Goal: Task Accomplishment & Management: Use online tool/utility

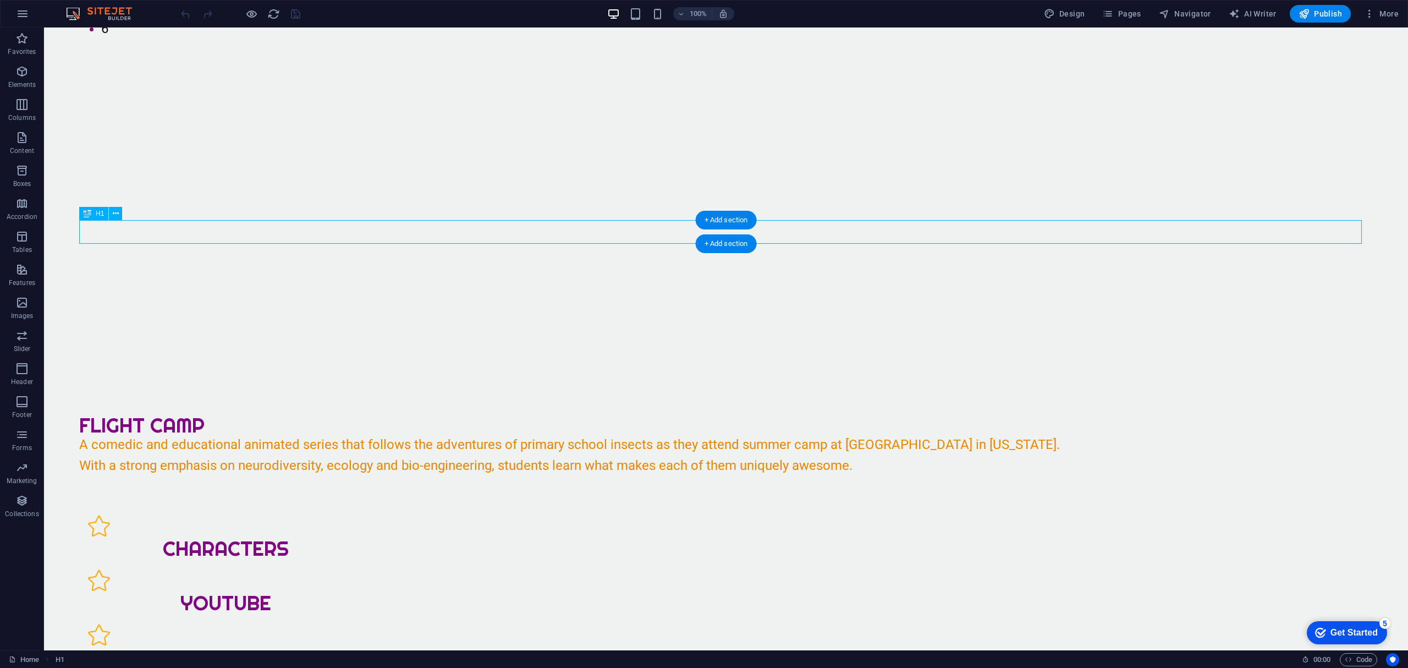
scroll to position [440, 0]
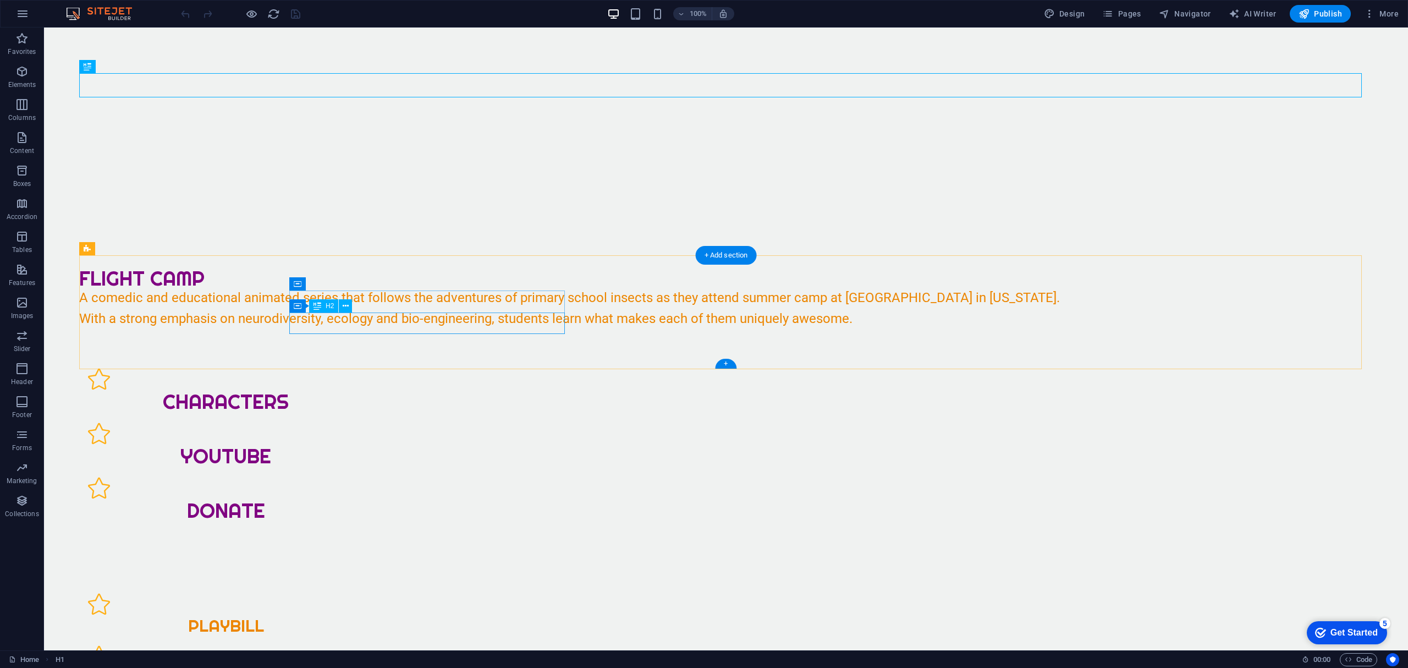
click at [364, 615] on div "playbill" at bounding box center [226, 625] width 276 height 21
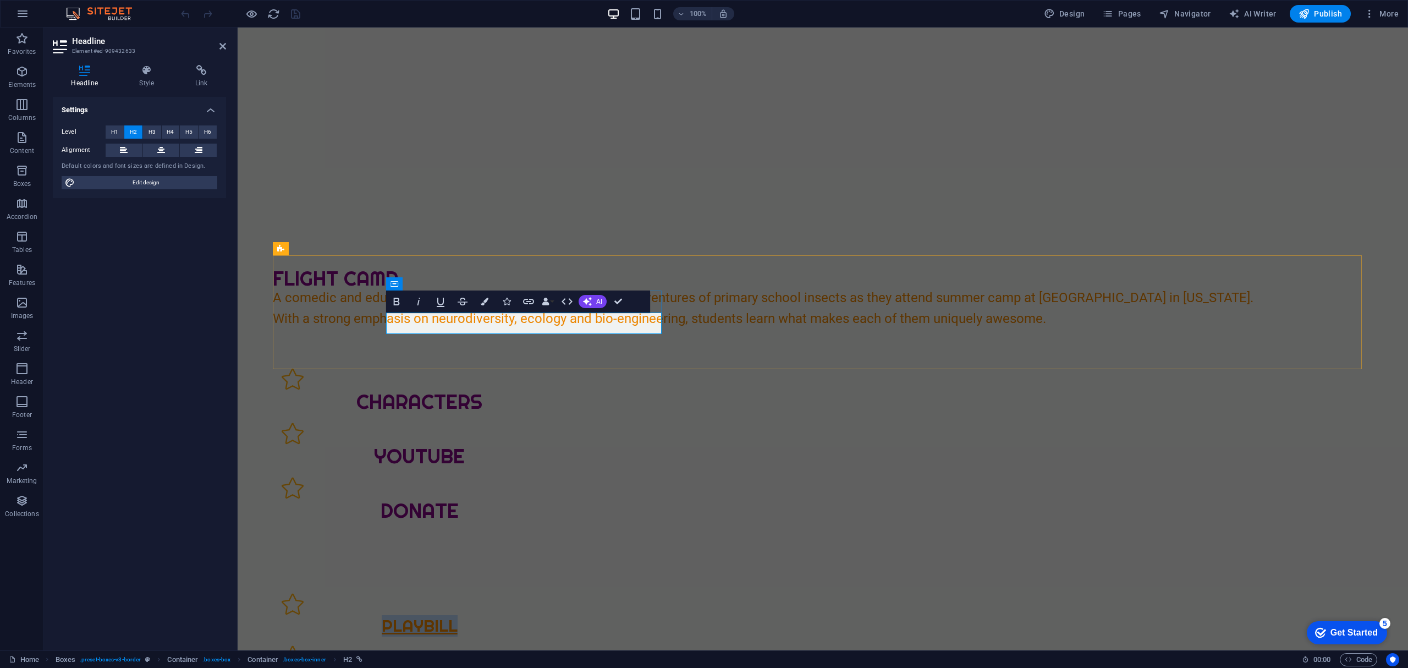
click at [458, 615] on span "playbill" at bounding box center [420, 625] width 76 height 21
drag, startPoint x: 492, startPoint y: 319, endPoint x: 592, endPoint y: 326, distance: 100.3
click at [557, 615] on h2 "playbill" at bounding box center [420, 625] width 276 height 21
click at [557, 645] on div "education" at bounding box center [420, 666] width 276 height 43
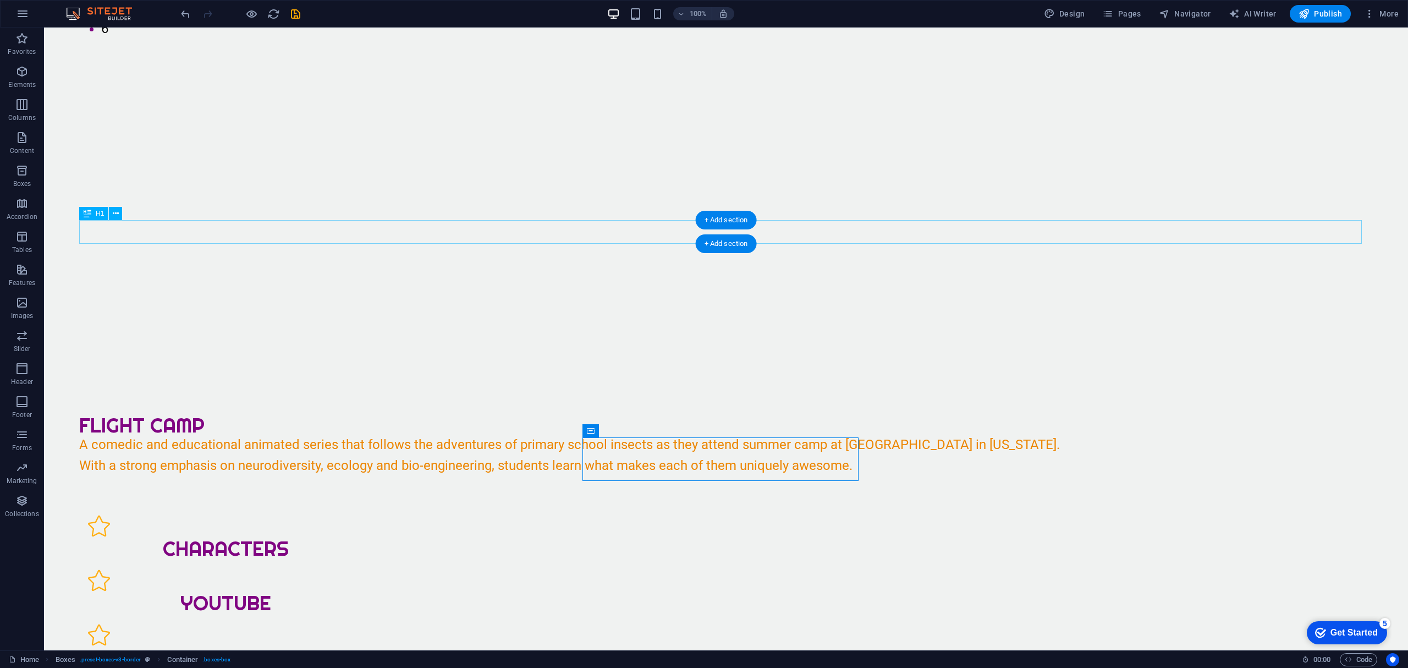
scroll to position [73, 0]
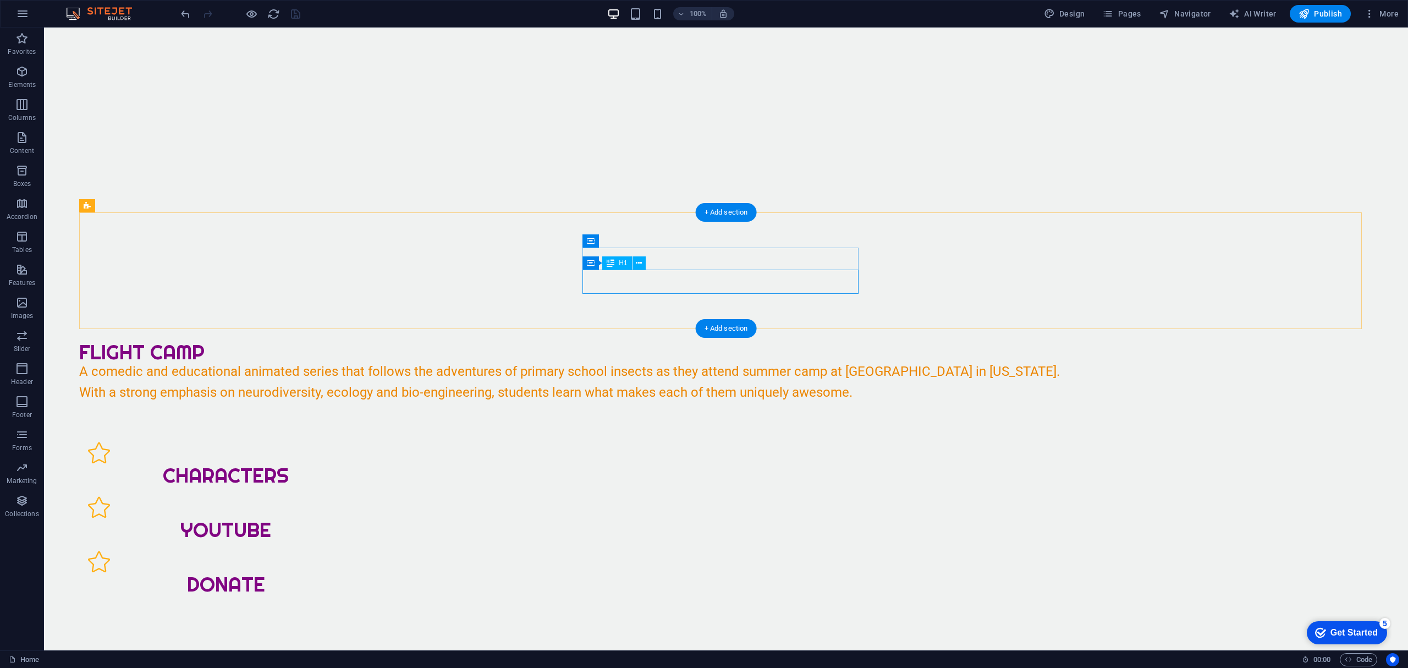
scroll to position [0, 0]
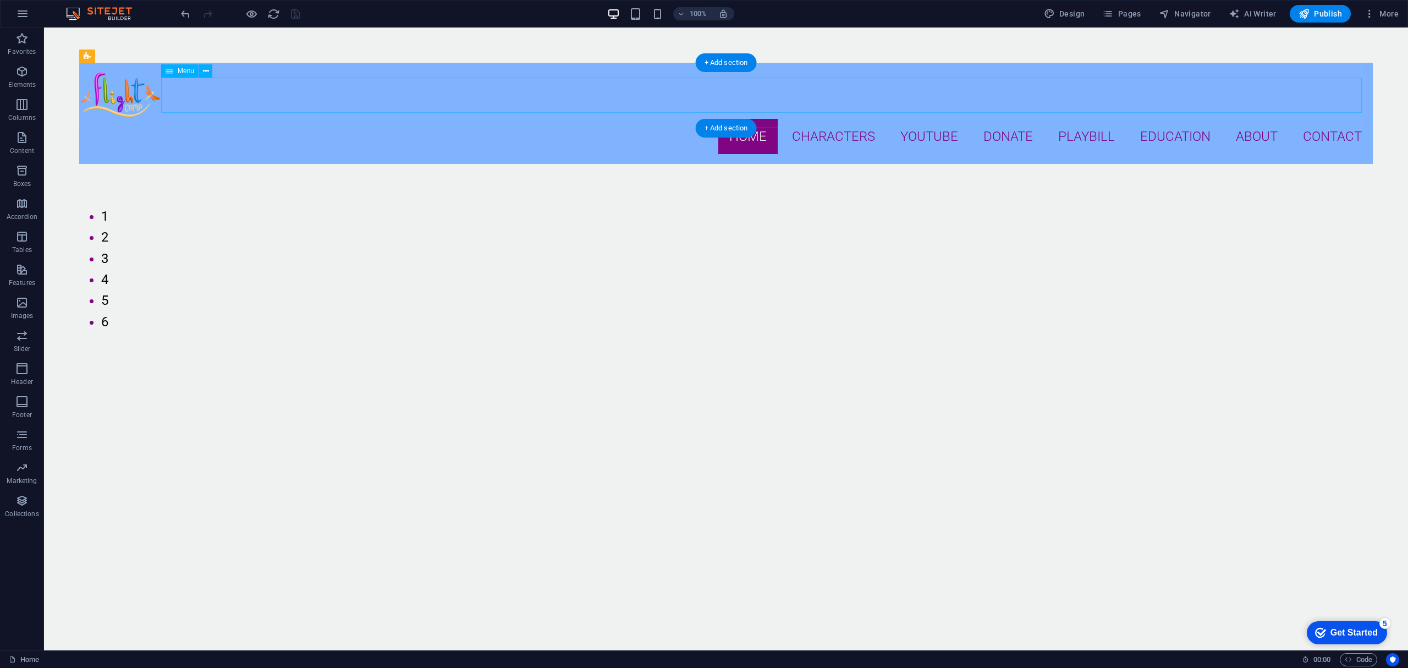
click at [1083, 119] on nav "Home Characters Dusty Dani Maisey Dilan Land Robin Ottie Bailey Leno New YouTub…" at bounding box center [726, 136] width 1294 height 35
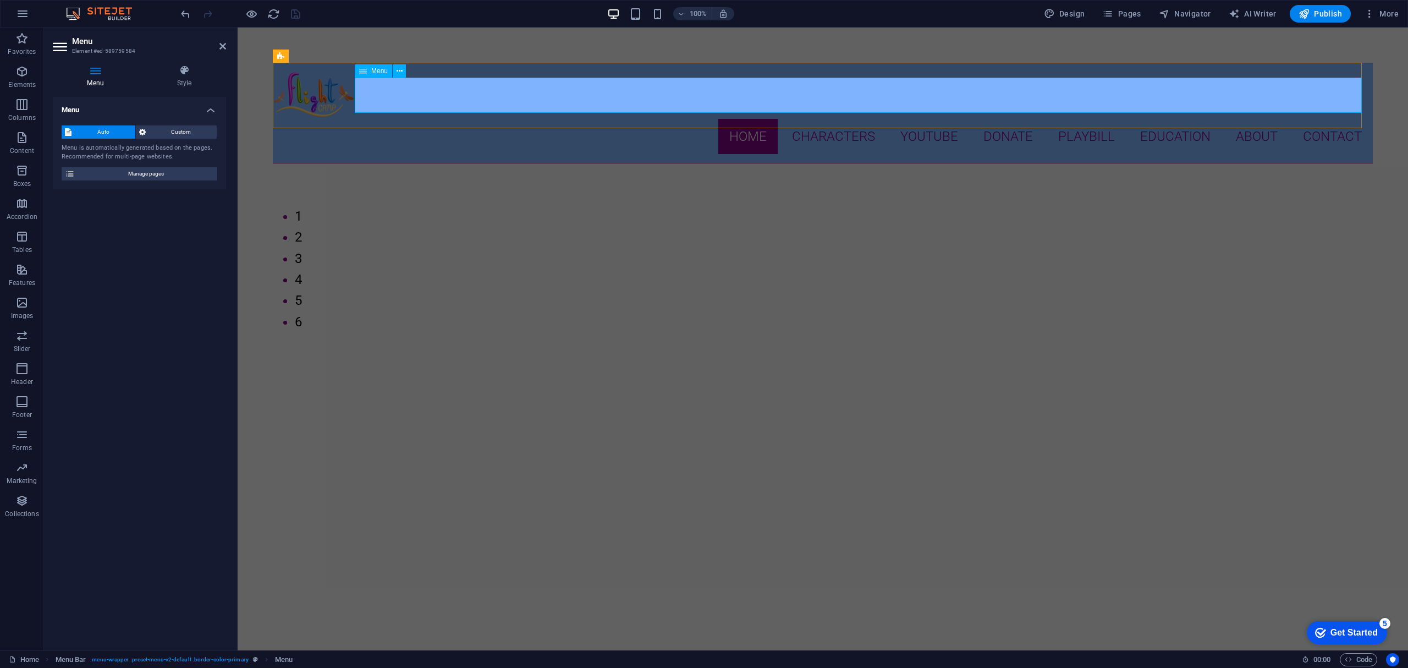
click at [1064, 119] on nav "Home Characters Dusty Dani Maisey Dilan Land Robin Ottie Bailey Leno New YouTub…" at bounding box center [823, 136] width 1100 height 35
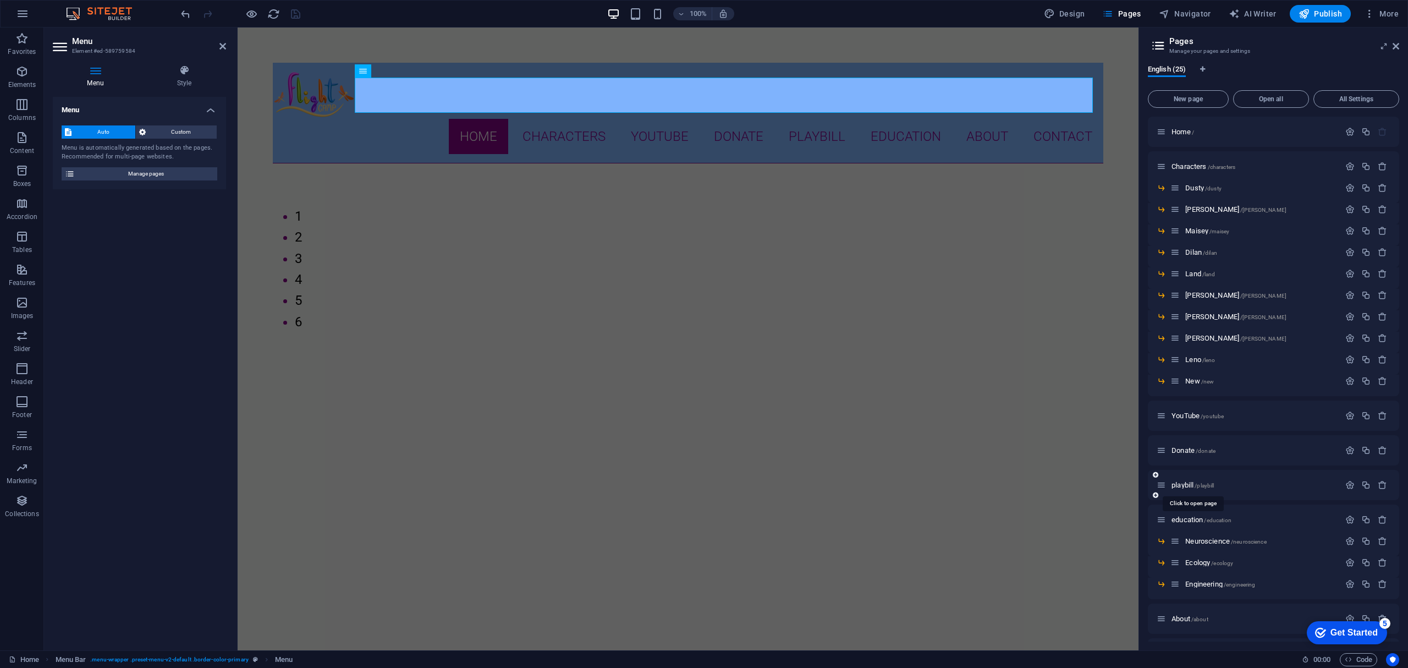
drag, startPoint x: 1191, startPoint y: 482, endPoint x: 1254, endPoint y: 484, distance: 63.3
click at [1194, 482] on span "playbill /playbill" at bounding box center [1193, 485] width 42 height 8
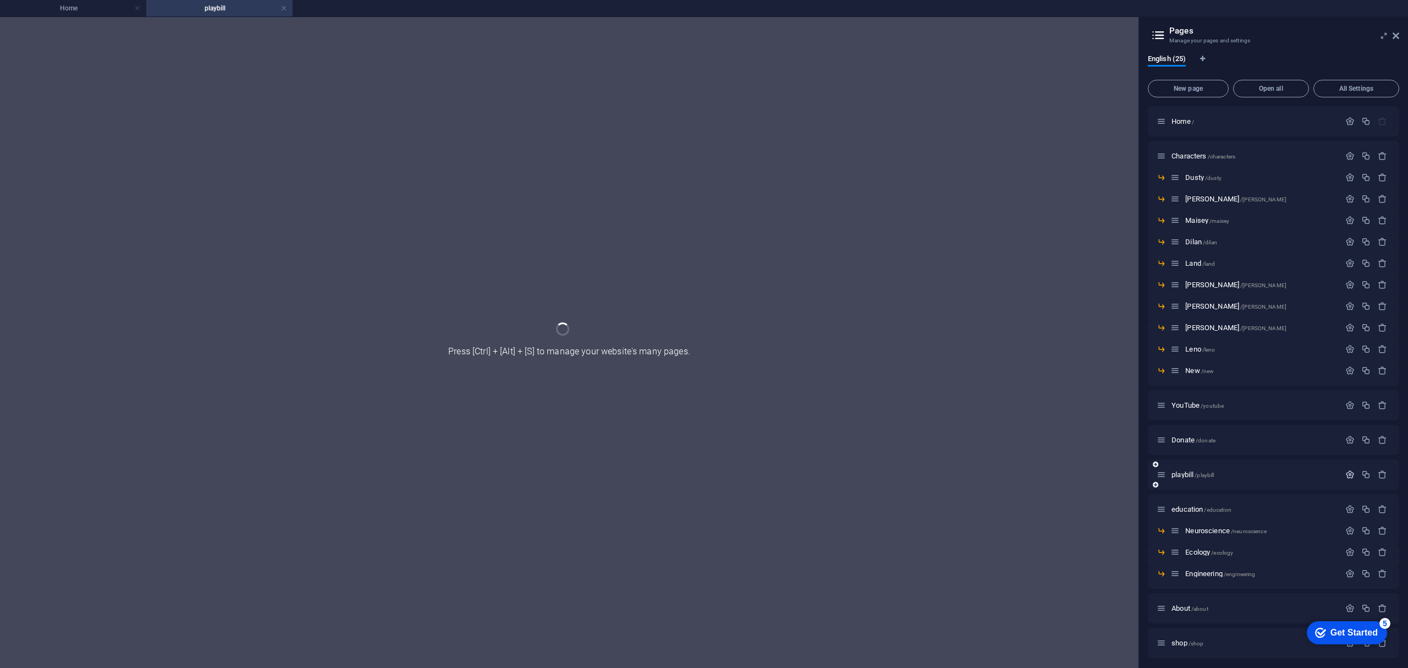
click at [1344, 471] on div "Home / Characters /characters Dusty /dusty Dani /dani Maisey /maisey Dilan /dil…" at bounding box center [1273, 451] width 251 height 690
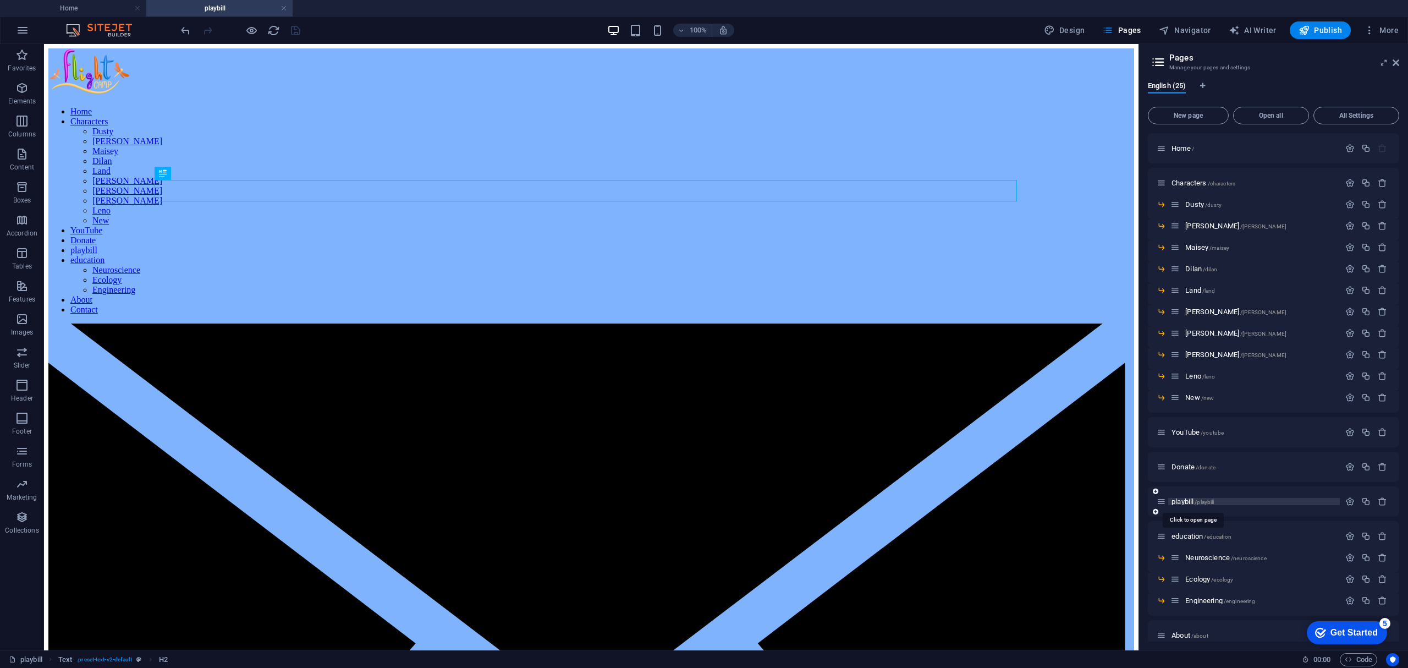
click at [1184, 502] on span "playbill /playbill" at bounding box center [1193, 501] width 42 height 8
click at [1186, 502] on span "playbill /playbill" at bounding box center [1193, 501] width 42 height 8
click at [1347, 497] on icon "button" at bounding box center [1349, 501] width 9 height 9
drag, startPoint x: 1243, startPoint y: 590, endPoint x: 1087, endPoint y: 531, distance: 166.7
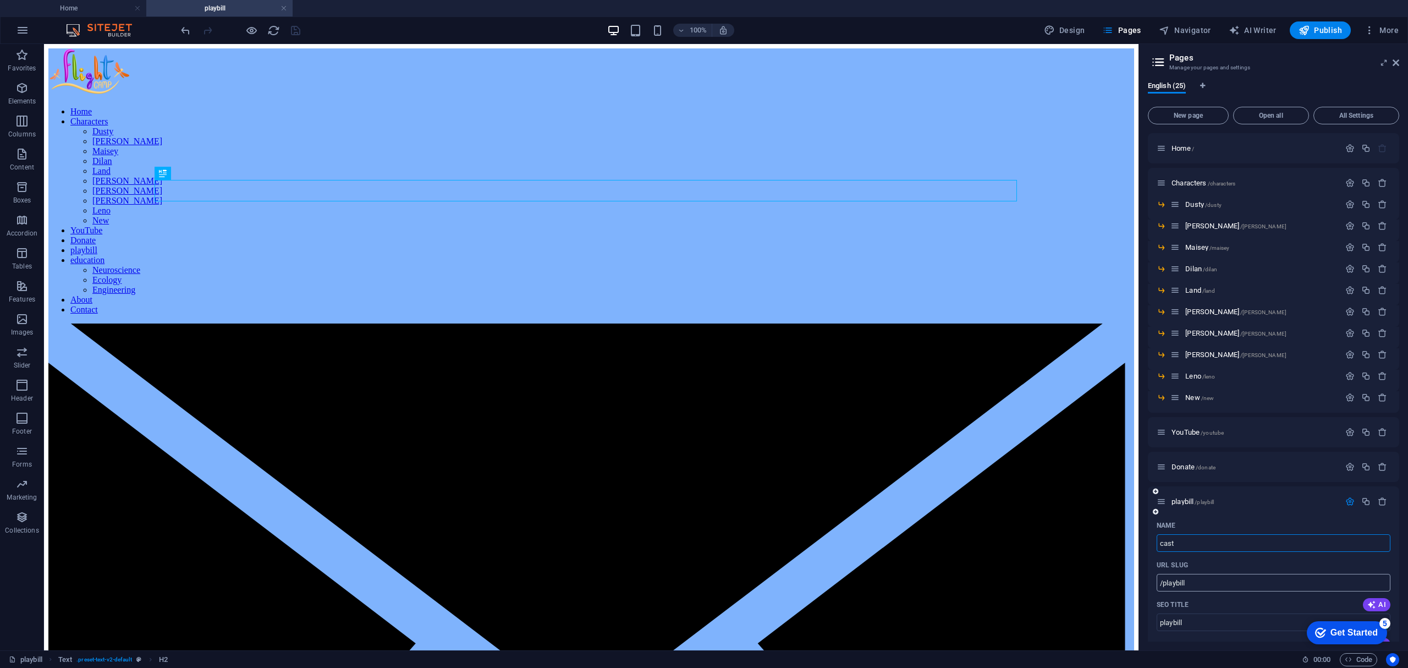
type input "cast"
type input "/cast"
type input "cast"
click at [1250, 567] on div "URL SLUG" at bounding box center [1274, 565] width 234 height 18
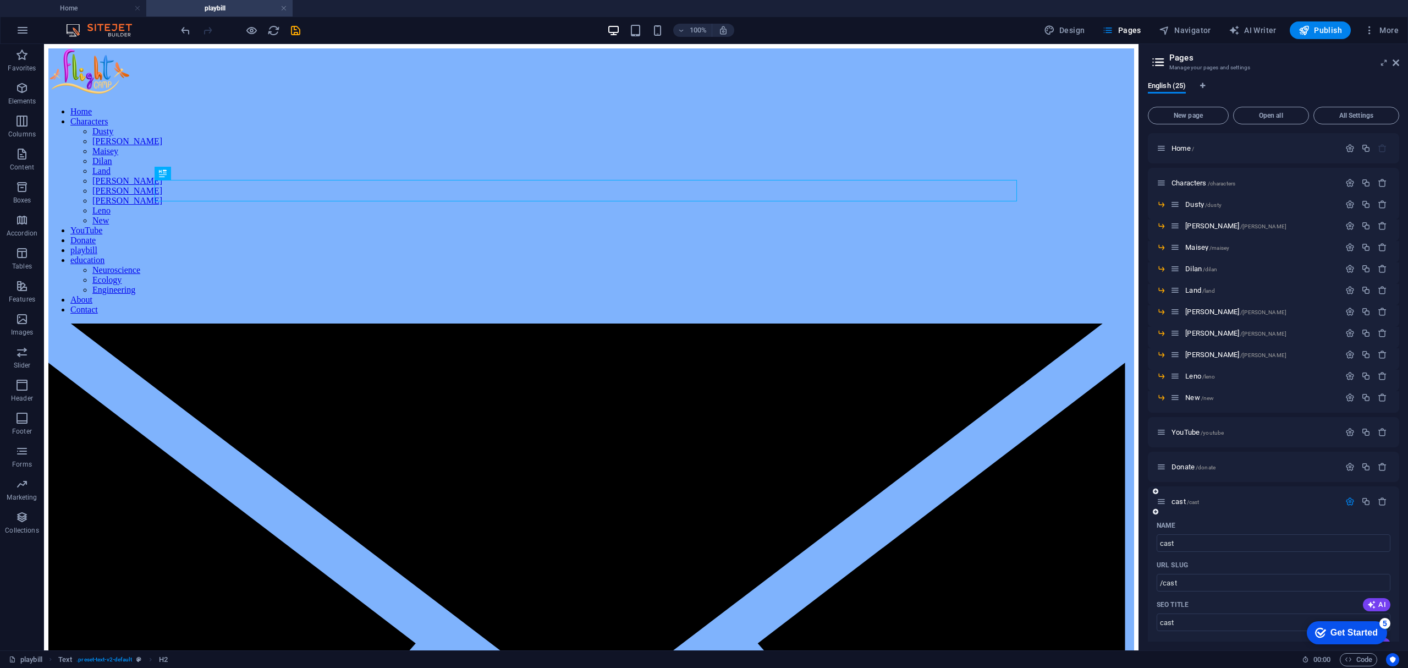
scroll to position [220, 0]
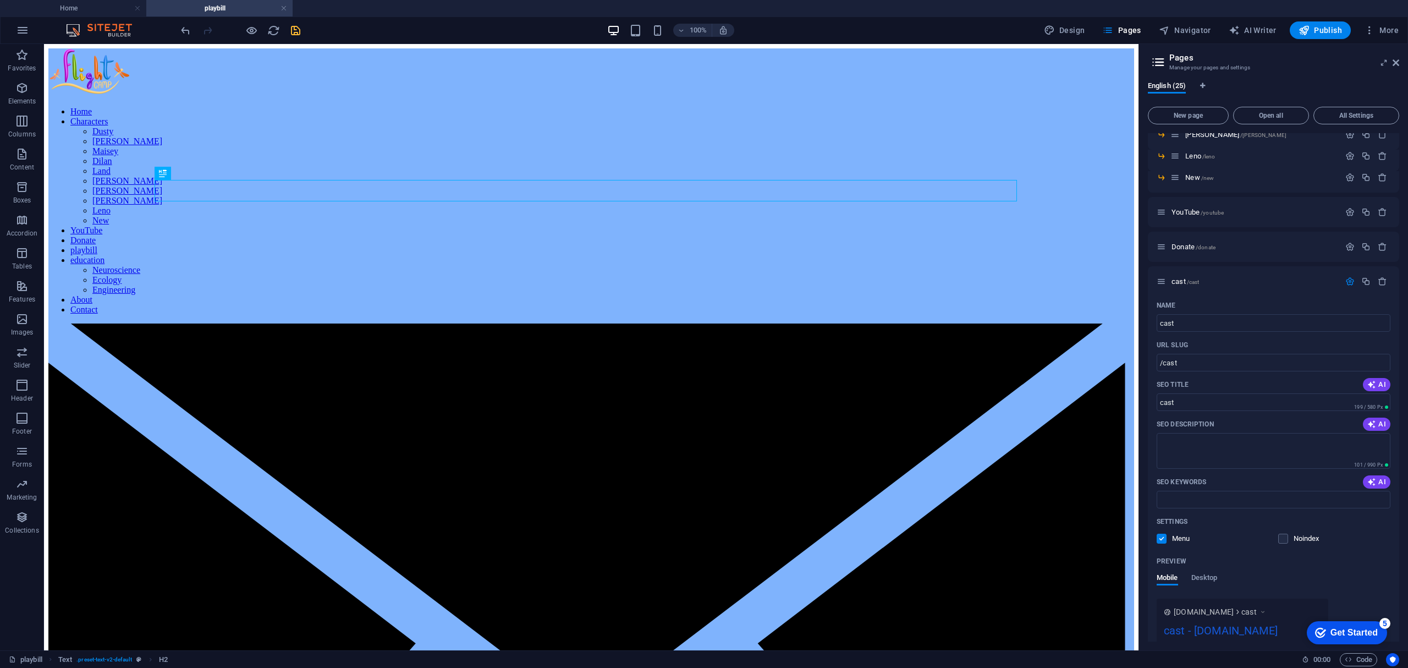
click at [295, 27] on icon "save" at bounding box center [295, 30] width 13 height 13
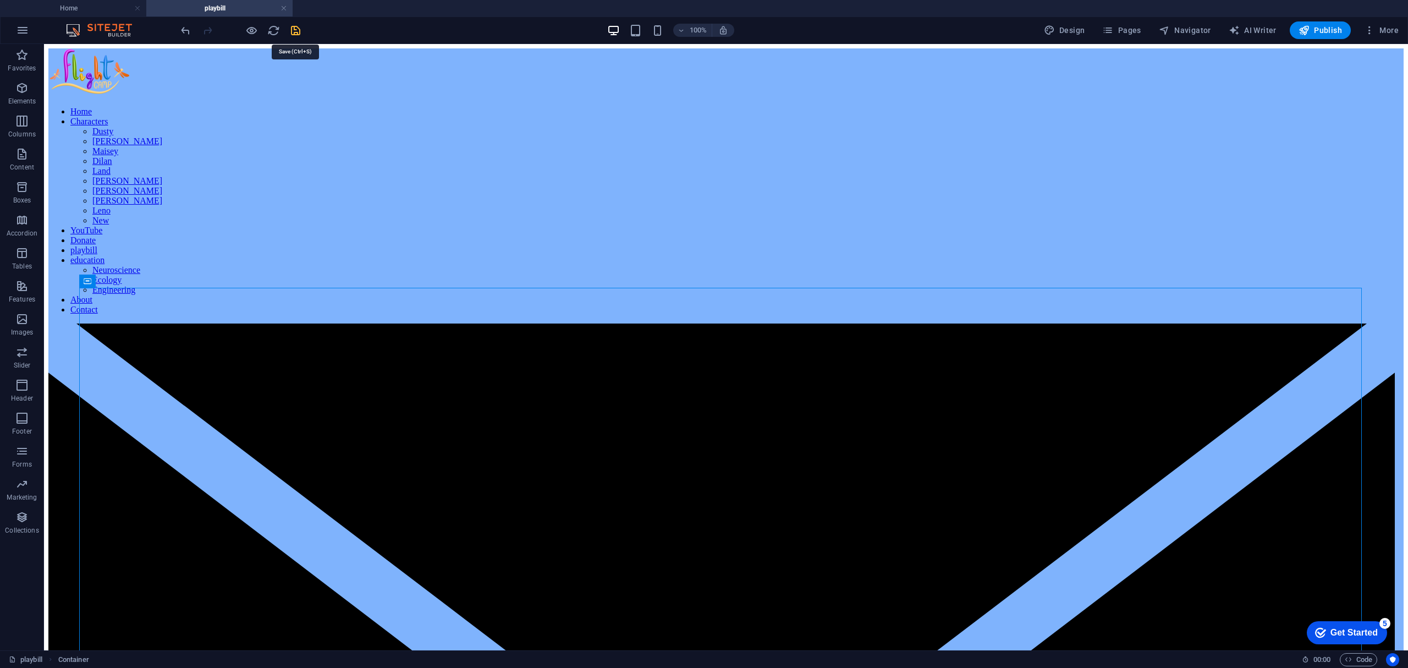
click at [295, 31] on icon "save" at bounding box center [295, 30] width 13 height 13
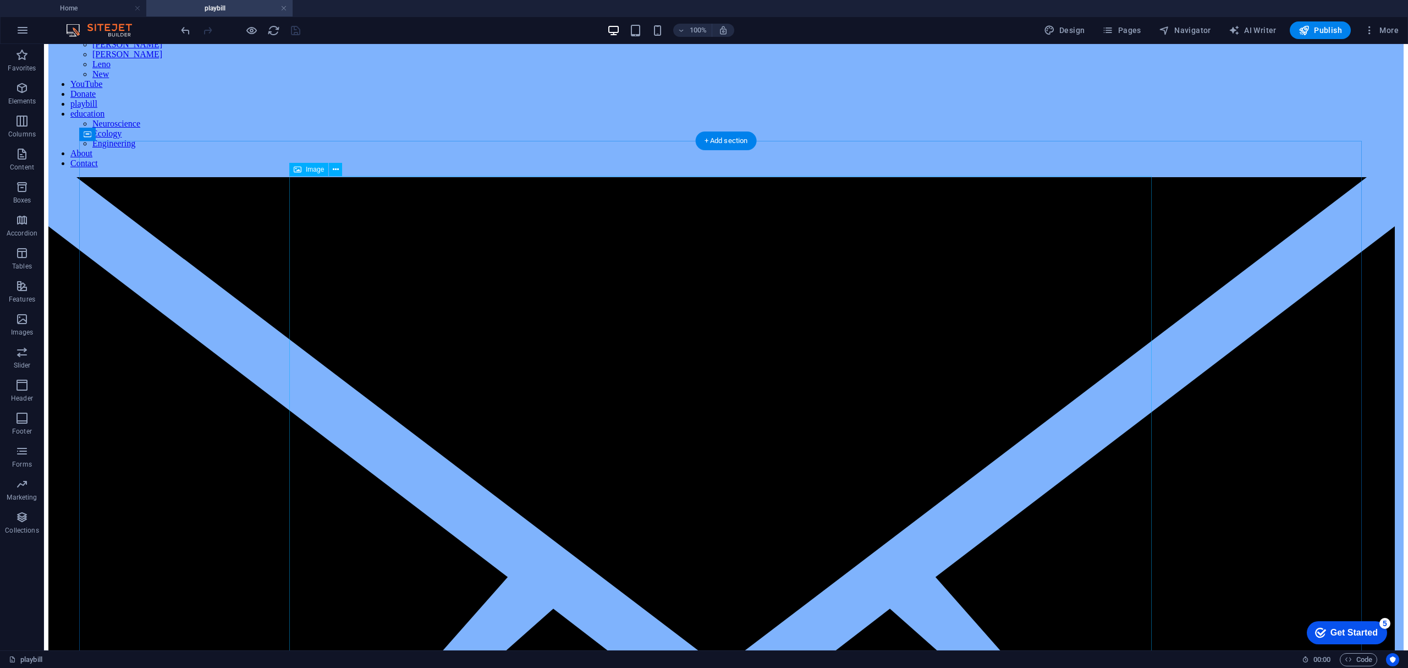
scroll to position [0, 0]
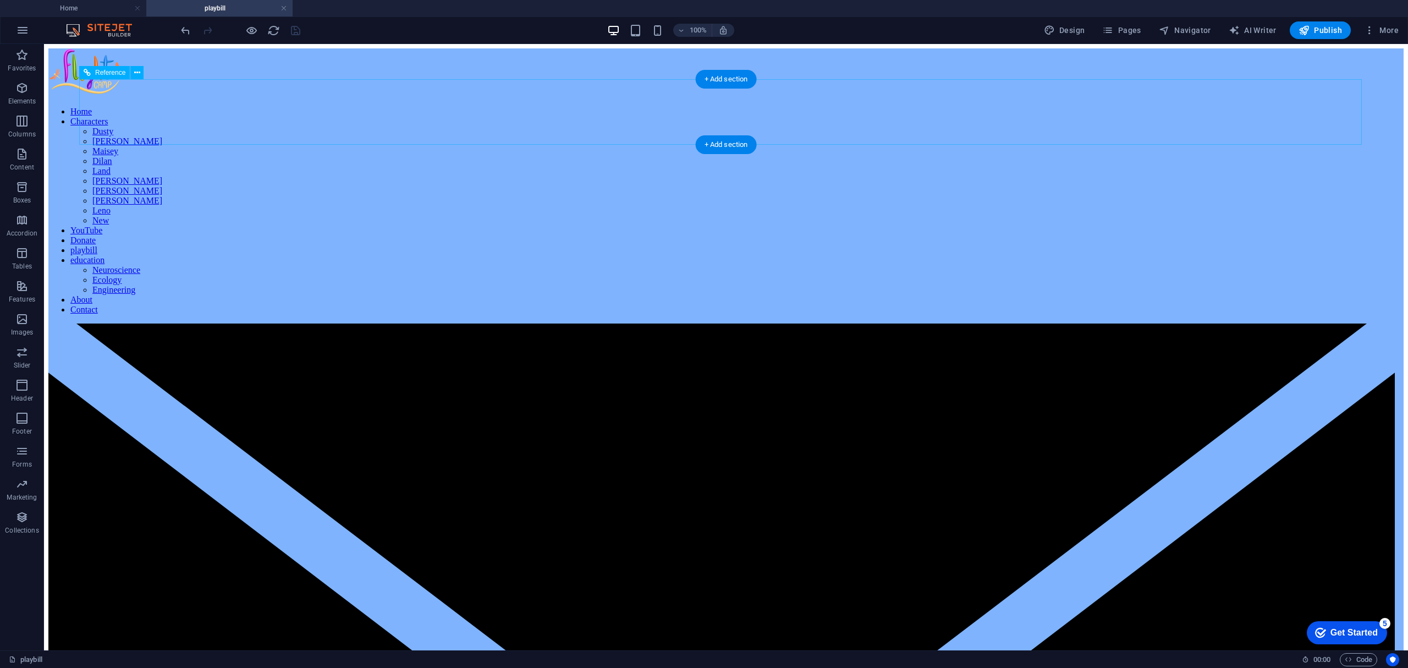
click at [830, 109] on nav "Home Characters Dusty Dani Maisey Dilan Land Robin Ottie Bailey Leno New YouTub…" at bounding box center [725, 211] width 1355 height 208
click at [828, 114] on nav "Home Characters Dusty Dani Maisey Dilan Land Robin Ottie Bailey Leno New YouTub…" at bounding box center [725, 211] width 1355 height 208
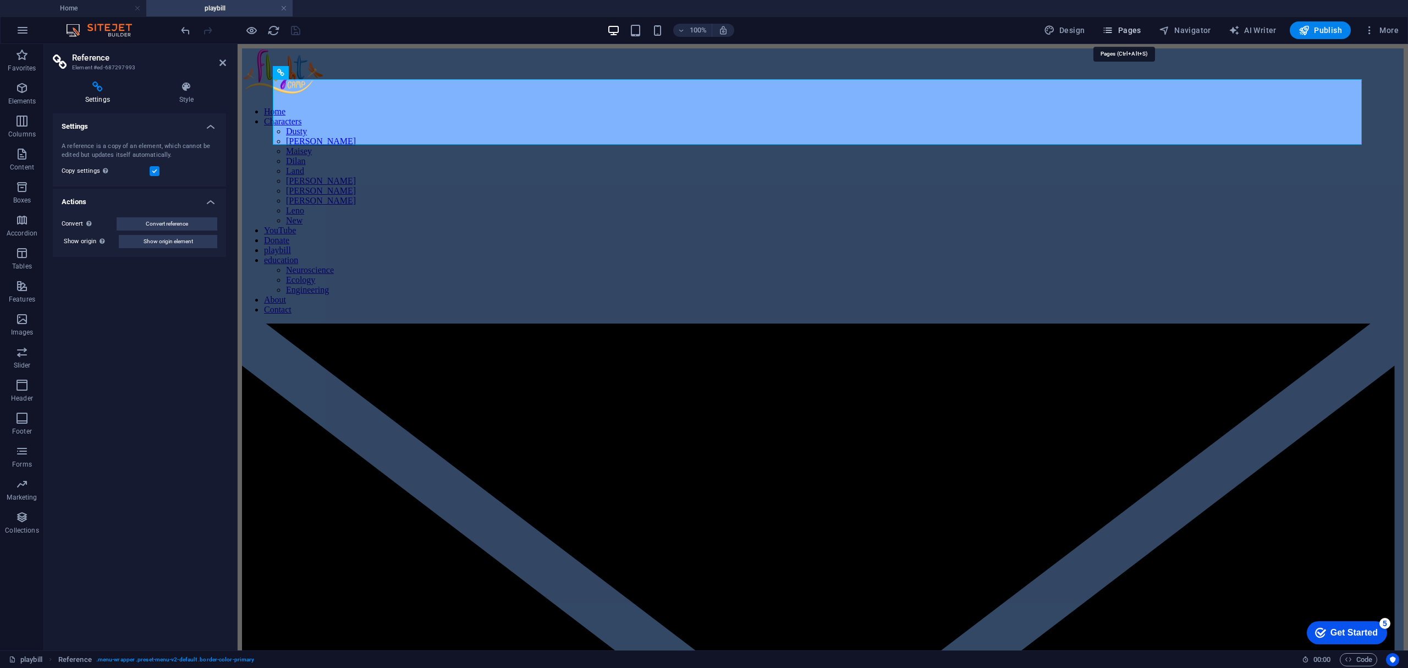
click at [1128, 29] on span "Pages" at bounding box center [1121, 30] width 39 height 11
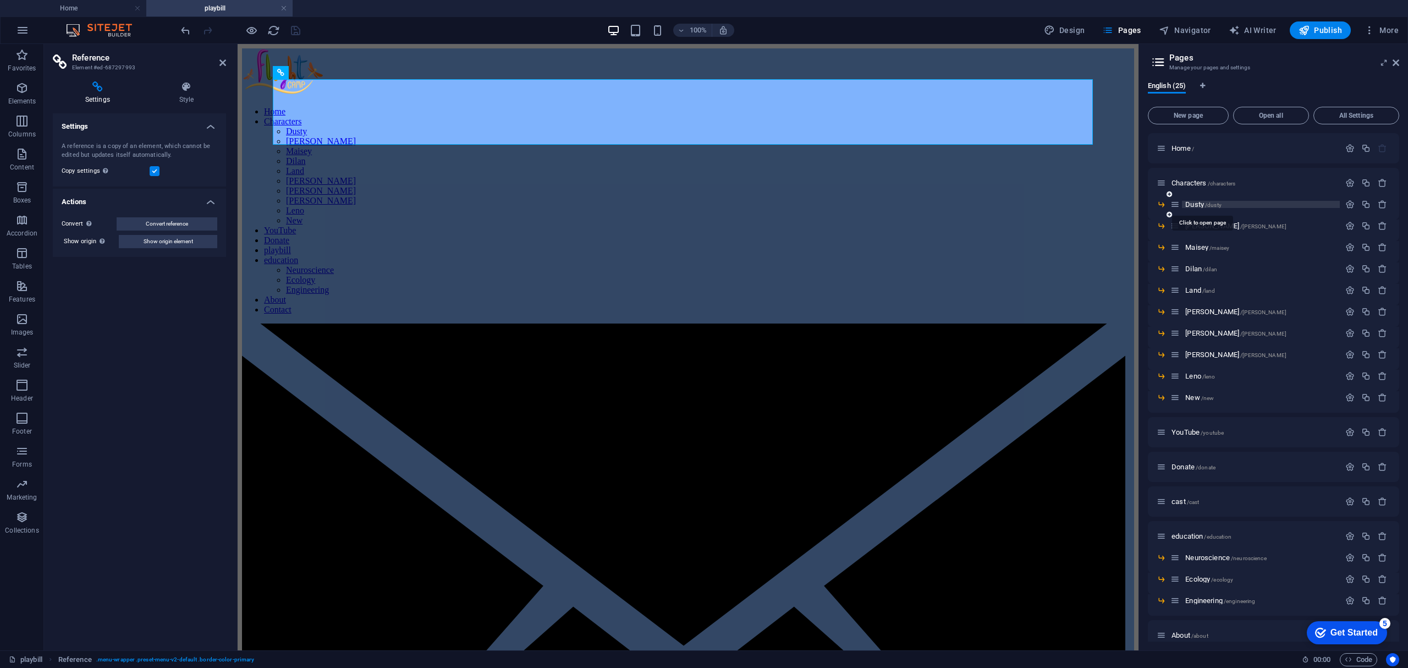
click at [1197, 203] on span "Dusty /dusty" at bounding box center [1203, 204] width 36 height 8
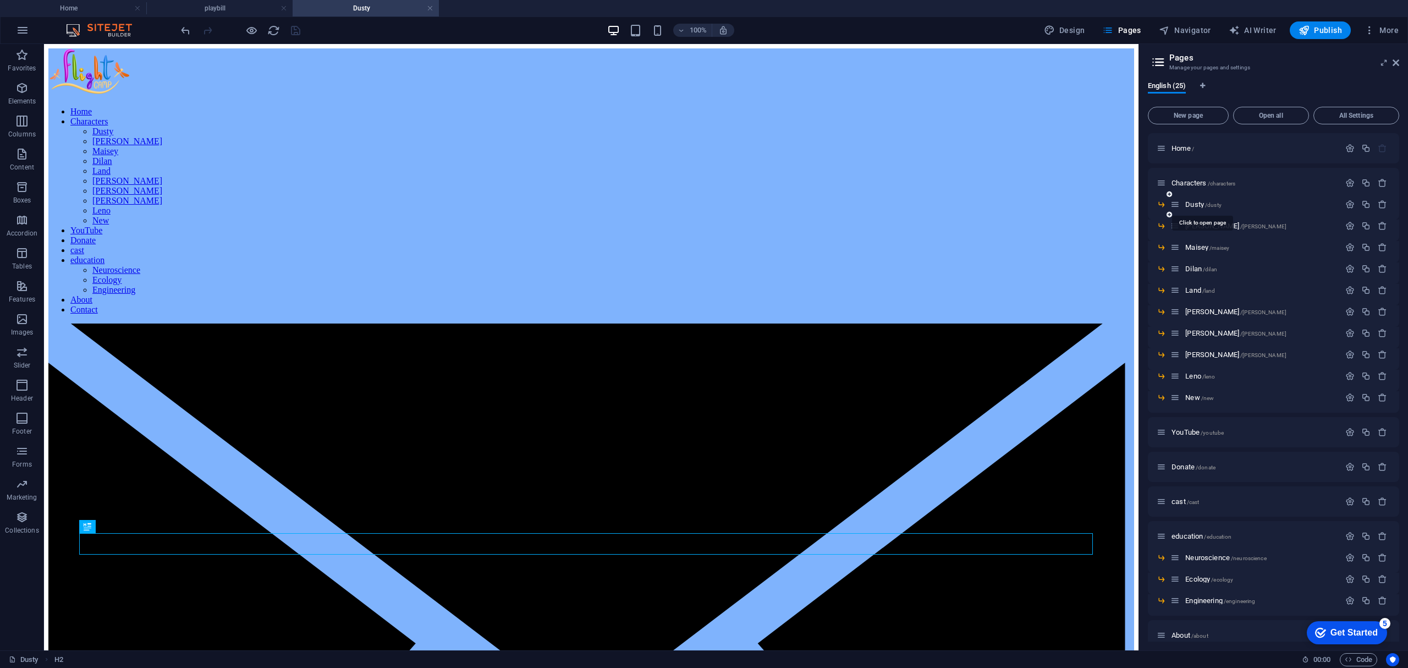
scroll to position [341, 0]
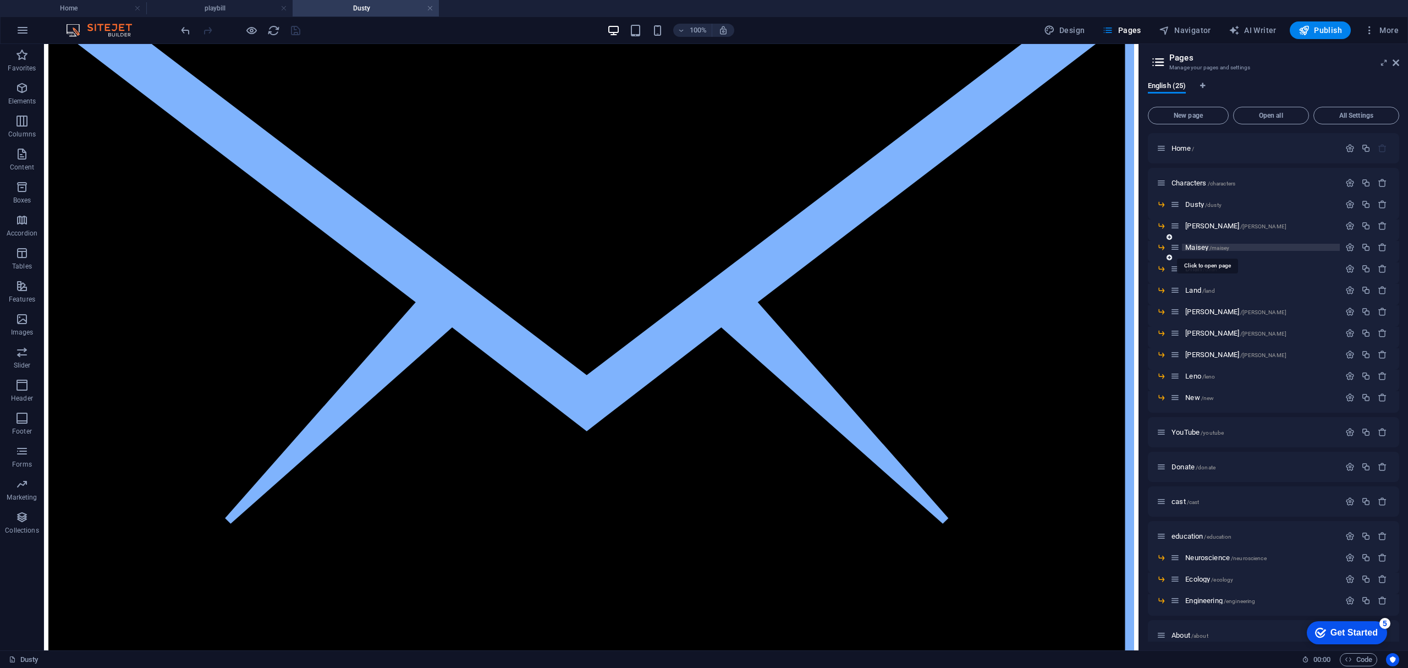
click at [1193, 245] on span "Maisey /maisey" at bounding box center [1207, 247] width 44 height 8
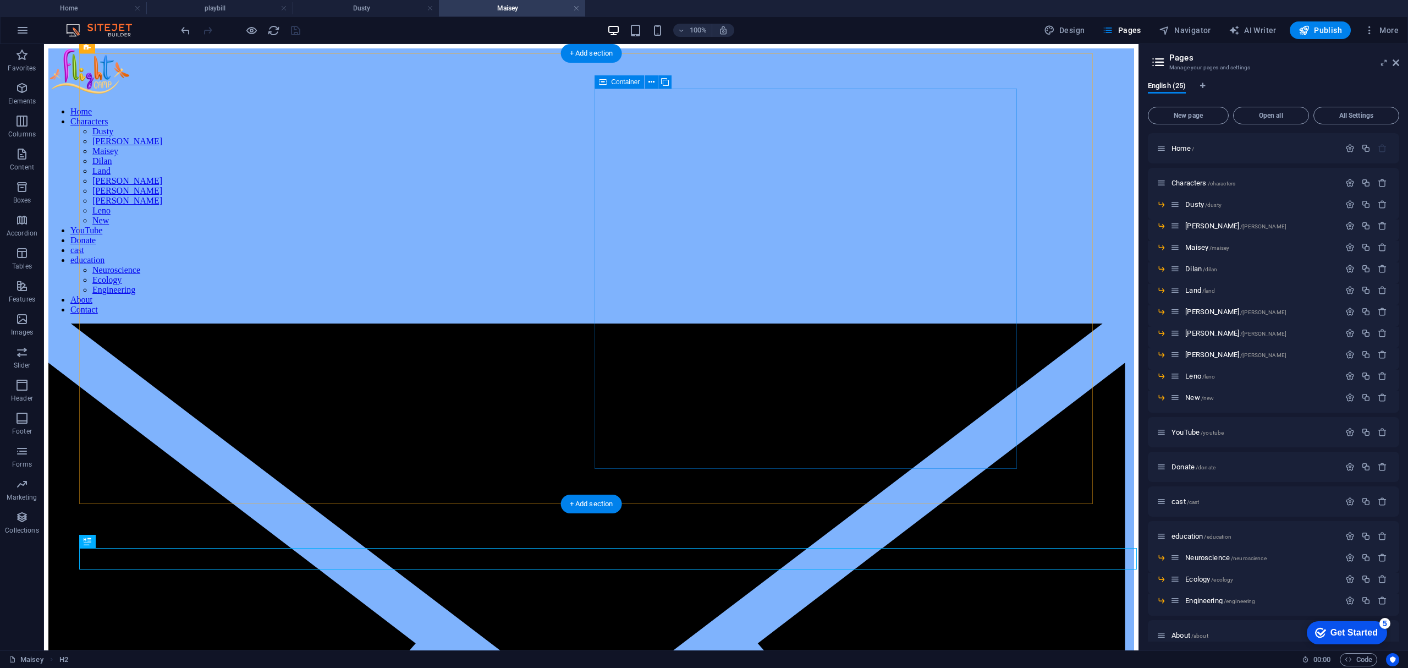
scroll to position [627, 0]
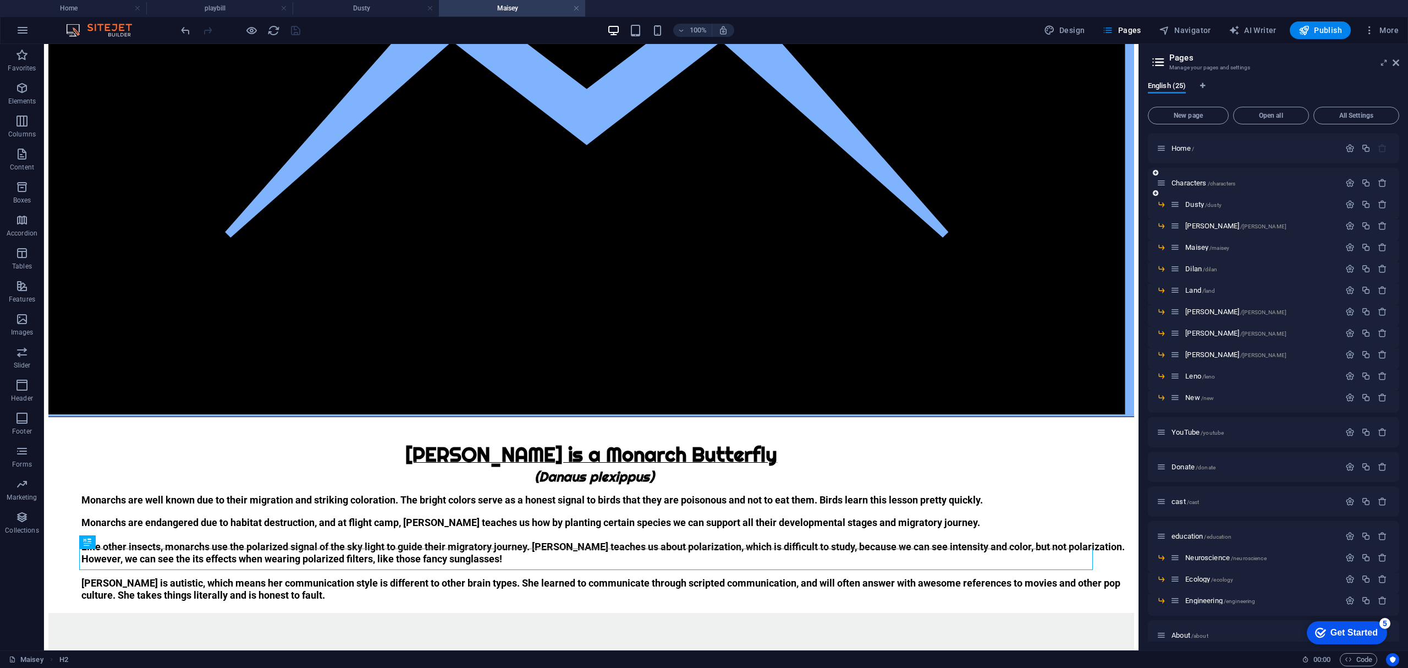
click at [1193, 188] on div "Characters /characters" at bounding box center [1248, 183] width 183 height 13
click at [1195, 183] on span "Characters /characters" at bounding box center [1204, 183] width 64 height 8
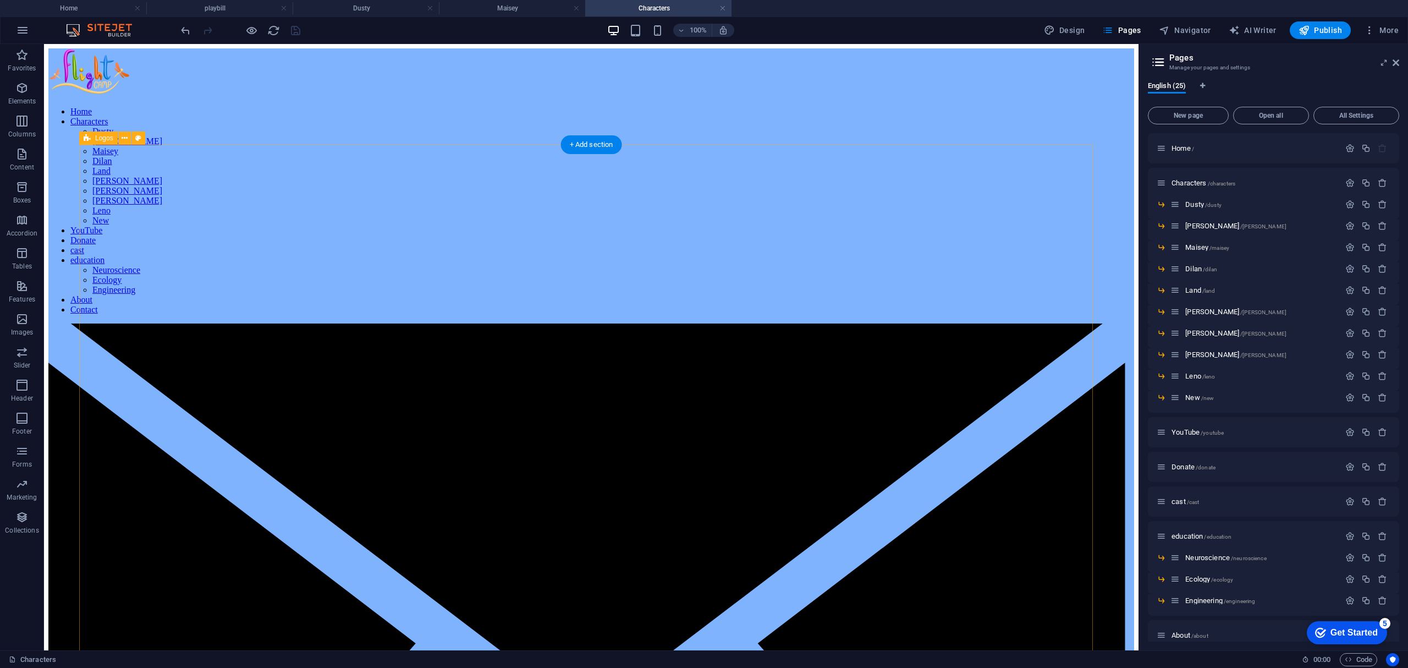
scroll to position [0, 0]
select select "px"
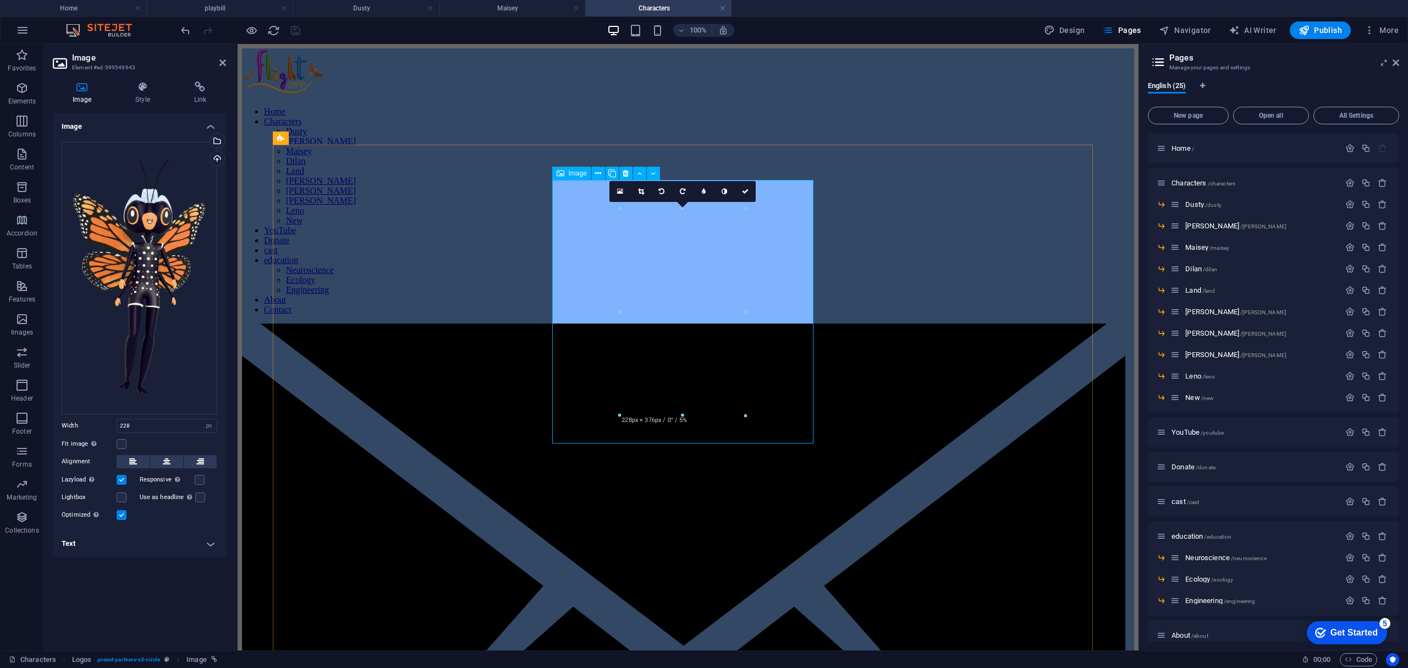
click at [646, 191] on link at bounding box center [640, 191] width 21 height 21
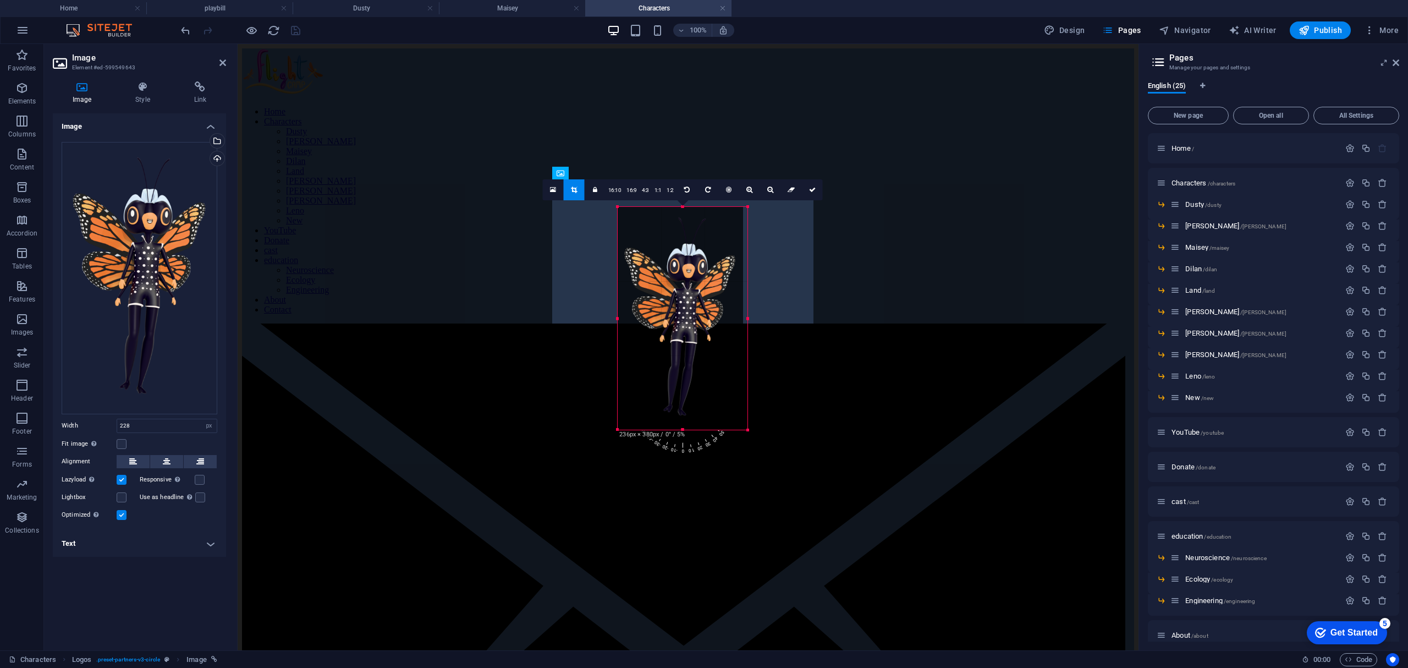
drag, startPoint x: 744, startPoint y: 415, endPoint x: 749, endPoint y: 430, distance: 16.0
click at [749, 430] on div at bounding box center [748, 430] width 7 height 7
click at [743, 416] on div "180 170 160 150 140 130 120 110 100 90 80 70 60 50 40 30 20 10 0 -10 -20 -30 -4…" at bounding box center [680, 311] width 125 height 209
click at [595, 191] on icon at bounding box center [593, 189] width 4 height 7
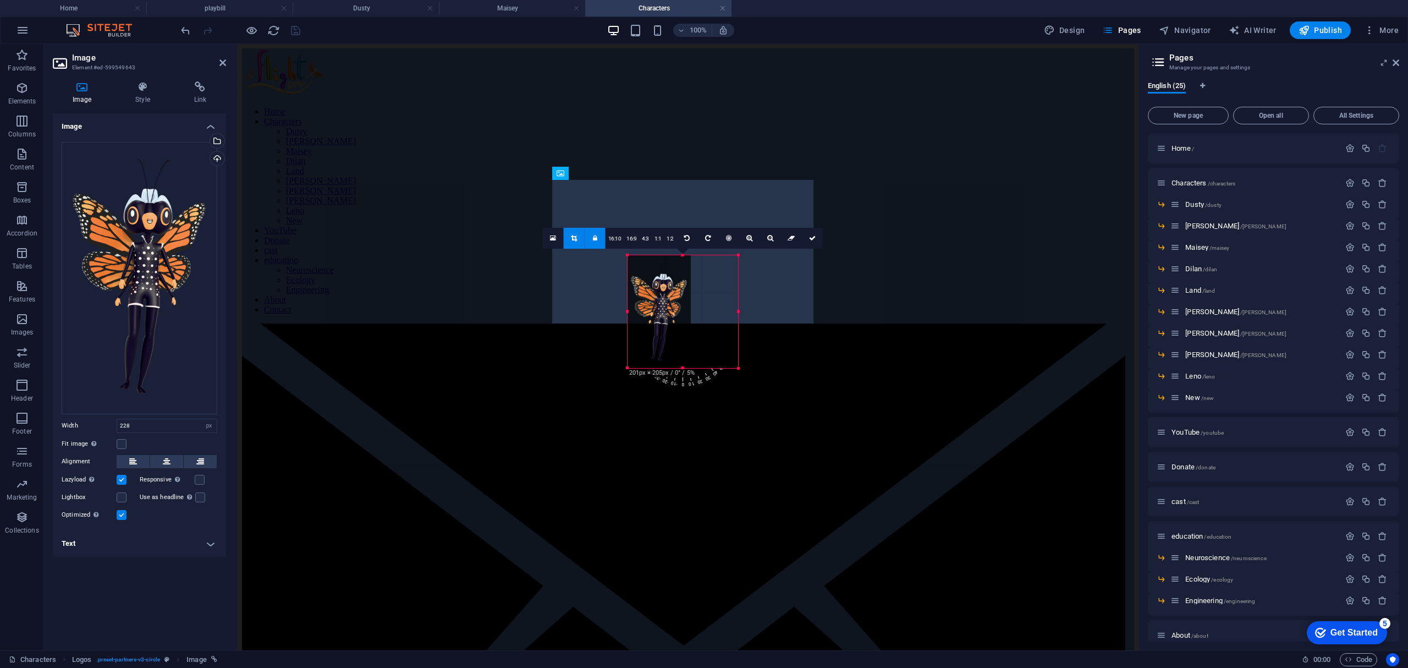
drag, startPoint x: 740, startPoint y: 417, endPoint x: 666, endPoint y: 320, distance: 122.3
click at [666, 320] on div "180 170 160 150 140 130 120 110 100 90 80 70 60 50 40 30 20 10 0 -10 -20 -30 -4…" at bounding box center [683, 311] width 111 height 113
click at [657, 320] on div "180 170 160 150 140 130 120 110 100 90 80 70 60 50 40 30 20 10 0 -10 -20 -30 -4…" at bounding box center [659, 287] width 63 height 64
drag, startPoint x: 657, startPoint y: 319, endPoint x: 660, endPoint y: 366, distance: 46.9
click at [660, 366] on div at bounding box center [683, 368] width 106 height 4
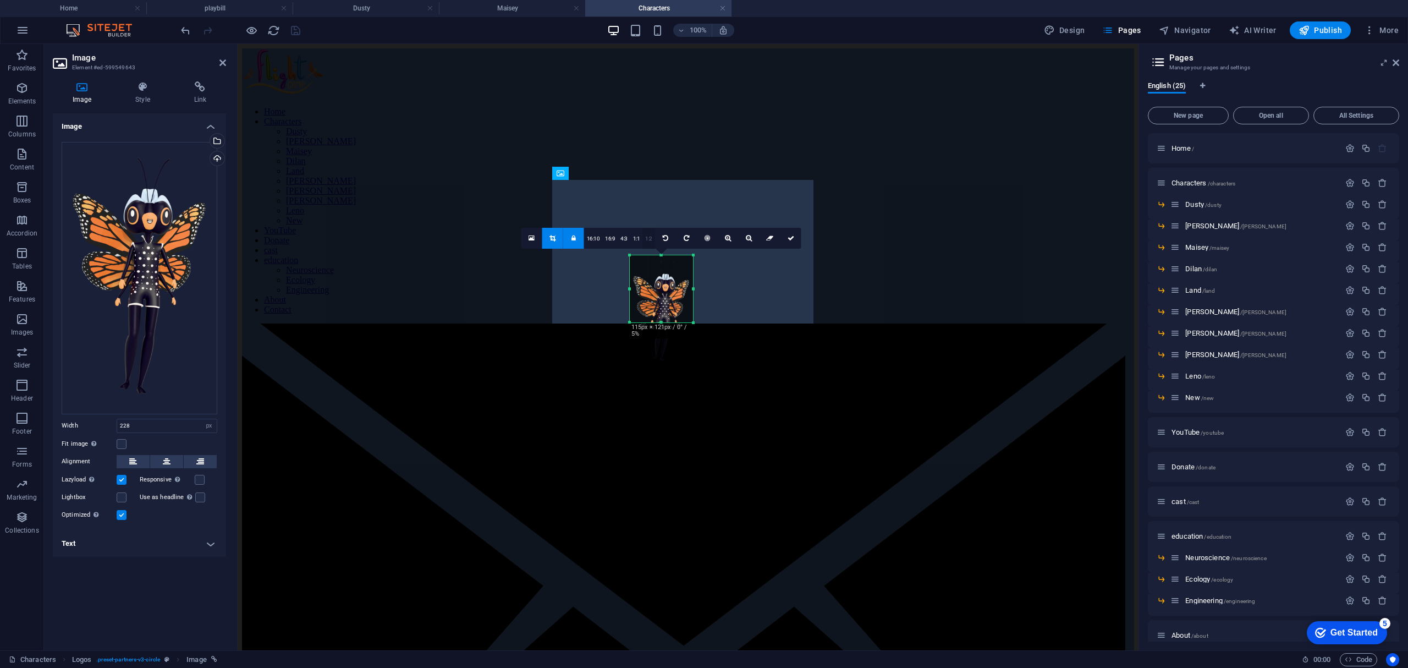
click at [650, 238] on link "1:2" at bounding box center [648, 238] width 13 height 21
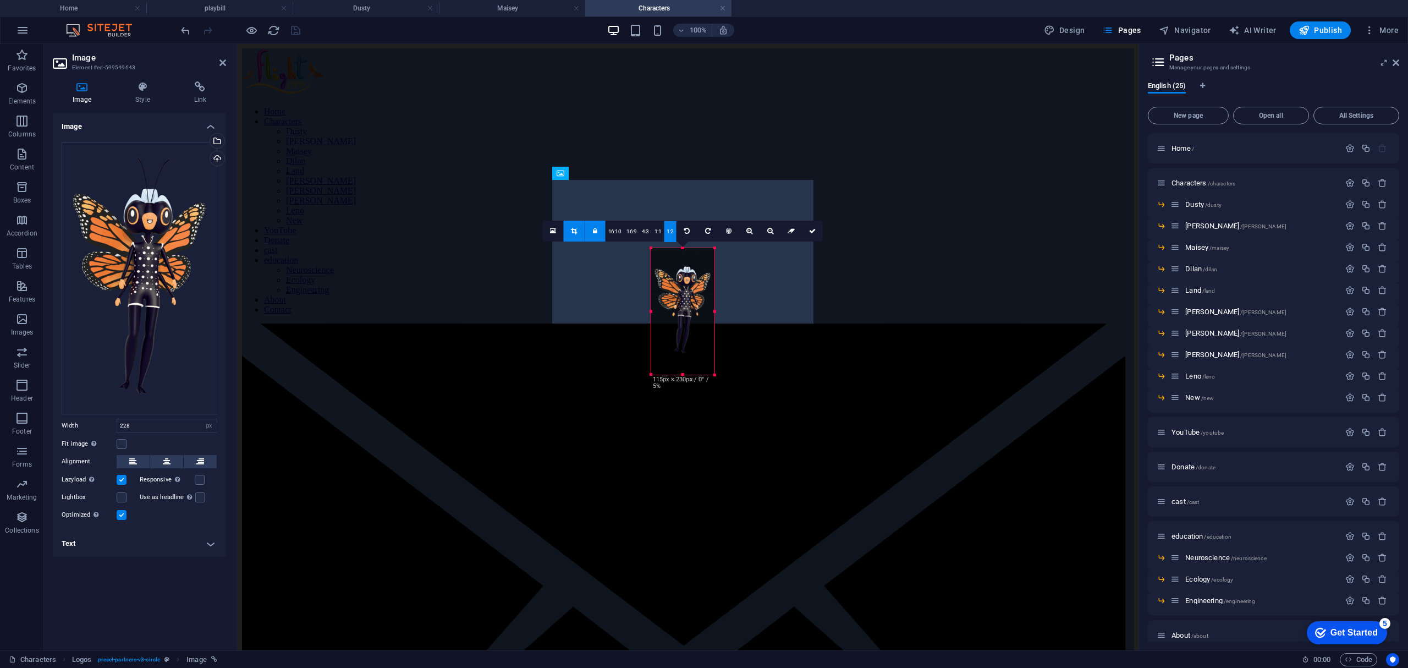
drag, startPoint x: 687, startPoint y: 313, endPoint x: 695, endPoint y: 314, distance: 8.3
click at [695, 314] on div "180 170 160 150 140 130 120 110 100 90 80 70 60 50 40 30 20 10 0 -10 -20 -30 -4…" at bounding box center [682, 311] width 63 height 127
drag, startPoint x: 708, startPoint y: 364, endPoint x: 480, endPoint y: 321, distance: 232.2
click at [722, 366] on div "Logos Image 180 170 160 150 140 130 120 110 100 90 80 70 60 50 40 30 20 10 0 -1…" at bounding box center [688, 347] width 901 height 606
click at [592, 224] on link at bounding box center [588, 225] width 21 height 21
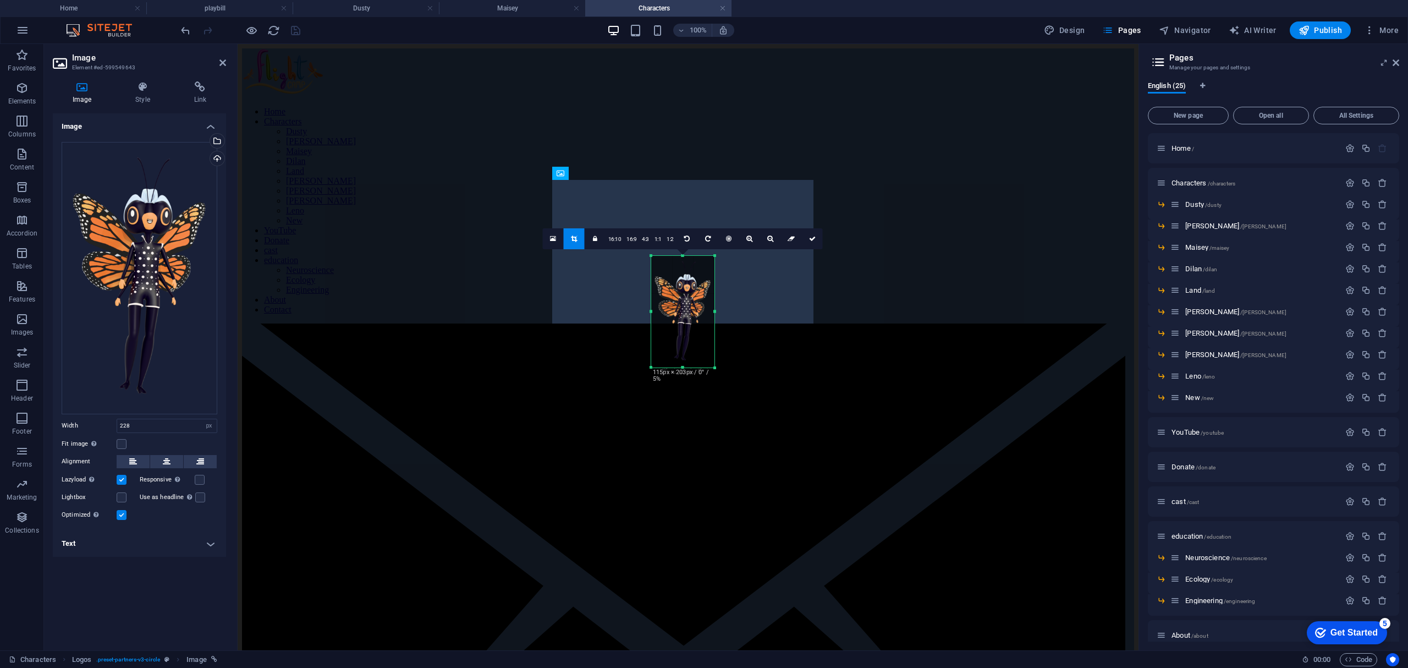
drag, startPoint x: 705, startPoint y: 357, endPoint x: 712, endPoint y: 359, distance: 7.5
click at [712, 359] on div "180 170 160 150 140 130 120 110 100 90 80 70 60 50 40 30 20 10 0 -10 -20 -30 -4…" at bounding box center [682, 312] width 63 height 112
click at [809, 240] on icon at bounding box center [812, 238] width 7 height 7
type input "114"
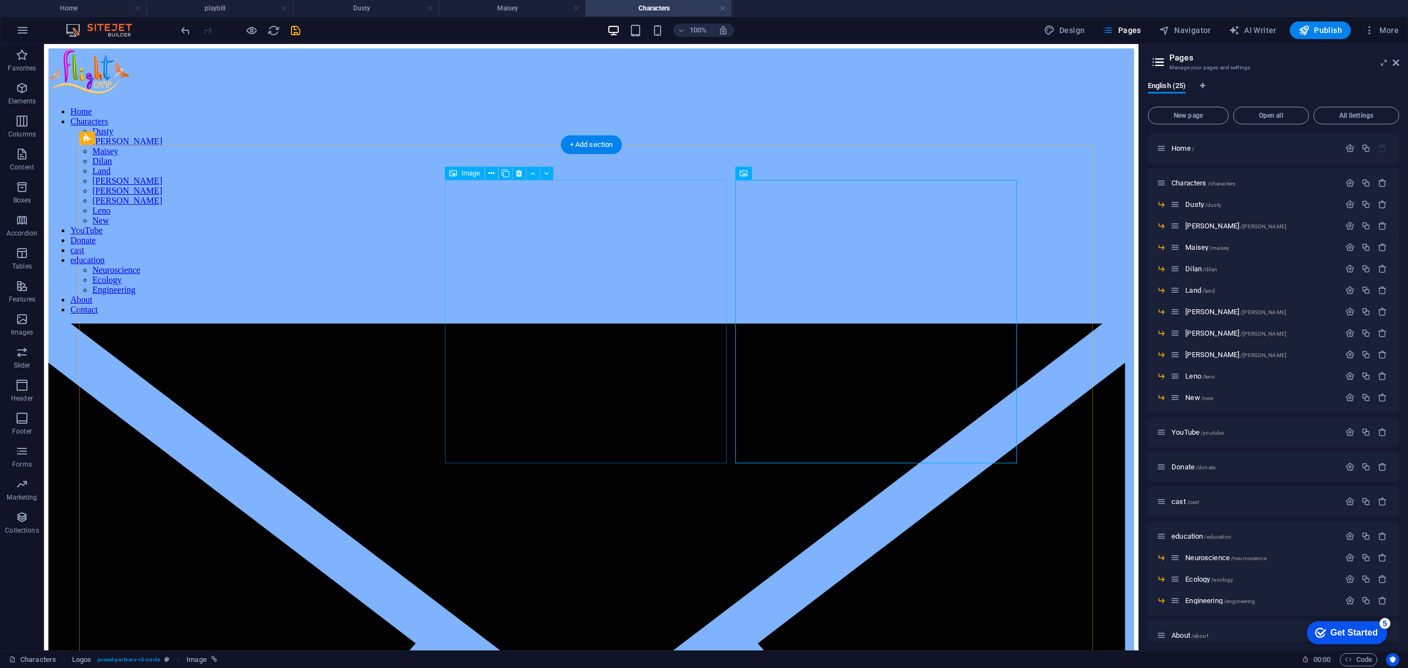
select select "px"
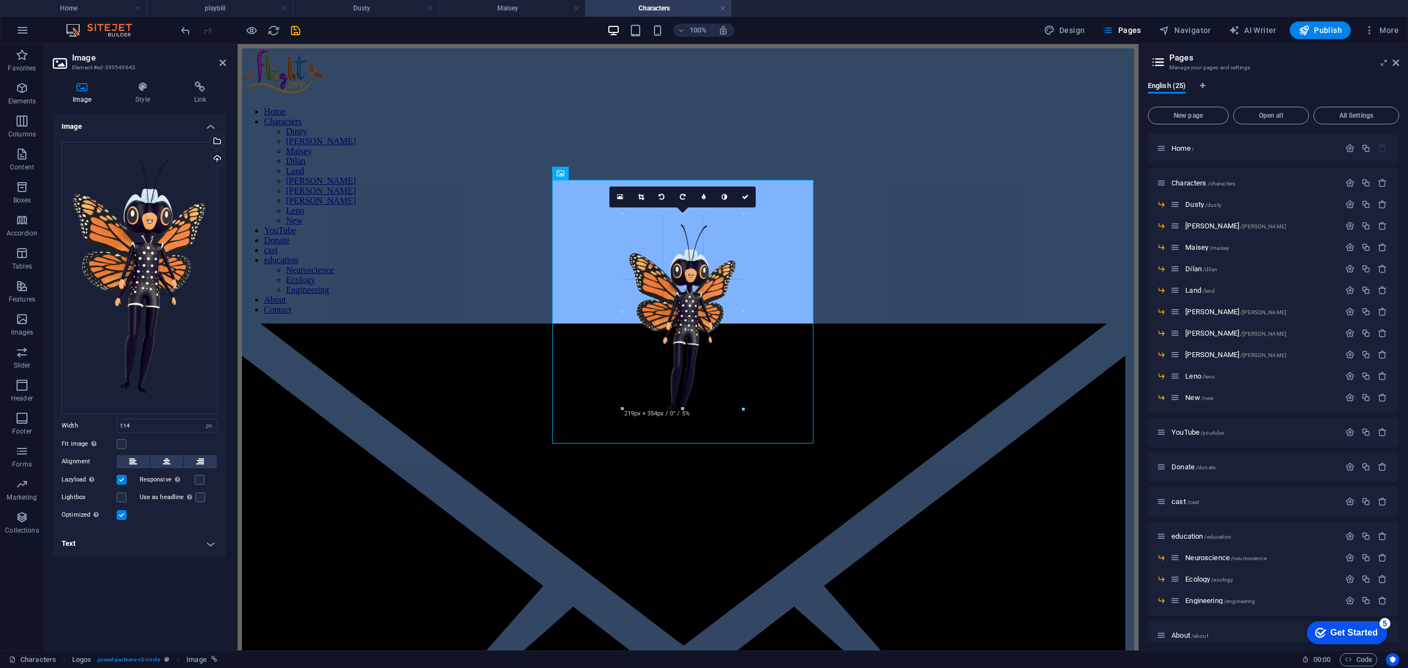
drag, startPoint x: 476, startPoint y: 323, endPoint x: 767, endPoint y: 414, distance: 304.8
type input "219"
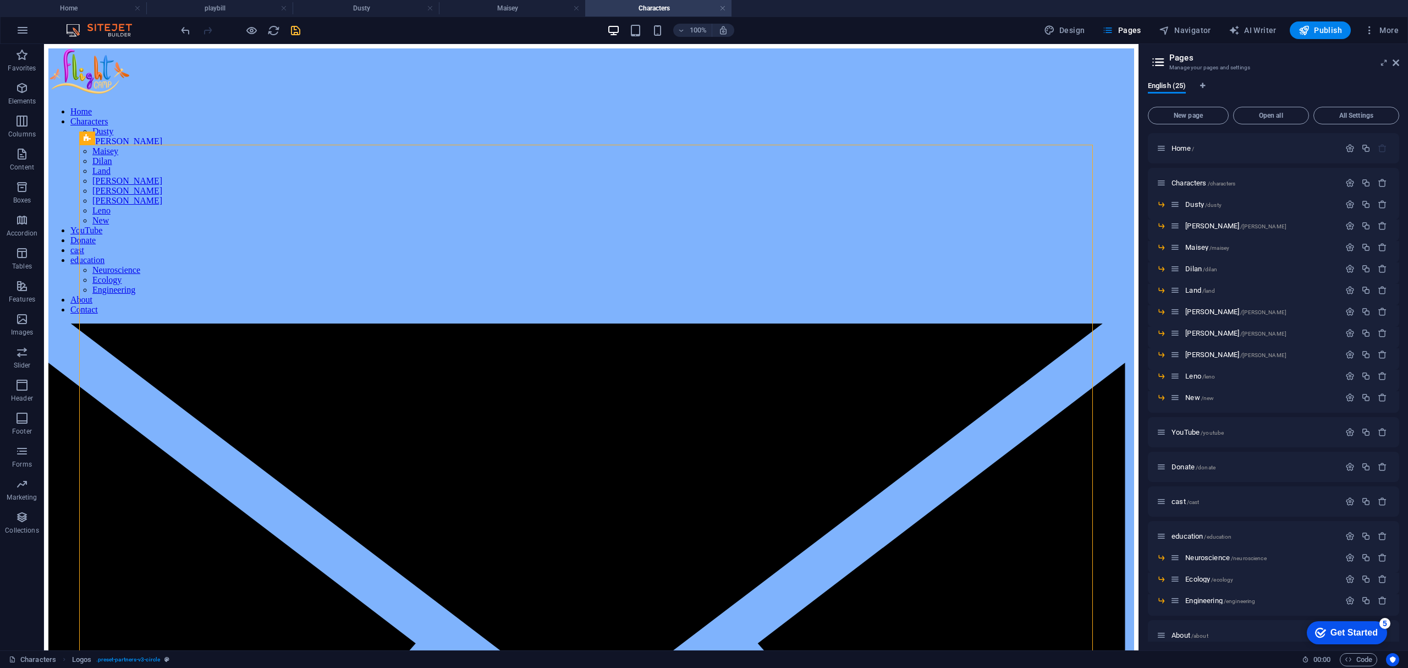
click at [293, 29] on icon "save" at bounding box center [295, 30] width 13 height 13
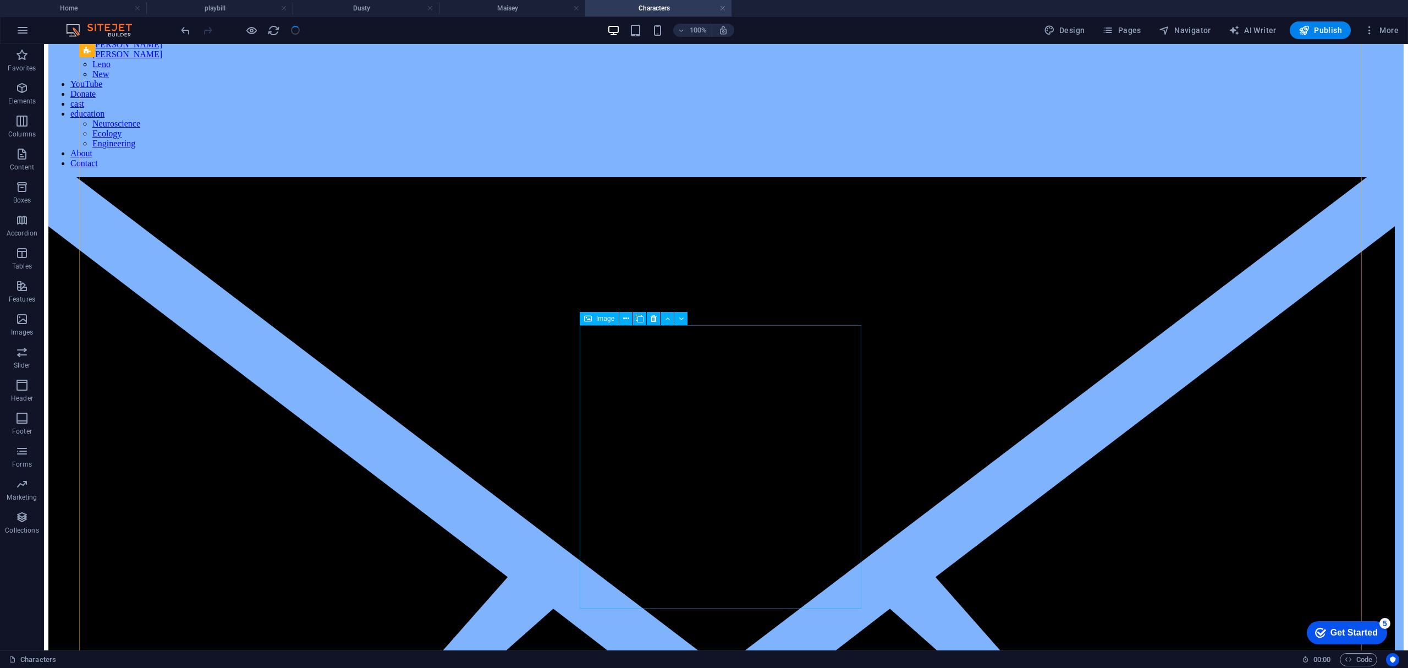
scroll to position [220, 0]
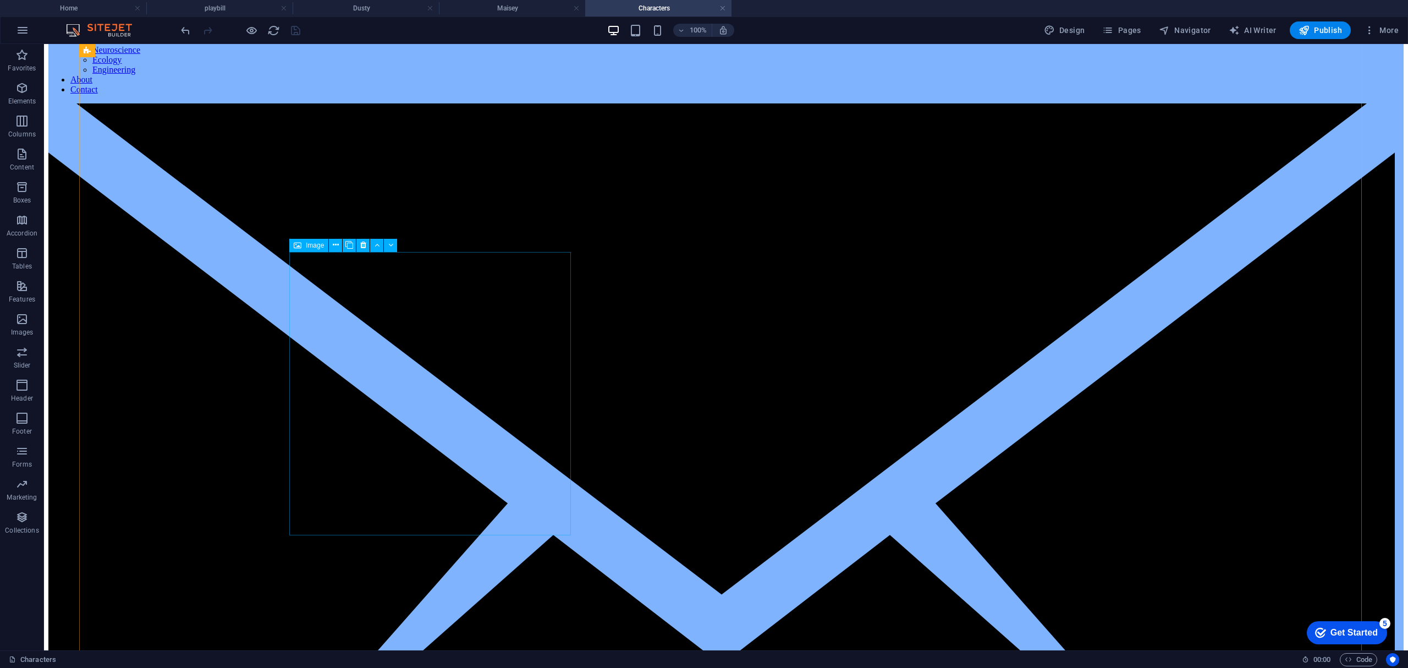
select select "px"
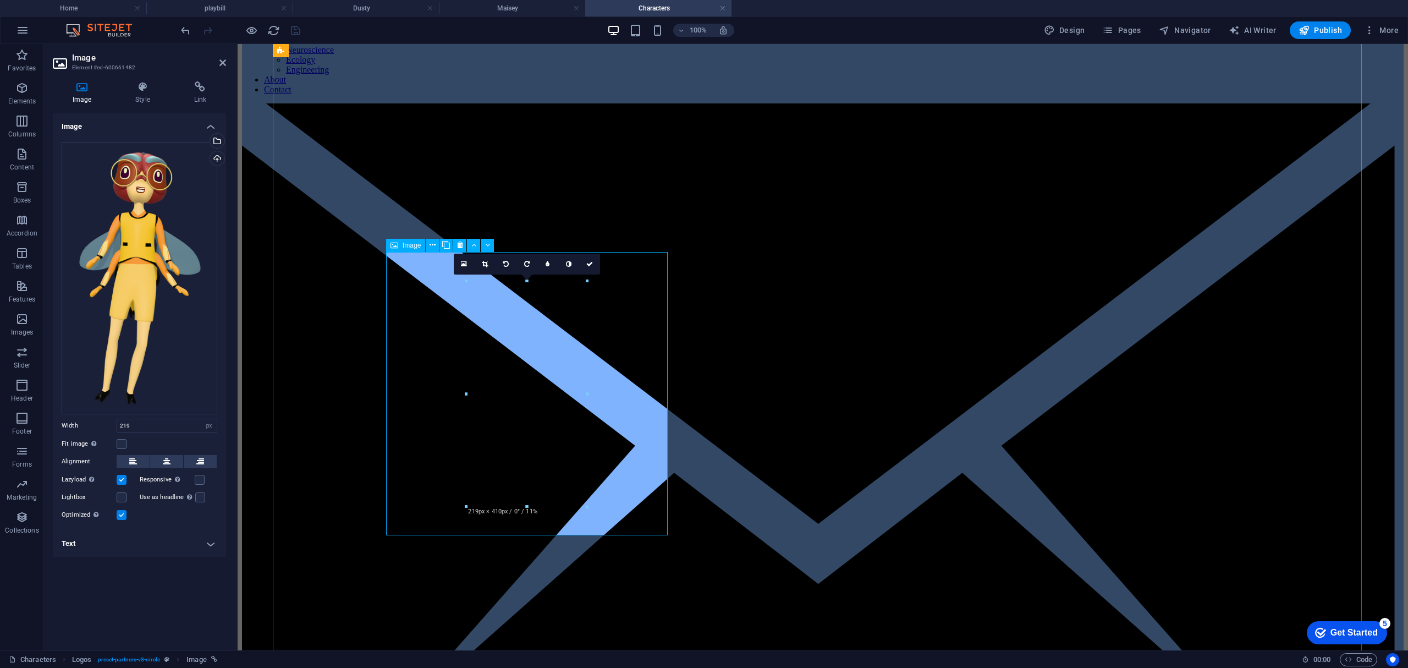
click at [486, 263] on icon at bounding box center [485, 264] width 6 height 7
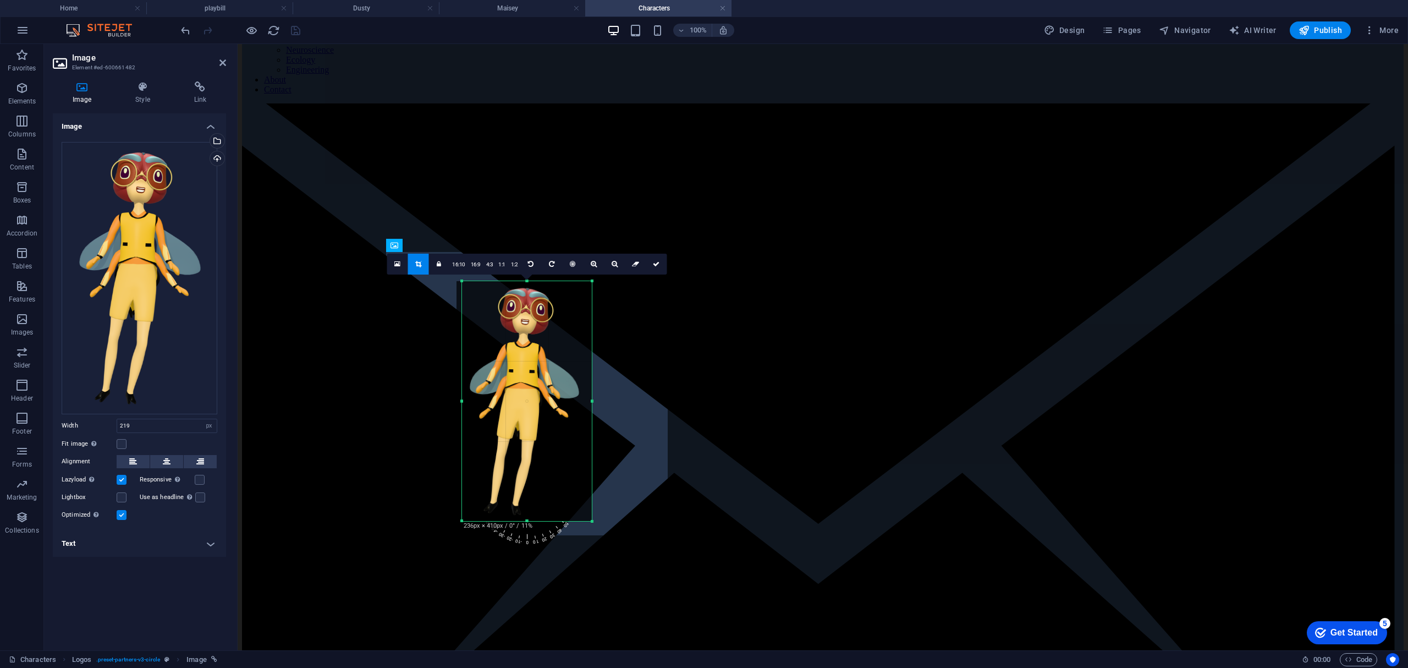
drag, startPoint x: 586, startPoint y: 506, endPoint x: 592, endPoint y: 522, distance: 17.3
click at [592, 522] on div at bounding box center [592, 521] width 7 height 7
click at [436, 258] on link at bounding box center [438, 264] width 21 height 21
click at [439, 267] on link at bounding box center [438, 264] width 21 height 21
drag, startPoint x: 530, startPoint y: 506, endPoint x: 528, endPoint y: 520, distance: 14.5
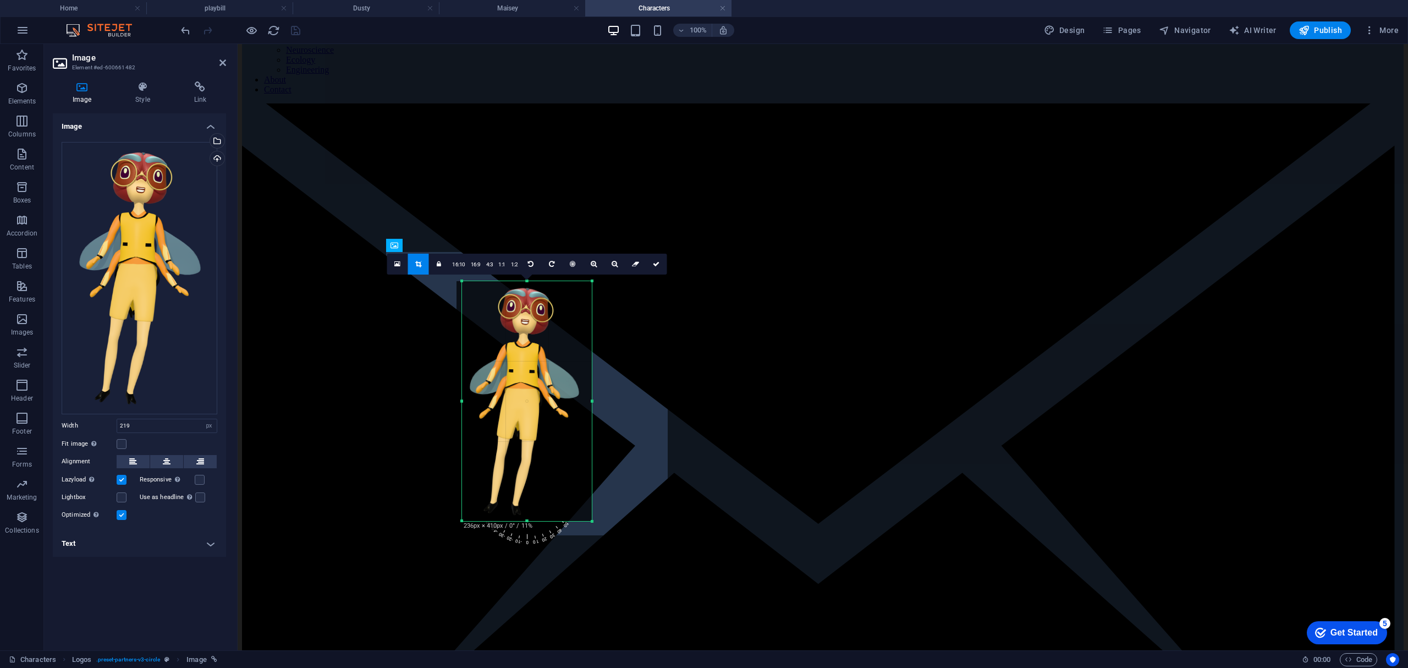
click at [528, 520] on div at bounding box center [527, 521] width 130 height 4
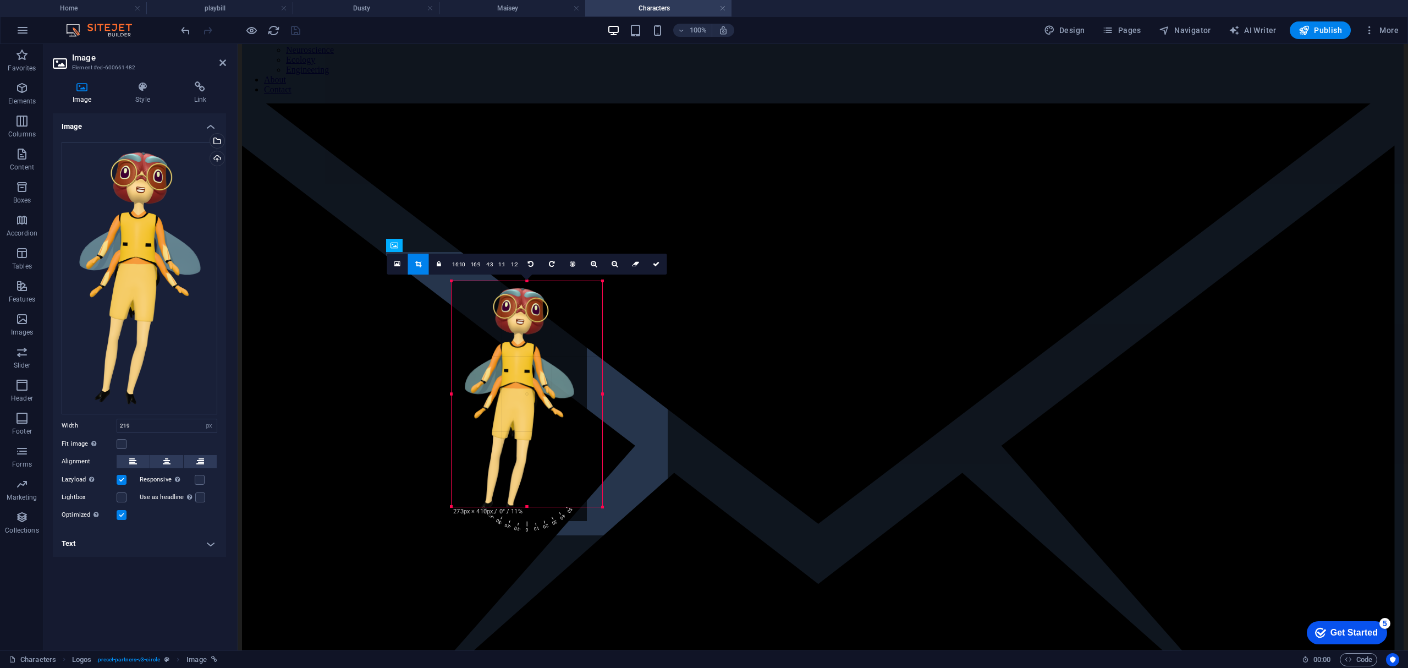
drag, startPoint x: 463, startPoint y: 507, endPoint x: 442, endPoint y: 568, distance: 64.5
click at [442, 568] on div "Logos Image Image Reference Image Image Image 180 170 160 150 140 130 120 110 1…" at bounding box center [823, 237] width 1171 height 826
click at [510, 267] on link "1:2" at bounding box center [507, 264] width 13 height 21
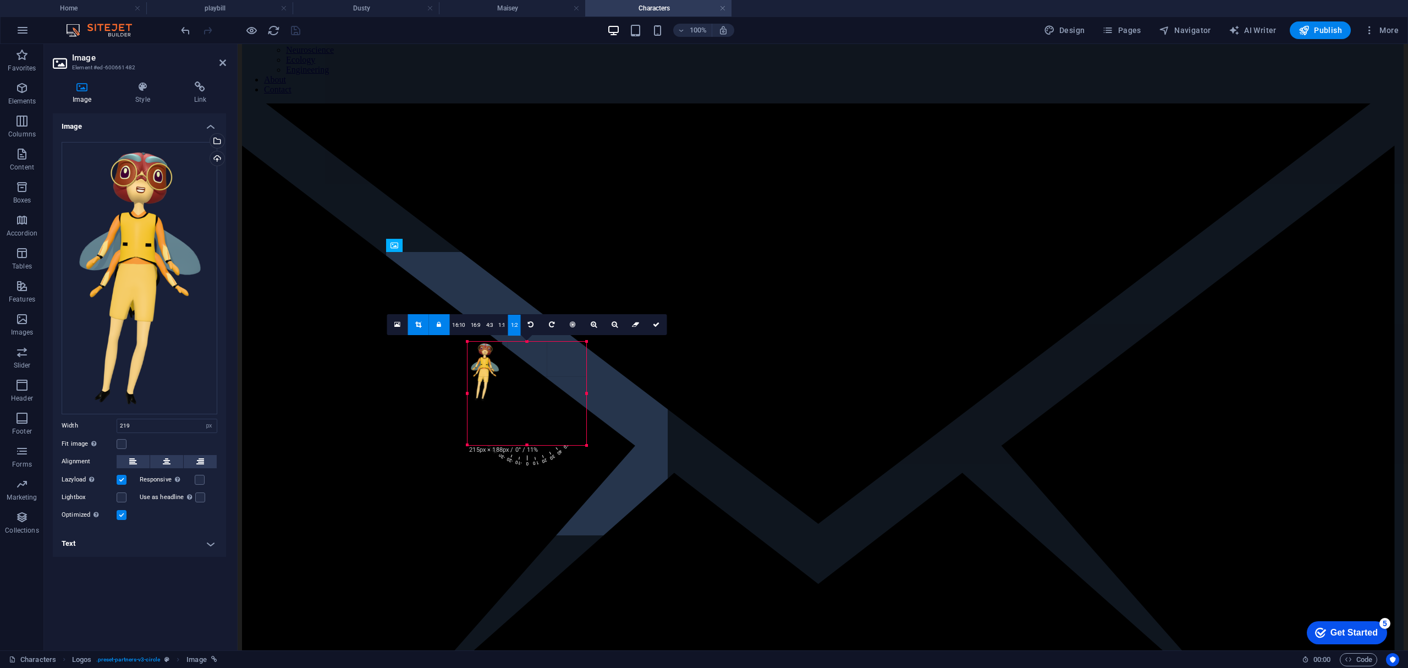
drag, startPoint x: 570, startPoint y: 522, endPoint x: 498, endPoint y: 383, distance: 156.2
click at [498, 383] on div "180 170 160 150 140 130 120 110 100 90 80 70 60 50 40 30 20 10 0 -10 -20 -30 -4…" at bounding box center [527, 393] width 118 height 103
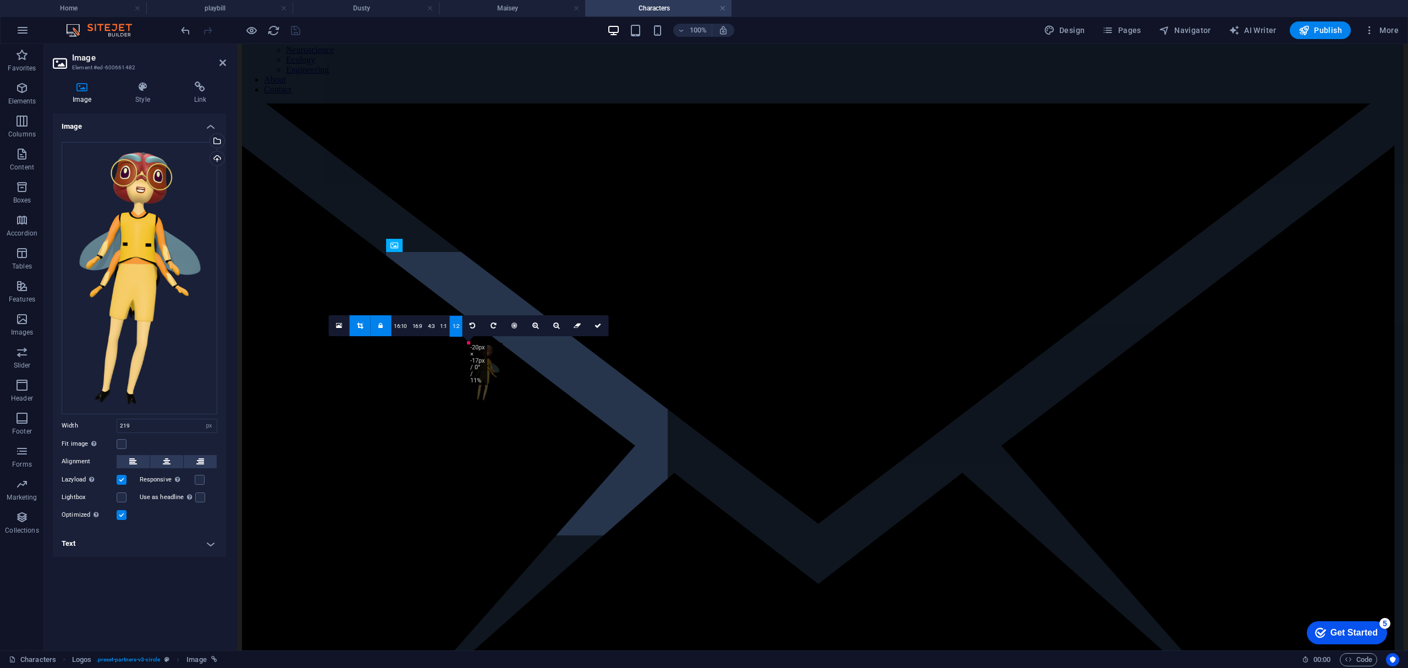
click at [502, 394] on div at bounding box center [486, 373] width 35 height 61
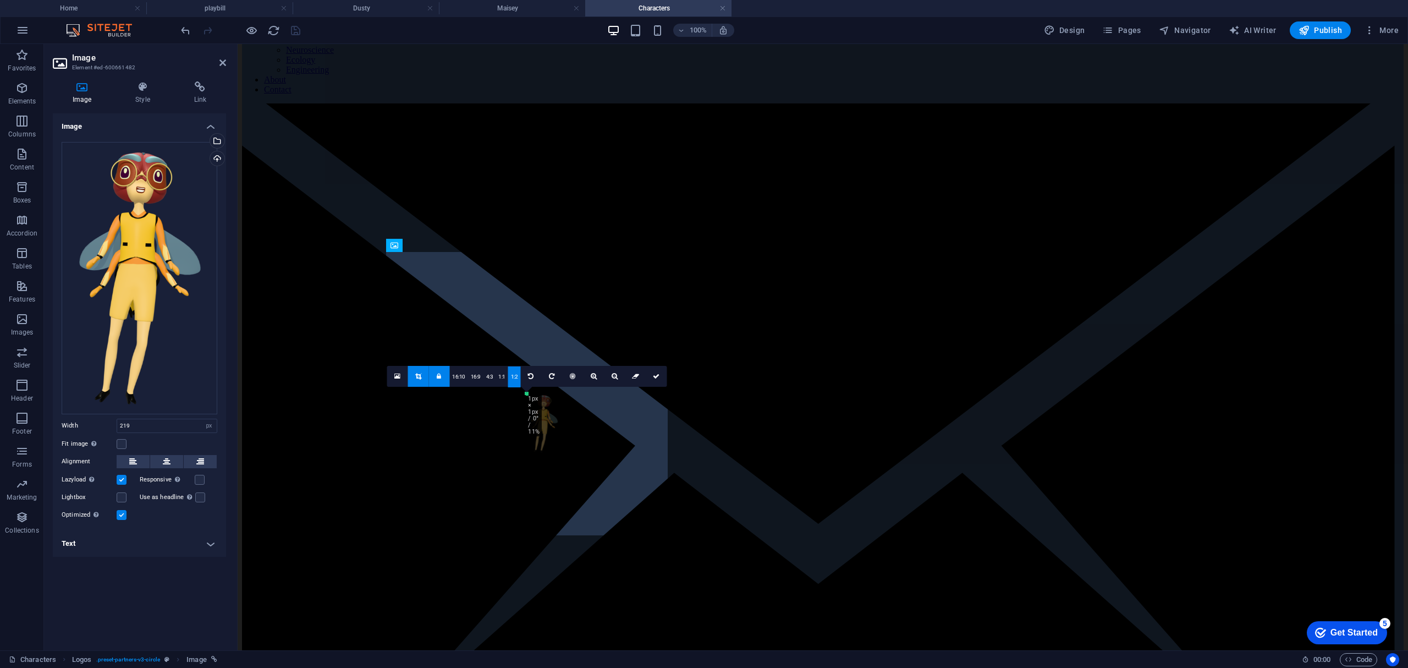
drag, startPoint x: 469, startPoint y: 342, endPoint x: 502, endPoint y: 395, distance: 62.0
click at [502, 395] on div "Logos Image Image Reference Image Image Image 180 170 160 150 140 130 120 110 1…" at bounding box center [823, 237] width 1171 height 826
click at [504, 378] on link "1:1" at bounding box center [502, 376] width 13 height 21
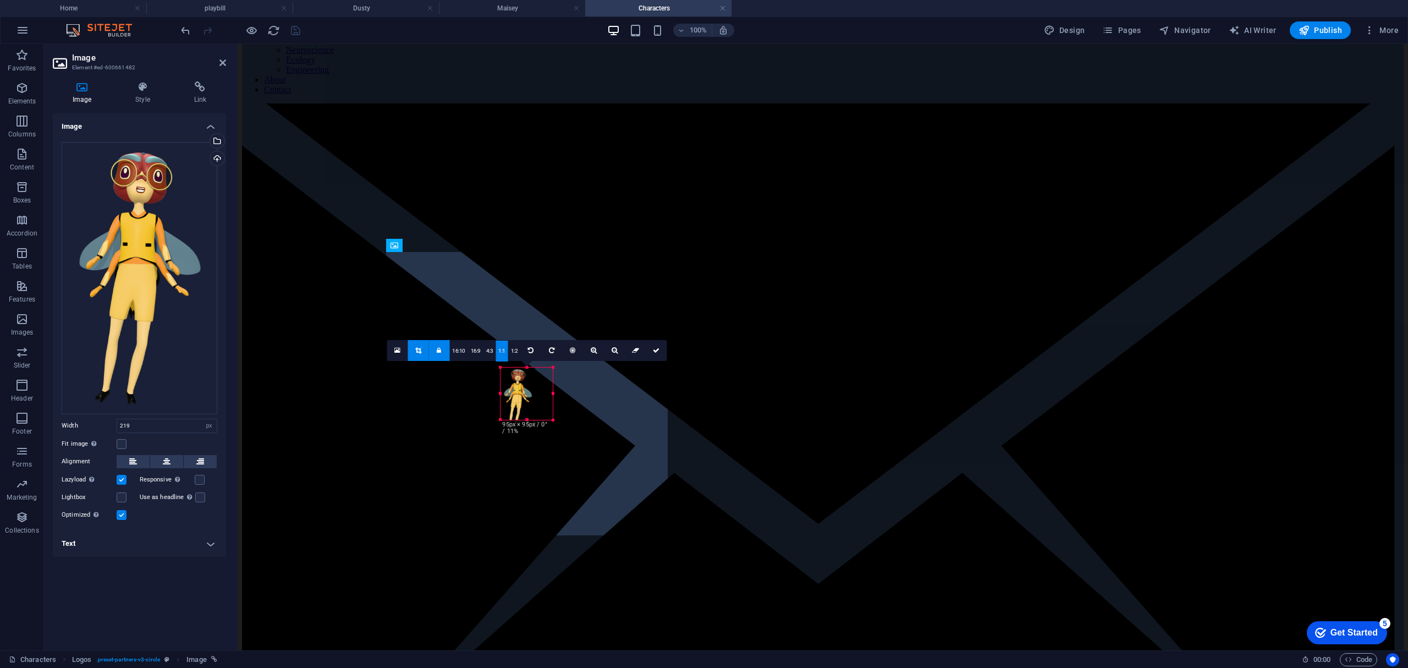
drag, startPoint x: 529, startPoint y: 400, endPoint x: 534, endPoint y: 444, distance: 44.3
click at [534, 420] on div "180 170 160 150 140 130 120 110 100 90 80 70 60 50 40 30 20 10 0 -10 -20 -30 -4…" at bounding box center [527, 393] width 52 height 52
click at [504, 350] on link "1:2" at bounding box center [505, 350] width 13 height 21
drag, startPoint x: 533, startPoint y: 430, endPoint x: 298, endPoint y: 387, distance: 239.2
click at [535, 428] on div "180 170 160 150 140 130 120 110 100 90 80 70 60 50 40 30 20 10 0 -10 -20 -30 -4…" at bounding box center [527, 393] width 35 height 69
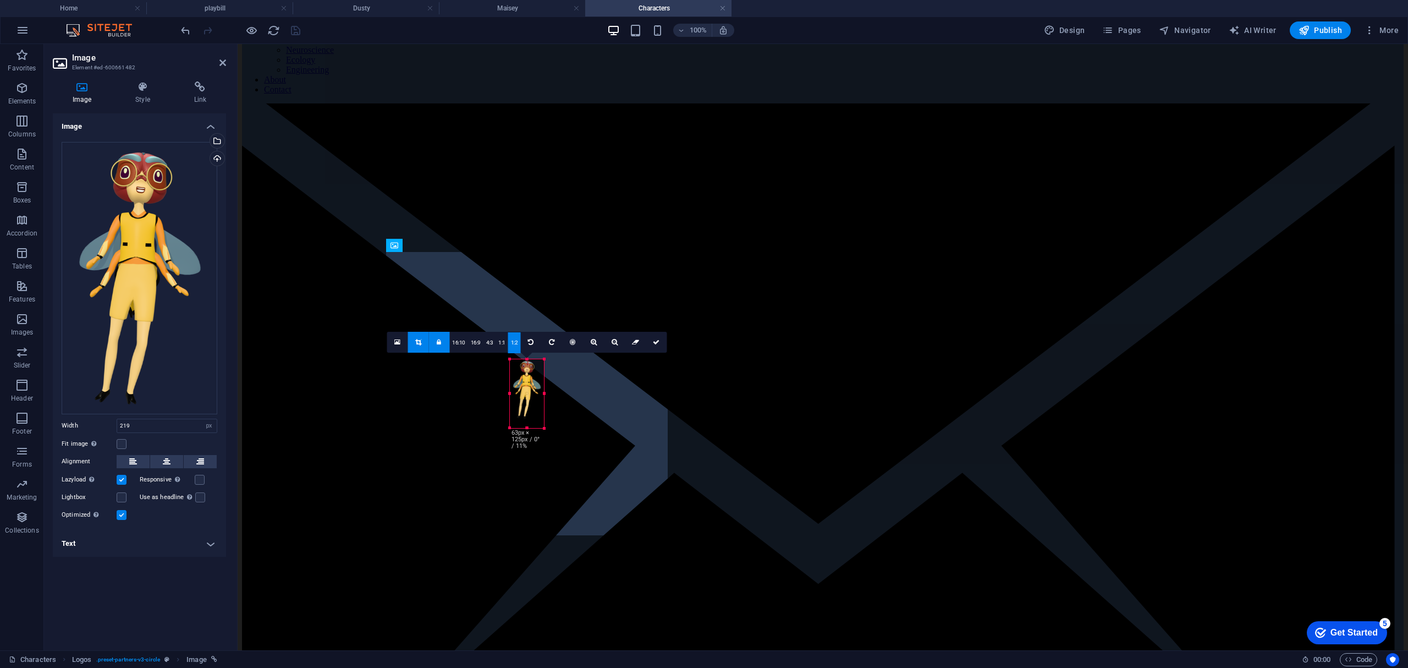
click at [545, 388] on div at bounding box center [544, 393] width 4 height 69
click at [441, 344] on link at bounding box center [437, 342] width 21 height 21
click at [545, 421] on div at bounding box center [544, 424] width 7 height 7
click at [438, 347] on icon at bounding box center [439, 346] width 4 height 7
click at [653, 344] on icon at bounding box center [656, 346] width 7 height 7
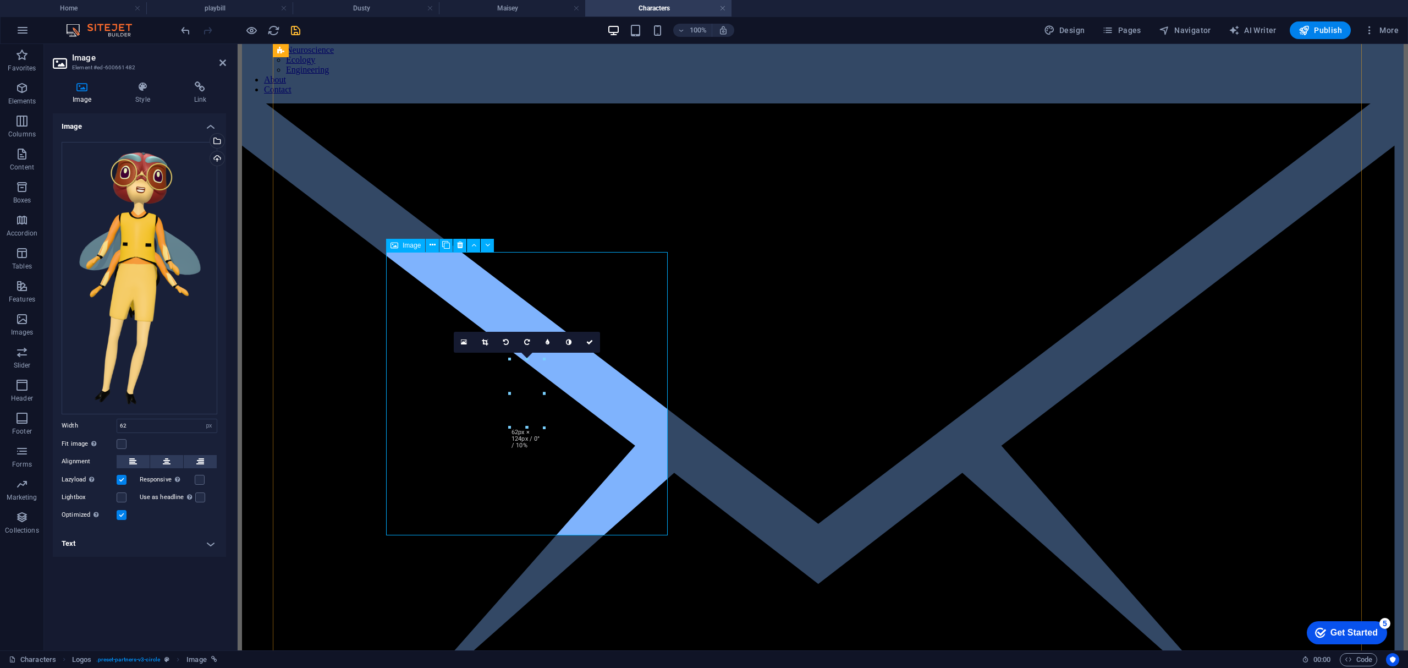
drag, startPoint x: 569, startPoint y: 452, endPoint x: 560, endPoint y: 445, distance: 11.0
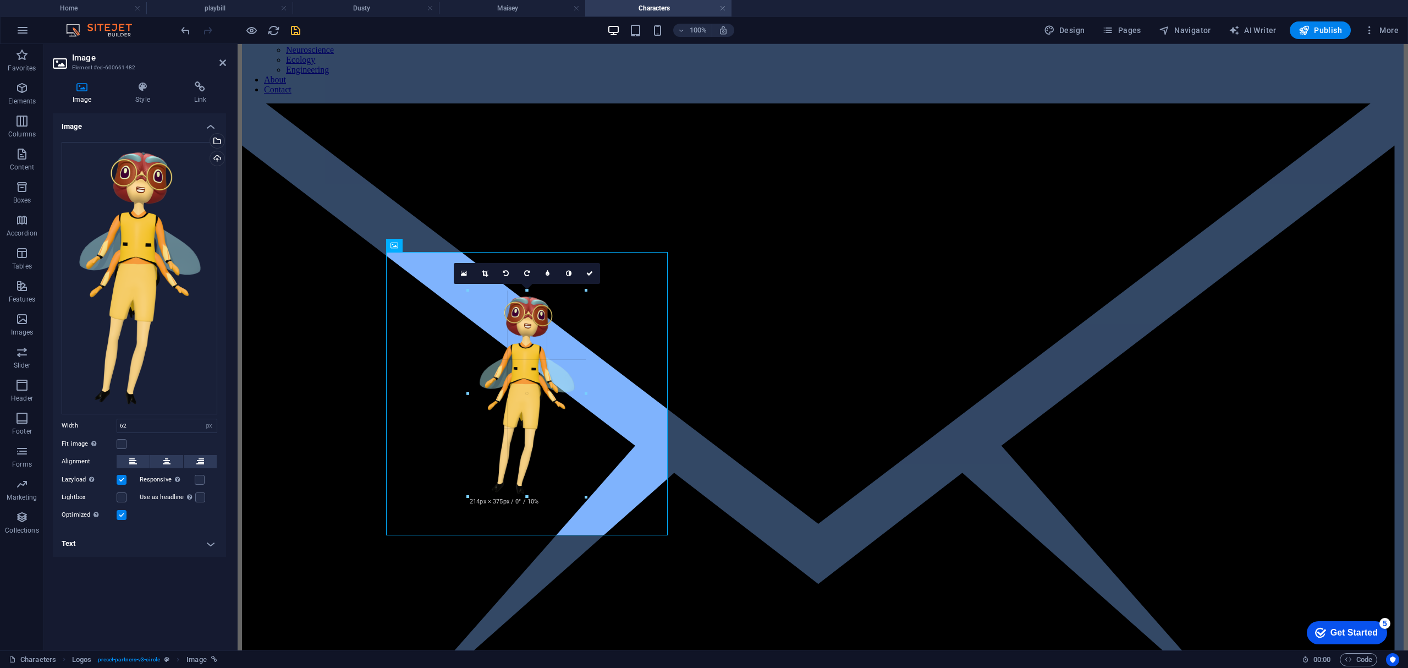
drag, startPoint x: 542, startPoint y: 424, endPoint x: 393, endPoint y: 465, distance: 154.8
type input "216"
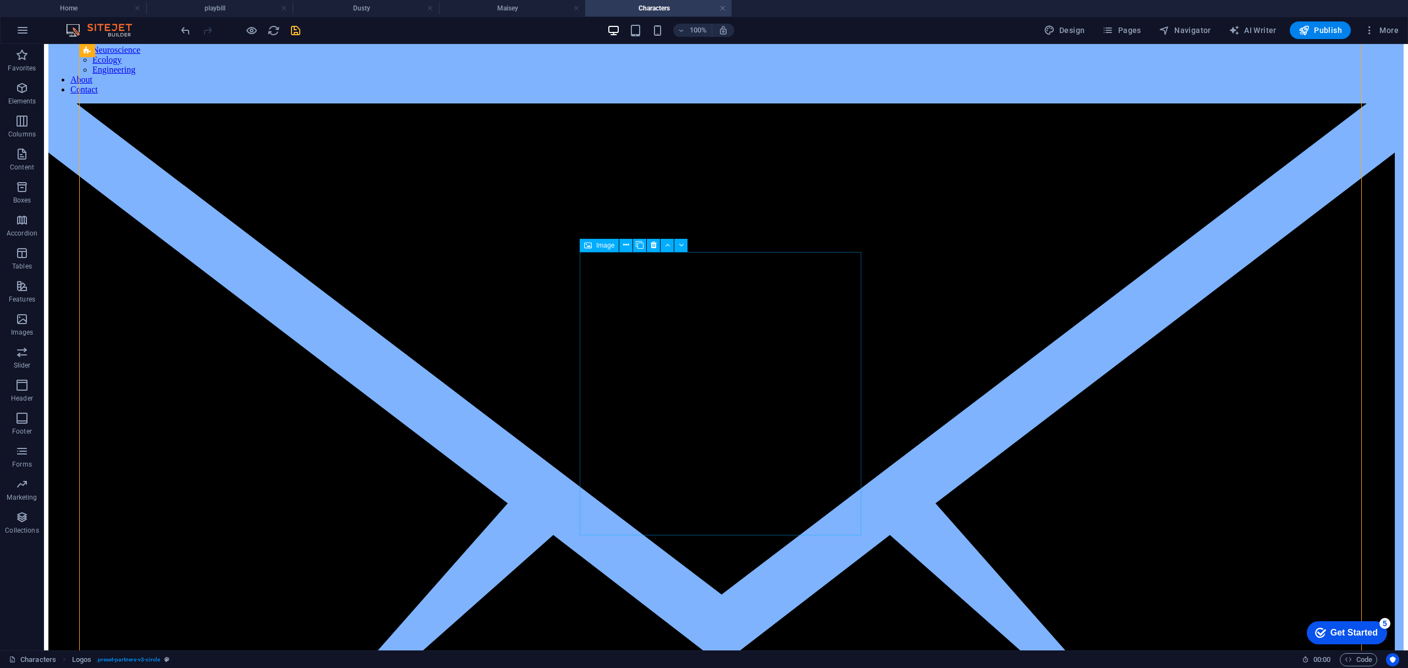
select select "px"
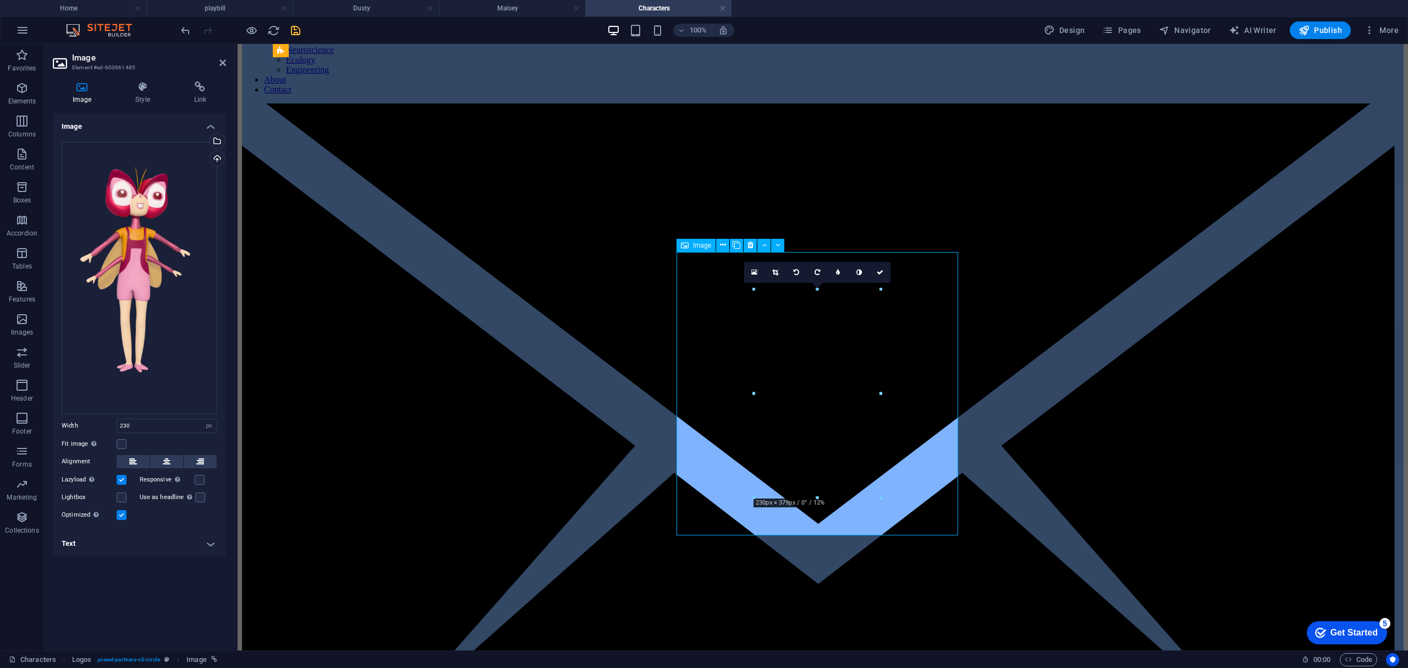
click at [772, 273] on icon at bounding box center [775, 272] width 6 height 7
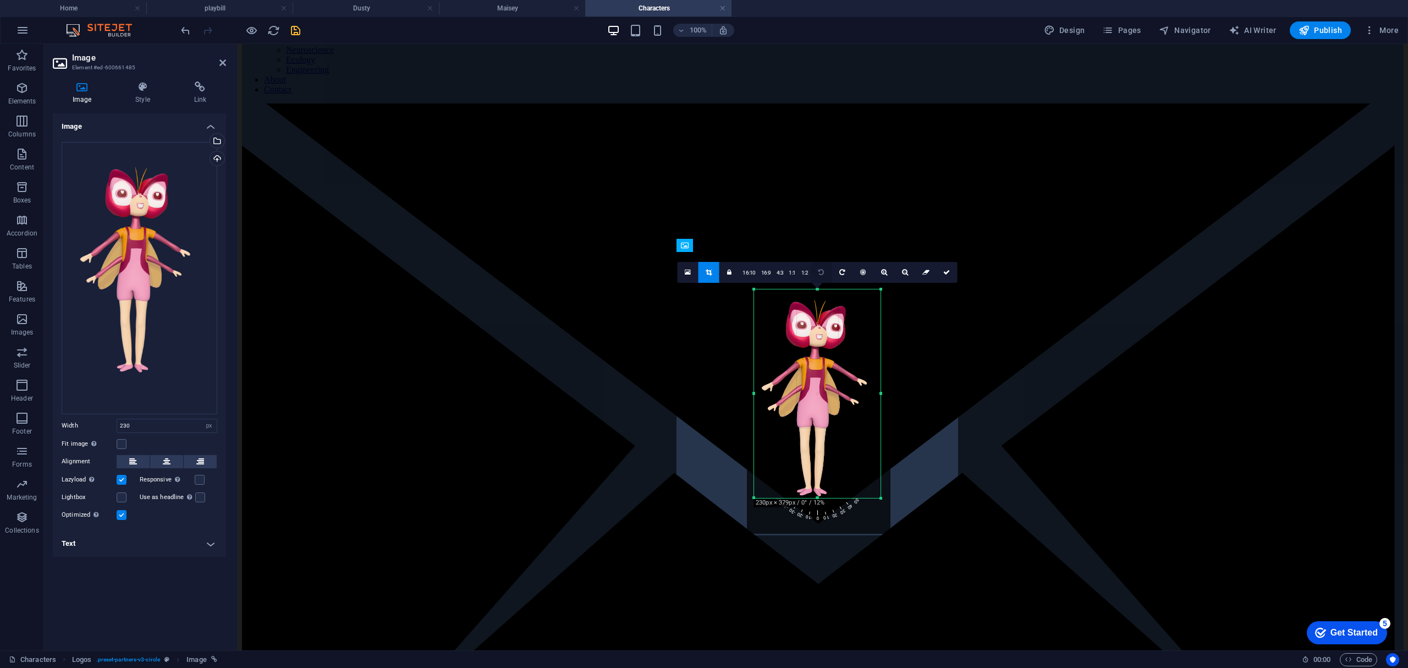
click at [815, 271] on link at bounding box center [821, 272] width 21 height 21
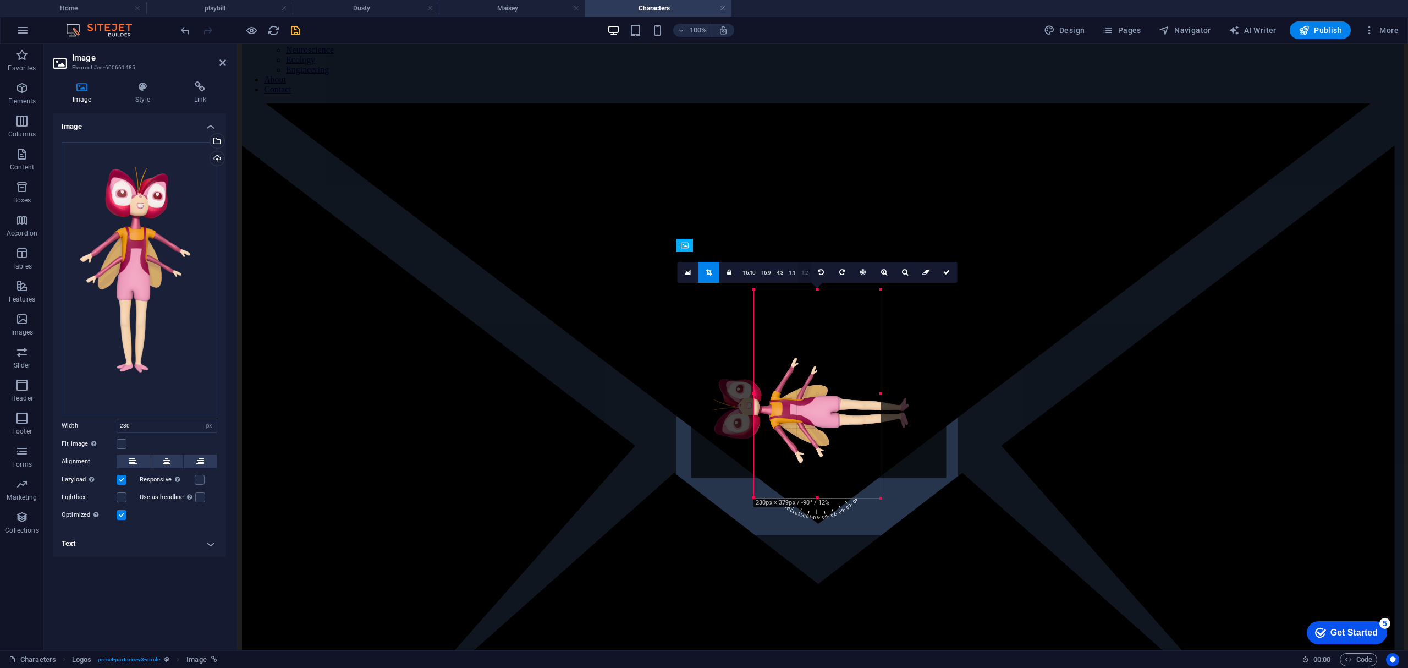
click at [806, 272] on link "1:2" at bounding box center [805, 272] width 13 height 21
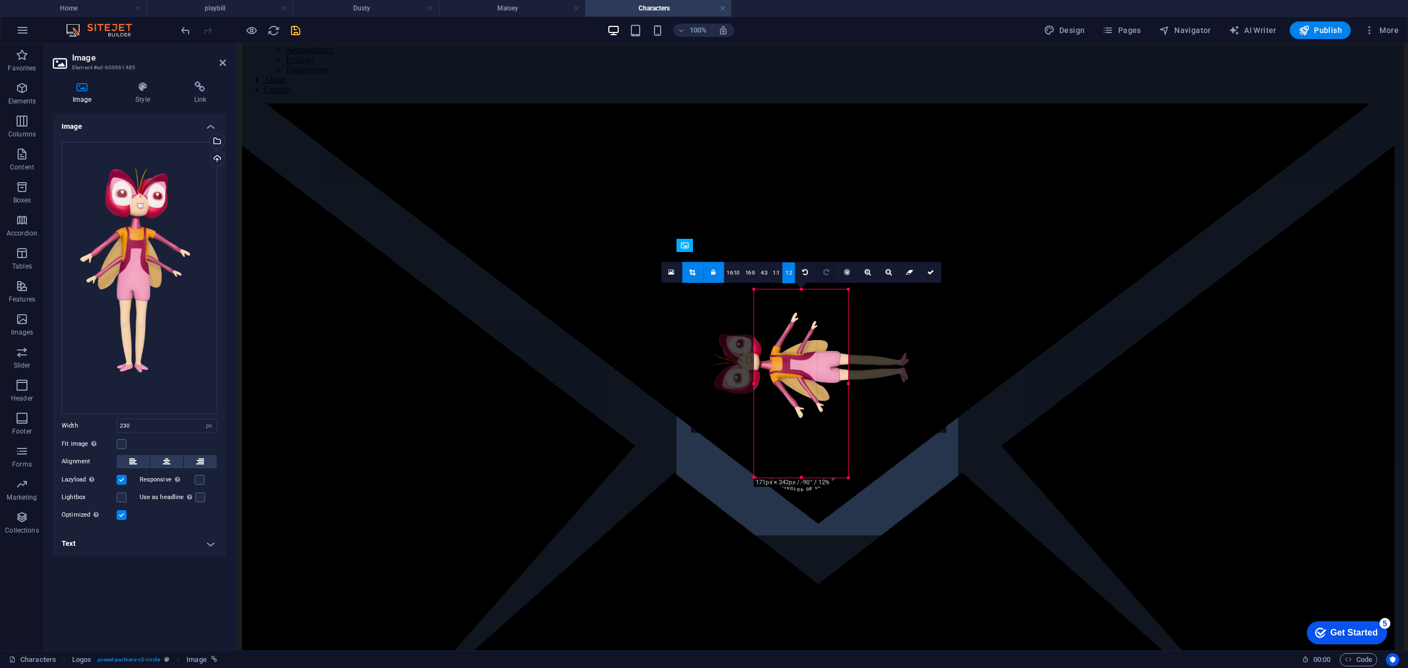
click at [830, 273] on link at bounding box center [826, 272] width 21 height 21
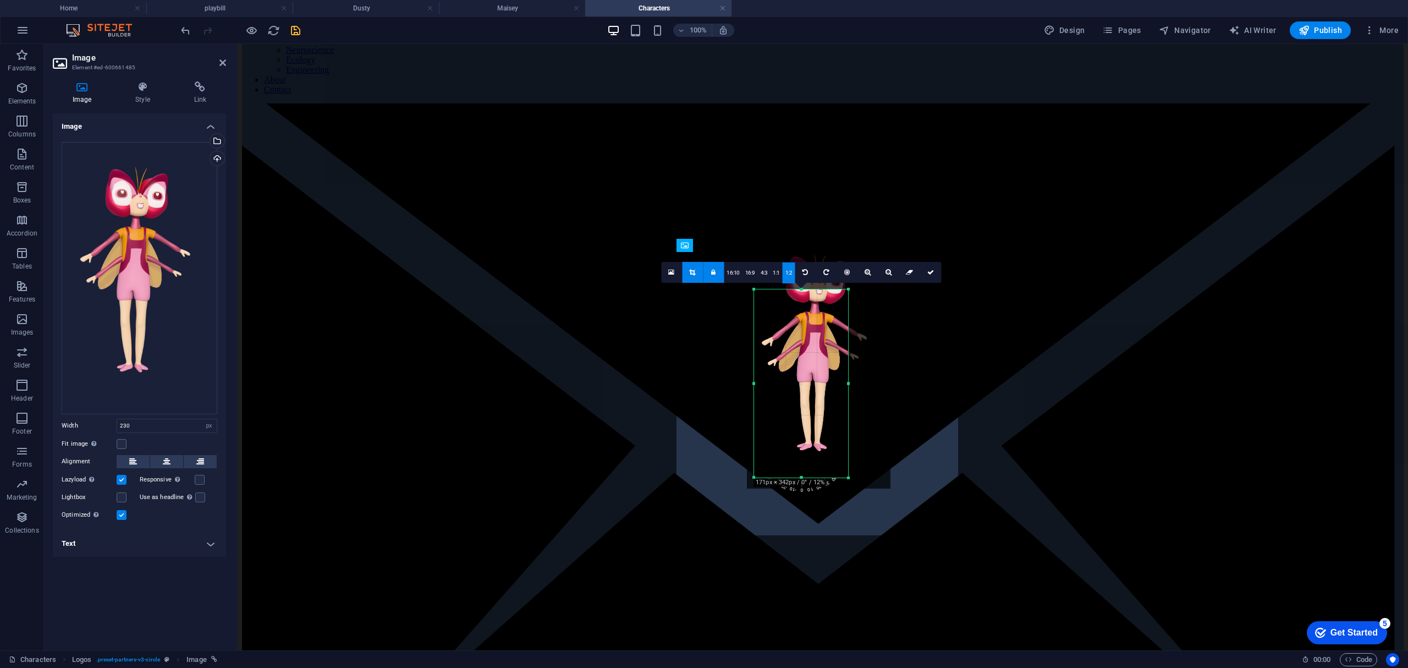
click at [716, 273] on link at bounding box center [713, 272] width 21 height 21
click at [800, 354] on div at bounding box center [819, 360] width 144 height 255
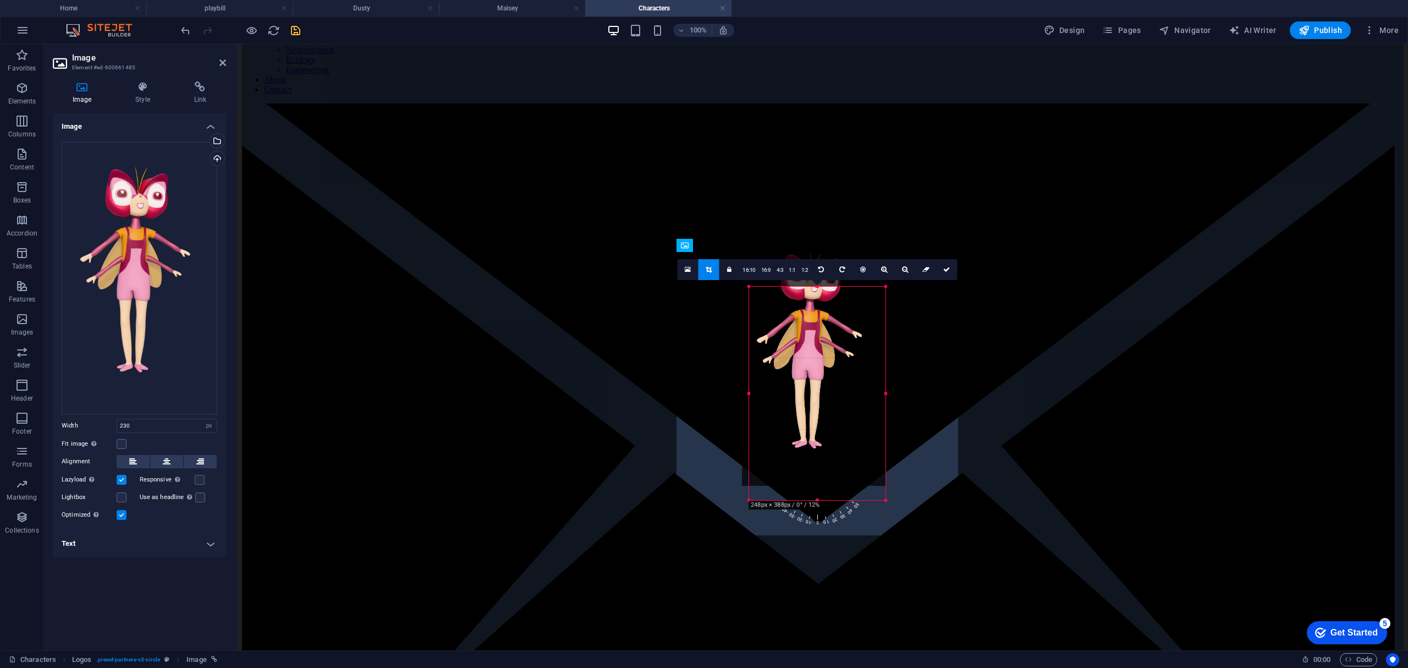
drag, startPoint x: 848, startPoint y: 476, endPoint x: 651, endPoint y: 453, distance: 198.3
click at [889, 502] on div "Logos Image Image Reference Image Image Image 180 170 160 150 140 130 120 110 1…" at bounding box center [823, 237] width 1171 height 826
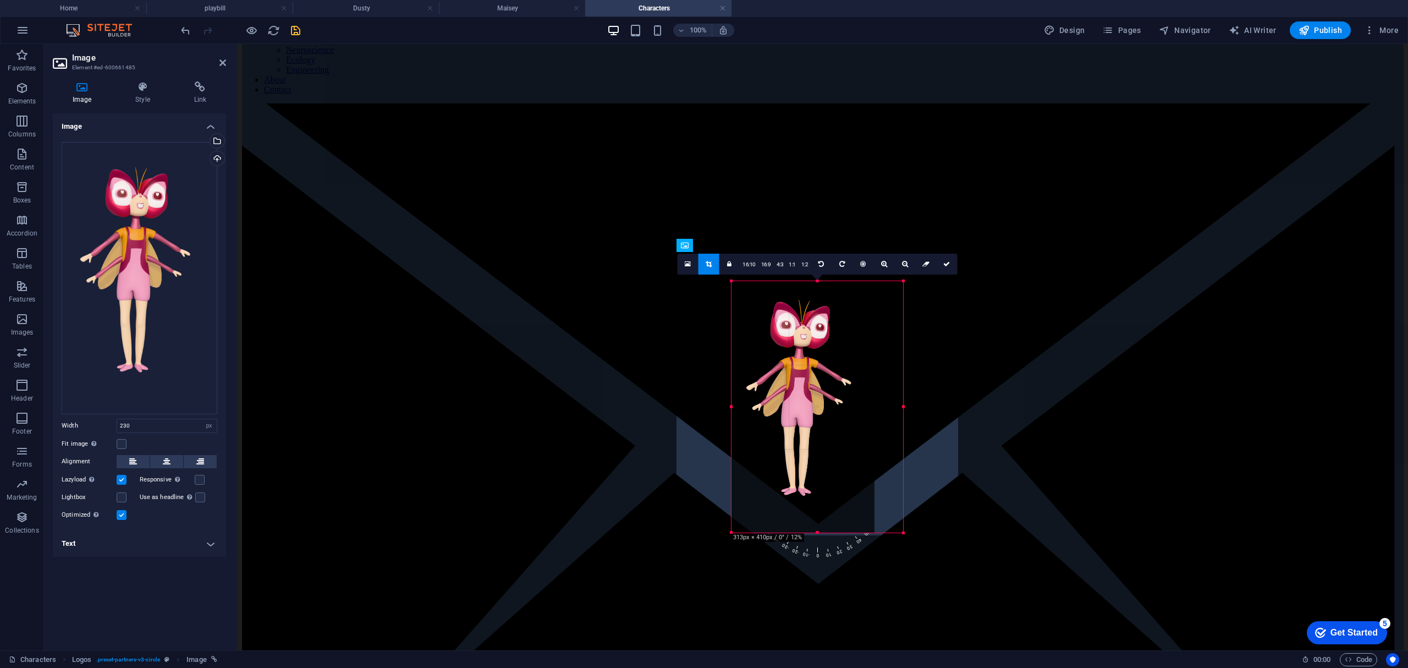
drag, startPoint x: 751, startPoint y: 287, endPoint x: 715, endPoint y: 233, distance: 64.2
click at [715, 233] on div "Logos Image Image Reference Image Image Image 180 170 160 150 140 130 120 110 1…" at bounding box center [823, 237] width 1171 height 826
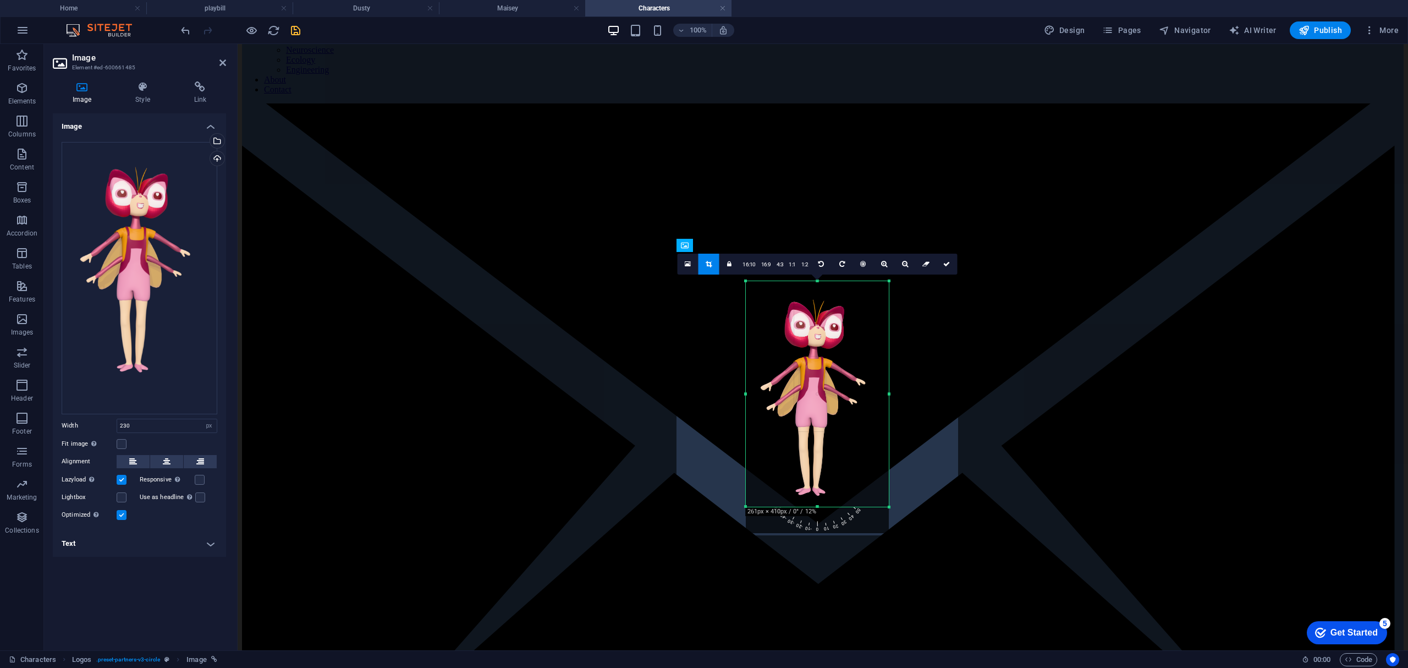
drag, startPoint x: 801, startPoint y: 505, endPoint x: 826, endPoint y: 530, distance: 35.4
click at [826, 509] on div at bounding box center [818, 507] width 144 height 4
click at [731, 257] on link at bounding box center [729, 264] width 21 height 21
click at [725, 271] on link at bounding box center [729, 264] width 21 height 21
drag, startPoint x: 816, startPoint y: 507, endPoint x: 821, endPoint y: 531, distance: 25.1
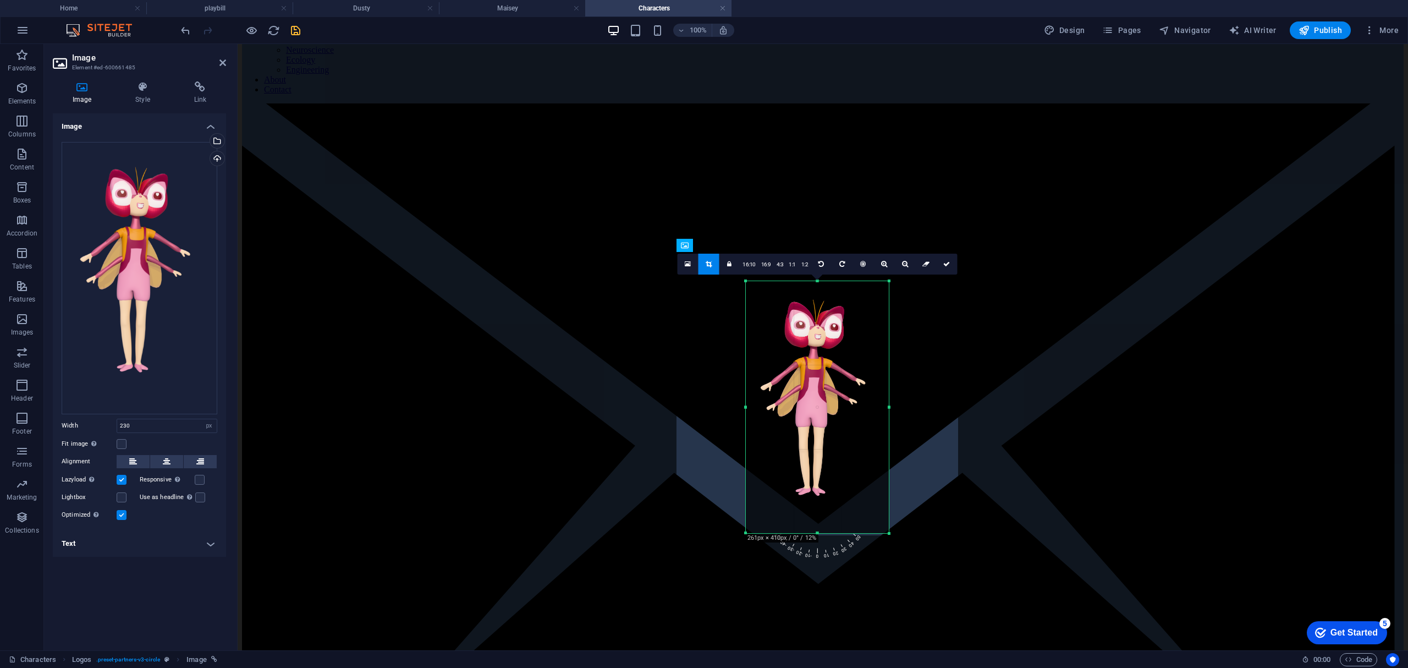
click at [821, 531] on div at bounding box center [818, 533] width 144 height 4
click at [731, 262] on icon at bounding box center [729, 264] width 4 height 7
click at [946, 262] on icon at bounding box center [946, 264] width 7 height 7
type input "260"
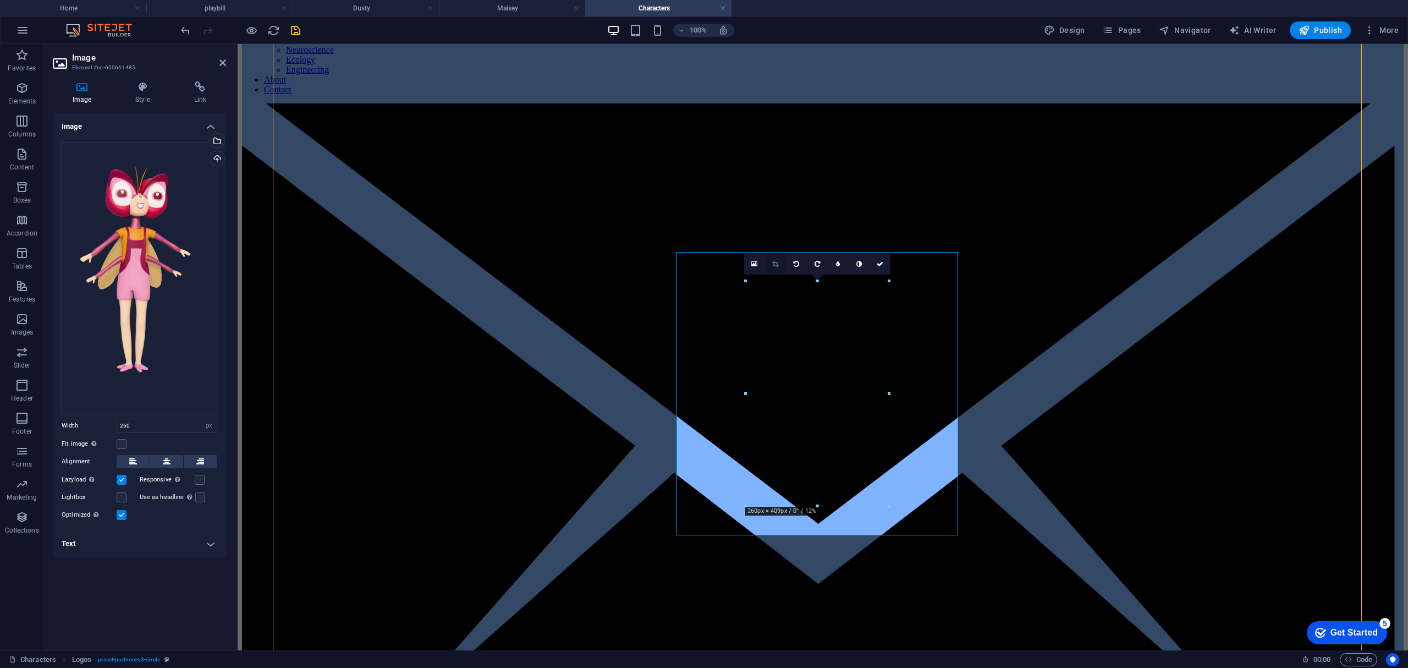
click at [774, 262] on icon at bounding box center [775, 264] width 6 height 7
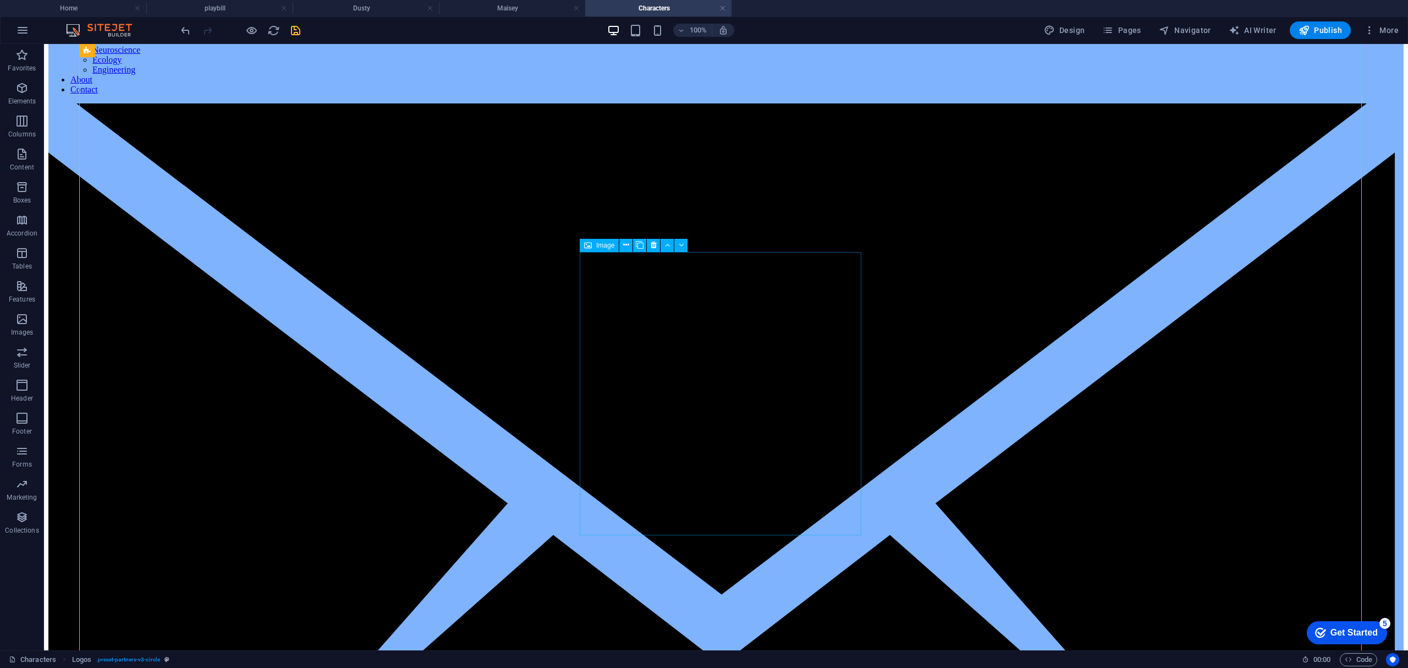
select select "px"
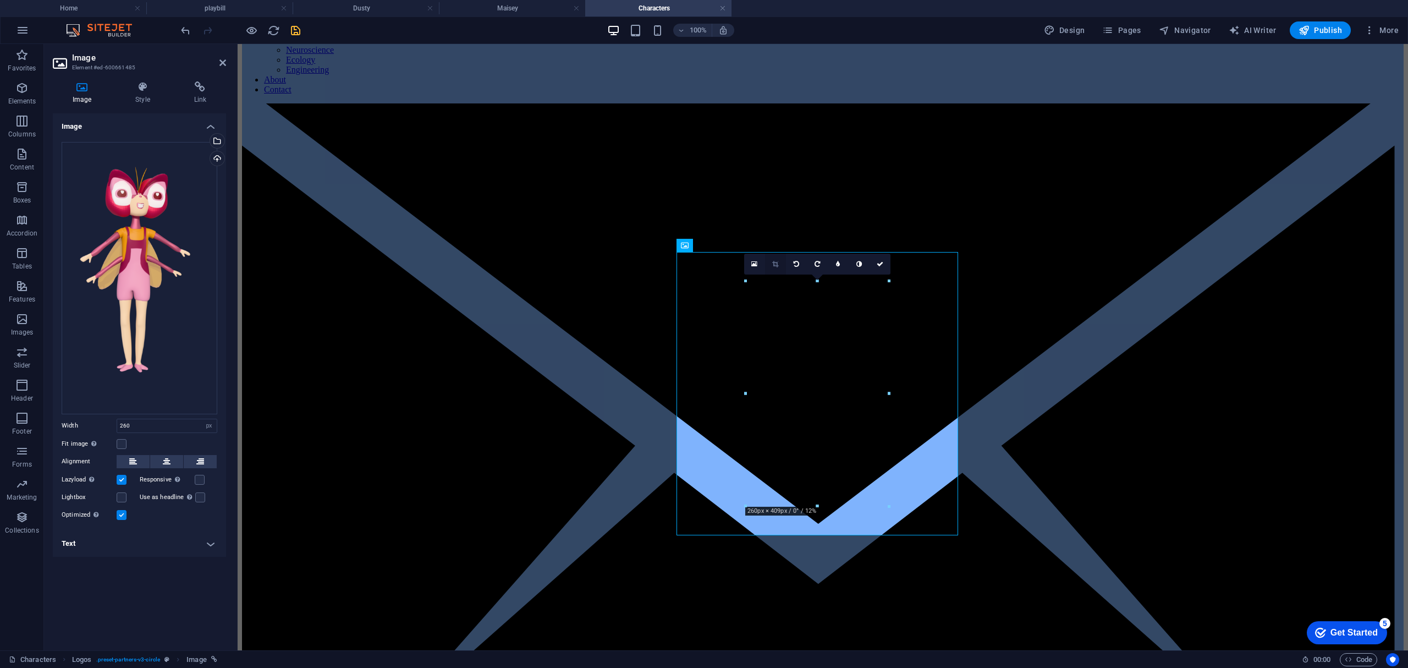
click at [776, 264] on icon at bounding box center [775, 264] width 6 height 7
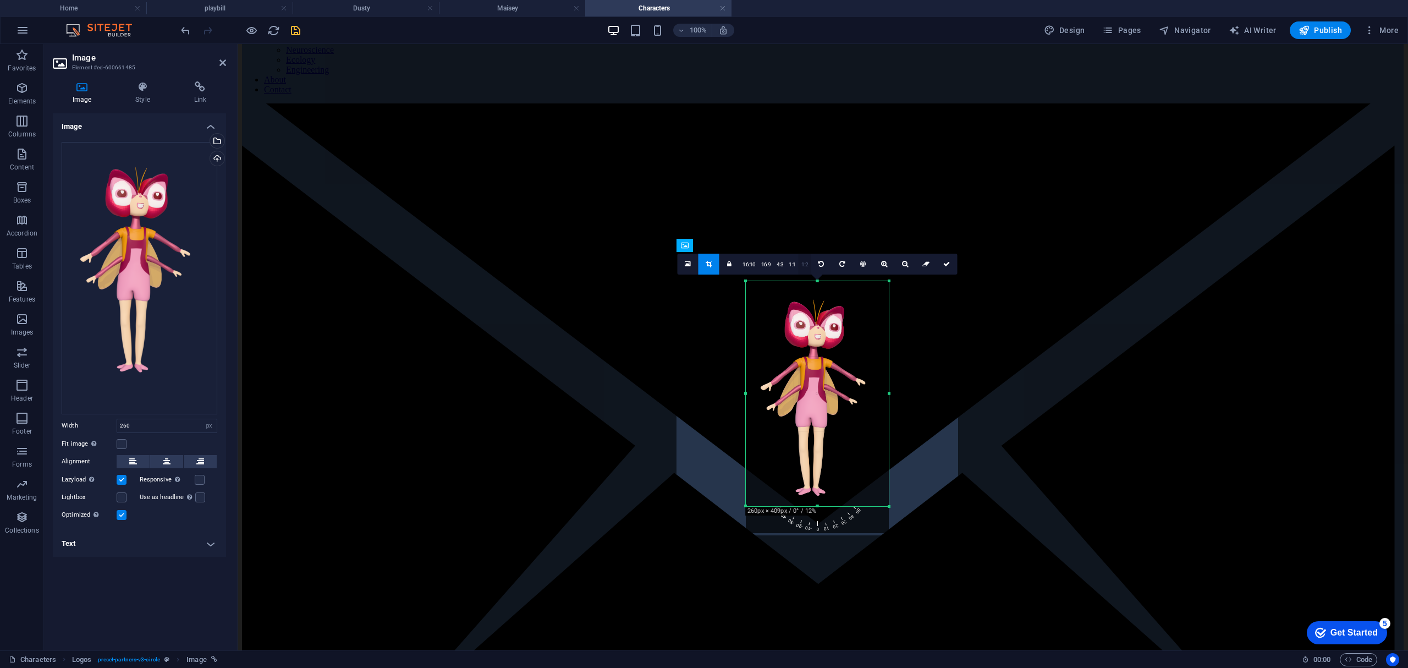
click at [801, 265] on link "1:2" at bounding box center [805, 264] width 13 height 21
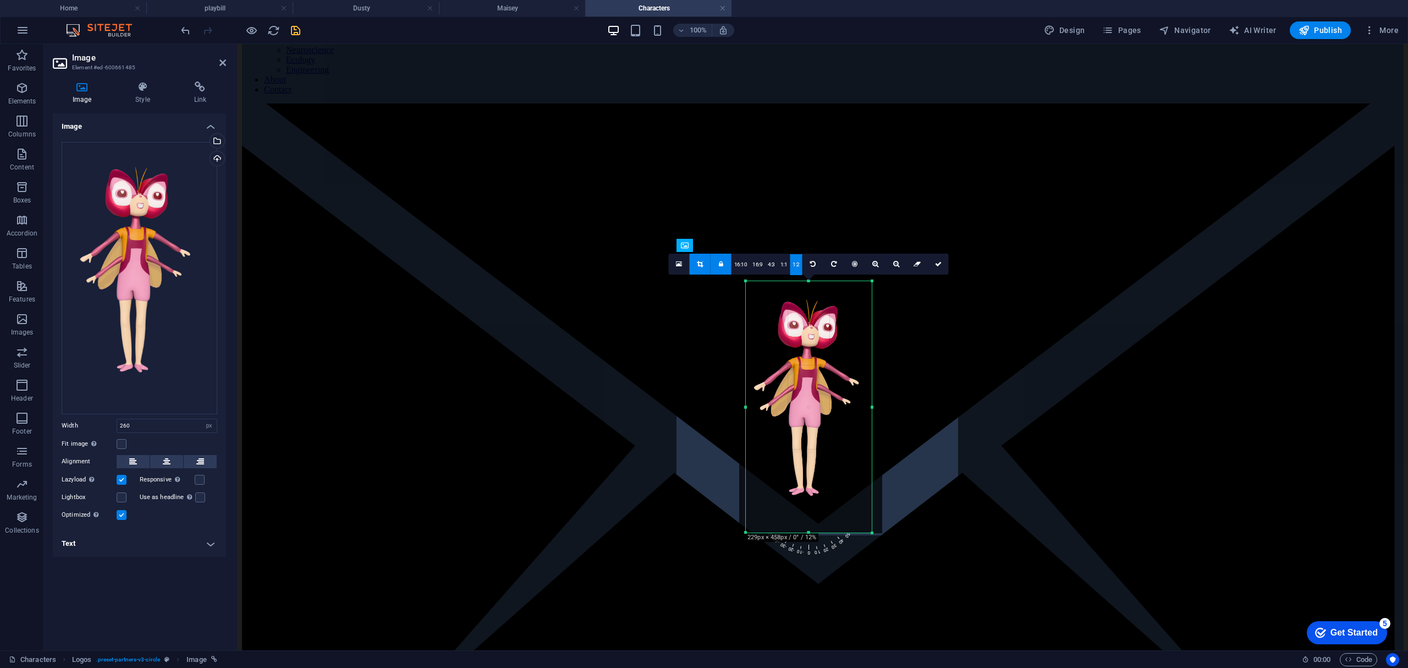
drag, startPoint x: 817, startPoint y: 432, endPoint x: 811, endPoint y: 432, distance: 6.6
click at [811, 432] on div at bounding box center [810, 405] width 143 height 254
click at [718, 263] on link at bounding box center [721, 264] width 21 height 21
click at [722, 263] on icon at bounding box center [721, 264] width 4 height 7
click at [938, 259] on link at bounding box center [938, 264] width 21 height 21
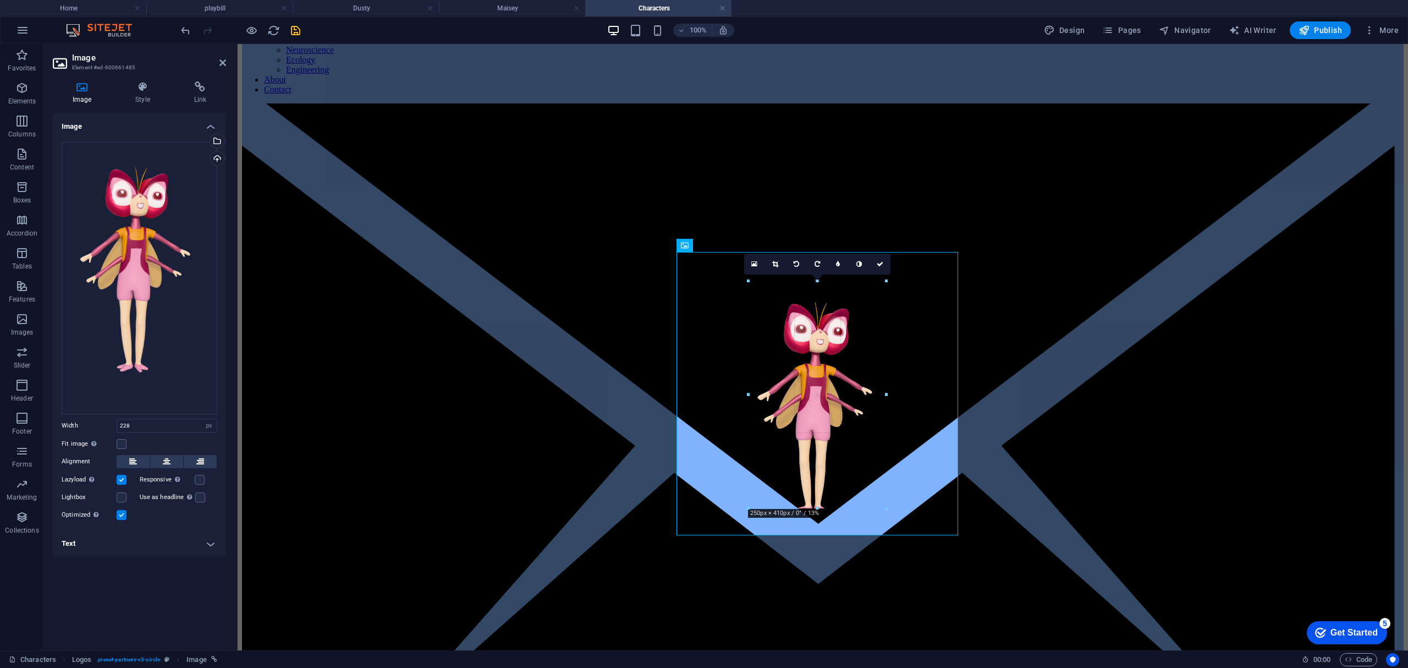
drag, startPoint x: 880, startPoint y: 493, endPoint x: 892, endPoint y: 502, distance: 15.0
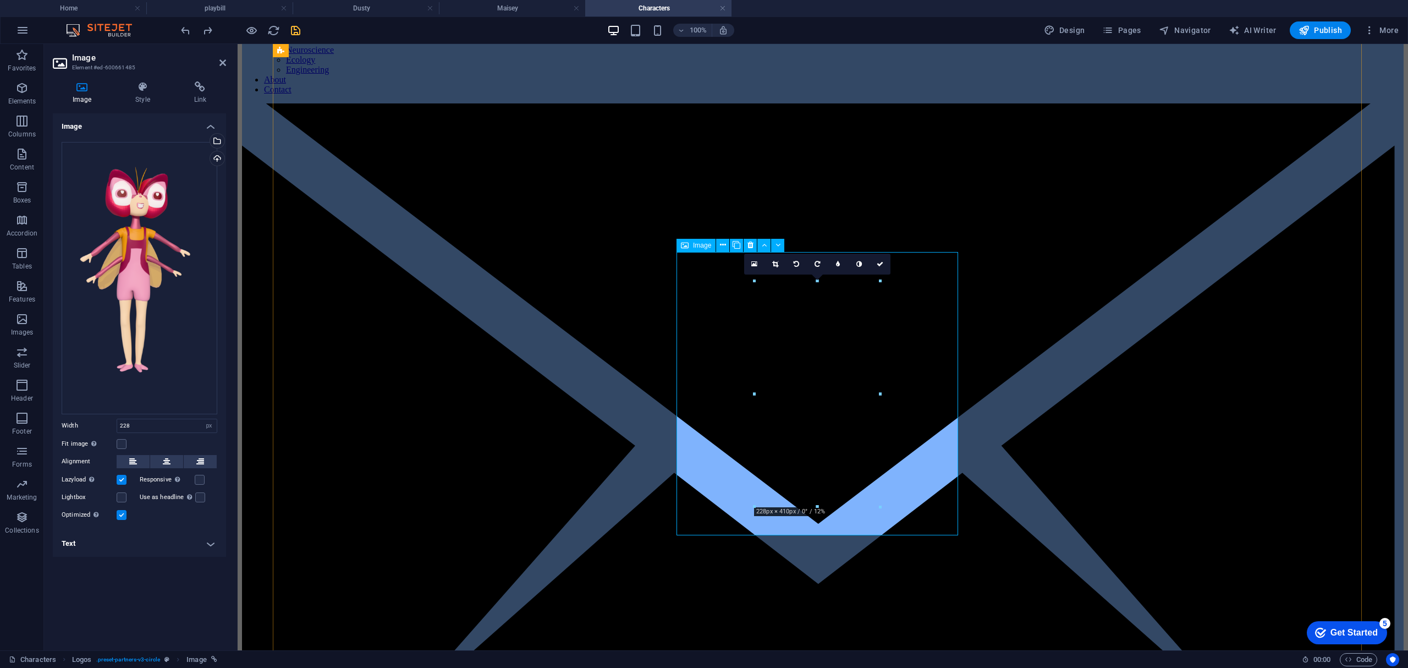
type input "260"
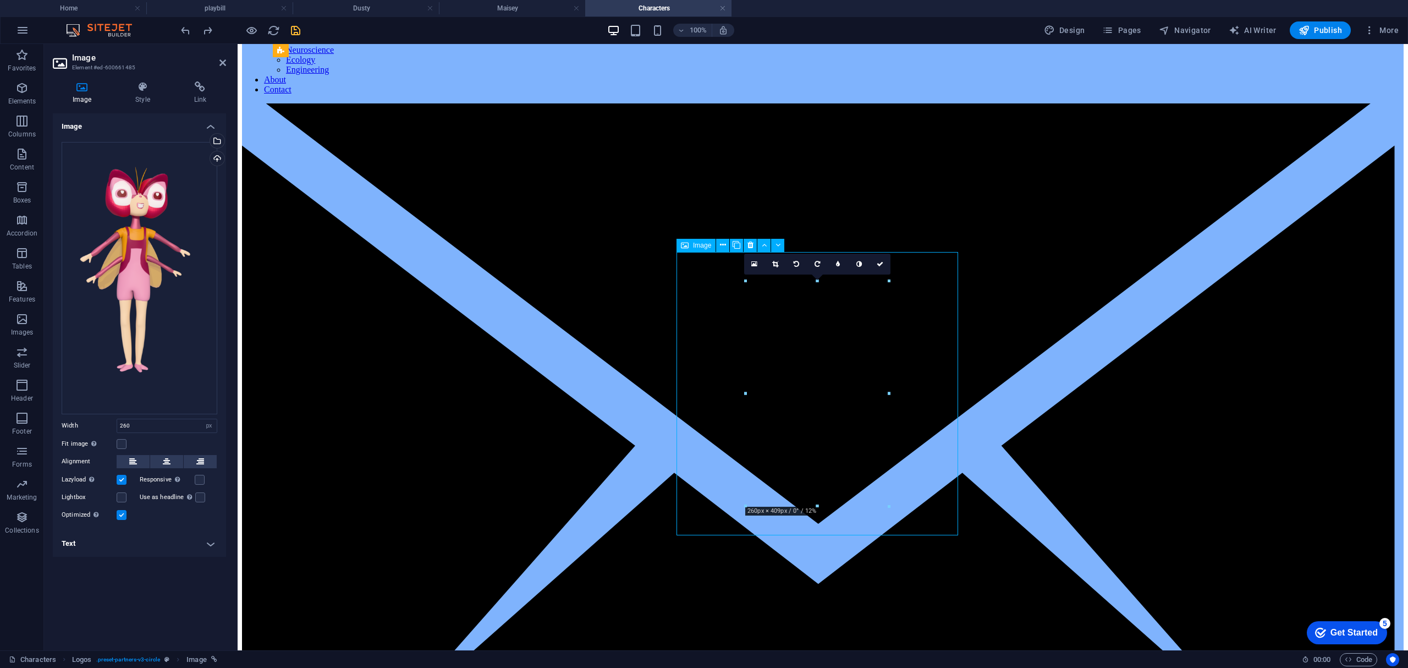
drag, startPoint x: 822, startPoint y: 389, endPoint x: 838, endPoint y: 386, distance: 16.8
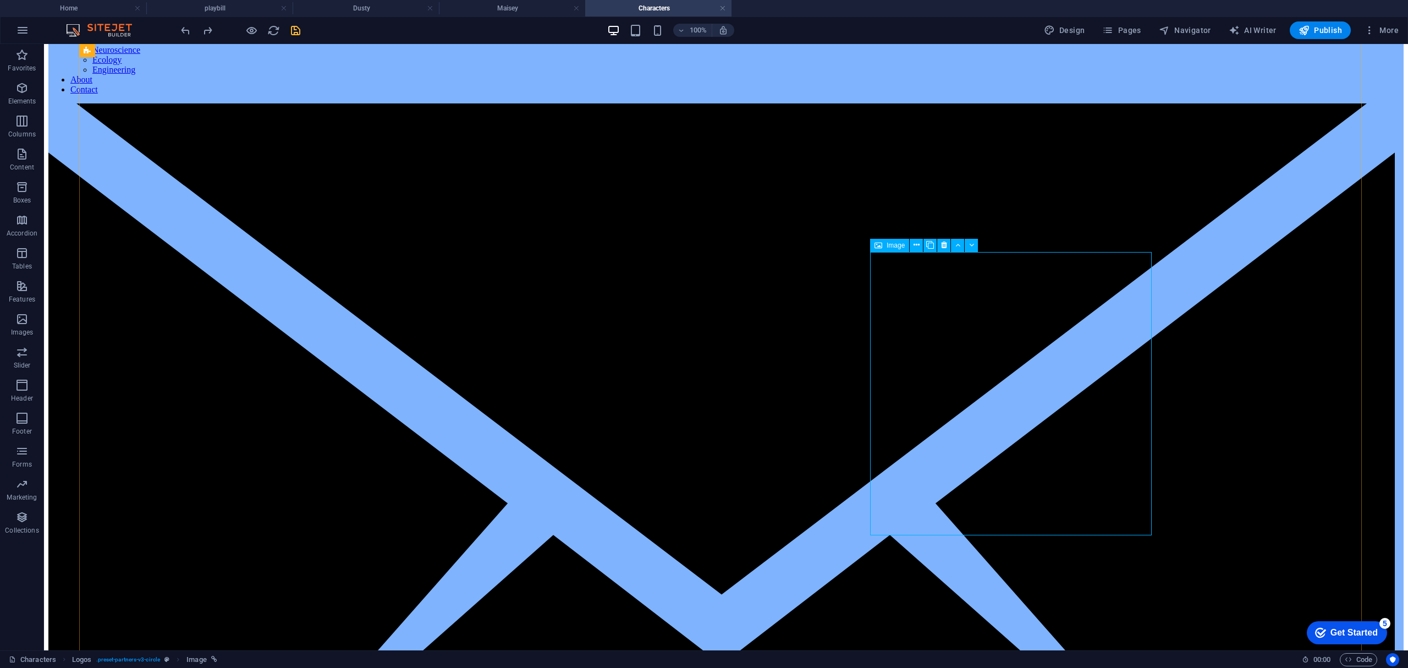
select select "px"
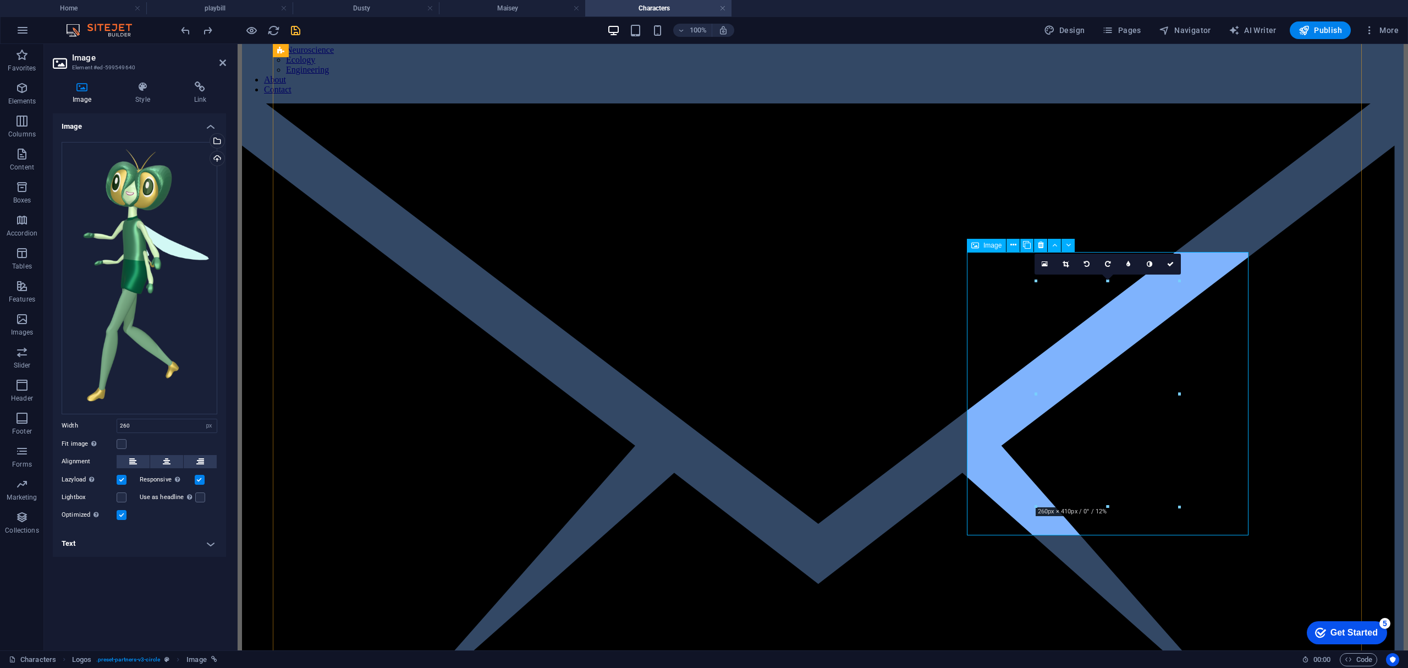
click at [1064, 262] on icon at bounding box center [1066, 264] width 6 height 7
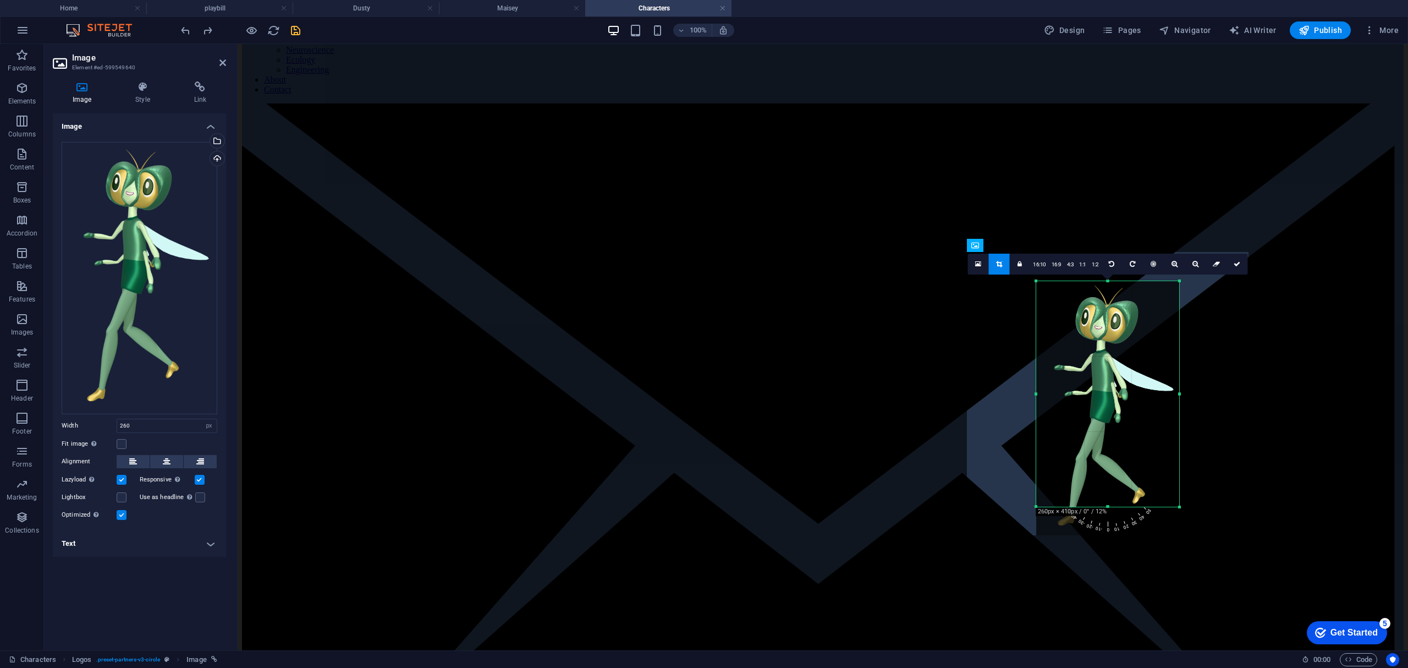
drag, startPoint x: 1107, startPoint y: 435, endPoint x: 1106, endPoint y: 470, distance: 35.2
click at [1107, 435] on div at bounding box center [1107, 408] width 143 height 254
click at [1095, 262] on link "1:2" at bounding box center [1095, 264] width 13 height 21
drag, startPoint x: 1163, startPoint y: 408, endPoint x: 1178, endPoint y: 410, distance: 15.0
click at [1178, 410] on div at bounding box center [1180, 394] width 4 height 226
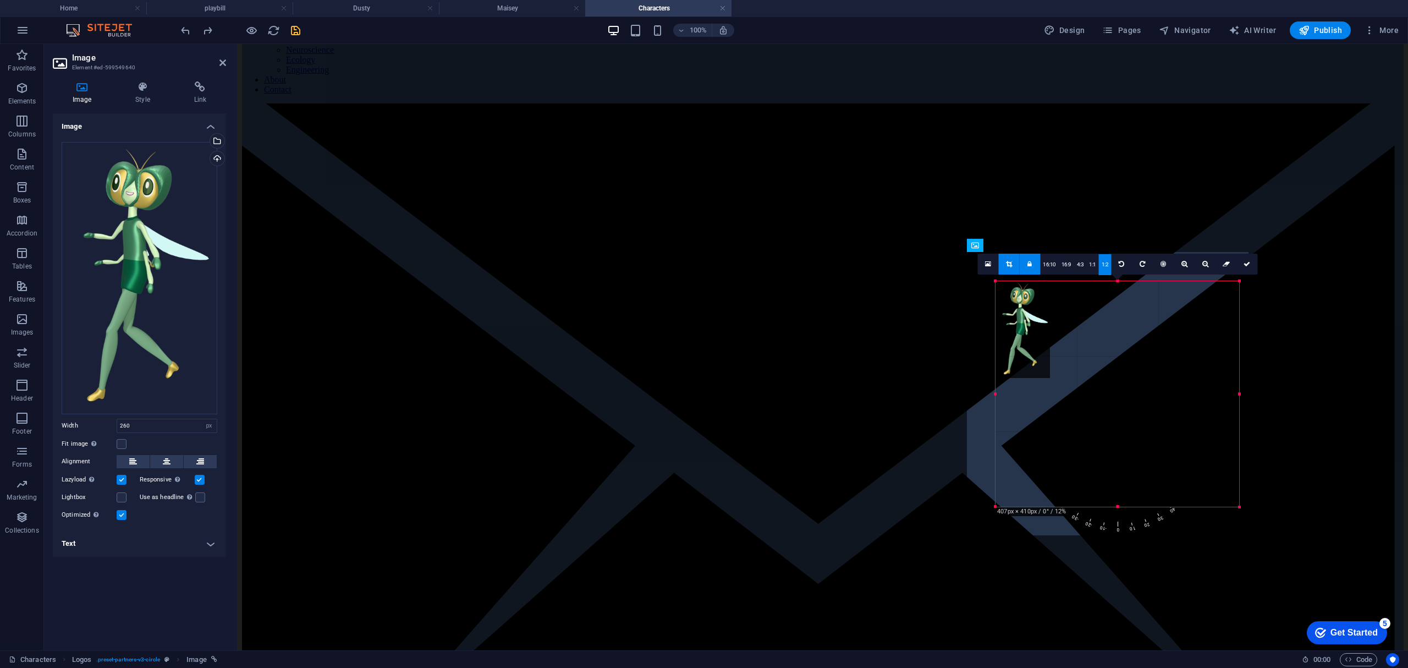
drag, startPoint x: 1107, startPoint y: 504, endPoint x: 1101, endPoint y: 506, distance: 6.8
click at [1101, 506] on div at bounding box center [1118, 507] width 244 height 4
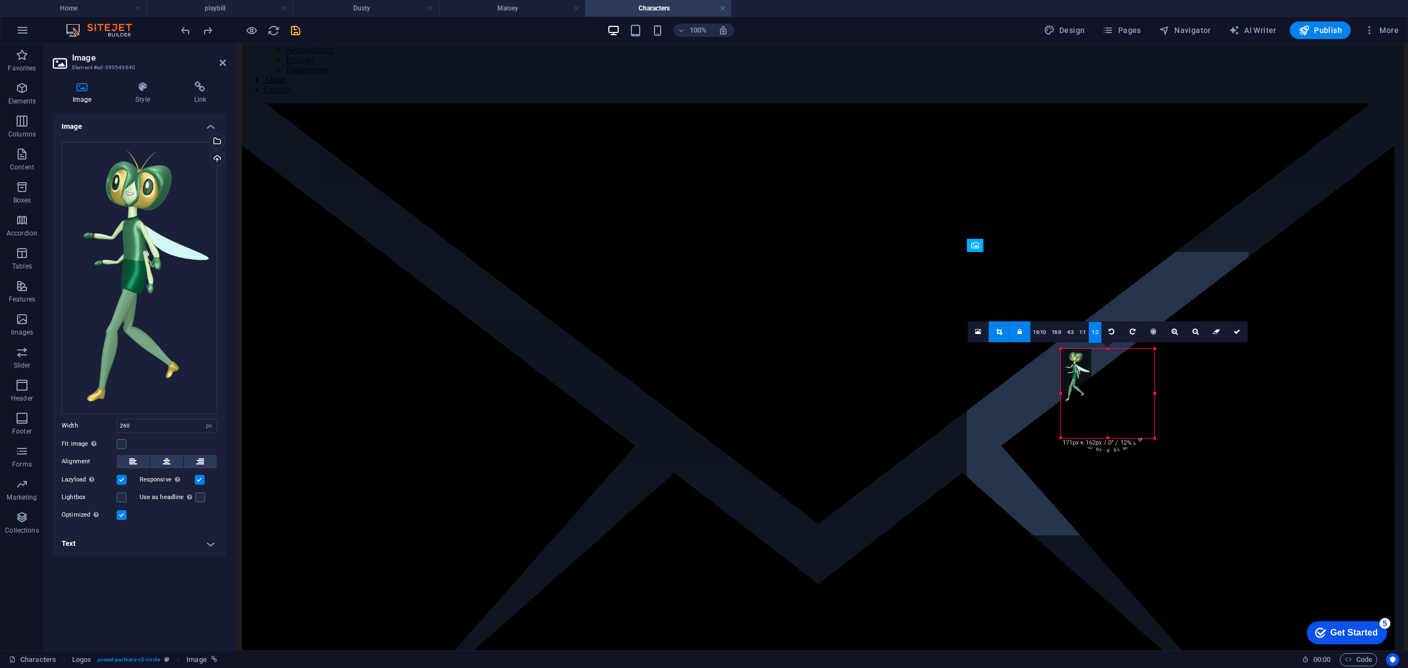
drag, startPoint x: 1010, startPoint y: 311, endPoint x: 810, endPoint y: 328, distance: 200.9
click at [1024, 370] on div "Logos Image Image Reference Image Image Image Image 180 170 160 150 140 130 120…" at bounding box center [823, 237] width 1171 height 826
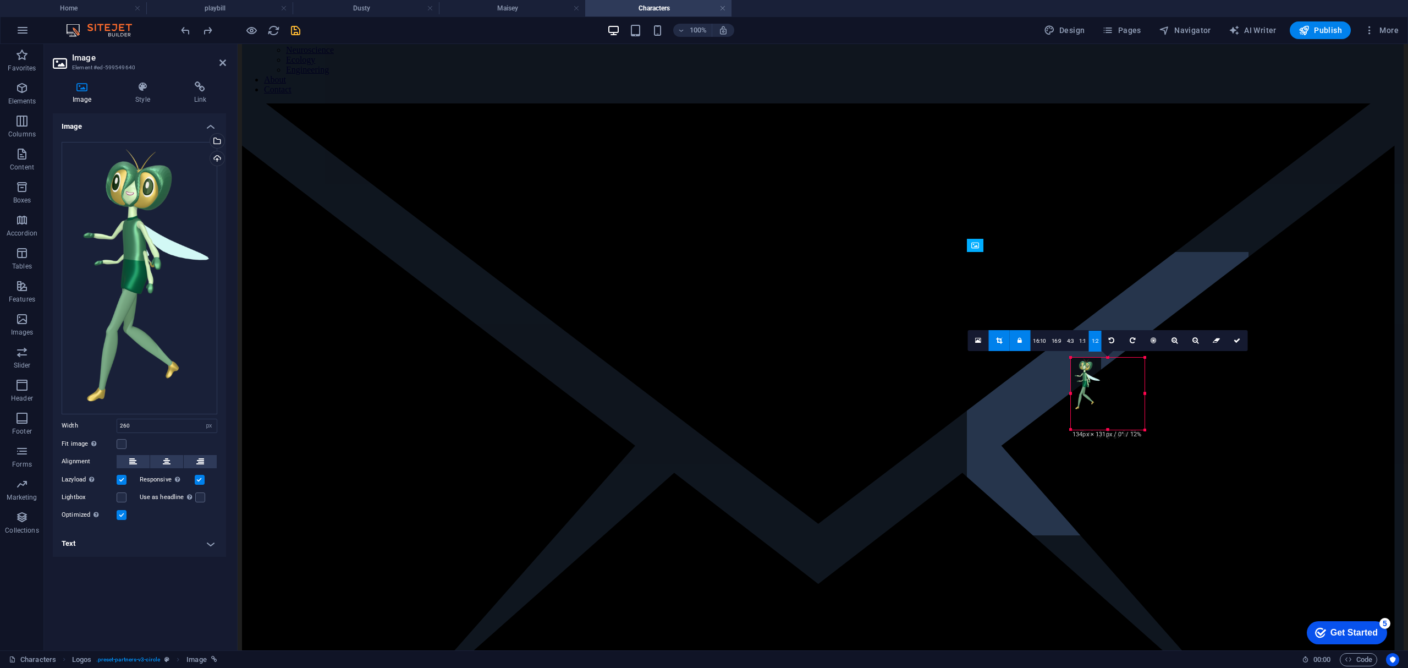
drag, startPoint x: 1089, startPoint y: 380, endPoint x: 1090, endPoint y: 415, distance: 35.2
click at [1090, 416] on div "180 170 160 150 140 130 120 110 100 90 80 70 60 50 40 30 20 10 0 -10 -20 -30 -4…" at bounding box center [1108, 394] width 74 height 72
click at [1063, 343] on link "1:1" at bounding box center [1065, 344] width 13 height 21
click at [1077, 347] on link "1:2" at bounding box center [1077, 344] width 13 height 21
click at [1095, 397] on div at bounding box center [1087, 387] width 30 height 53
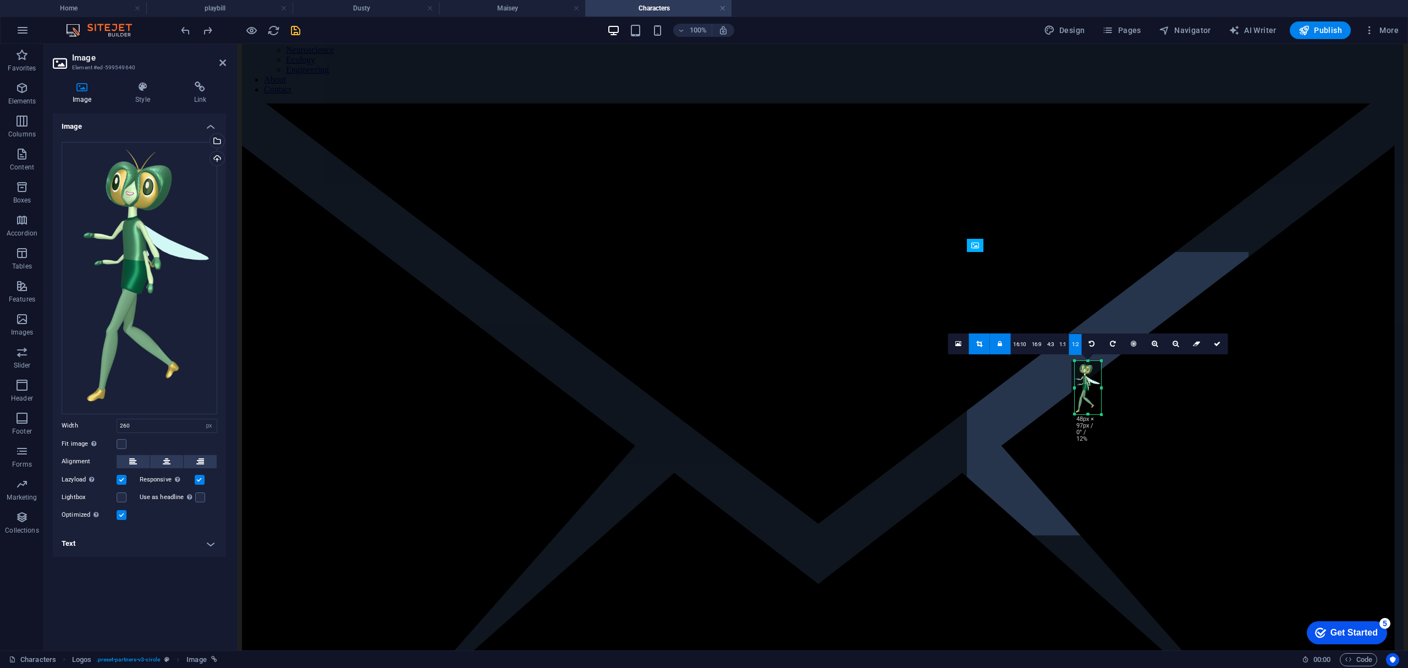
click at [1003, 343] on link at bounding box center [1000, 343] width 21 height 21
click at [1002, 345] on icon at bounding box center [1000, 343] width 4 height 7
click at [1217, 344] on icon at bounding box center [1217, 343] width 7 height 7
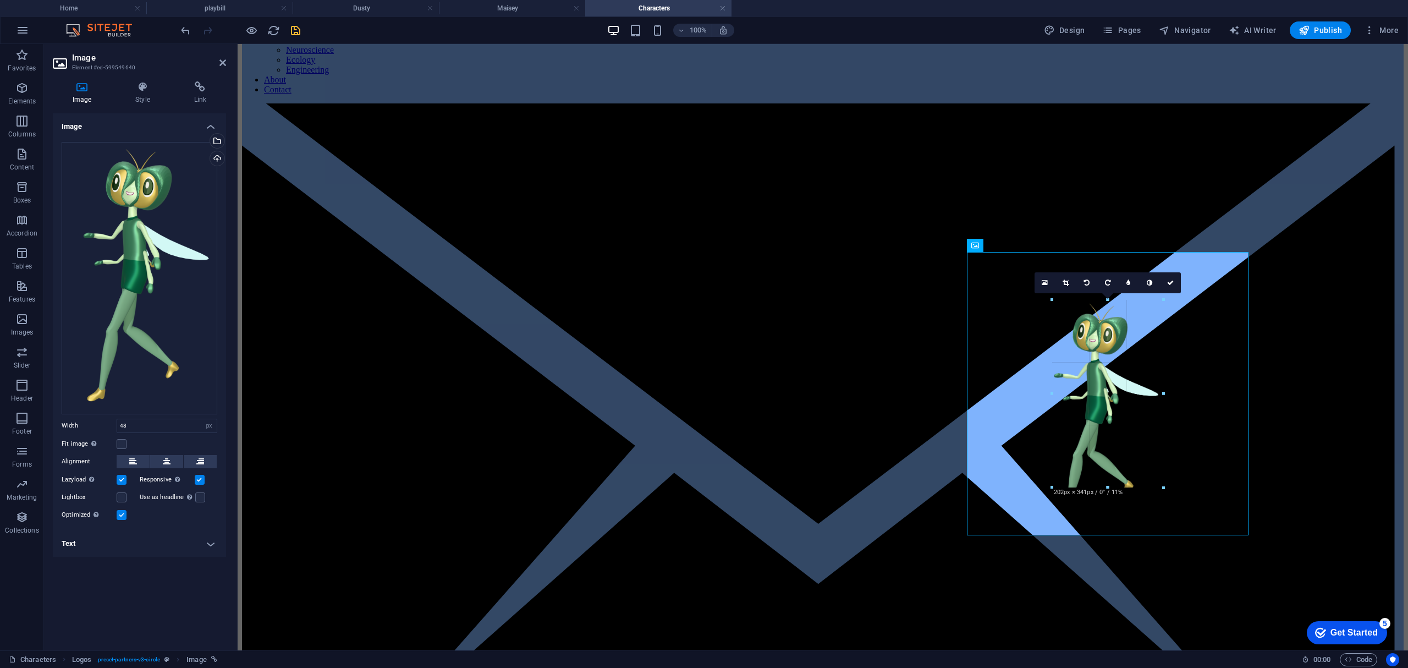
drag, startPoint x: 1153, startPoint y: 447, endPoint x: 971, endPoint y: 458, distance: 181.9
type input "202"
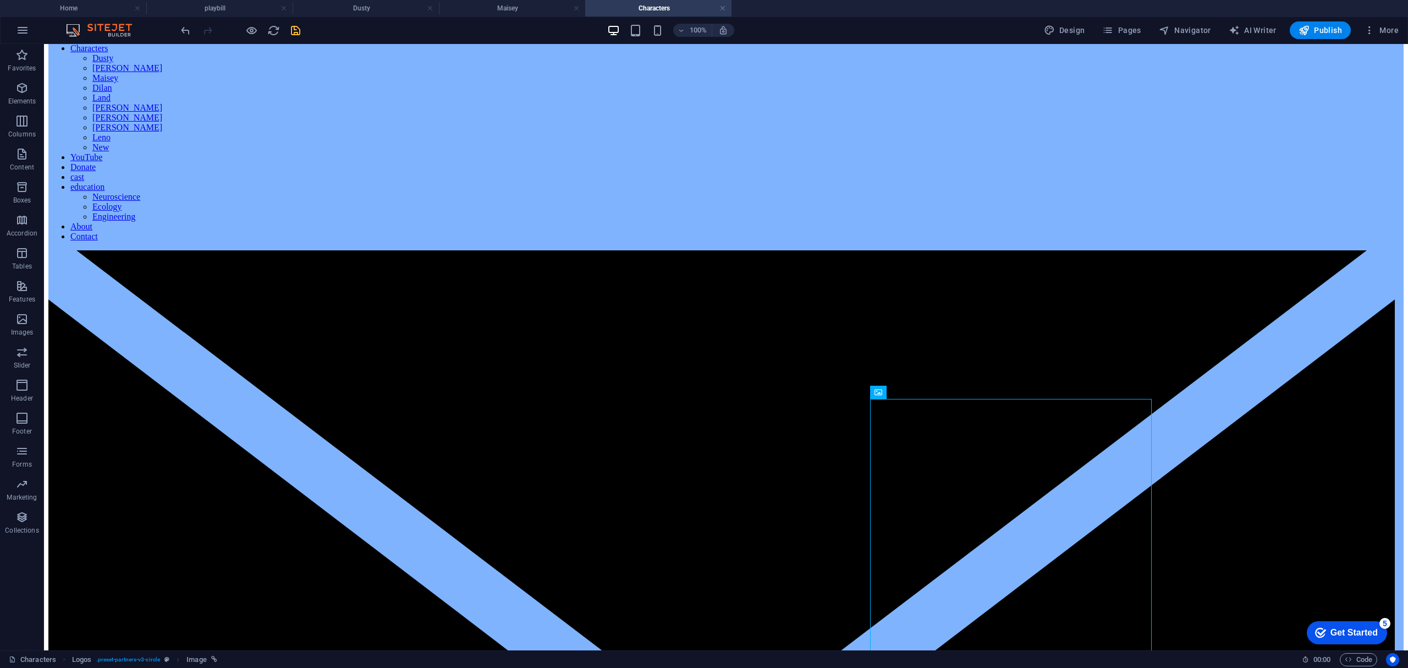
click at [289, 31] on icon "save" at bounding box center [295, 30] width 13 height 13
click at [1113, 30] on icon "button" at bounding box center [1107, 30] width 11 height 11
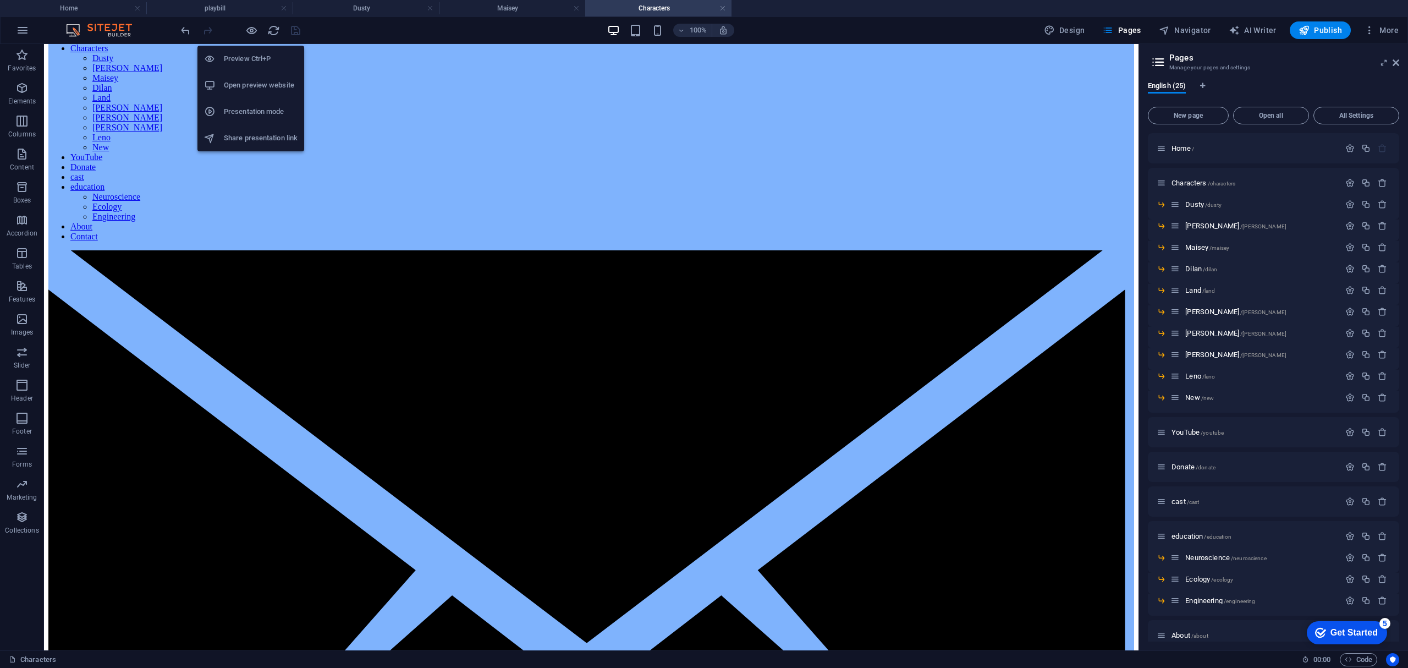
click at [245, 81] on h6 "Open preview website" at bounding box center [261, 85] width 74 height 13
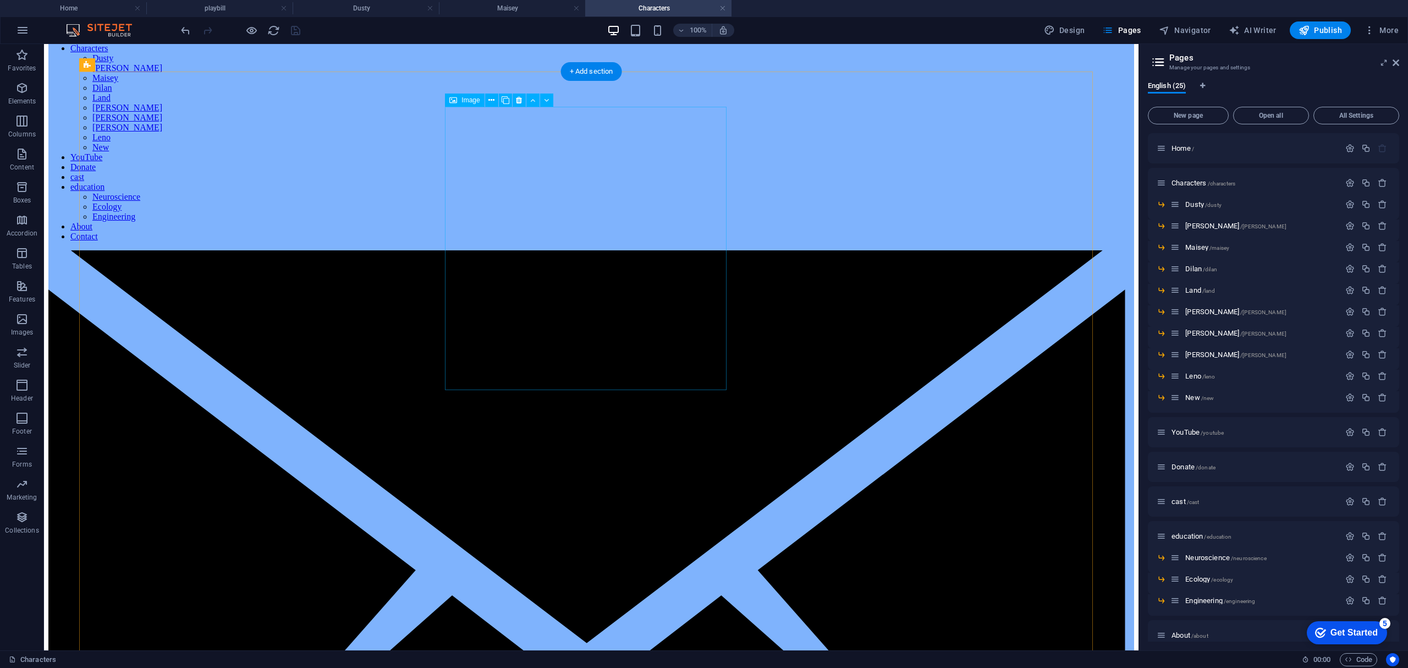
scroll to position [0, 0]
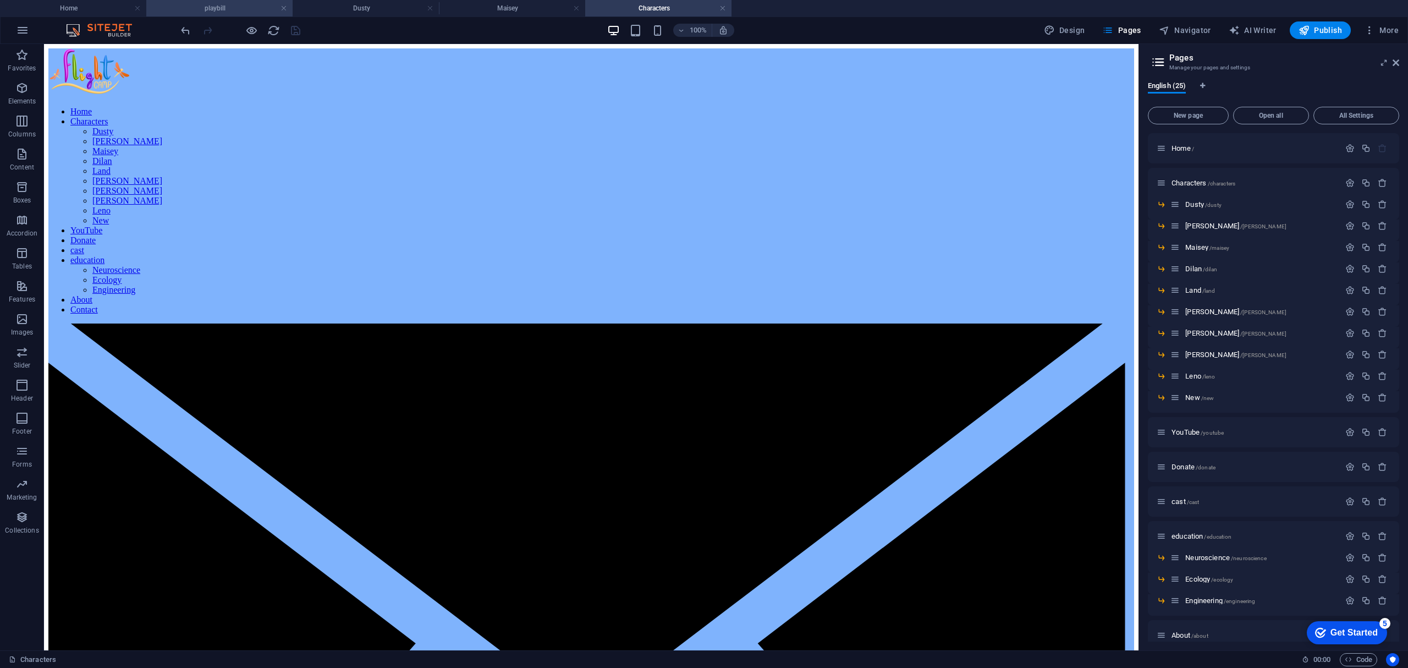
click at [224, 3] on h4 "playbill" at bounding box center [219, 8] width 146 height 12
click at [552, 107] on nav "Home Characters Dusty Dani Maisey Dilan Land Robin Ottie Bailey Leno New YouTub…" at bounding box center [591, 211] width 1086 height 208
click at [1179, 143] on div "Home /" at bounding box center [1248, 148] width 183 height 13
click at [1182, 150] on span "Home /" at bounding box center [1183, 148] width 23 height 8
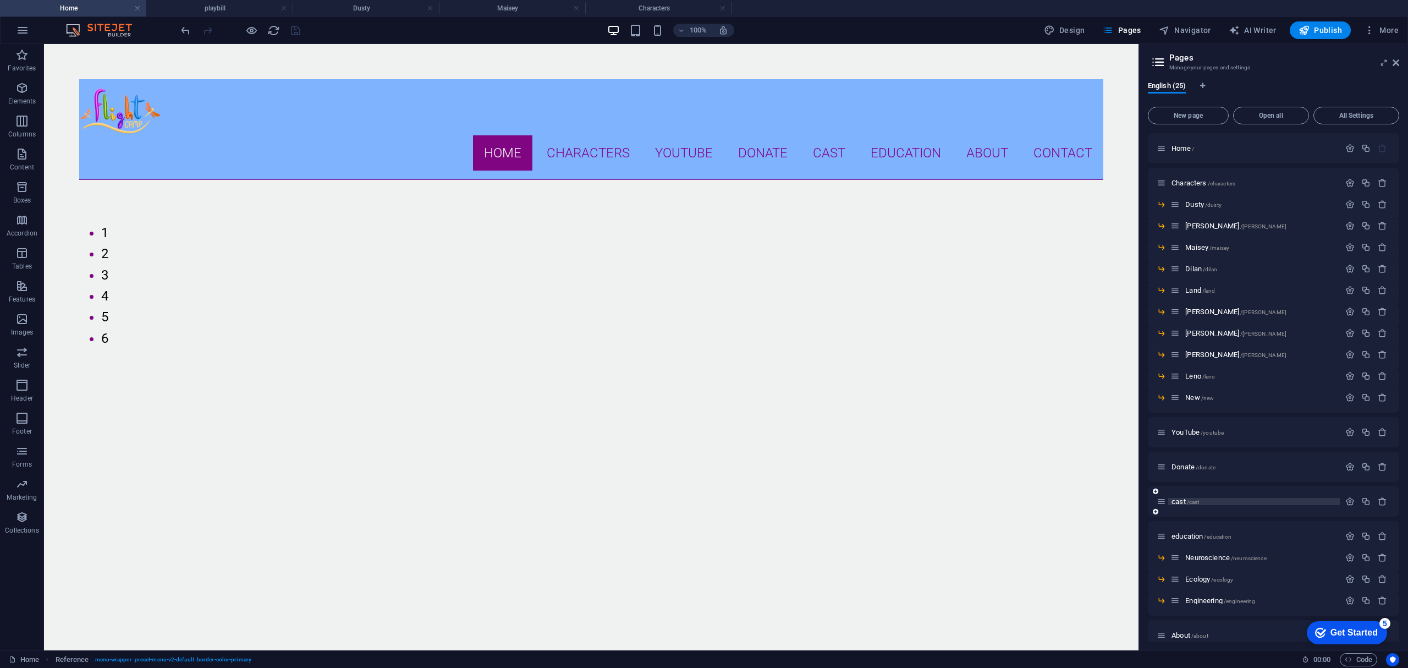
click at [1180, 501] on span "cast /cast" at bounding box center [1186, 501] width 28 height 8
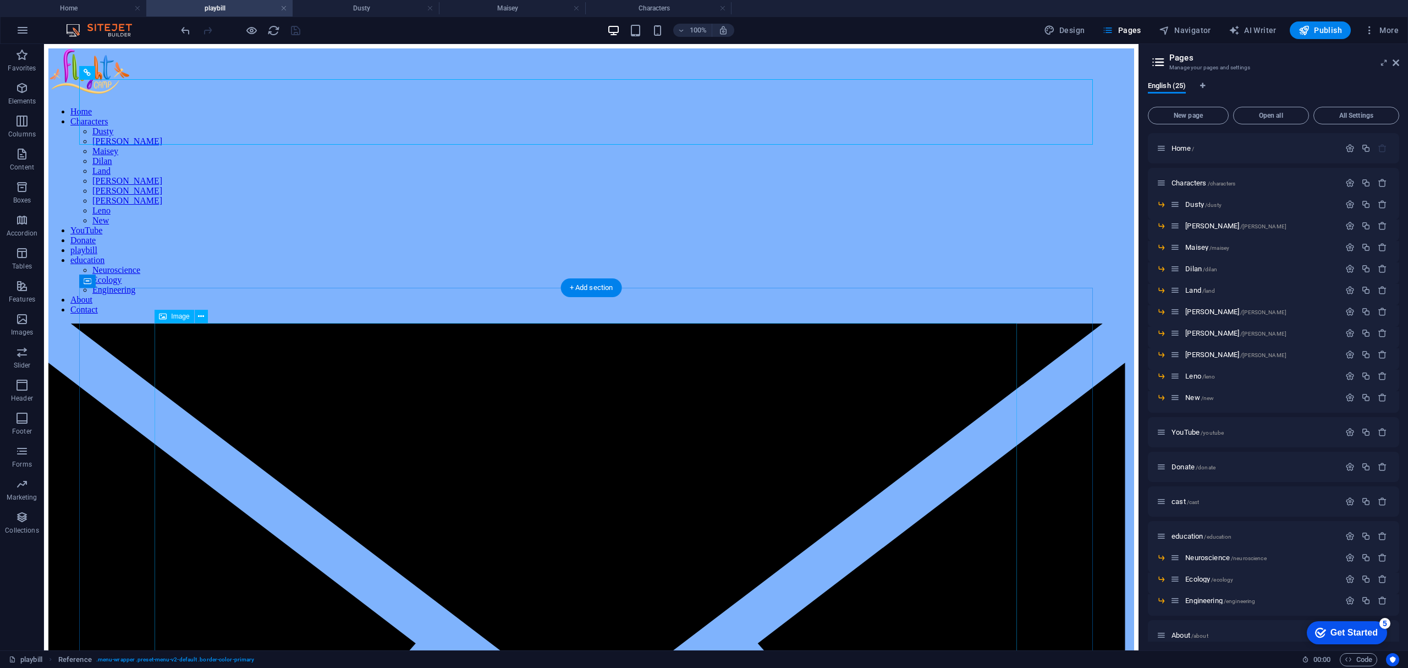
click at [1312, 25] on span "Publish" at bounding box center [1320, 30] width 43 height 11
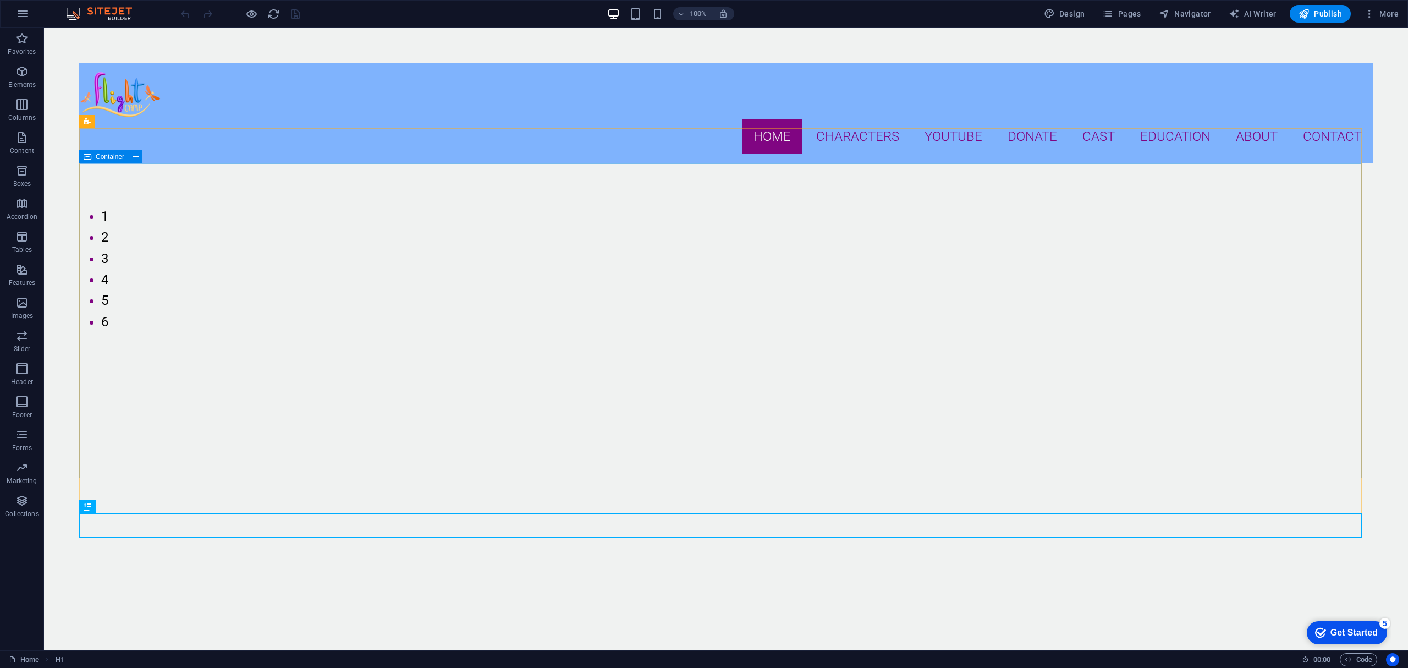
click at [100, 157] on span "Container" at bounding box center [110, 156] width 29 height 7
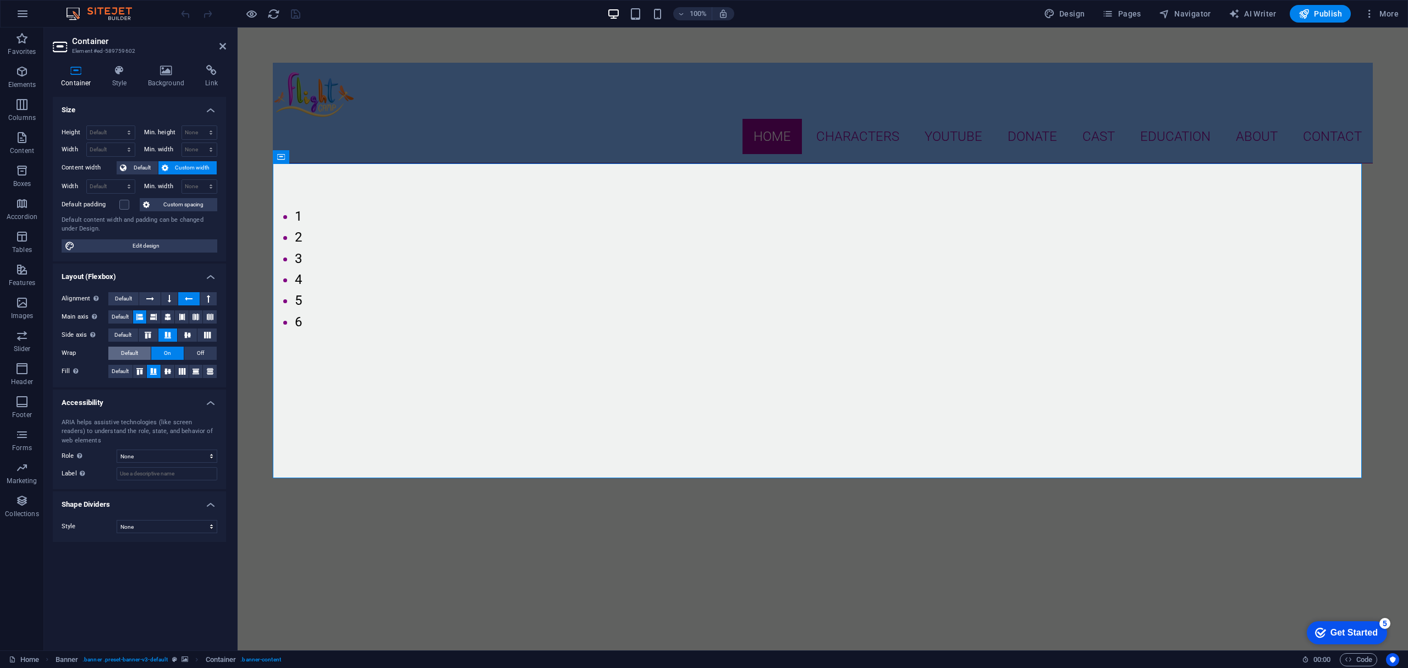
click at [132, 351] on span "Default" at bounding box center [129, 353] width 17 height 13
click at [130, 333] on span "Default" at bounding box center [122, 334] width 17 height 13
click at [123, 320] on span "Default" at bounding box center [120, 316] width 17 height 13
click at [123, 300] on span "Default" at bounding box center [123, 298] width 17 height 13
click at [126, 210] on label at bounding box center [124, 205] width 10 height 10
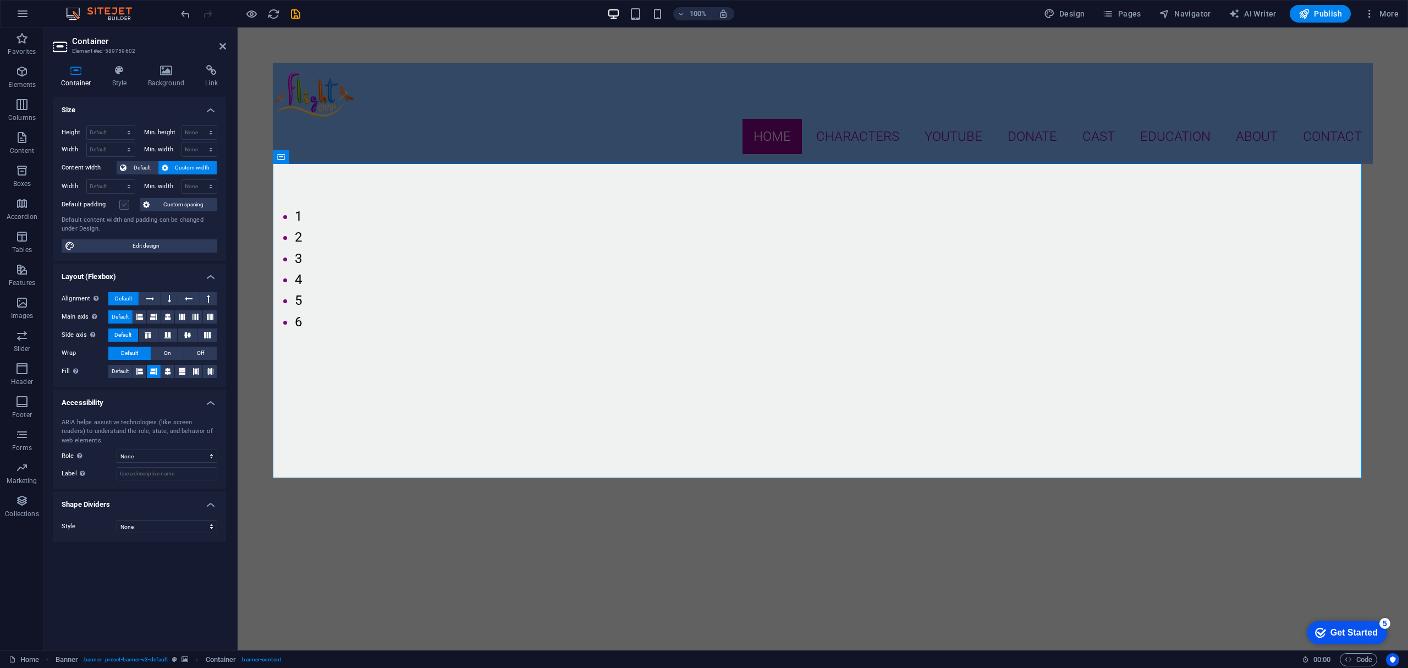
click at [0, 0] on input "Default padding" at bounding box center [0, 0] width 0 height 0
click at [138, 168] on span "Default" at bounding box center [142, 167] width 25 height 13
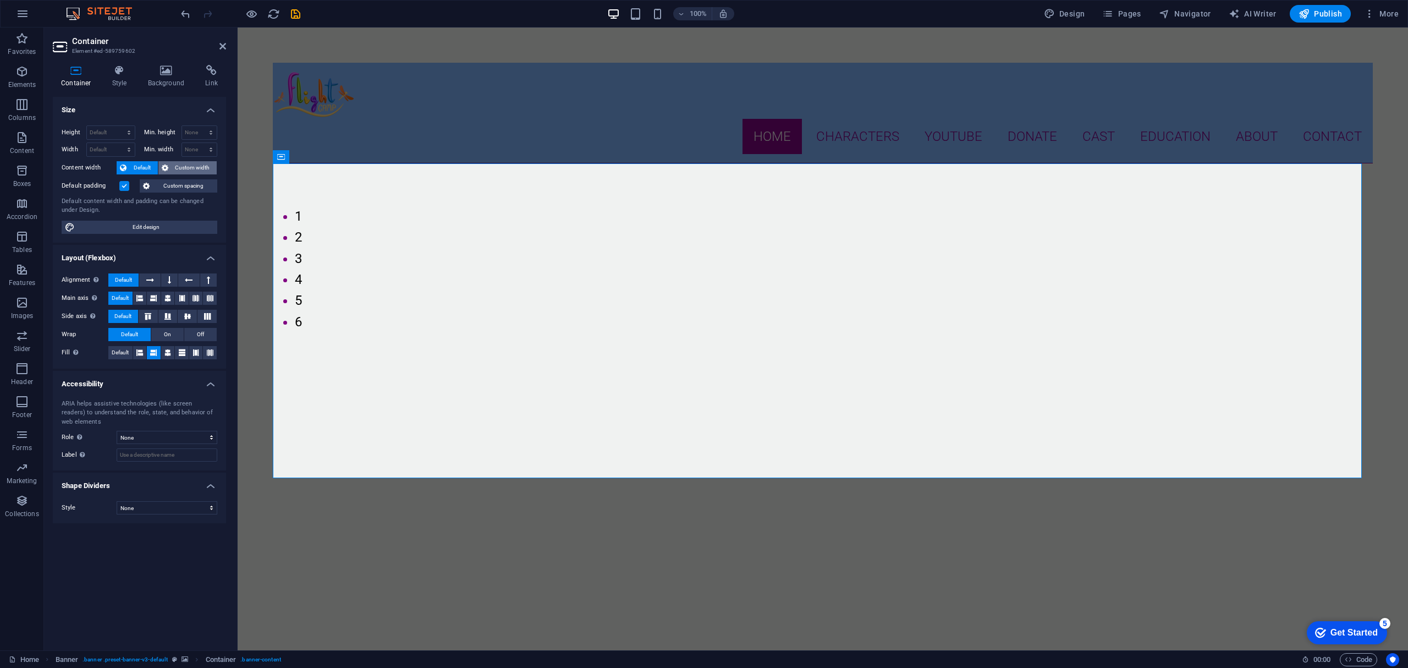
click at [169, 169] on button "Custom width" at bounding box center [187, 167] width 59 height 13
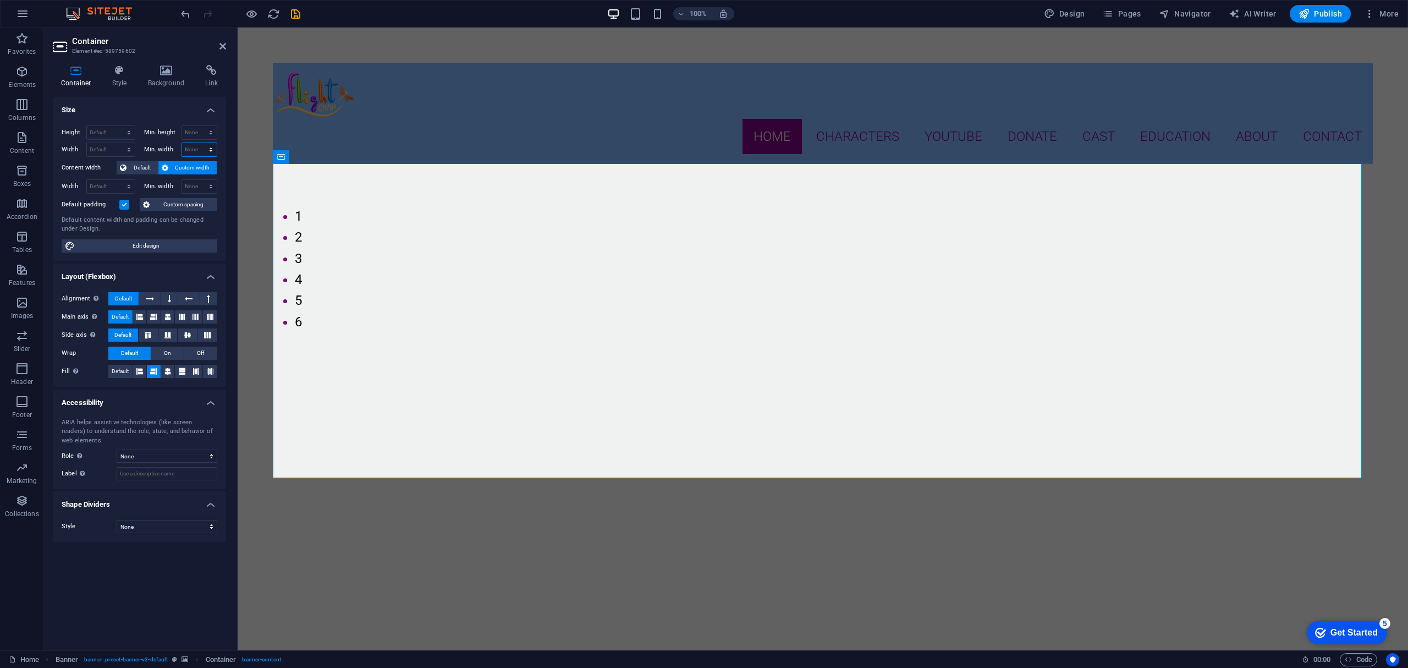
click at [190, 146] on select "None px rem % vh vw" at bounding box center [199, 149] width 35 height 13
select select "%"
click at [201, 143] on select "None px rem % vh vw" at bounding box center [199, 149] width 35 height 13
type input "100"
click at [199, 151] on input "100" at bounding box center [199, 149] width 35 height 13
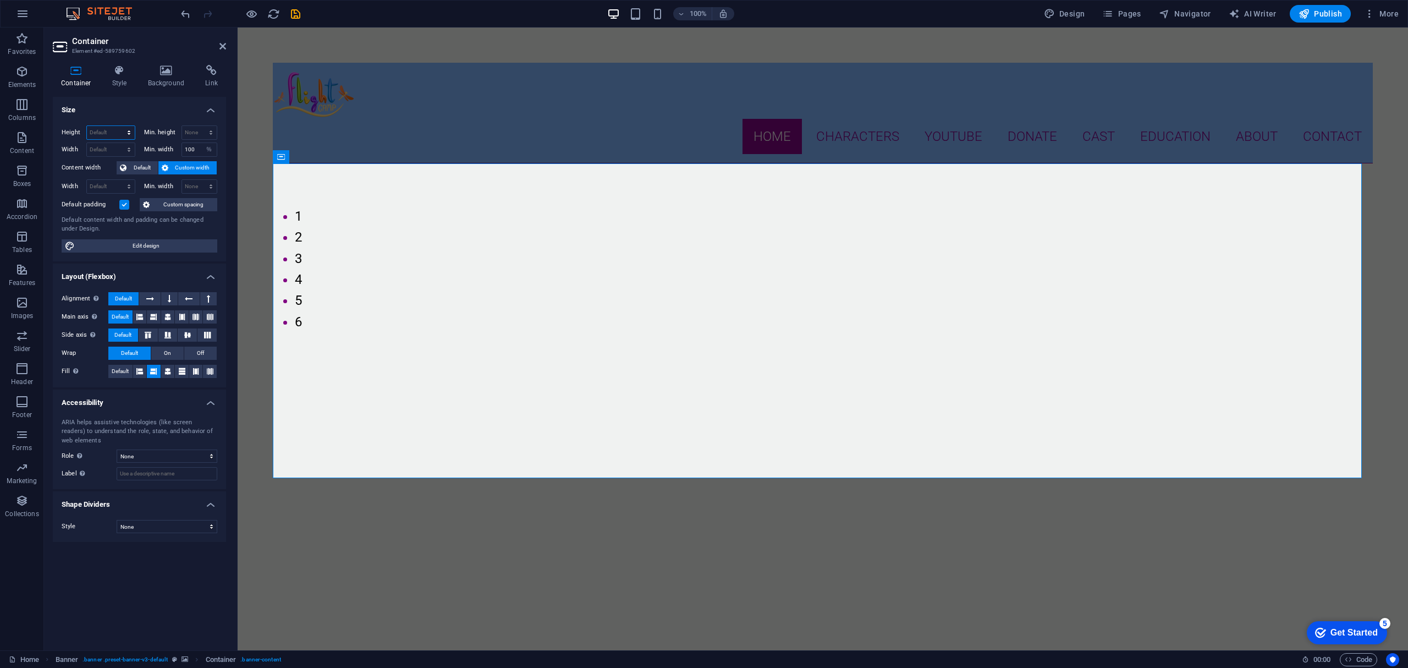
click at [117, 130] on select "Default px rem % vh vw" at bounding box center [111, 132] width 48 height 13
select select "%"
click at [119, 126] on select "Default px rem % vh vw" at bounding box center [111, 132] width 48 height 13
type input "120"
click at [190, 128] on select "None px rem % vh vw" at bounding box center [199, 132] width 35 height 13
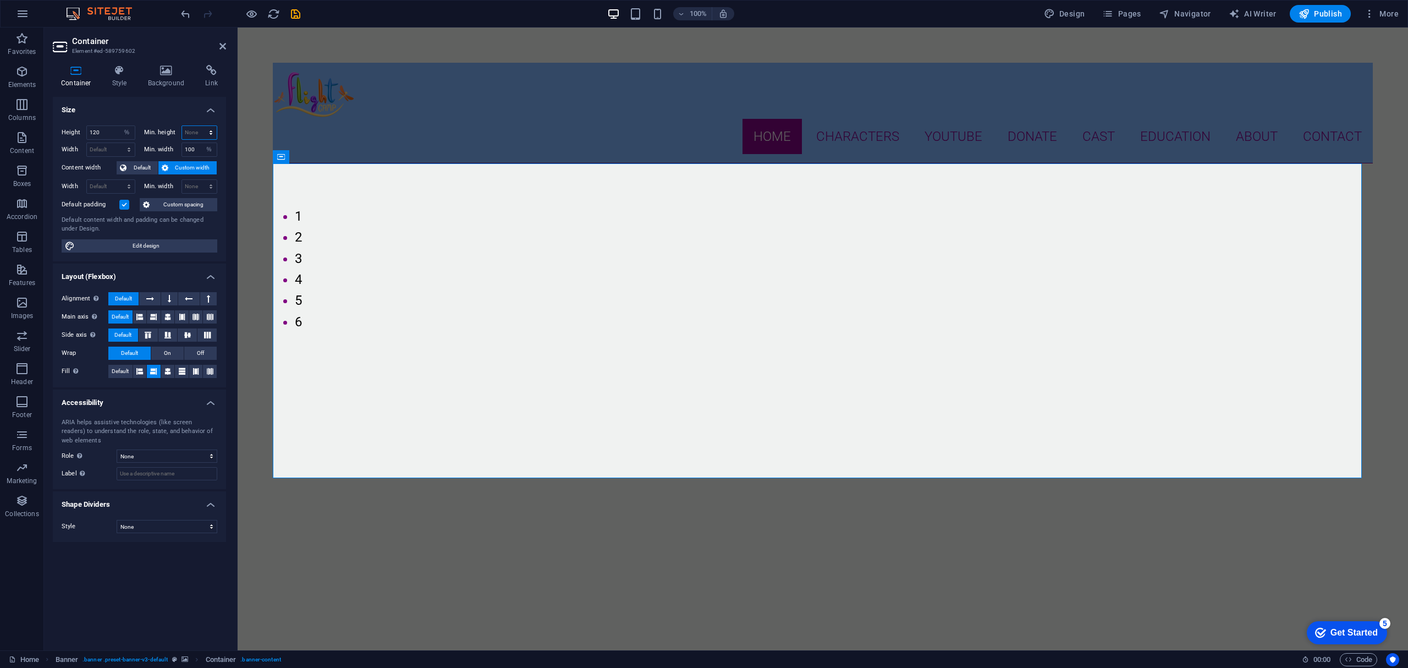
select select "%"
click at [201, 126] on select "None px rem % vh vw" at bounding box center [199, 132] width 35 height 13
type input "100"
click at [111, 146] on select "Default px rem % em vh vw" at bounding box center [111, 149] width 48 height 13
select select "px"
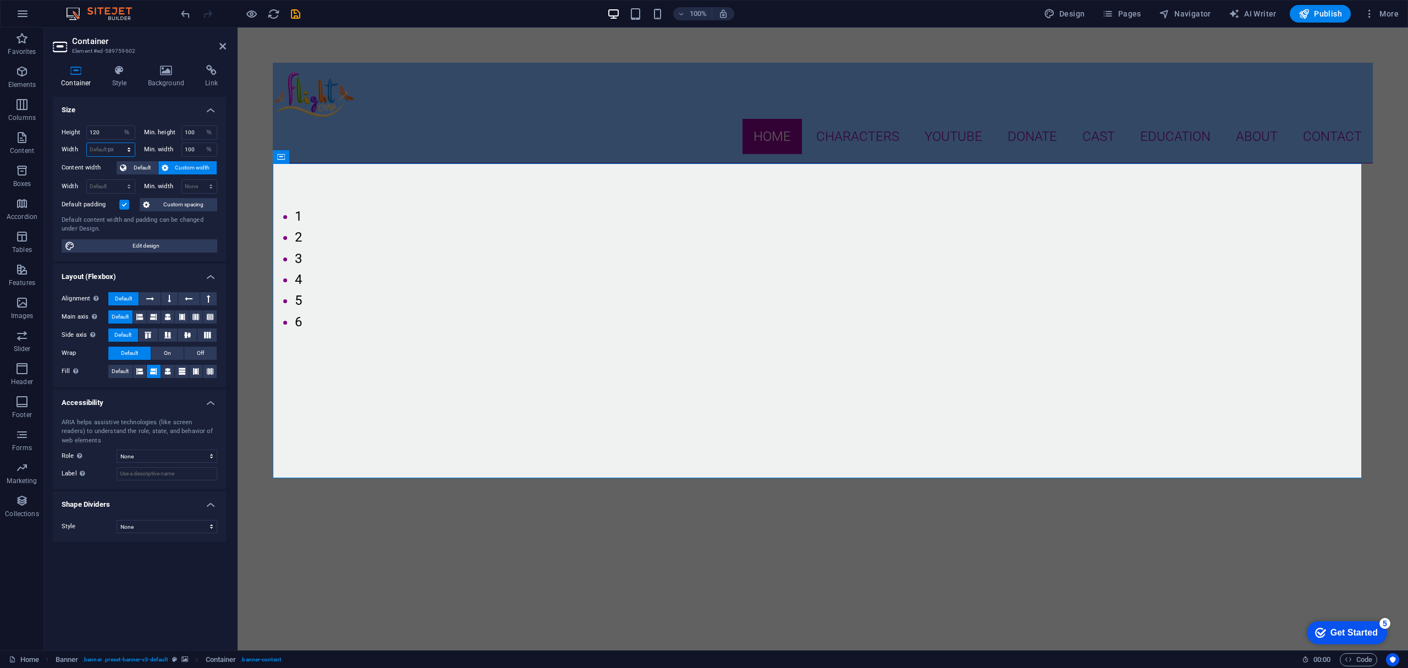
click at [119, 143] on select "Default px rem % em vh vw" at bounding box center [111, 149] width 48 height 13
type input "1200"
click at [111, 135] on input "120" at bounding box center [111, 132] width 48 height 13
click at [128, 130] on select "Default px rem % vh vw" at bounding box center [126, 132] width 15 height 13
select select "px"
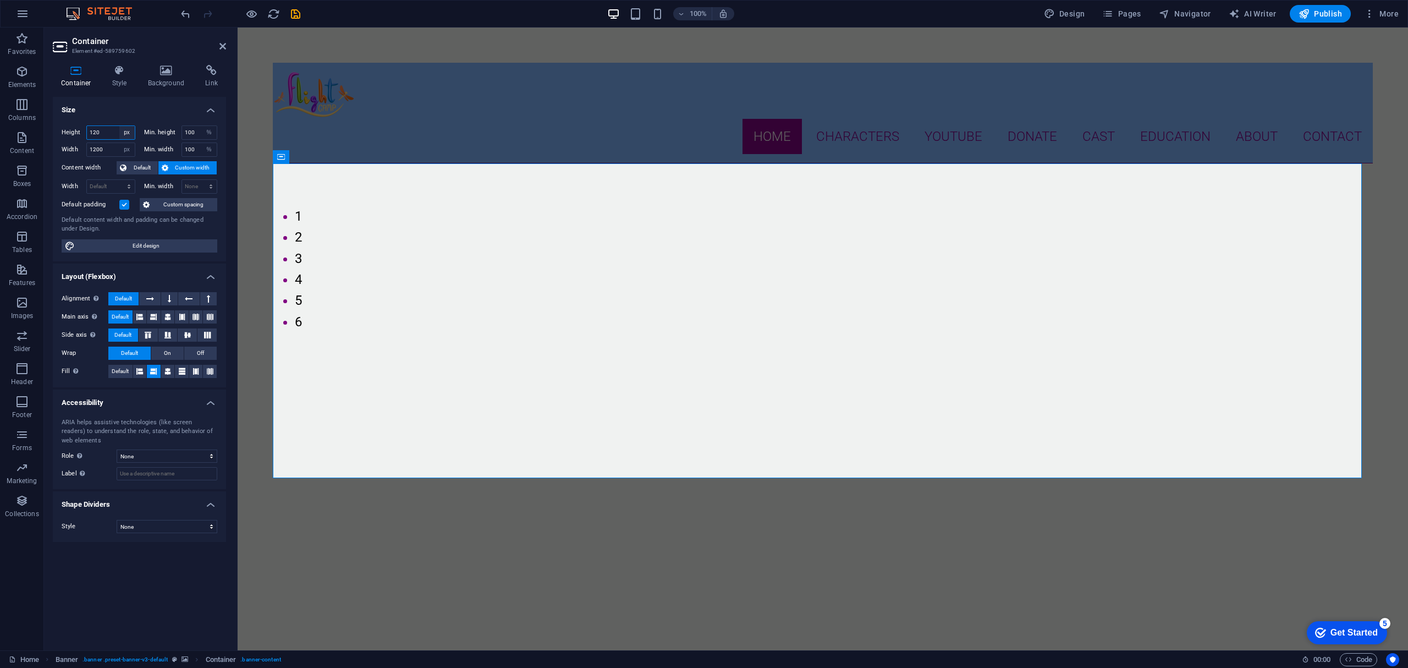
click at [119, 126] on select "Default px rem % vh vw" at bounding box center [126, 132] width 15 height 13
click at [111, 130] on input "572" at bounding box center [111, 132] width 48 height 13
drag, startPoint x: 114, startPoint y: 130, endPoint x: 88, endPoint y: 128, distance: 26.5
click at [88, 128] on input "572" at bounding box center [111, 132] width 48 height 13
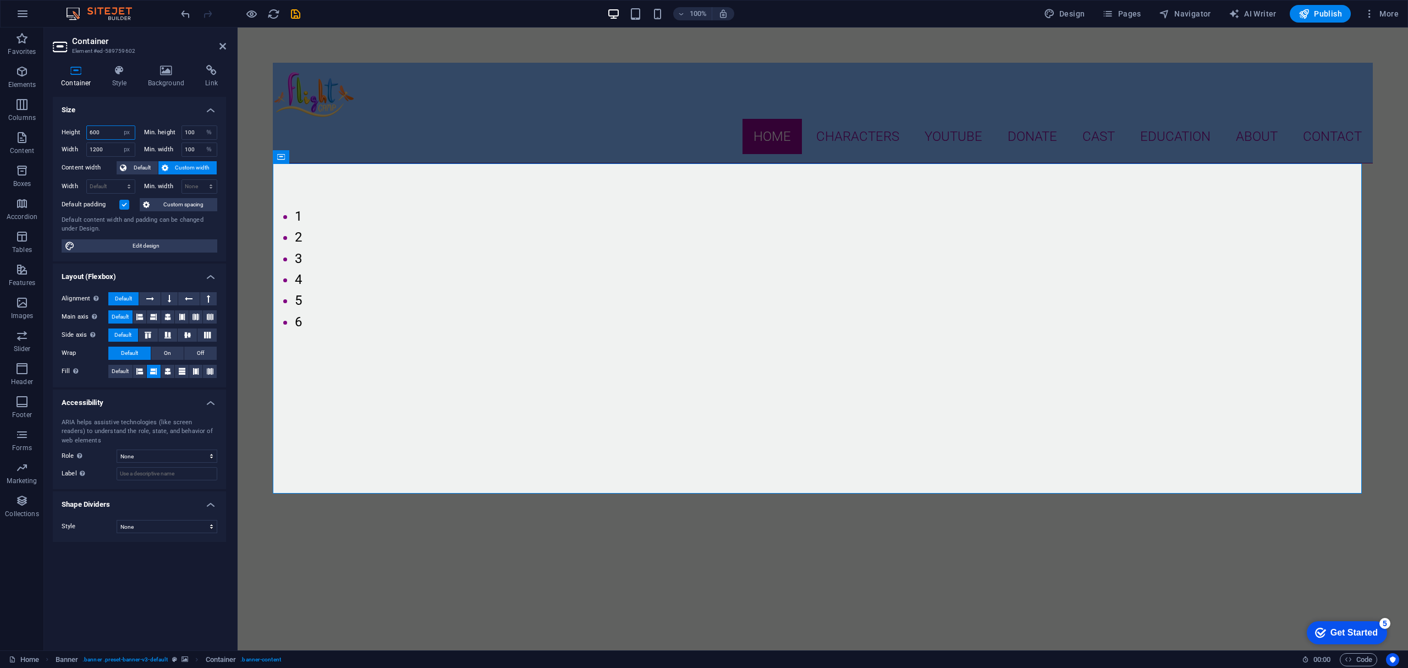
drag, startPoint x: 106, startPoint y: 130, endPoint x: 64, endPoint y: 126, distance: 41.5
click at [64, 126] on div "Height 600 Default px rem % vh vw" at bounding box center [99, 132] width 74 height 14
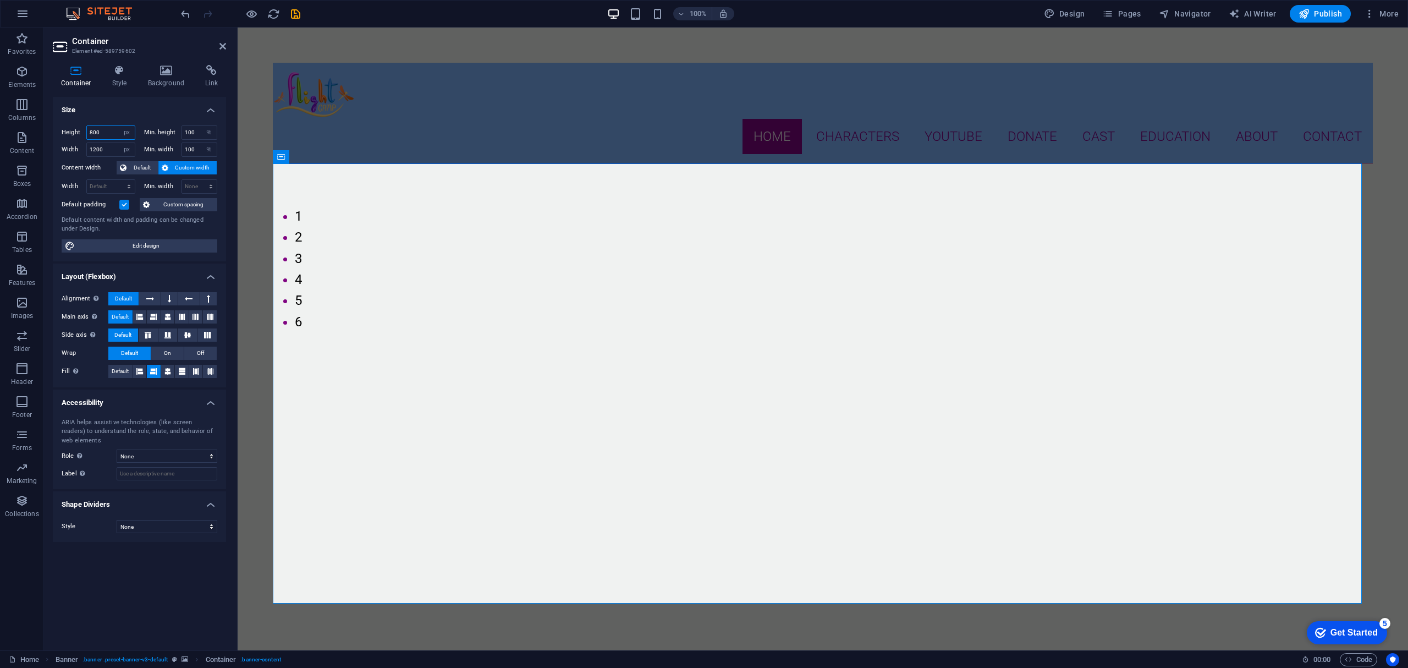
drag, startPoint x: 106, startPoint y: 131, endPoint x: 74, endPoint y: 128, distance: 32.0
click at [74, 128] on div "Height 800 Default px rem % vh vw" at bounding box center [99, 132] width 74 height 14
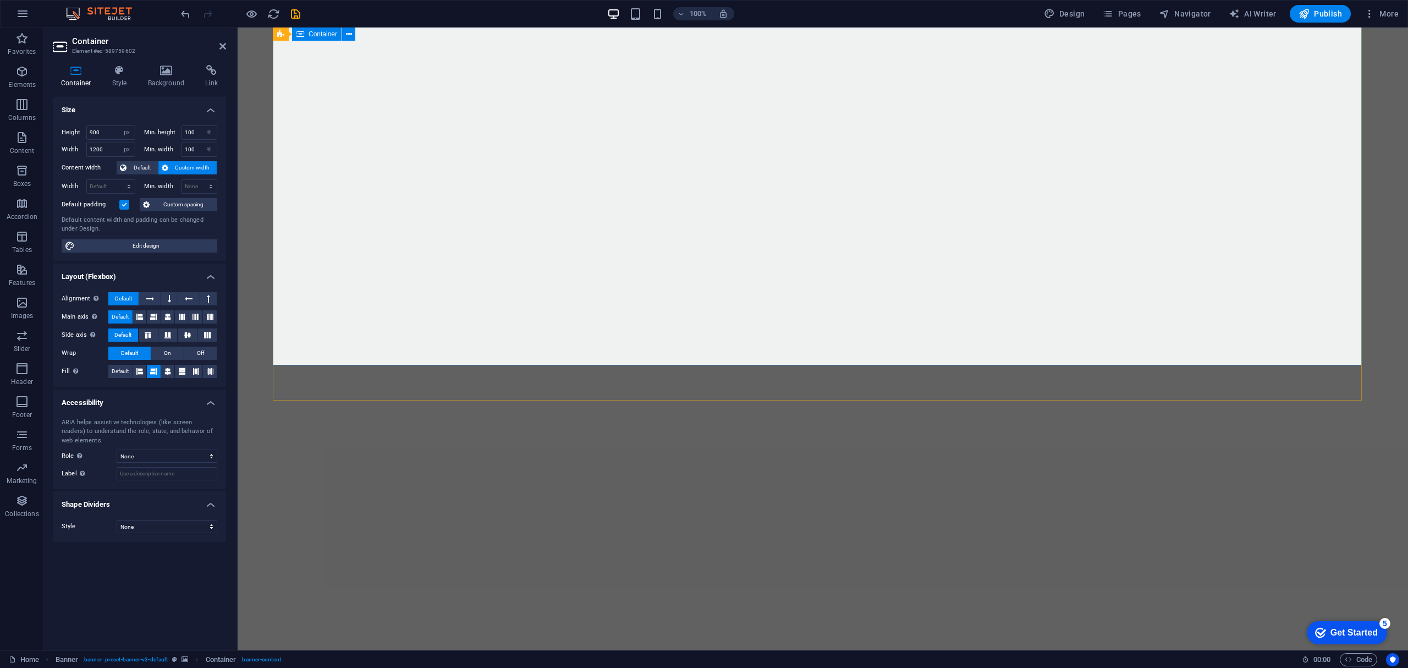
scroll to position [73, 0]
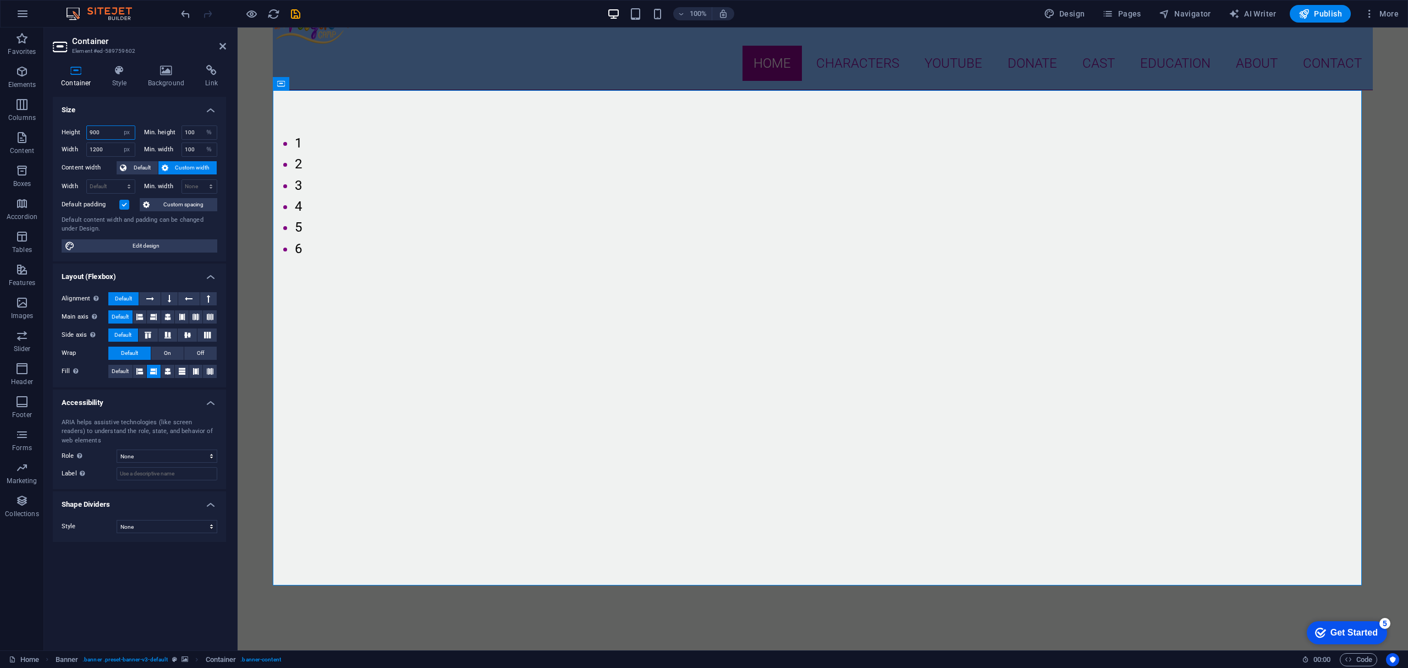
drag, startPoint x: 110, startPoint y: 132, endPoint x: 80, endPoint y: 130, distance: 30.3
click at [80, 130] on div "Height 900 Default px rem % vh vw" at bounding box center [99, 132] width 74 height 14
type input "1200"
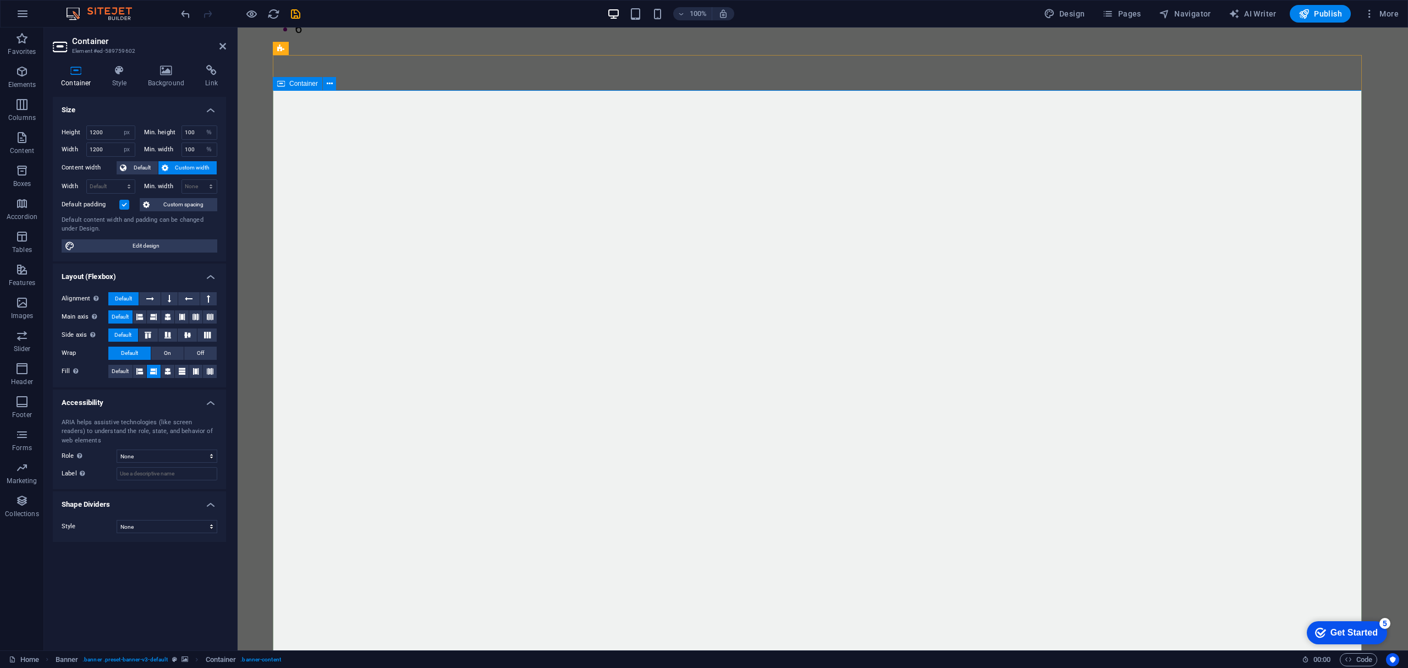
scroll to position [366, 0]
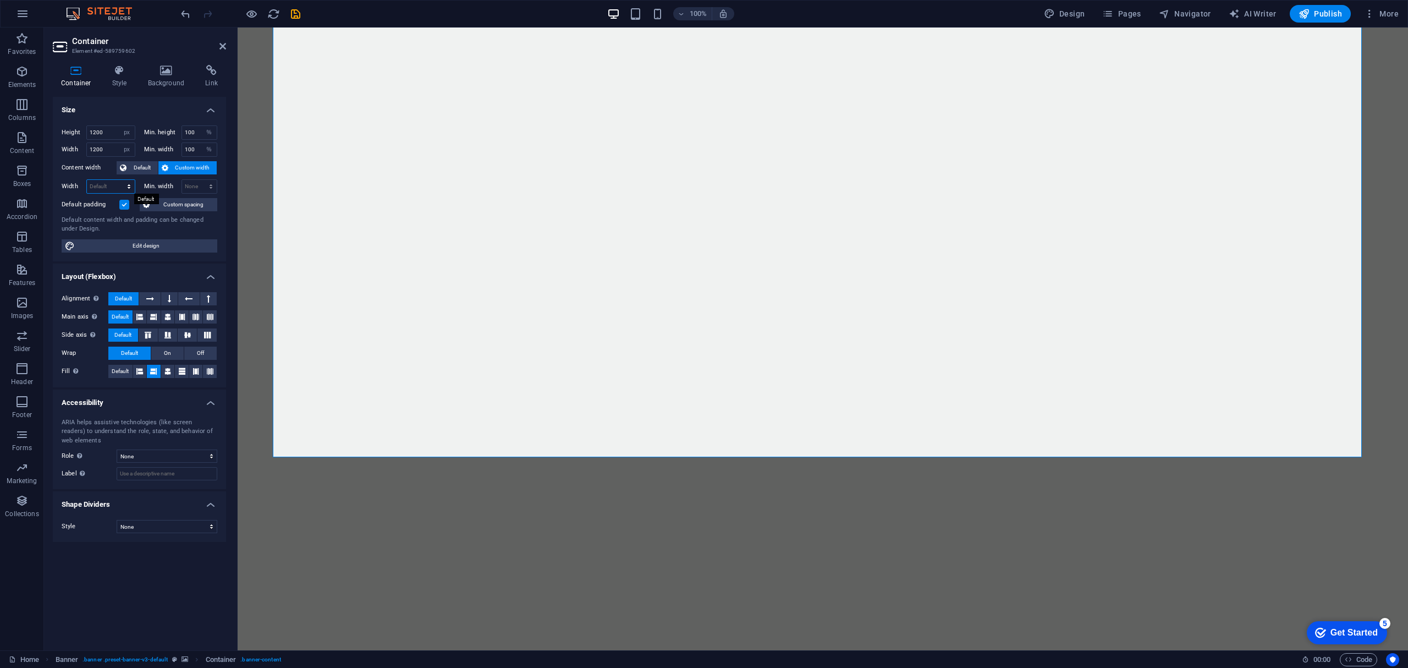
click at [120, 182] on select "Default px rem % em vh vw" at bounding box center [111, 186] width 48 height 13
click at [164, 529] on select "None Triangle Square Diagonal Polygon 1 Polygon 2 Zigzag Multiple Zigzags Waves…" at bounding box center [167, 526] width 101 height 13
click at [122, 72] on icon at bounding box center [119, 70] width 31 height 11
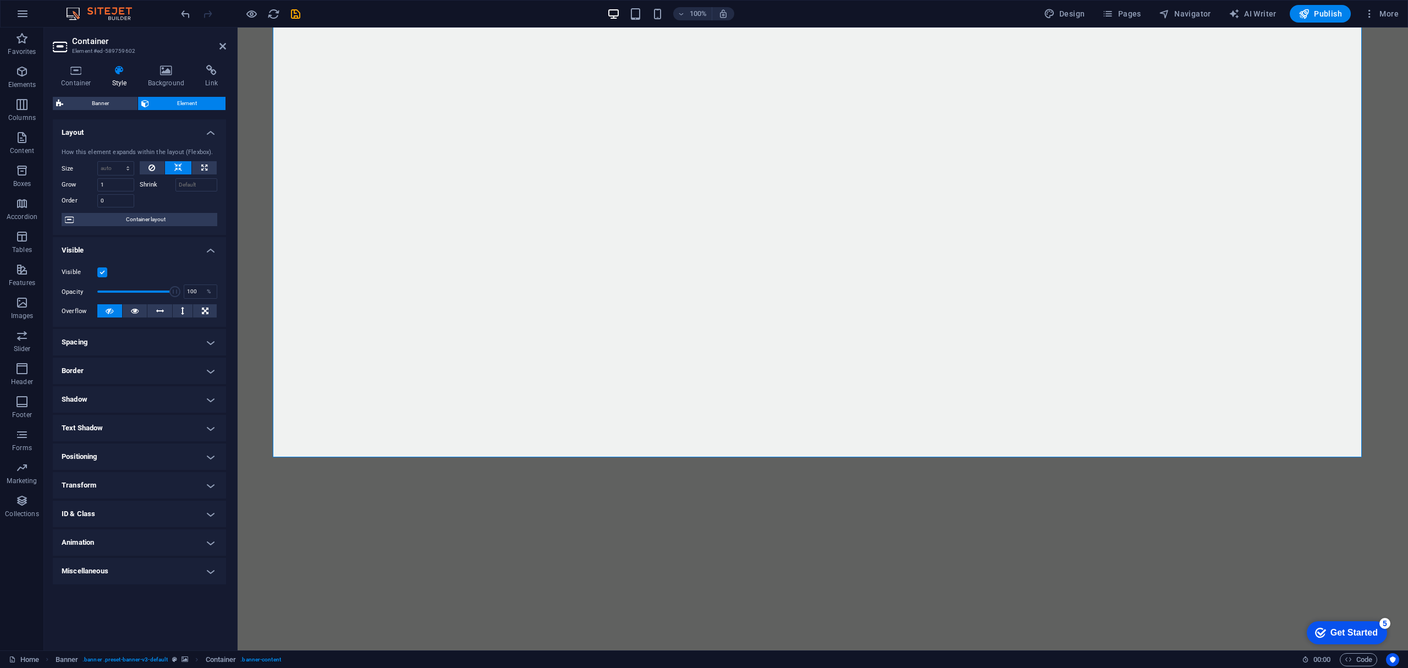
click at [149, 183] on label "Shrink" at bounding box center [158, 184] width 36 height 13
click at [175, 183] on input "Shrink" at bounding box center [196, 184] width 42 height 13
click at [185, 182] on input "Shrink" at bounding box center [196, 184] width 42 height 13
click at [205, 170] on icon at bounding box center [204, 167] width 6 height 13
type input "100"
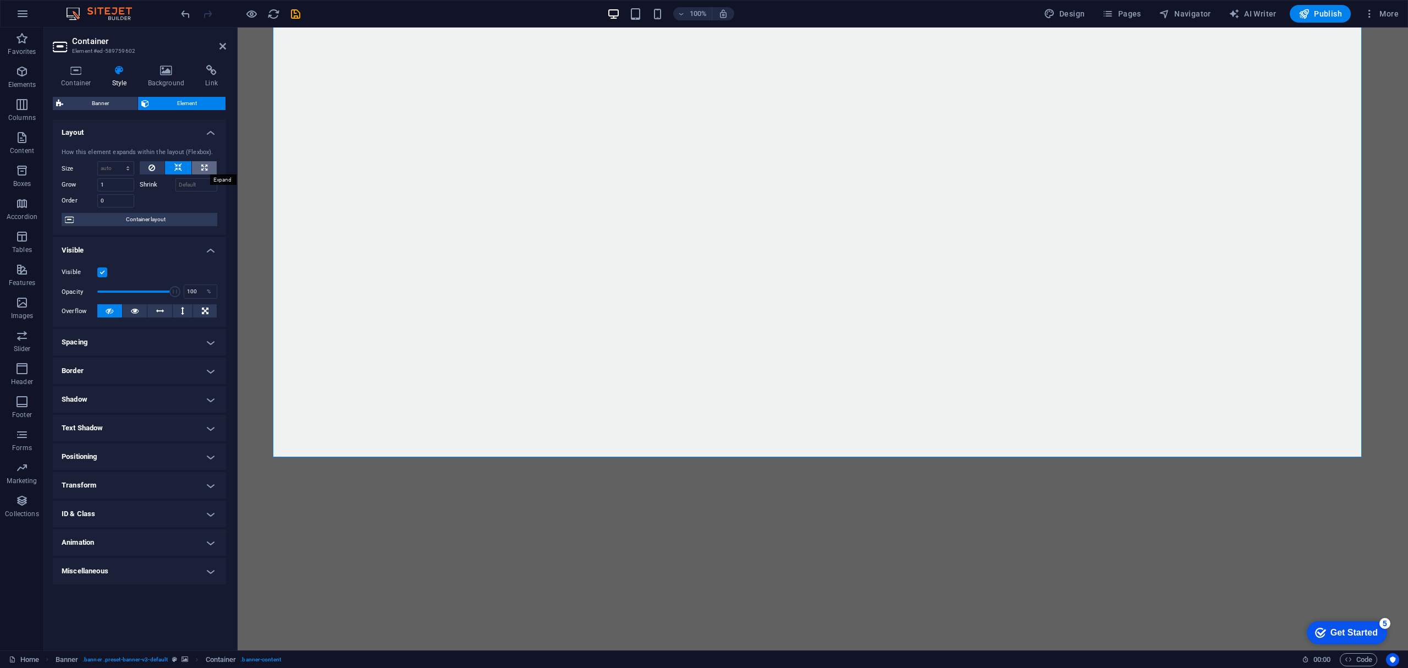
select select "%"
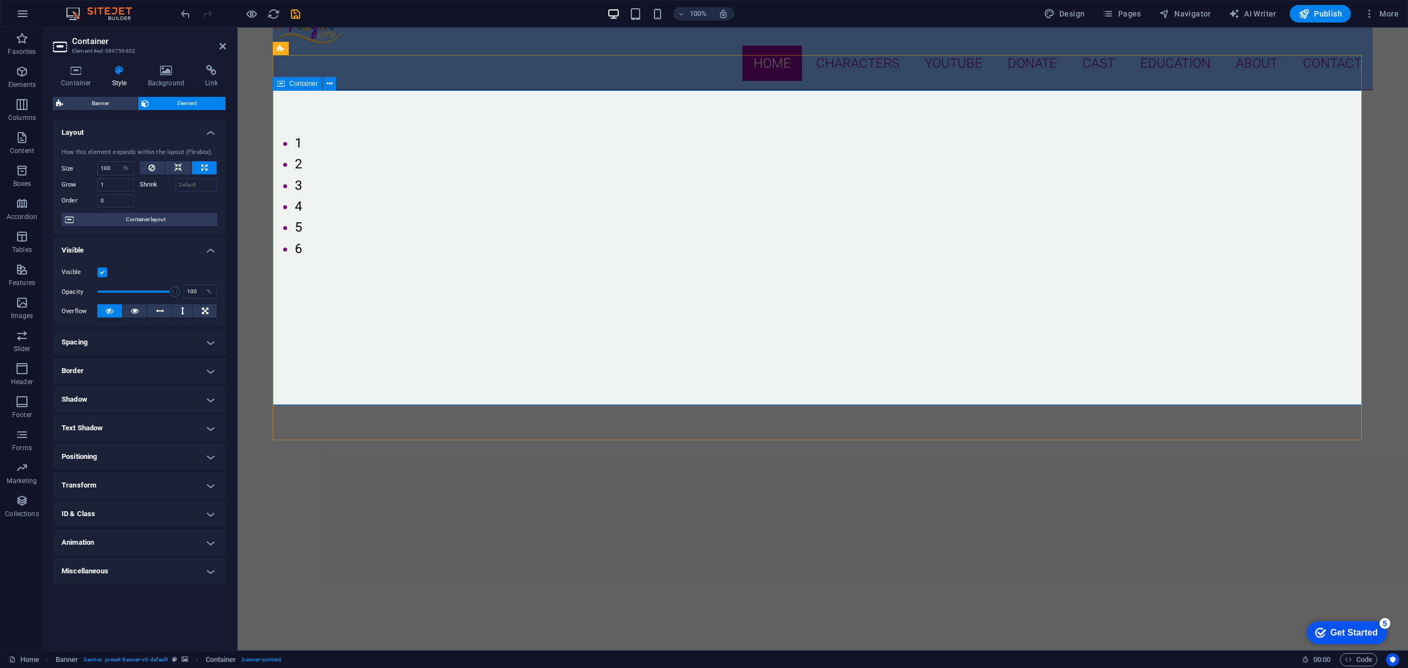
scroll to position [0, 0]
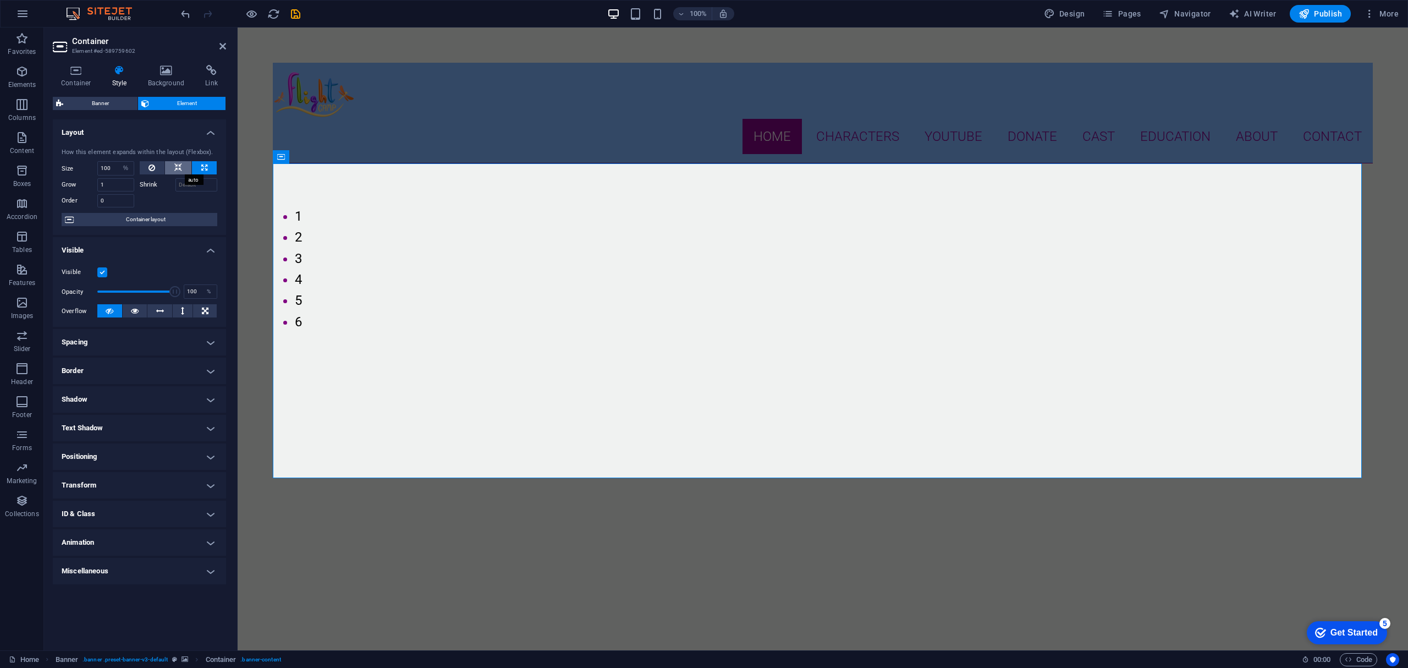
click at [182, 166] on button at bounding box center [178, 167] width 26 height 13
select select "DISABLED_OPTION_VALUE"
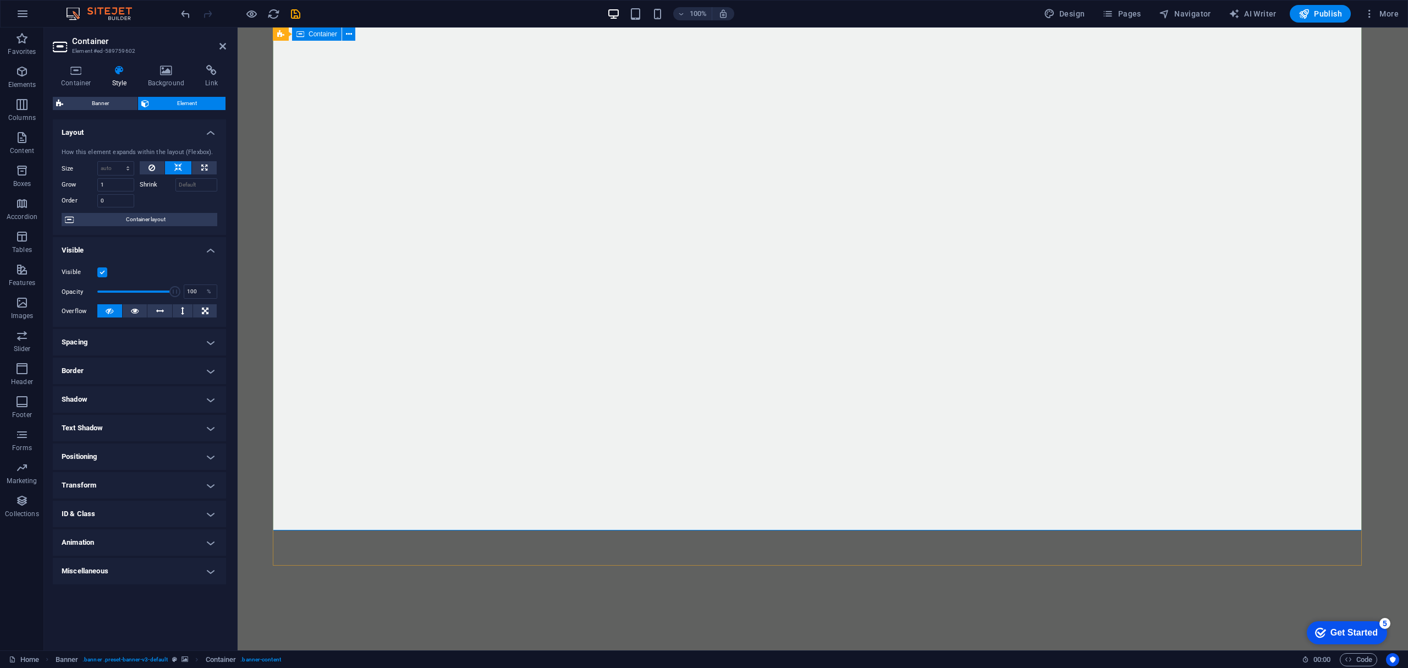
scroll to position [220, 0]
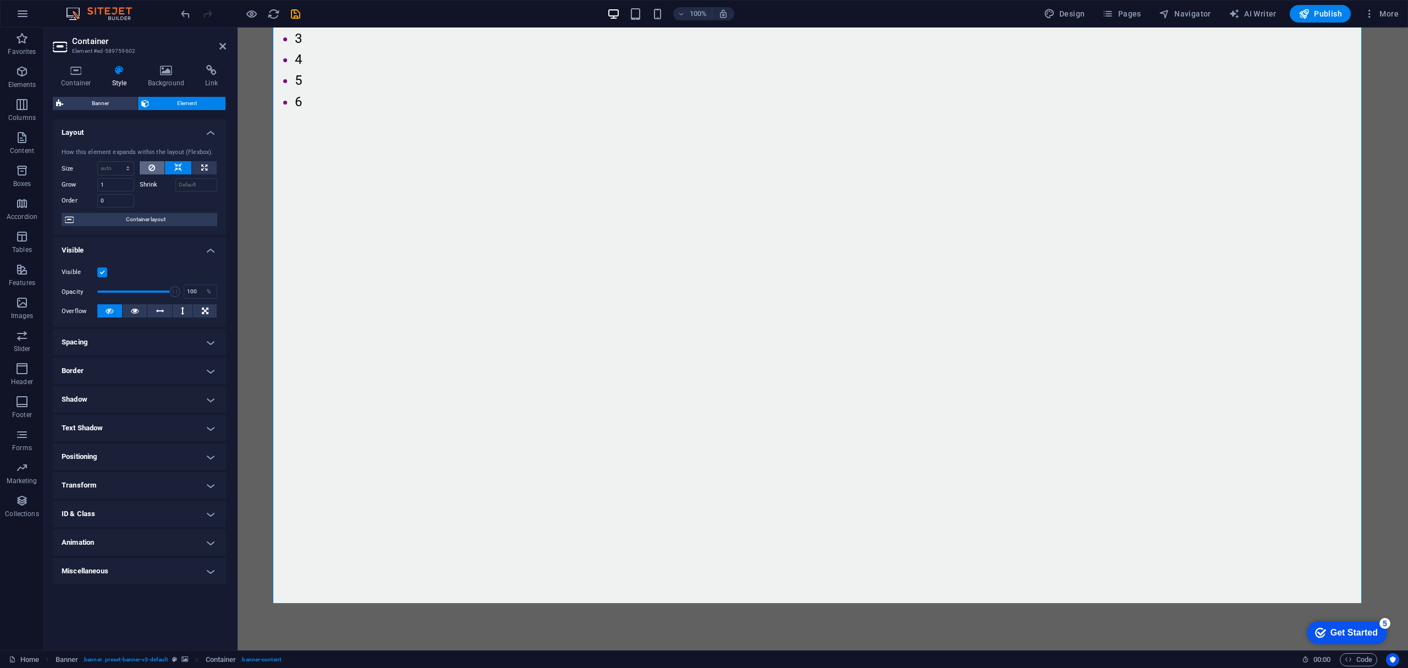
click at [150, 166] on icon at bounding box center [152, 167] width 7 height 13
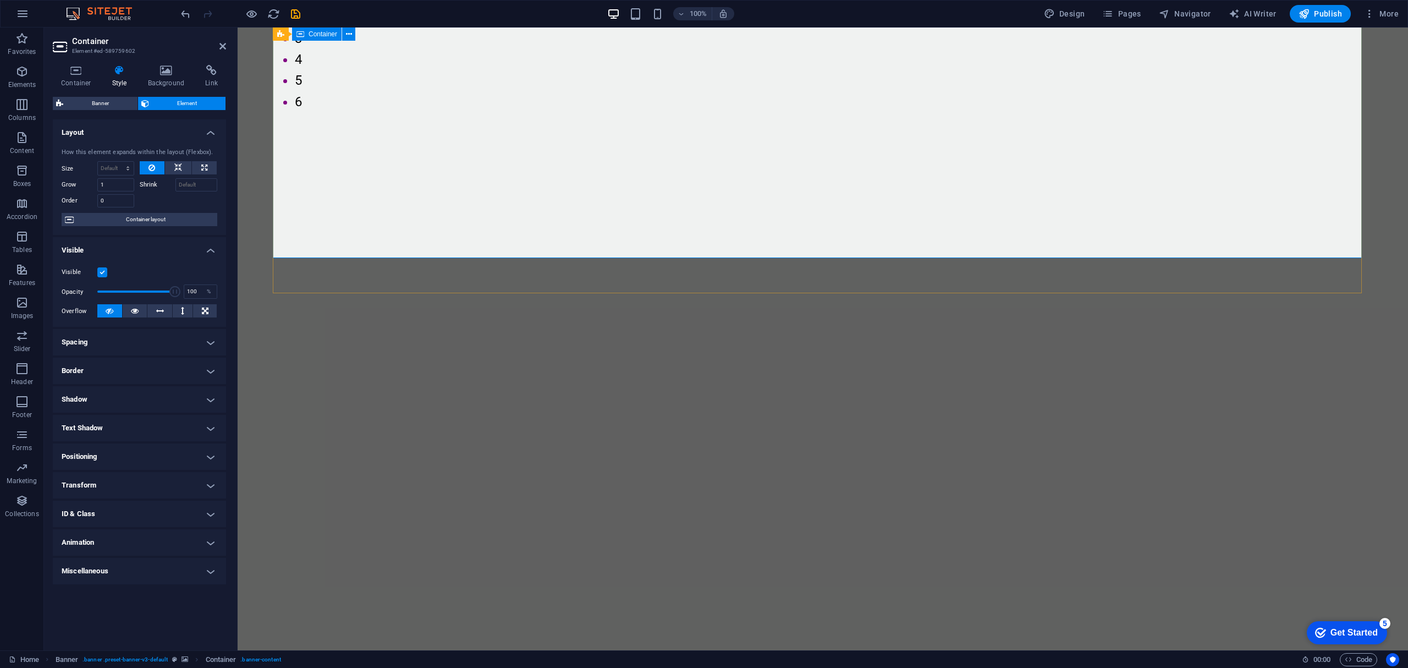
scroll to position [0, 0]
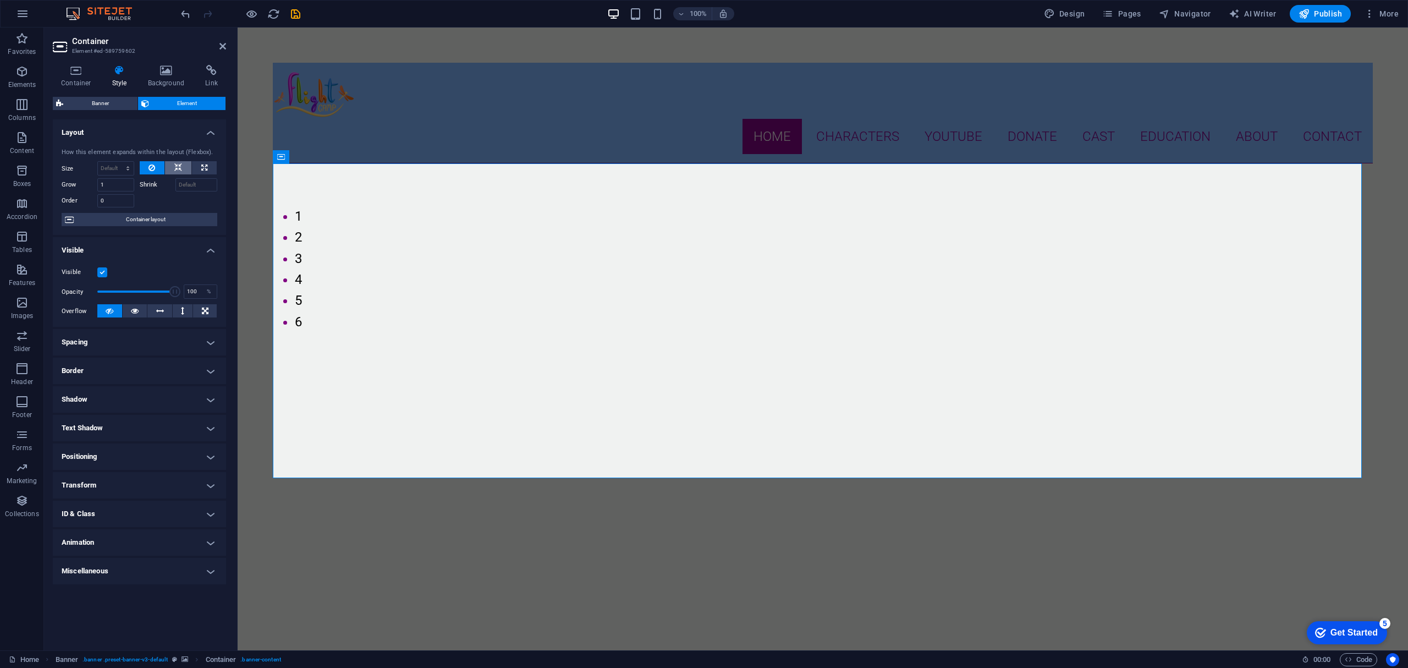
click at [167, 168] on button at bounding box center [178, 167] width 26 height 13
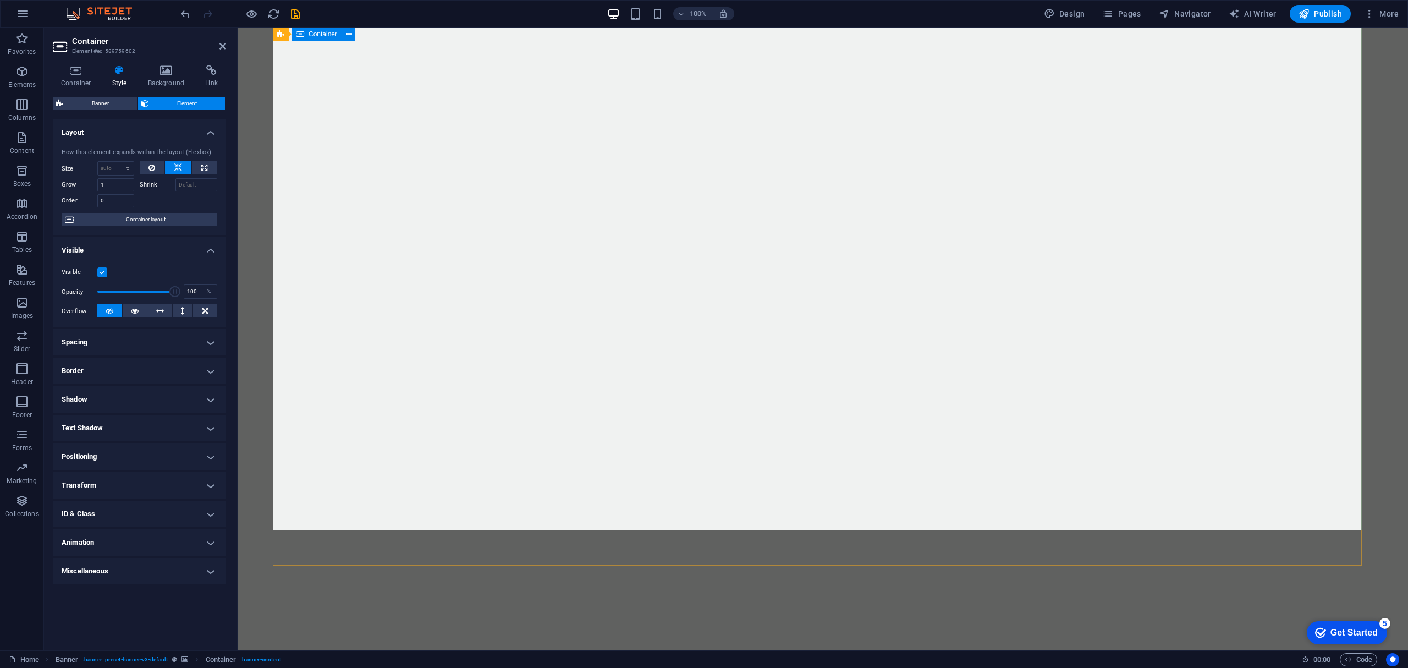
scroll to position [146, 0]
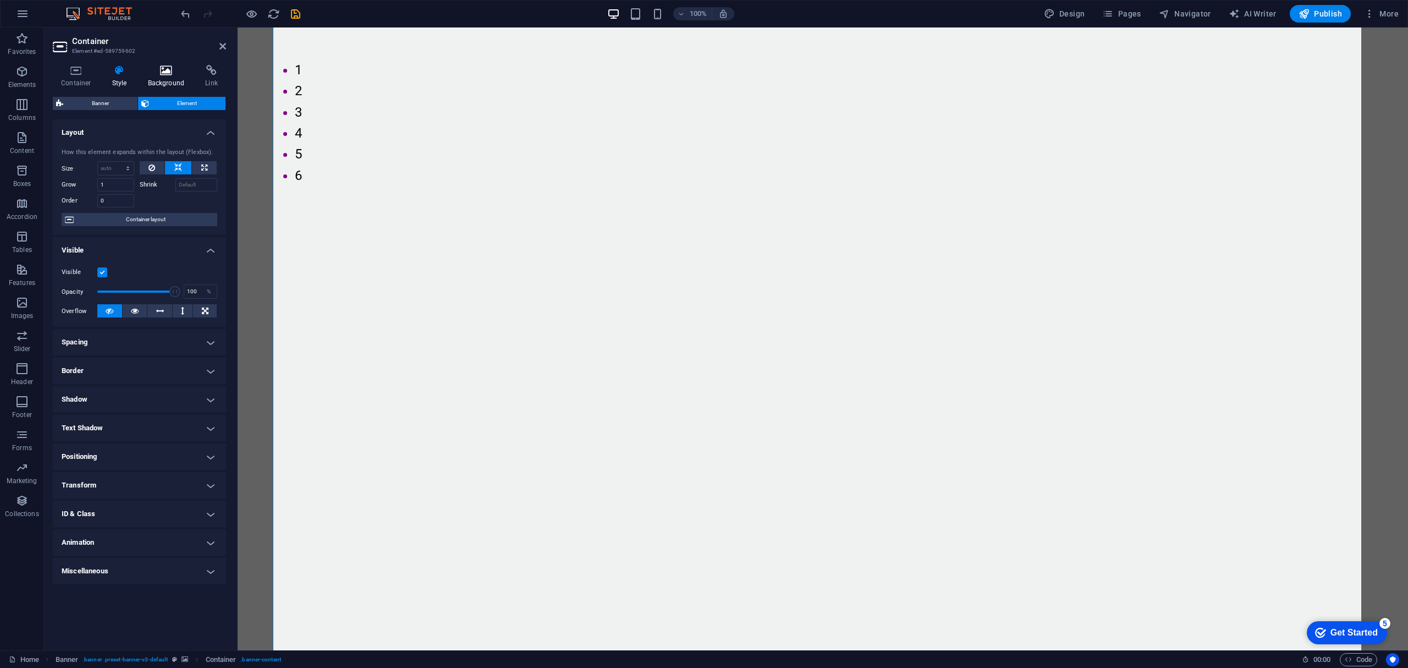
click at [171, 77] on h4 "Background" at bounding box center [169, 76] width 58 height 23
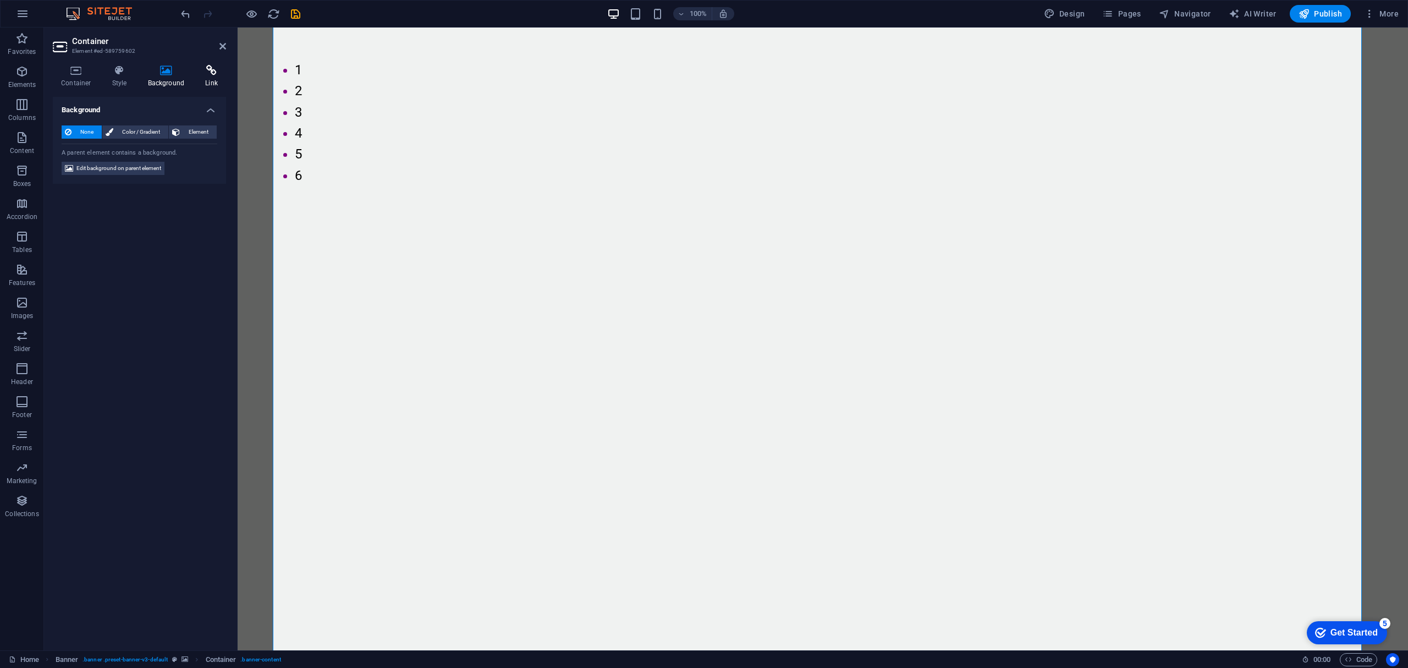
click at [207, 76] on h4 "Link" at bounding box center [211, 76] width 29 height 23
click at [58, 69] on icon at bounding box center [76, 70] width 47 height 11
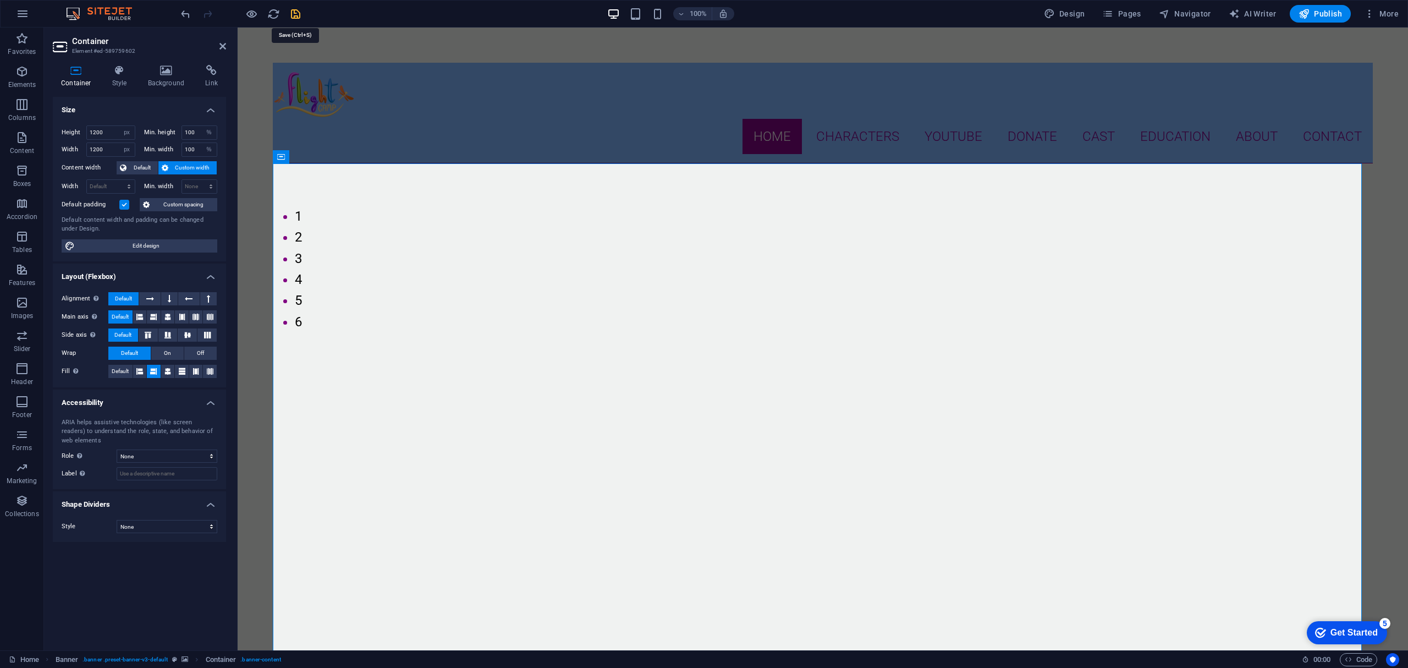
click at [300, 11] on icon "save" at bounding box center [295, 14] width 13 height 13
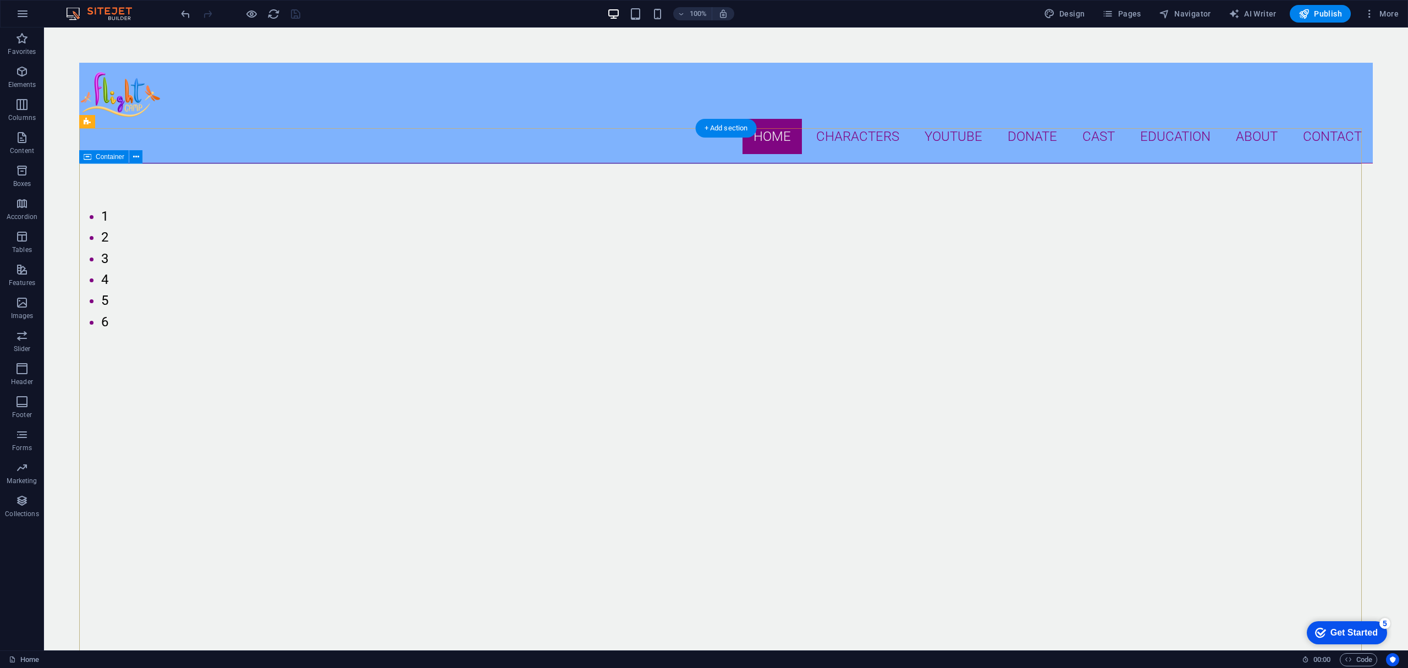
click at [91, 123] on div "Banner" at bounding box center [100, 121] width 42 height 13
select select "%"
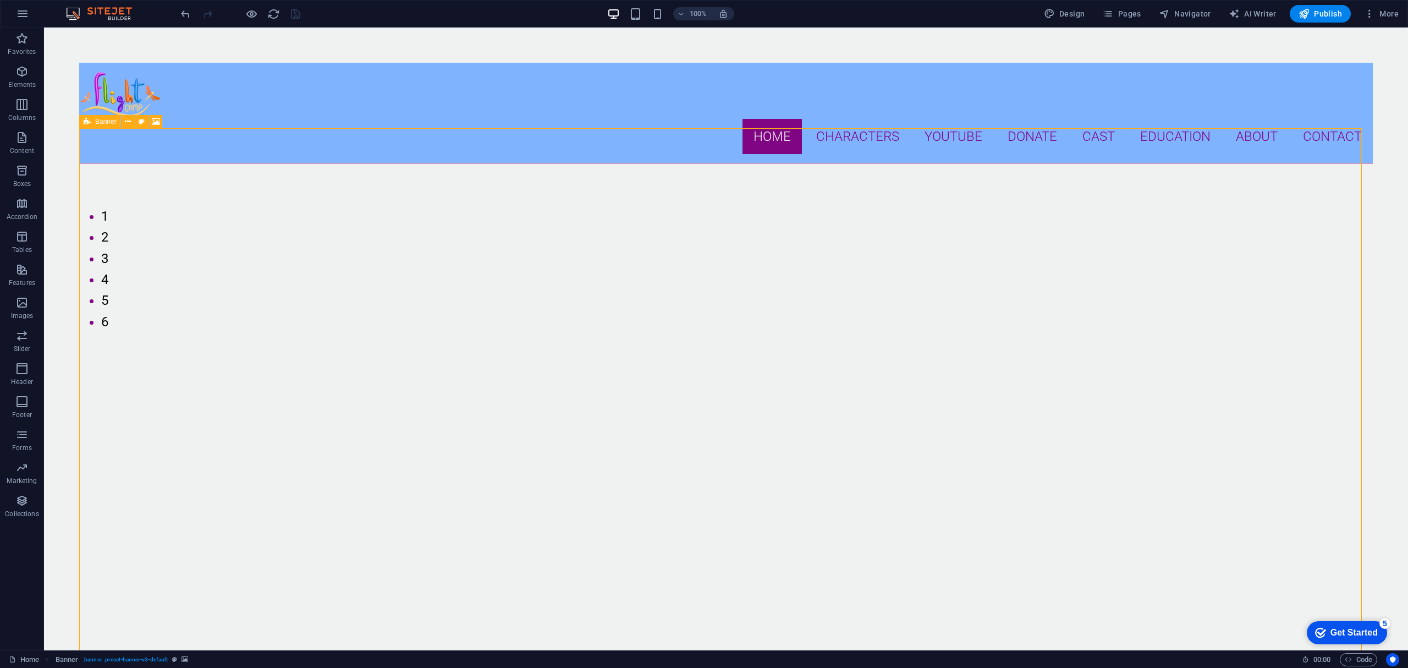
select select "px"
select select "vh"
select select "px"
select select "ms"
select select "s"
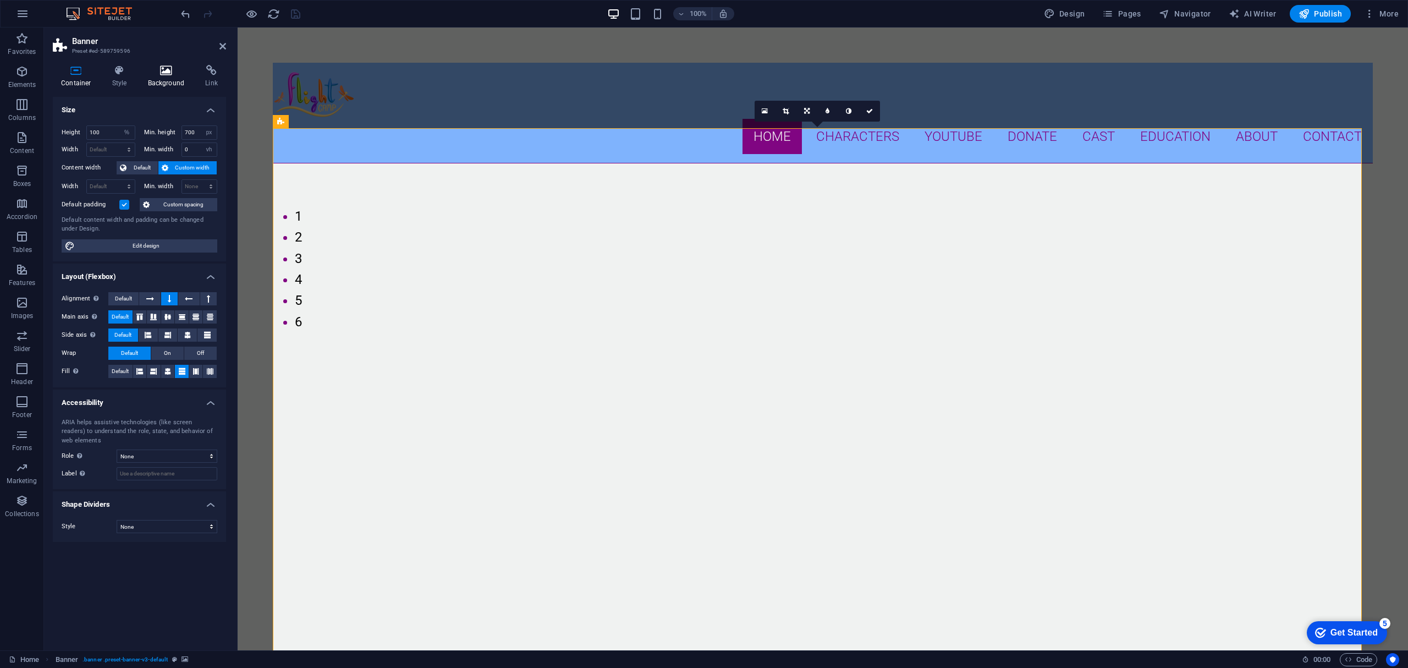
click at [154, 78] on h4 "Background" at bounding box center [169, 76] width 58 height 23
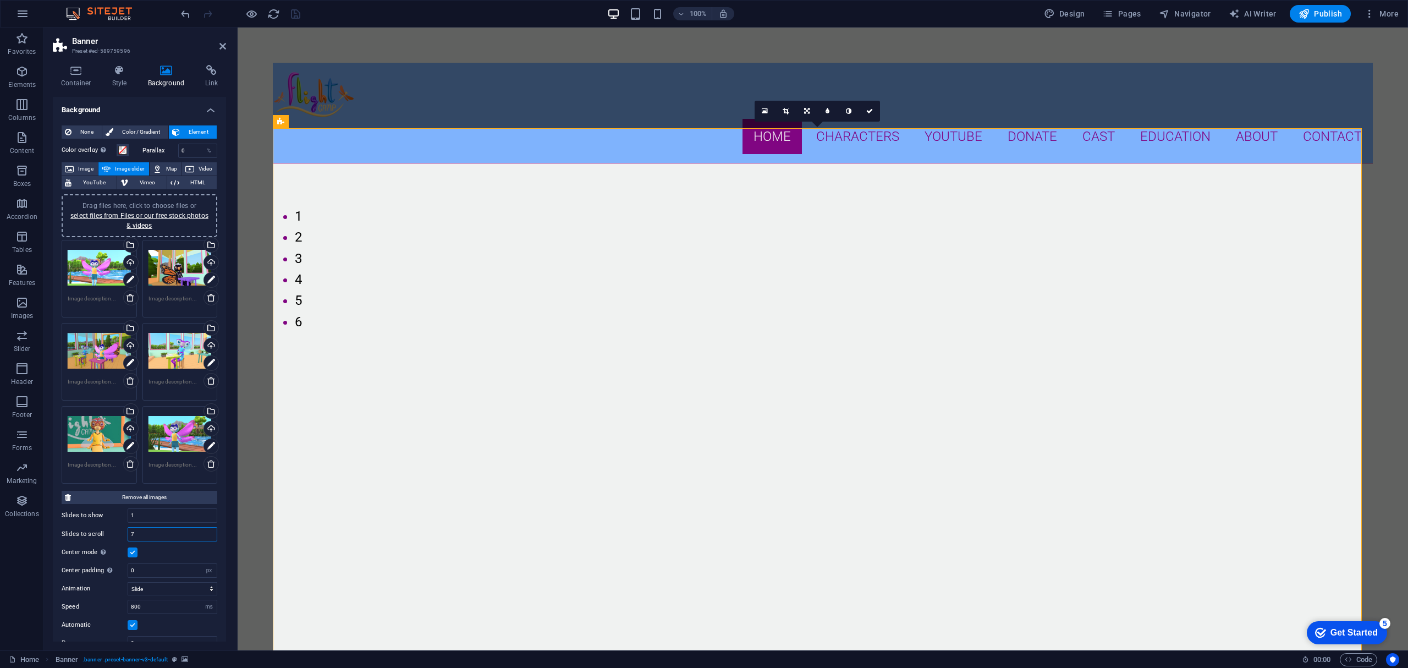
click at [147, 534] on input "7" at bounding box center [172, 534] width 89 height 13
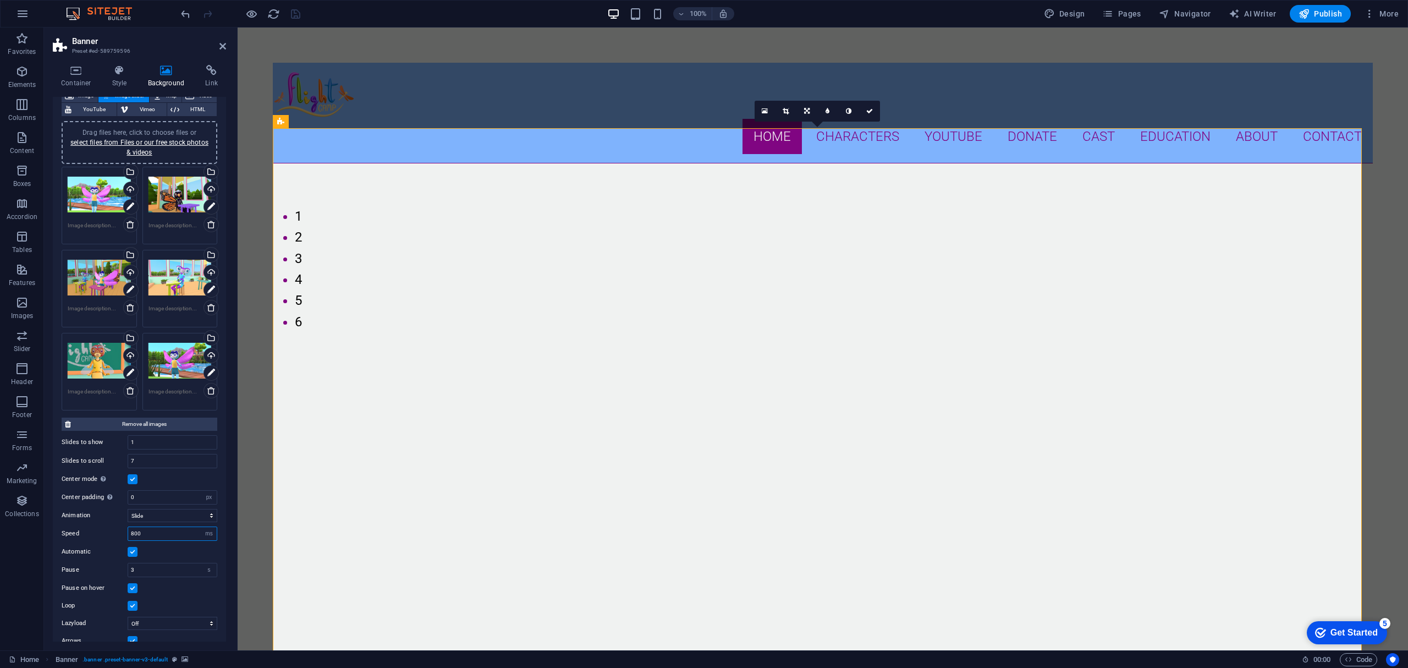
click at [177, 534] on input "800" at bounding box center [172, 533] width 89 height 13
click at [135, 550] on label at bounding box center [133, 552] width 10 height 10
click at [0, 0] on input "Automatic" at bounding box center [0, 0] width 0 height 0
click at [135, 550] on label at bounding box center [133, 552] width 10 height 10
click at [0, 0] on input "Automatic" at bounding box center [0, 0] width 0 height 0
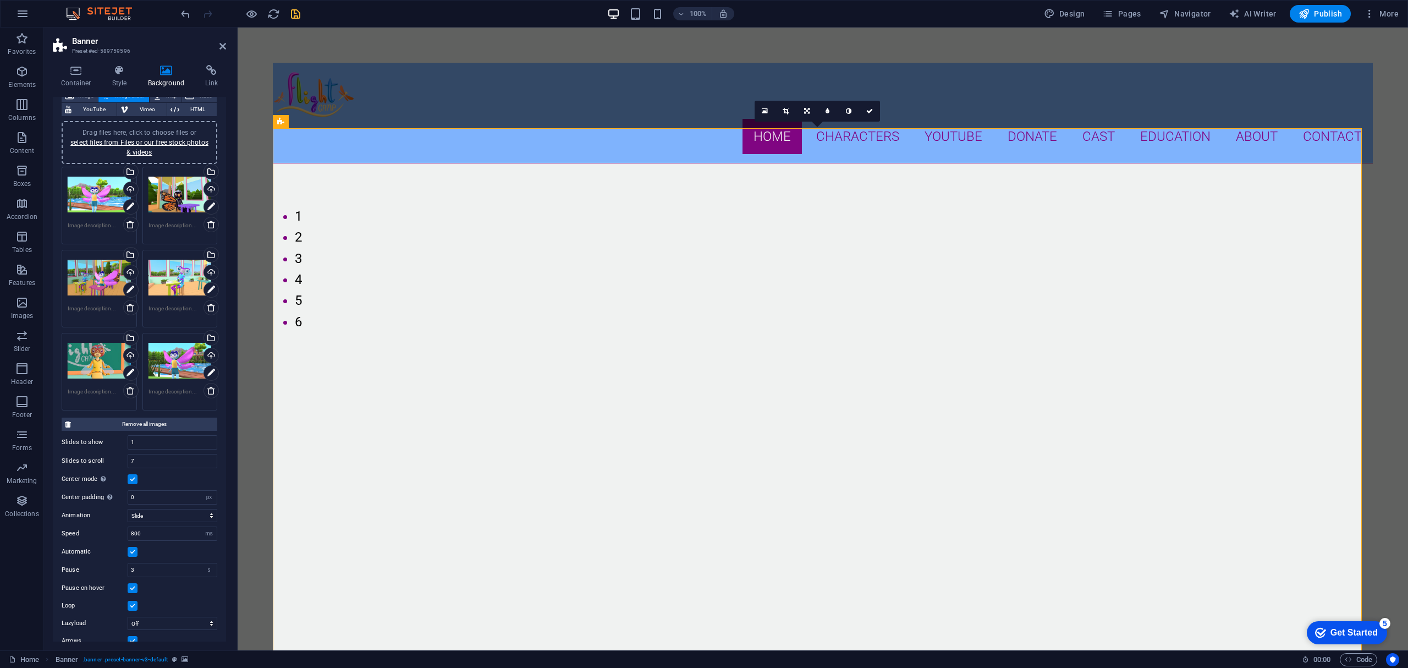
scroll to position [106, 0]
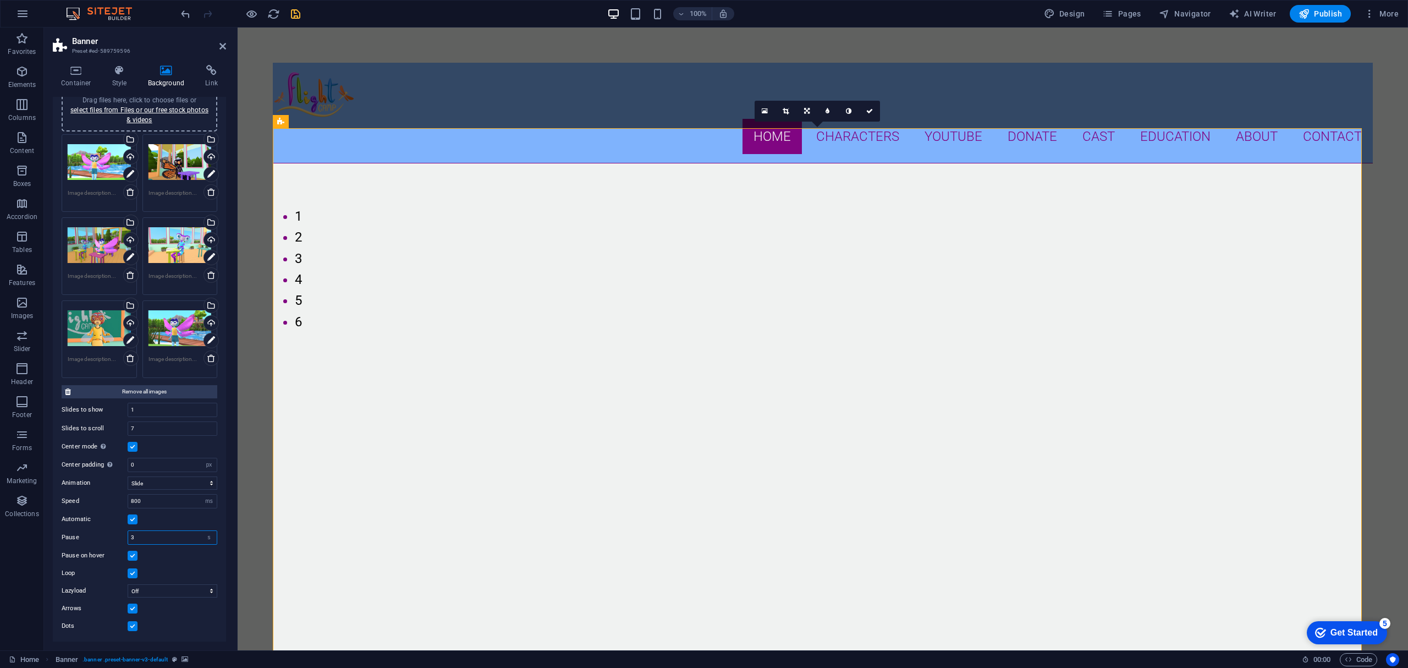
click at [156, 540] on input "3" at bounding box center [172, 537] width 89 height 13
drag, startPoint x: 168, startPoint y: 538, endPoint x: 100, endPoint y: 535, distance: 68.8
click at [100, 535] on div "Pause 3 s ms" at bounding box center [140, 537] width 156 height 14
type input "2"
click at [146, 500] on input "800" at bounding box center [172, 501] width 89 height 13
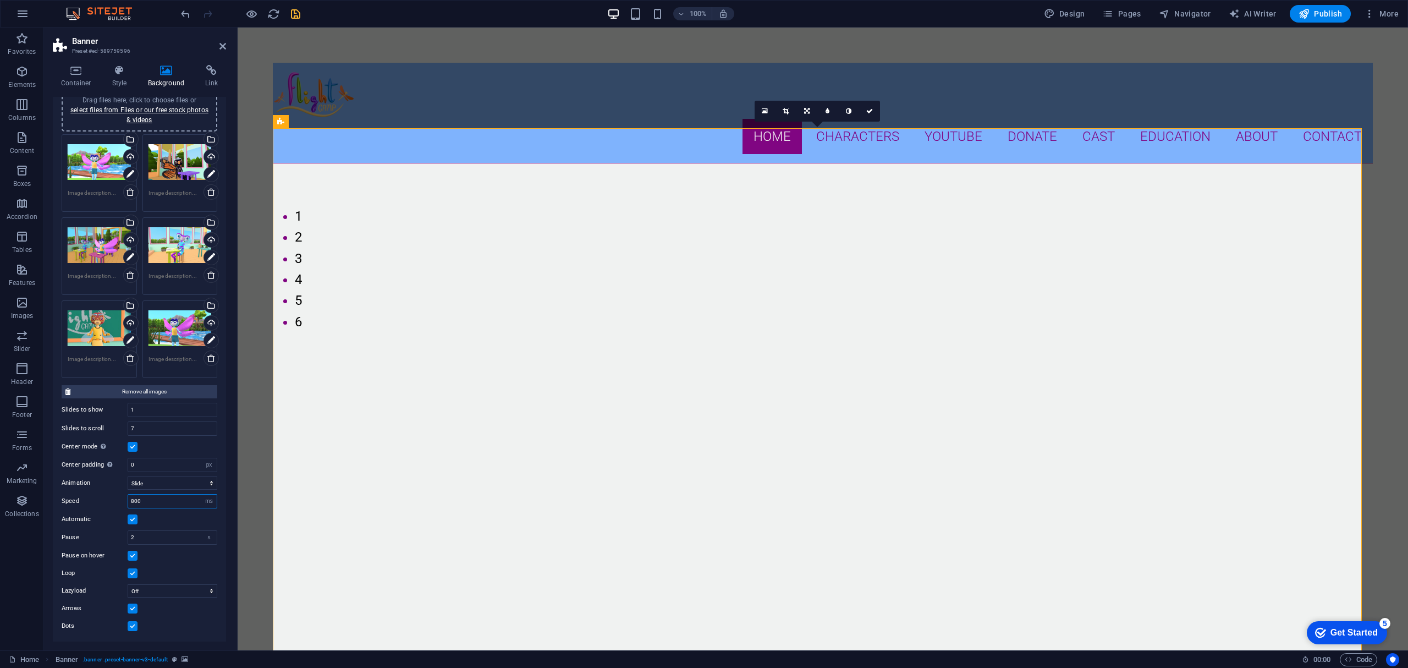
drag, startPoint x: 164, startPoint y: 500, endPoint x: 119, endPoint y: 493, distance: 45.7
click at [119, 493] on div "Animation Slide Fade Speed 800 s ms Automatic Pause 2 s ms Pause on hover Loop …" at bounding box center [140, 552] width 156 height 161
click at [183, 560] on div "Pause on hover" at bounding box center [140, 555] width 156 height 13
click at [161, 589] on select "Off On demand Progressive" at bounding box center [173, 590] width 90 height 13
select select "progressive"
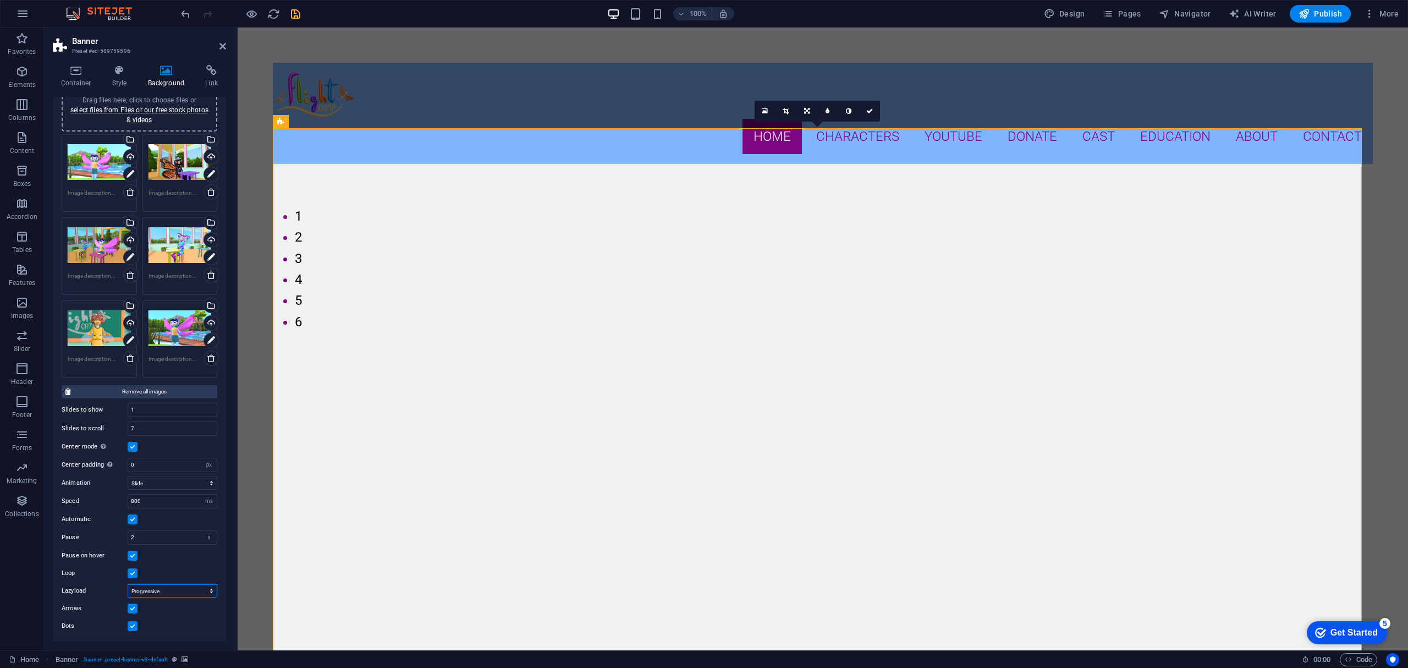
click at [128, 584] on select "Off On demand Progressive" at bounding box center [173, 590] width 90 height 13
click at [296, 12] on icon "save" at bounding box center [295, 14] width 13 height 13
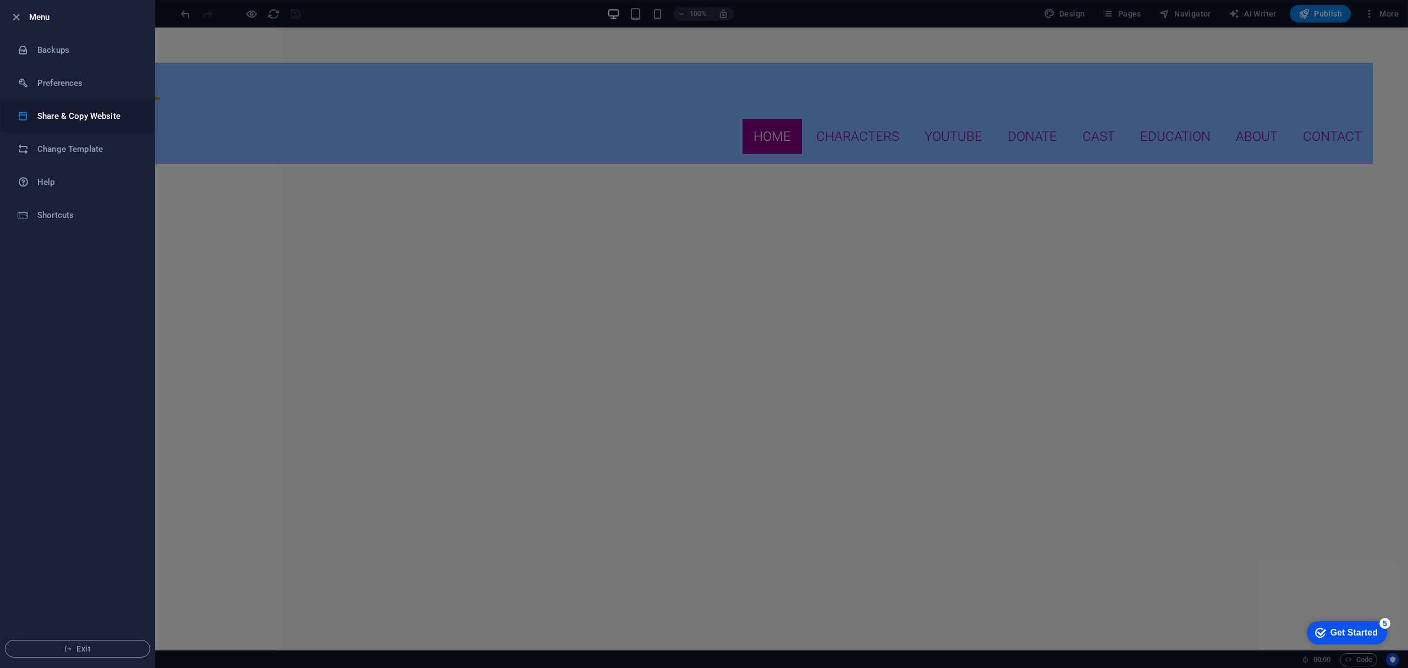
click at [66, 112] on h6 "Share & Copy Website" at bounding box center [88, 115] width 102 height 13
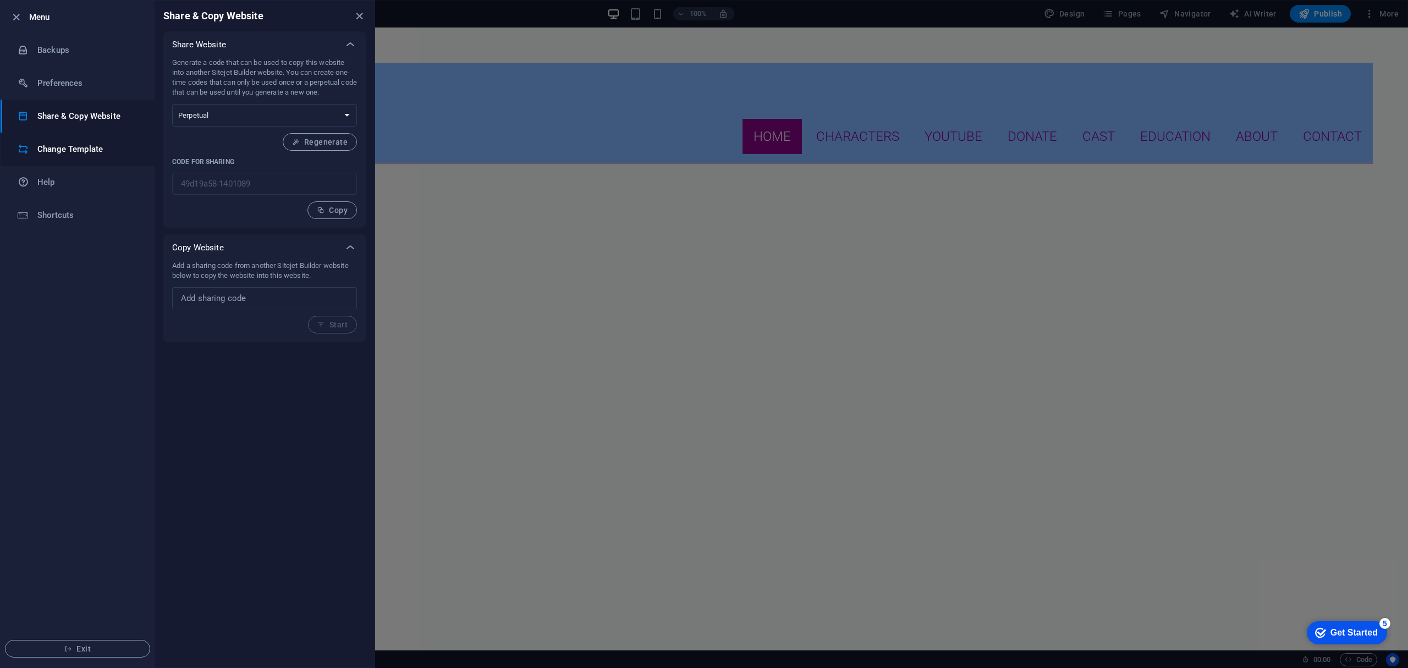
click at [80, 150] on h6 "Change Template" at bounding box center [88, 148] width 102 height 13
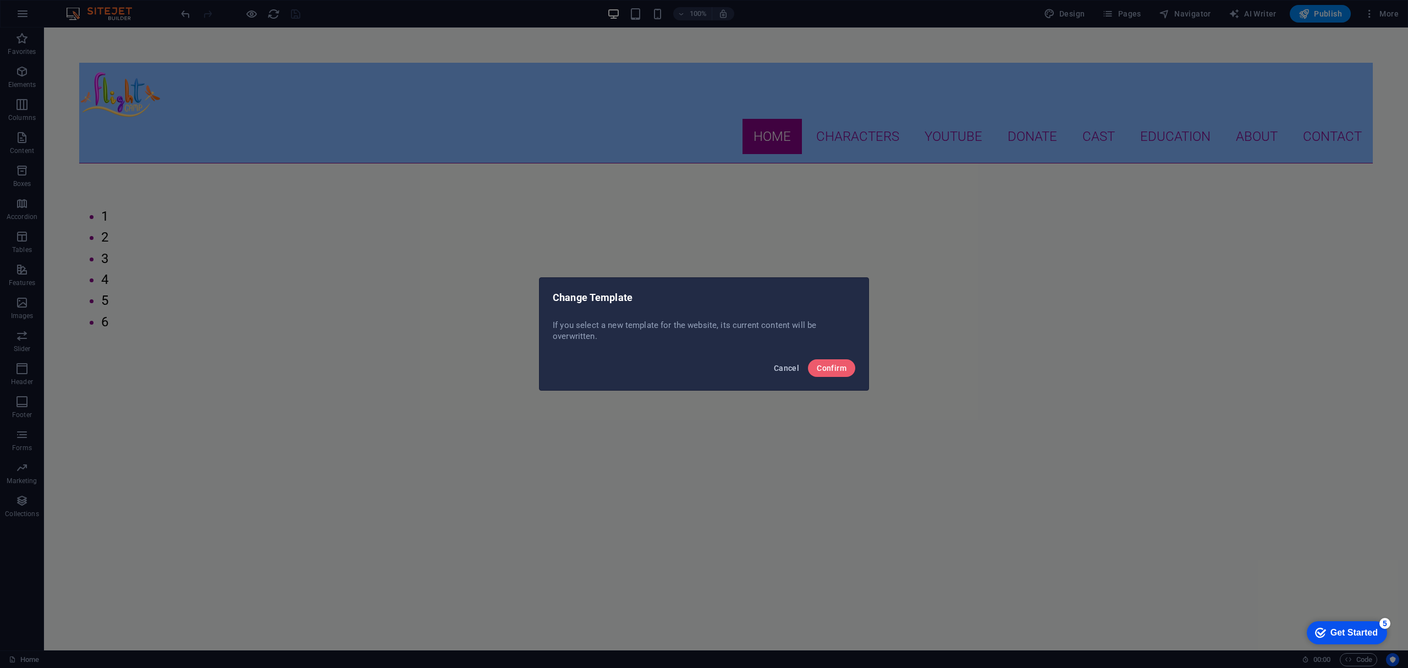
click at [784, 370] on span "Cancel" at bounding box center [786, 368] width 25 height 9
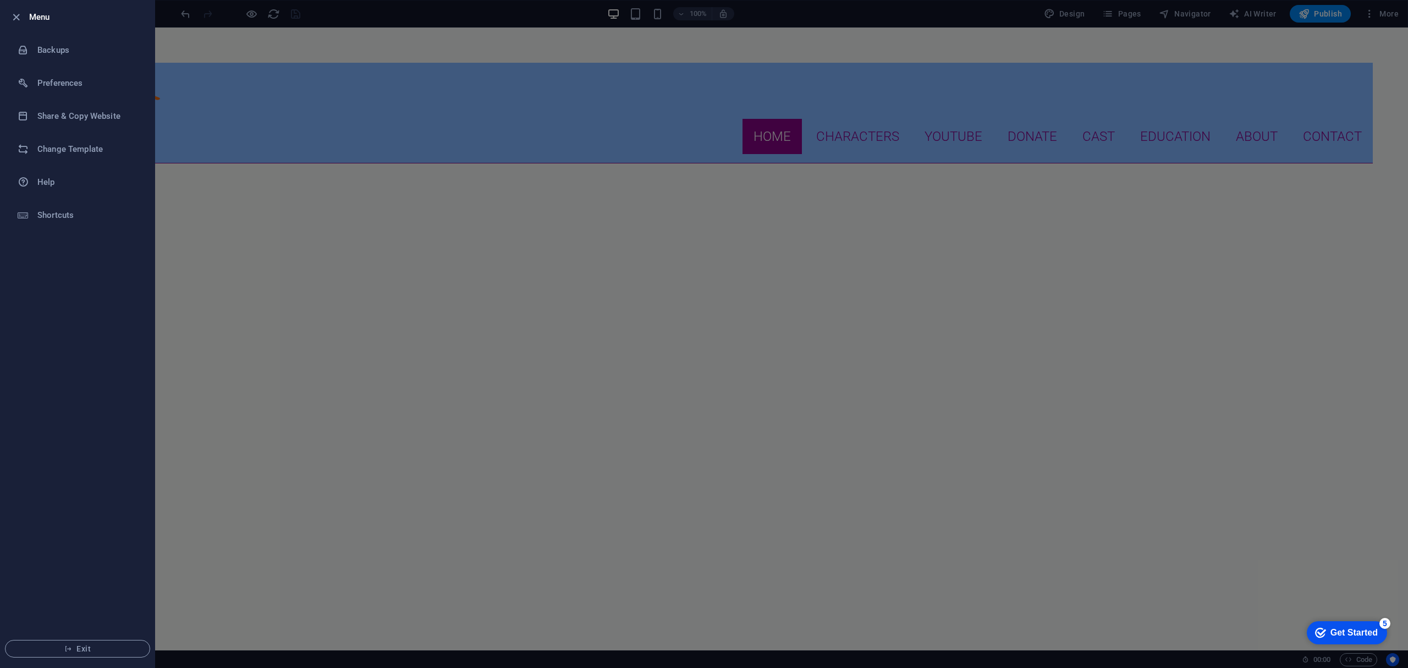
click at [729, 175] on div at bounding box center [704, 334] width 1408 height 668
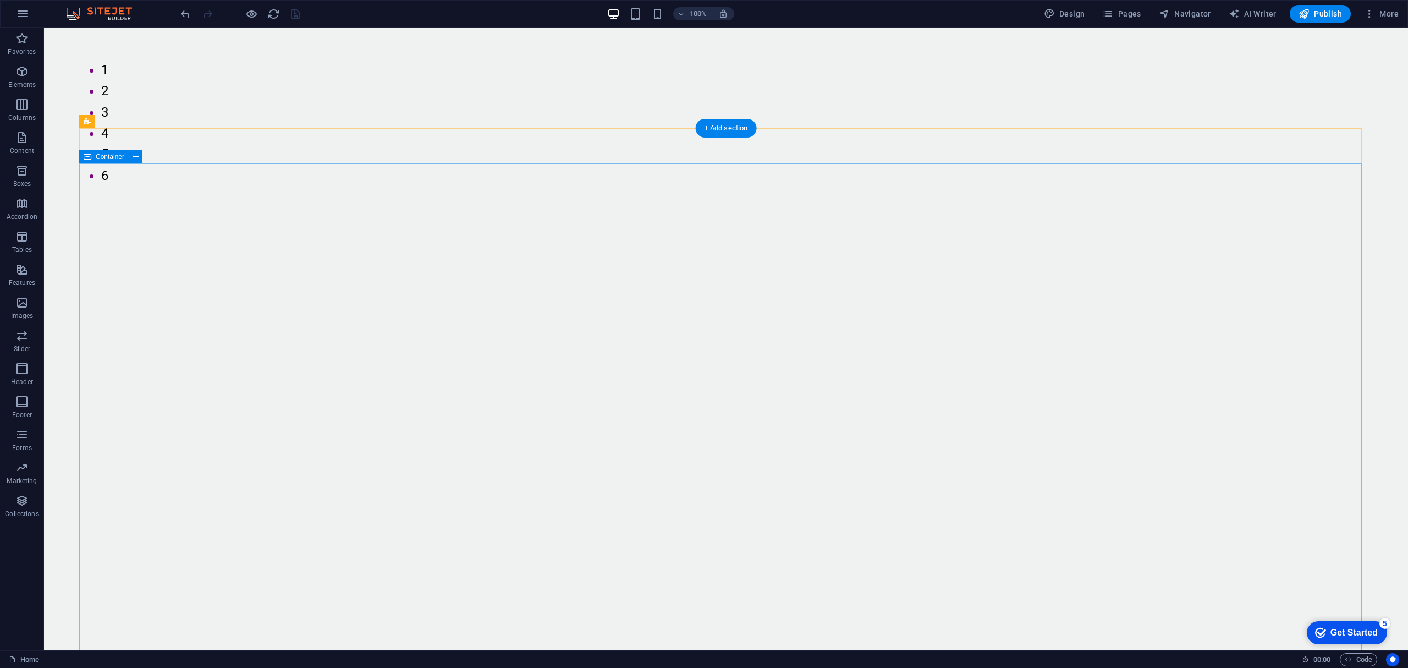
scroll to position [293, 0]
click at [713, 563] on div "+ Add section" at bounding box center [726, 565] width 61 height 19
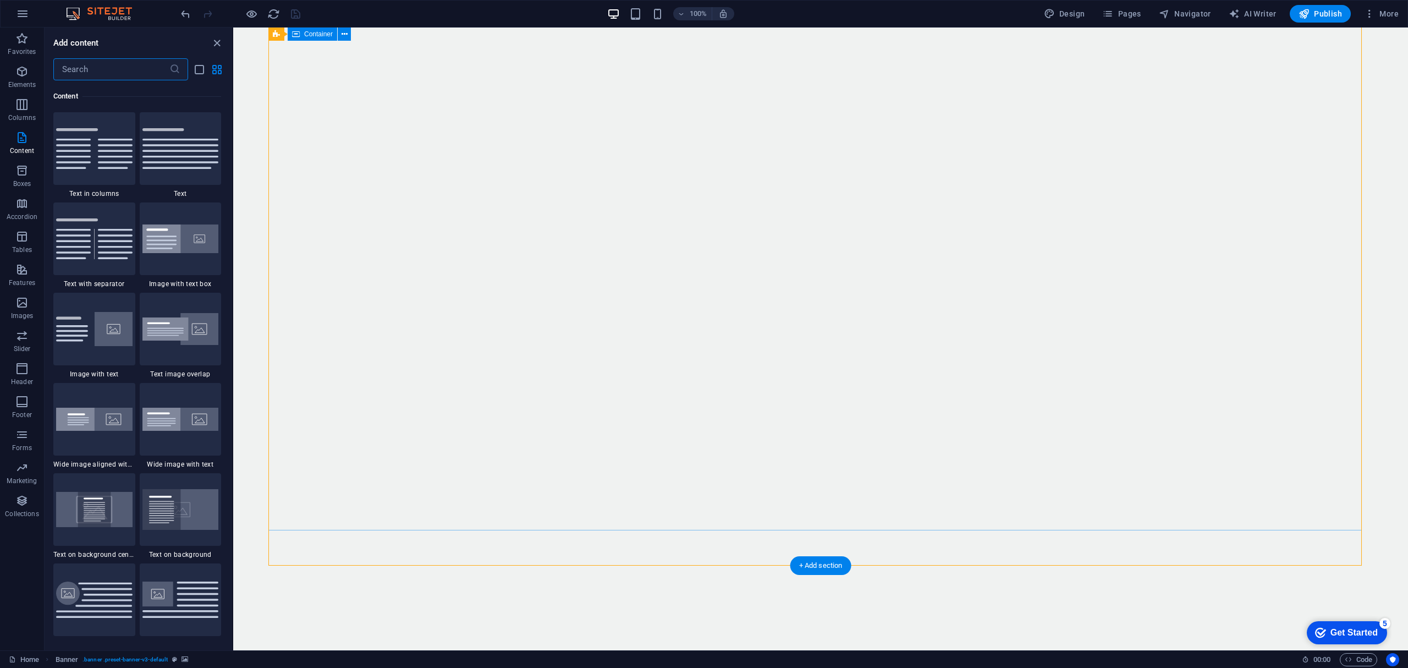
scroll to position [440, 0]
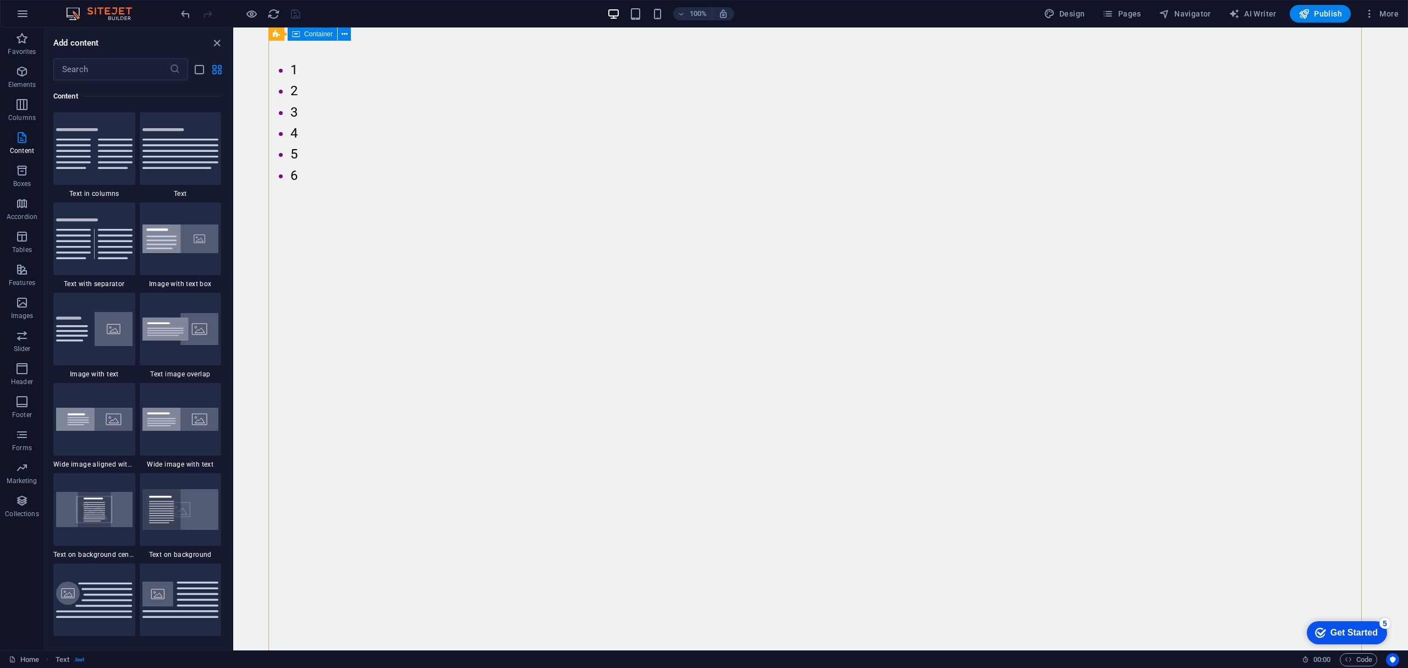
scroll to position [0, 0]
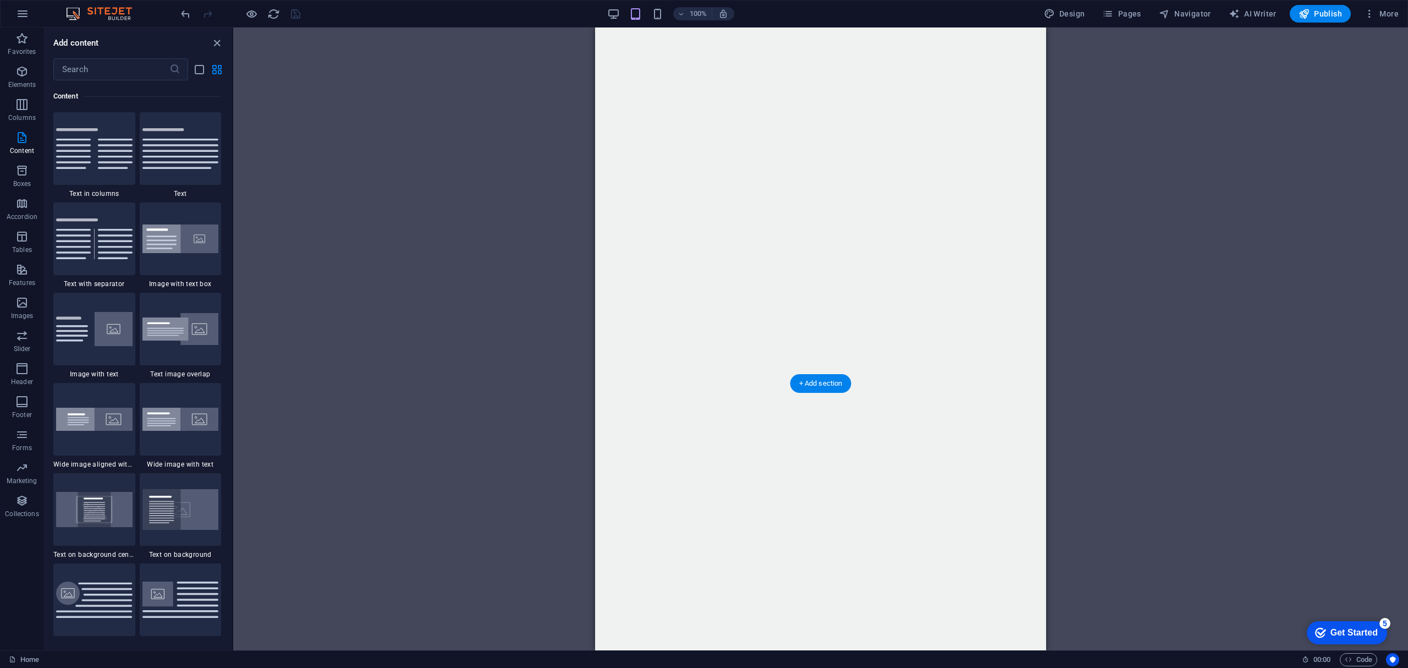
scroll to position [513, 0]
click at [795, 304] on div "+ Add section" at bounding box center [820, 310] width 61 height 19
drag, startPoint x: 788, startPoint y: 374, endPoint x: 834, endPoint y: 383, distance: 47.7
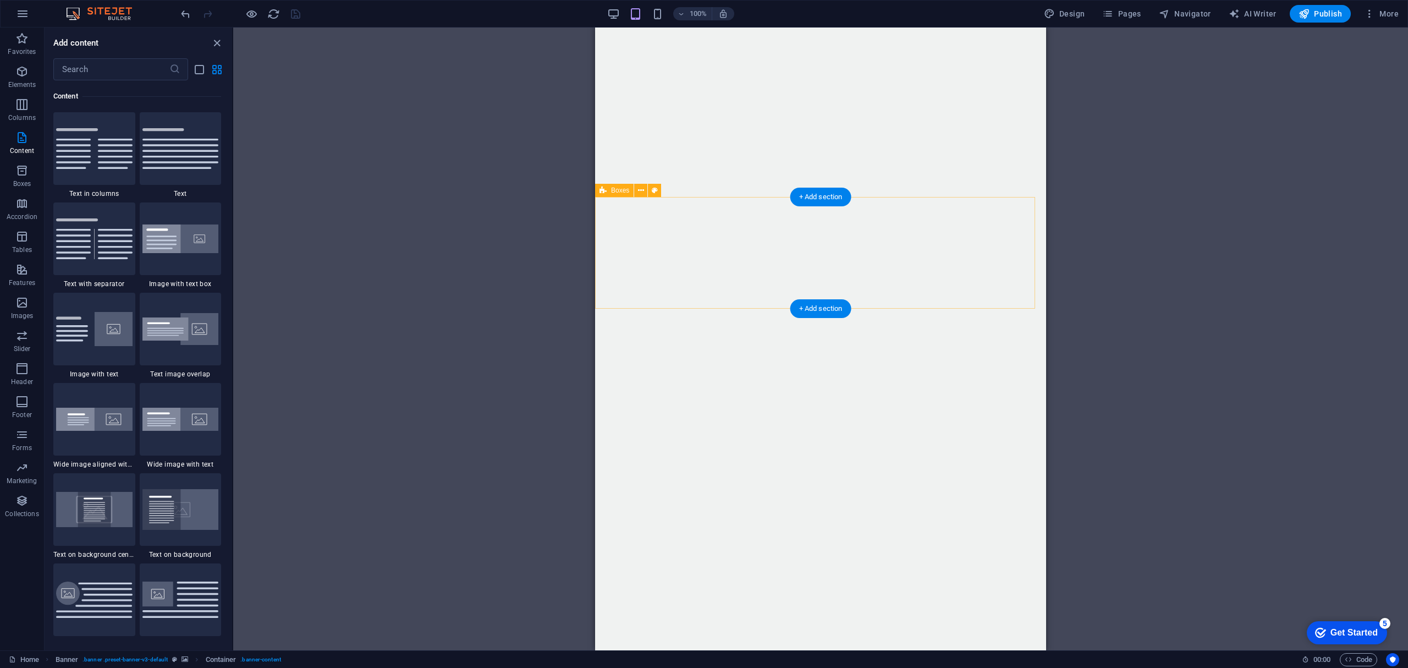
scroll to position [925, 0]
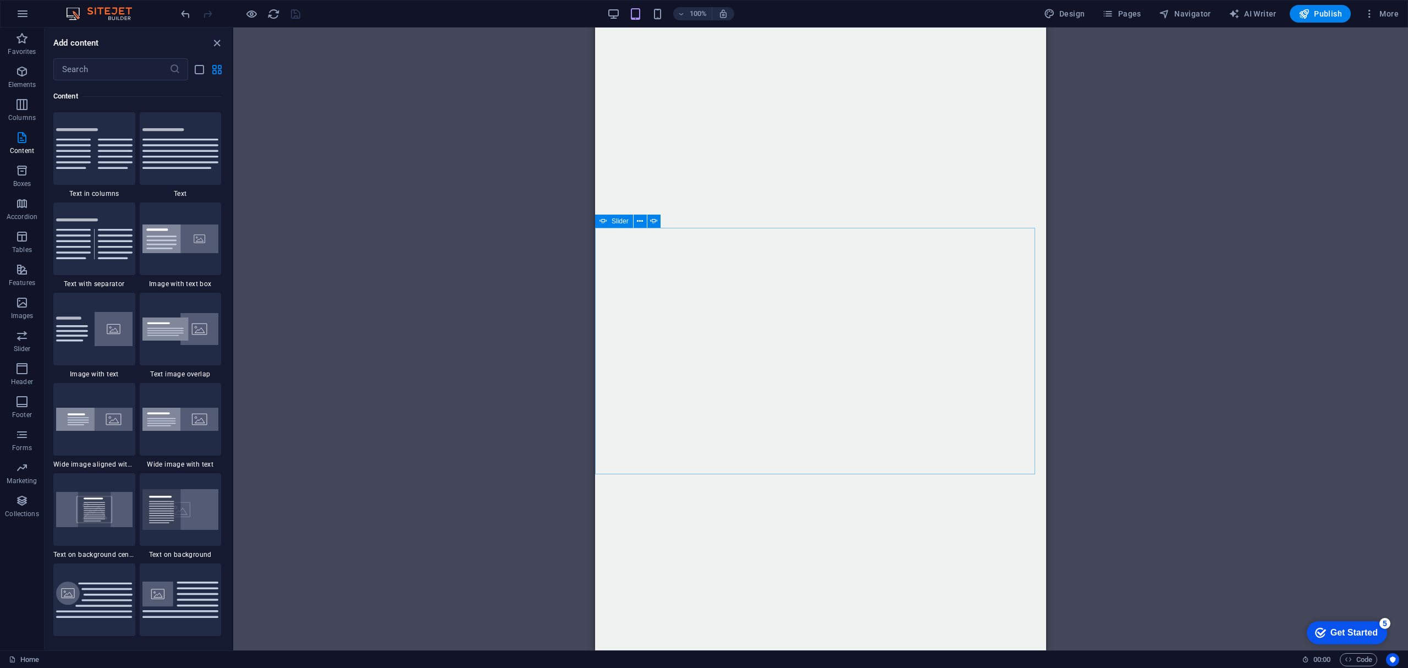
click at [605, 218] on icon at bounding box center [604, 221] width 8 height 13
click at [611, 221] on div "Slider" at bounding box center [614, 221] width 38 height 13
select select "ms"
select select "s"
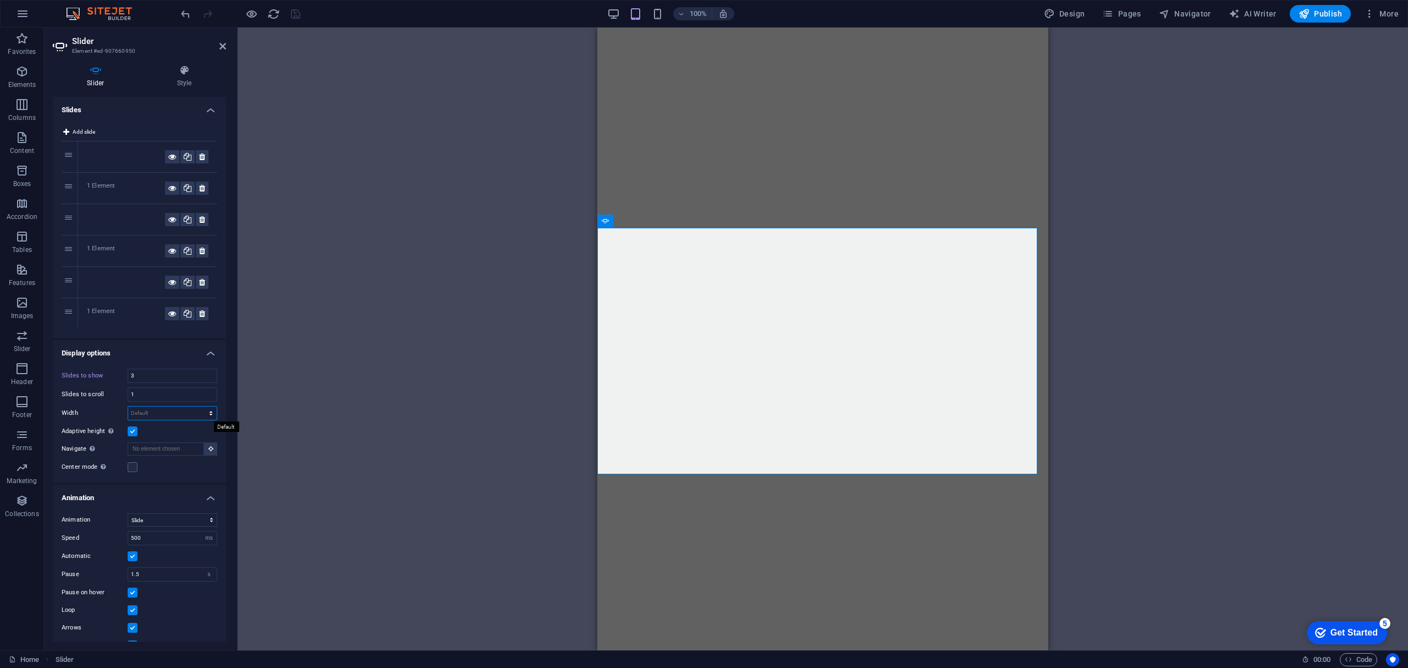
click at [175, 414] on select "Default px % rem em vw vh" at bounding box center [172, 412] width 89 height 13
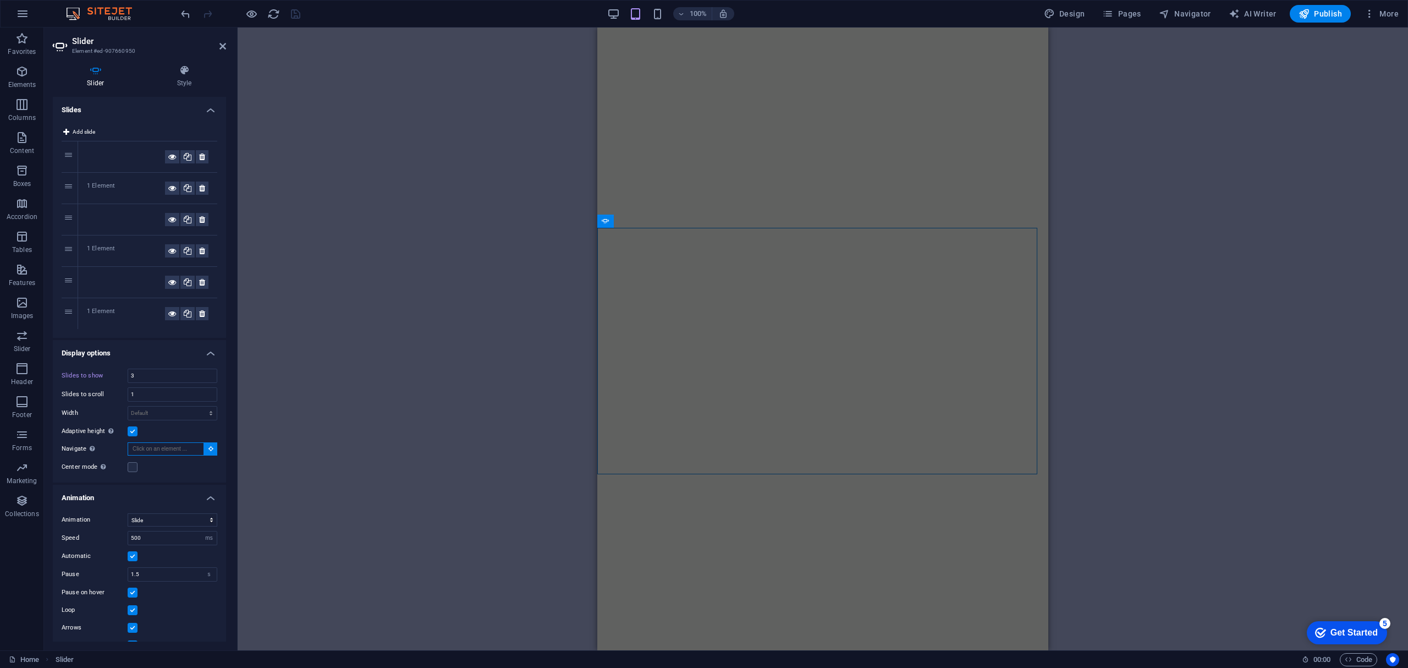
click at [183, 451] on input "Navigate Select another slider to be navigated by this one" at bounding box center [166, 448] width 76 height 13
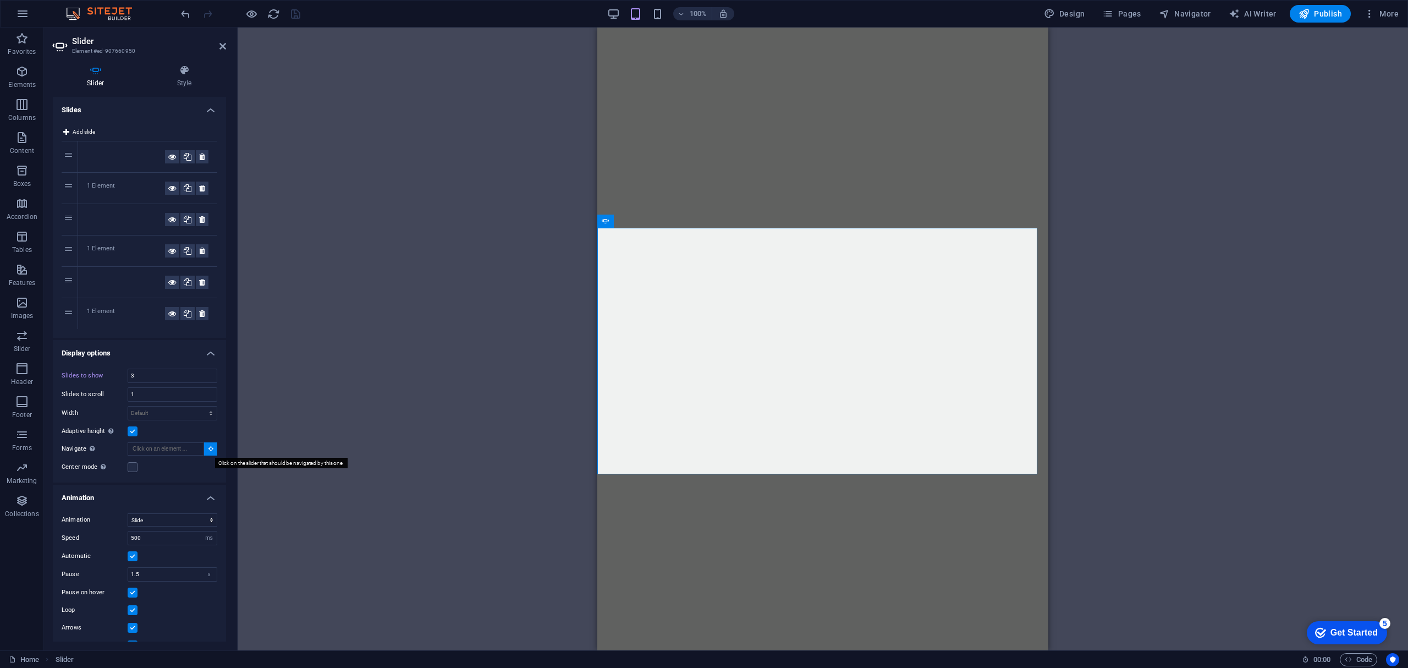
click at [208, 451] on icon at bounding box center [210, 449] width 5 height 6
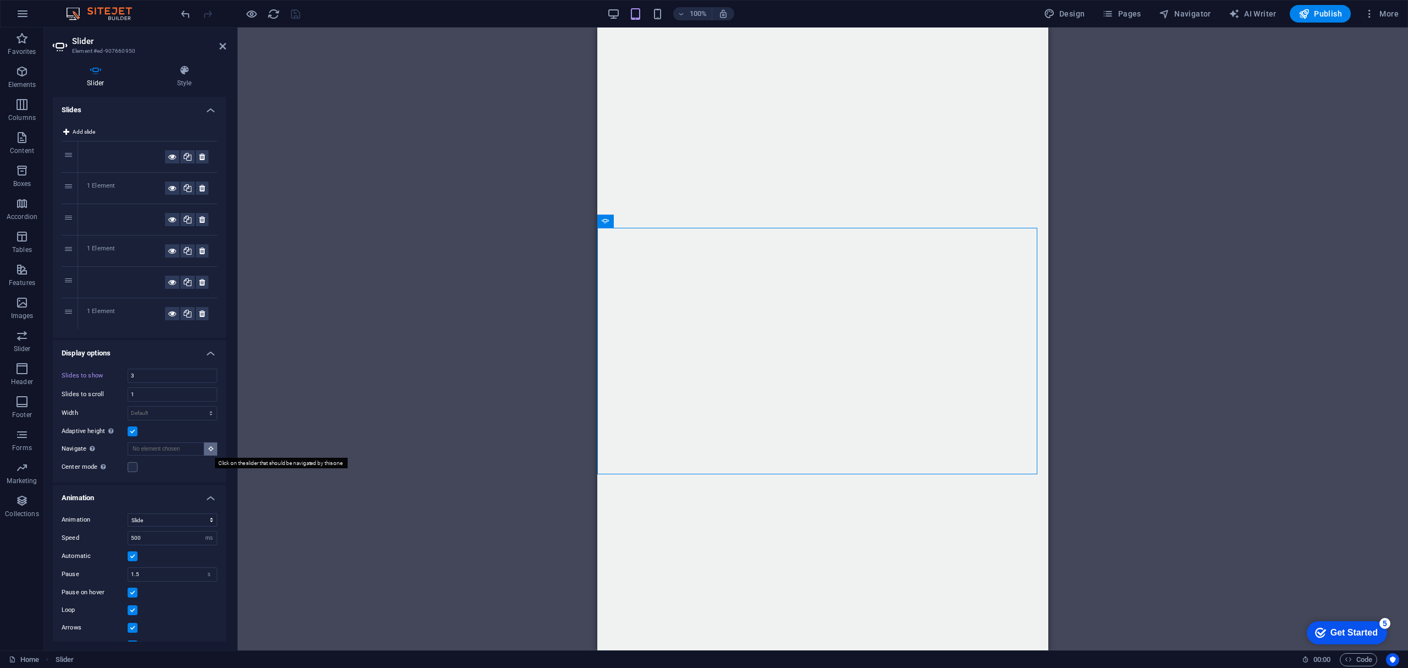
click at [208, 451] on icon at bounding box center [210, 449] width 5 height 6
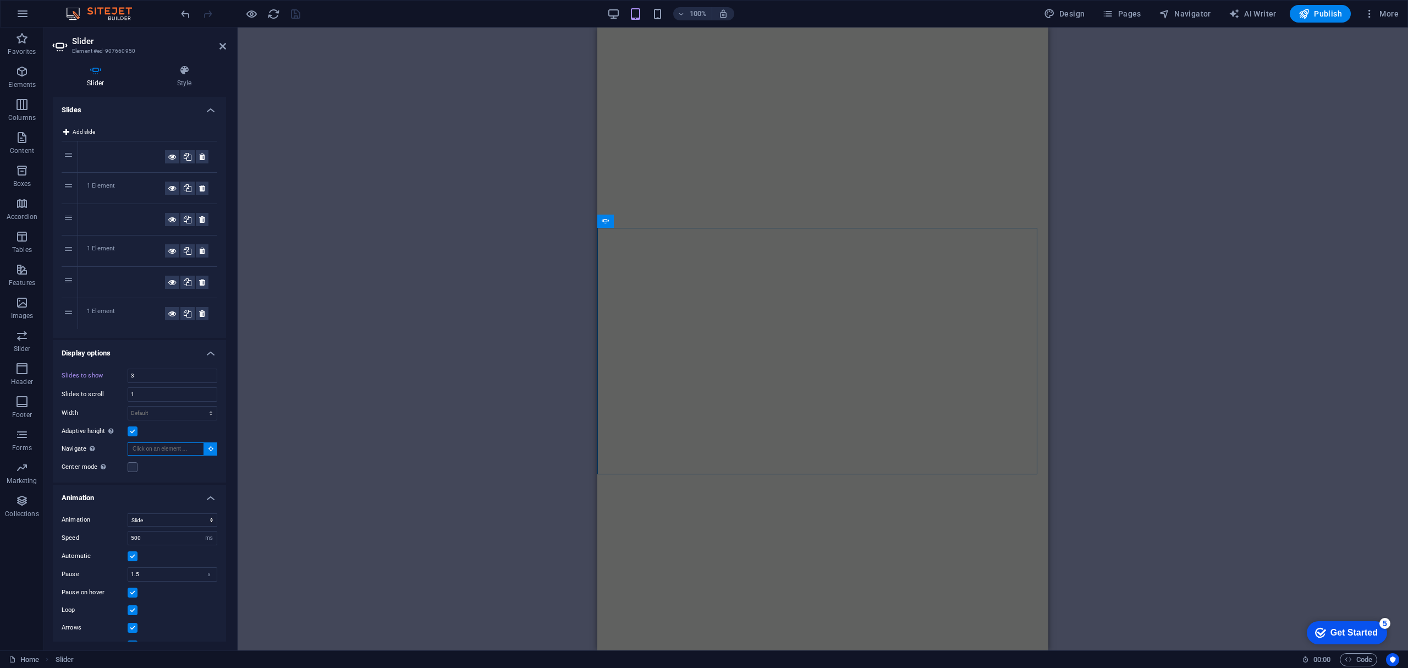
click at [187, 452] on input "Navigate Select another slider to be navigated by this one" at bounding box center [166, 448] width 76 height 13
click at [204, 449] on button at bounding box center [210, 448] width 13 height 13
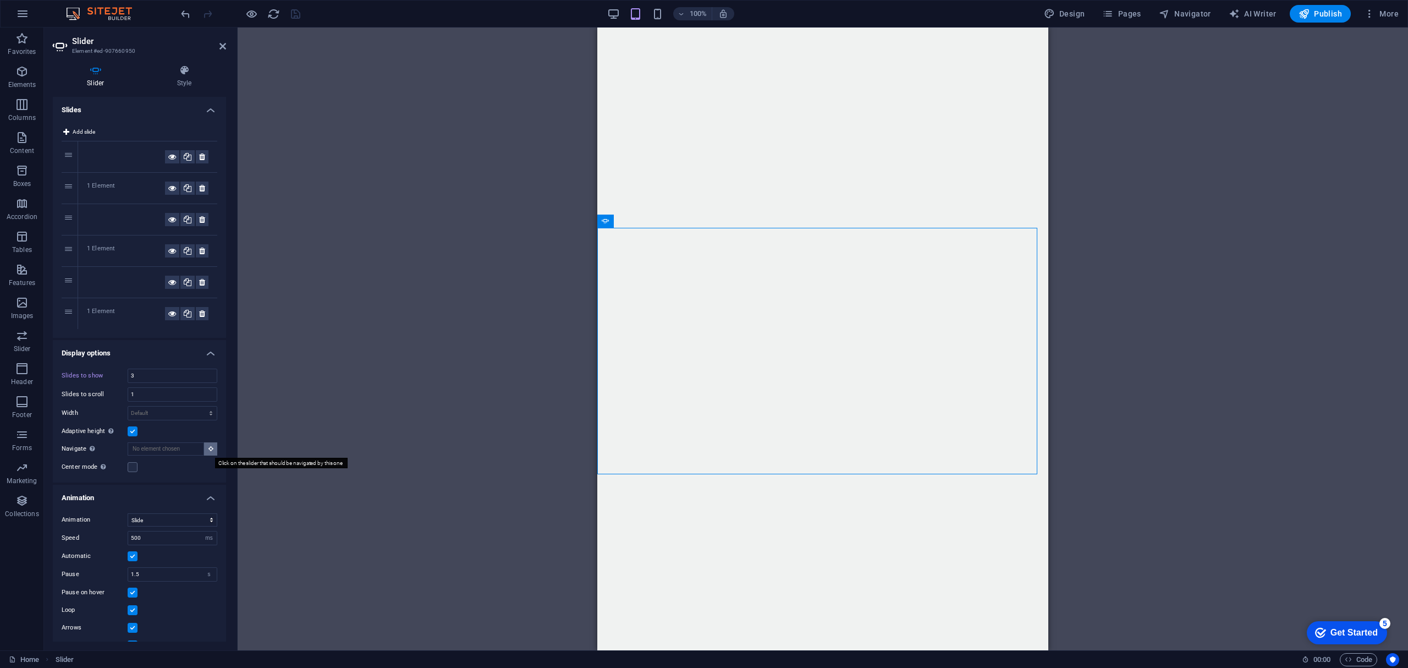
click at [204, 449] on button at bounding box center [210, 448] width 13 height 13
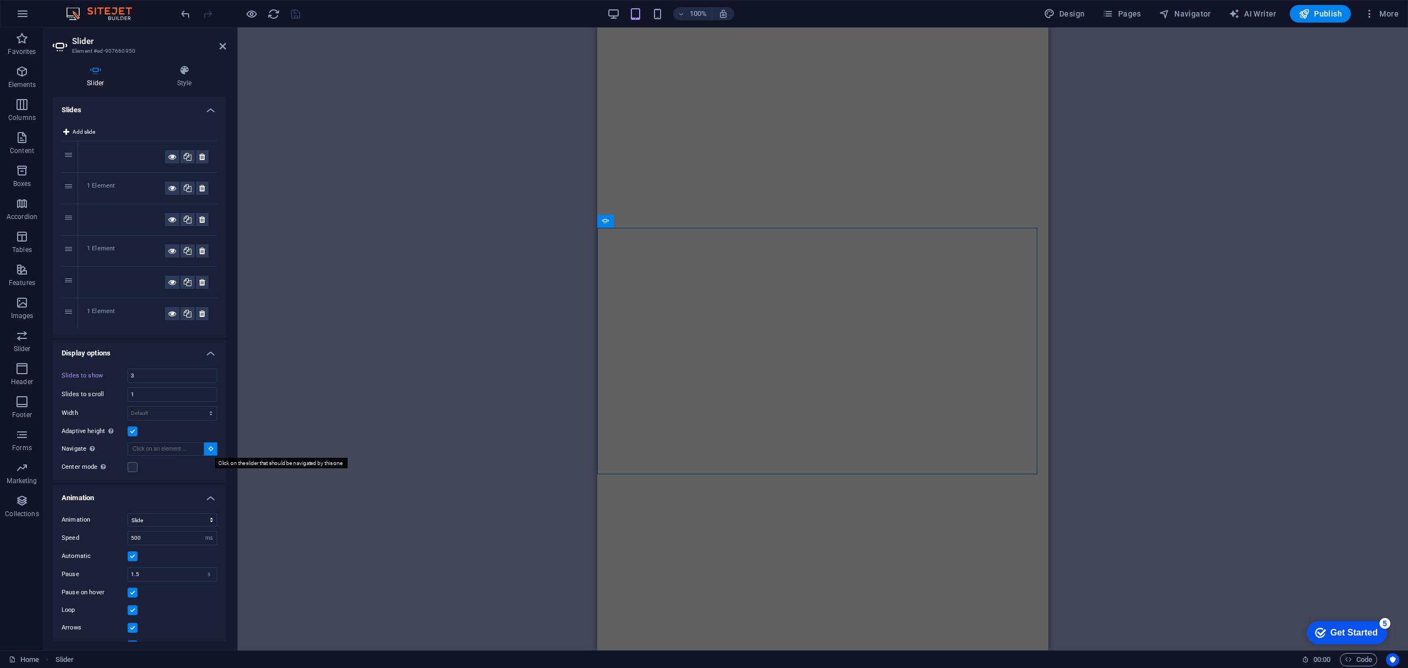
click at [204, 449] on button at bounding box center [210, 448] width 13 height 13
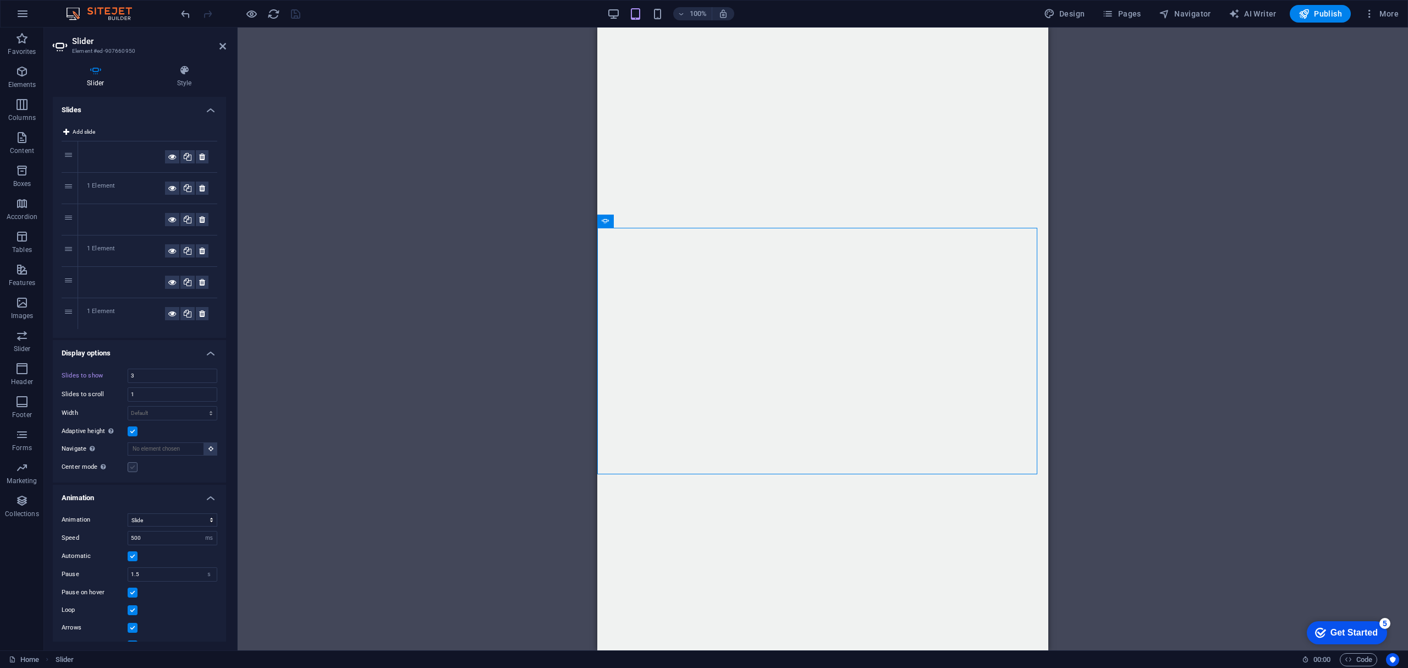
click at [130, 468] on label at bounding box center [133, 467] width 10 height 10
click at [0, 0] on input "Center mode Enables centered view with partial previous/next slide. Use with od…" at bounding box center [0, 0] width 0 height 0
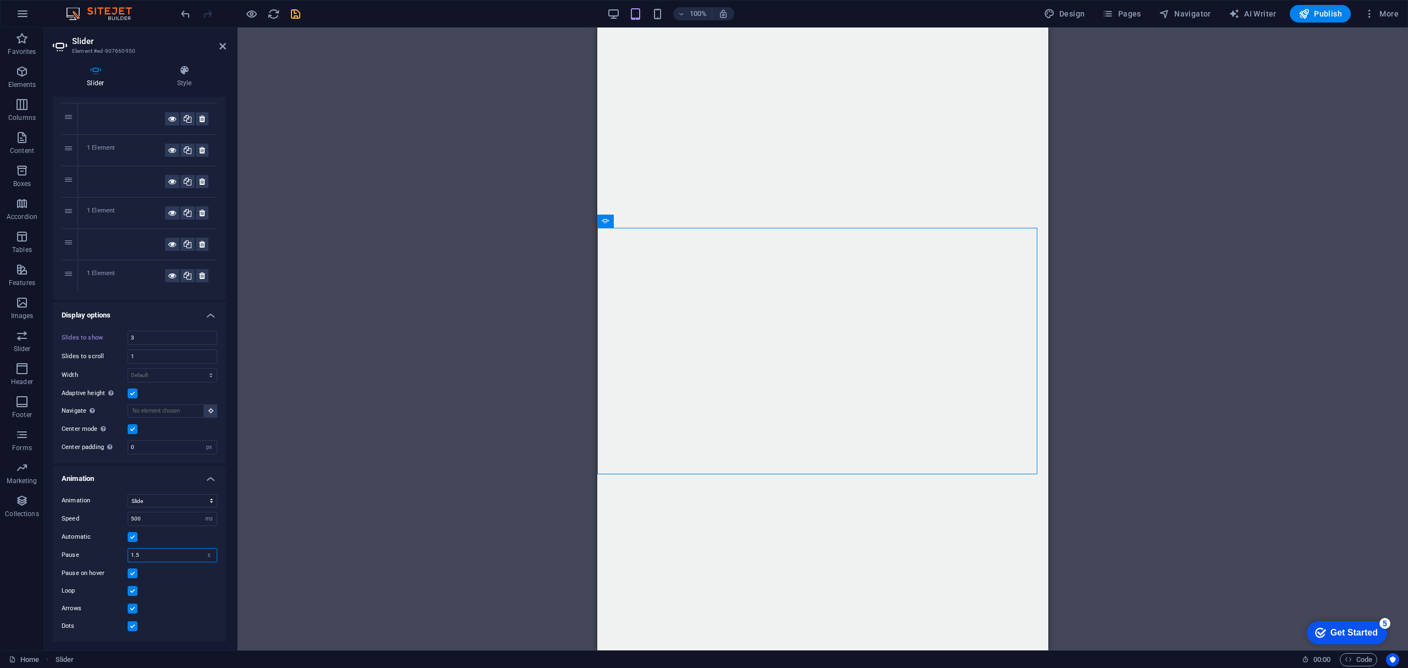
click at [164, 553] on input "1.5" at bounding box center [172, 554] width 89 height 13
drag, startPoint x: 168, startPoint y: 553, endPoint x: 102, endPoint y: 544, distance: 67.2
click at [102, 544] on div "Animation Slide Fade Speed 500 s ms Automatic Pause 1.5 s ms Pause on hover Loo…" at bounding box center [139, 563] width 173 height 156
type input "3"
click at [178, 612] on div "Arrows" at bounding box center [140, 608] width 156 height 13
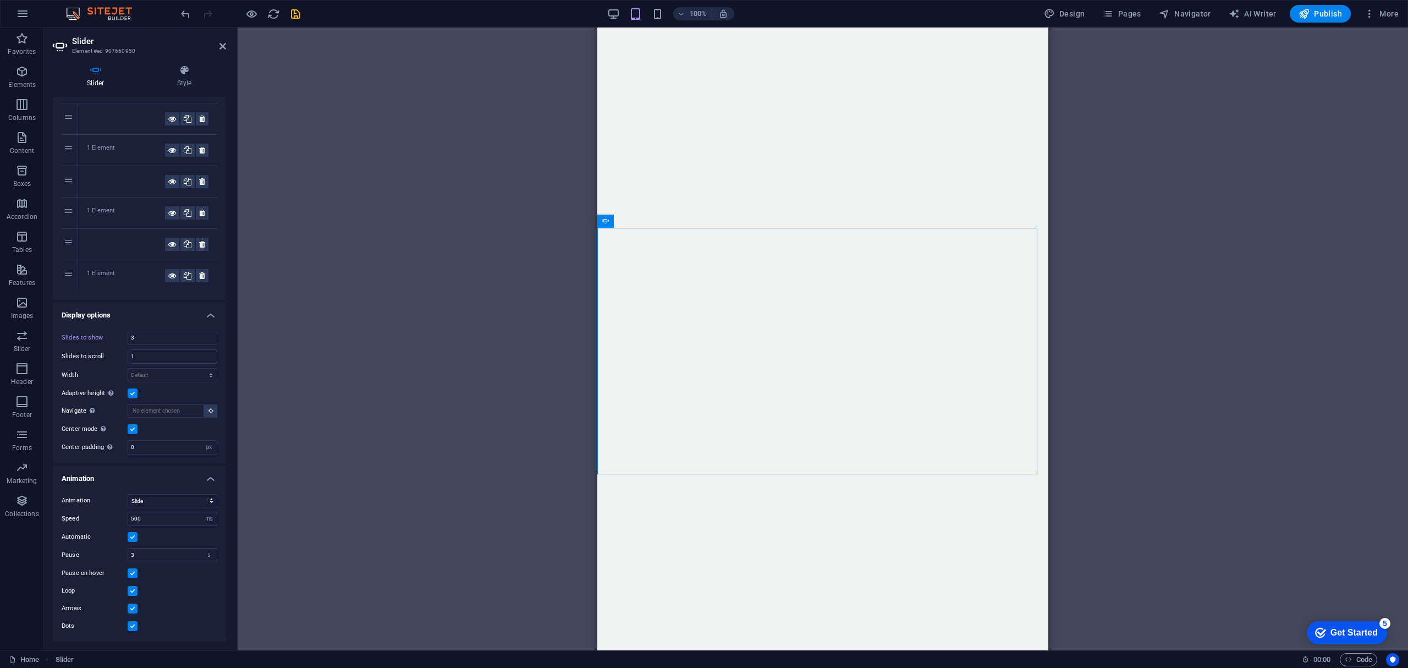
click at [128, 587] on label at bounding box center [133, 591] width 10 height 10
click at [0, 0] on input "Loop" at bounding box center [0, 0] width 0 height 0
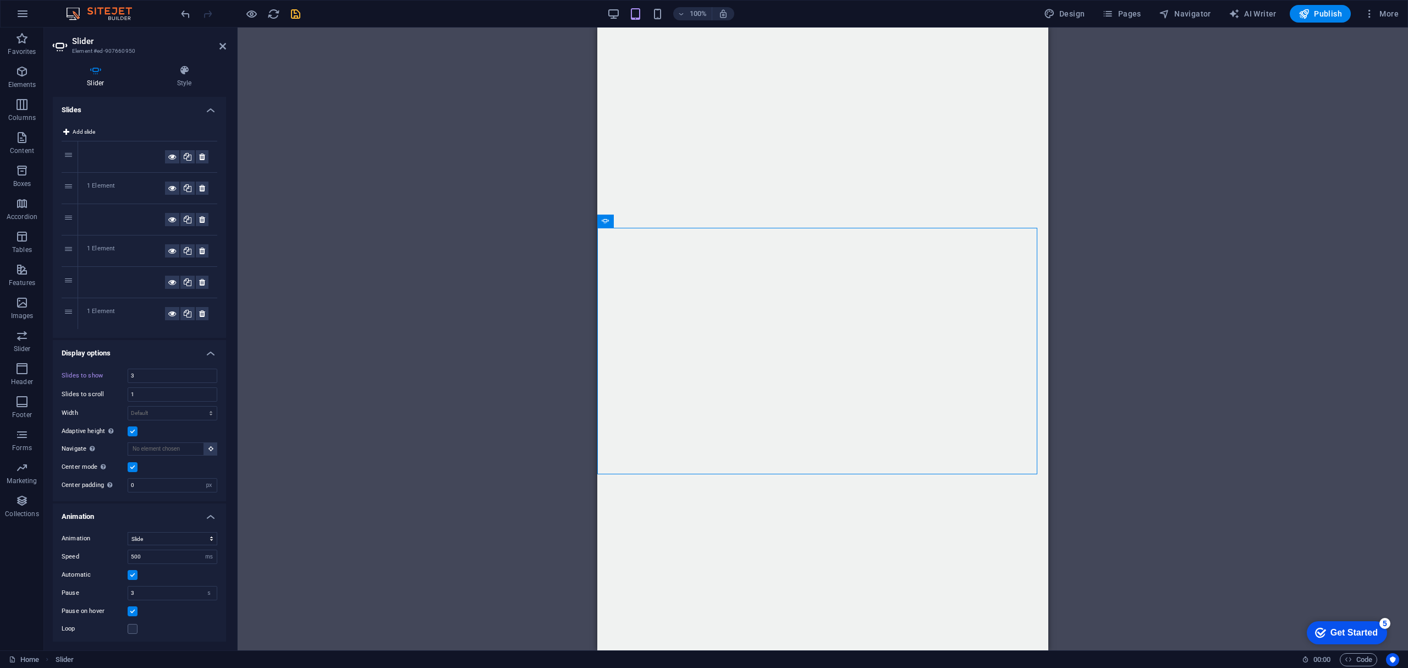
scroll to position [40, 0]
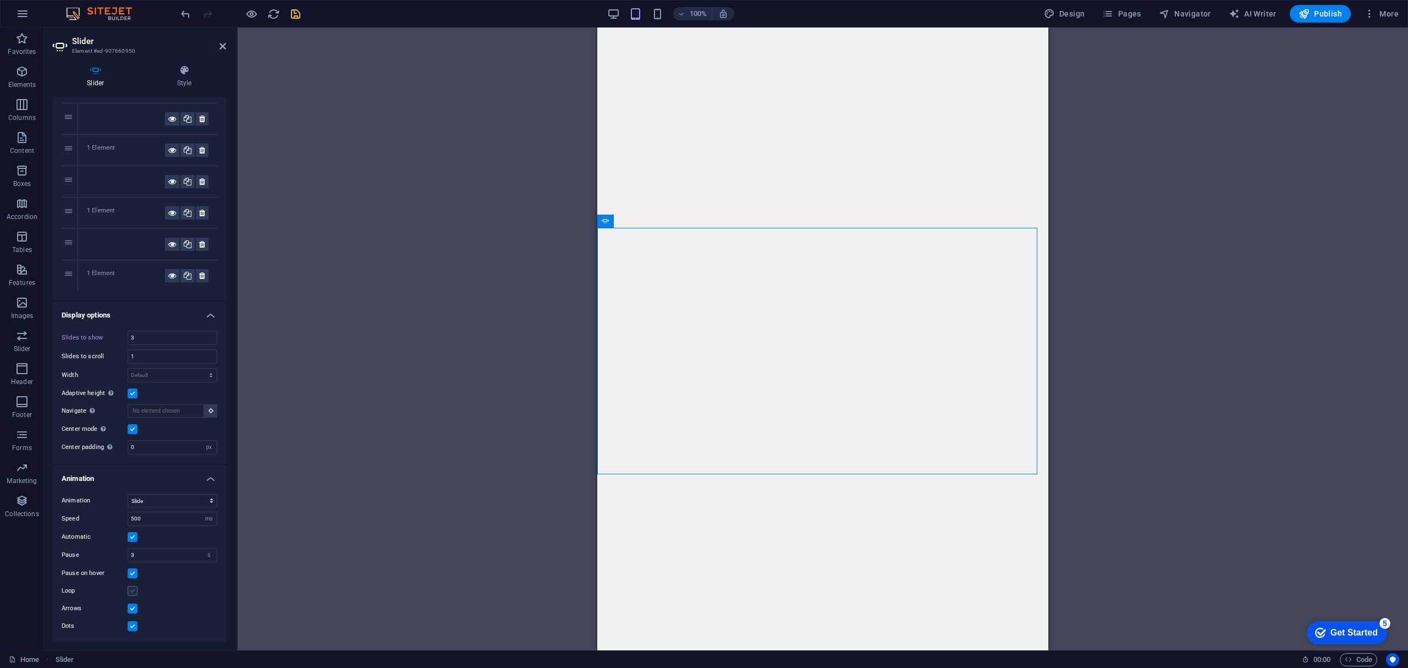
click at [134, 589] on label at bounding box center [133, 591] width 10 height 10
click at [0, 0] on input "Loop" at bounding box center [0, 0] width 0 height 0
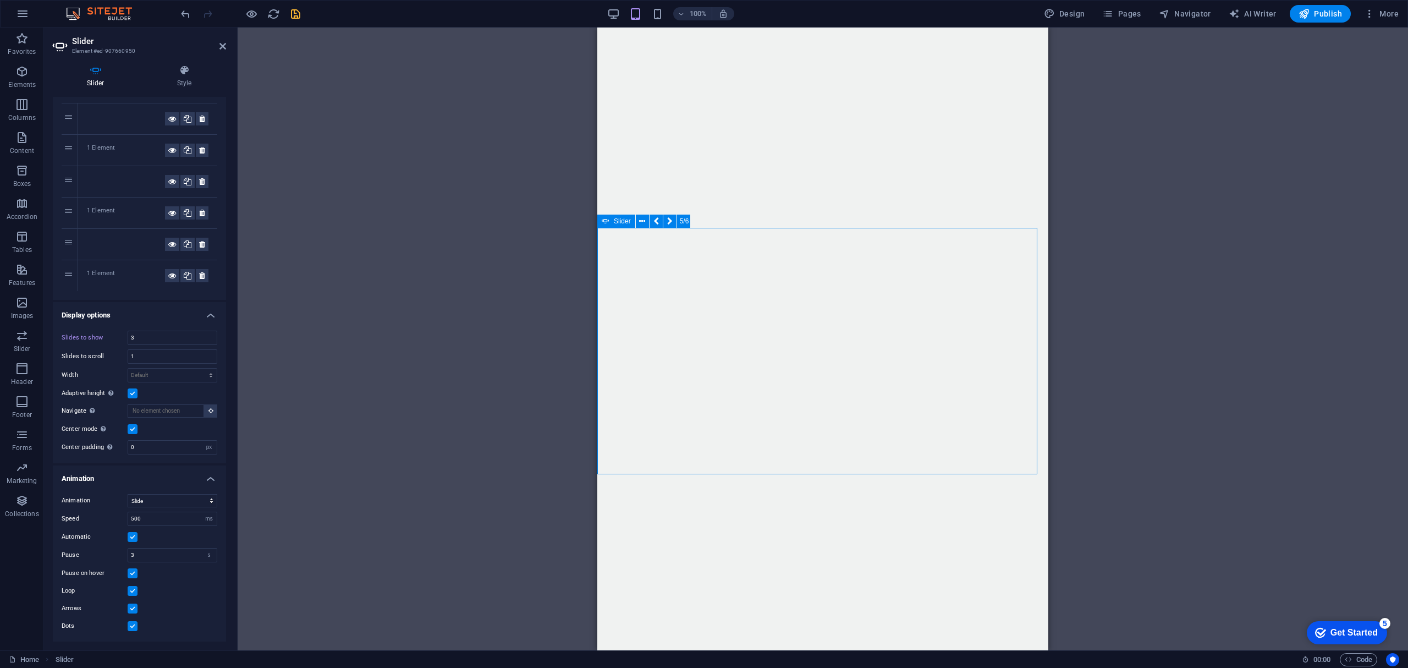
click at [296, 13] on icon "save" at bounding box center [295, 14] width 13 height 13
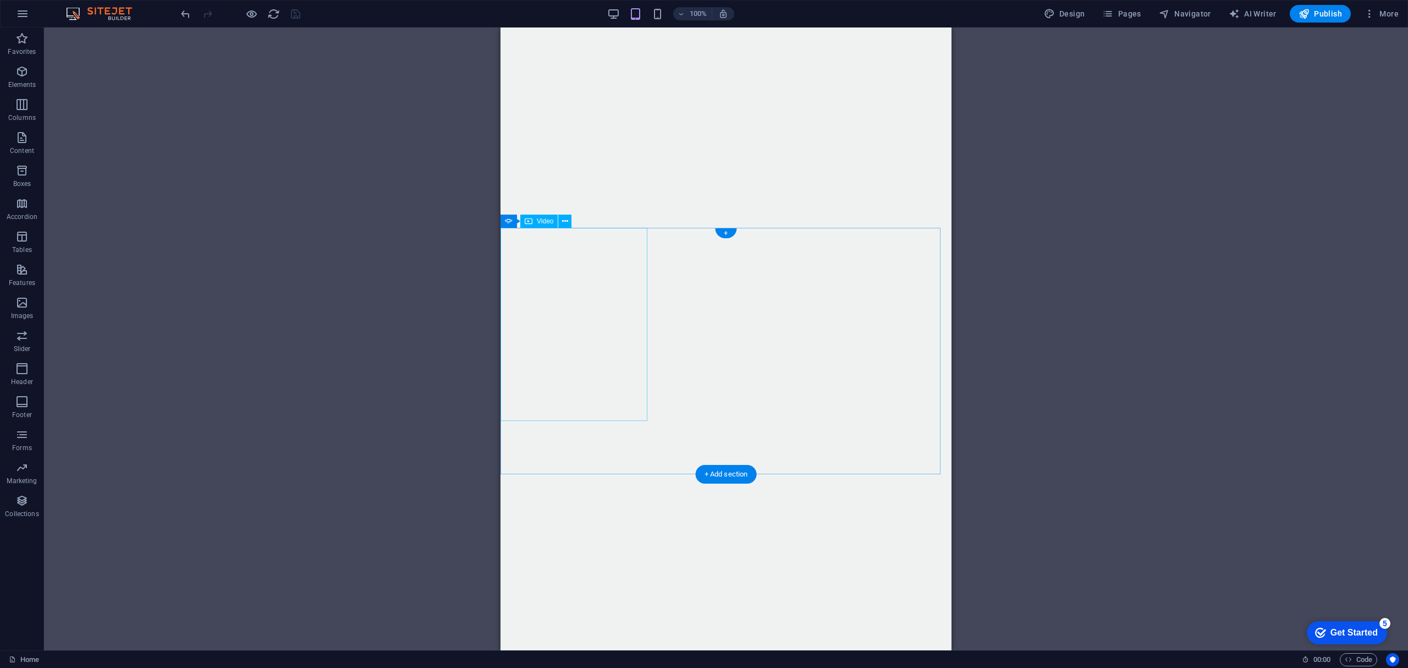
click at [274, 89] on div "Drag here to replace the existing content. Press “Ctrl” if you want to create a…" at bounding box center [726, 339] width 1364 height 623
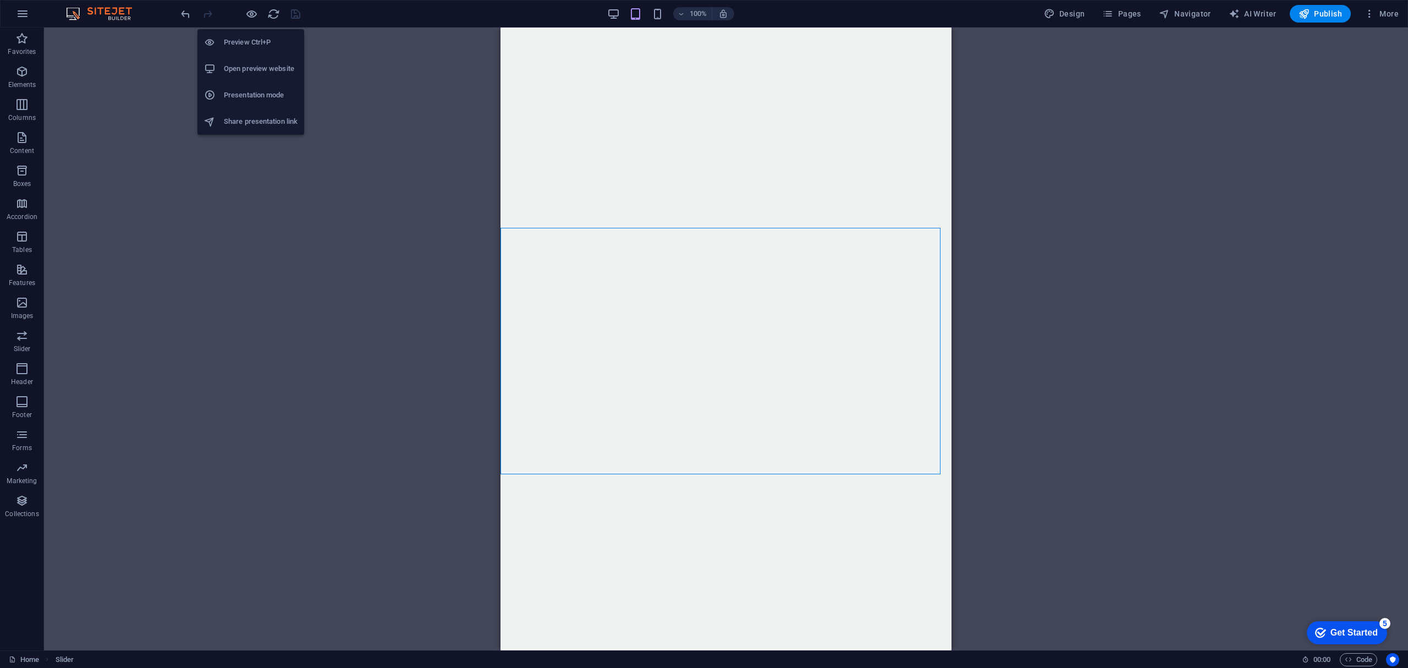
click at [256, 69] on h6 "Open preview website" at bounding box center [261, 68] width 74 height 13
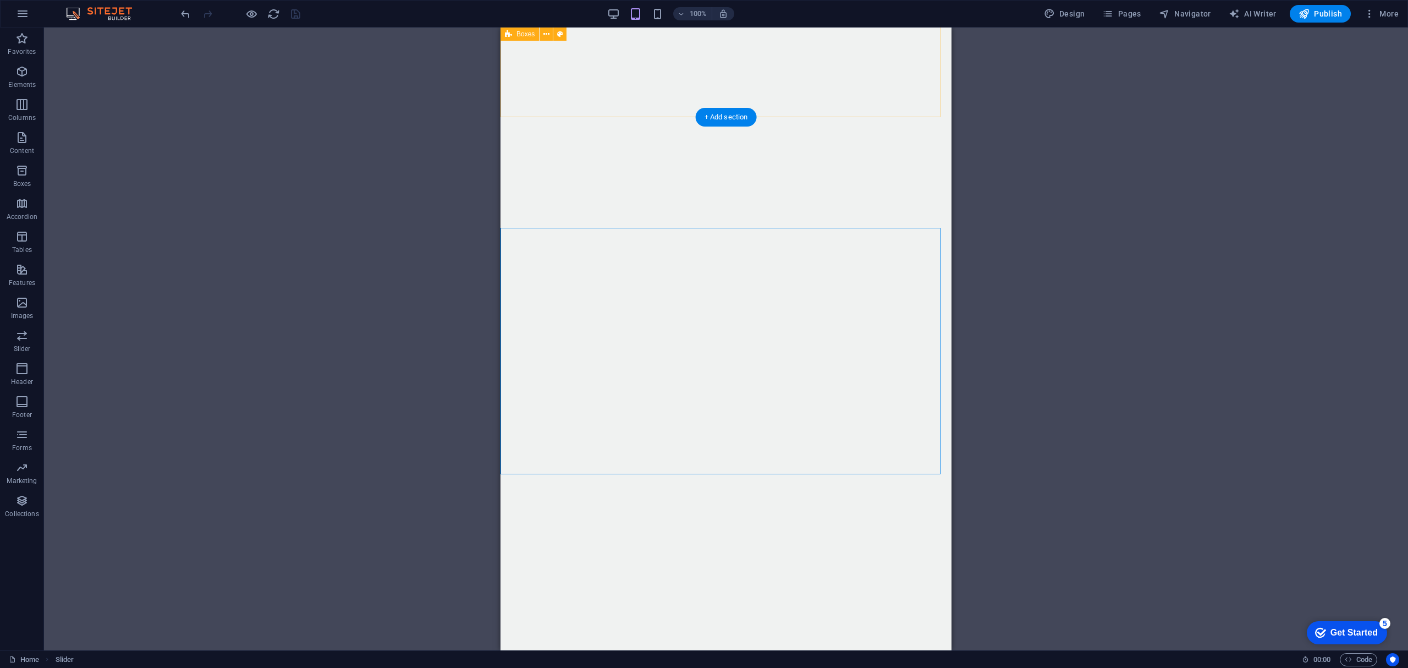
scroll to position [778, 0]
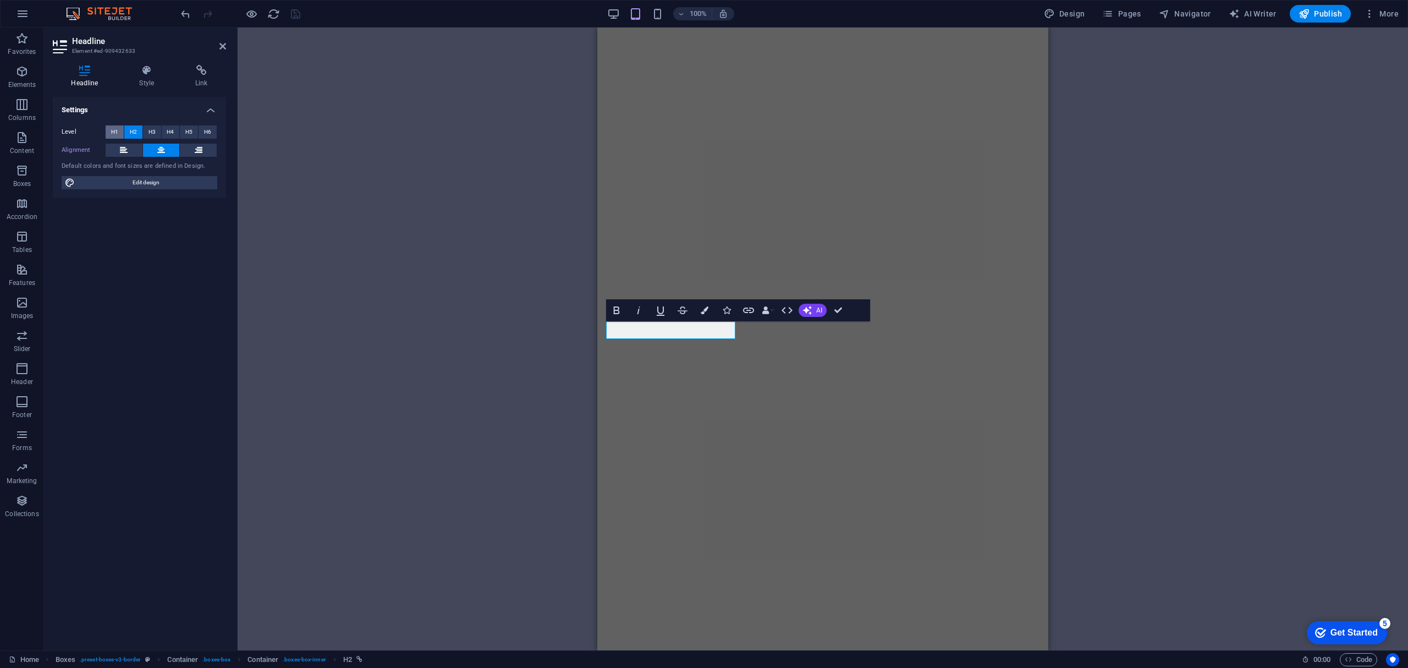
click at [116, 130] on span "H1" at bounding box center [114, 131] width 7 height 13
click at [350, 311] on div "H1 Container Banner Menu Bar Menu Bar Image Text Menu Boxes Container Container…" at bounding box center [823, 339] width 1171 height 623
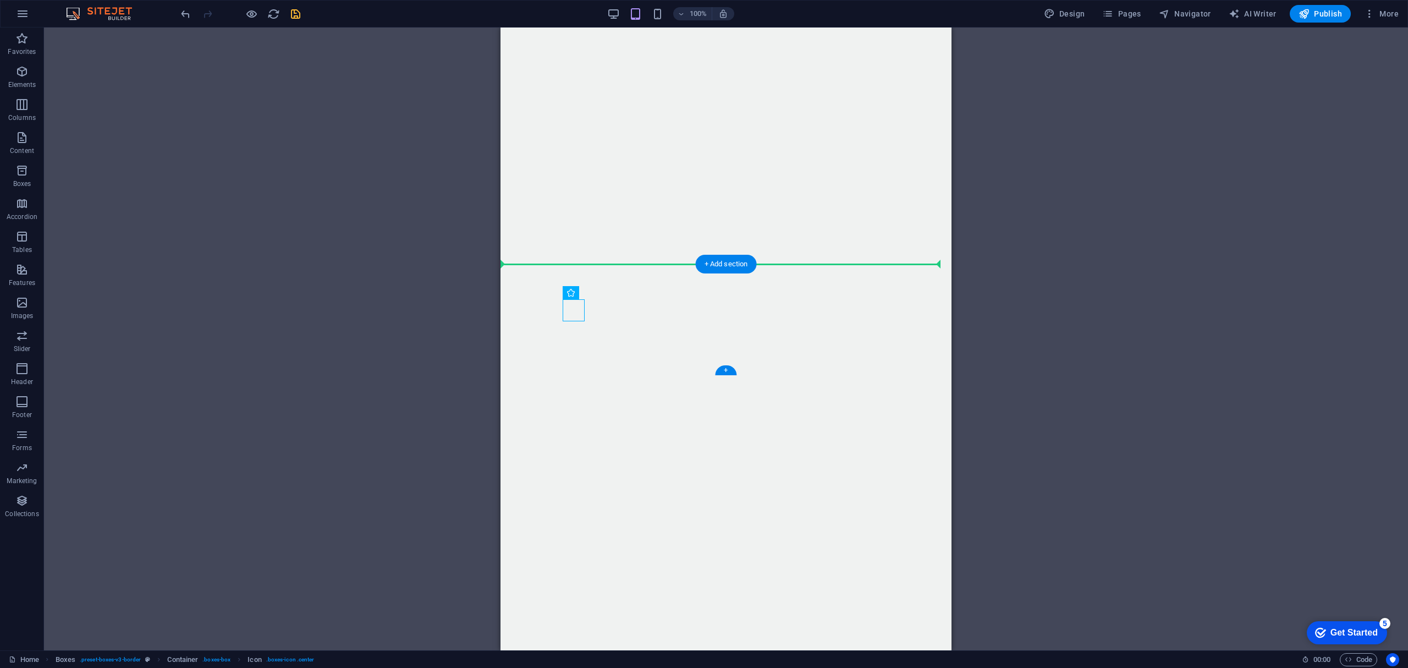
drag, startPoint x: 578, startPoint y: 315, endPoint x: 677, endPoint y: 271, distance: 108.3
click at [187, 18] on icon "undo" at bounding box center [185, 14] width 13 height 13
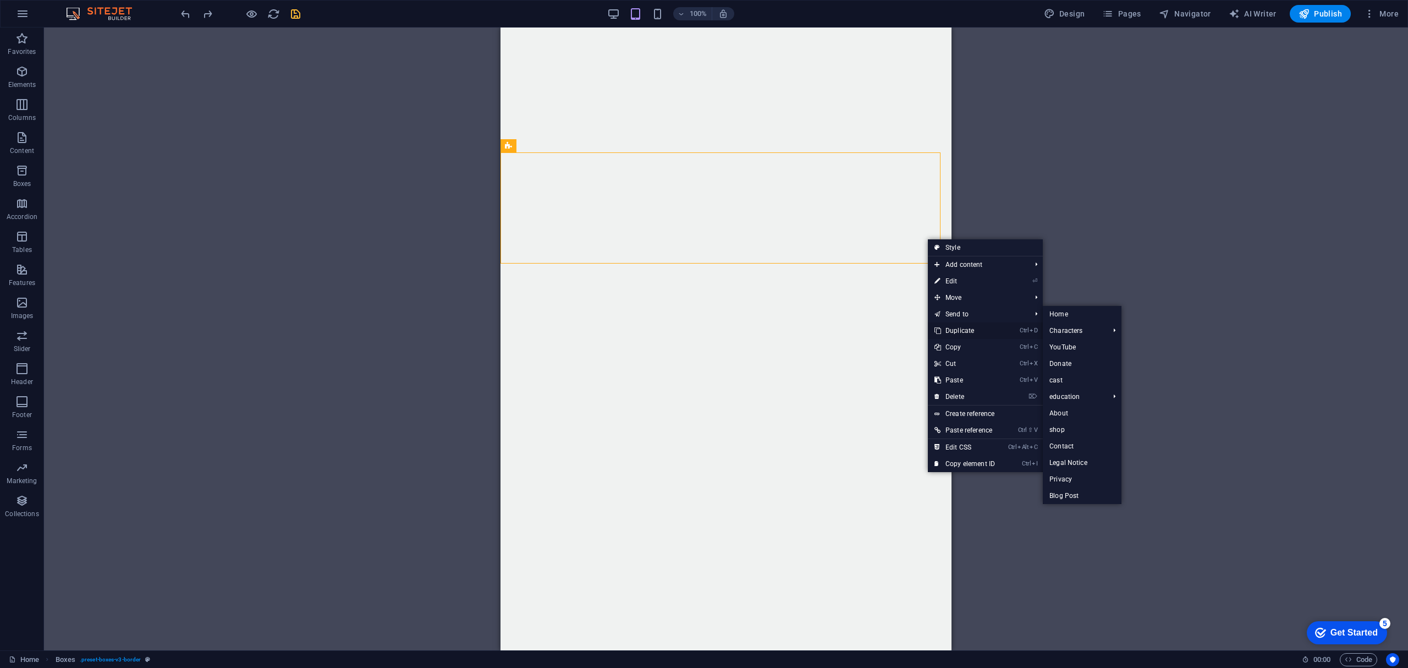
click at [958, 332] on link "Ctrl D Duplicate" at bounding box center [965, 330] width 74 height 17
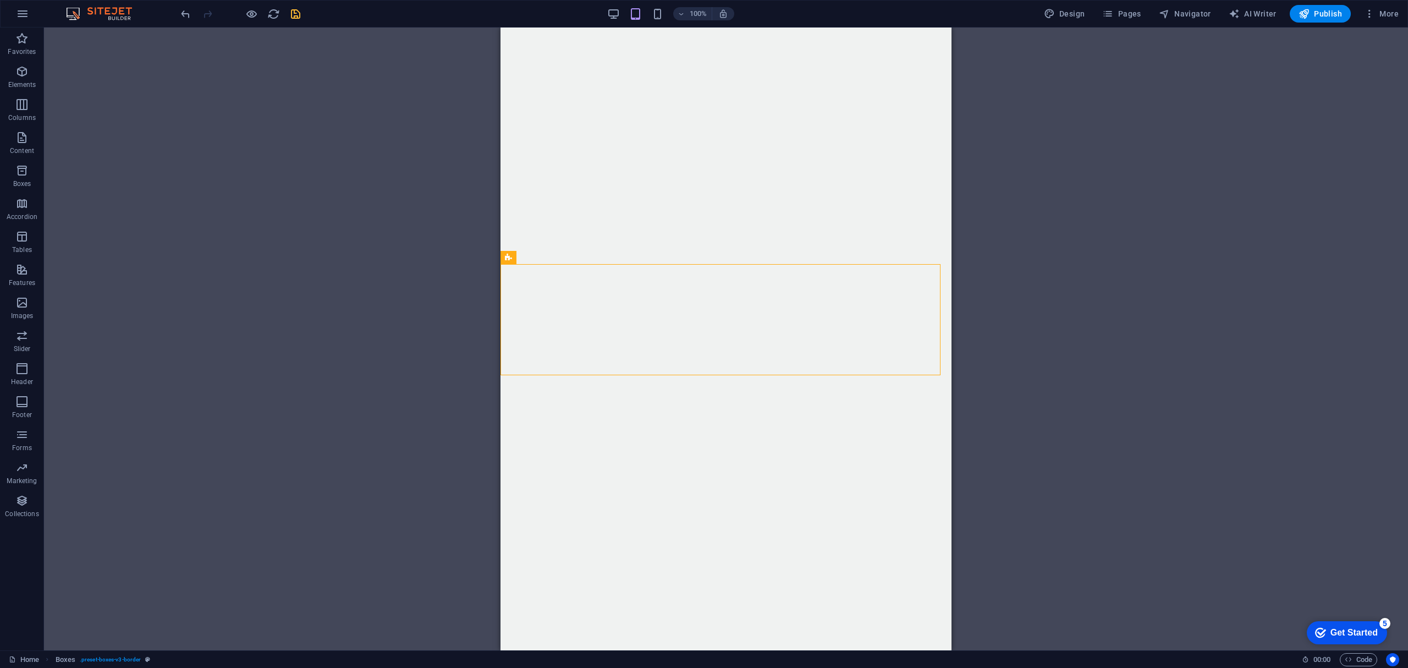
click at [1035, 254] on div "Drag here to replace the existing content. Press “Ctrl” if you want to create a…" at bounding box center [726, 339] width 1364 height 623
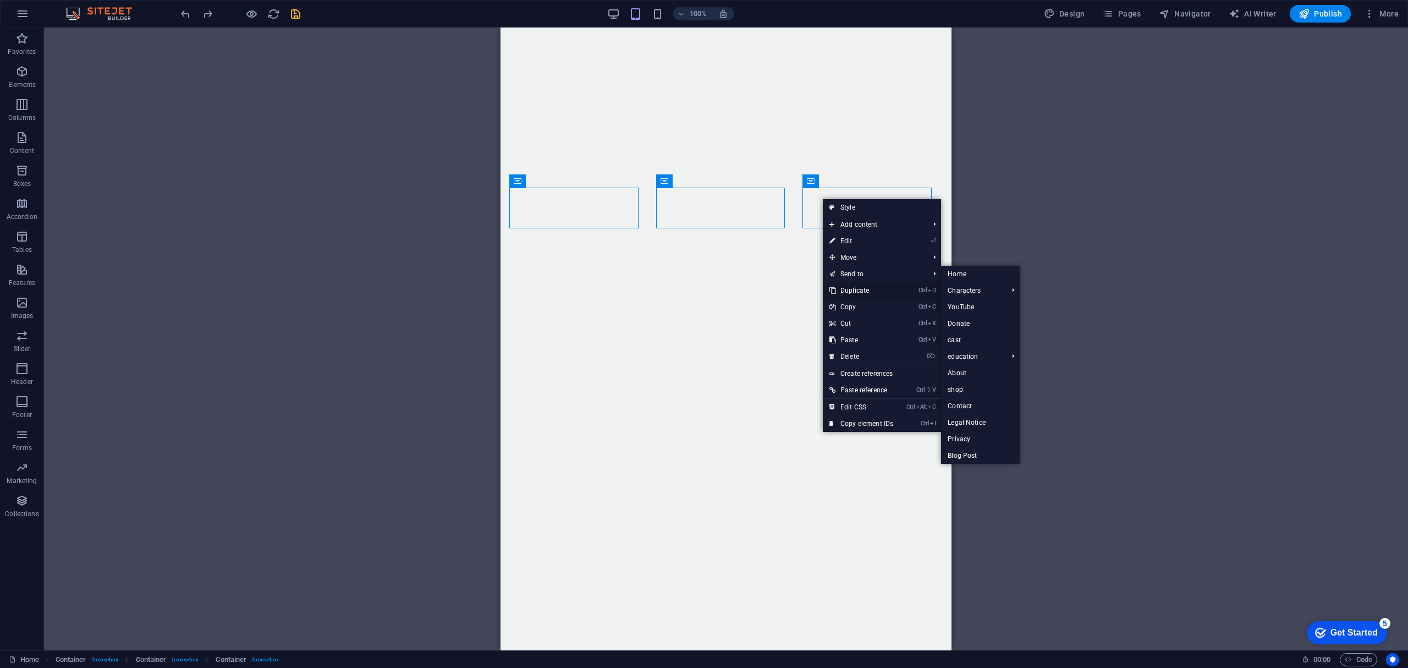
click at [862, 285] on link "Ctrl D Duplicate" at bounding box center [861, 290] width 77 height 17
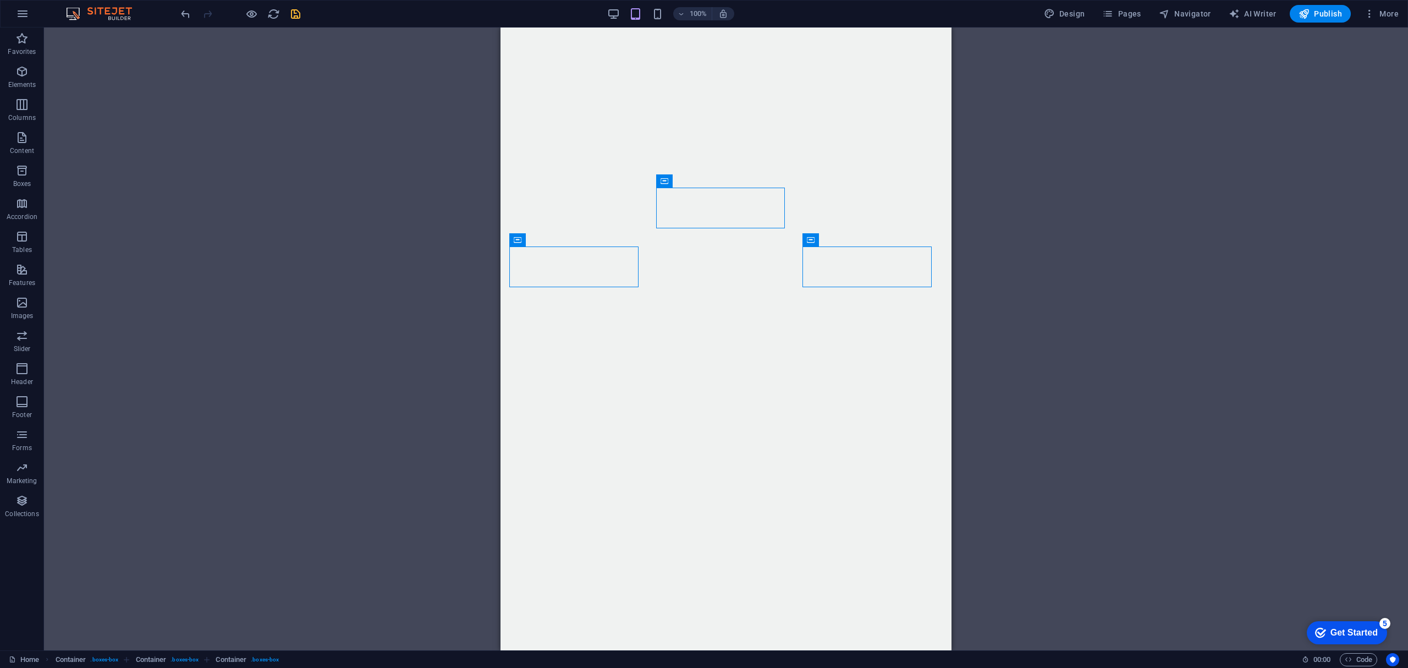
click at [1000, 270] on div "Drag here to replace the existing content. Press “Ctrl” if you want to create a…" at bounding box center [726, 339] width 1364 height 623
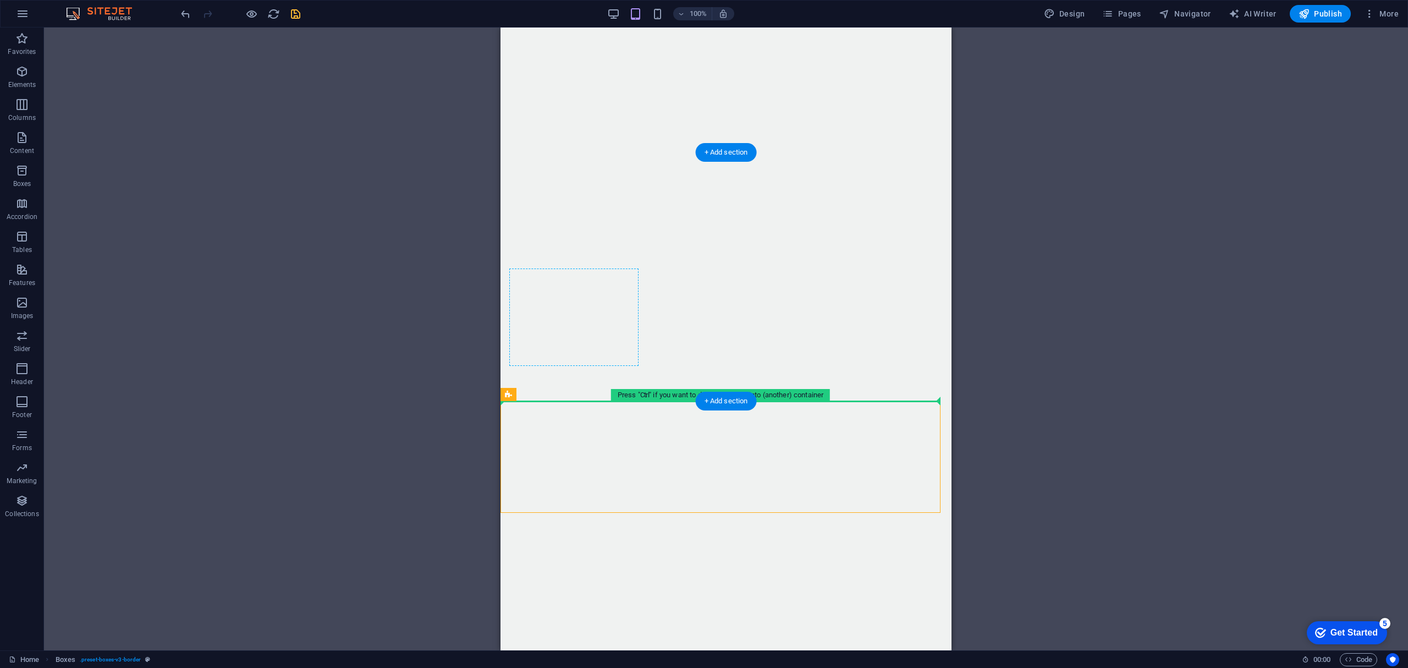
drag, startPoint x: 575, startPoint y: 437, endPoint x: 584, endPoint y: 292, distance: 145.4
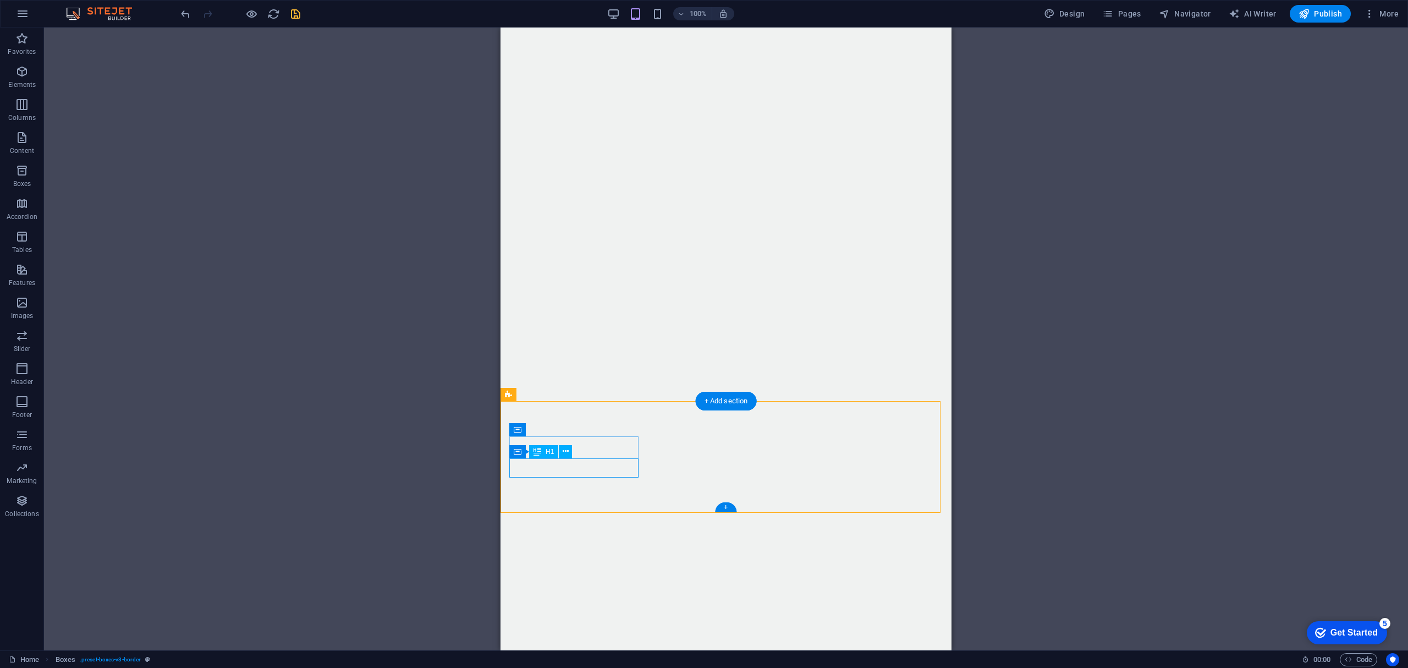
drag, startPoint x: 590, startPoint y: 469, endPoint x: 595, endPoint y: 312, distance: 156.9
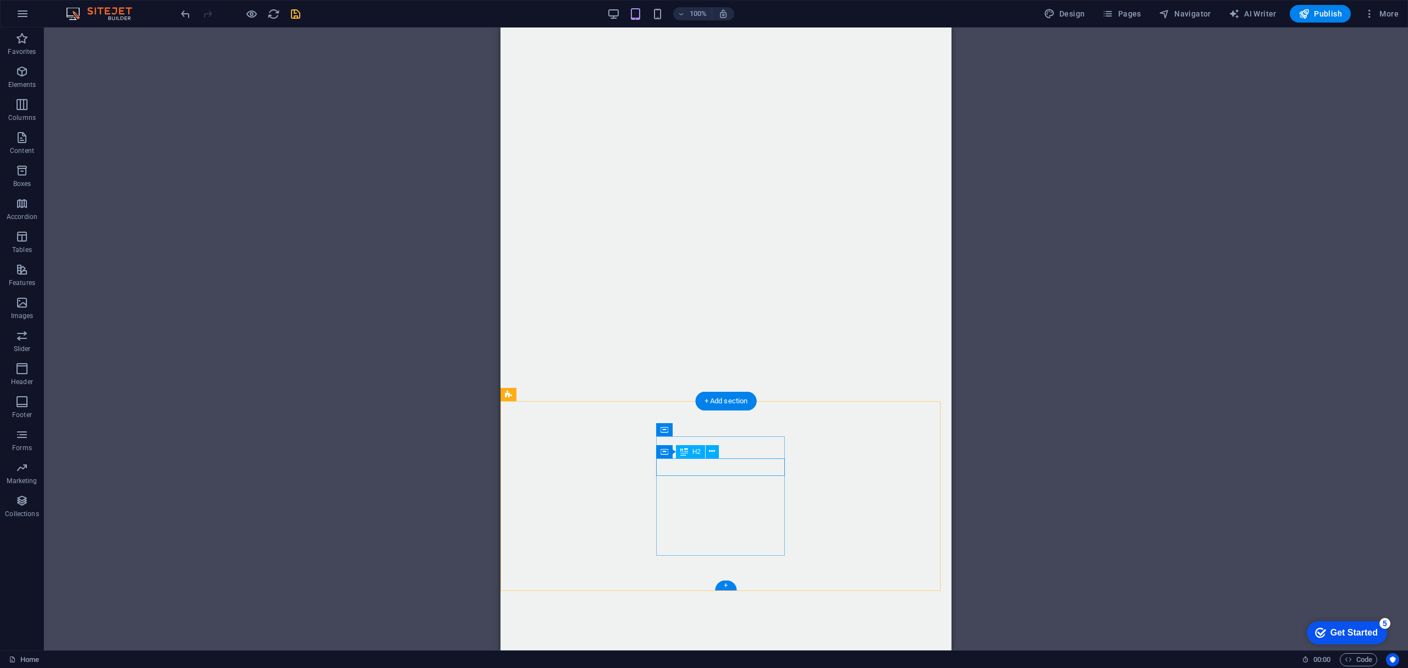
drag, startPoint x: 740, startPoint y: 466, endPoint x: 744, endPoint y: 282, distance: 184.9
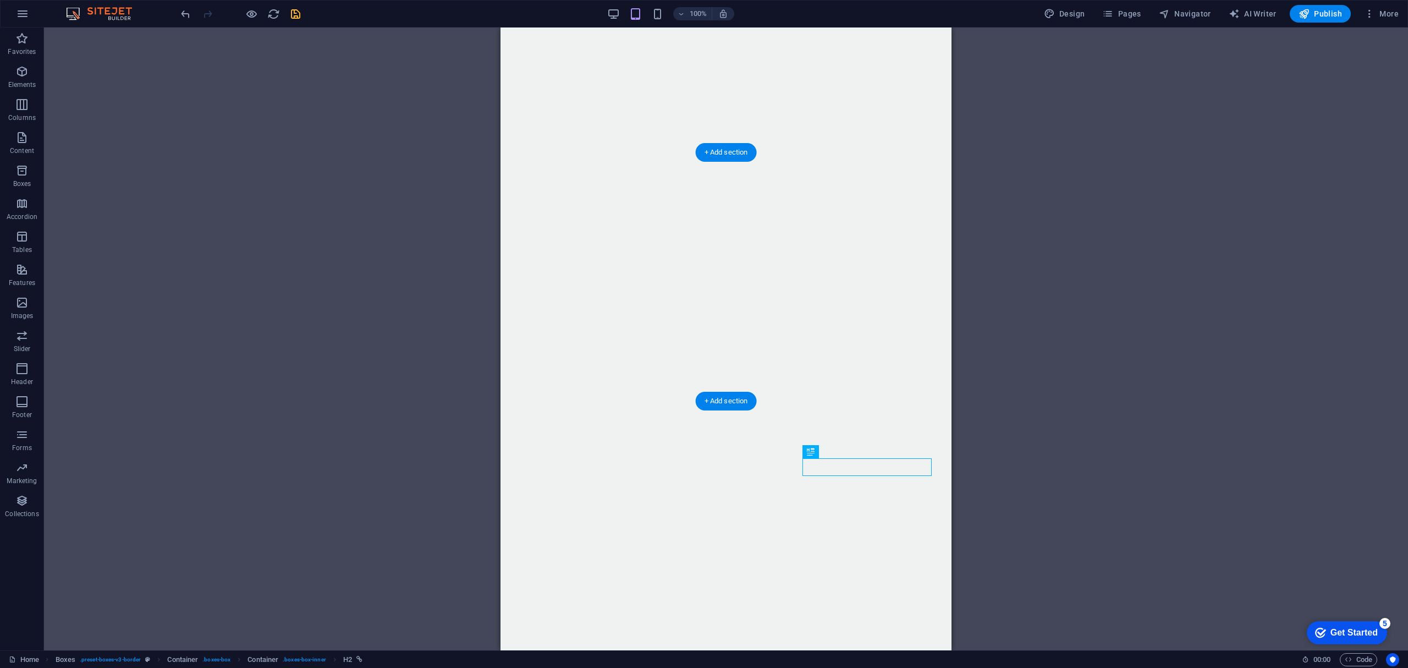
drag, startPoint x: 859, startPoint y: 466, endPoint x: 858, endPoint y: 288, distance: 178.2
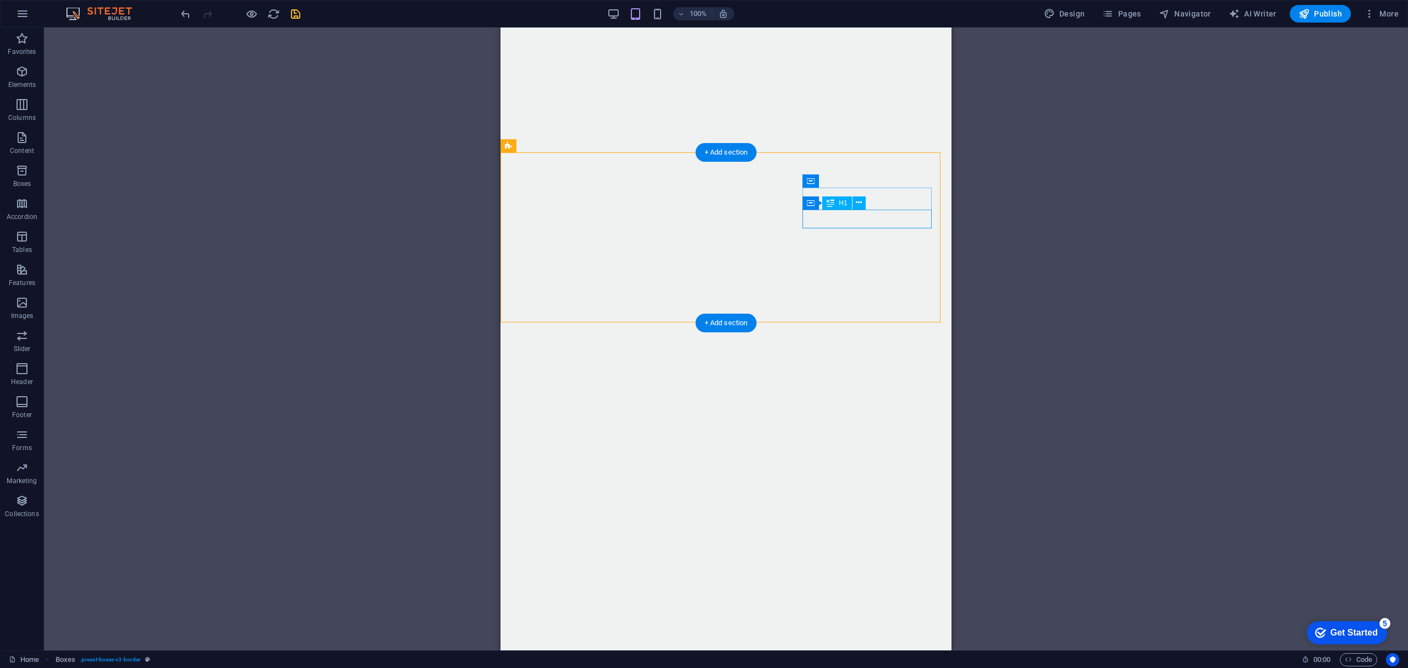
drag, startPoint x: 862, startPoint y: 223, endPoint x: 735, endPoint y: 220, distance: 127.1
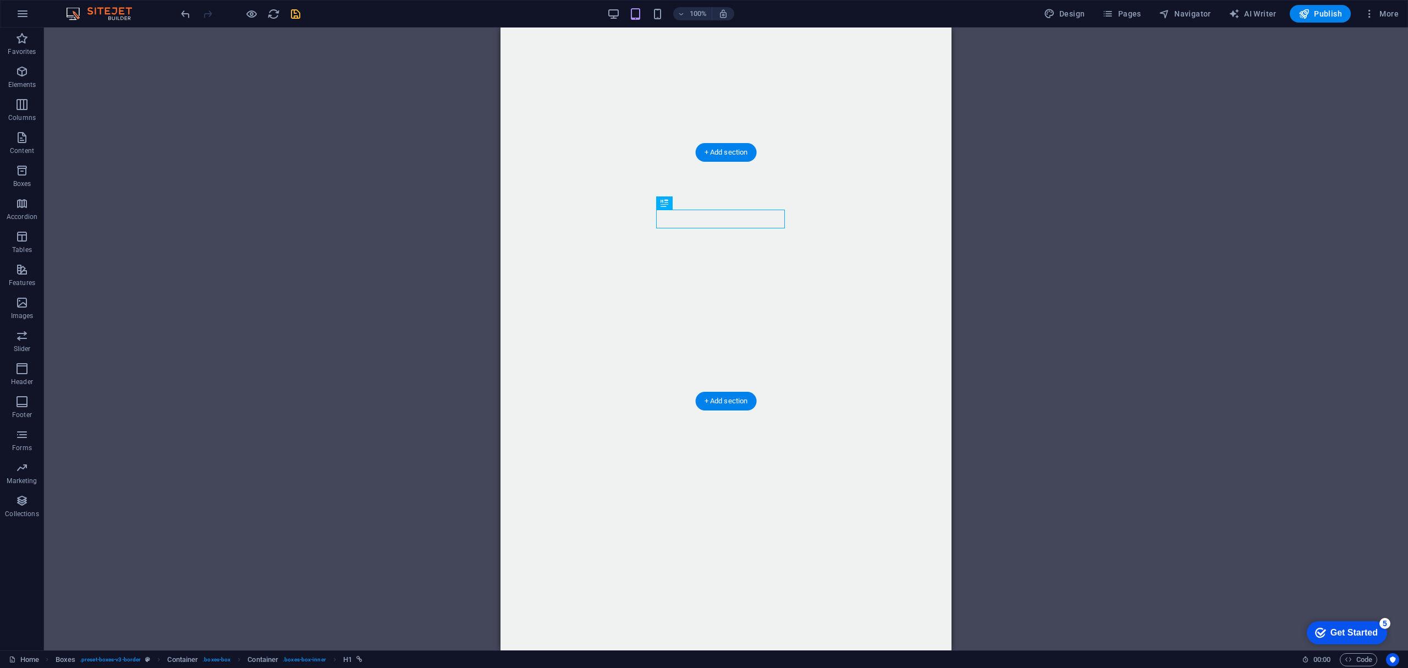
drag, startPoint x: 749, startPoint y: 217, endPoint x: 847, endPoint y: 229, distance: 98.7
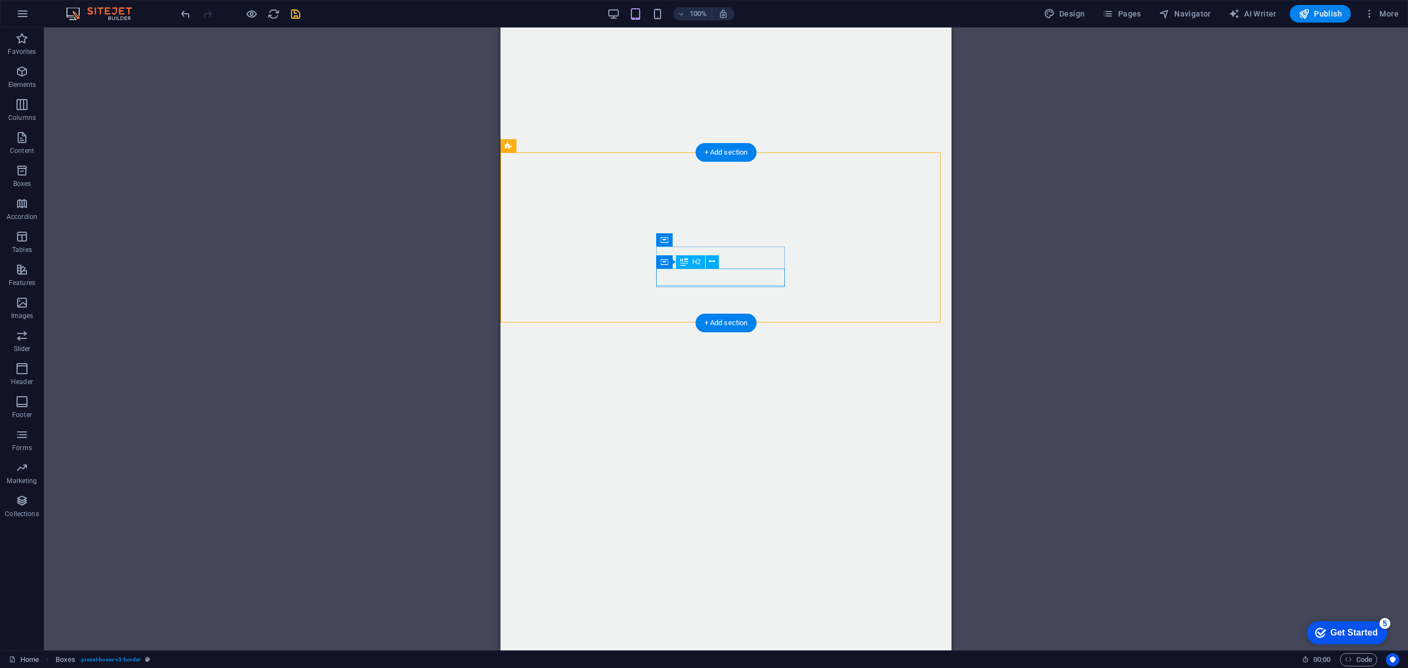
click at [689, 264] on div "H2" at bounding box center [690, 261] width 29 height 13
click at [689, 237] on span "Container" at bounding box center [687, 240] width 29 height 7
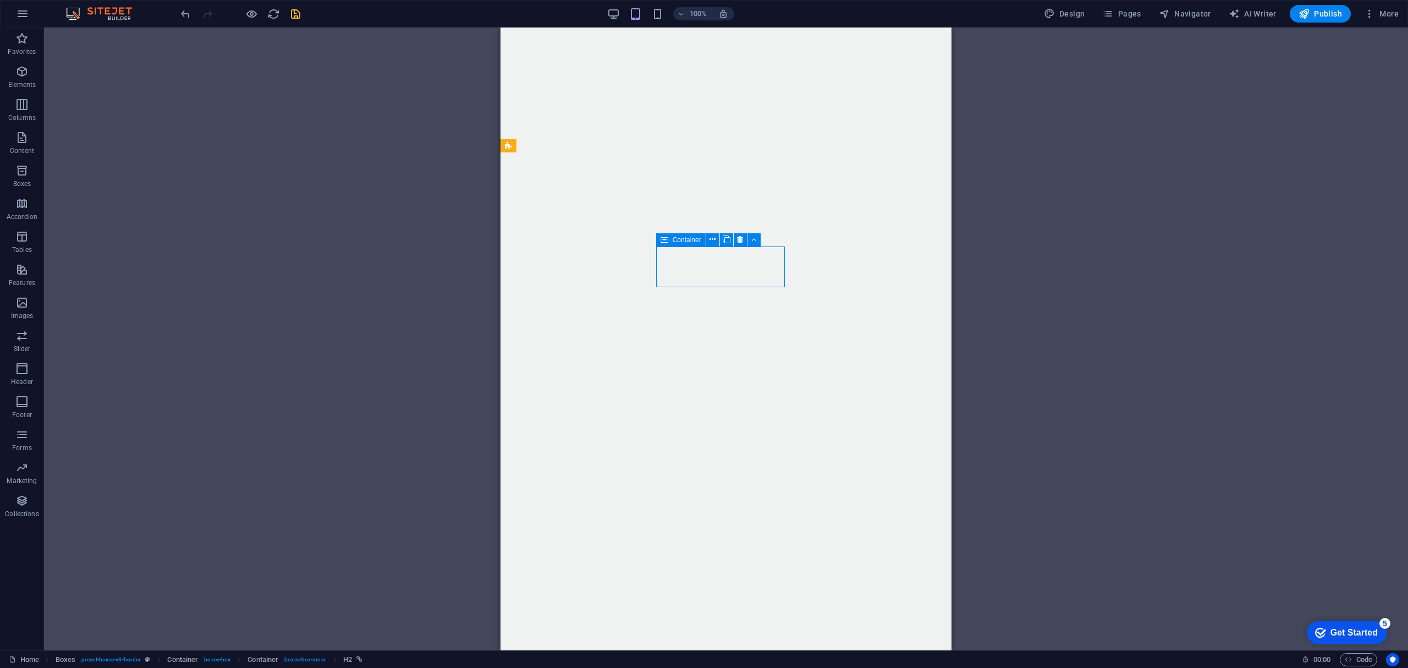
click at [689, 237] on span "Container" at bounding box center [687, 240] width 29 height 7
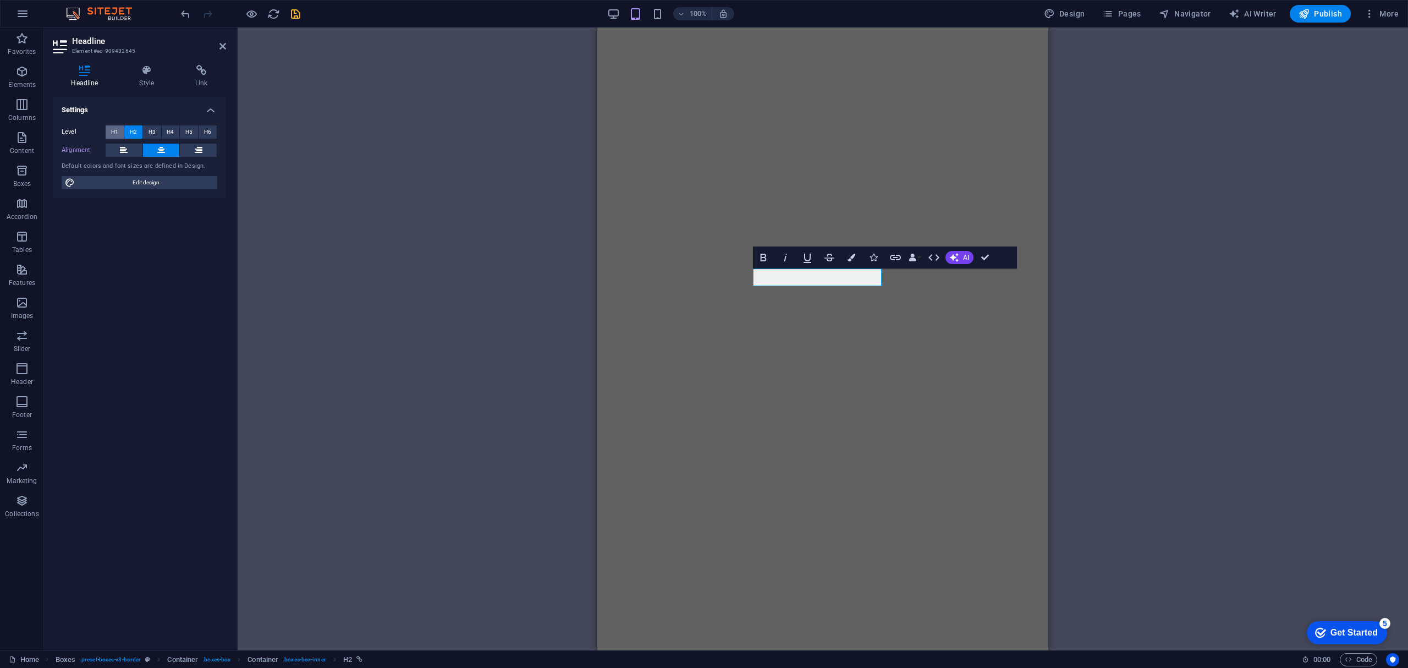
click at [114, 130] on span "H1" at bounding box center [114, 131] width 7 height 13
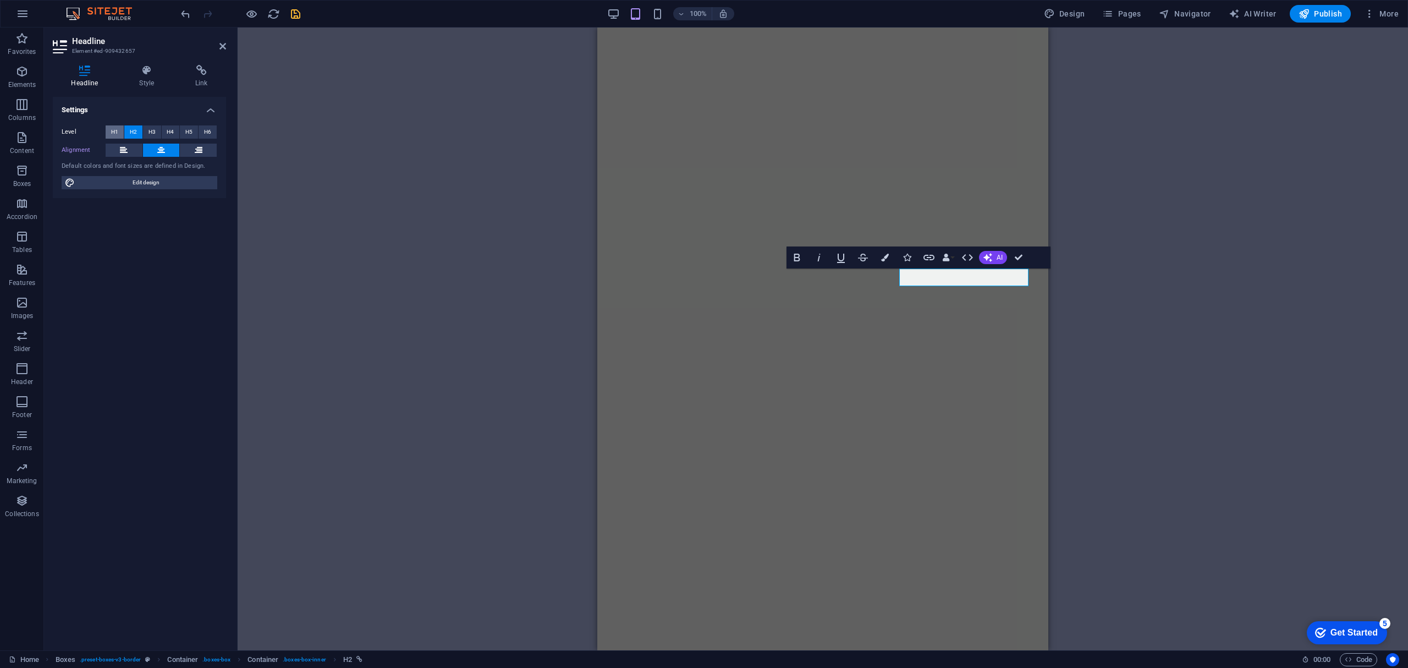
click at [106, 130] on button "H1" at bounding box center [115, 131] width 18 height 13
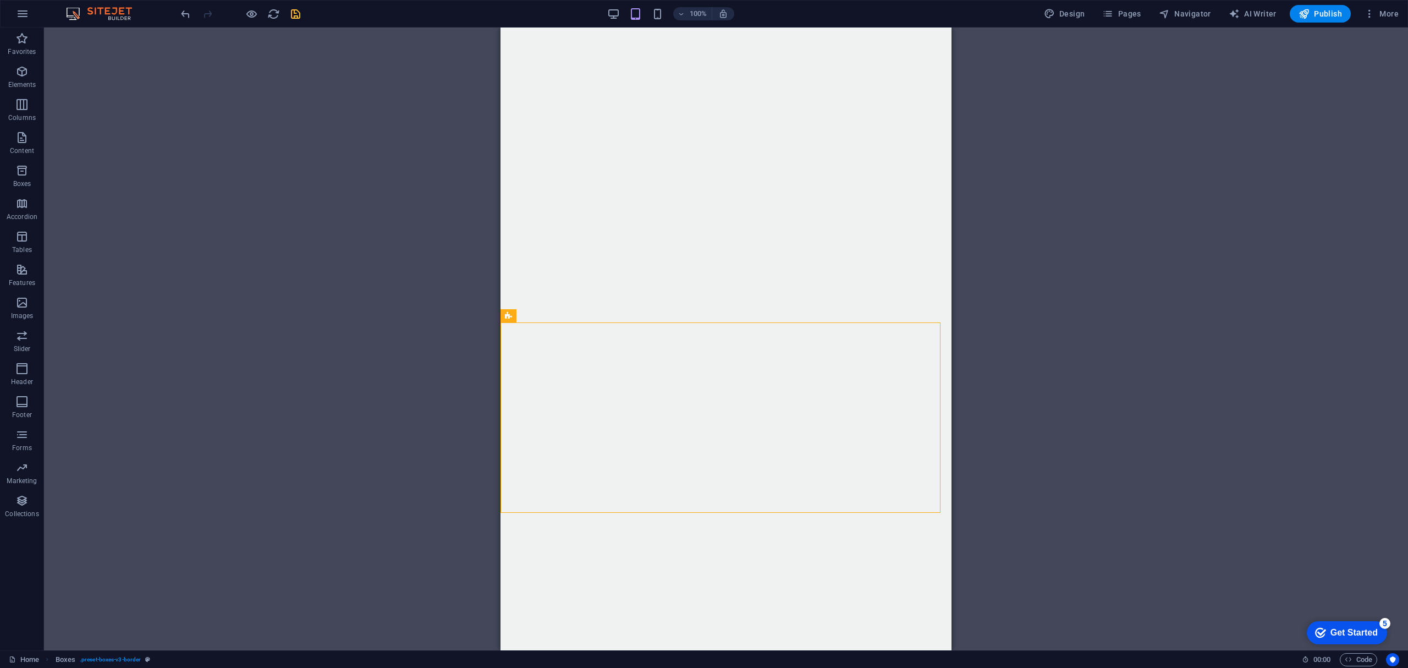
click at [978, 306] on div "H1 Container Banner Menu Bar Menu Bar Image Text Menu Boxes Container Container…" at bounding box center [726, 339] width 1364 height 623
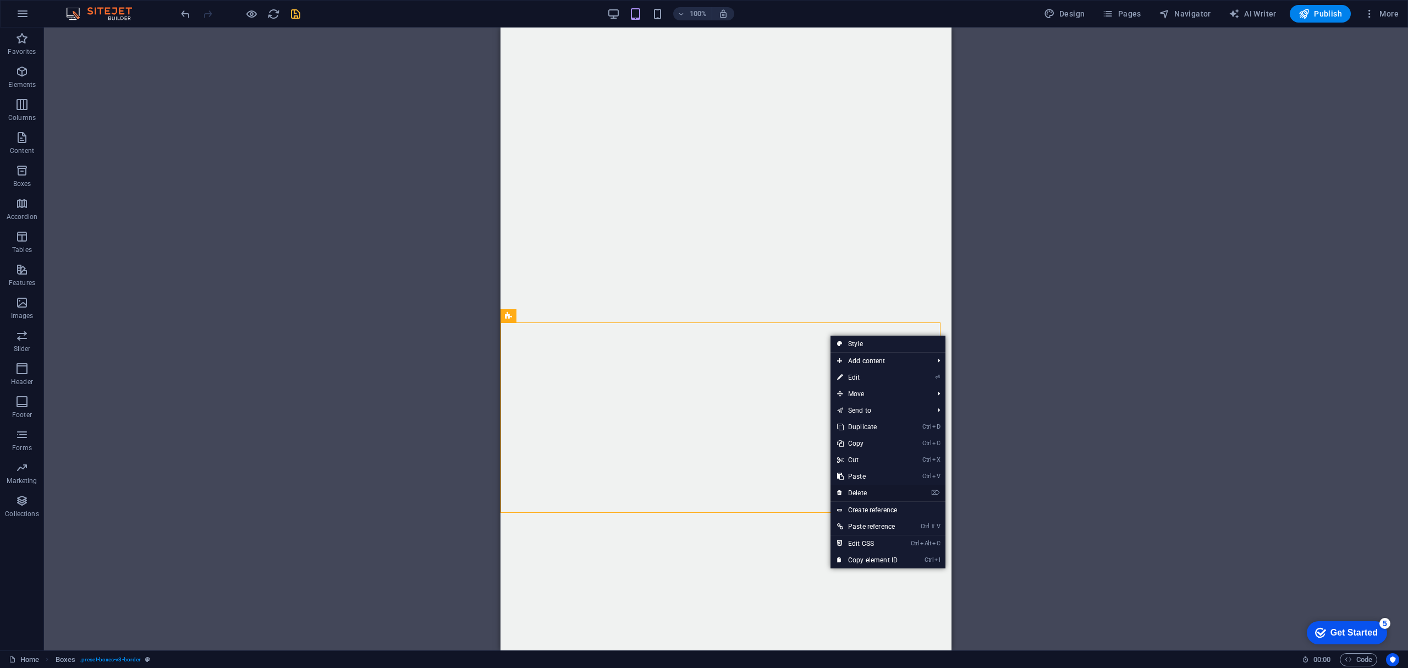
click at [874, 491] on link "⌦ Delete" at bounding box center [868, 493] width 74 height 17
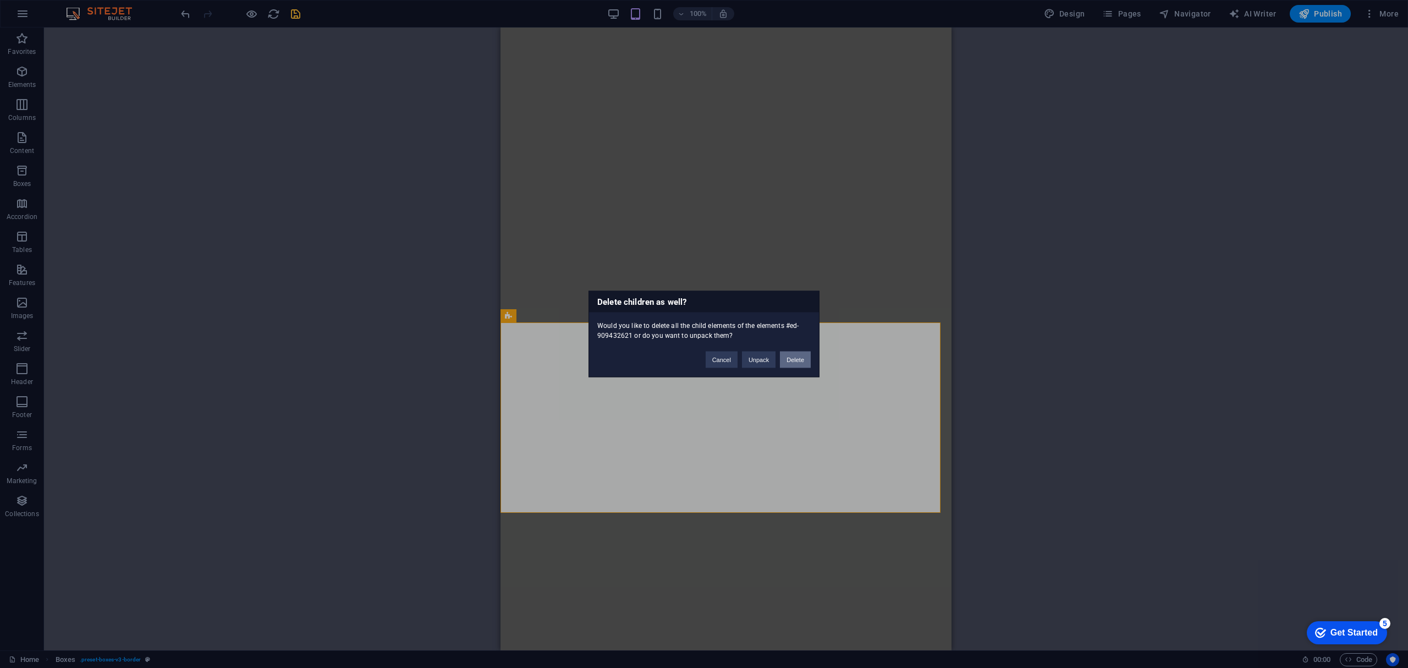
click at [792, 357] on button "Delete" at bounding box center [795, 359] width 31 height 17
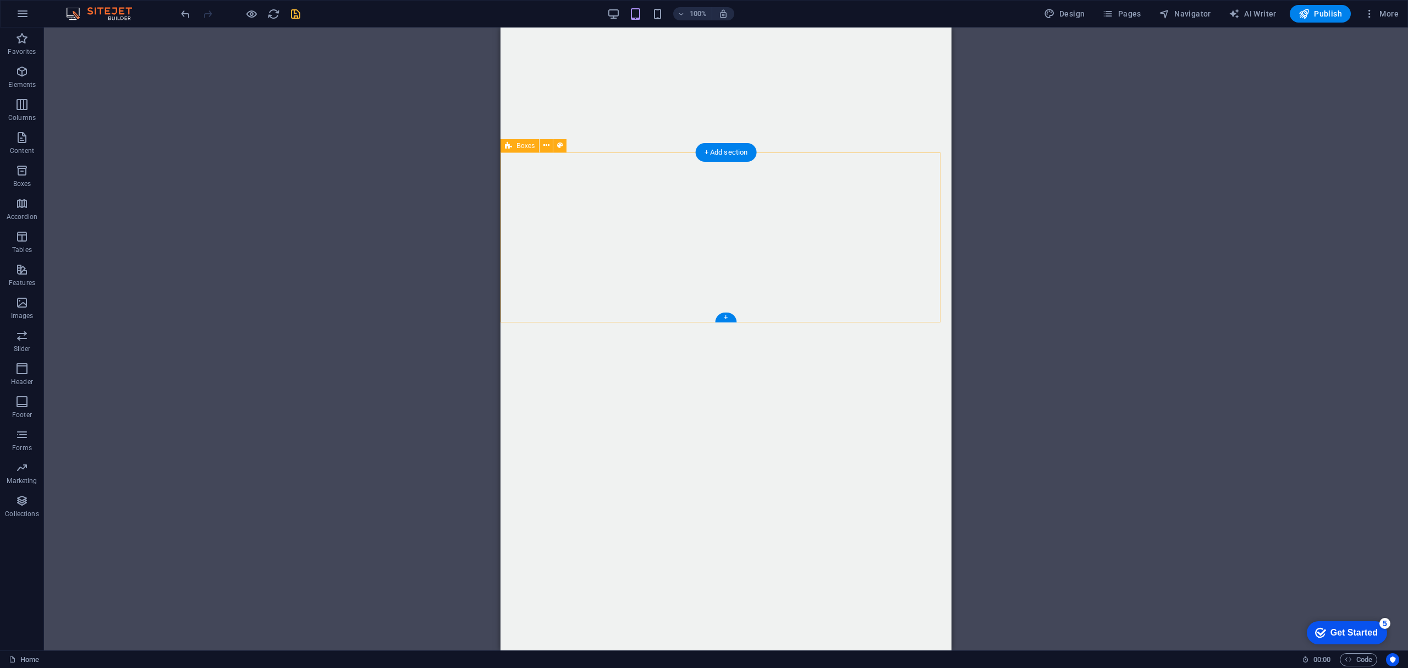
click at [291, 11] on icon "save" at bounding box center [295, 14] width 13 height 13
click at [332, 212] on div "Drag here to replace the existing content. Press “Ctrl” if you want to create a…" at bounding box center [726, 339] width 1364 height 623
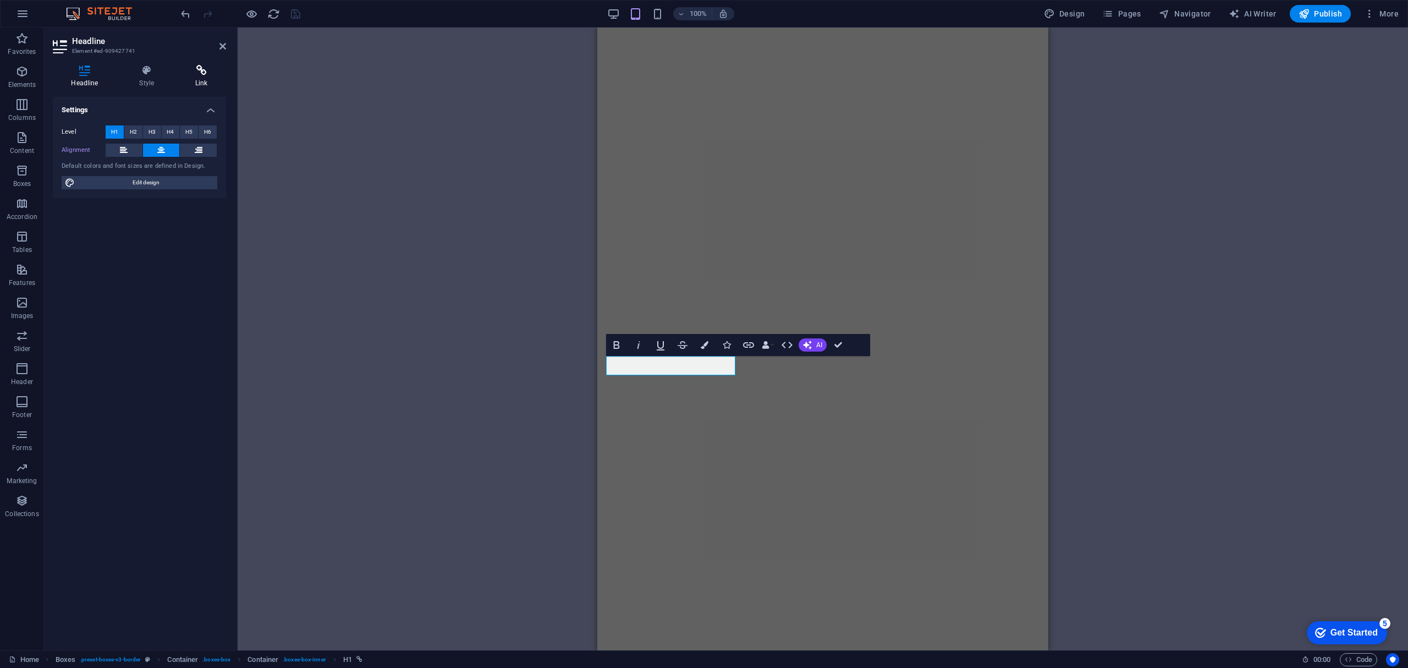
click at [205, 77] on h4 "Link" at bounding box center [201, 76] width 49 height 23
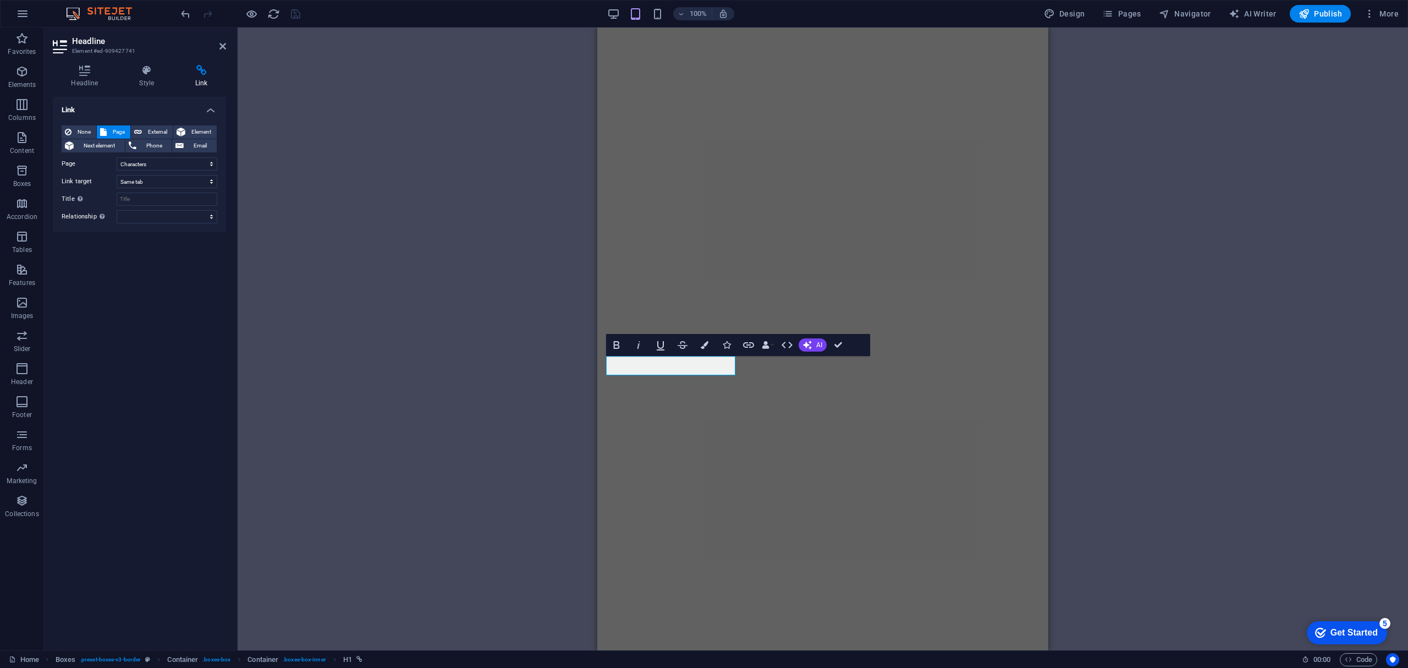
click at [463, 193] on div "H1 Container Banner Menu Bar Menu Bar Image Text Menu Boxes Container Container…" at bounding box center [823, 339] width 1171 height 623
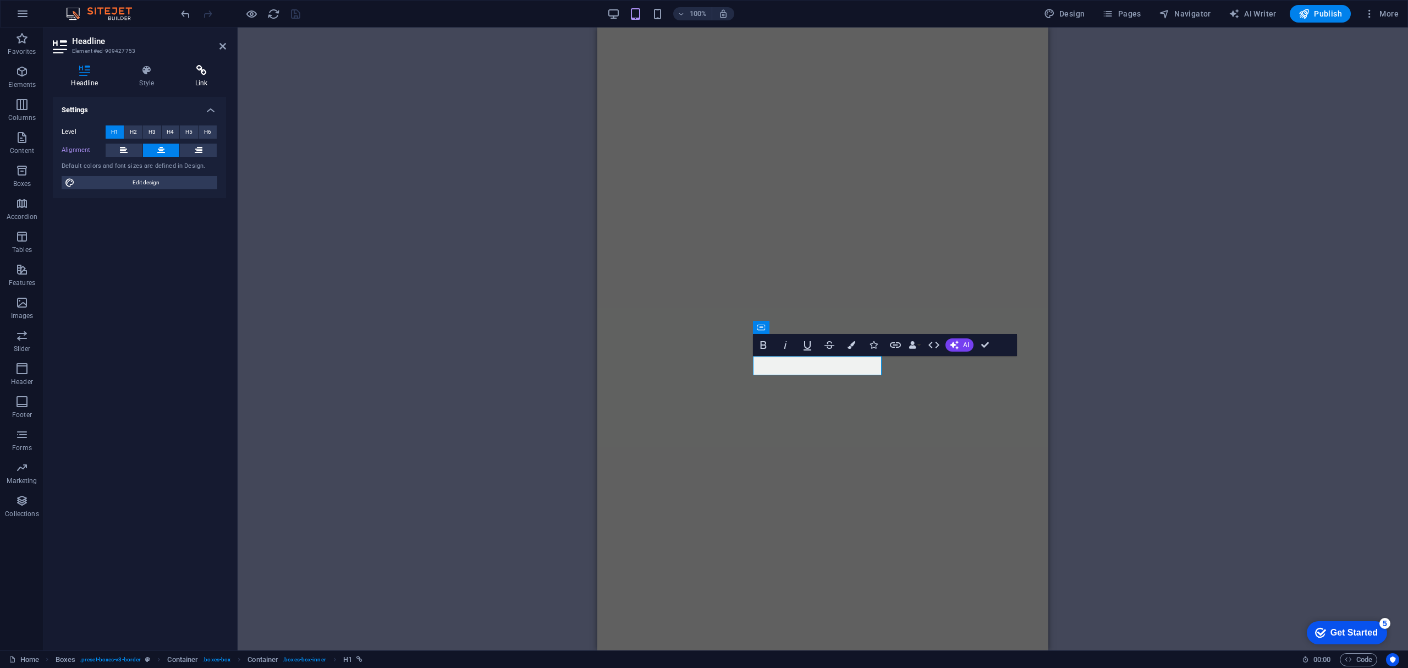
click at [203, 67] on icon at bounding box center [201, 70] width 49 height 11
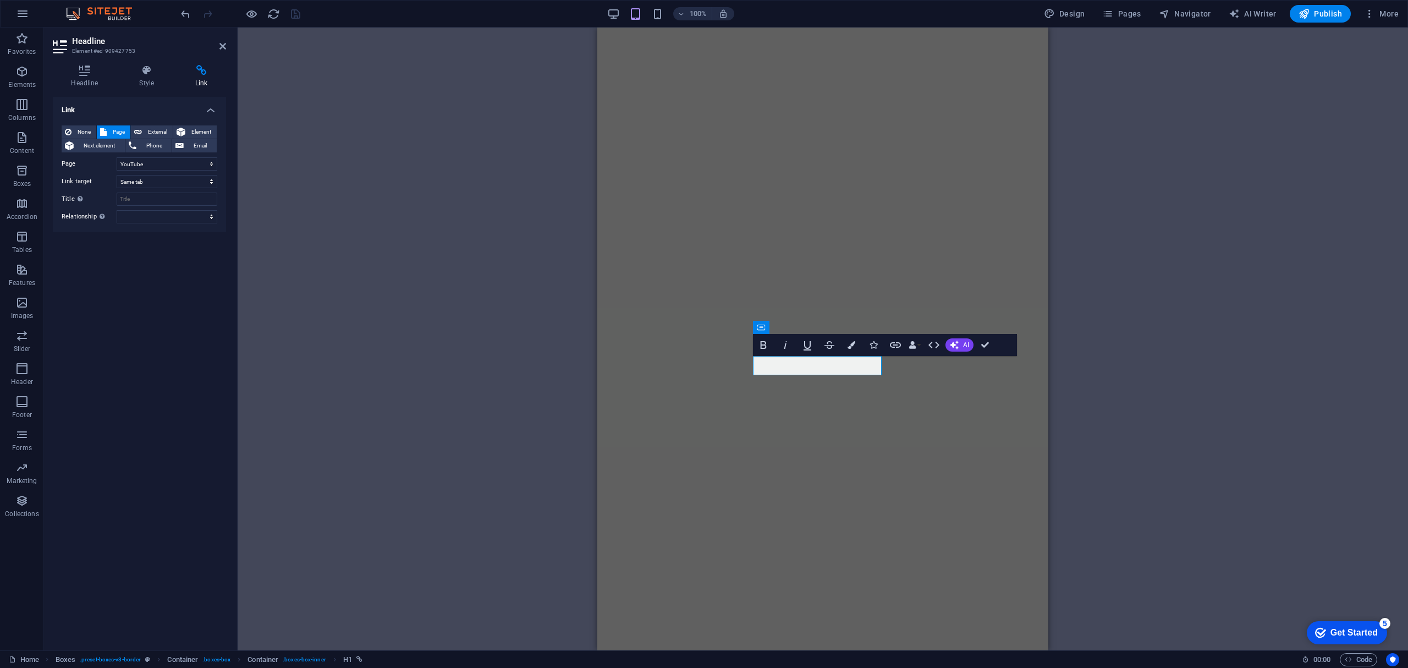
click at [332, 207] on div "H1 Container Banner Menu Bar Menu Bar Image Text Menu Boxes Container Container…" at bounding box center [823, 339] width 1171 height 623
click at [356, 211] on div "H1 Container Banner Menu Bar Menu Bar Image Text Menu Boxes Container Container…" at bounding box center [823, 339] width 1171 height 623
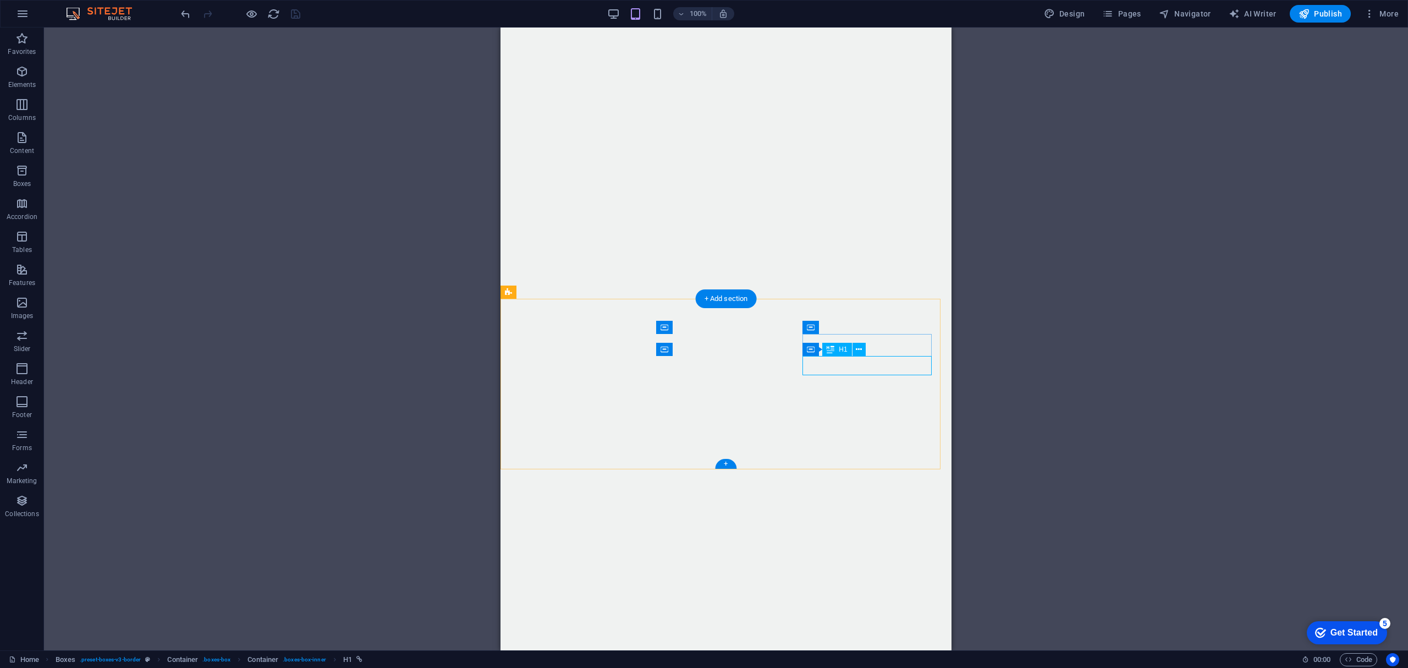
select select "1"
select select
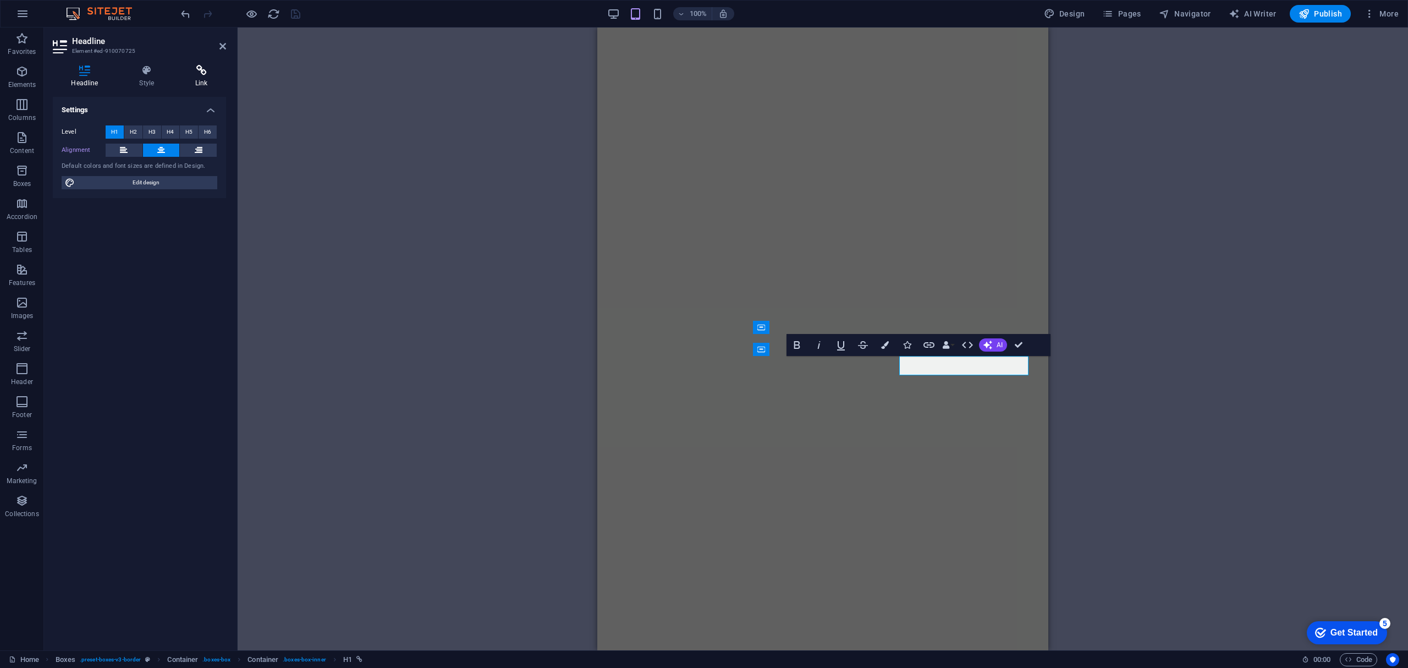
click at [198, 68] on icon at bounding box center [201, 70] width 49 height 11
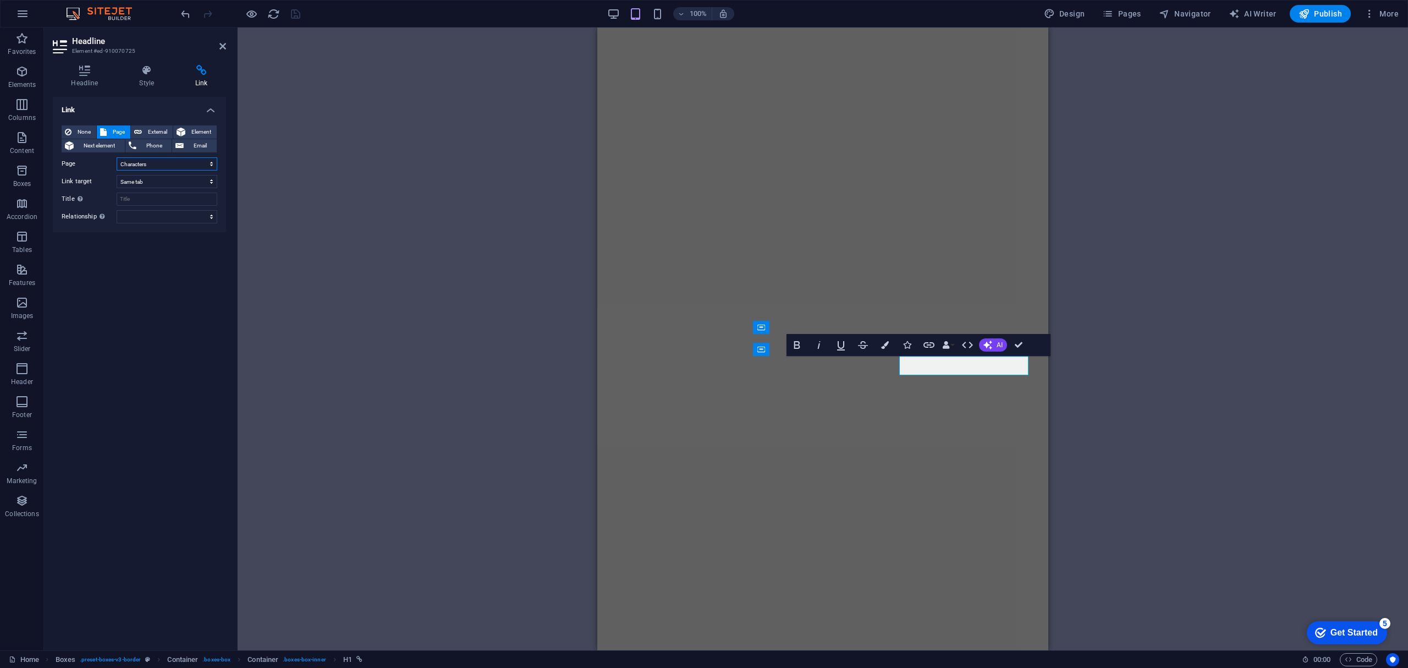
click at [175, 161] on select "Home Characters -- Dusty -- Dani -- Maisey -- Dilan -- Land -- Robin -- Ottie -…" at bounding box center [167, 163] width 101 height 13
select select "13"
click at [117, 157] on select "Home Characters -- Dusty -- Dani -- Maisey -- Dilan -- Land -- Robin -- Ottie -…" at bounding box center [167, 163] width 101 height 13
click at [294, 14] on icon "save" at bounding box center [295, 14] width 13 height 13
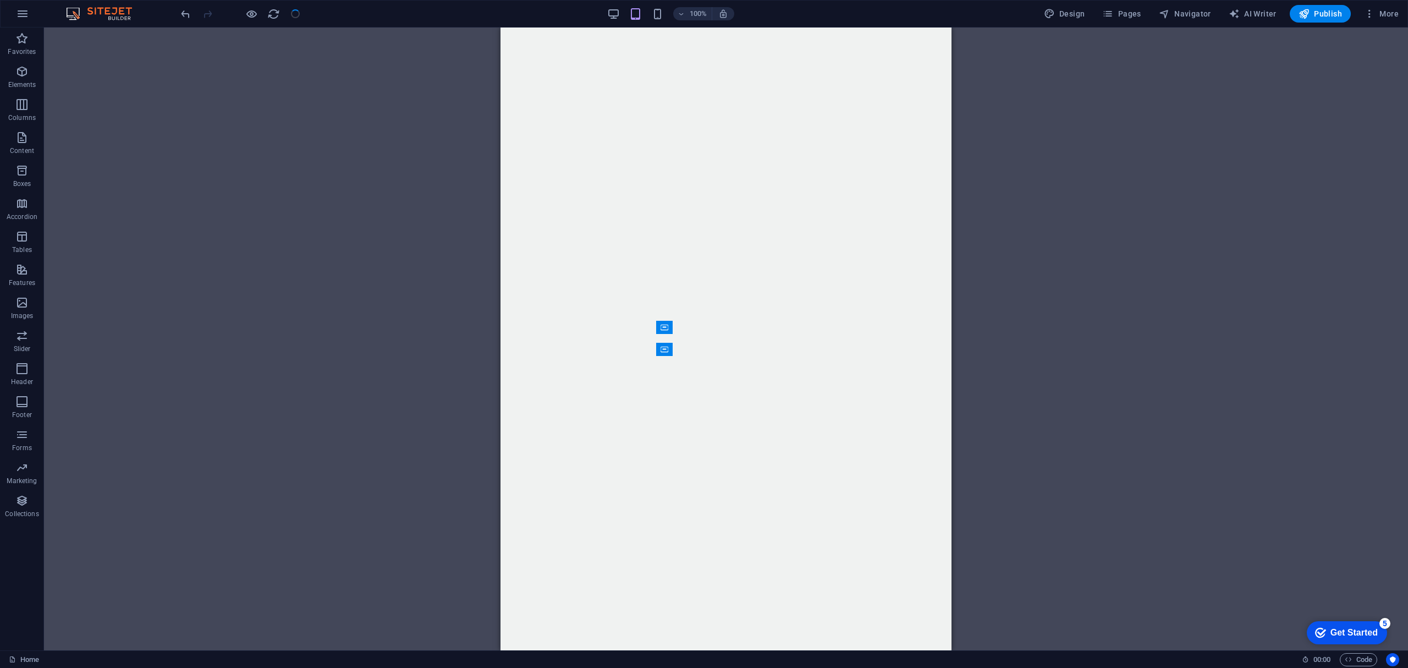
click at [359, 232] on div "H1 Container Banner Menu Bar Menu Bar Image Text Menu Boxes Container Container…" at bounding box center [726, 339] width 1364 height 623
select select "13"
select select
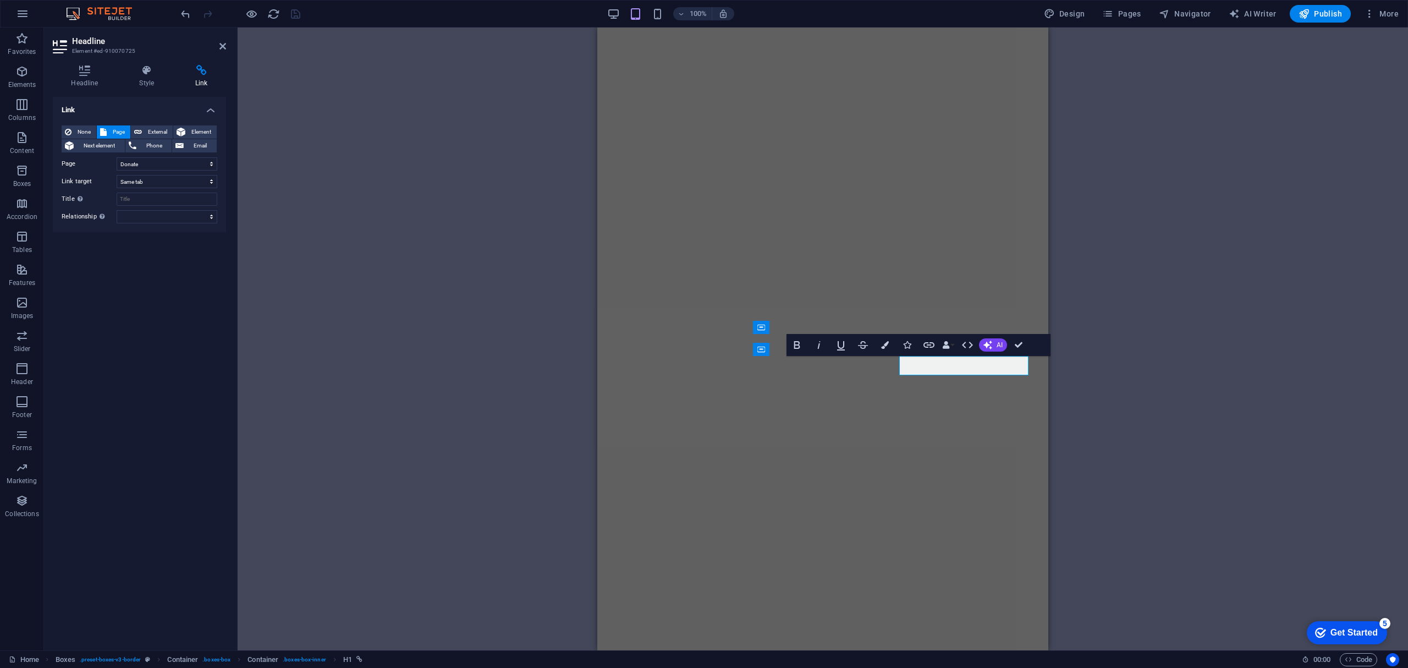
click at [199, 71] on icon at bounding box center [201, 70] width 49 height 11
drag, startPoint x: 222, startPoint y: 47, endPoint x: 227, endPoint y: 52, distance: 6.2
click at [222, 47] on icon at bounding box center [222, 46] width 7 height 9
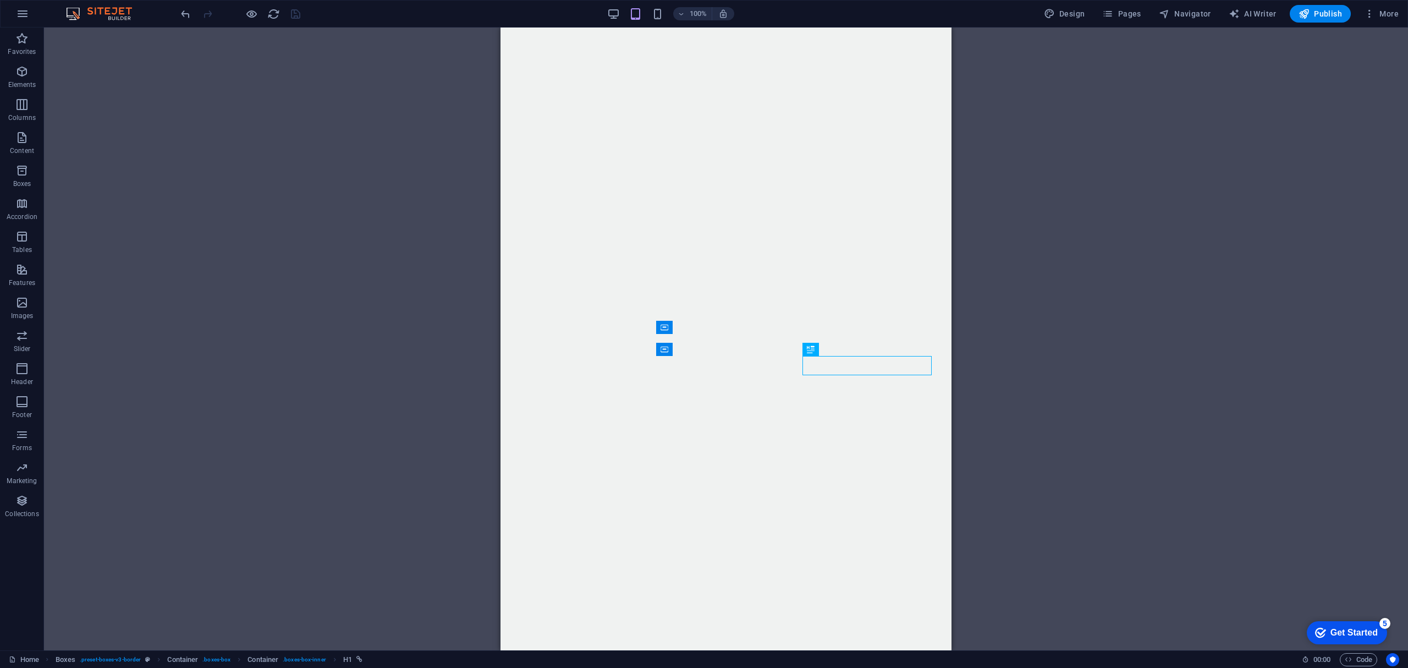
click at [257, 95] on div "H1 Container Banner Menu Bar Menu Bar Image Text Menu Boxes Container Container…" at bounding box center [726, 339] width 1364 height 623
select select "14"
select select
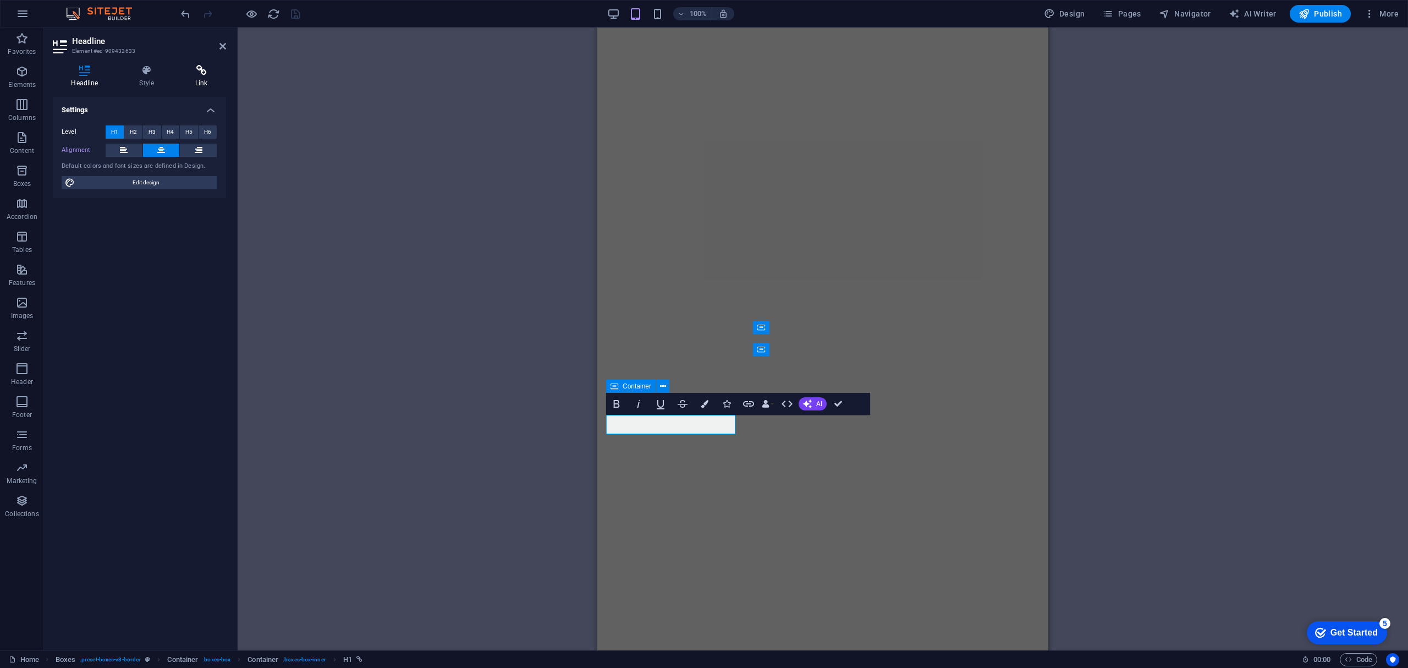
click at [200, 75] on icon at bounding box center [201, 70] width 49 height 11
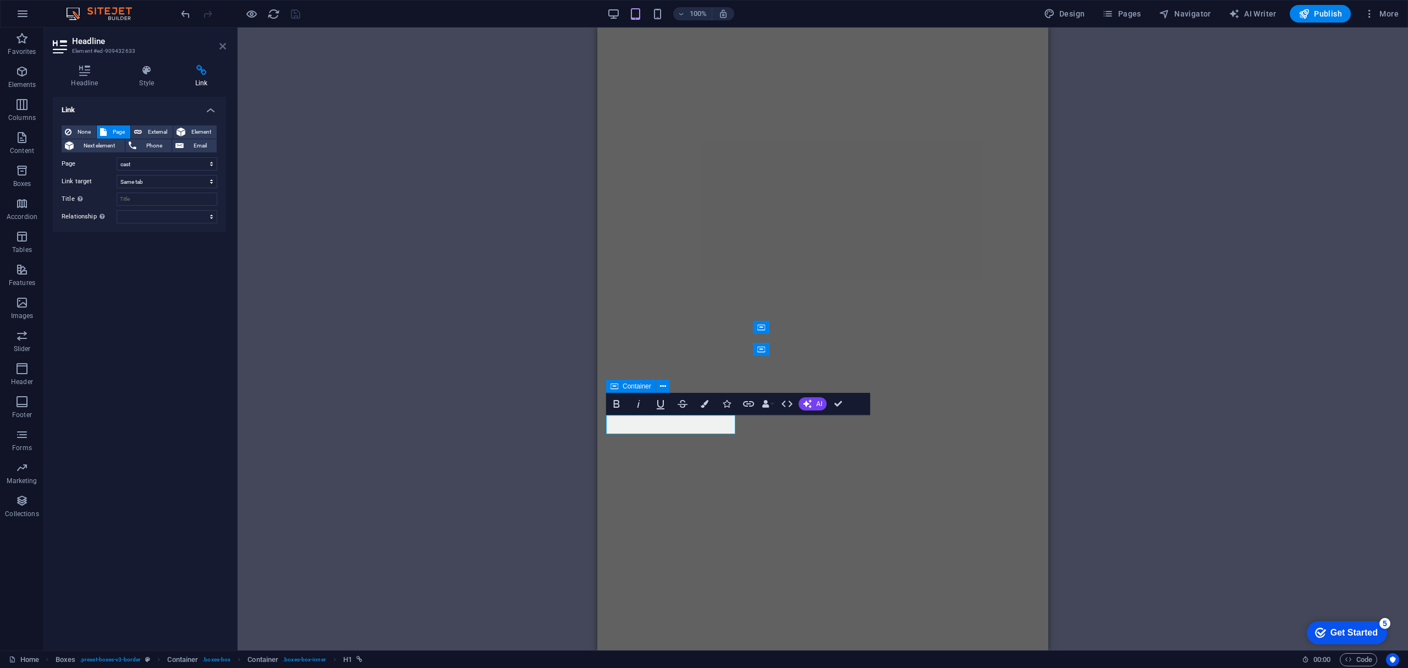
click at [223, 47] on icon at bounding box center [222, 46] width 7 height 9
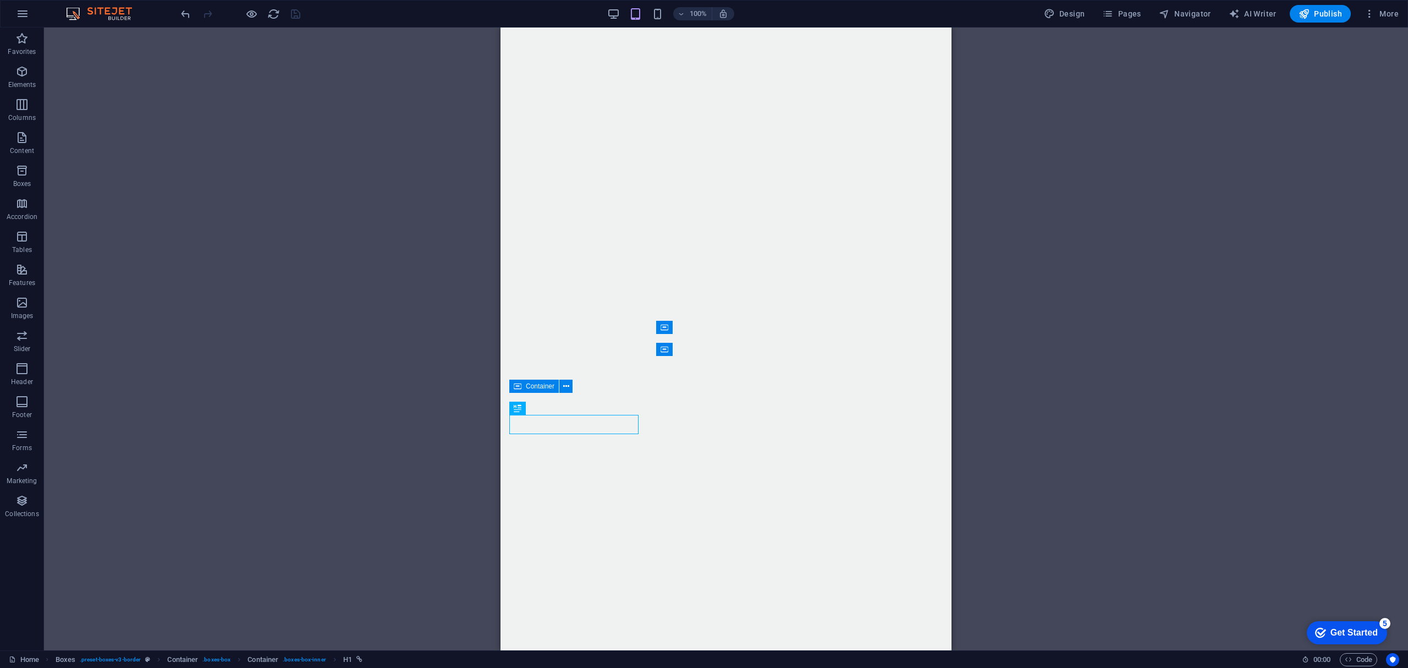
click at [293, 128] on div "H1 Container Banner Menu Bar Menu Bar Image Text Menu Boxes Container Container…" at bounding box center [726, 339] width 1364 height 623
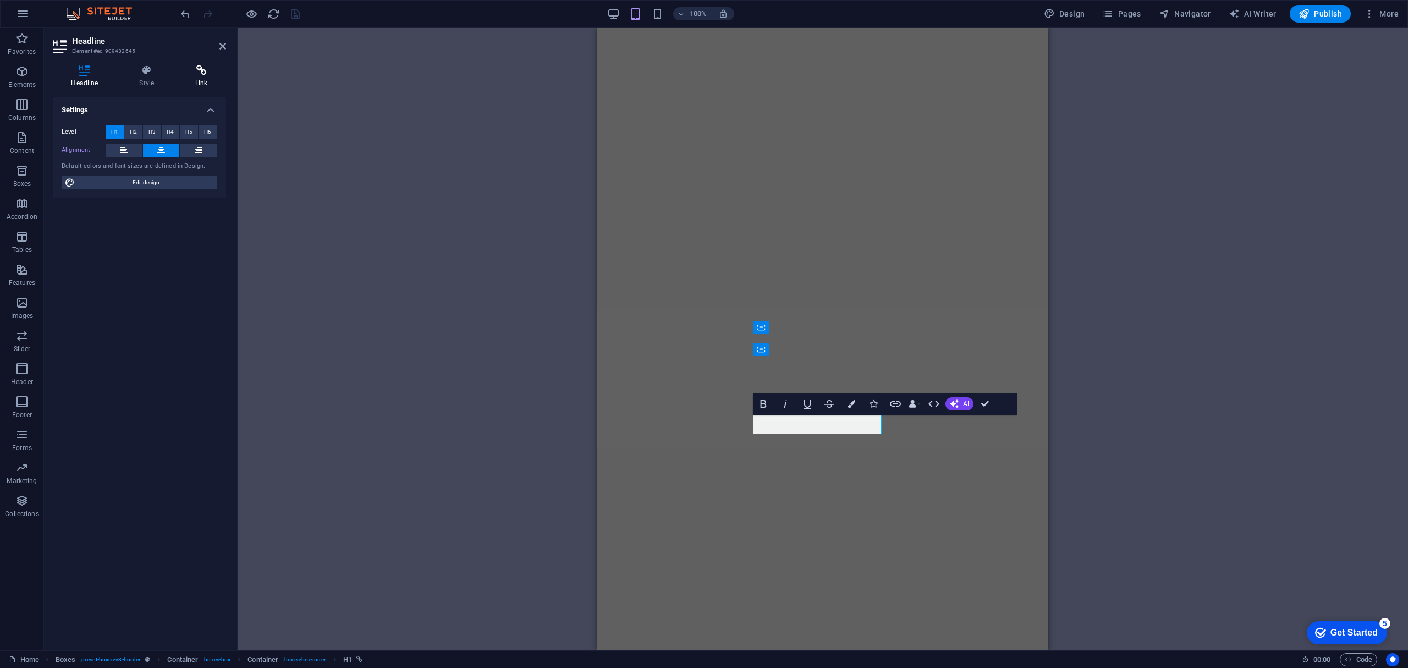
click at [201, 78] on h4 "Link" at bounding box center [201, 76] width 49 height 23
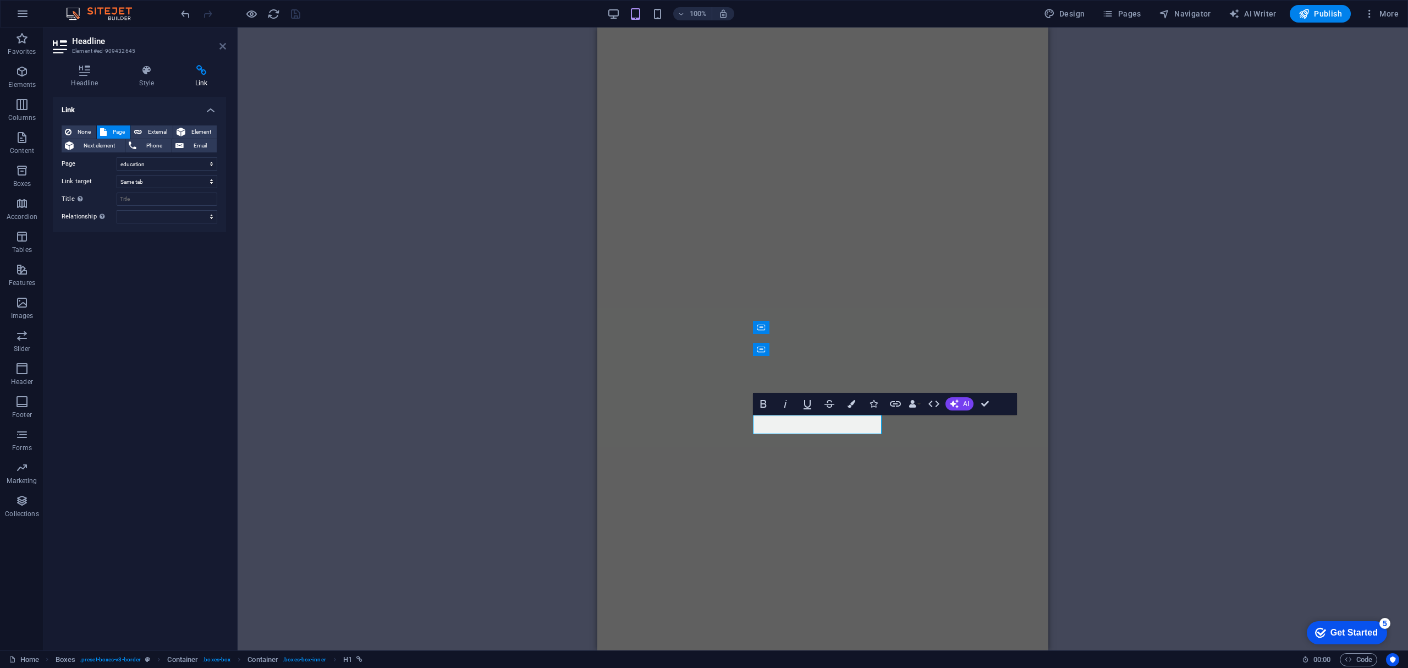
click at [221, 46] on icon at bounding box center [222, 46] width 7 height 9
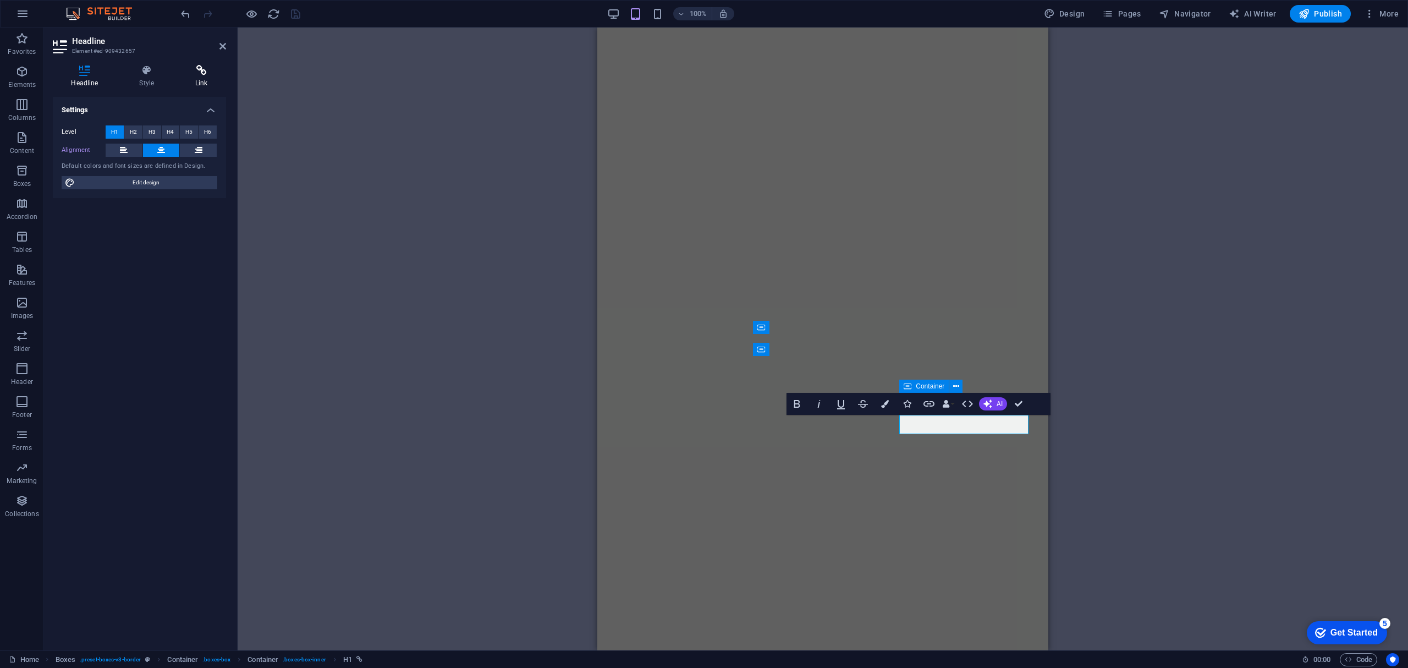
click at [192, 67] on icon at bounding box center [201, 70] width 49 height 11
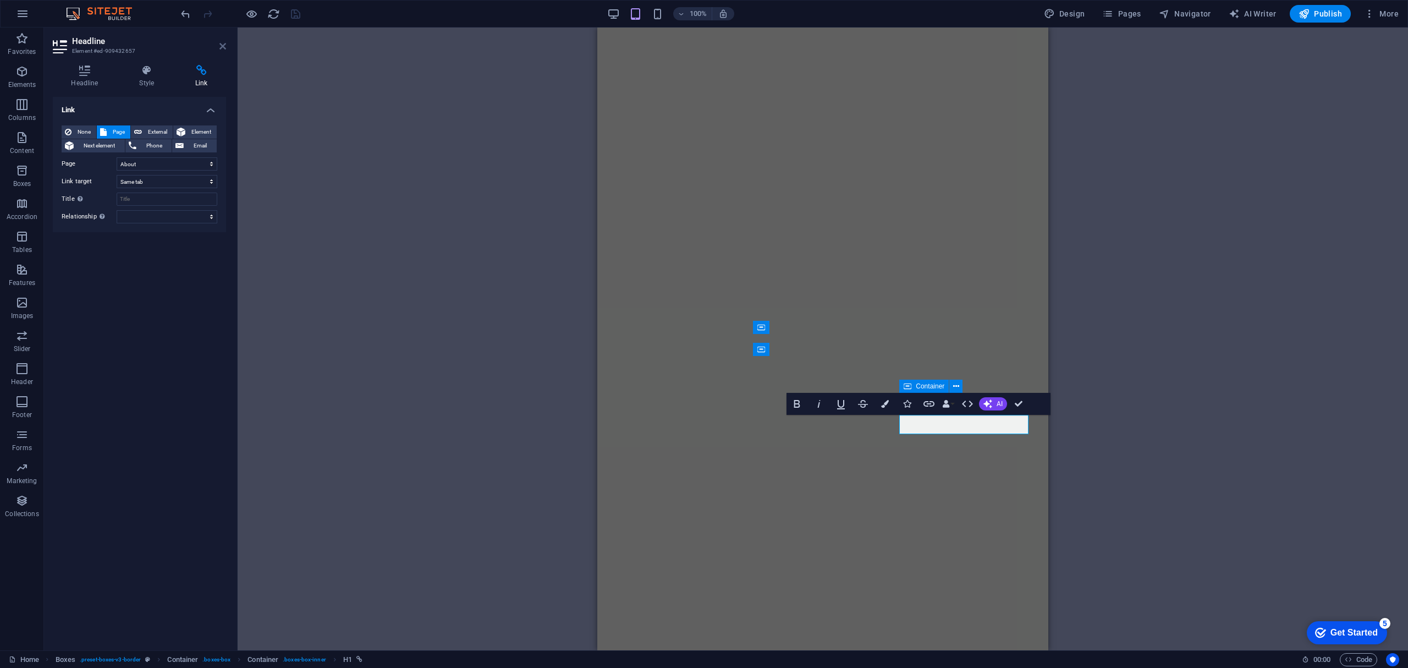
click at [223, 47] on icon at bounding box center [222, 46] width 7 height 9
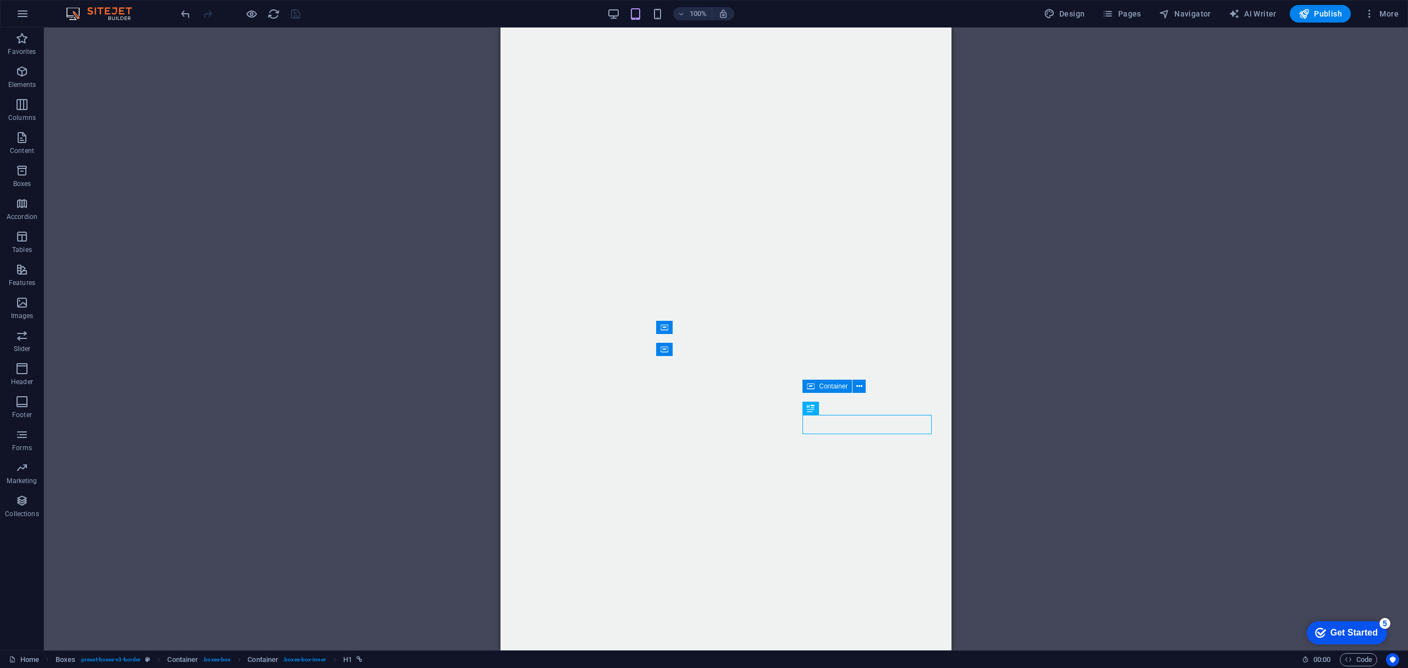
click at [328, 144] on div "H1 Container Banner Menu Bar Menu Bar Image Text Menu Boxes Container Container…" at bounding box center [726, 339] width 1364 height 623
click at [1012, 319] on div "H1 Container Banner Menu Bar Menu Bar Image Text Menu Boxes Container Container…" at bounding box center [726, 339] width 1364 height 623
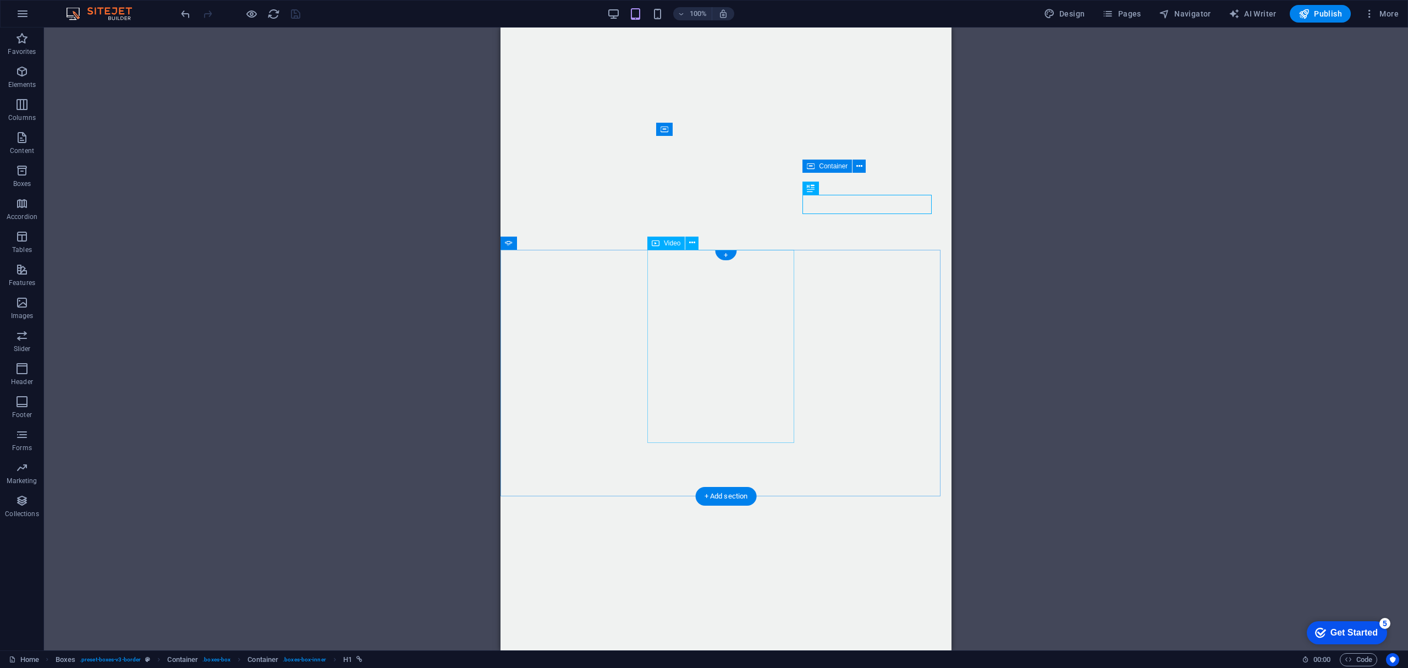
scroll to position [705, 0]
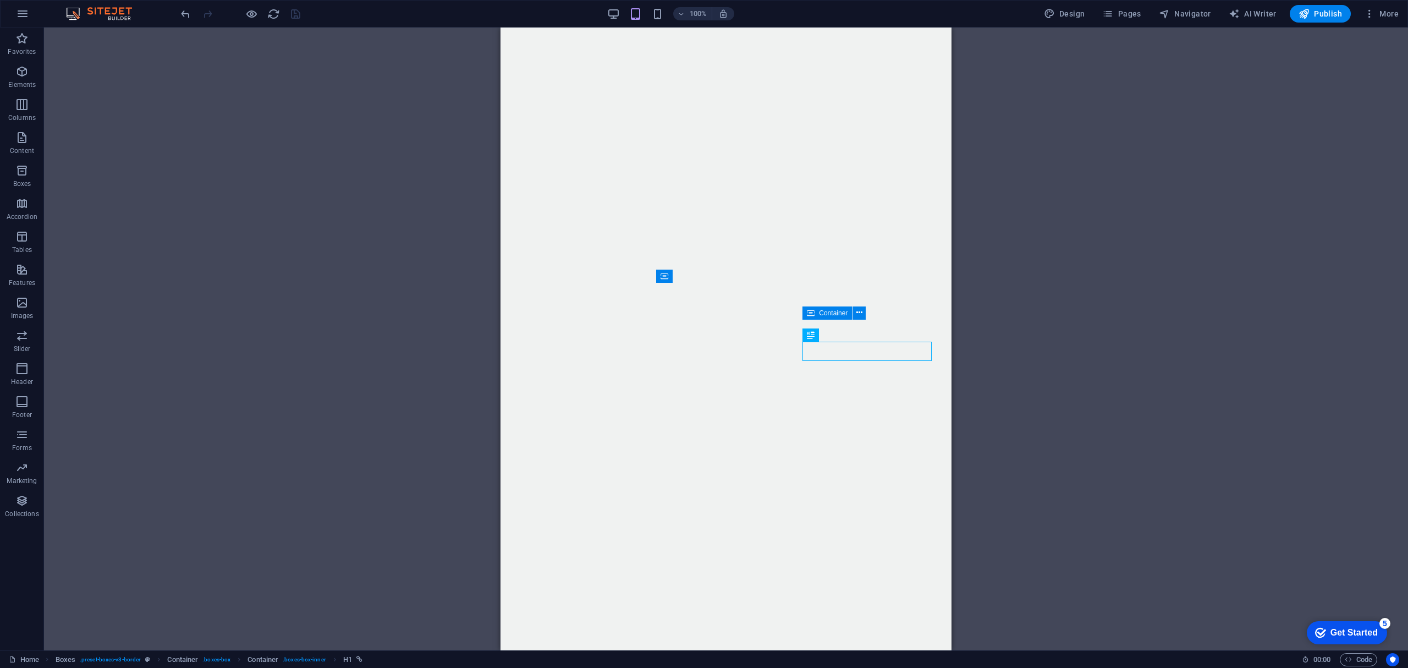
click at [266, 113] on div "H1 Container Banner Menu Bar Menu Bar Image Text Menu Boxes Container Container…" at bounding box center [726, 339] width 1364 height 623
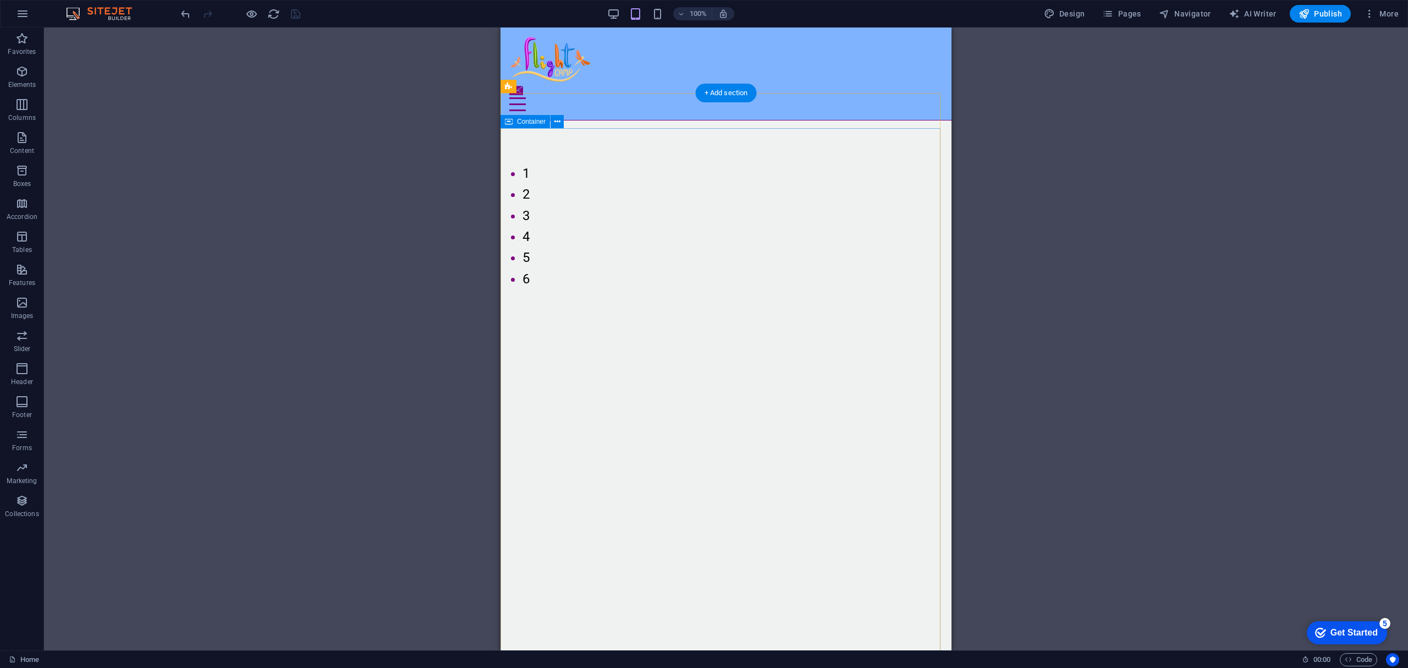
scroll to position [220, 0]
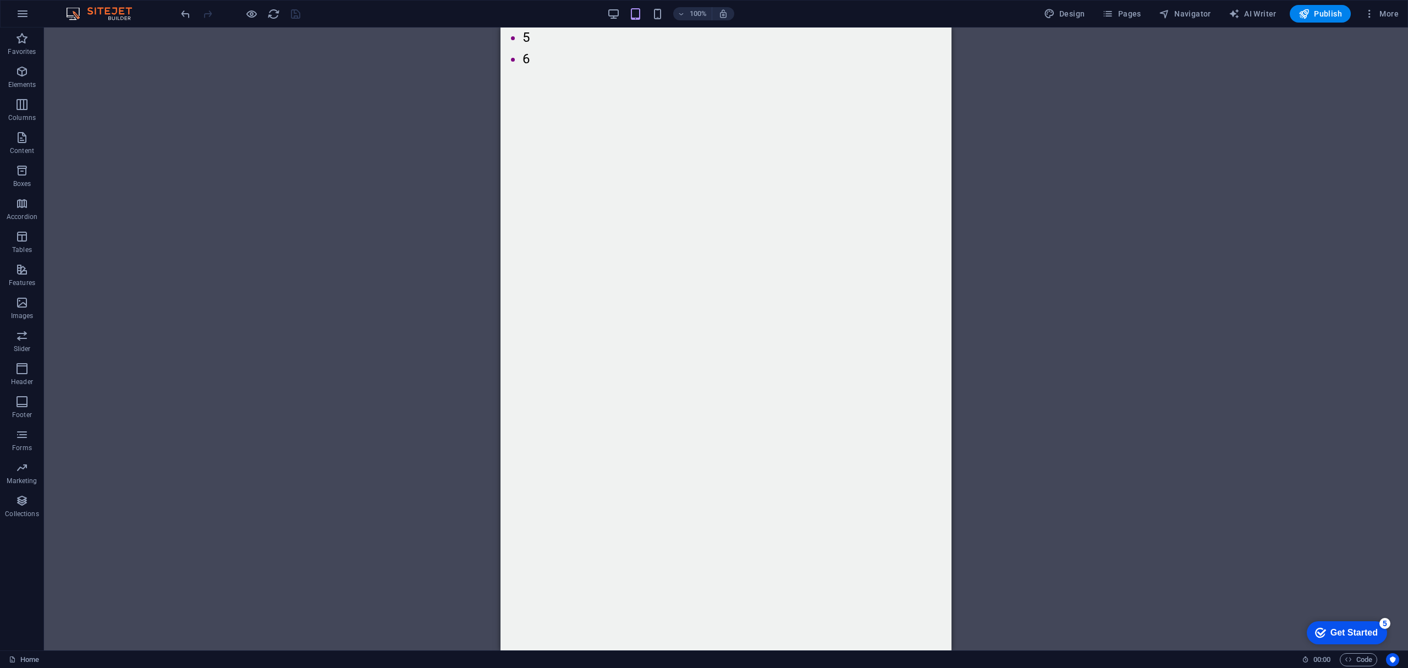
drag, startPoint x: 256, startPoint y: 108, endPoint x: 292, endPoint y: 88, distance: 40.4
click at [256, 108] on div "H1 Banner Container Banner Menu Bar Menu Bar Image Text Menu Boxes Container Co…" at bounding box center [726, 339] width 1364 height 623
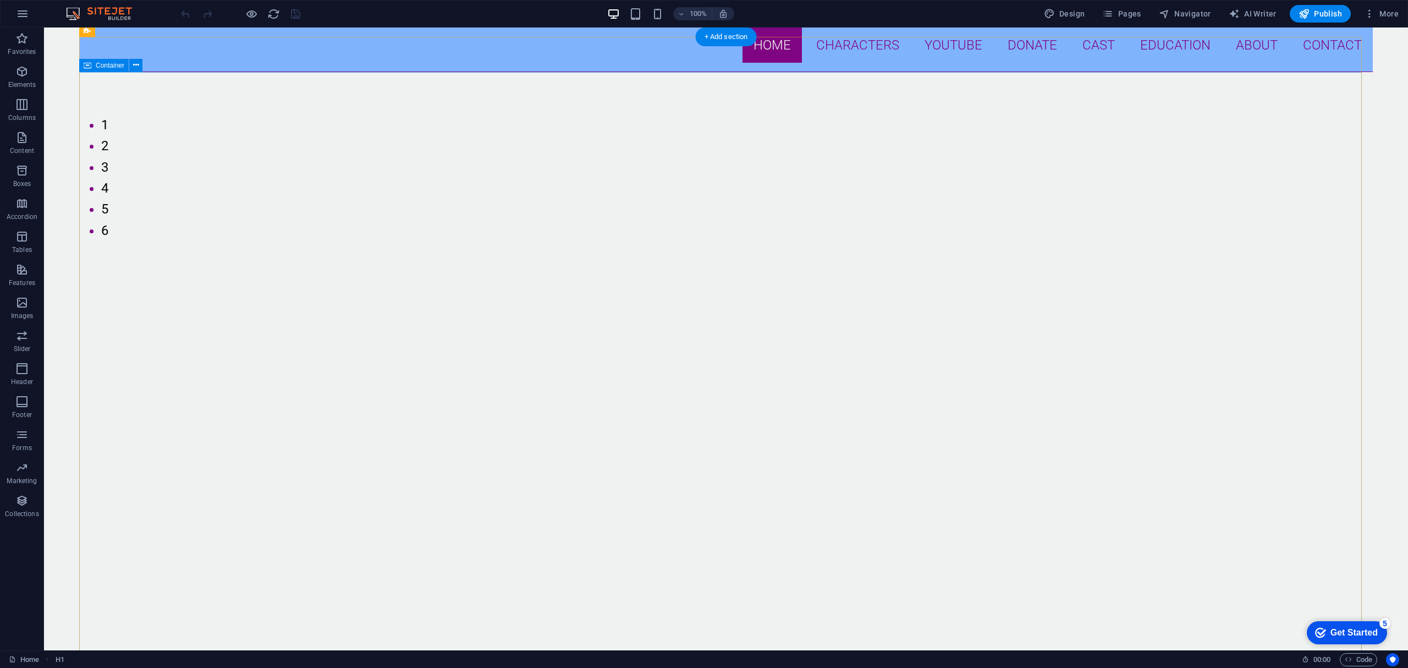
scroll to position [18, 0]
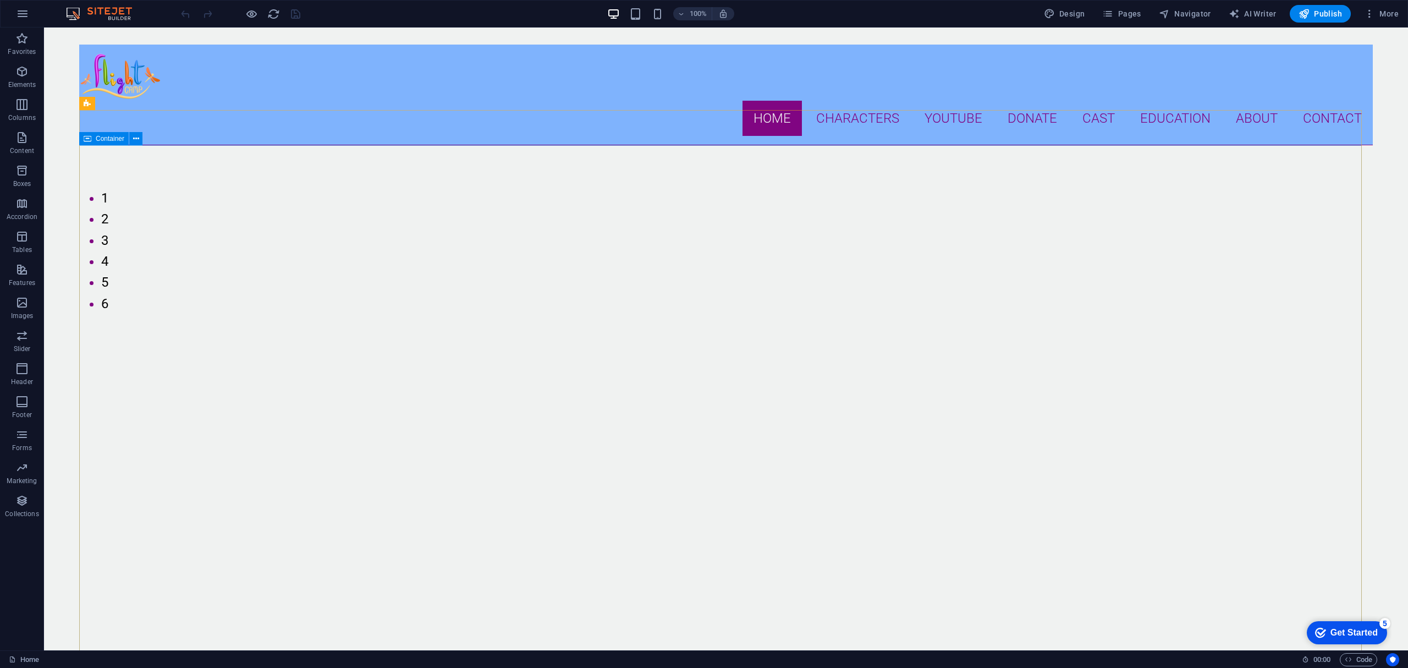
click at [117, 135] on span "Container" at bounding box center [110, 138] width 29 height 7
click at [113, 137] on span "Container" at bounding box center [110, 138] width 29 height 7
select select "px"
select select "%"
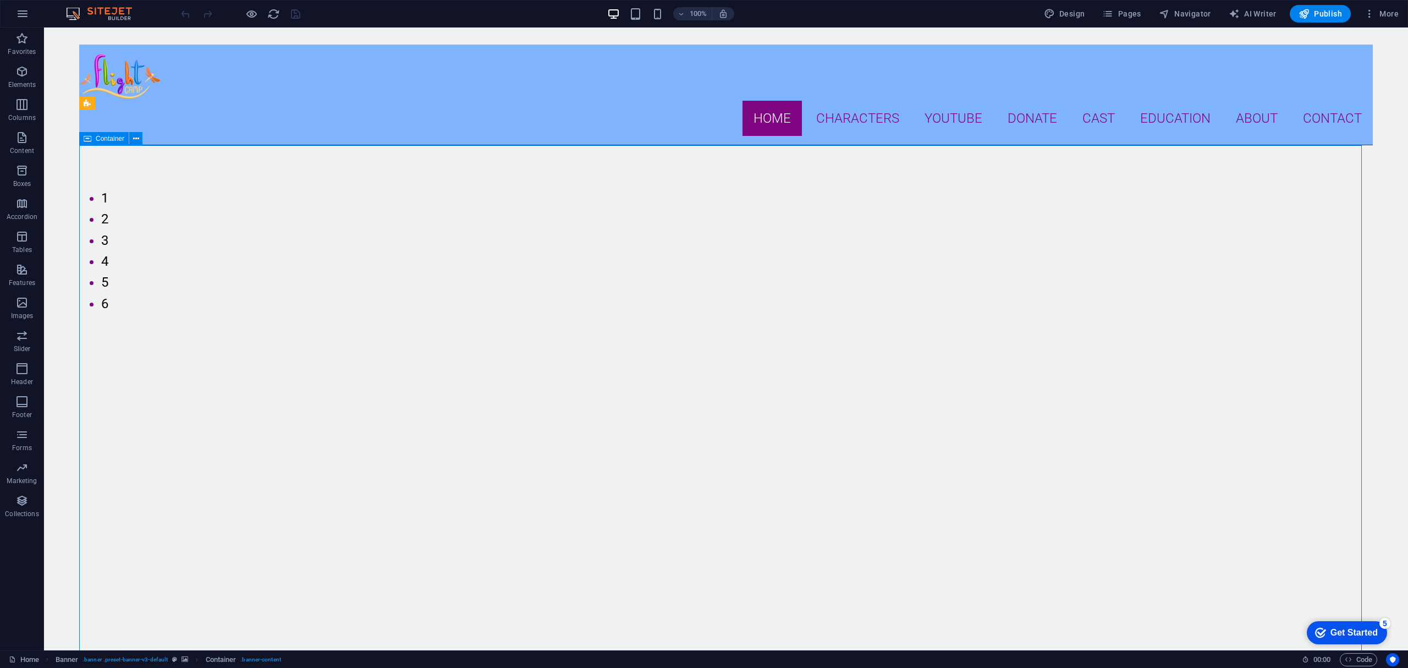
select select "px"
select select "%"
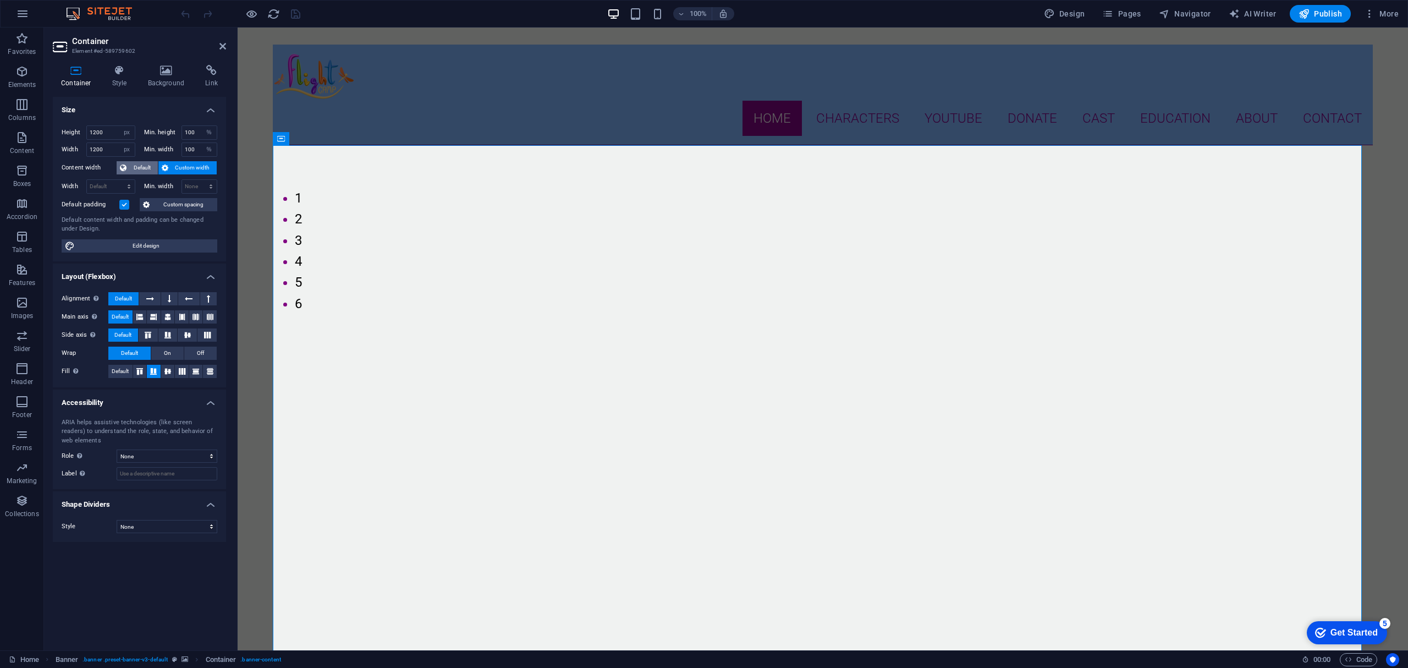
click at [136, 166] on span "Default" at bounding box center [142, 167] width 25 height 13
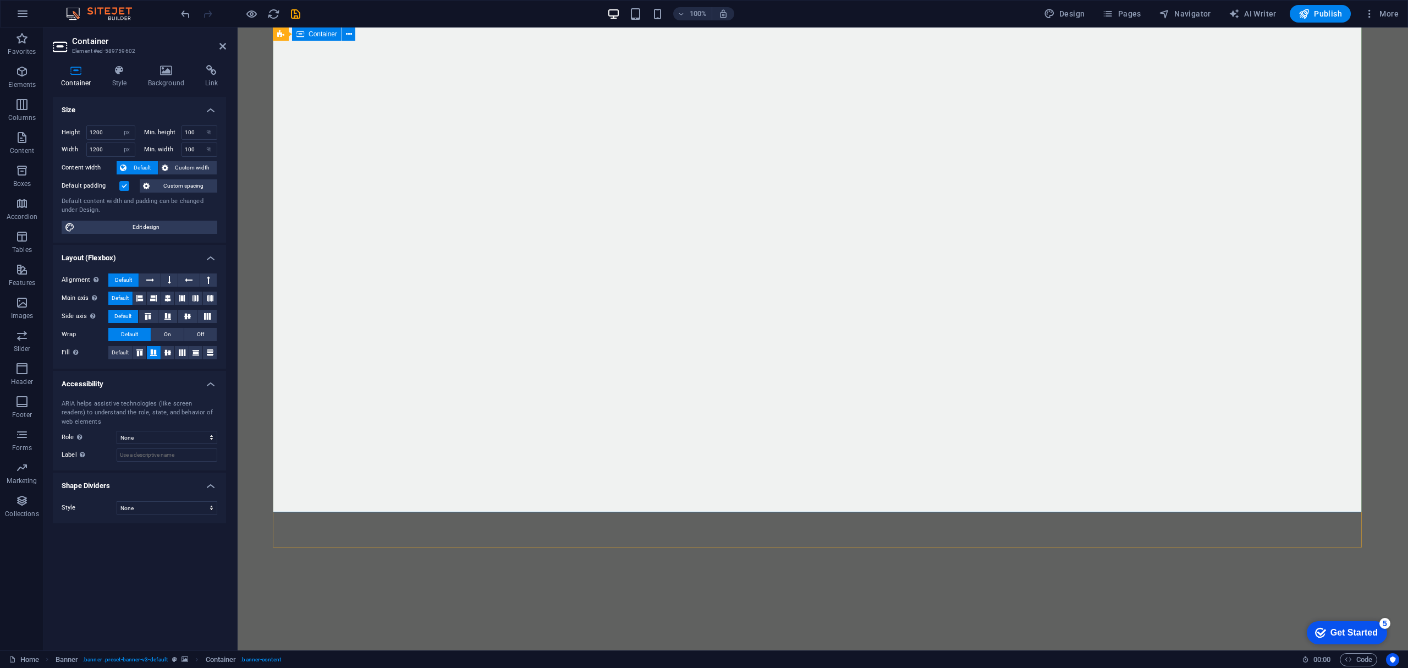
scroll to position [91, 0]
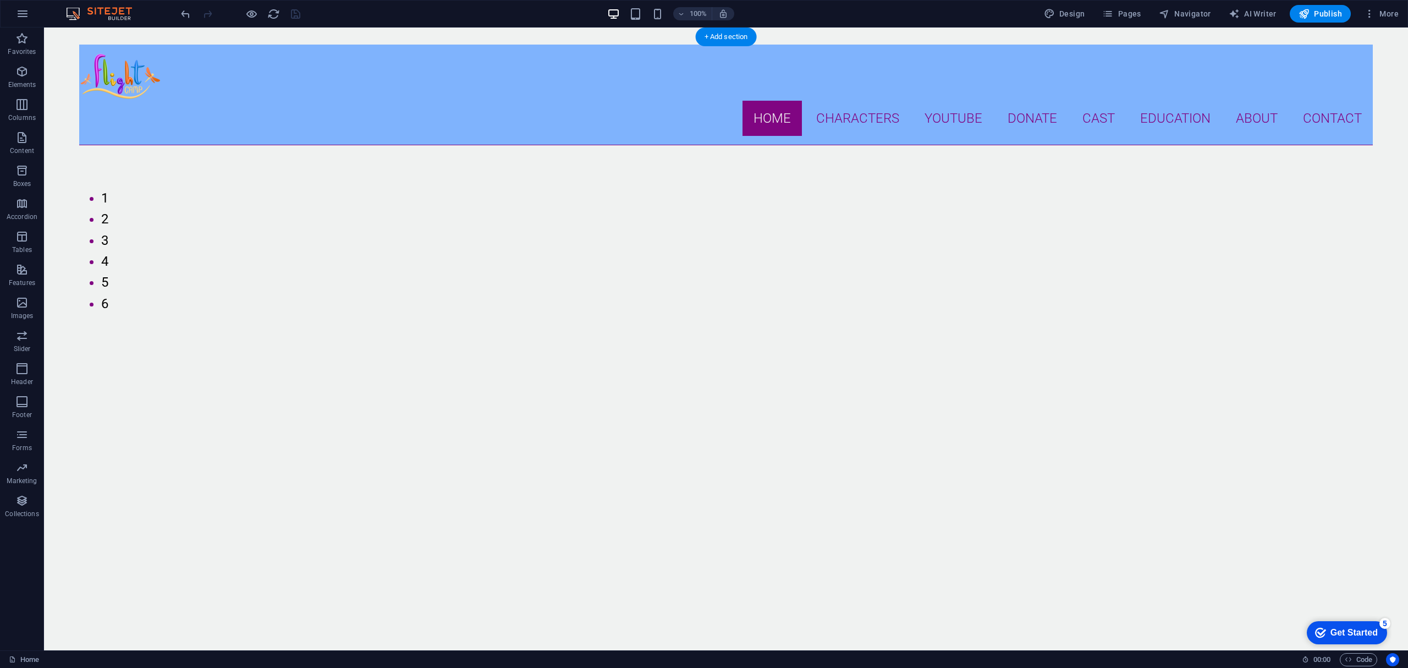
scroll to position [0, 0]
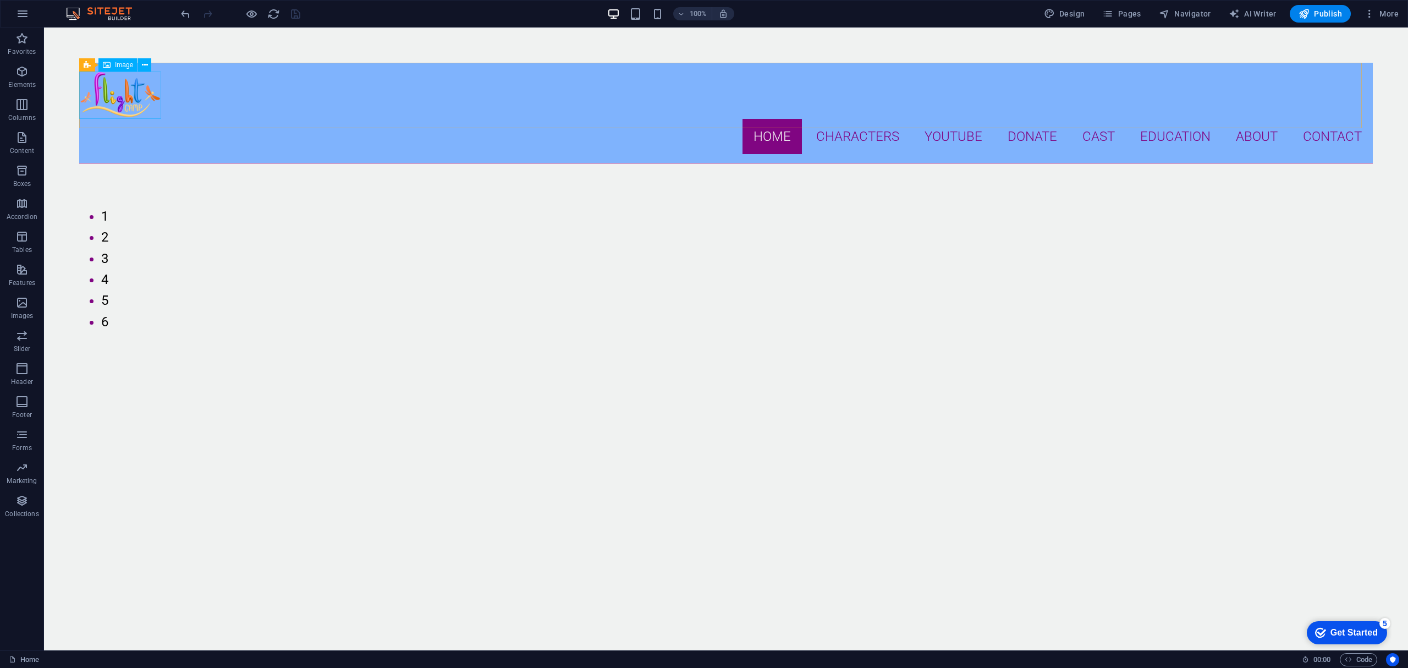
click at [116, 63] on span "Image" at bounding box center [124, 65] width 18 height 7
click at [85, 62] on icon at bounding box center [87, 56] width 7 height 13
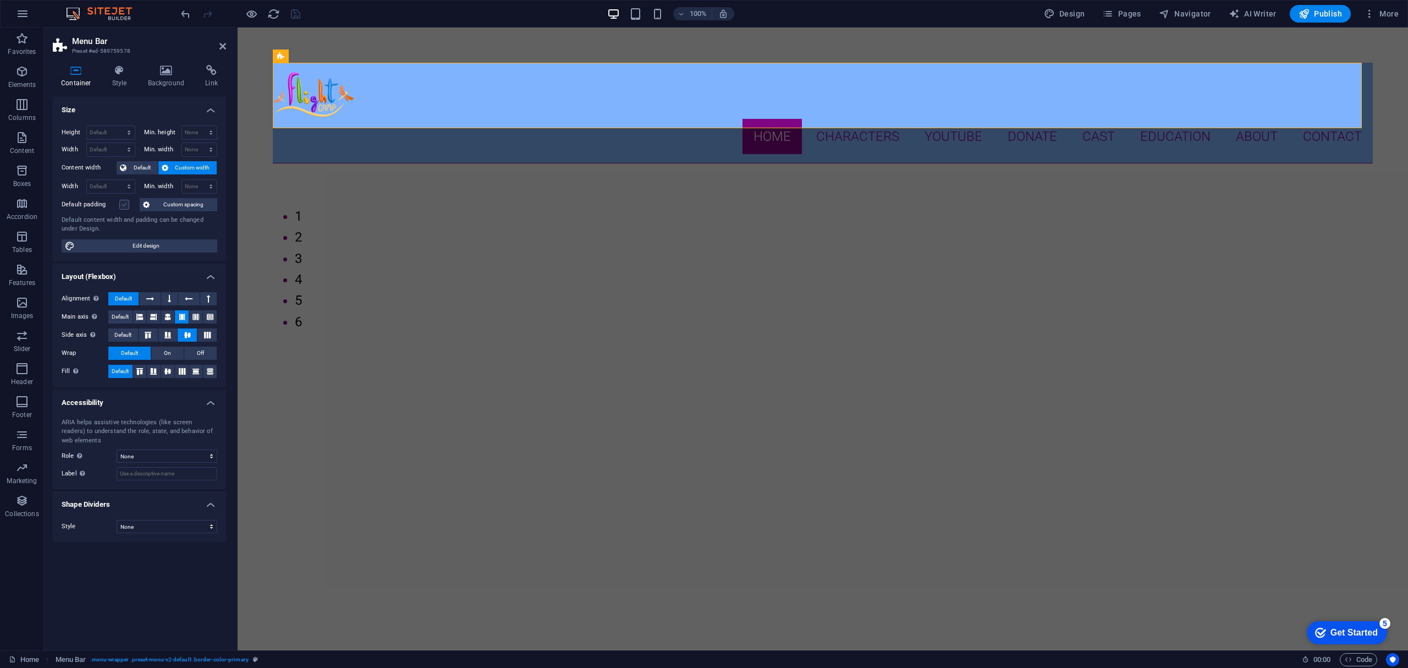
click at [129, 205] on label at bounding box center [124, 205] width 10 height 10
click at [0, 0] on input "Default padding" at bounding box center [0, 0] width 0 height 0
click at [158, 207] on button "Custom spacing" at bounding box center [179, 204] width 78 height 13
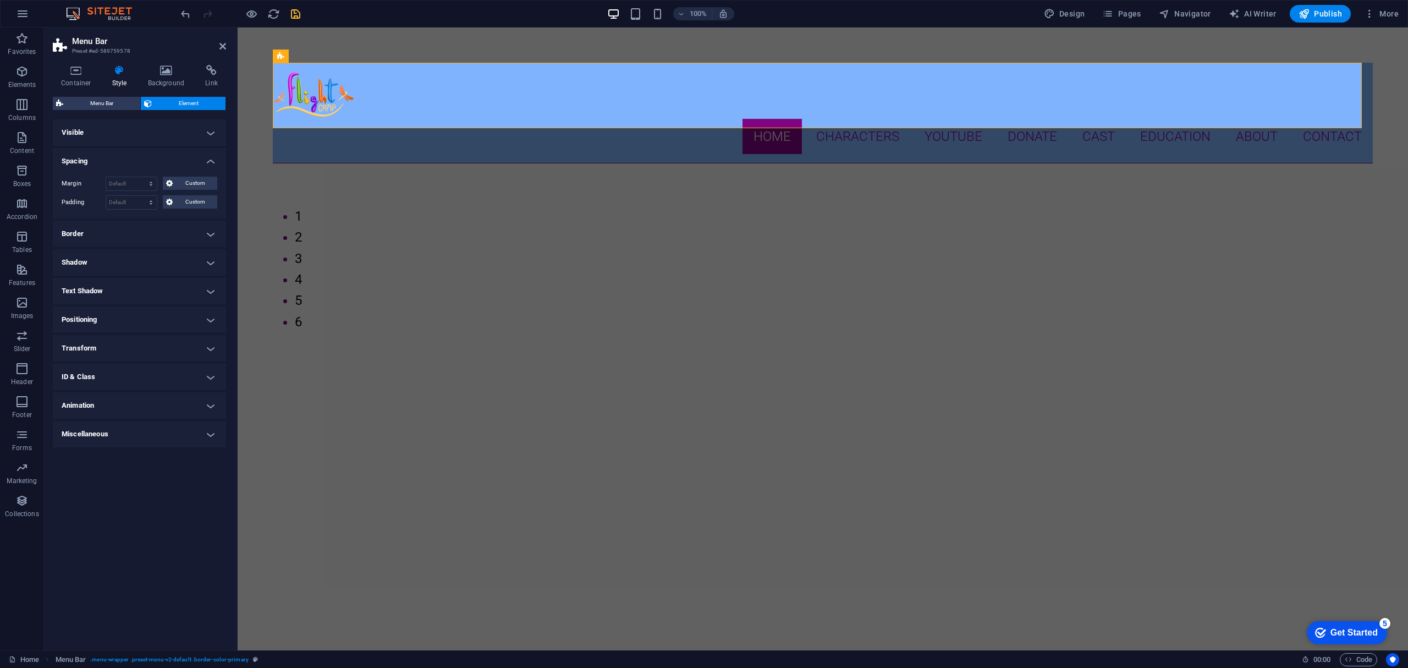
click at [119, 79] on h4 "Style" at bounding box center [122, 76] width 36 height 23
click at [74, 78] on h4 "Container" at bounding box center [78, 76] width 51 height 23
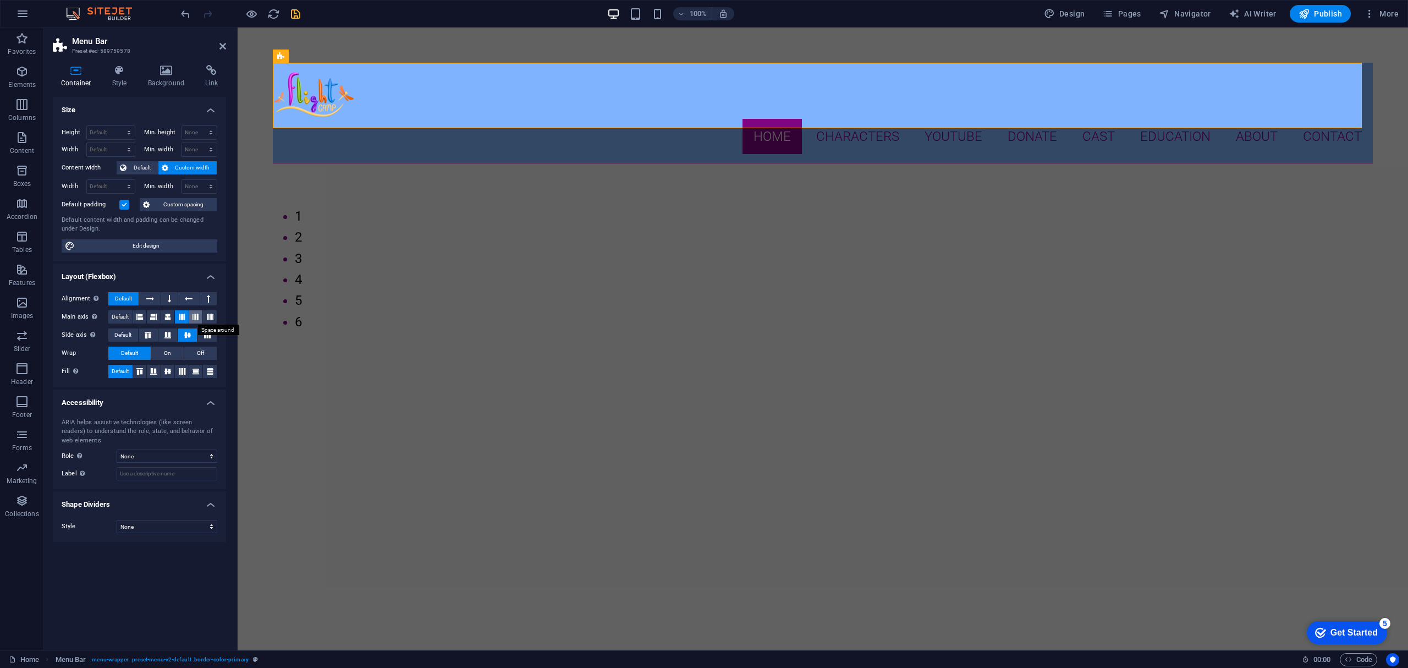
click at [190, 317] on button at bounding box center [196, 316] width 14 height 13
click at [115, 317] on span "Default" at bounding box center [120, 316] width 17 height 13
click at [124, 337] on span "Default" at bounding box center [122, 334] width 17 height 13
click at [161, 355] on button "On" at bounding box center [167, 353] width 32 height 13
click at [122, 84] on h4 "Style" at bounding box center [122, 76] width 36 height 23
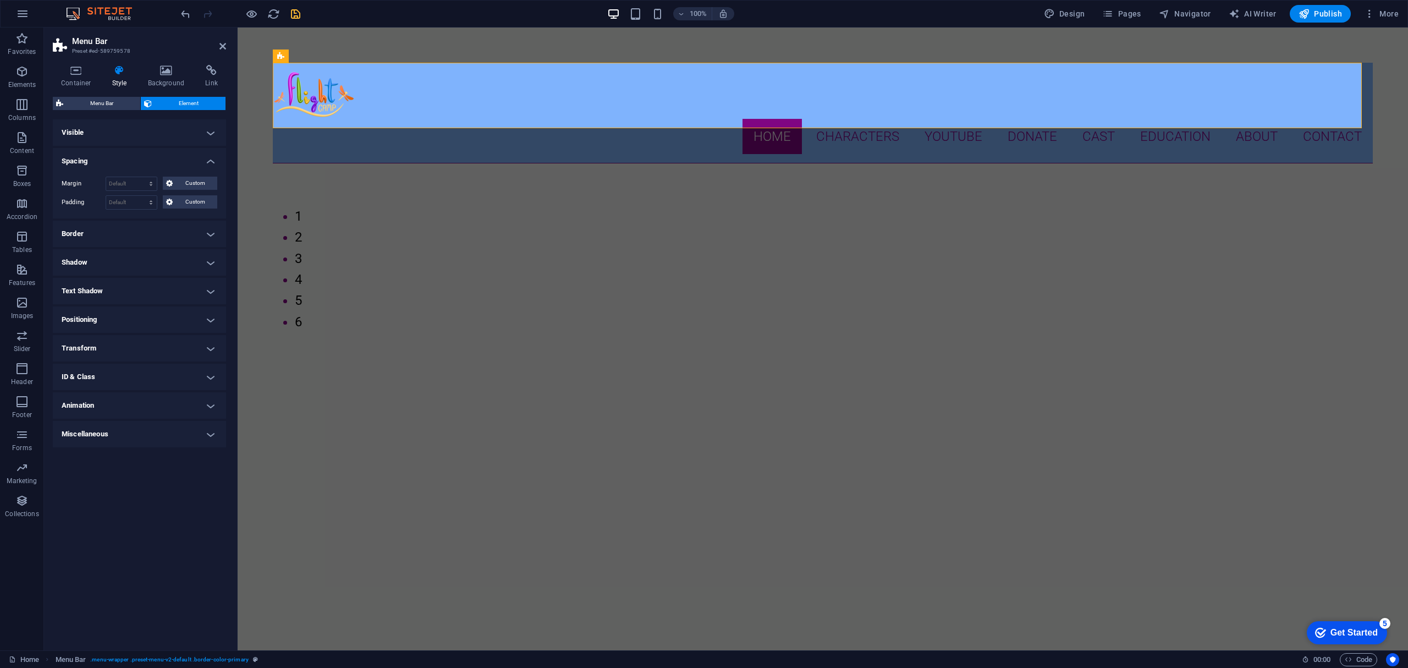
click at [126, 127] on h4 "Visible" at bounding box center [139, 132] width 173 height 26
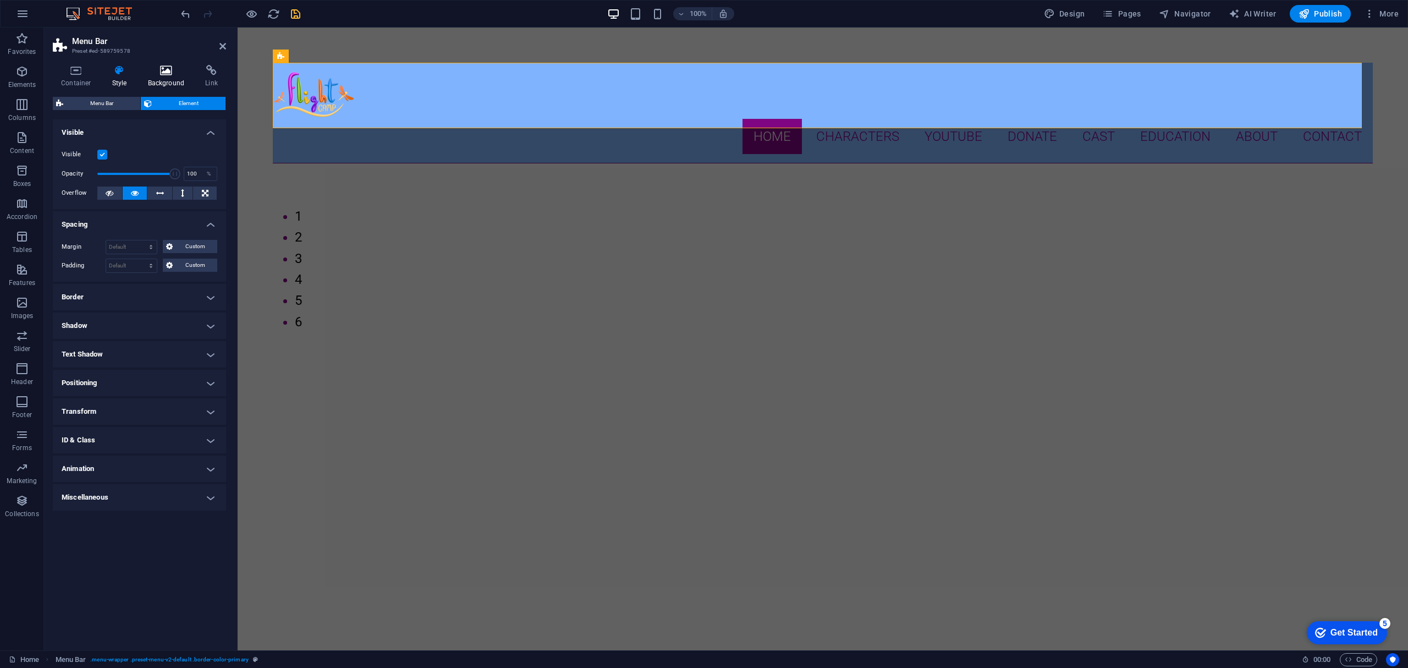
click at [164, 75] on icon at bounding box center [166, 70] width 53 height 11
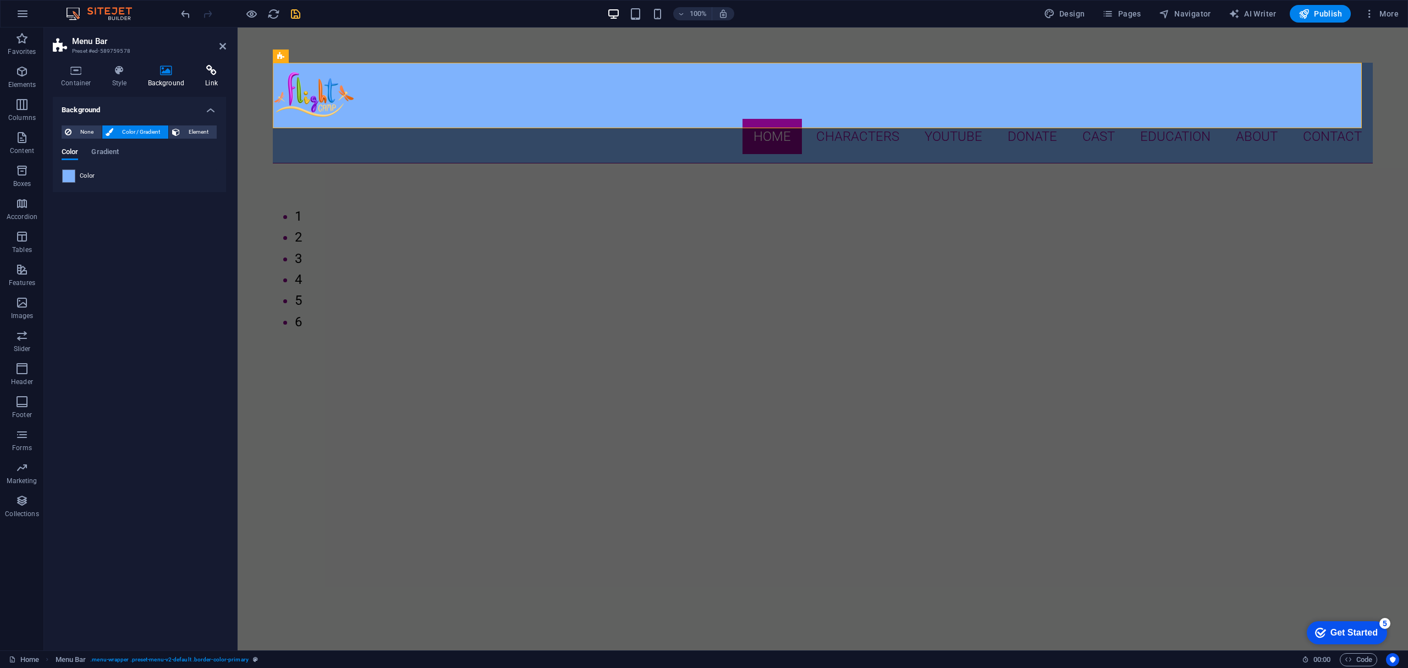
click at [200, 73] on icon at bounding box center [211, 70] width 29 height 11
click at [122, 72] on icon at bounding box center [119, 70] width 31 height 11
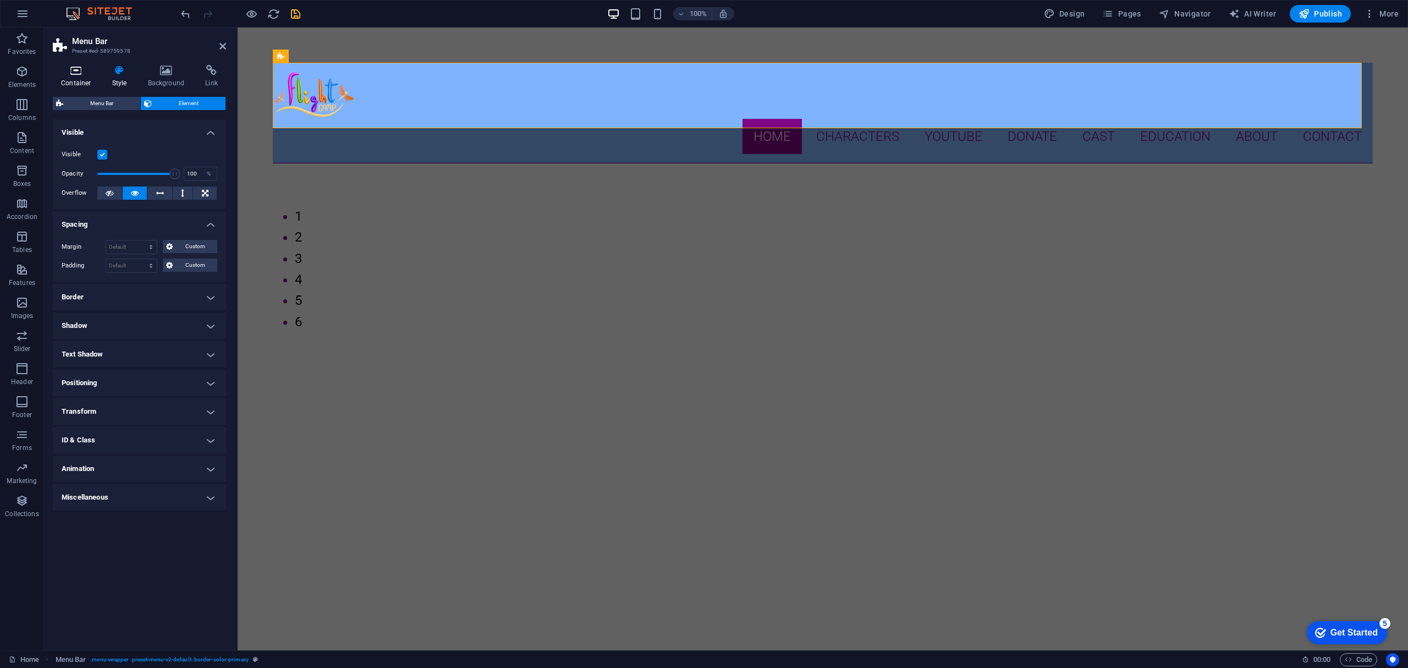
click at [76, 75] on icon at bounding box center [76, 70] width 47 height 11
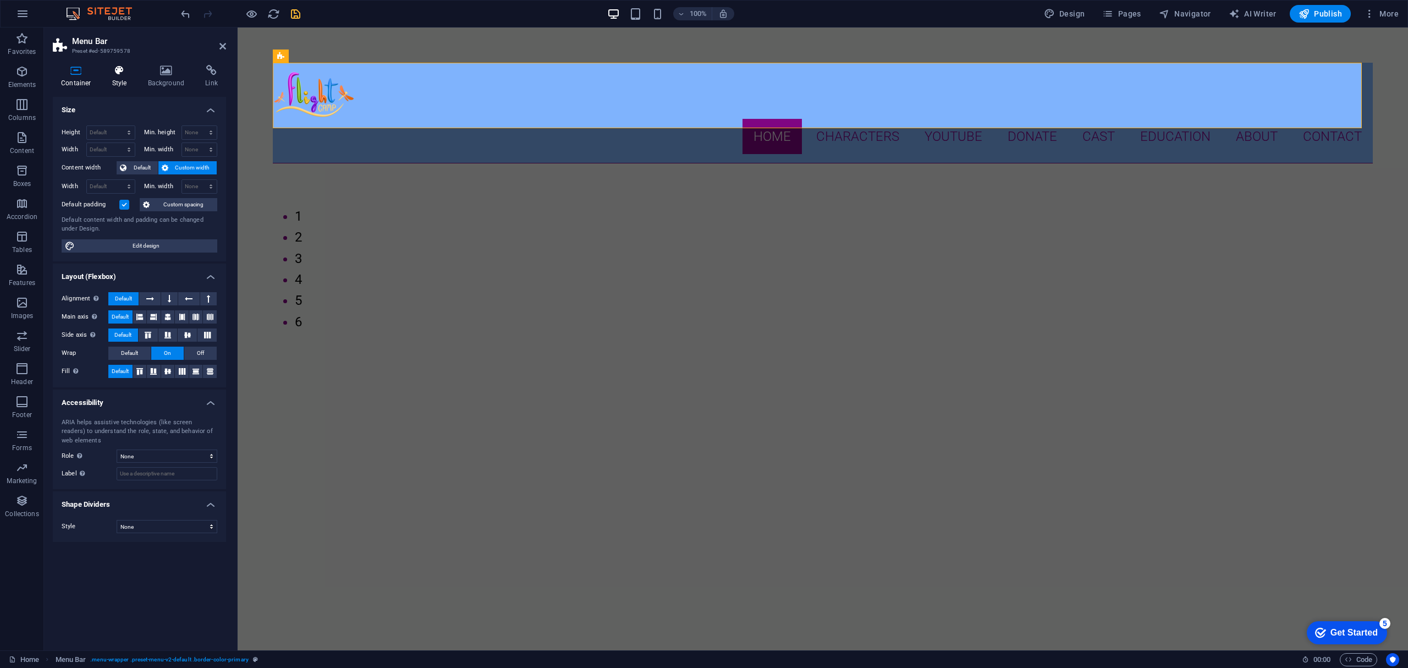
click at [128, 74] on icon at bounding box center [119, 70] width 31 height 11
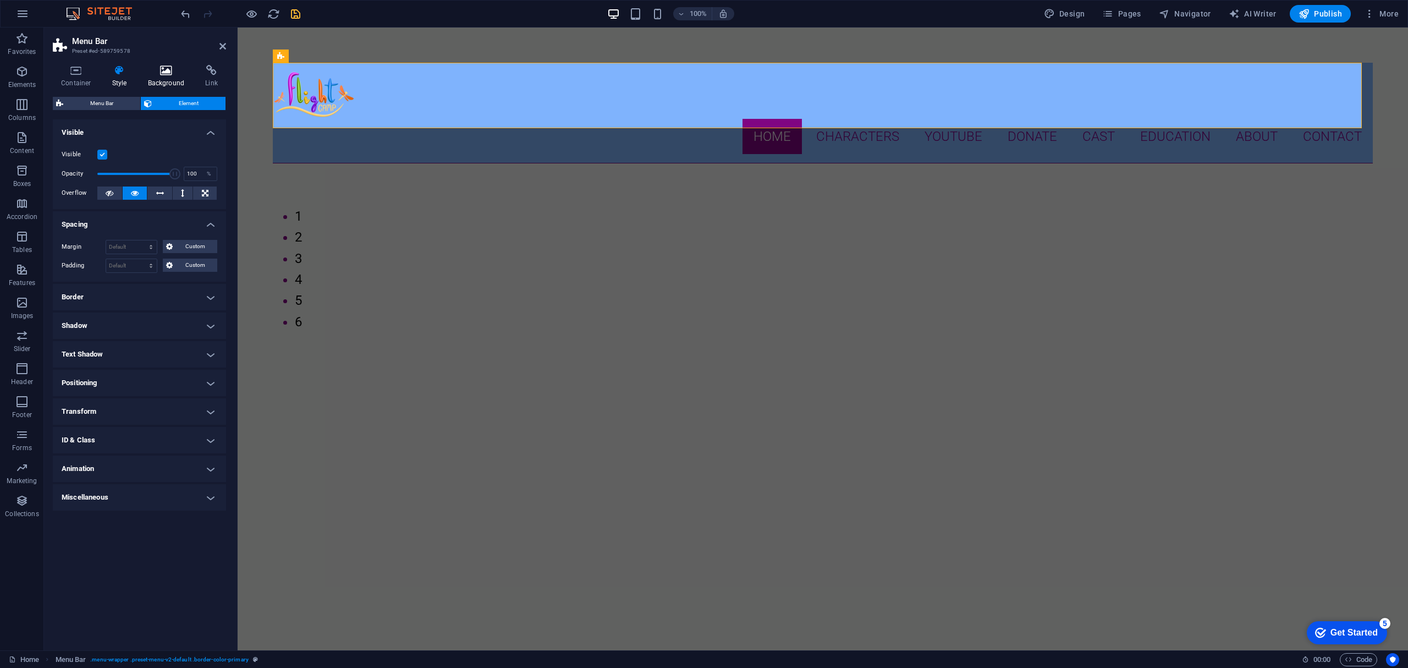
click at [163, 74] on icon at bounding box center [166, 70] width 53 height 11
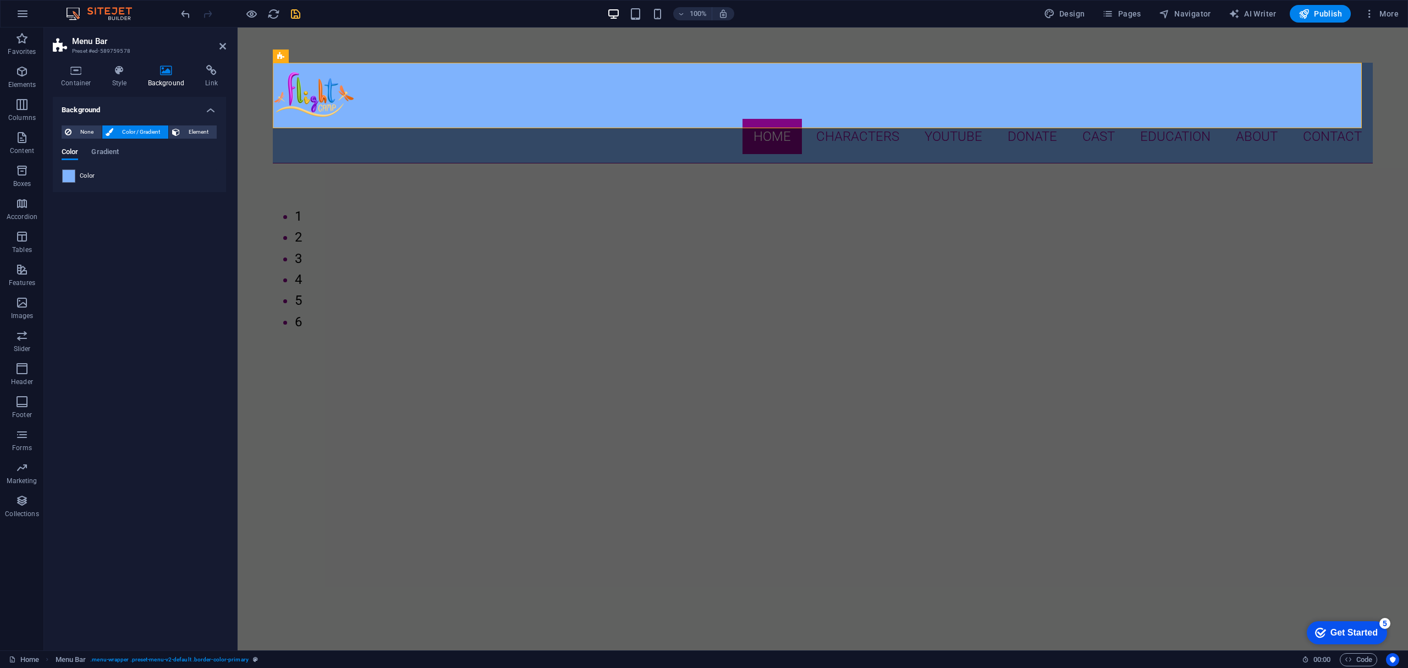
click at [293, 10] on icon "save" at bounding box center [295, 14] width 13 height 13
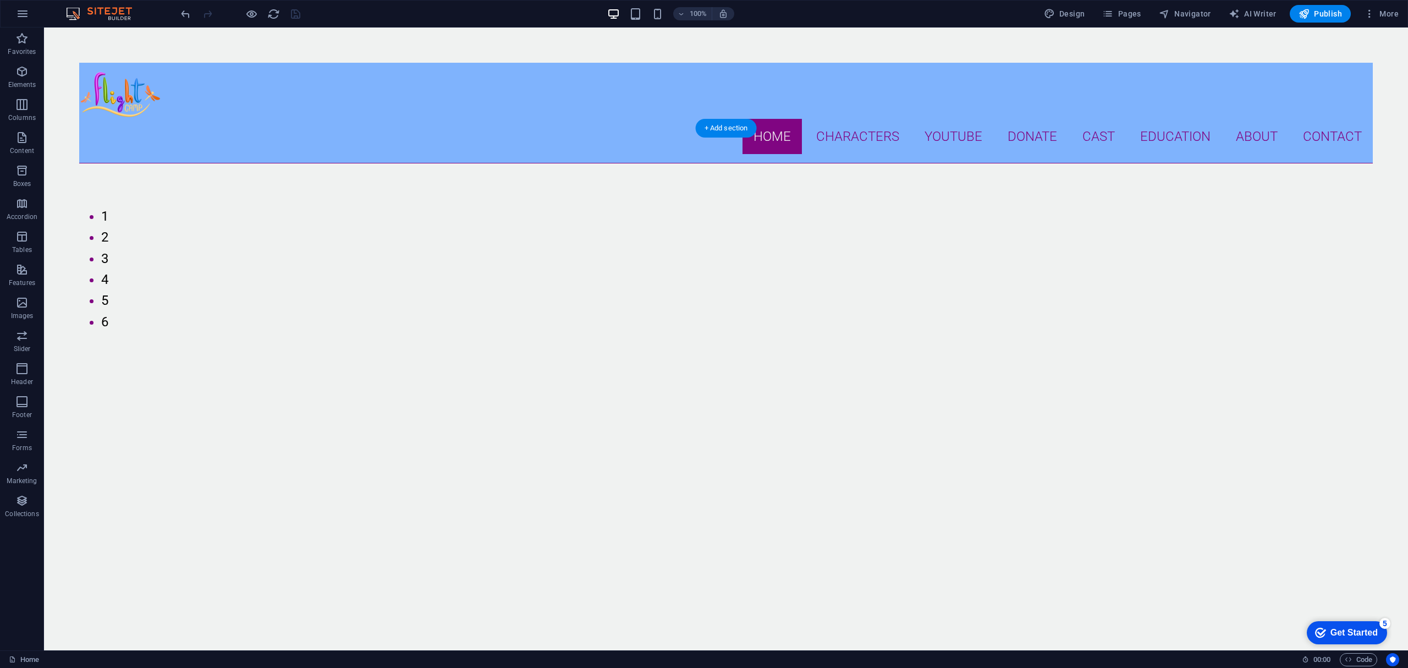
click at [91, 122] on div "Banner" at bounding box center [100, 121] width 42 height 13
select select "%"
select select "px"
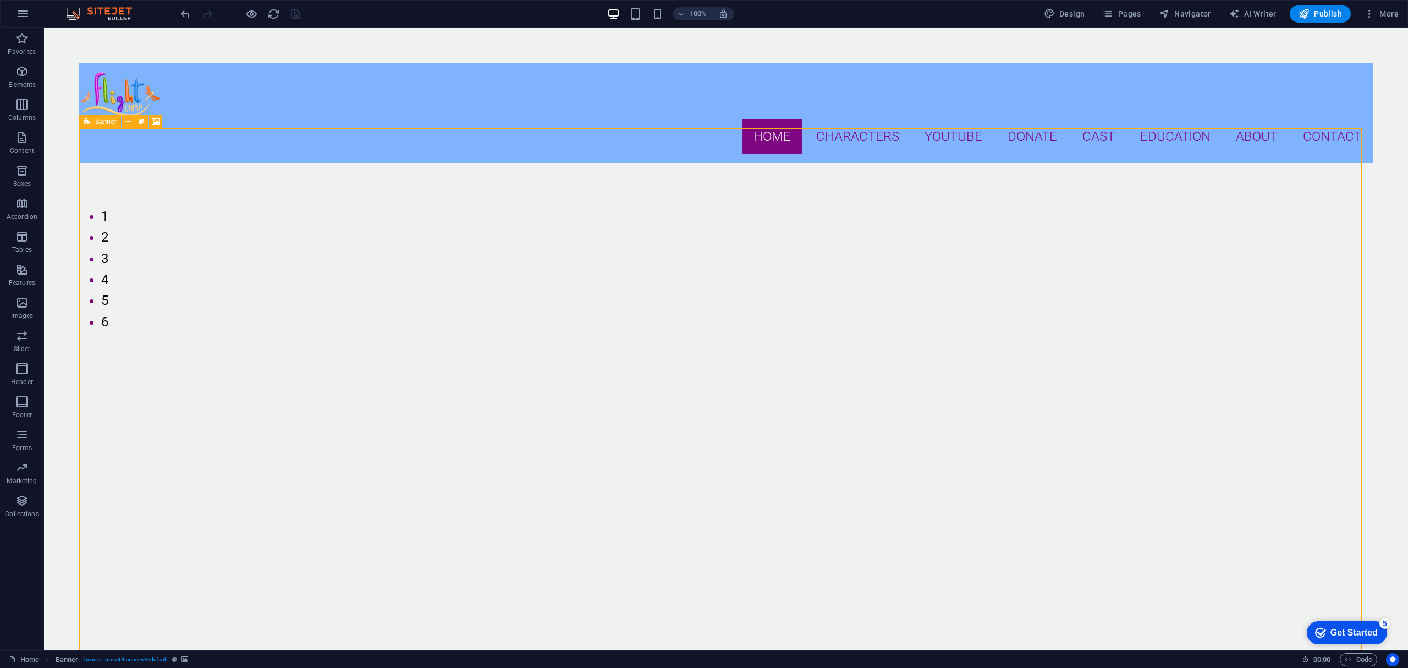
select select "vh"
select select "px"
select select "ms"
select select "s"
select select "progressive"
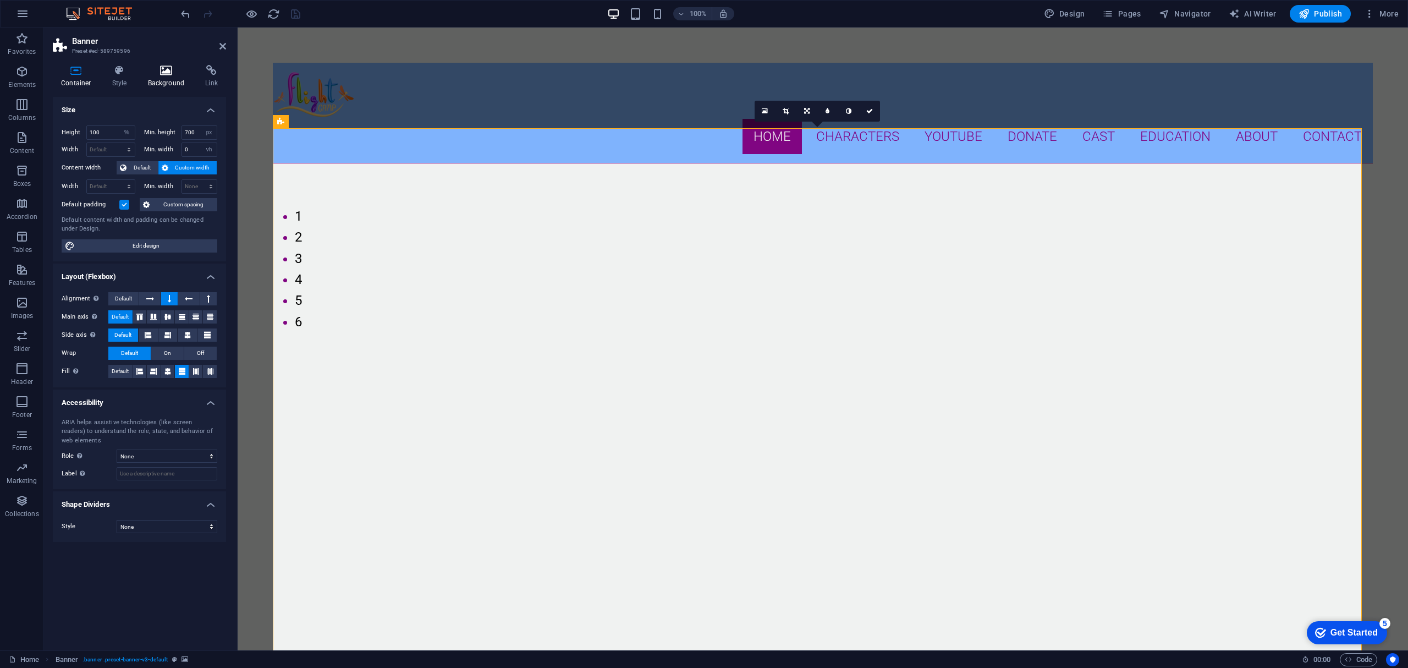
click at [164, 73] on icon at bounding box center [166, 70] width 53 height 11
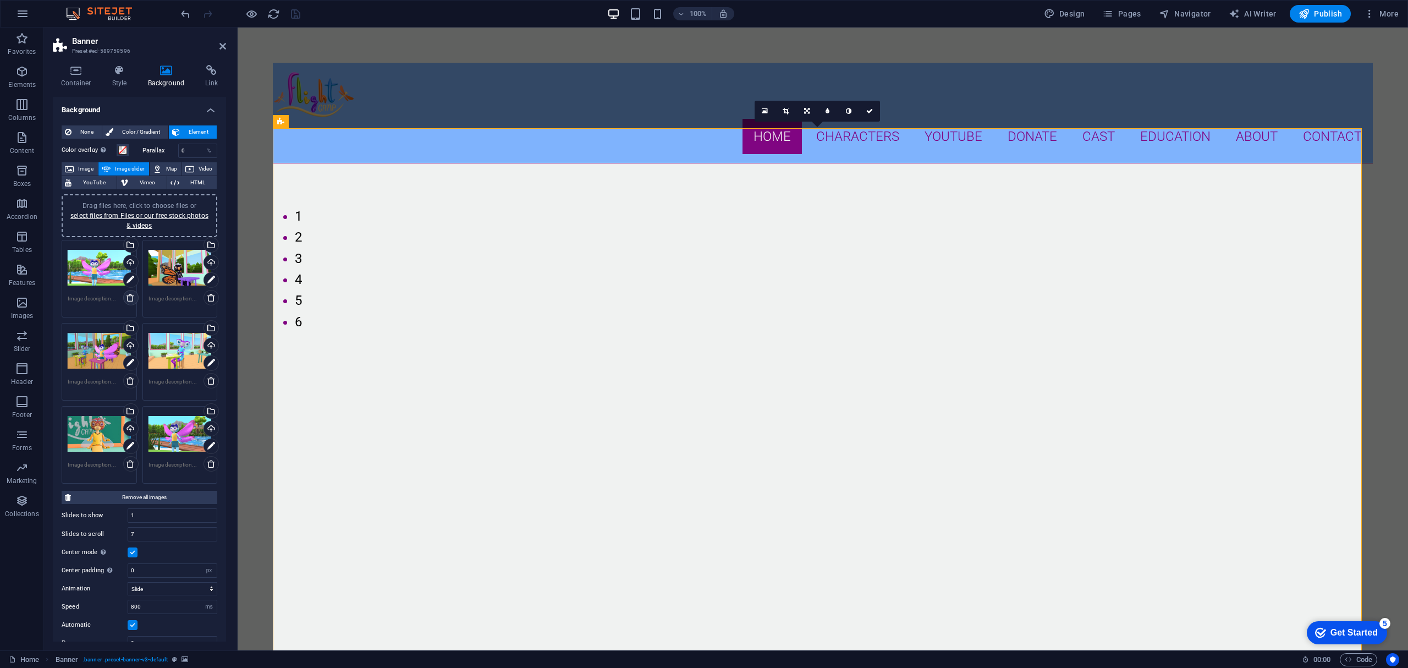
click at [129, 294] on icon at bounding box center [130, 297] width 9 height 9
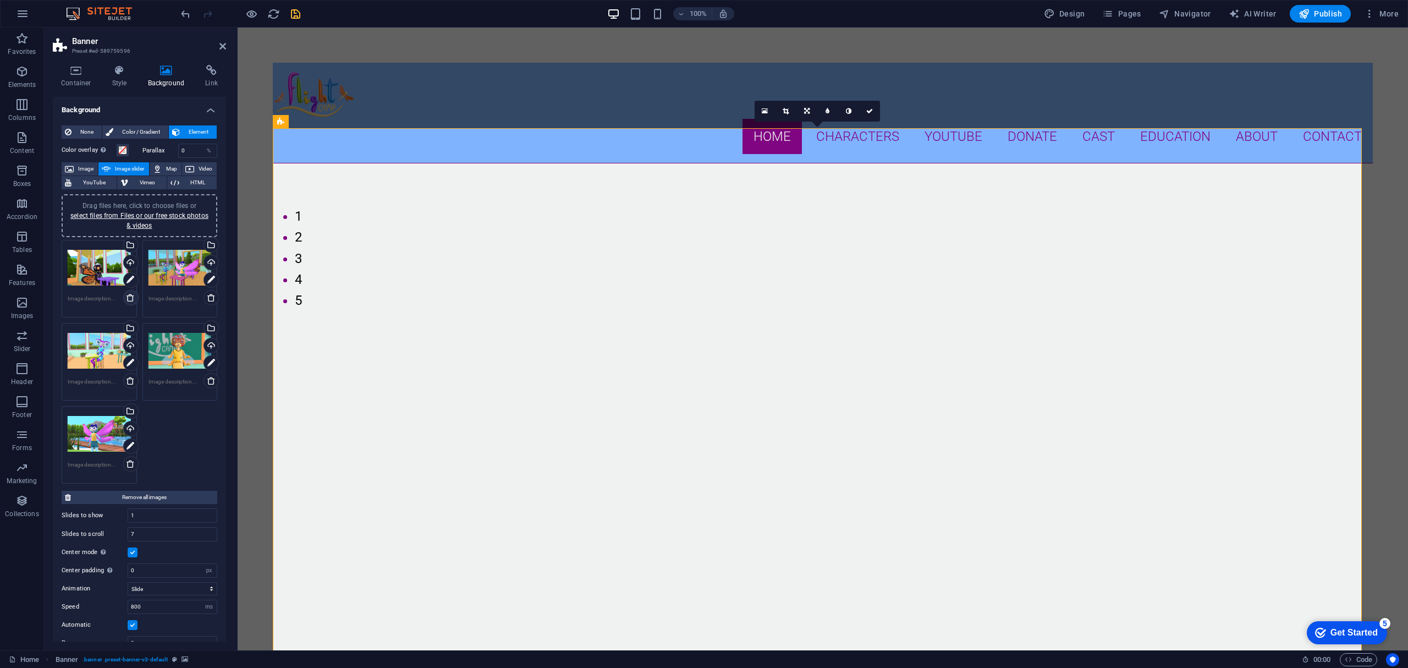
click at [129, 294] on icon at bounding box center [130, 297] width 9 height 9
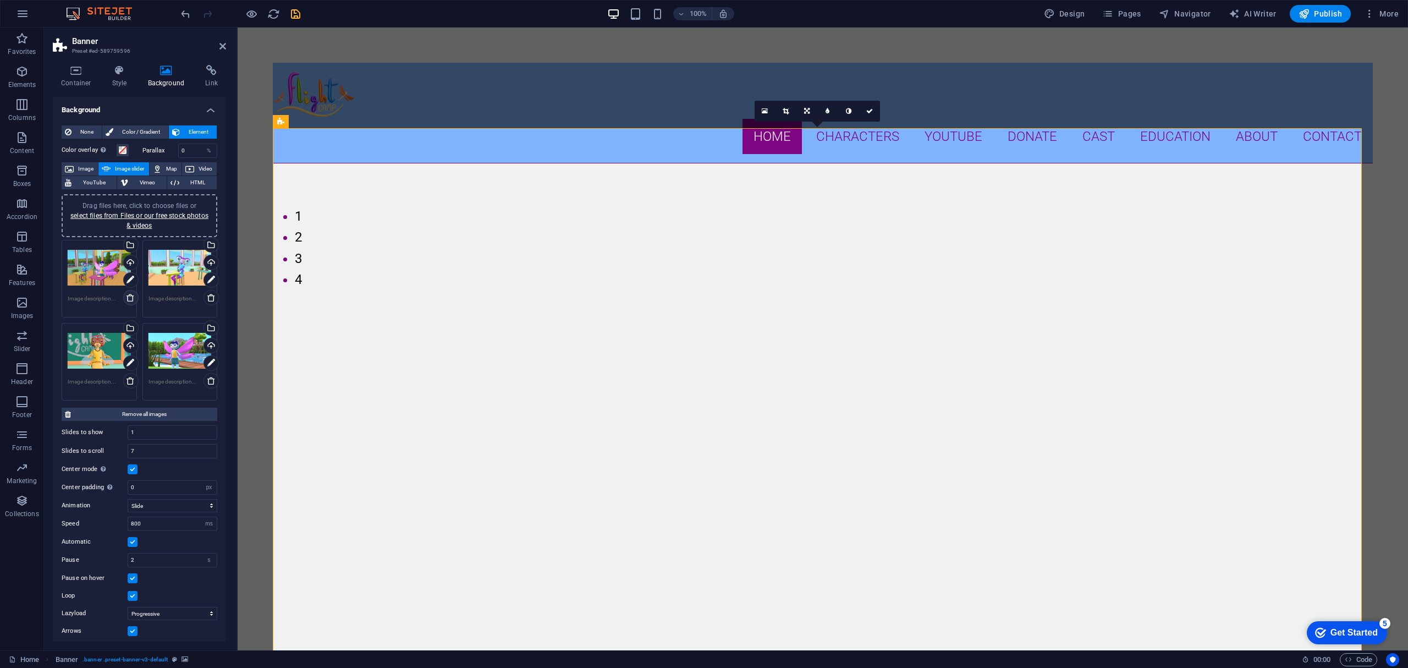
click at [129, 294] on icon at bounding box center [130, 297] width 9 height 9
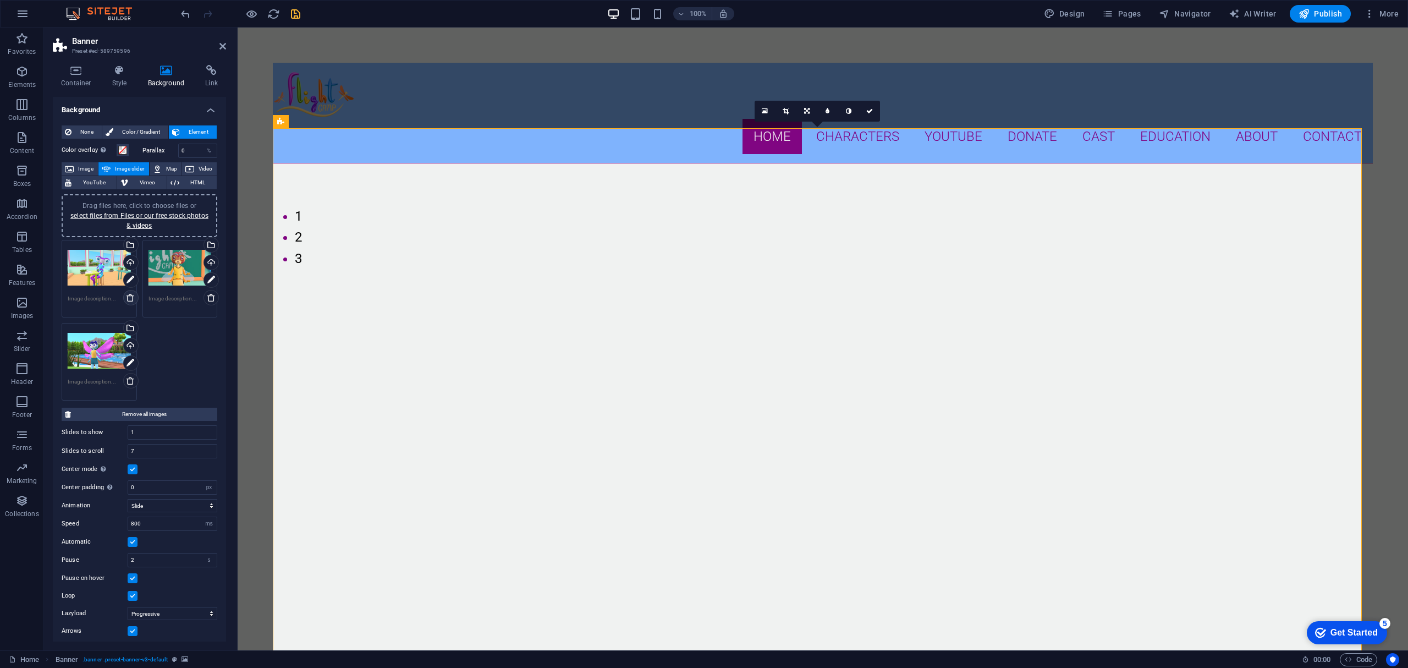
click at [129, 294] on icon at bounding box center [130, 297] width 9 height 9
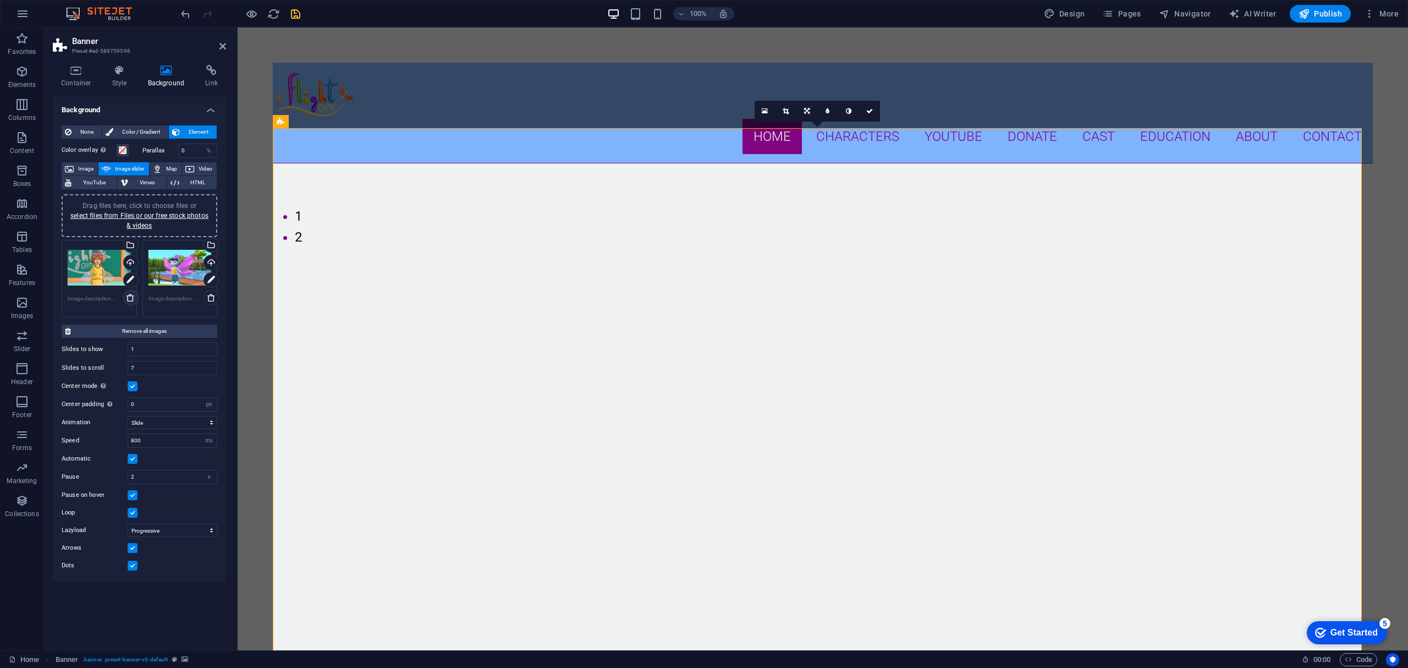
click at [129, 294] on icon at bounding box center [130, 297] width 9 height 9
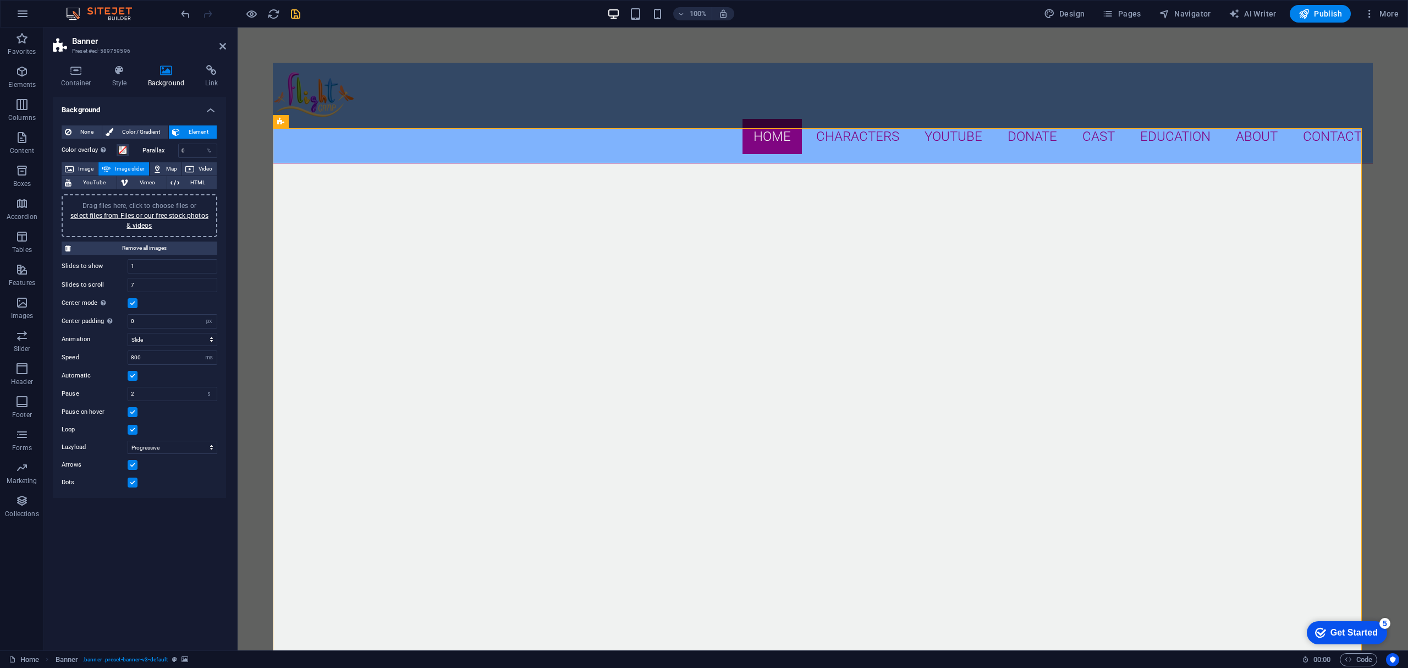
click at [141, 202] on span "Drag files here, click to choose files or select files from Files or our free s…" at bounding box center [139, 216] width 138 height 28
click at [166, 204] on span "Drag files here, click to choose files or select files from Files or our free s…" at bounding box center [139, 216] width 138 height 28
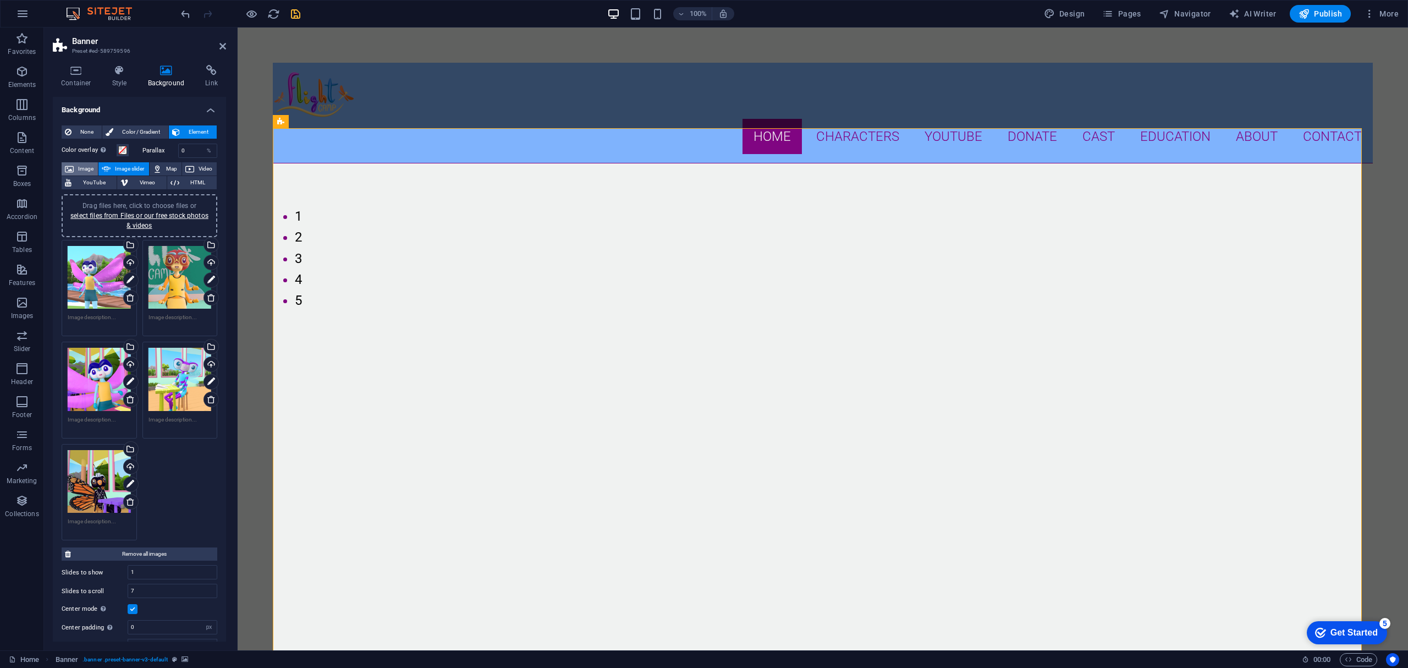
click at [82, 168] on span "Image" at bounding box center [86, 168] width 18 height 13
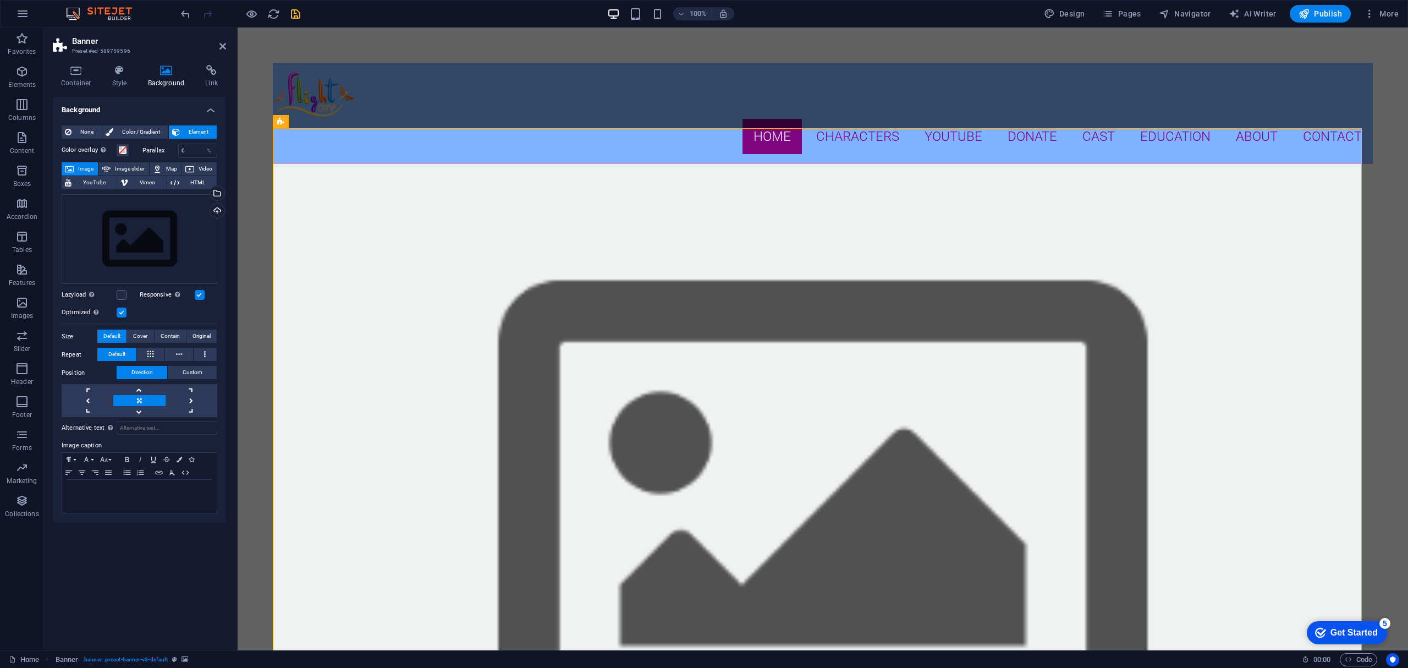
click at [143, 396] on link at bounding box center [139, 400] width 52 height 11
click at [191, 410] on link at bounding box center [192, 411] width 52 height 11
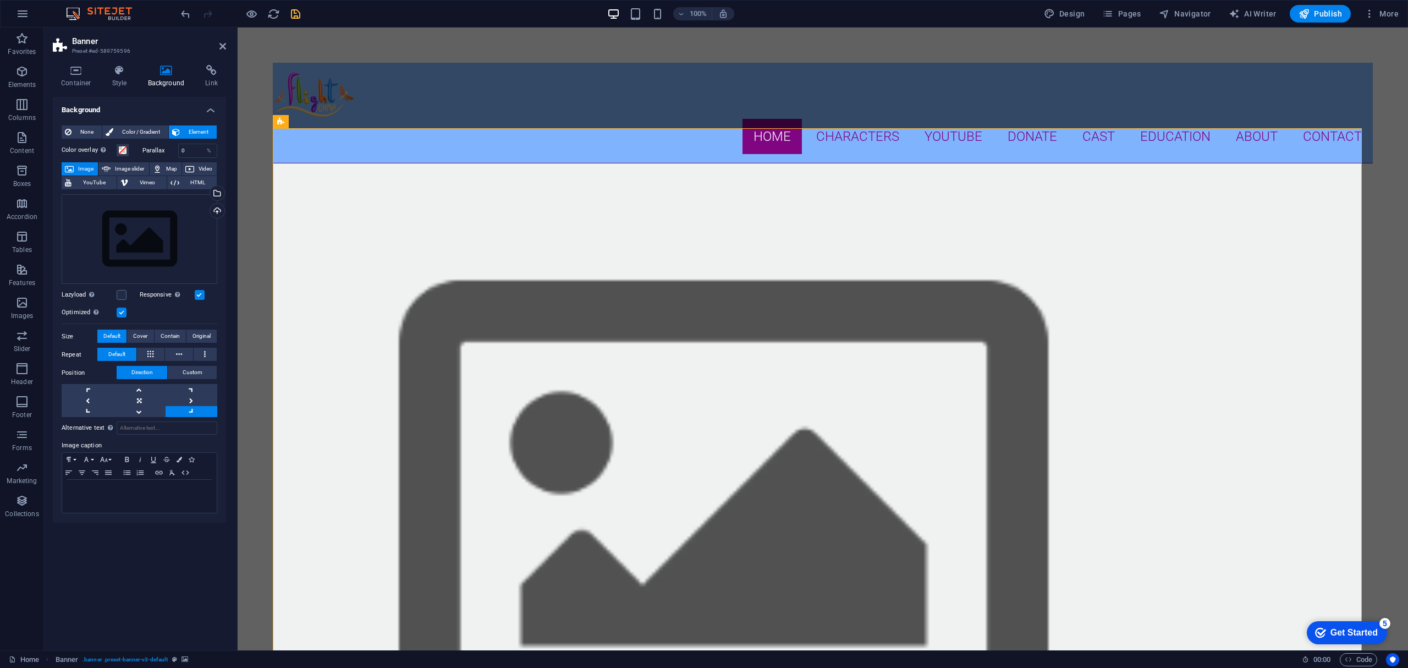
click at [191, 410] on link at bounding box center [192, 411] width 52 height 11
click at [163, 78] on h4 "Background" at bounding box center [169, 76] width 58 height 23
click at [161, 69] on icon at bounding box center [166, 70] width 53 height 11
click at [124, 73] on icon at bounding box center [119, 70] width 31 height 11
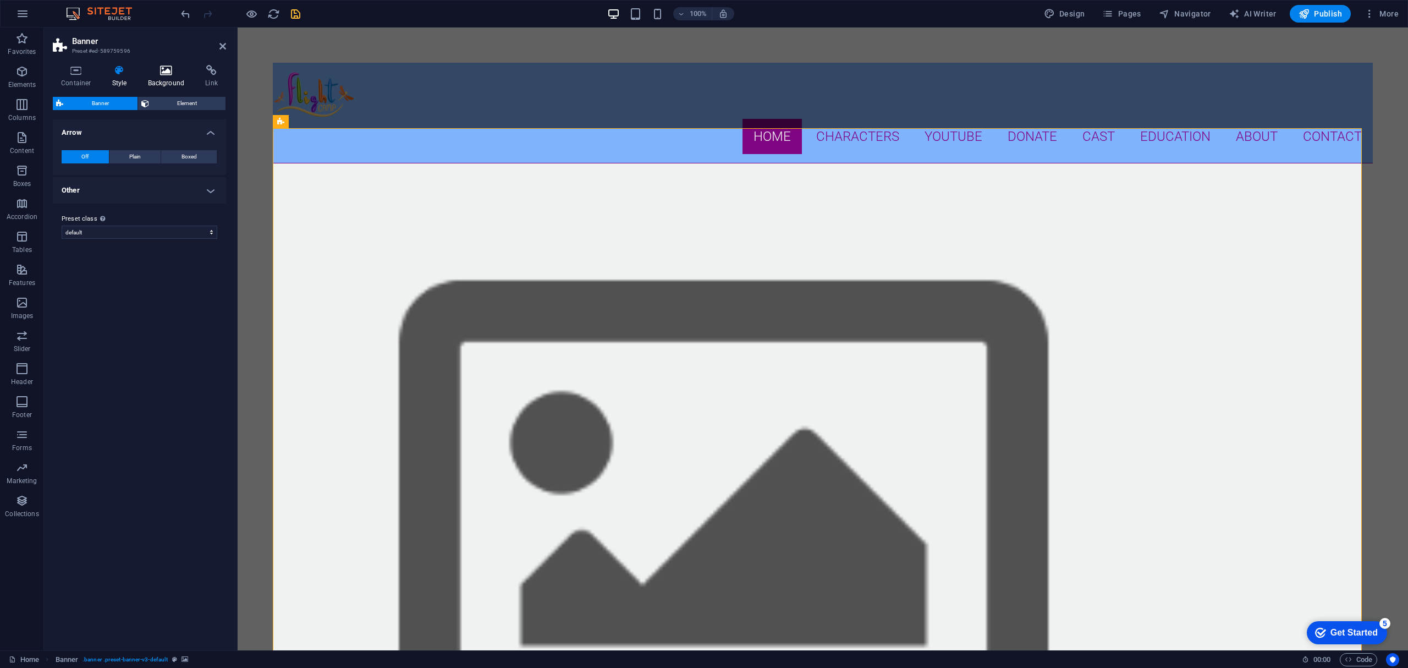
click at [162, 80] on h4 "Background" at bounding box center [169, 76] width 58 height 23
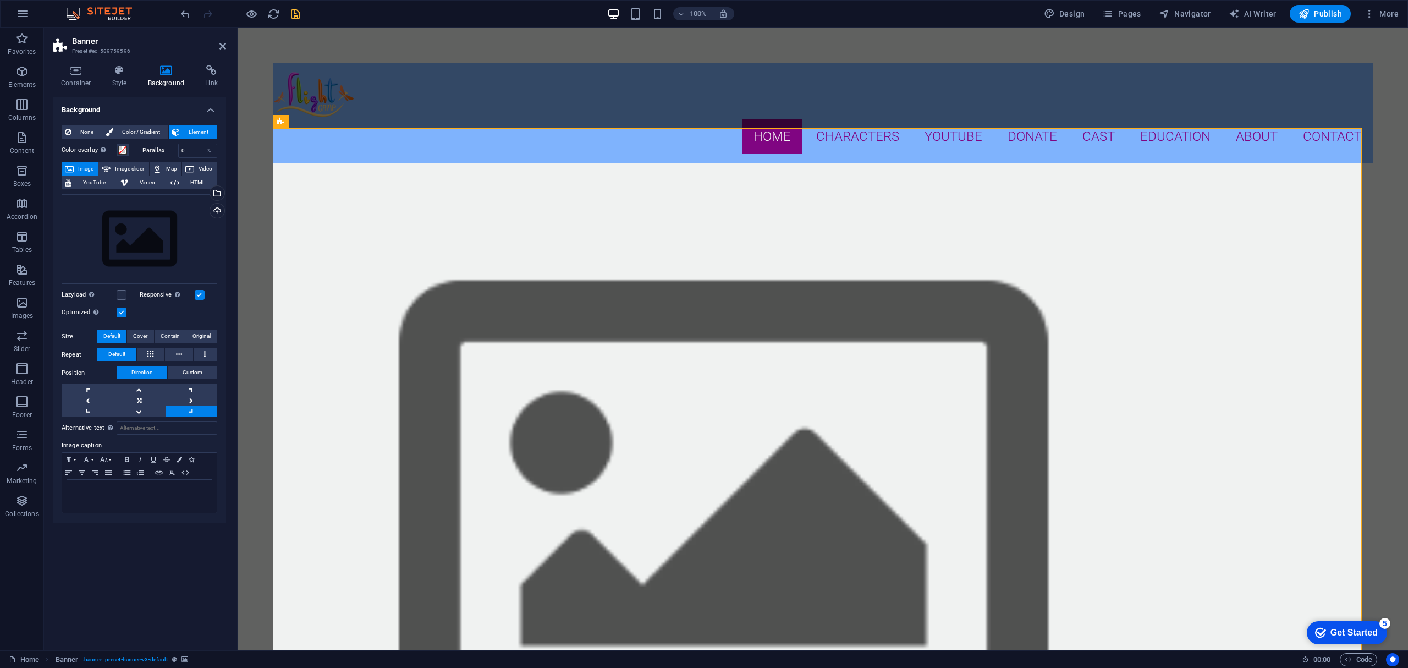
click at [148, 144] on div "Parallax 0 %" at bounding box center [179, 151] width 75 height 14
click at [136, 161] on div "Color overlay Places an overlay over the background to colorize it Parallax 0 %…" at bounding box center [140, 326] width 156 height 375
click at [135, 168] on span "Image slider" at bounding box center [129, 168] width 31 height 13
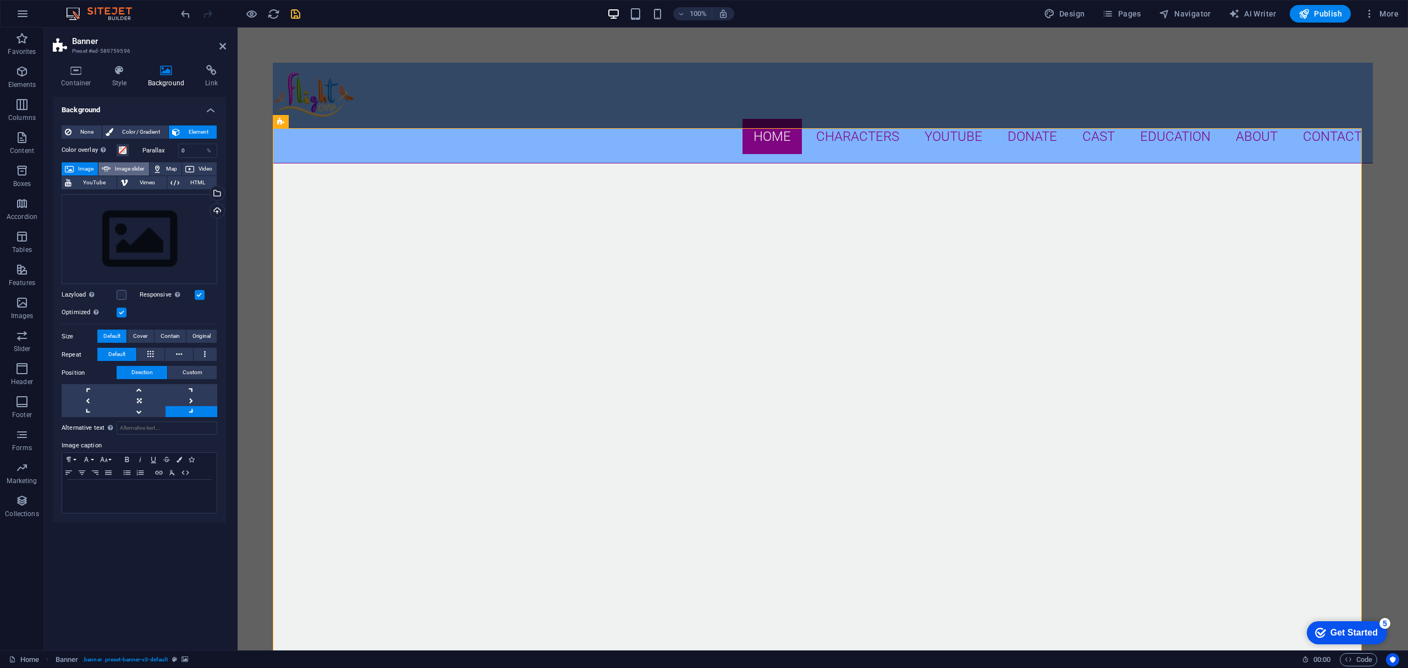
select select "ms"
select select "s"
select select "progressive"
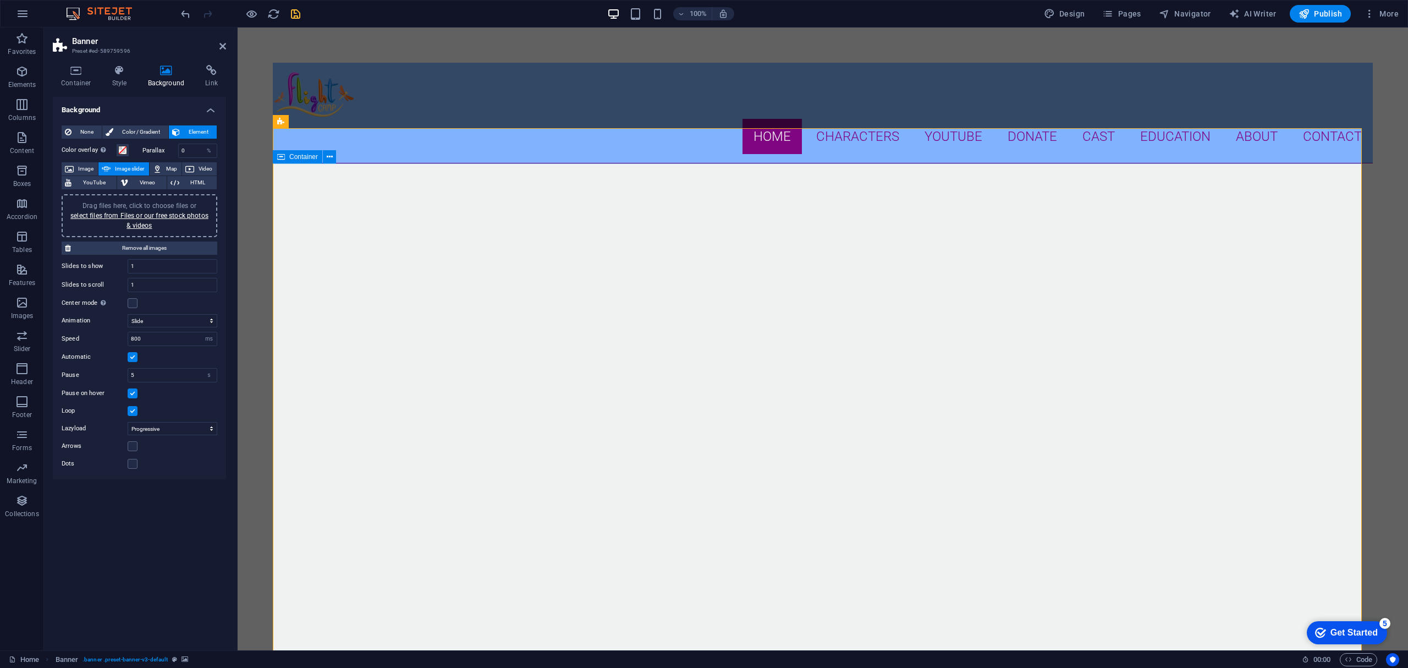
click at [130, 73] on icon at bounding box center [119, 70] width 31 height 11
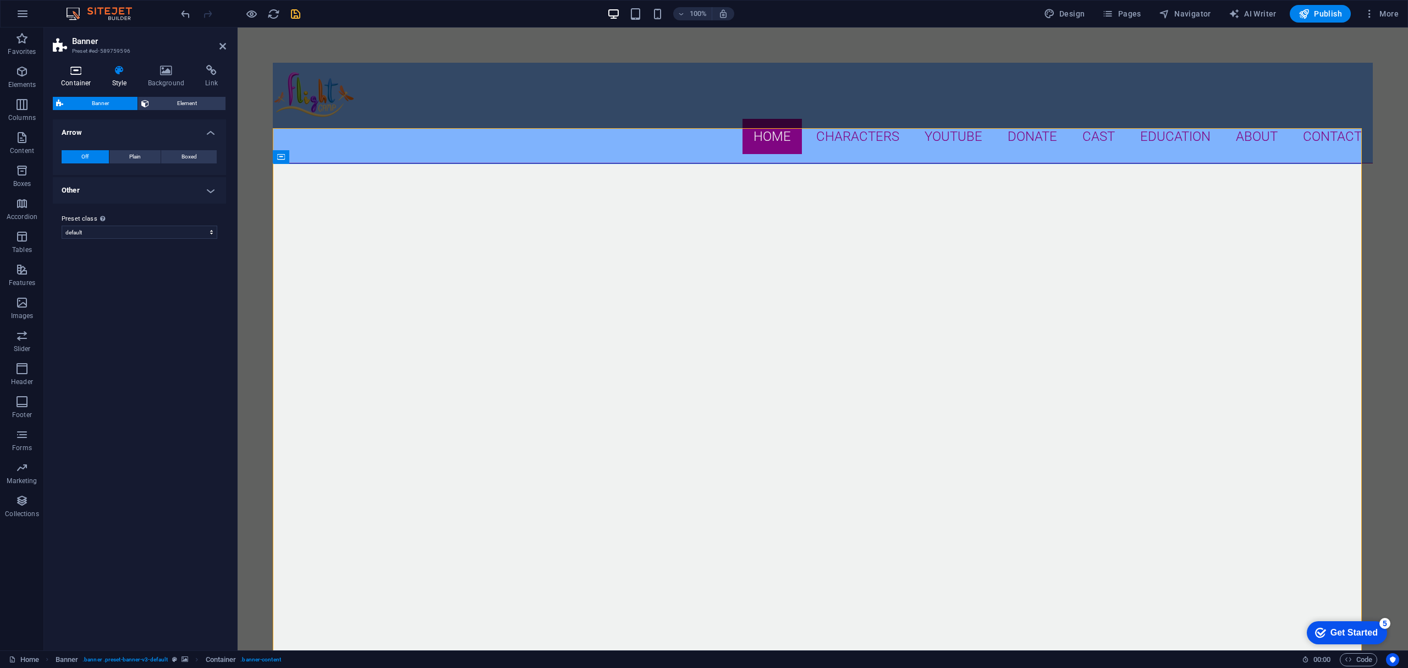
click at [78, 75] on icon at bounding box center [76, 70] width 47 height 11
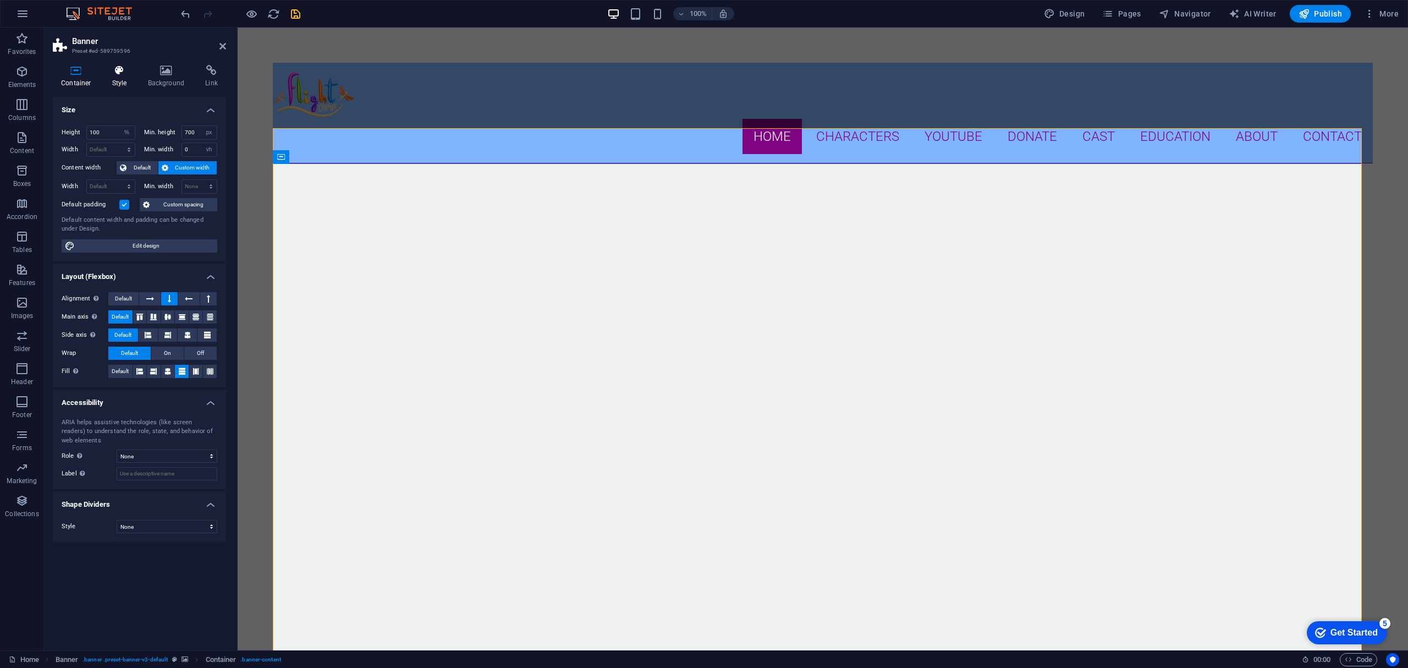
click at [131, 74] on icon at bounding box center [119, 70] width 31 height 11
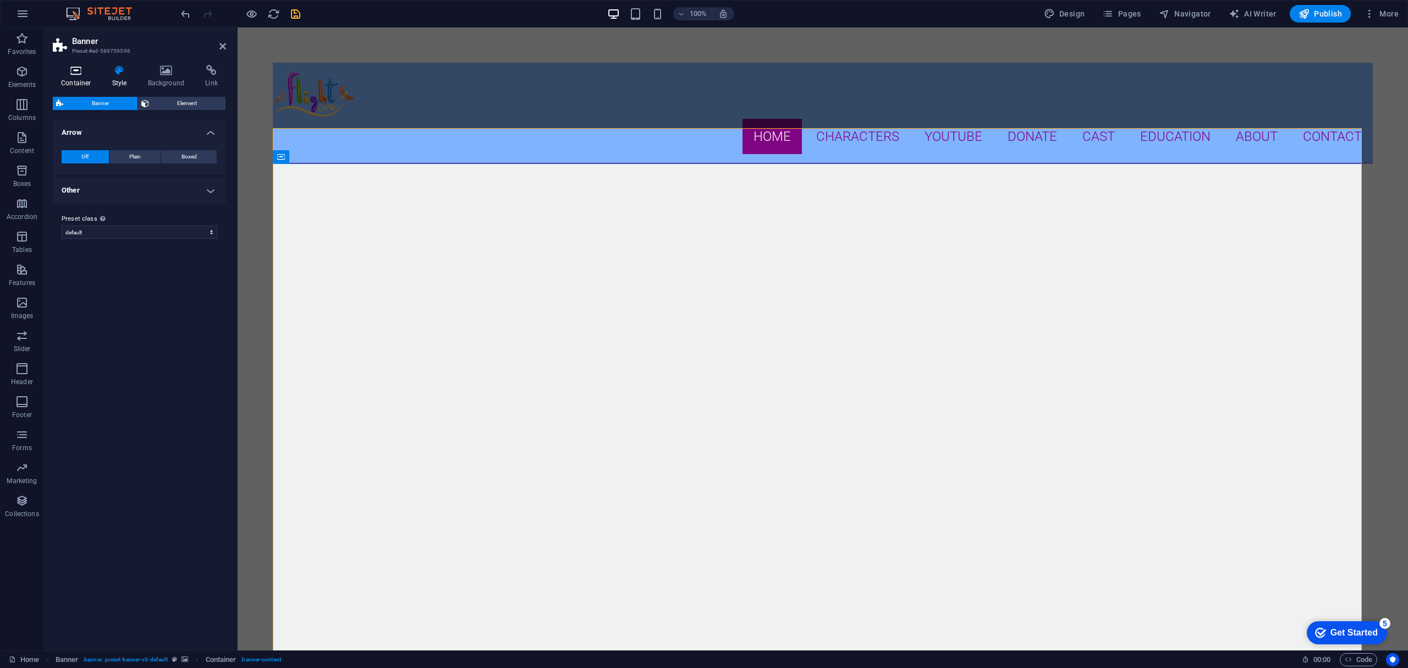
click at [70, 72] on icon at bounding box center [76, 70] width 47 height 11
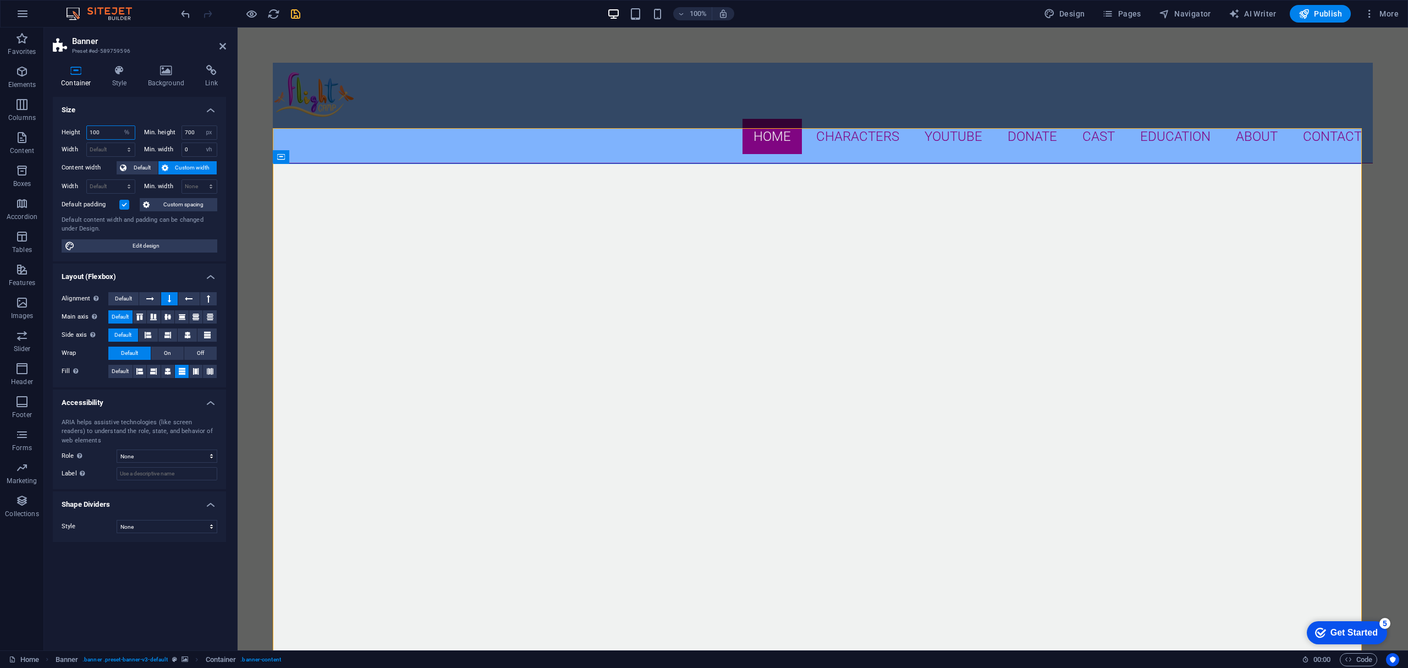
click at [105, 131] on input "100" at bounding box center [111, 132] width 48 height 13
drag, startPoint x: 123, startPoint y: 131, endPoint x: 85, endPoint y: 124, distance: 39.1
click at [85, 125] on div "Height 100 Default px rem % vh vw" at bounding box center [99, 132] width 74 height 14
drag, startPoint x: 102, startPoint y: 132, endPoint x: 65, endPoint y: 128, distance: 37.7
click at [65, 128] on div "Height 100 Default px rem % vh vw" at bounding box center [99, 132] width 74 height 14
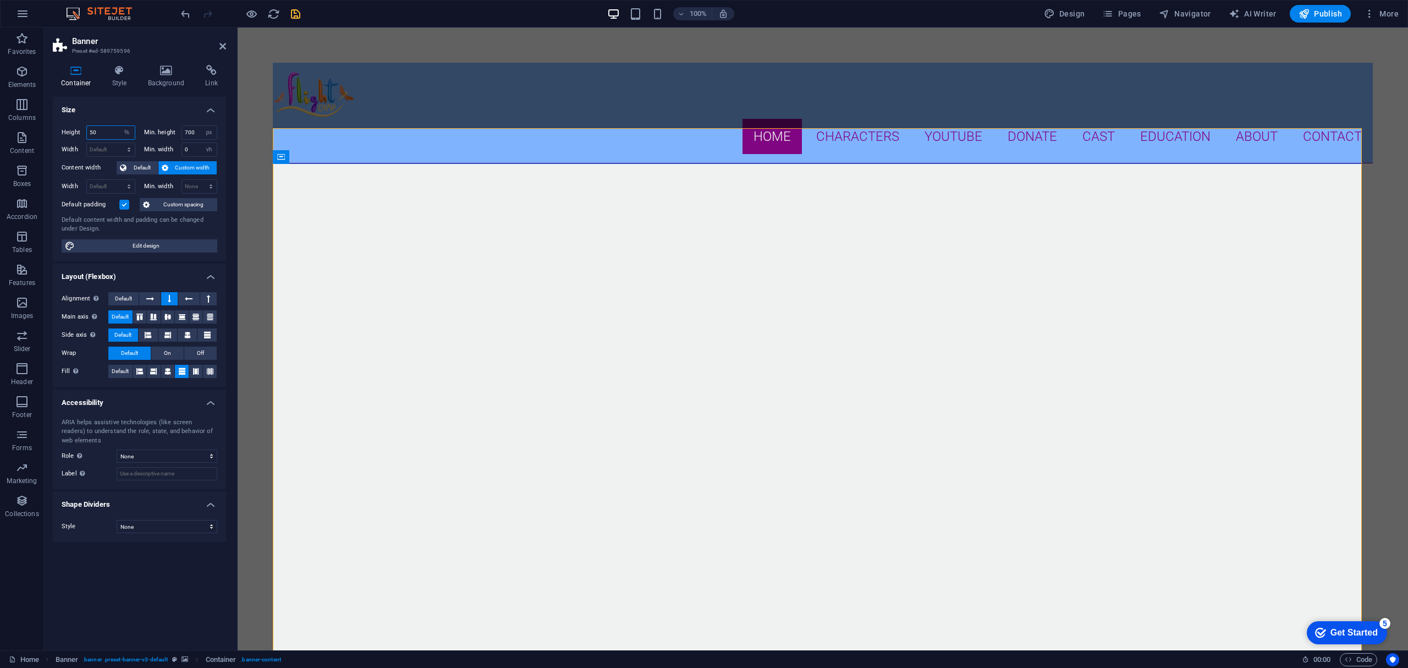
type input "50"
click at [128, 131] on select "Default px rem % vh vw" at bounding box center [126, 132] width 15 height 13
select select "default"
click at [119, 126] on select "Default px rem % vh vw" at bounding box center [126, 132] width 15 height 13
select select "DISABLED_OPTION_VALUE"
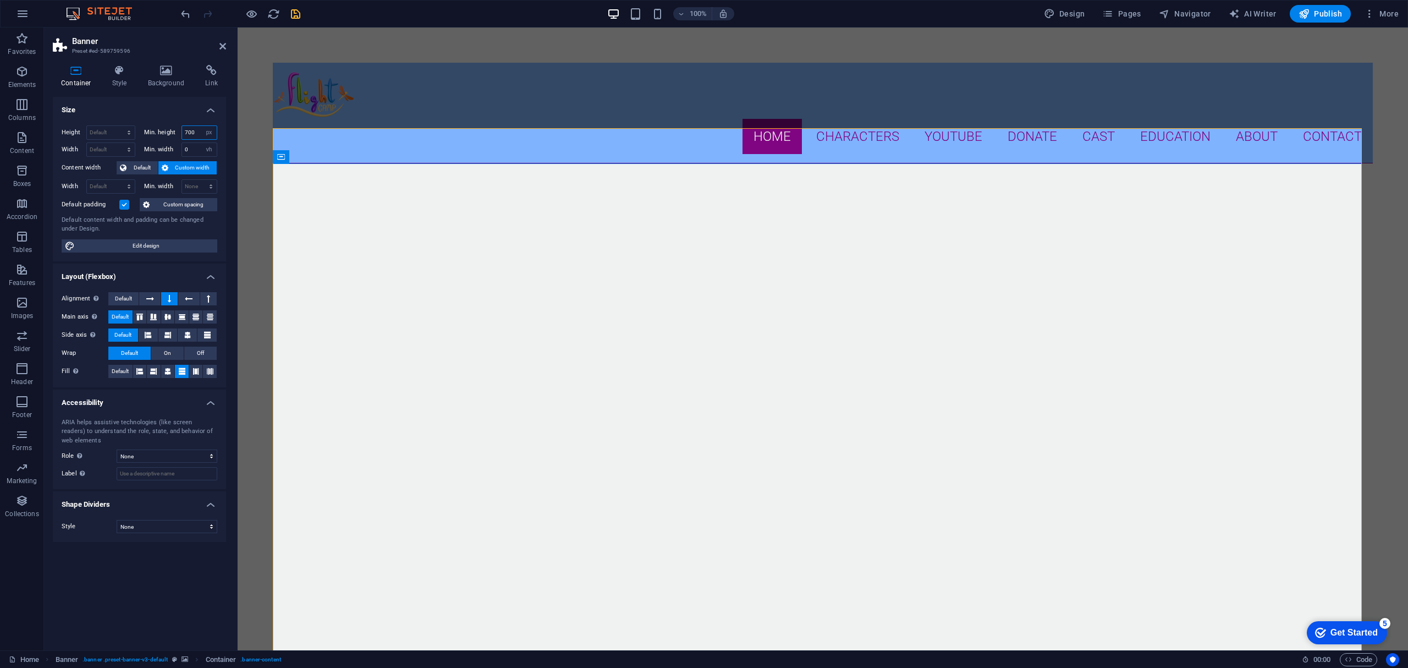
click at [198, 135] on input "700" at bounding box center [199, 132] width 35 height 13
click at [202, 131] on select "None px rem % vh vw" at bounding box center [208, 132] width 15 height 13
select select "6nbjik4l2tg"
click at [201, 126] on select "None px rem % vh vw" at bounding box center [208, 132] width 15 height 13
select select "DISABLED_OPTION_VALUE"
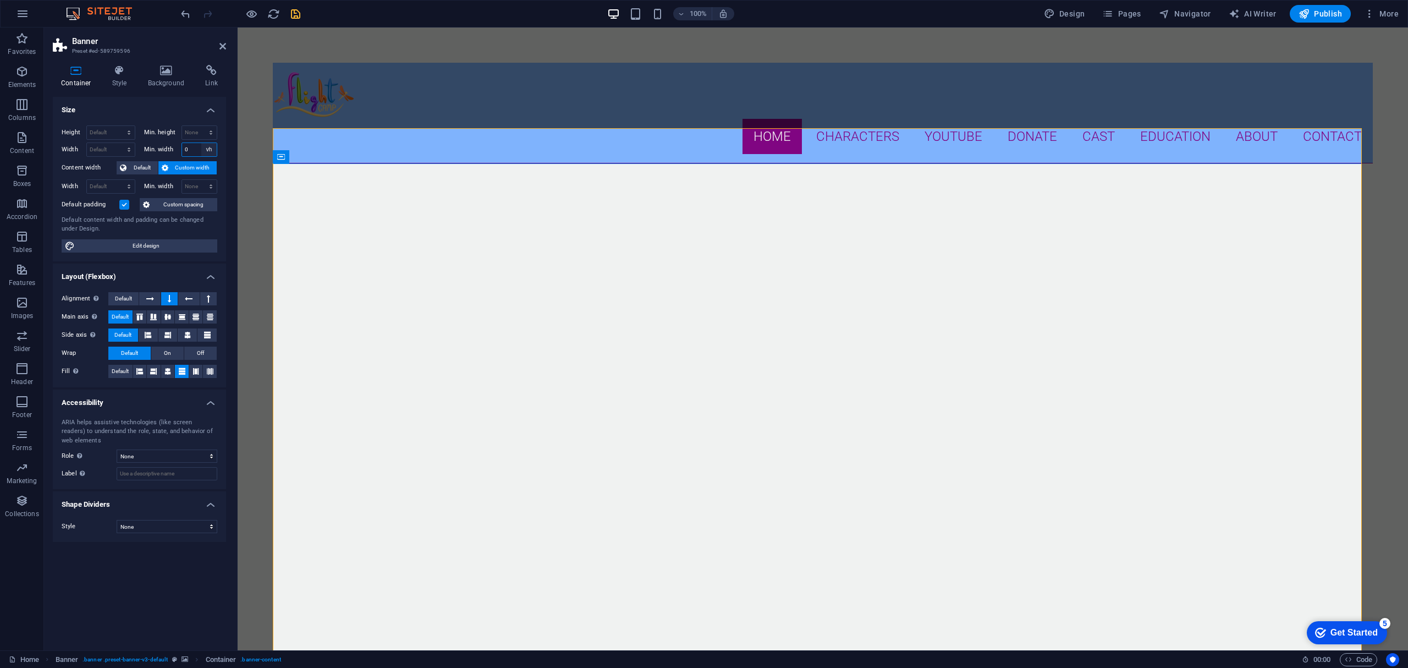
click at [205, 150] on select "None px rem % vh vw" at bounding box center [208, 149] width 15 height 13
select select "ekmhkraii74"
click at [201, 143] on select "None px rem % vh vw" at bounding box center [208, 149] width 15 height 13
select select "DISABLED_OPTION_VALUE"
click at [145, 168] on span "Default" at bounding box center [142, 167] width 25 height 13
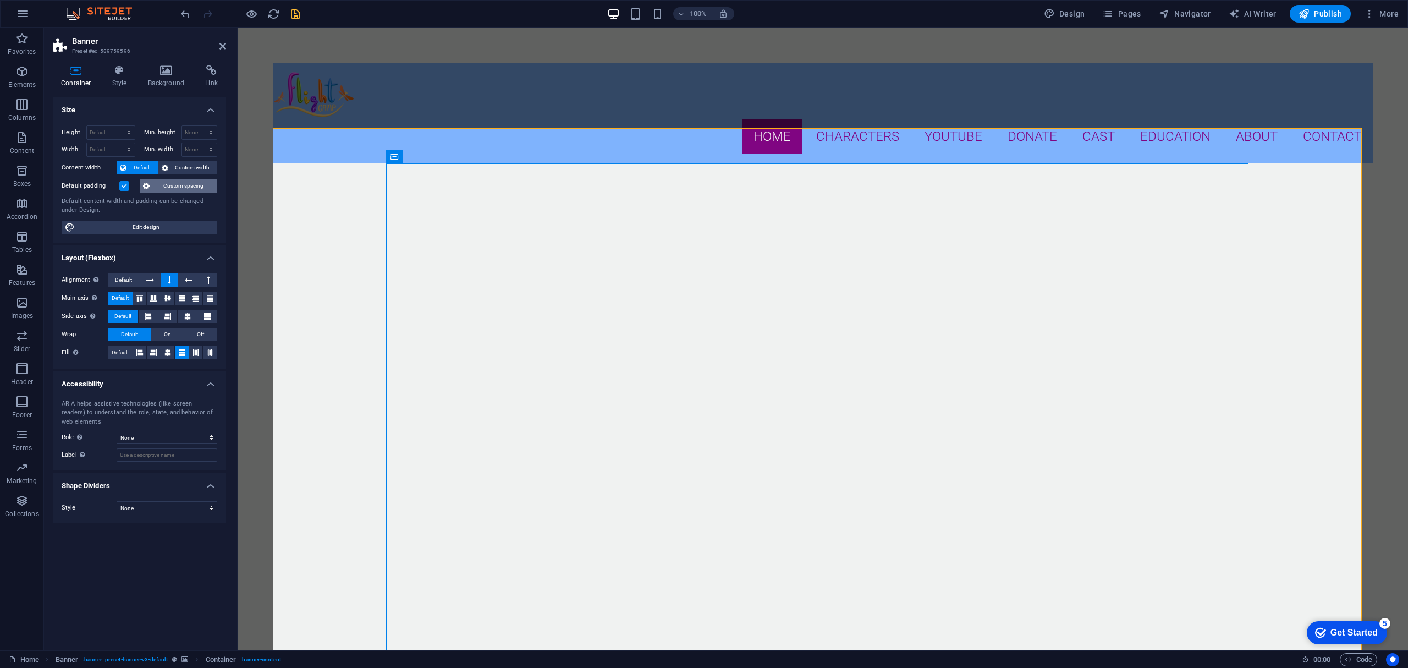
click at [173, 189] on span "Custom spacing" at bounding box center [183, 185] width 61 height 13
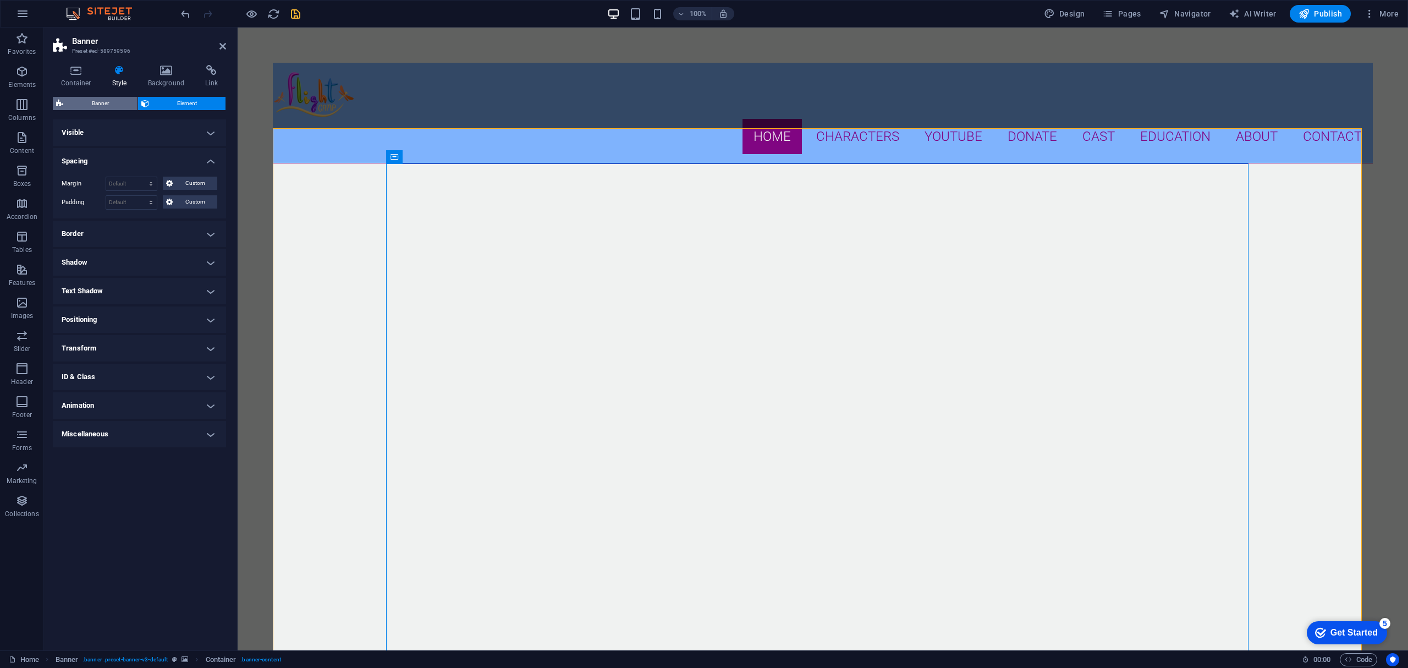
click at [107, 103] on span "Banner" at bounding box center [101, 103] width 68 height 13
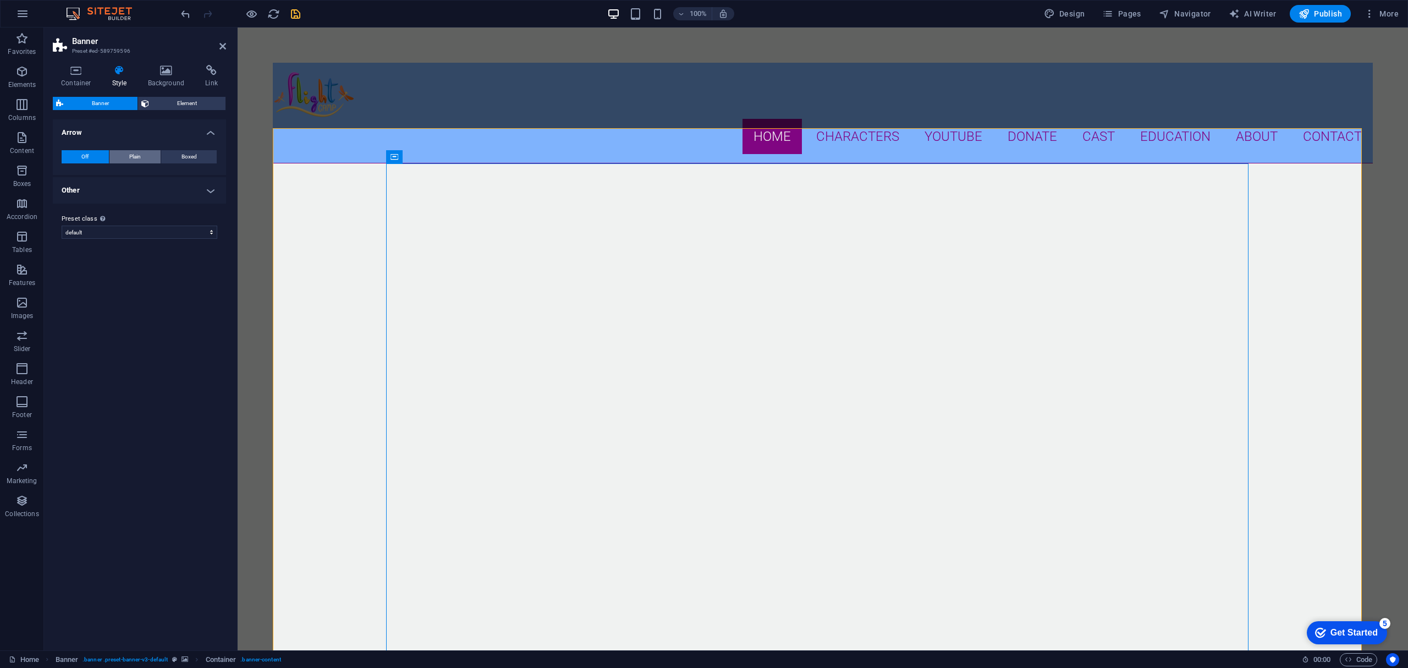
click at [140, 156] on span "Plain" at bounding box center [135, 156] width 12 height 13
click at [200, 192] on icon at bounding box center [197, 192] width 7 height 13
click at [203, 219] on h4 "Other" at bounding box center [139, 227] width 173 height 26
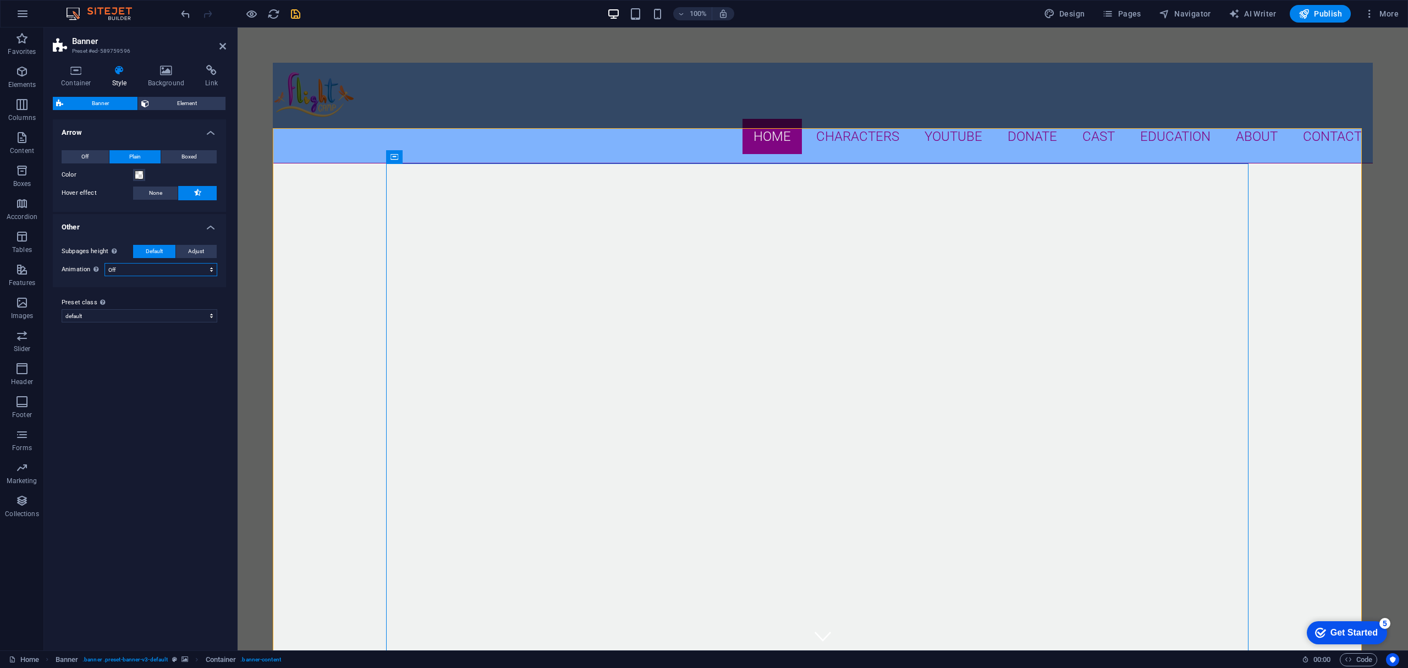
click at [186, 268] on select "Off Zoom: in & out Slide: left to right Slide: up to down" at bounding box center [161, 269] width 113 height 13
click at [183, 267] on select "Off Zoom: in & out Slide: left to right Slide: up to down" at bounding box center [161, 269] width 113 height 13
select select "zoominout"
click at [105, 263] on select "Off Zoom: in & out Slide: left to right Slide: up to down" at bounding box center [161, 269] width 113 height 13
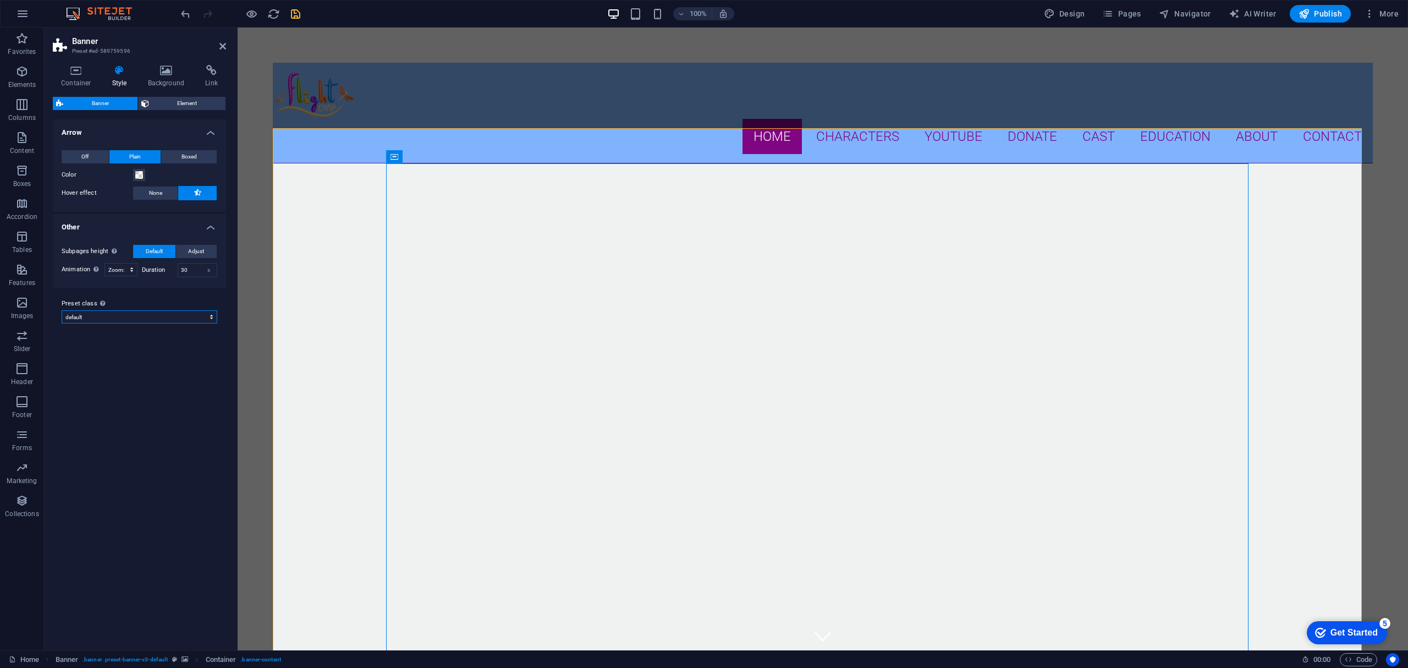
click at [144, 318] on select "default Add preset class" at bounding box center [140, 316] width 156 height 13
click at [186, 103] on span "Element" at bounding box center [187, 103] width 70 height 13
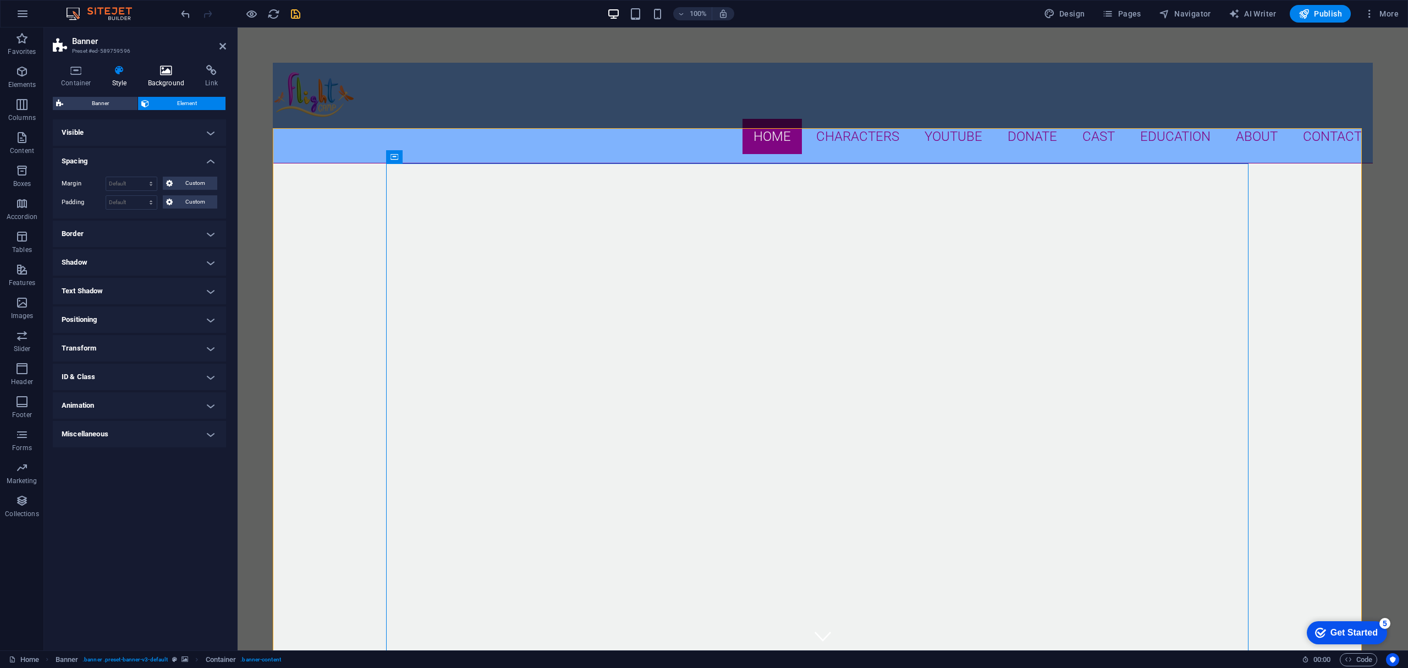
click at [160, 70] on icon at bounding box center [166, 70] width 53 height 11
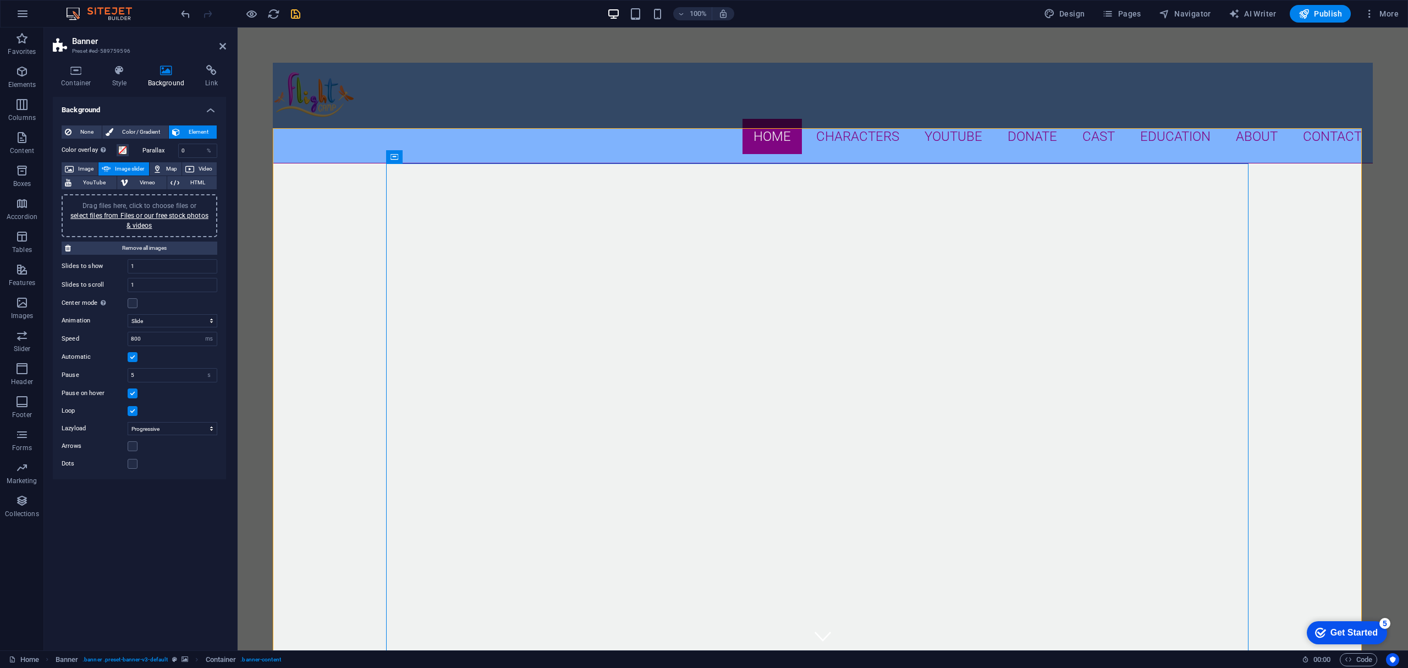
click at [157, 204] on span "Drag files here, click to choose files or select files from Files or our free s…" at bounding box center [139, 216] width 138 height 28
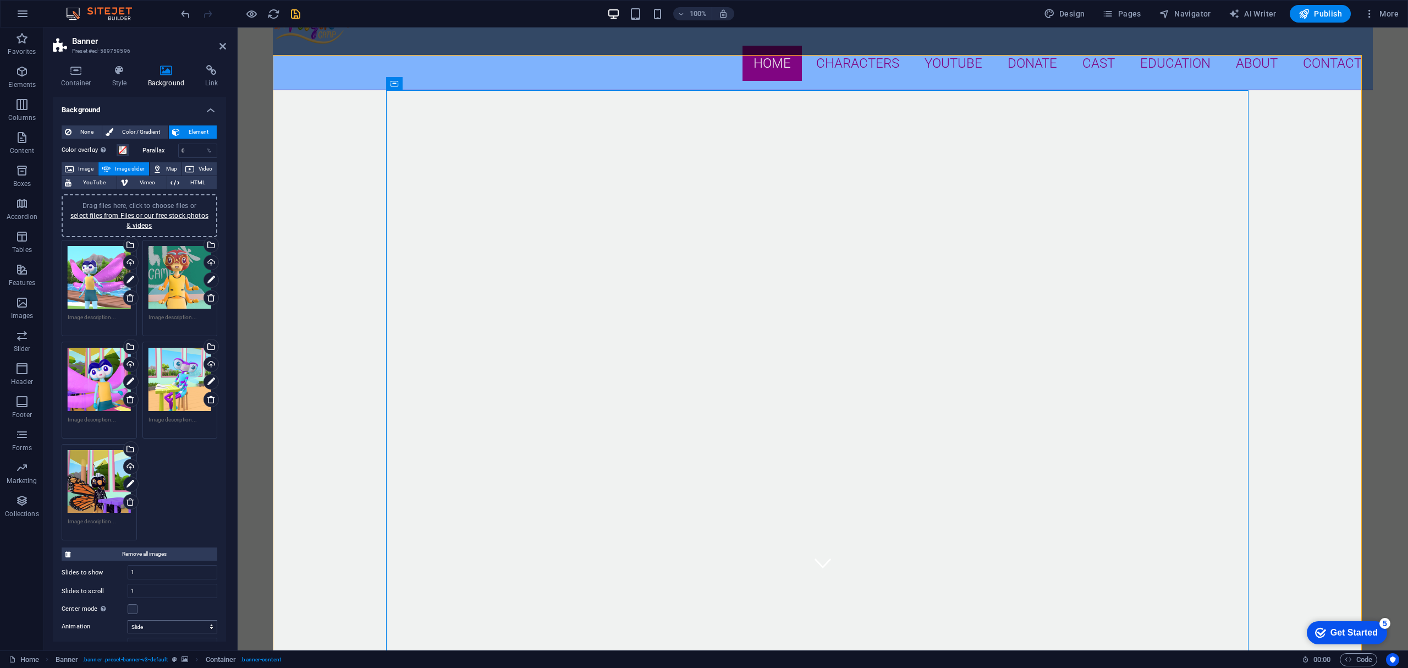
scroll to position [141, 0]
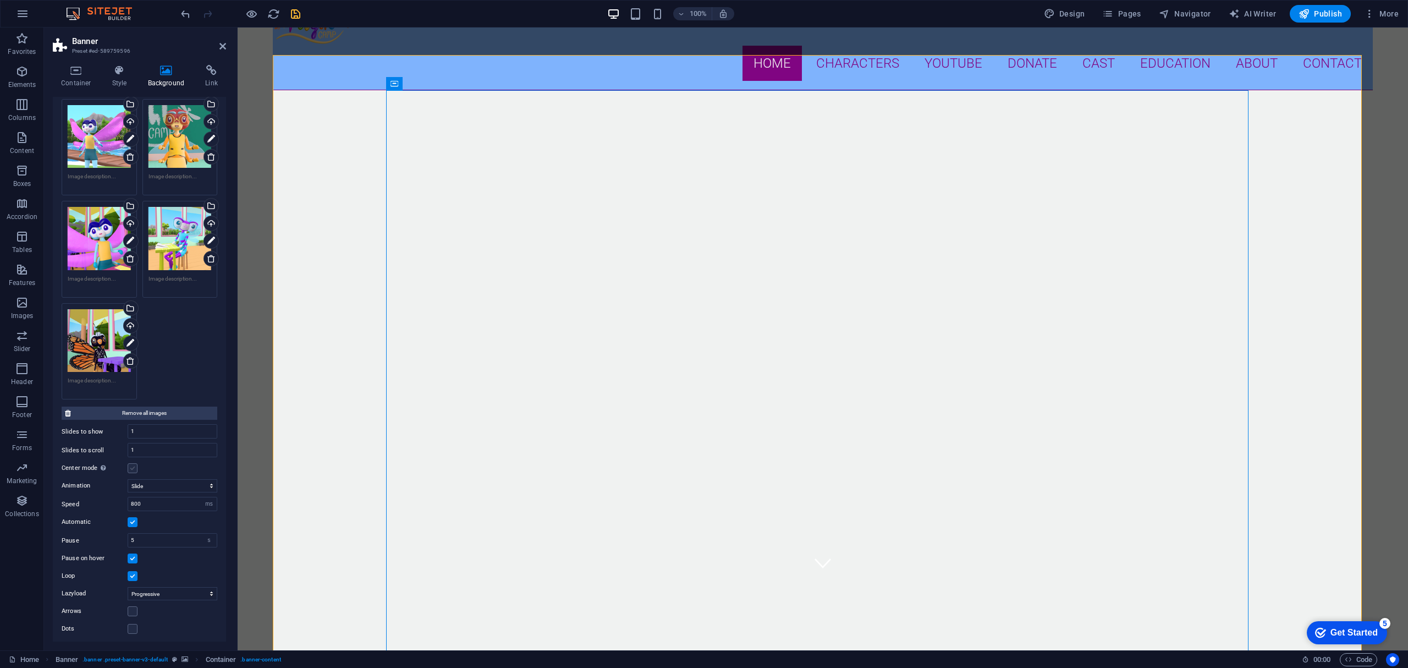
click at [135, 467] on label at bounding box center [133, 468] width 10 height 10
click at [0, 0] on input "Center mode Enables centered view with partial previous/next slide. Use with od…" at bounding box center [0, 0] width 0 height 0
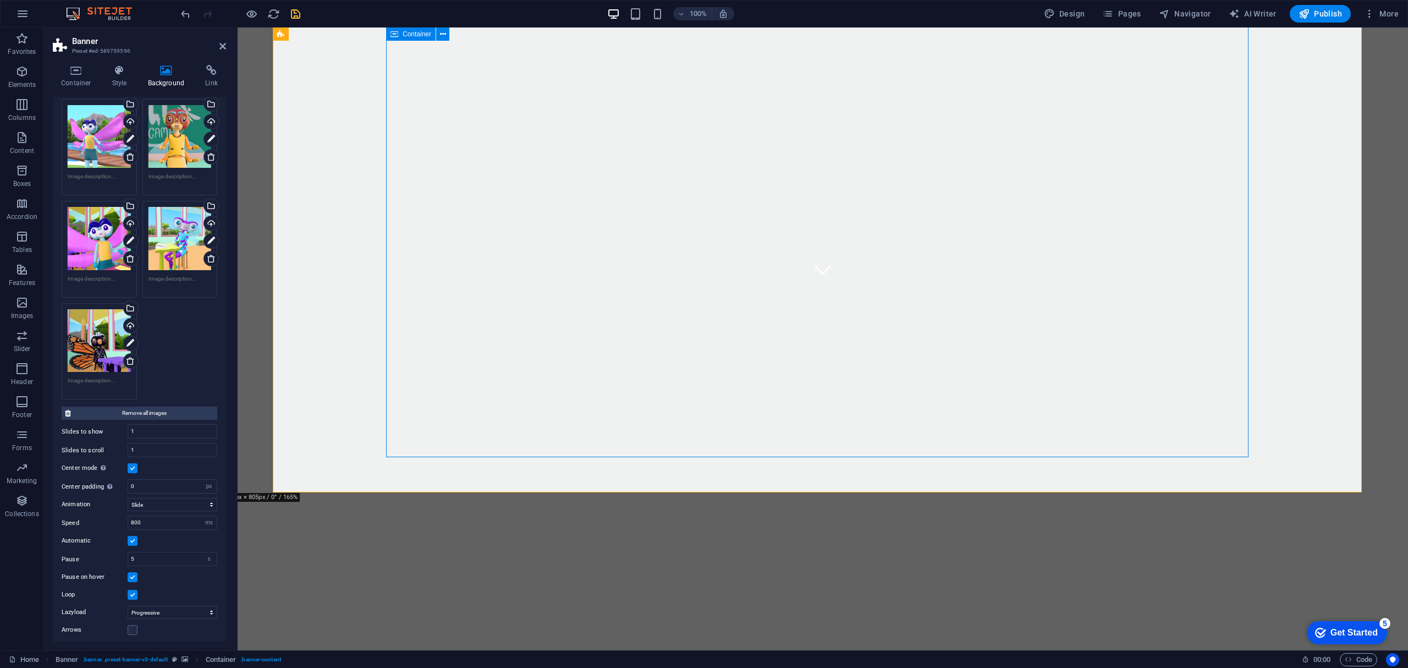
scroll to position [220, 0]
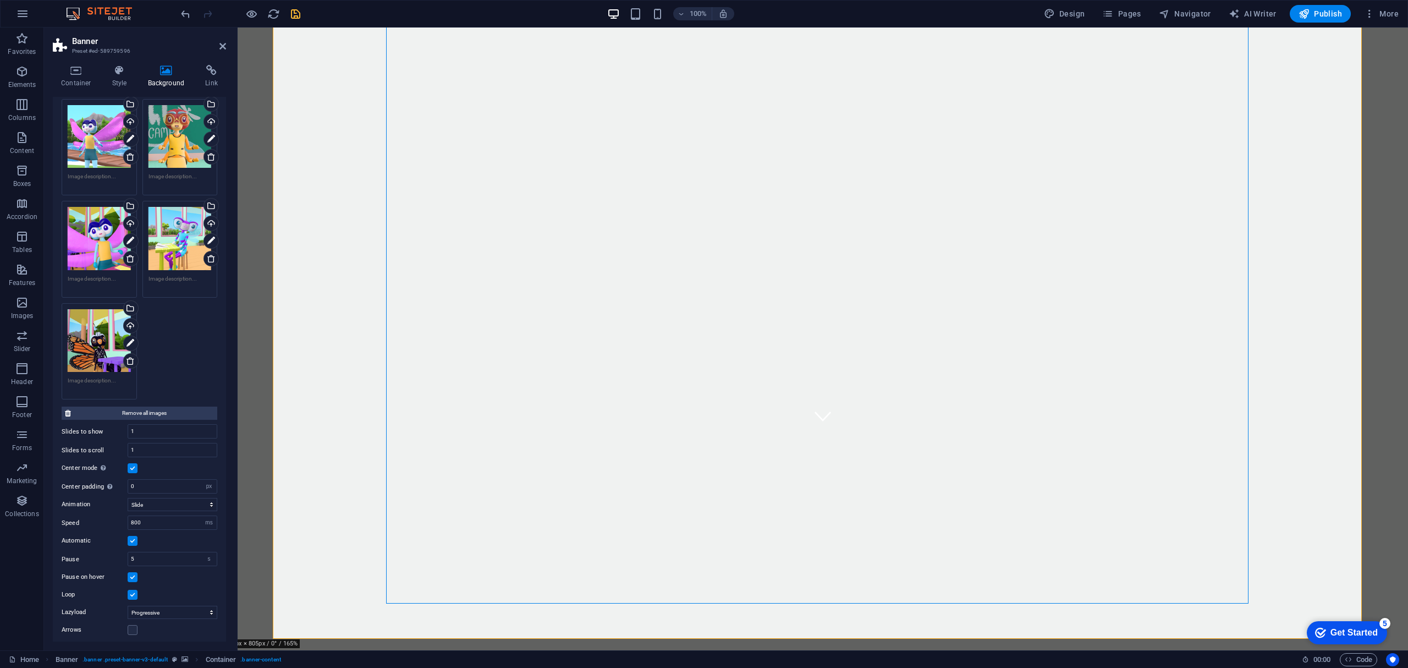
click at [183, 141] on div "Drag files here, click to choose files or select files from Files or our free s…" at bounding box center [180, 136] width 63 height 63
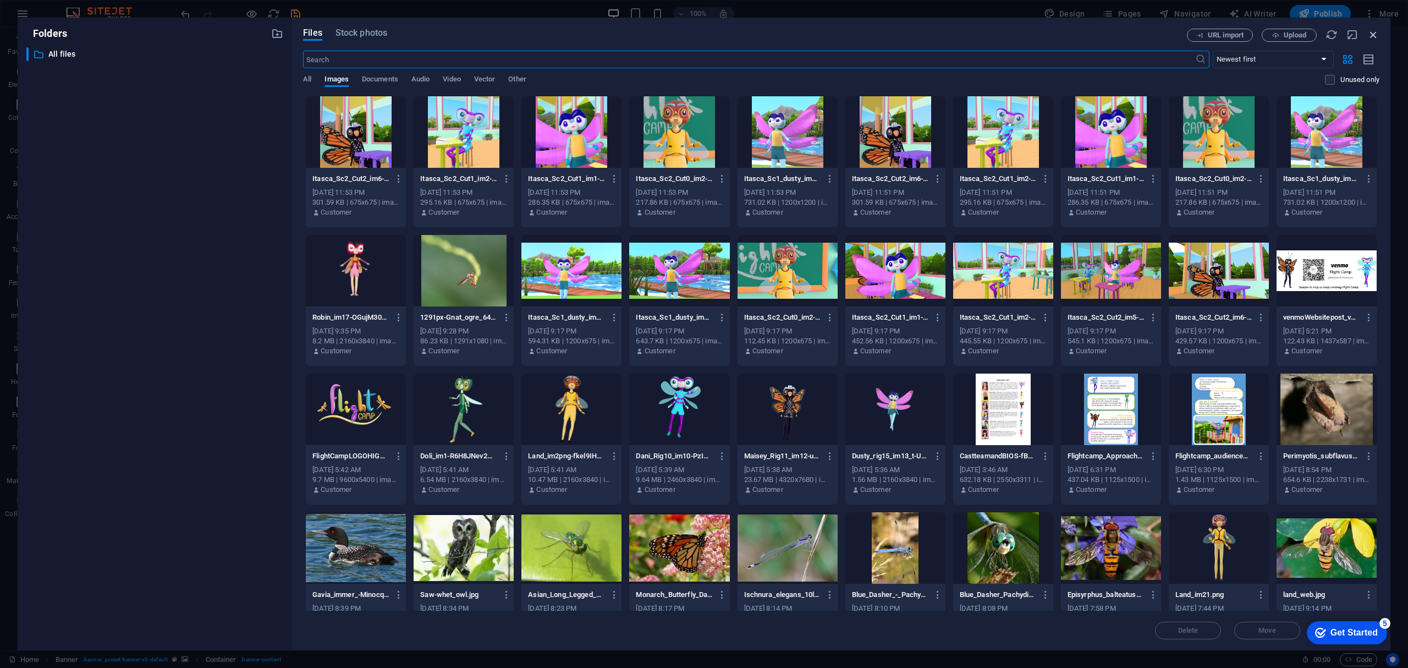
click at [1376, 29] on icon "button" at bounding box center [1373, 35] width 12 height 12
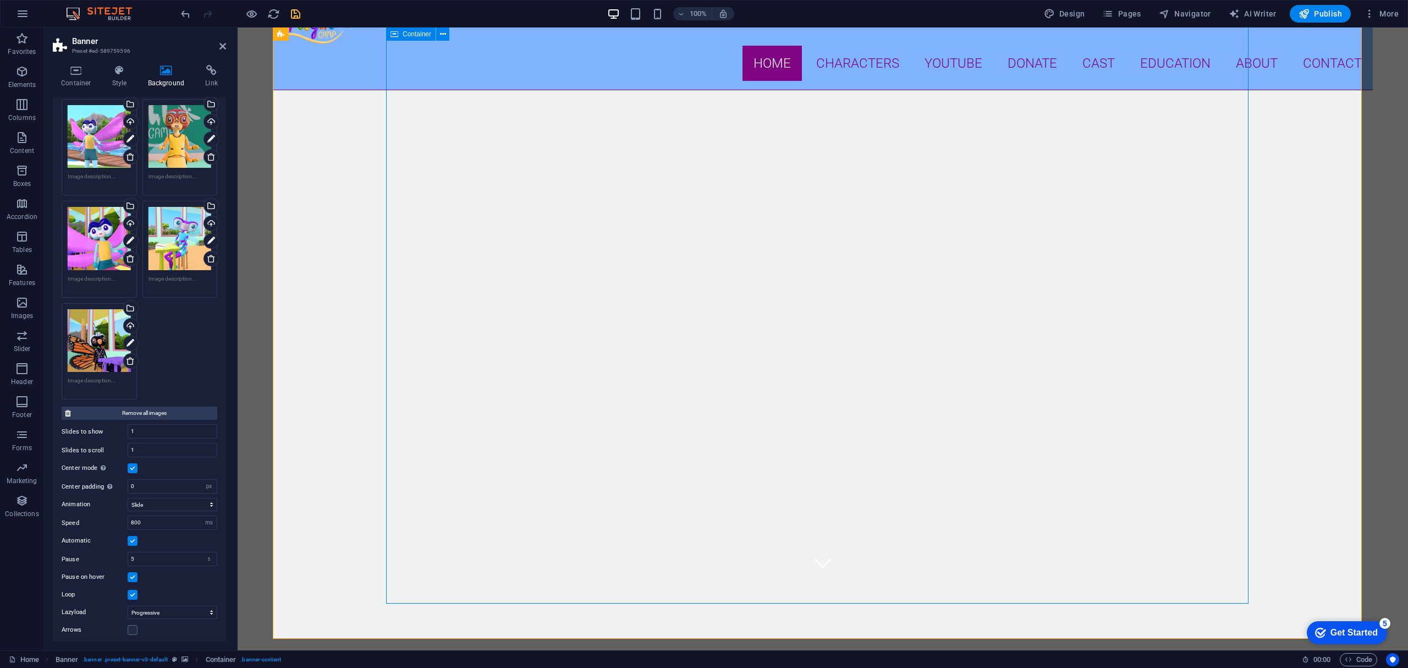
scroll to position [0, 0]
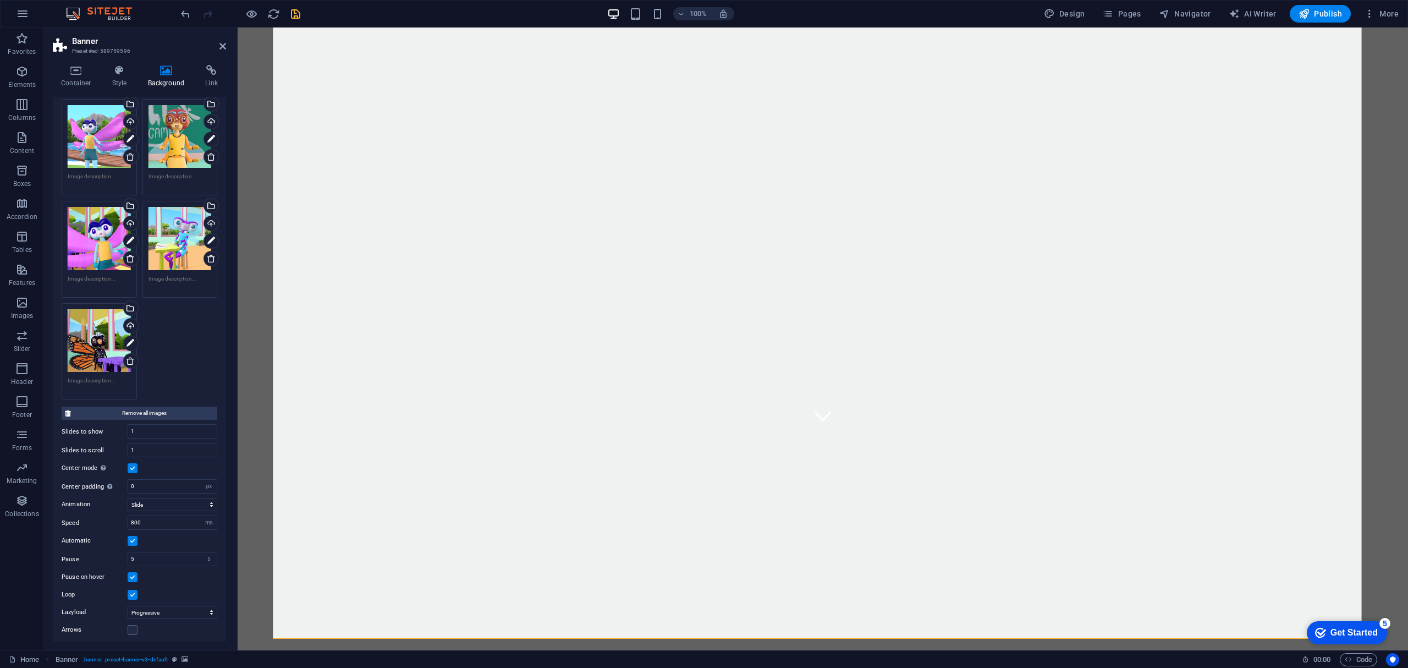
click at [129, 69] on icon at bounding box center [119, 70] width 31 height 11
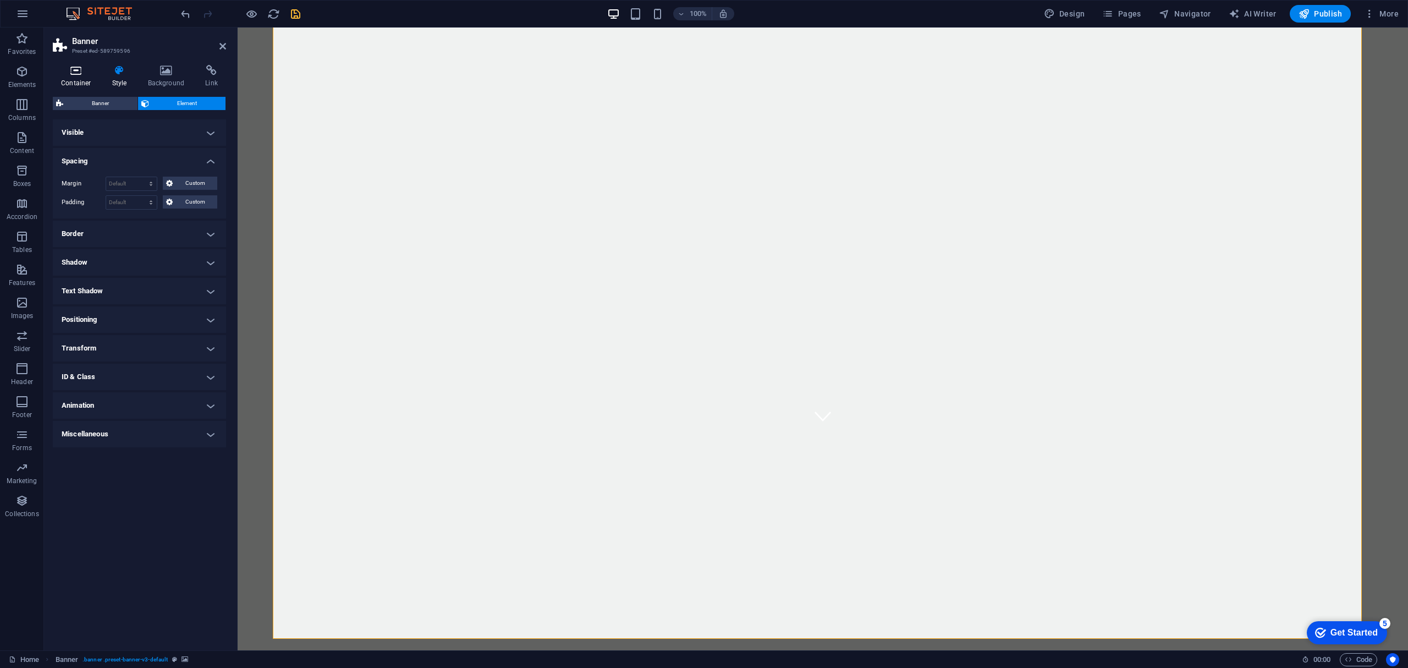
click at [86, 77] on h4 "Container" at bounding box center [78, 76] width 51 height 23
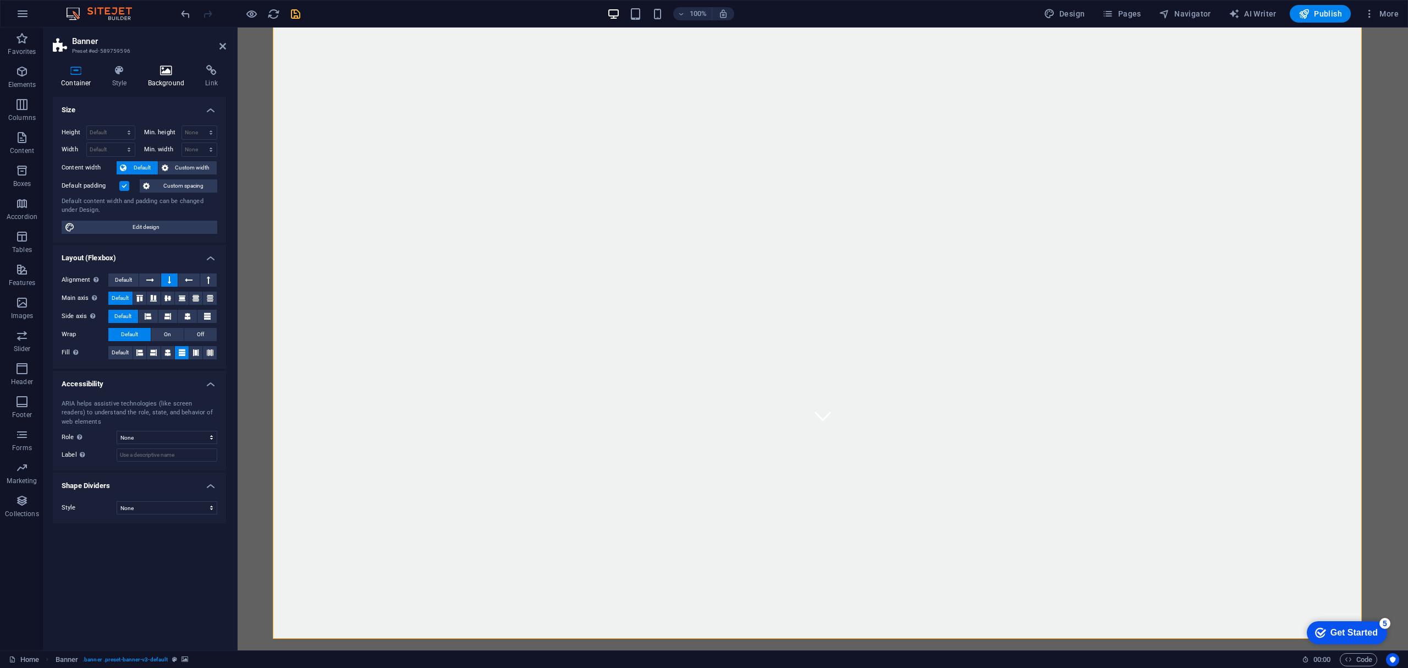
click at [168, 65] on icon at bounding box center [166, 70] width 53 height 11
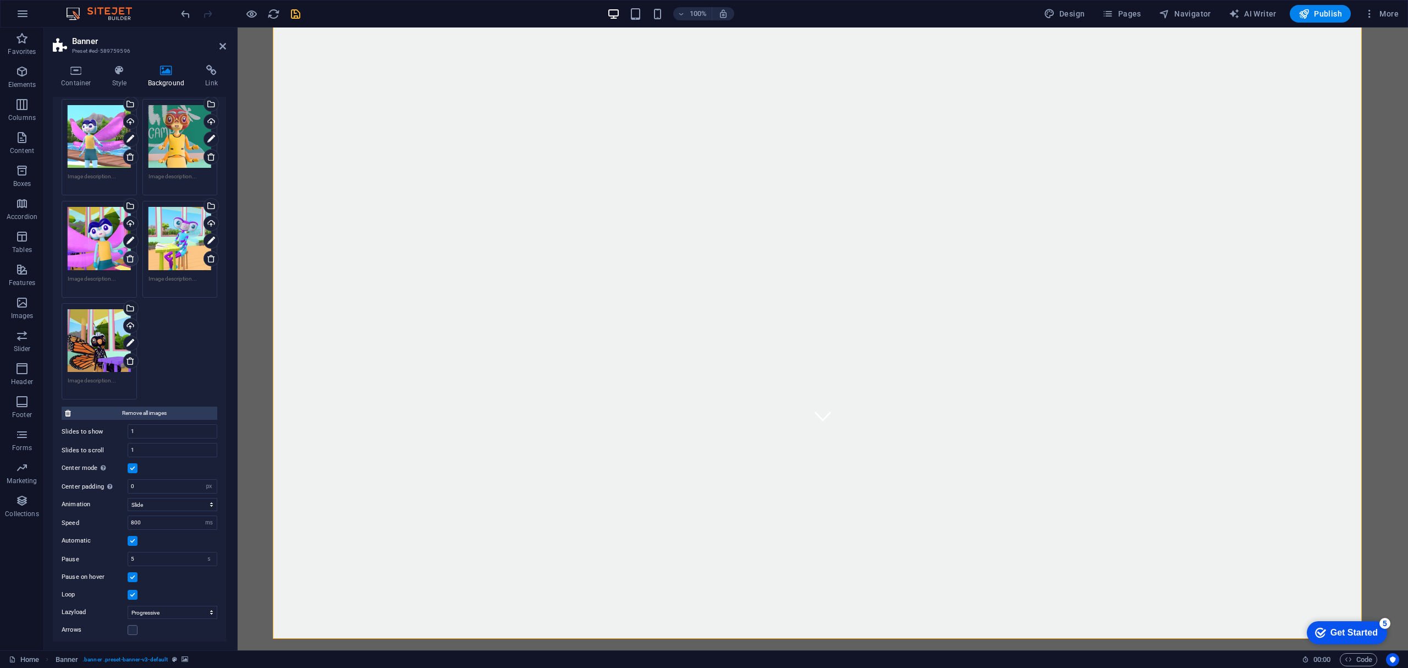
click at [127, 256] on icon at bounding box center [130, 258] width 9 height 9
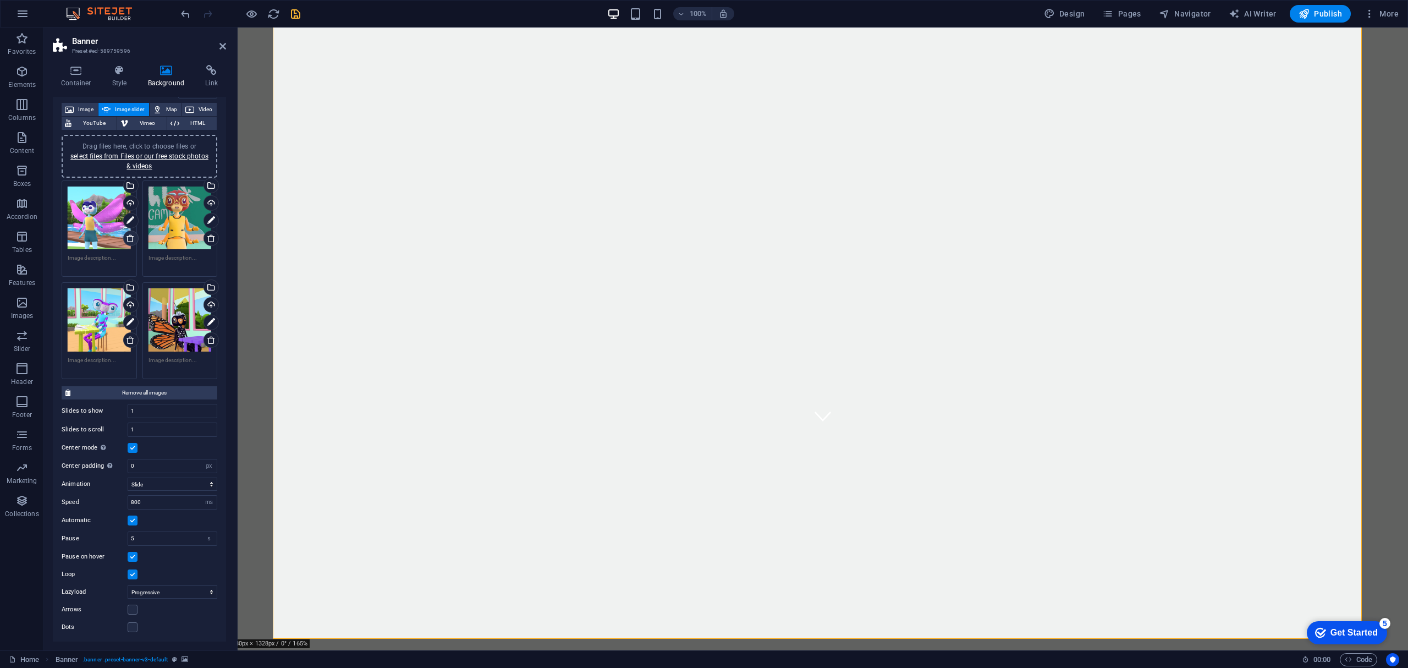
click at [129, 236] on icon at bounding box center [130, 238] width 9 height 9
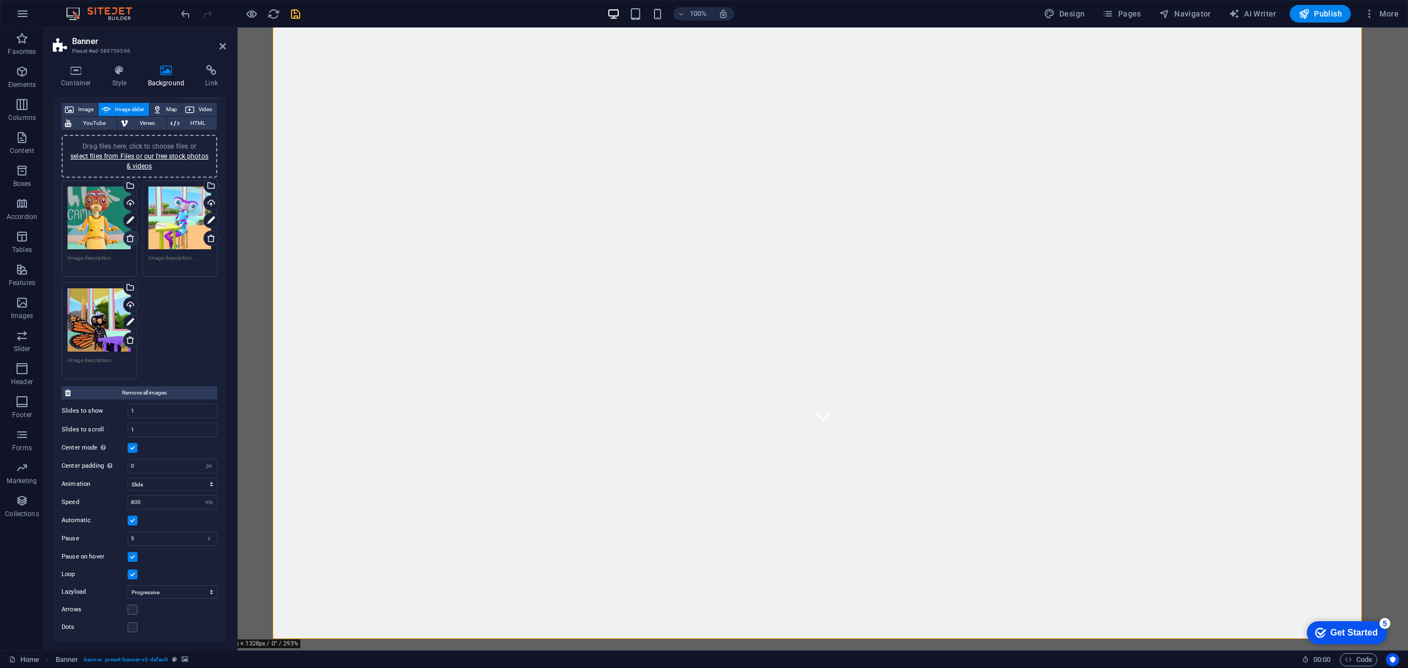
click at [131, 238] on icon at bounding box center [130, 238] width 9 height 9
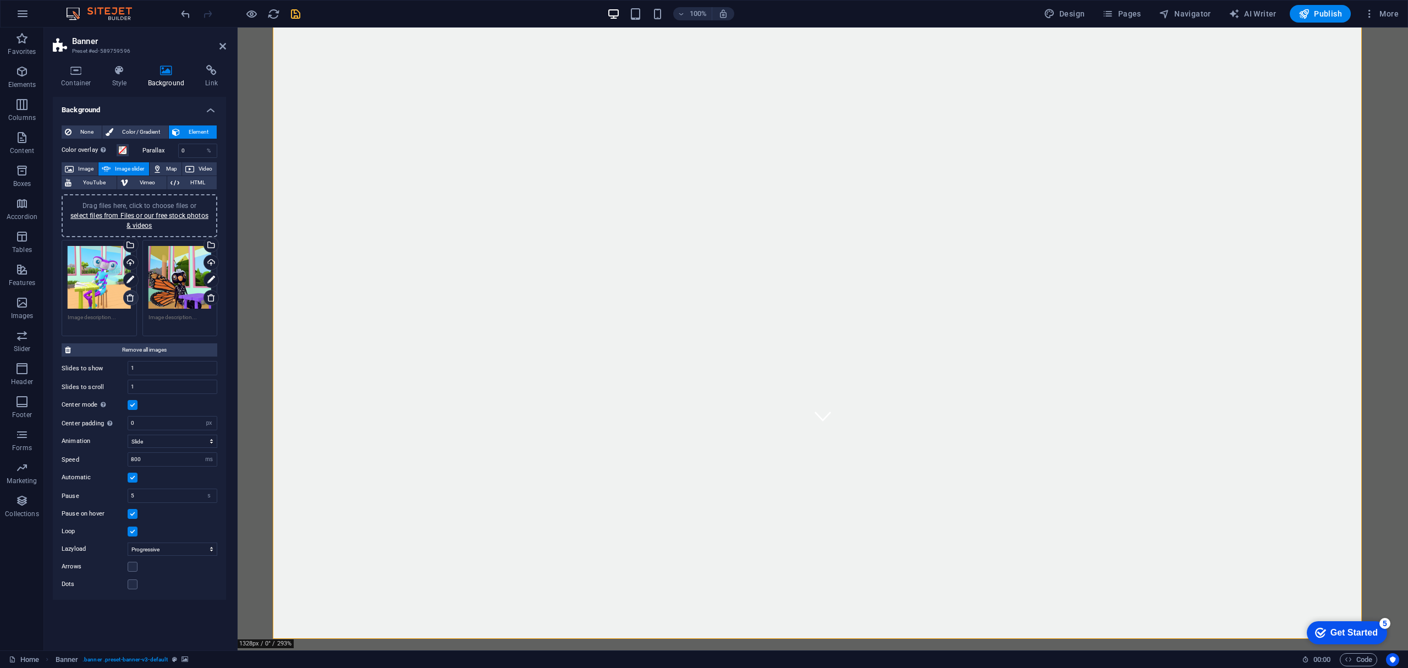
click at [129, 298] on icon at bounding box center [130, 297] width 9 height 9
click at [132, 293] on icon at bounding box center [130, 297] width 9 height 9
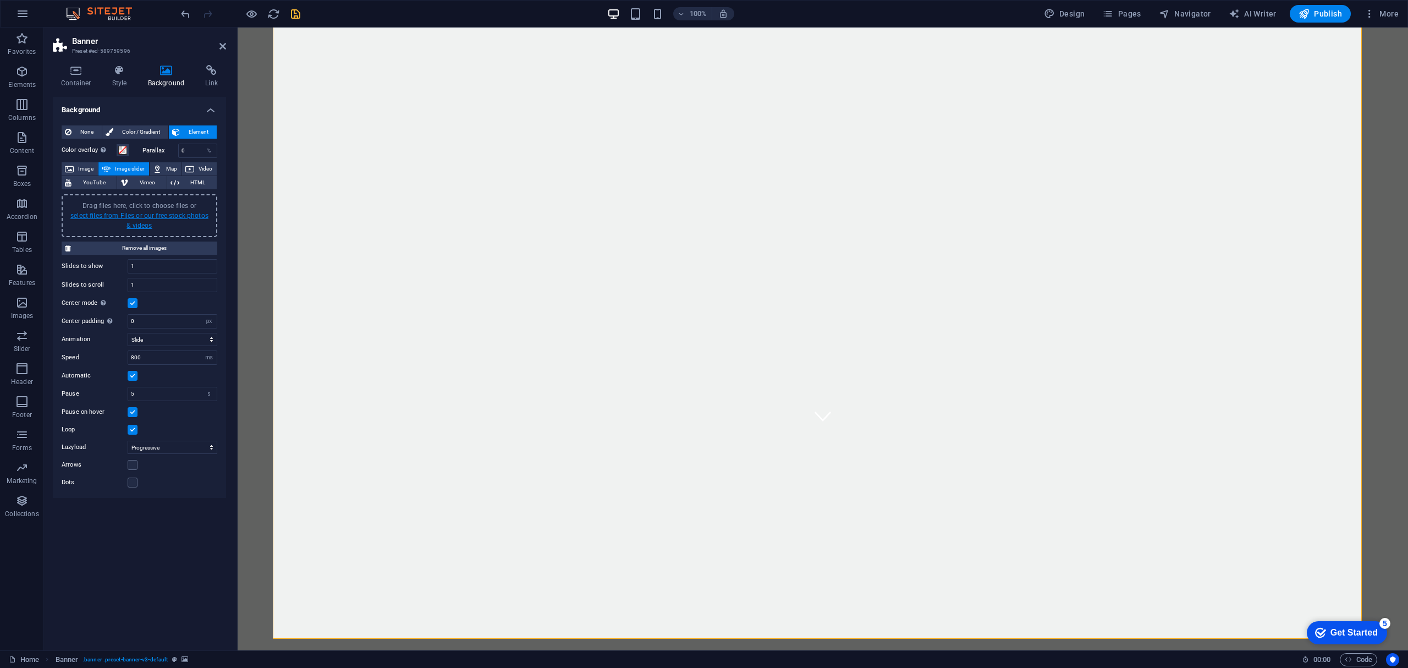
click at [132, 216] on link "select files from Files or our free stock photos & videos" at bounding box center [139, 221] width 138 height 18
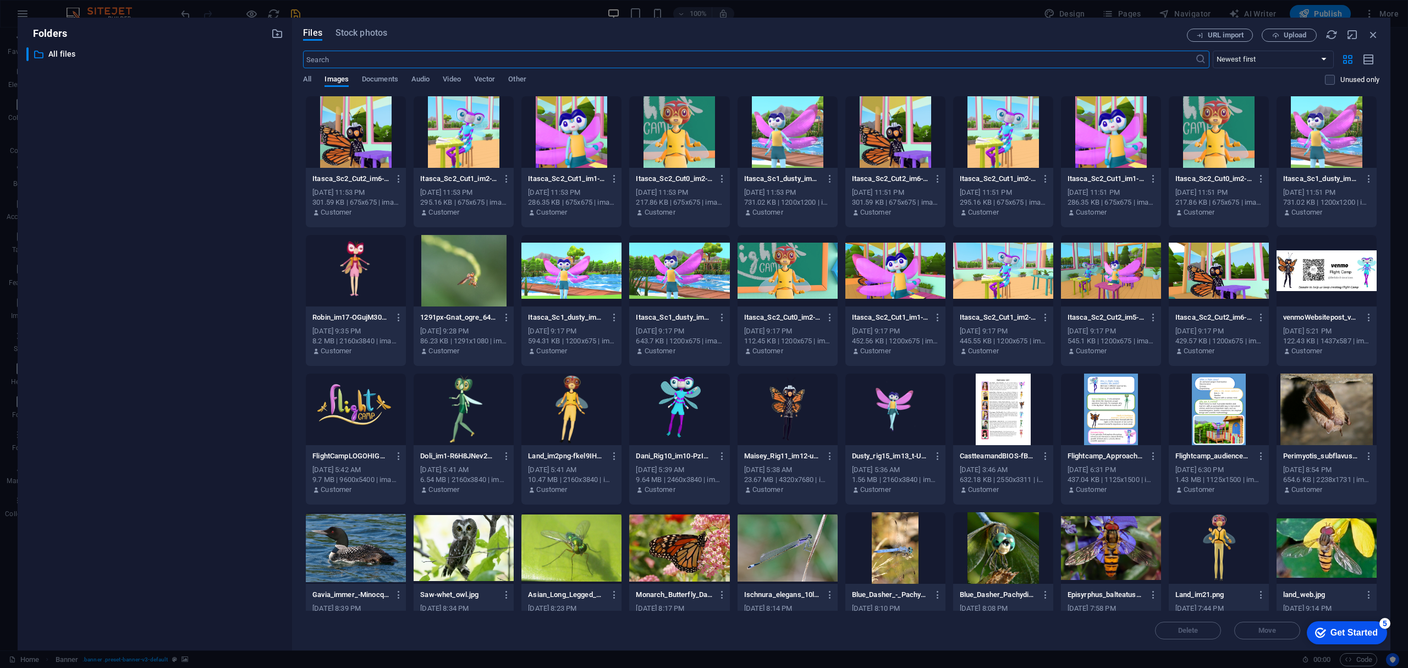
click at [592, 284] on div at bounding box center [571, 271] width 100 height 72
click at [562, 274] on div "1" at bounding box center [571, 271] width 100 height 72
click at [562, 274] on div at bounding box center [571, 271] width 100 height 72
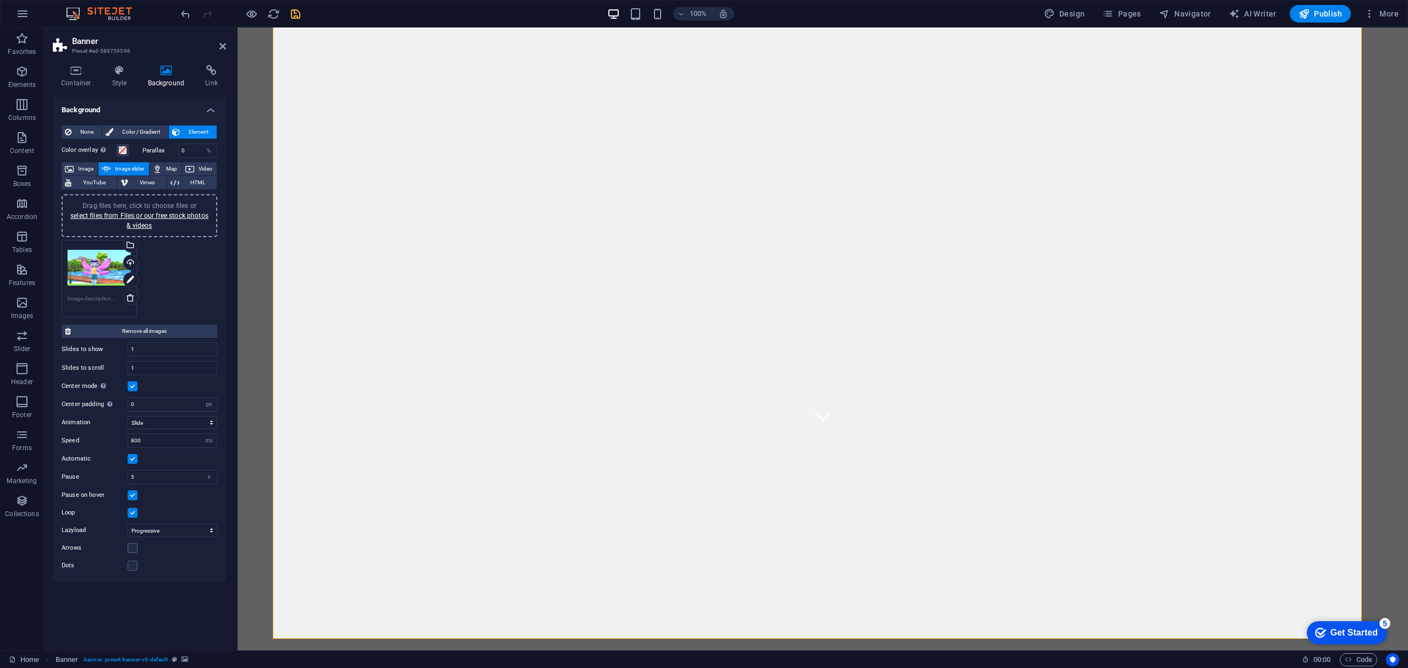
click at [92, 271] on div "Drag files here, click to choose files or select files from Files or our free s…" at bounding box center [99, 268] width 63 height 44
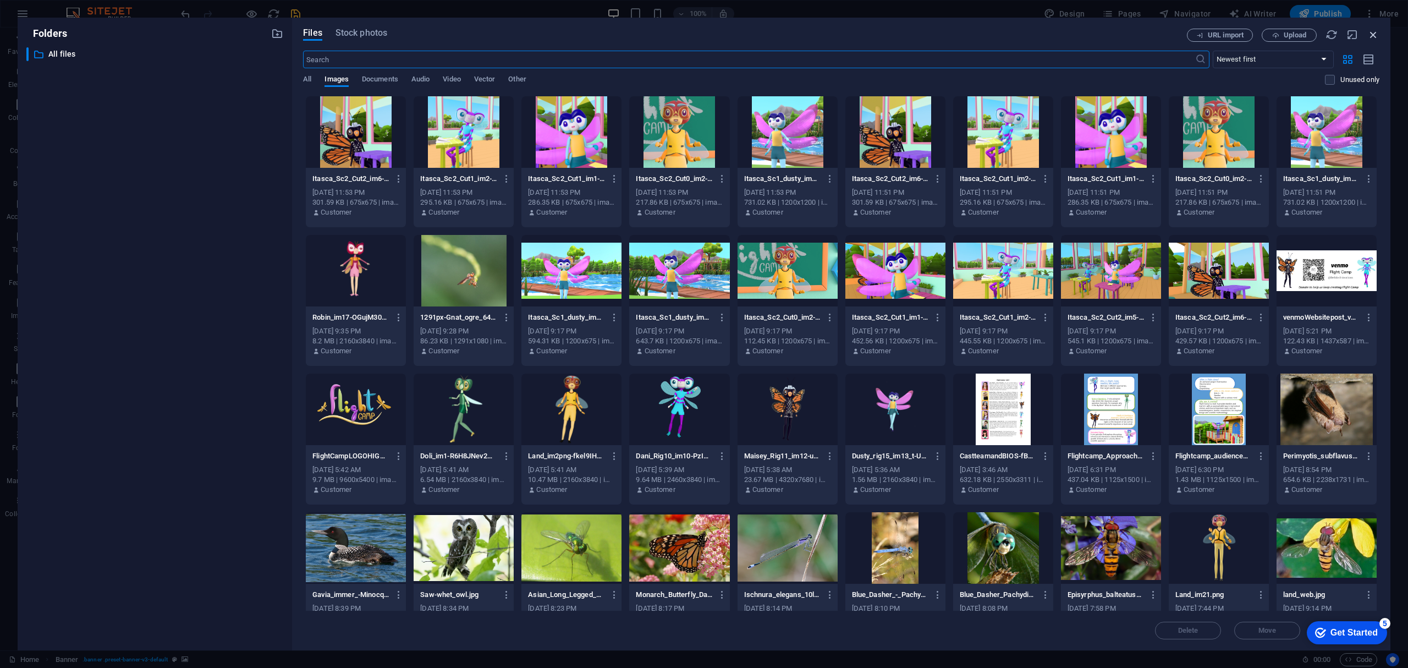
drag, startPoint x: 1371, startPoint y: 34, endPoint x: 1134, endPoint y: 6, distance: 239.2
click at [1371, 34] on icon "button" at bounding box center [1373, 35] width 12 height 12
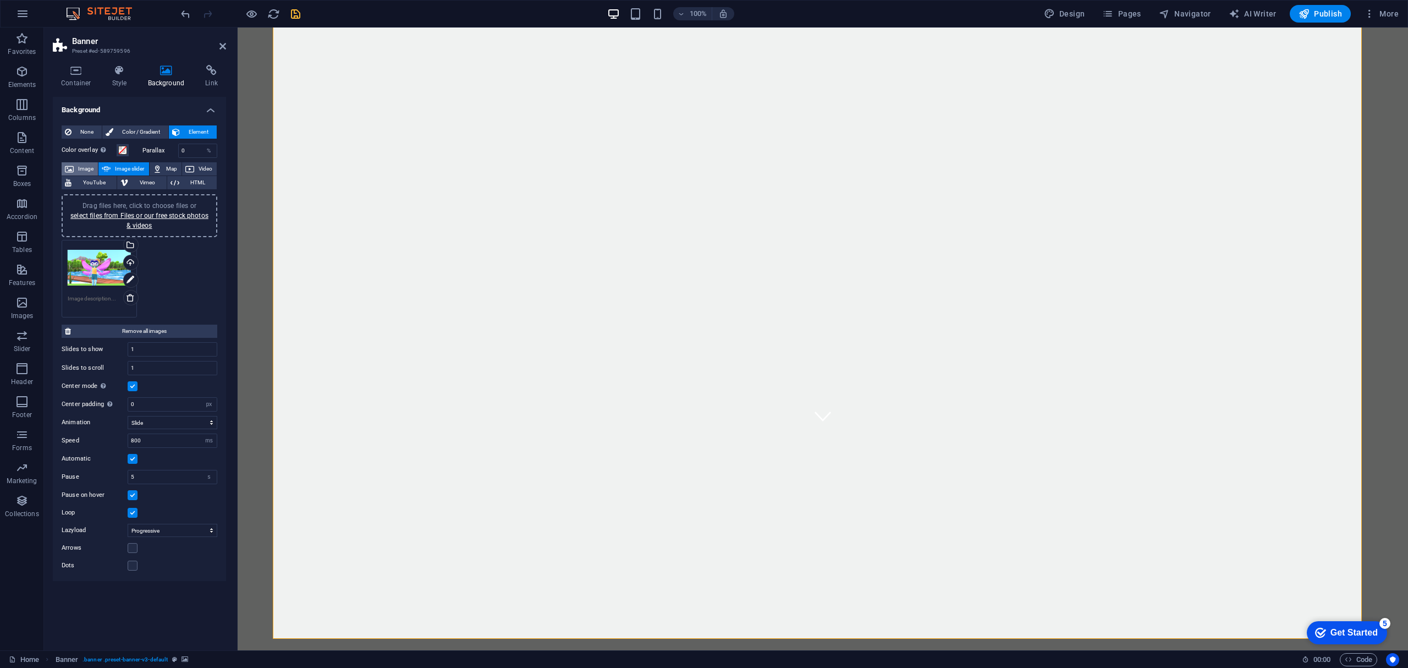
click at [78, 164] on span "Image" at bounding box center [86, 168] width 18 height 13
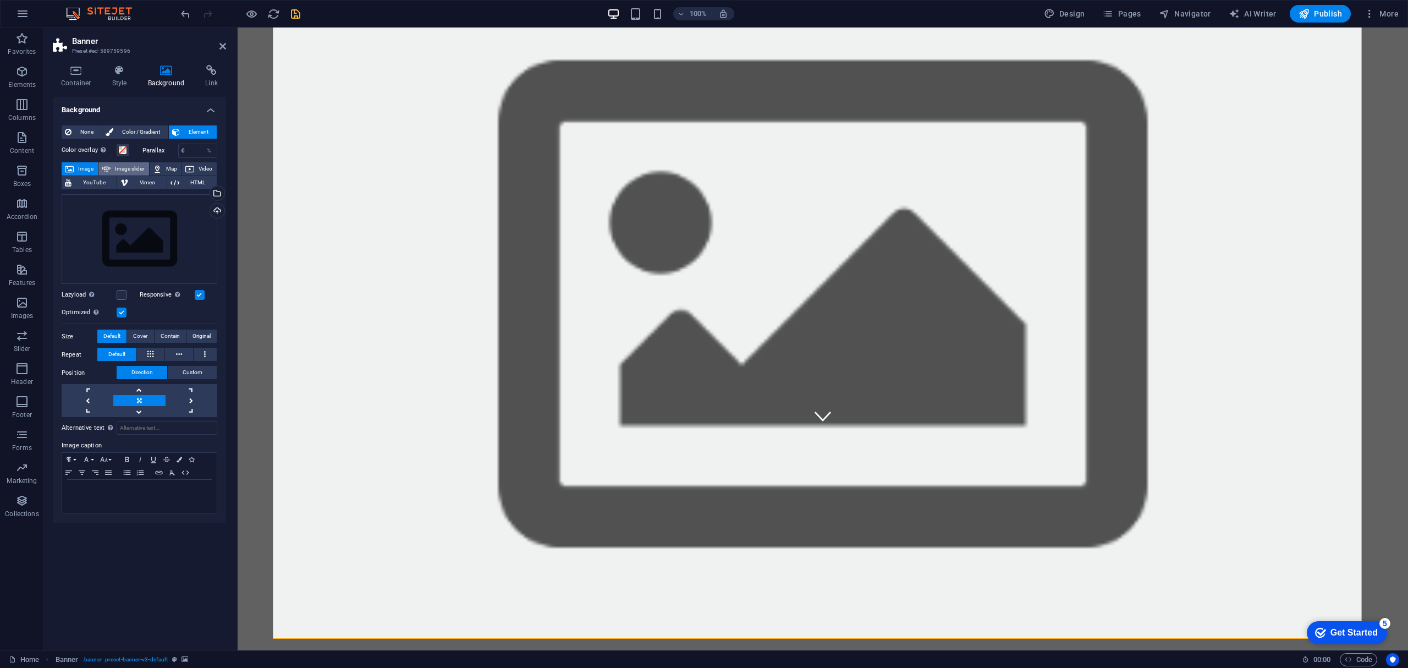
click at [133, 167] on span "Image slider" at bounding box center [129, 168] width 31 height 13
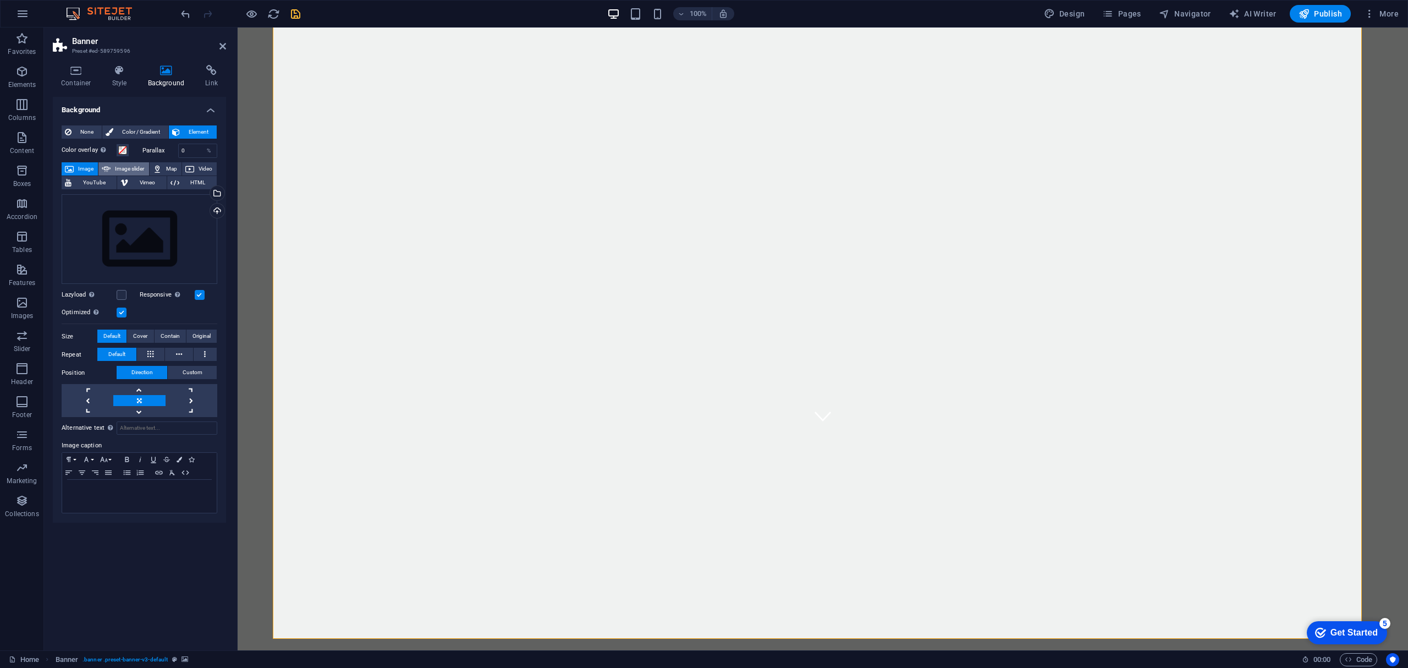
select select "ms"
select select "s"
select select "progressive"
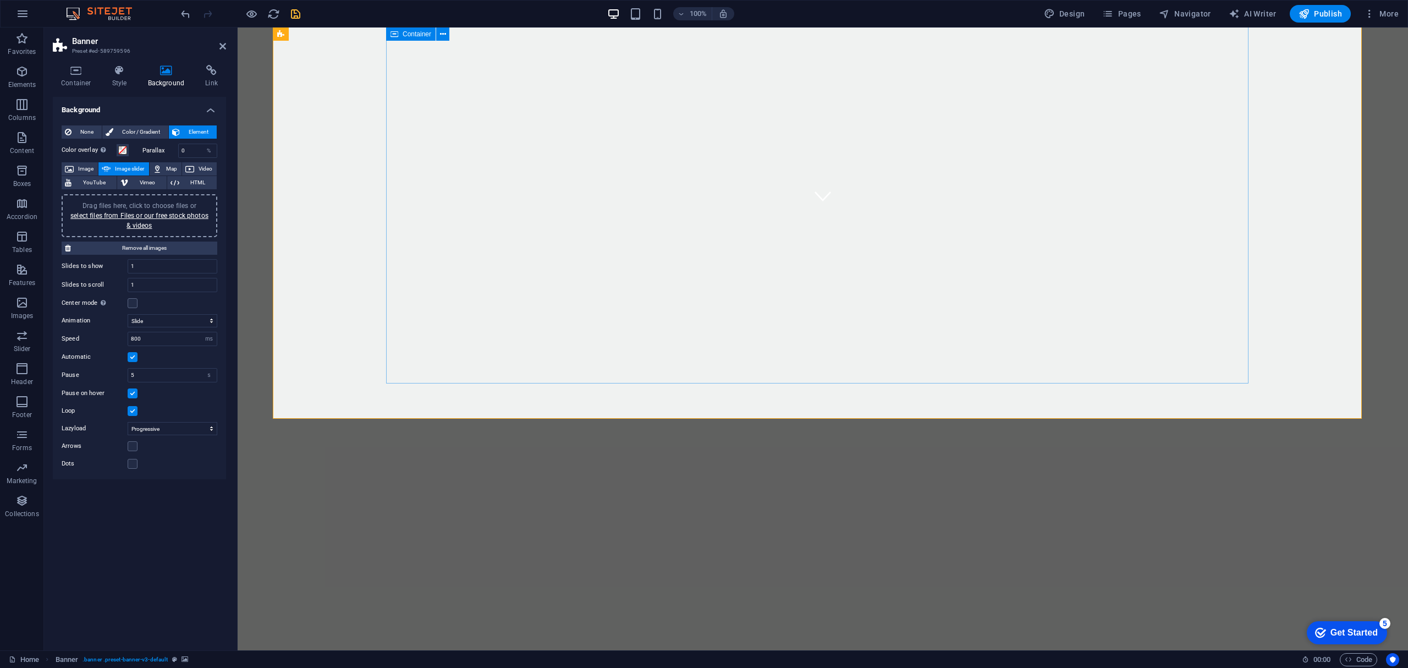
scroll to position [73, 0]
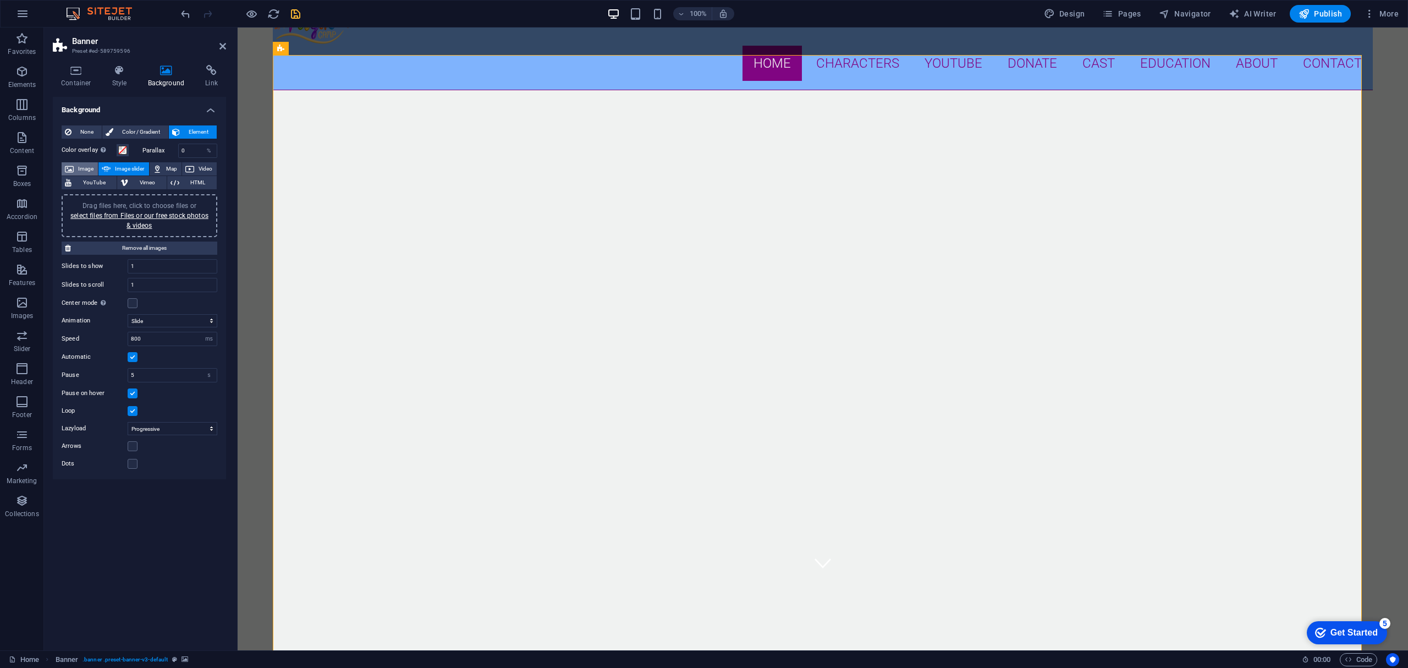
click at [86, 168] on span "Image" at bounding box center [86, 168] width 18 height 13
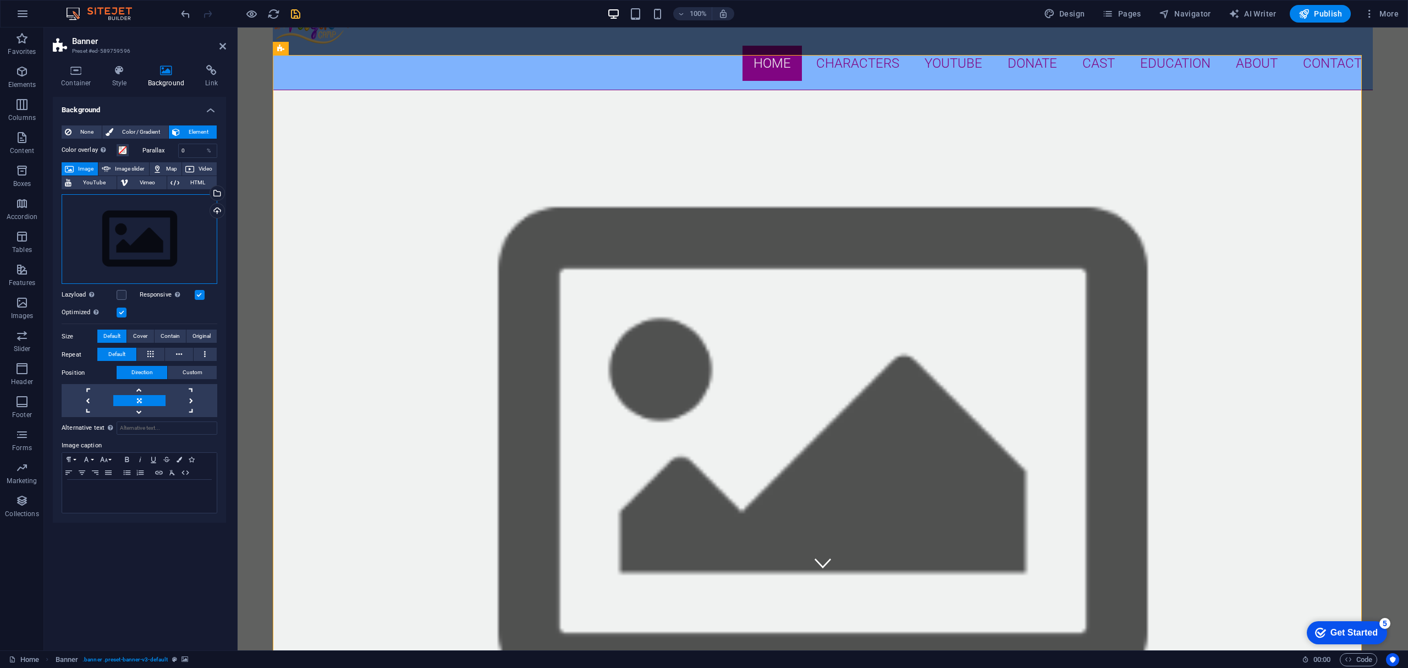
click at [150, 238] on div "Drag files here, click to choose files or select files from Files or our free s…" at bounding box center [140, 239] width 156 height 90
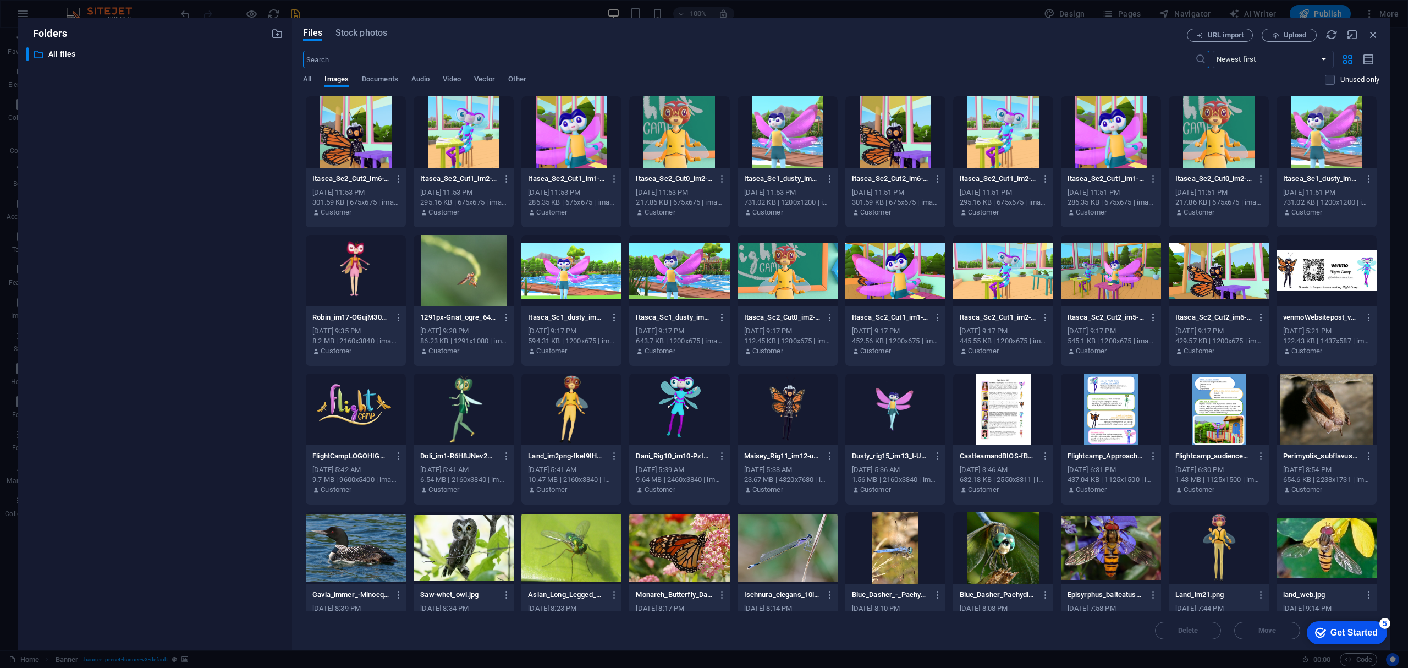
click at [688, 277] on div at bounding box center [679, 271] width 100 height 72
click at [1125, 276] on div at bounding box center [1111, 271] width 100 height 72
click at [1125, 276] on div "1" at bounding box center [1111, 271] width 100 height 72
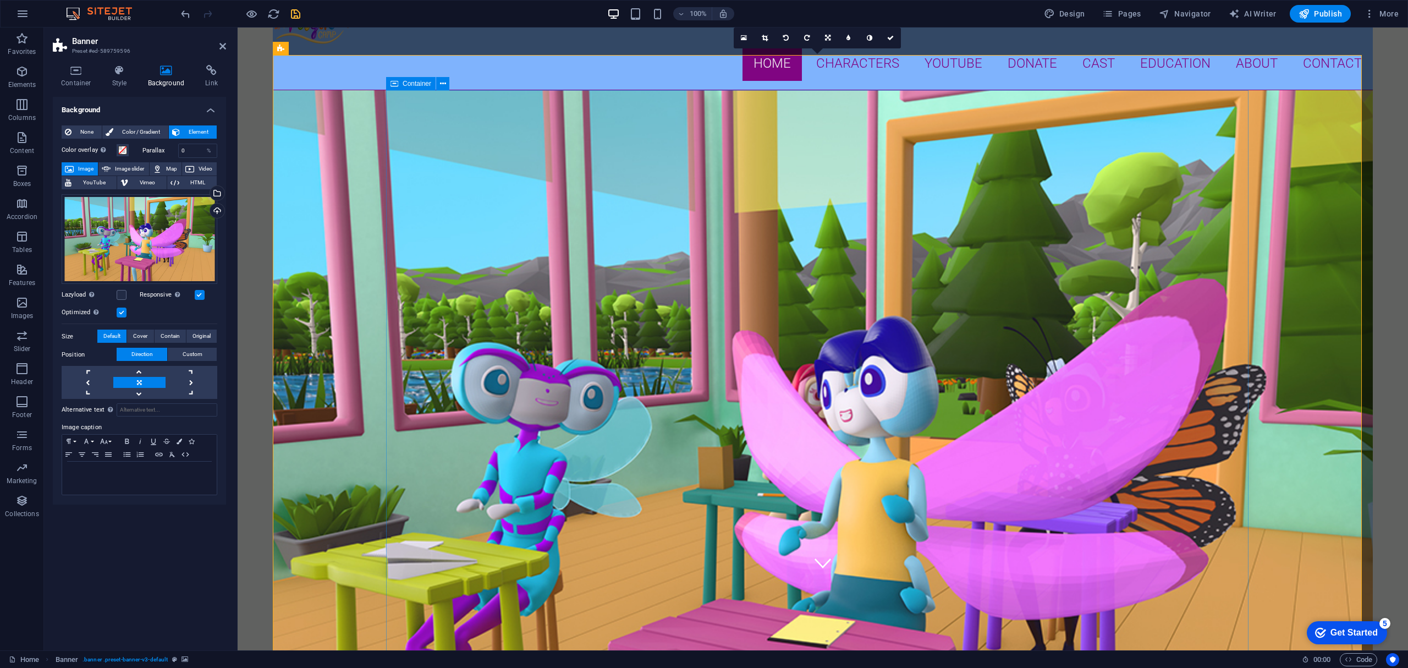
scroll to position [0, 0]
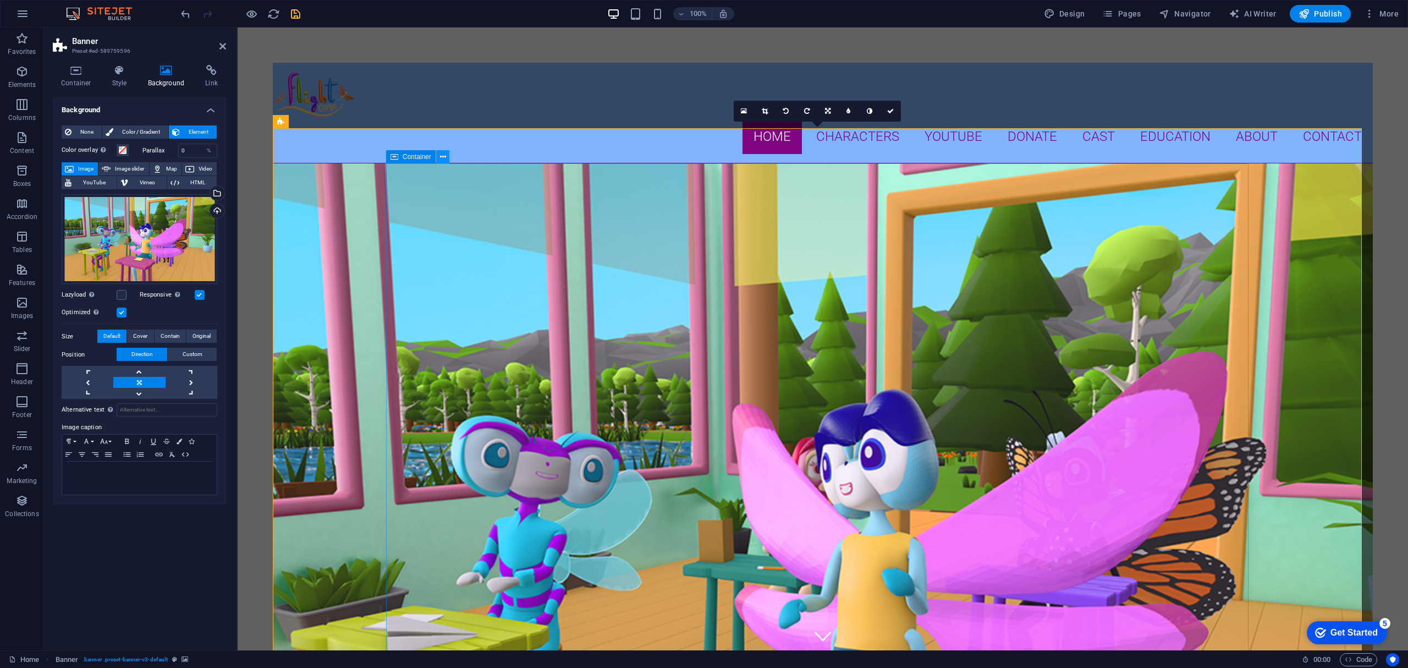
click at [442, 156] on icon at bounding box center [443, 157] width 6 height 12
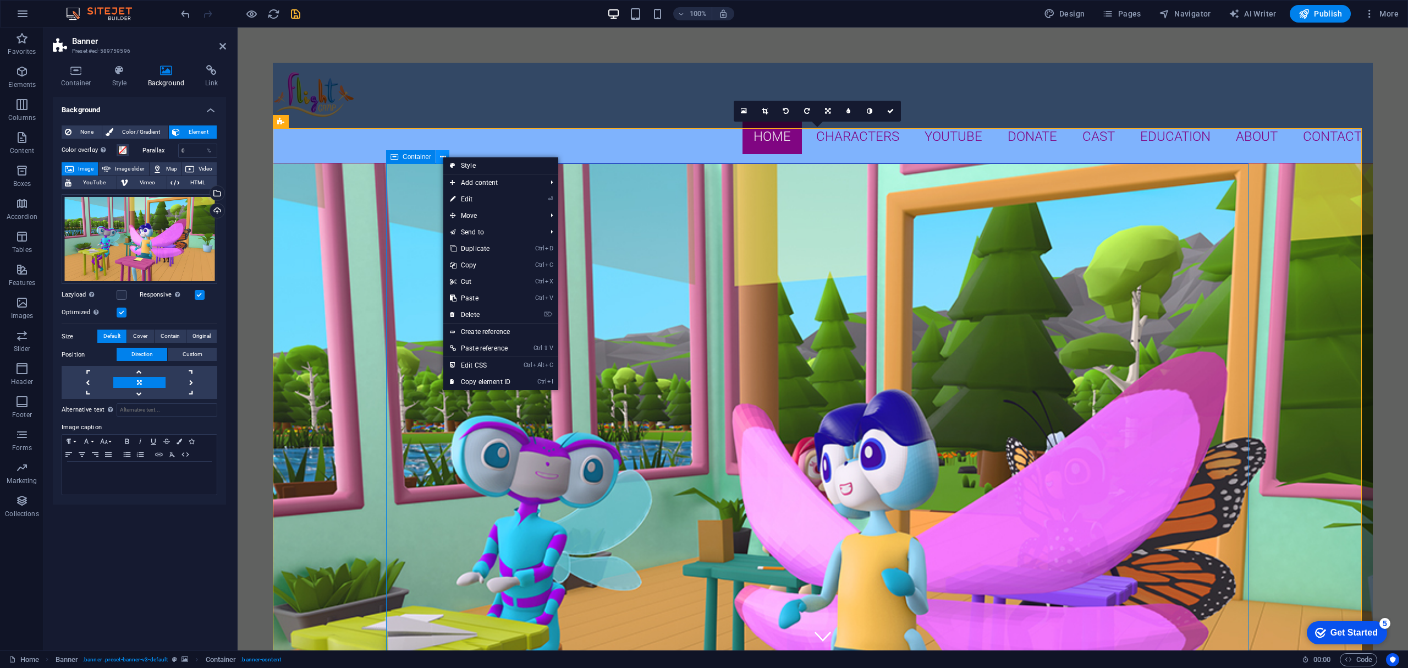
click at [442, 156] on icon at bounding box center [443, 157] width 6 height 12
click at [177, 103] on h4 "Background" at bounding box center [139, 107] width 173 height 20
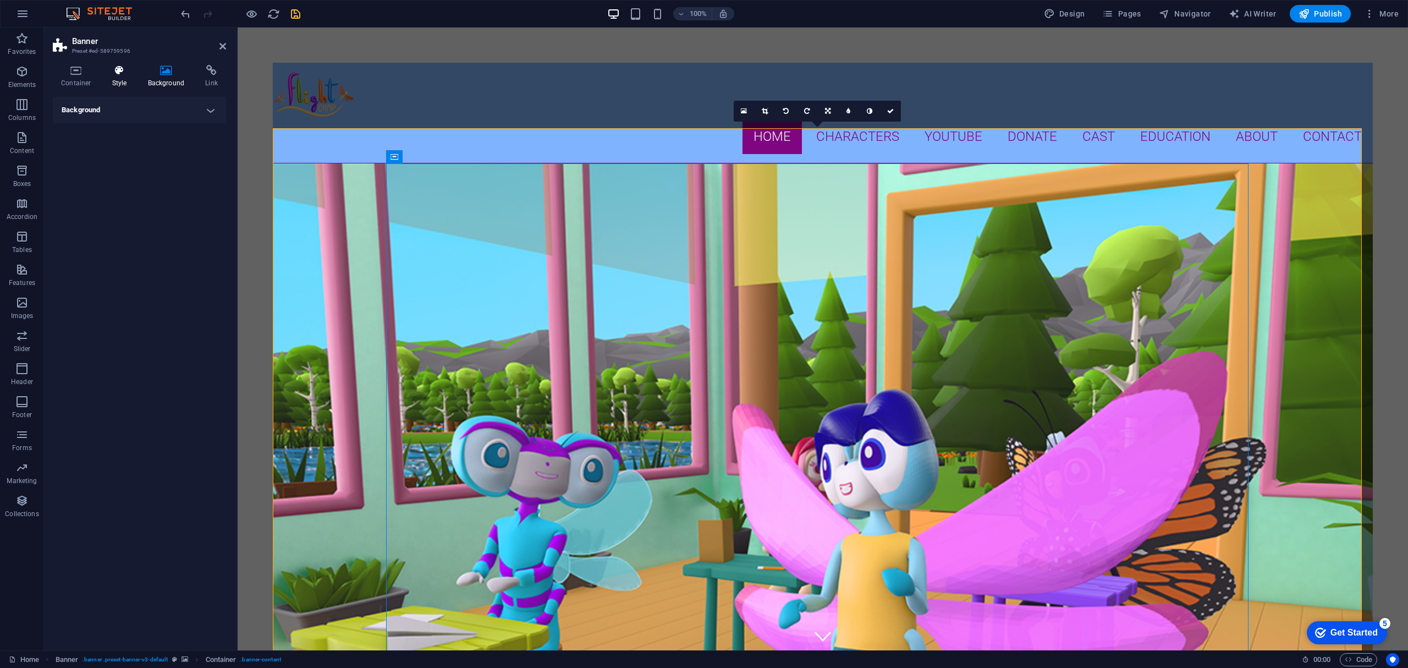
click at [122, 79] on h4 "Style" at bounding box center [122, 76] width 36 height 23
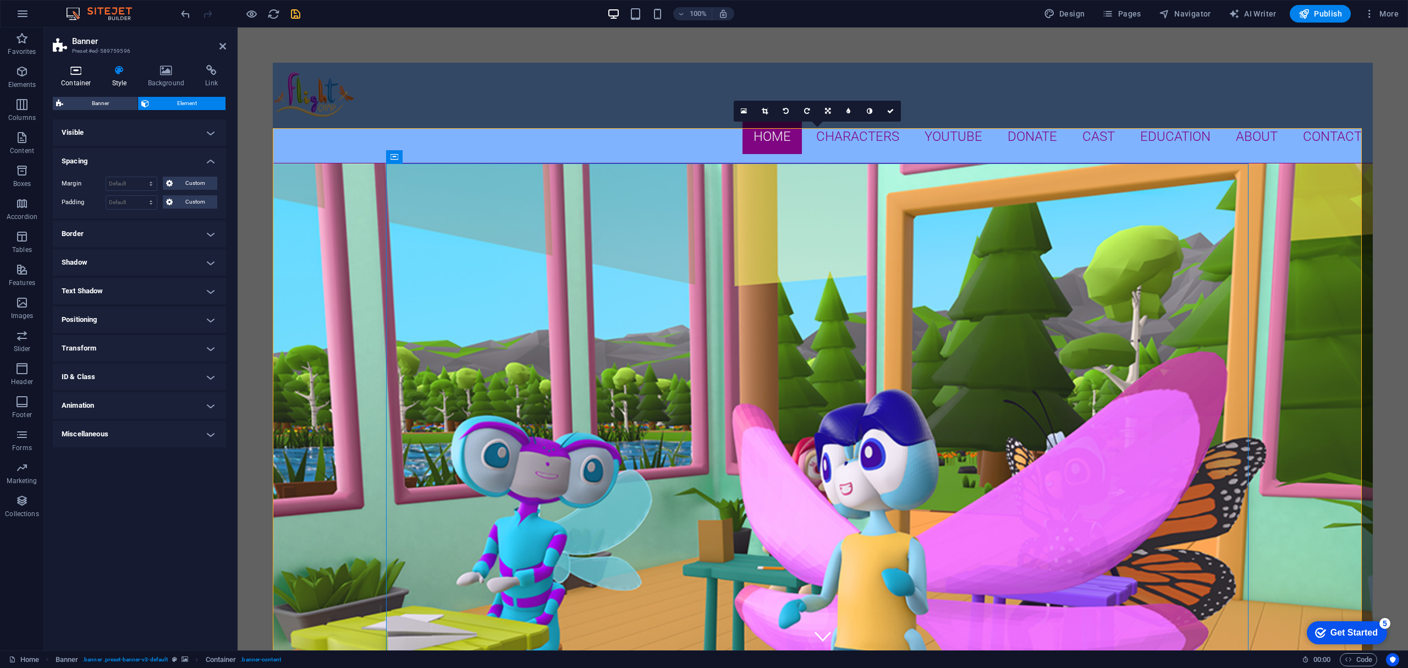
click at [78, 77] on h4 "Container" at bounding box center [78, 76] width 51 height 23
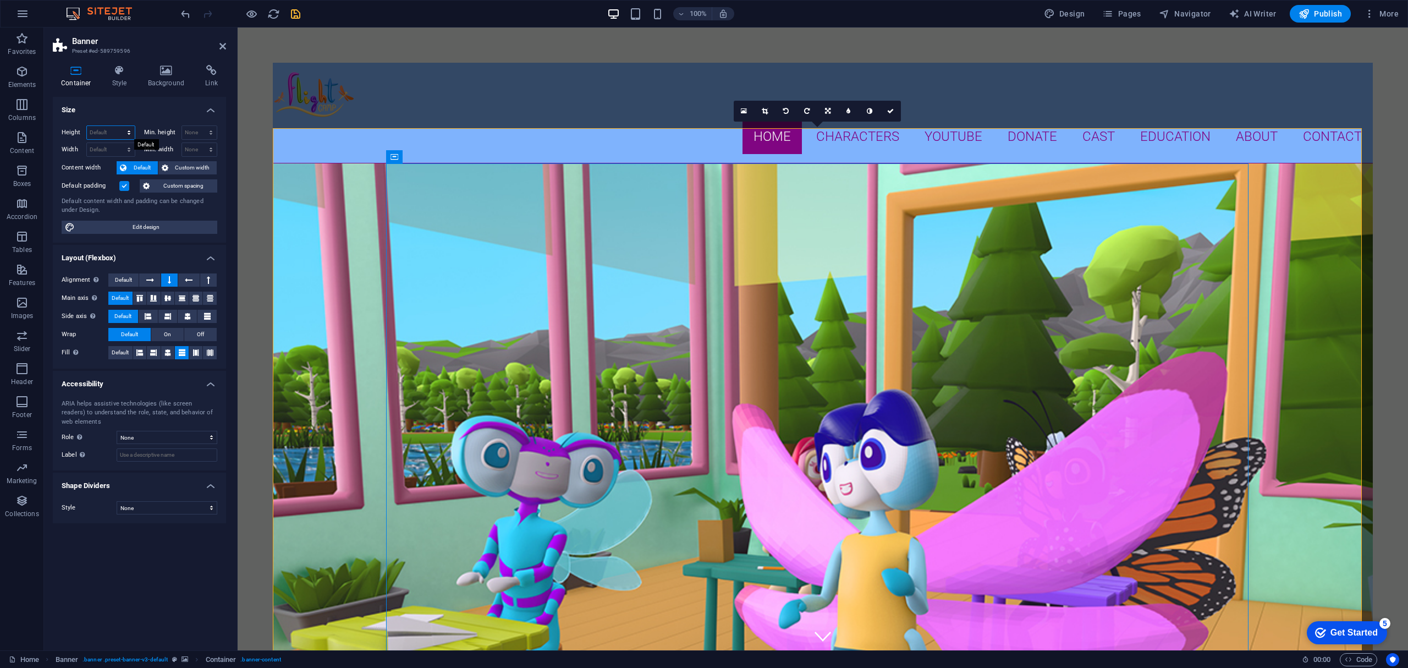
click at [127, 134] on select "Default px rem % vh vw" at bounding box center [111, 132] width 48 height 13
select select "vw"
click at [119, 126] on select "Default px rem % vh vw" at bounding box center [111, 132] width 48 height 13
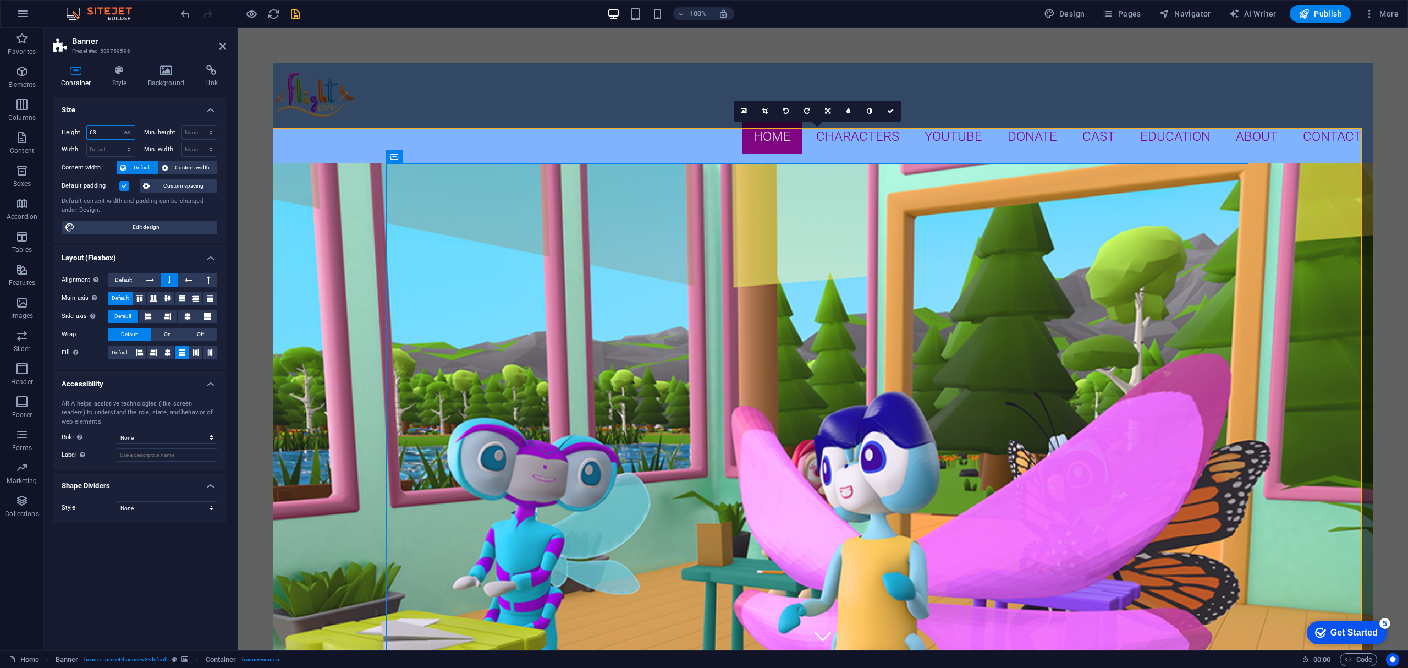
click at [110, 132] on input "63" at bounding box center [111, 132] width 48 height 13
drag, startPoint x: 110, startPoint y: 132, endPoint x: 68, endPoint y: 131, distance: 41.8
click at [68, 131] on div "Height 63 Default px rem % vh vw" at bounding box center [99, 132] width 74 height 14
type input "30"
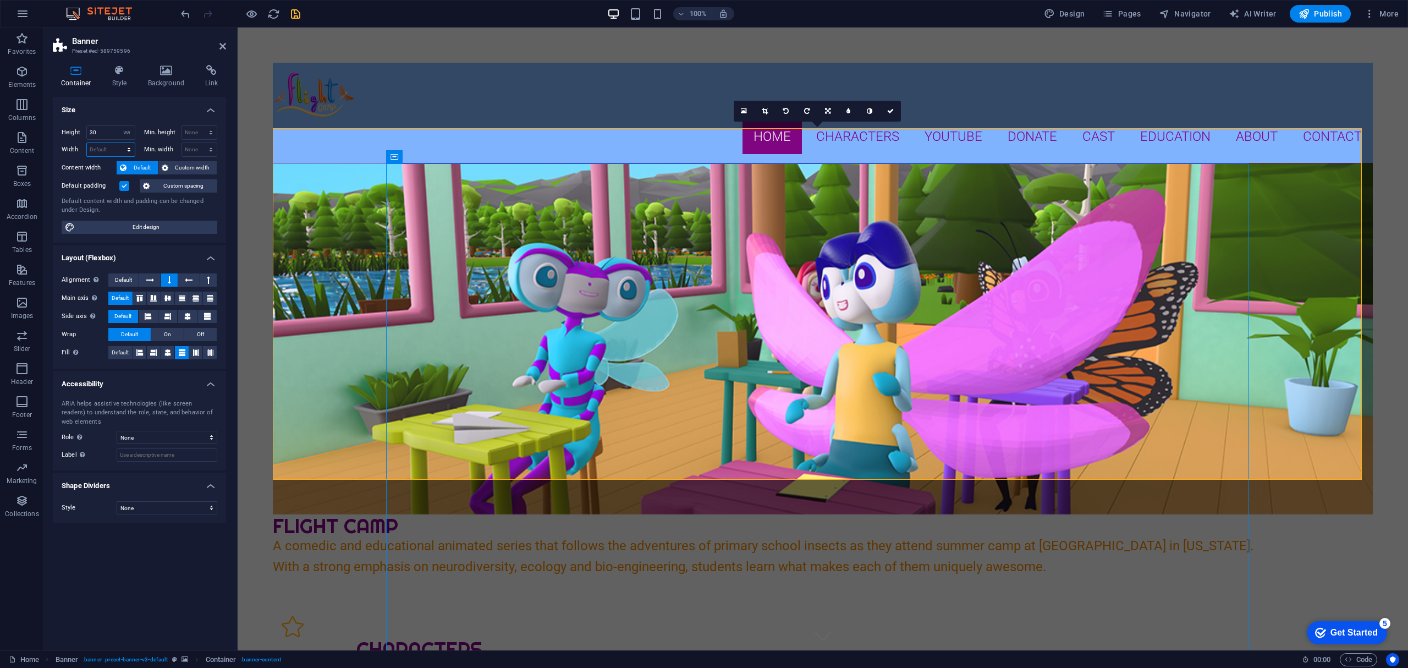
click at [130, 146] on select "Default px rem % em vh vw" at bounding box center [111, 149] width 48 height 13
select select "vw"
click at [119, 143] on select "Default px rem % em vh vw" at bounding box center [111, 149] width 48 height 13
click at [107, 150] on input "93.9" at bounding box center [111, 149] width 48 height 13
drag, startPoint x: 111, startPoint y: 147, endPoint x: 49, endPoint y: 143, distance: 62.3
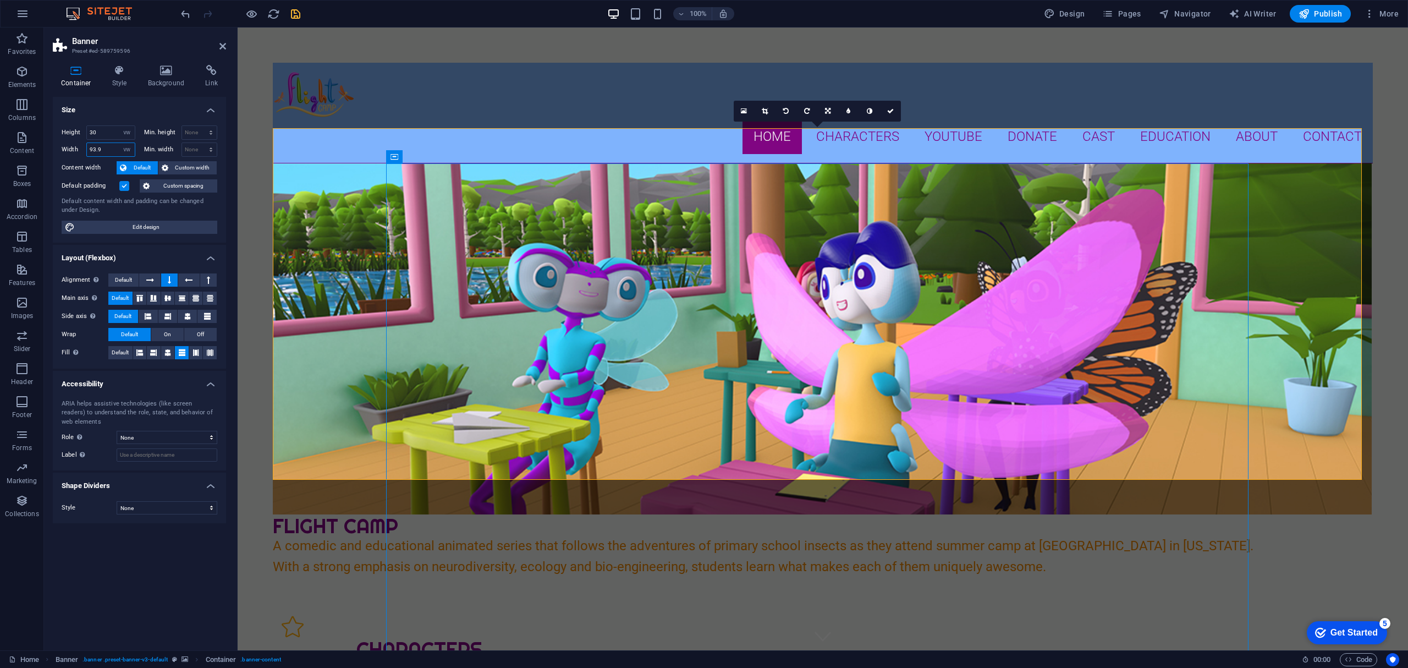
click at [49, 143] on div "Container Style Background Link Size Height 30 Default px rem % vh vw Min. heig…" at bounding box center [139, 353] width 191 height 594
type input "50"
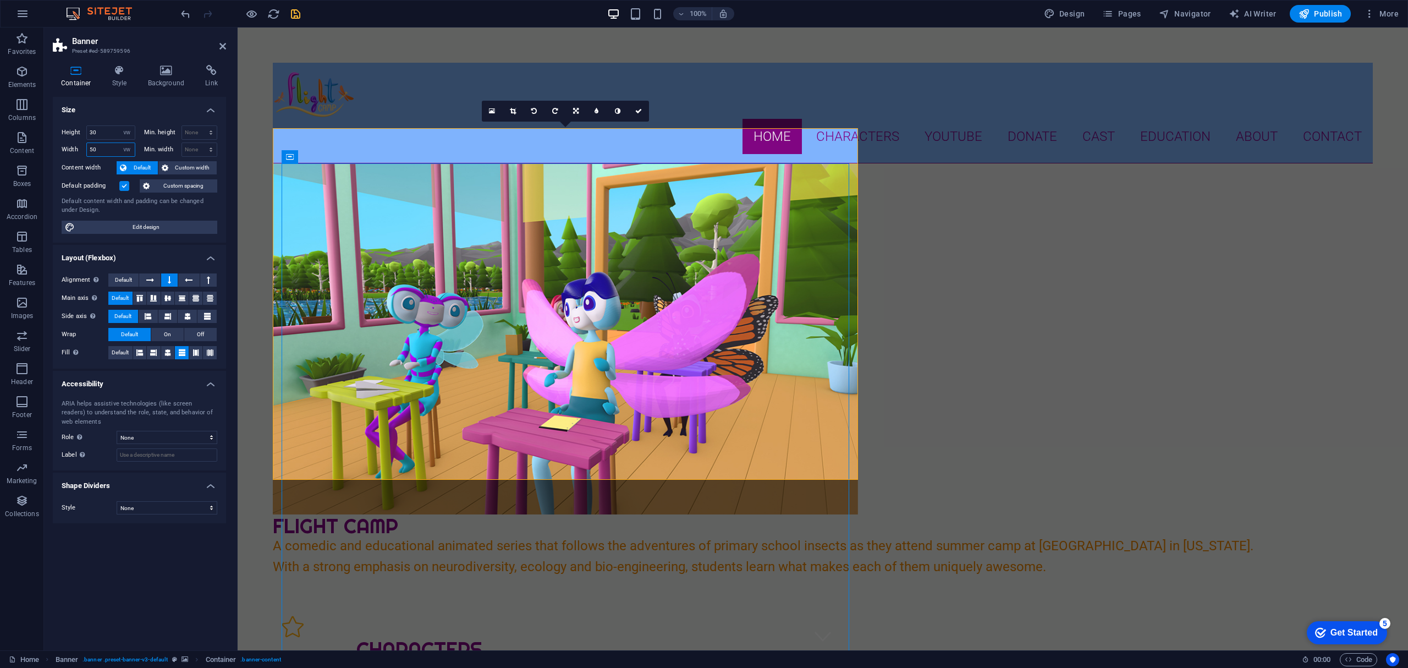
click at [118, 146] on input "50" at bounding box center [111, 149] width 48 height 13
drag, startPoint x: 109, startPoint y: 146, endPoint x: 58, endPoint y: 139, distance: 51.0
click at [58, 139] on div "Height 30 Default px rem % vh vw Min. height None px rem % vh vw Width 50 Defau…" at bounding box center [139, 180] width 173 height 126
click at [197, 149] on select "None px rem % vh vw" at bounding box center [199, 149] width 35 height 13
select select "vw"
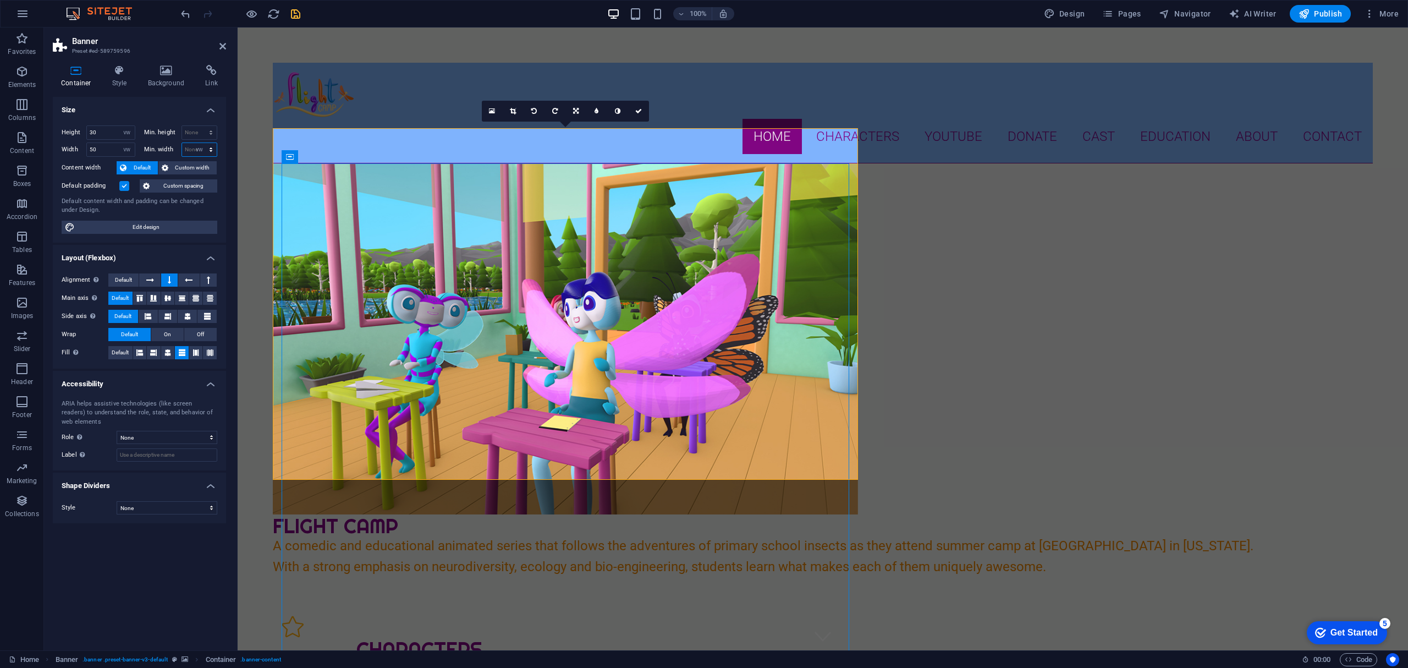
click at [201, 143] on select "None px rem % vh vw" at bounding box center [199, 149] width 35 height 13
type input "80"
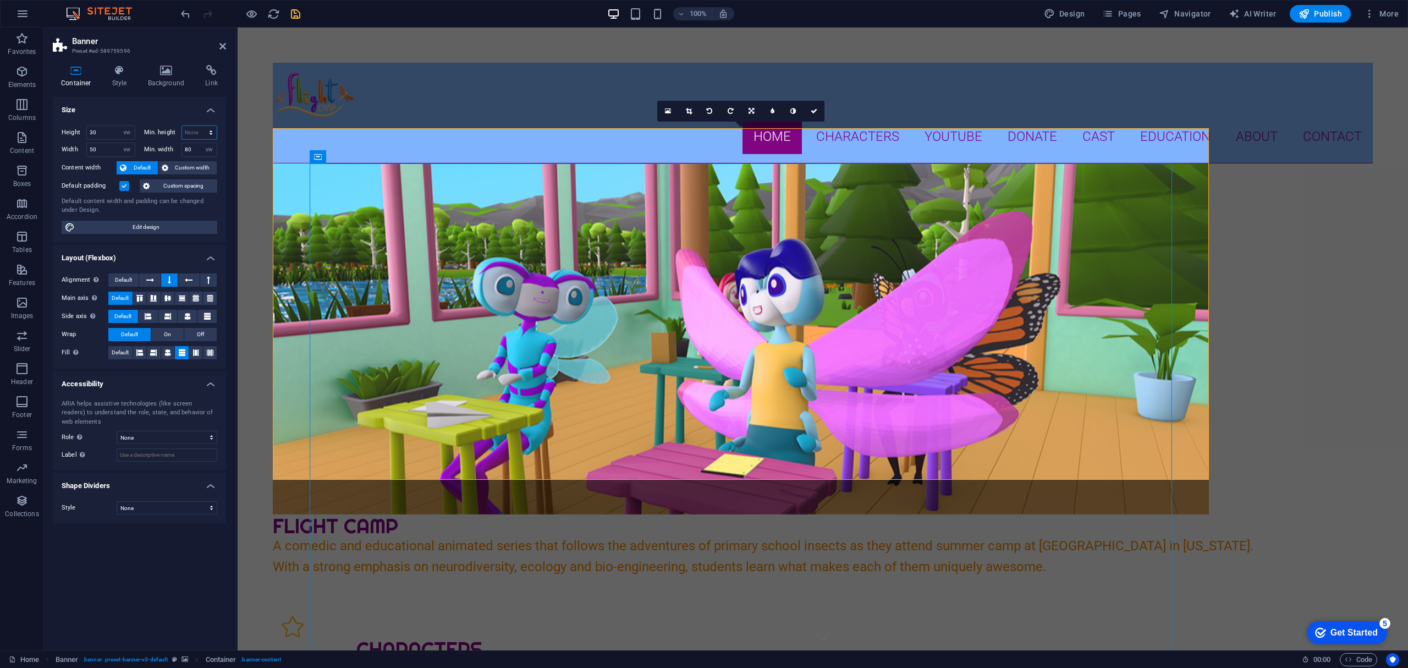
click at [192, 131] on select "None px rem % vh vw" at bounding box center [199, 132] width 35 height 13
select select "vw"
click at [201, 126] on select "None px rem % vh vw" at bounding box center [199, 132] width 35 height 13
click at [194, 128] on input "0" at bounding box center [199, 132] width 35 height 13
drag, startPoint x: 194, startPoint y: 128, endPoint x: 166, endPoint y: 127, distance: 28.6
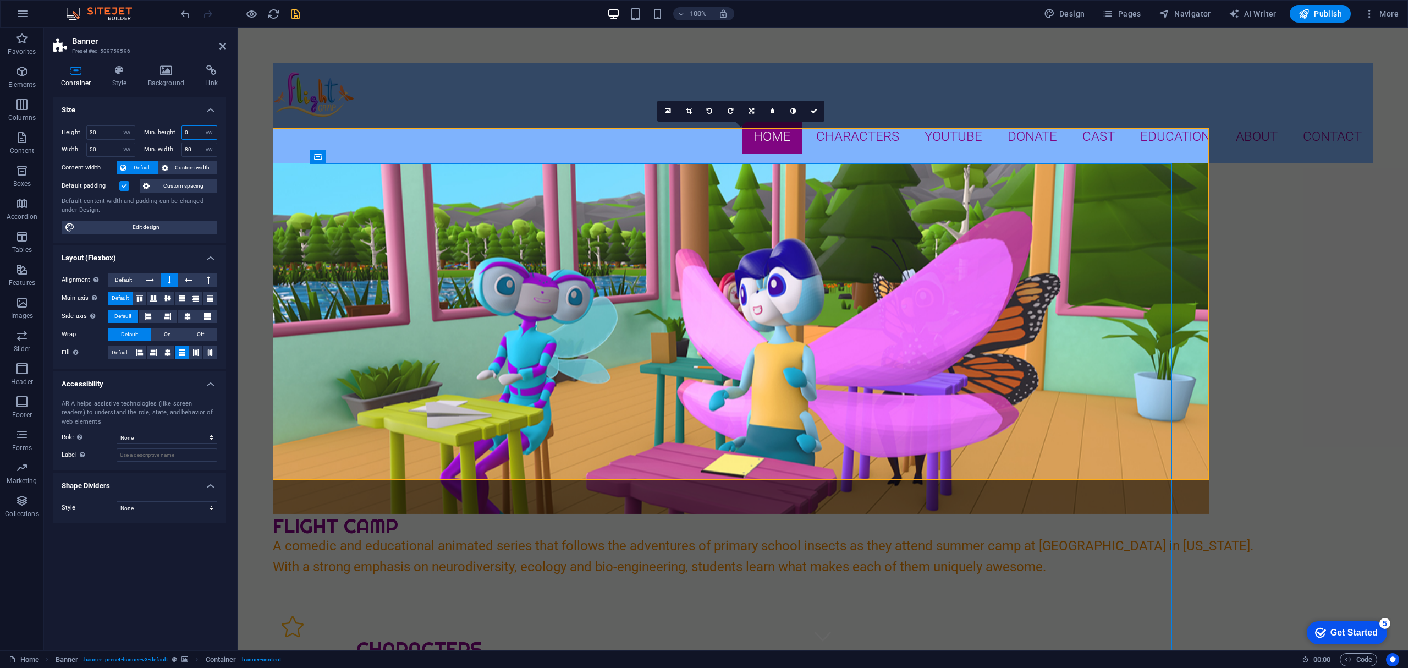
click at [166, 127] on div "Min. height 0 None px rem % vh vw" at bounding box center [181, 132] width 74 height 14
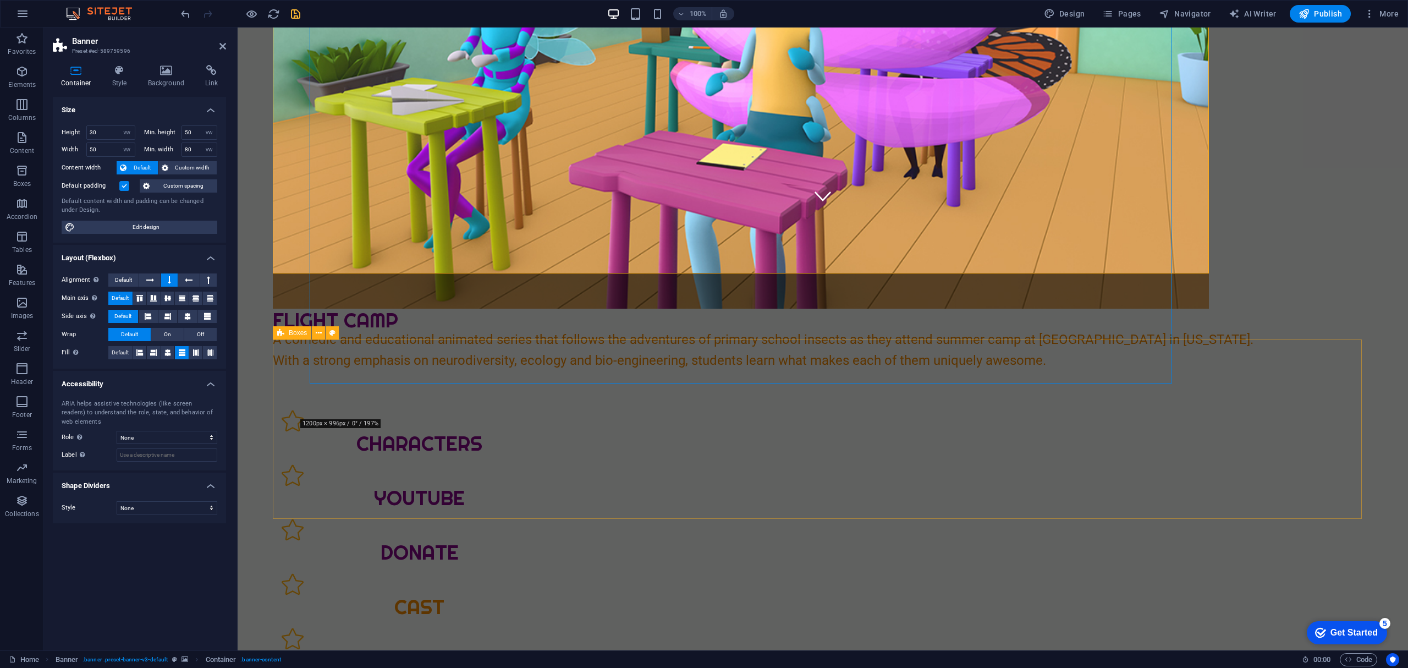
scroll to position [73, 0]
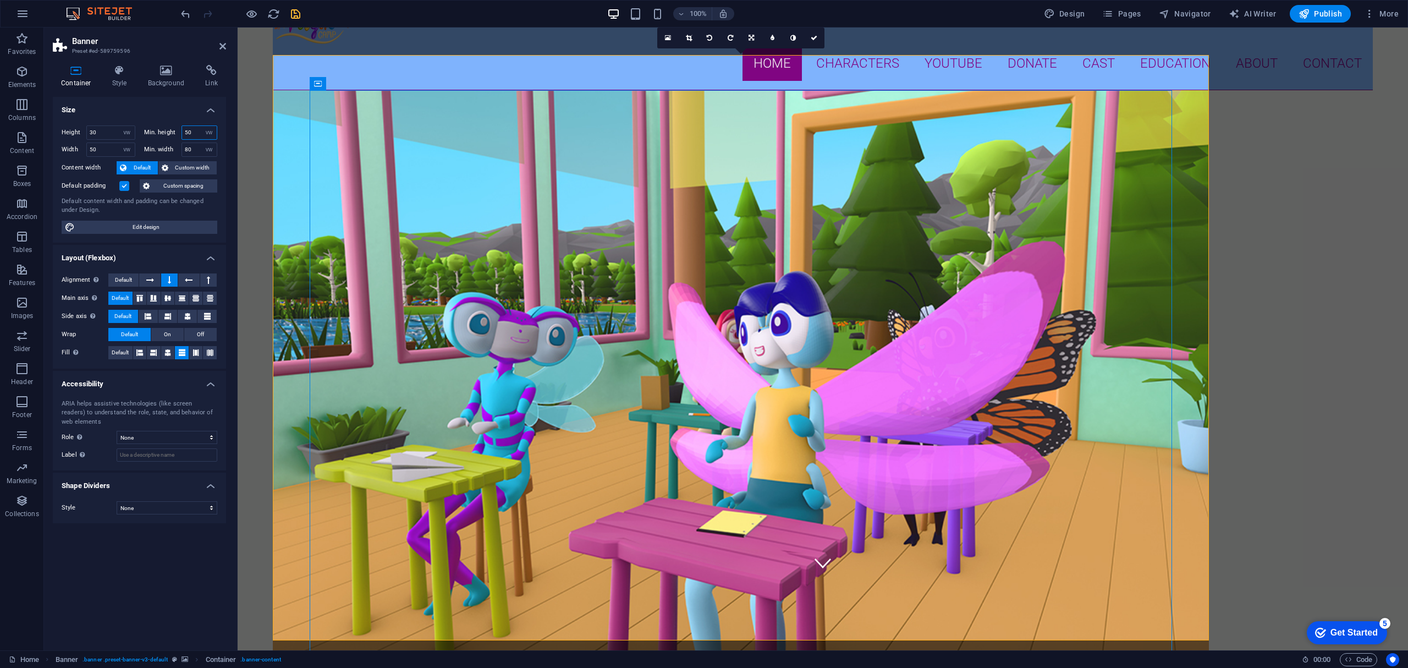
drag, startPoint x: 196, startPoint y: 134, endPoint x: 179, endPoint y: 131, distance: 17.9
click at [179, 131] on div "Min. height 50 None px rem % vh vw" at bounding box center [181, 132] width 74 height 14
type input "20"
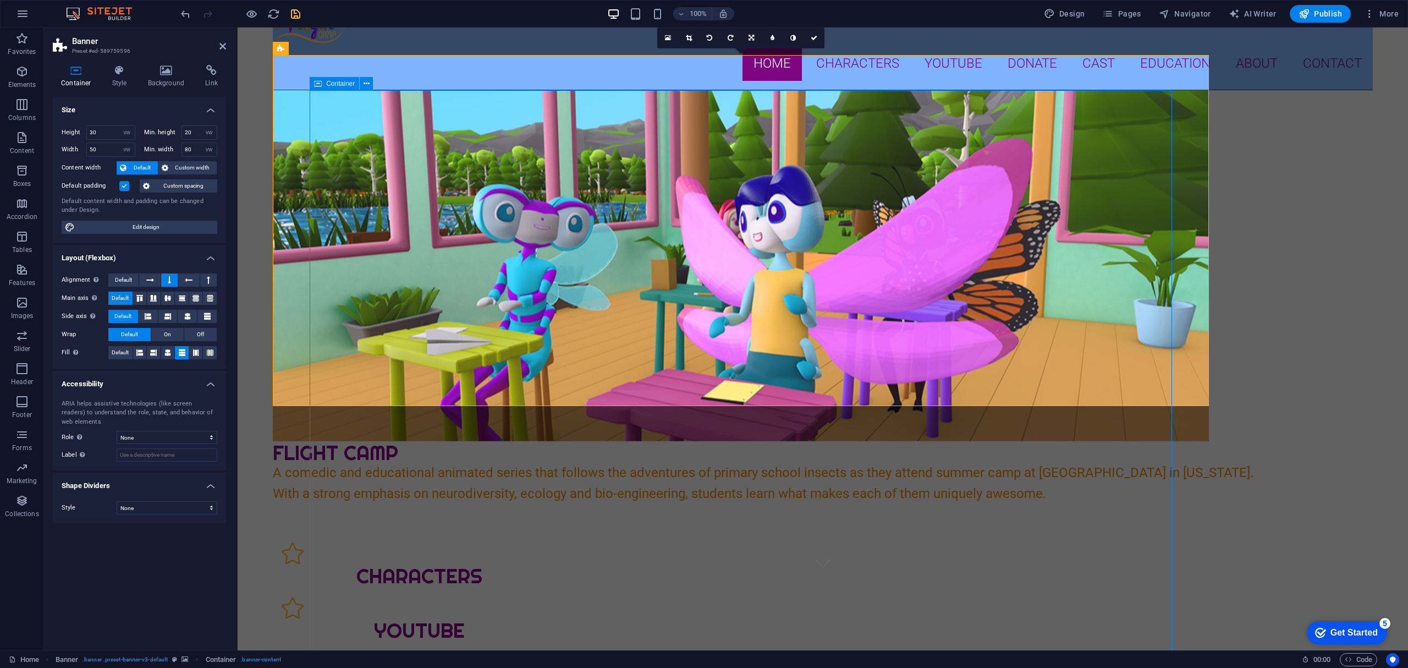
scroll to position [0, 0]
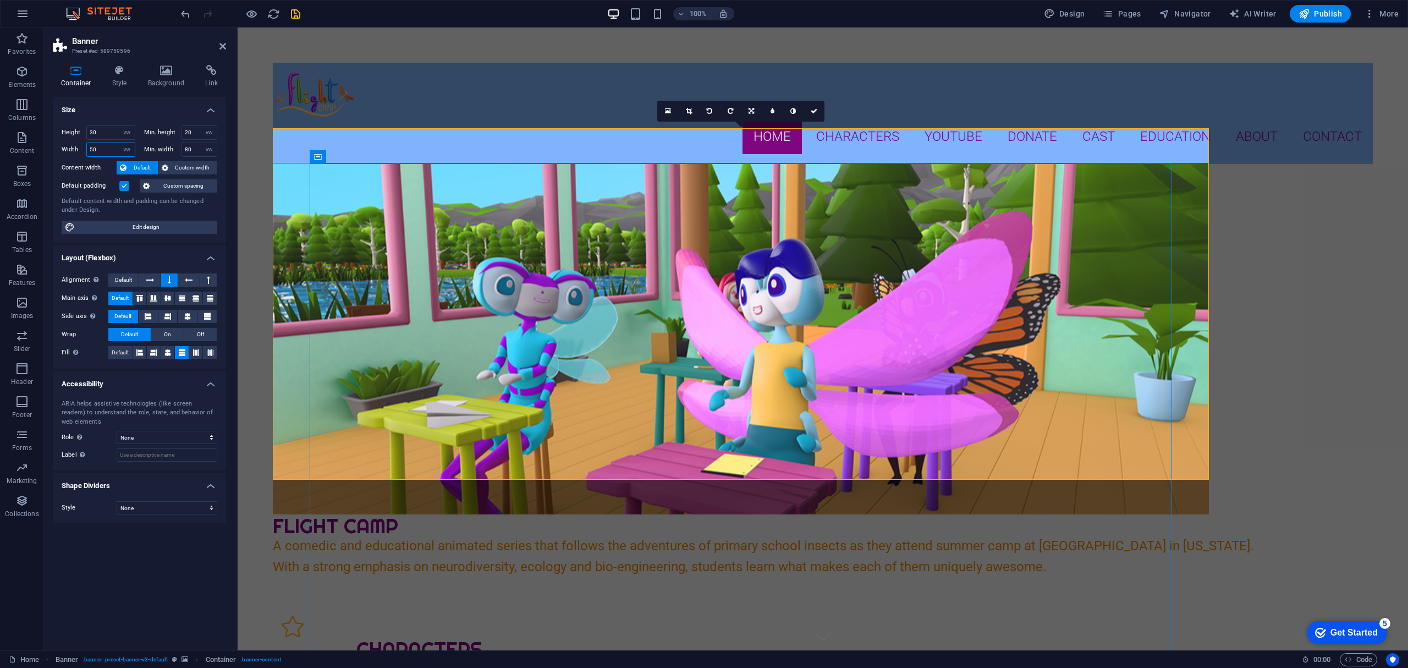
click at [111, 150] on input "50" at bounding box center [111, 149] width 48 height 13
click at [215, 151] on select "None px rem % vh vw" at bounding box center [208, 149] width 15 height 13
click at [195, 151] on input "80" at bounding box center [199, 149] width 35 height 13
drag, startPoint x: 196, startPoint y: 149, endPoint x: 174, endPoint y: 145, distance: 22.2
click at [174, 145] on div "Min. width 80 None px rem % vh vw" at bounding box center [181, 149] width 74 height 14
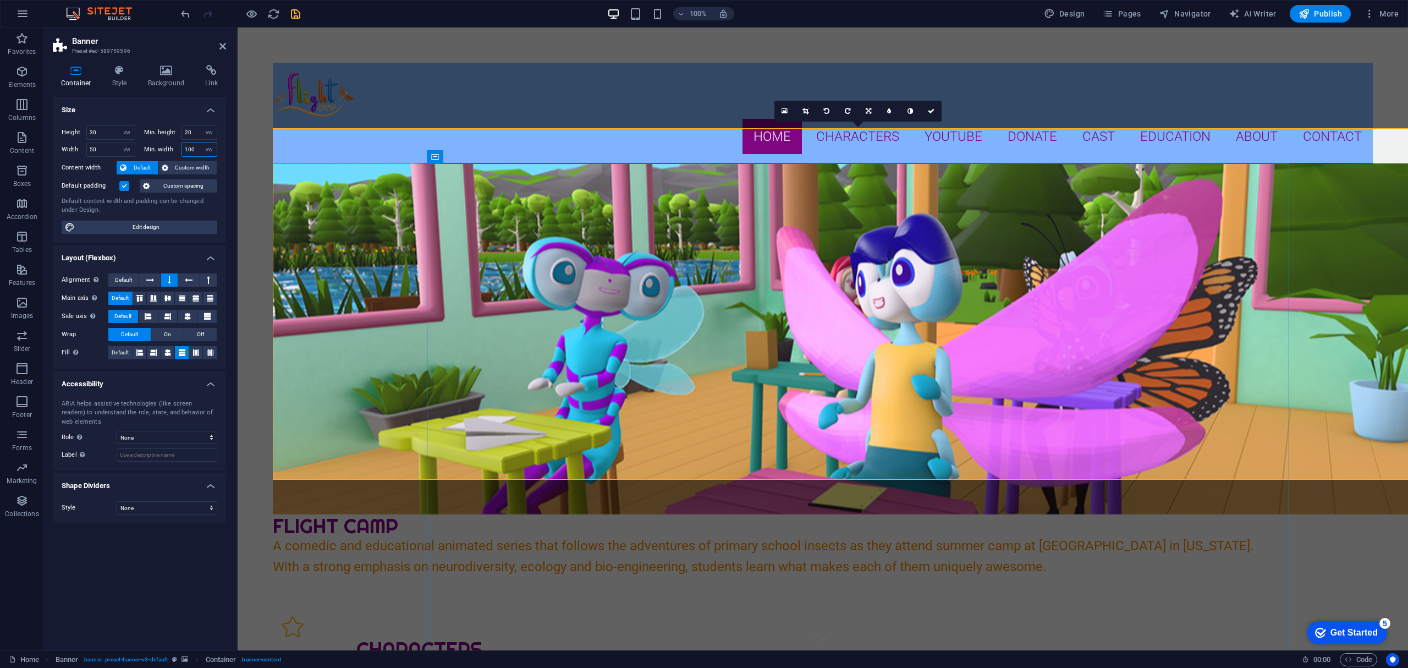
click at [187, 149] on input "100" at bounding box center [199, 149] width 35 height 13
click at [204, 149] on select "None px rem % vh vw" at bounding box center [208, 149] width 15 height 13
drag, startPoint x: 199, startPoint y: 146, endPoint x: 171, endPoint y: 144, distance: 28.1
click at [171, 144] on div "Min. width 100 None px rem % vh vw" at bounding box center [181, 149] width 74 height 14
type input "90"
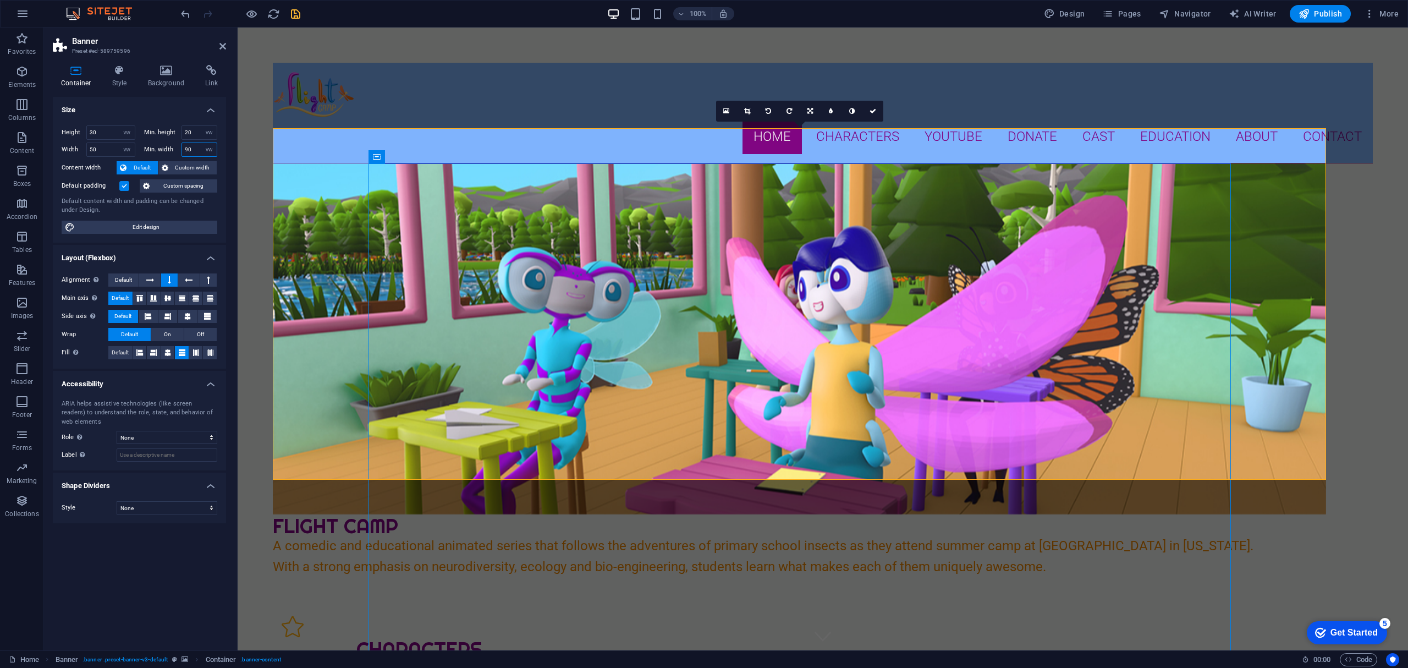
click at [194, 150] on input "90" at bounding box center [199, 149] width 35 height 13
click at [166, 99] on h4 "Size" at bounding box center [139, 107] width 173 height 20
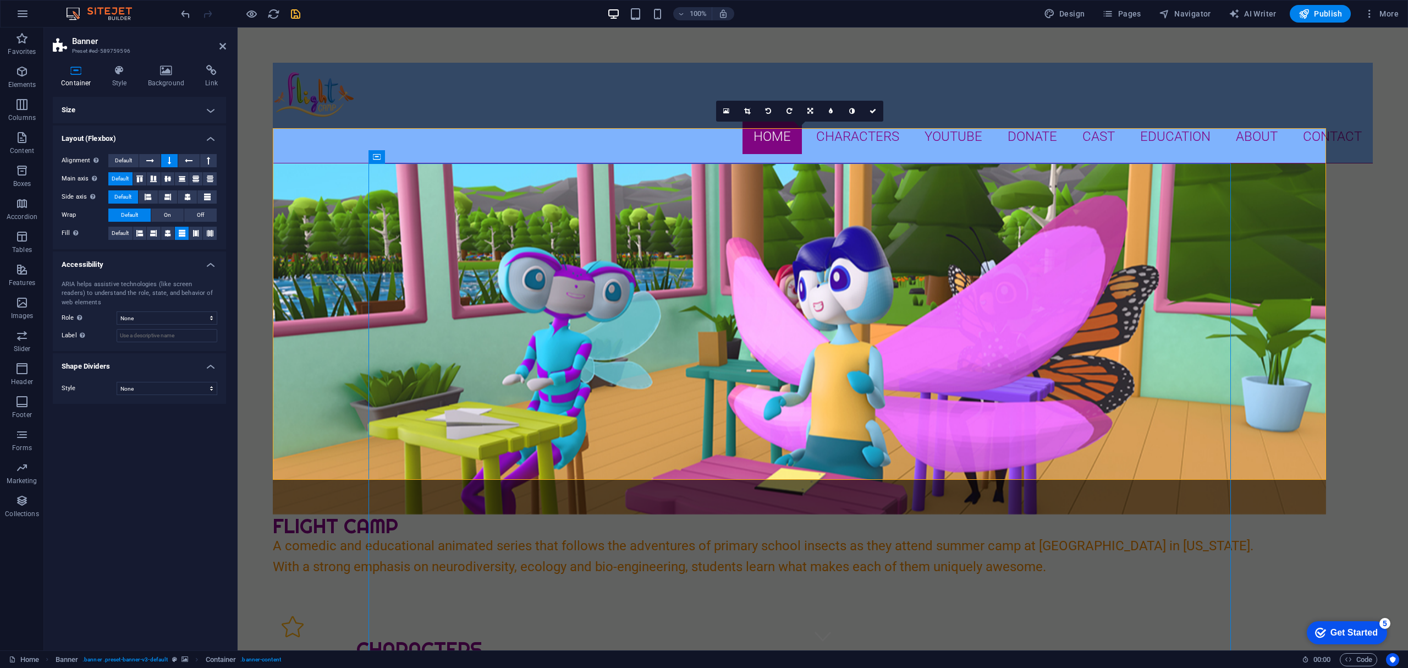
click at [83, 69] on icon at bounding box center [76, 70] width 47 height 11
click at [200, 111] on h4 "Size" at bounding box center [139, 110] width 173 height 26
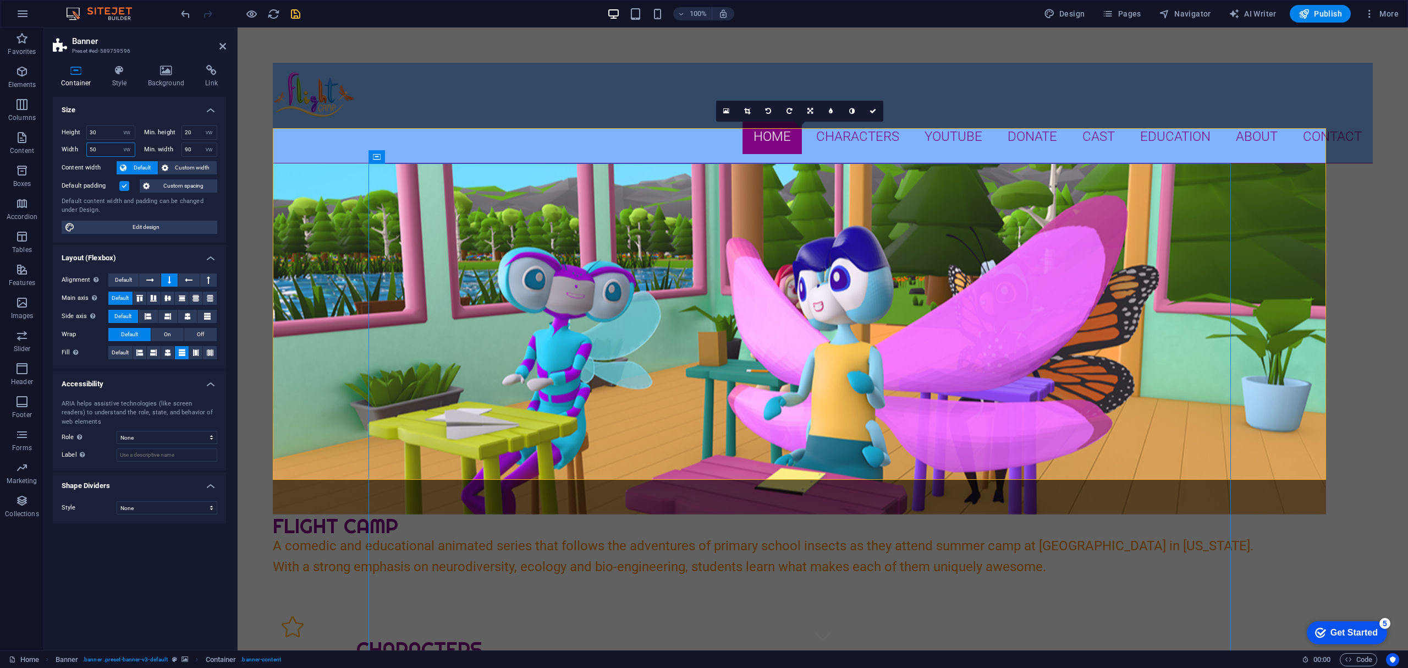
drag, startPoint x: 108, startPoint y: 148, endPoint x: 78, endPoint y: 148, distance: 30.8
click at [78, 148] on div "Width 50 Default px rem % em vh vw" at bounding box center [99, 149] width 74 height 14
type input "40"
click at [199, 154] on input "90" at bounding box center [199, 149] width 35 height 13
drag, startPoint x: 198, startPoint y: 148, endPoint x: 173, endPoint y: 143, distance: 25.8
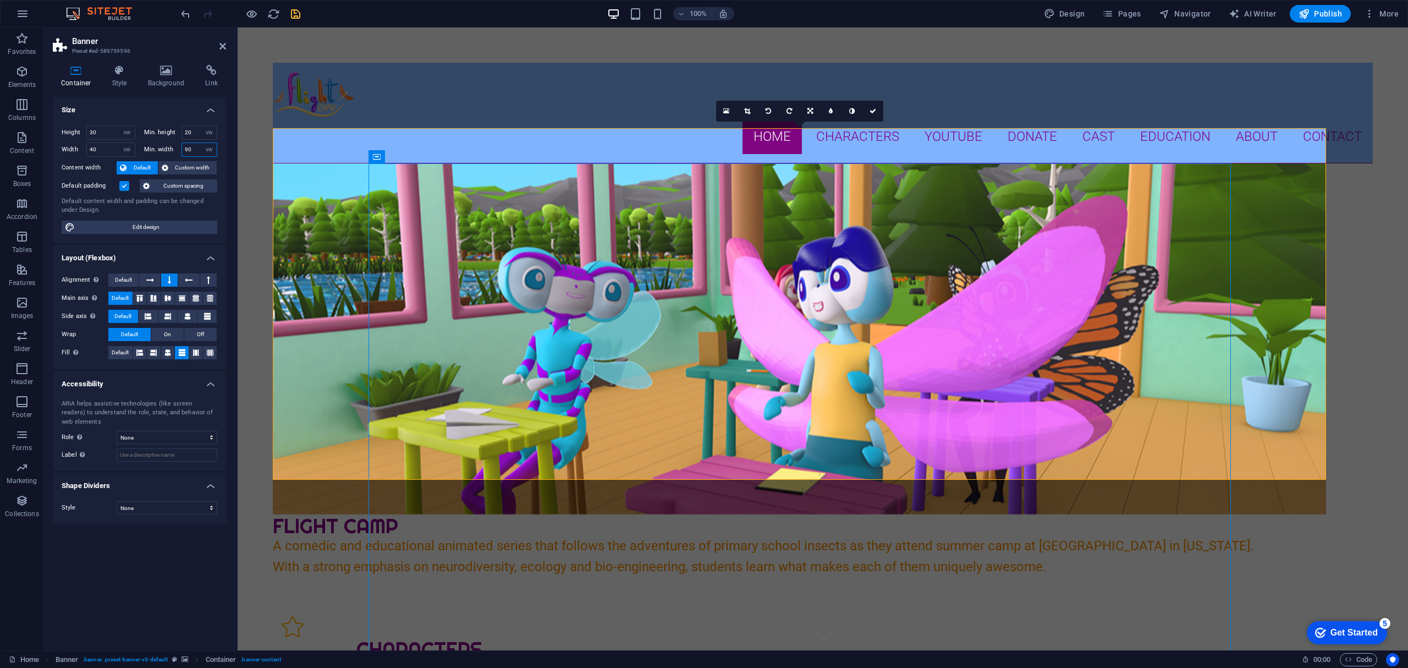
click at [173, 143] on div "Min. width 90 None px rem % vh vw" at bounding box center [181, 149] width 74 height 14
type input "50"
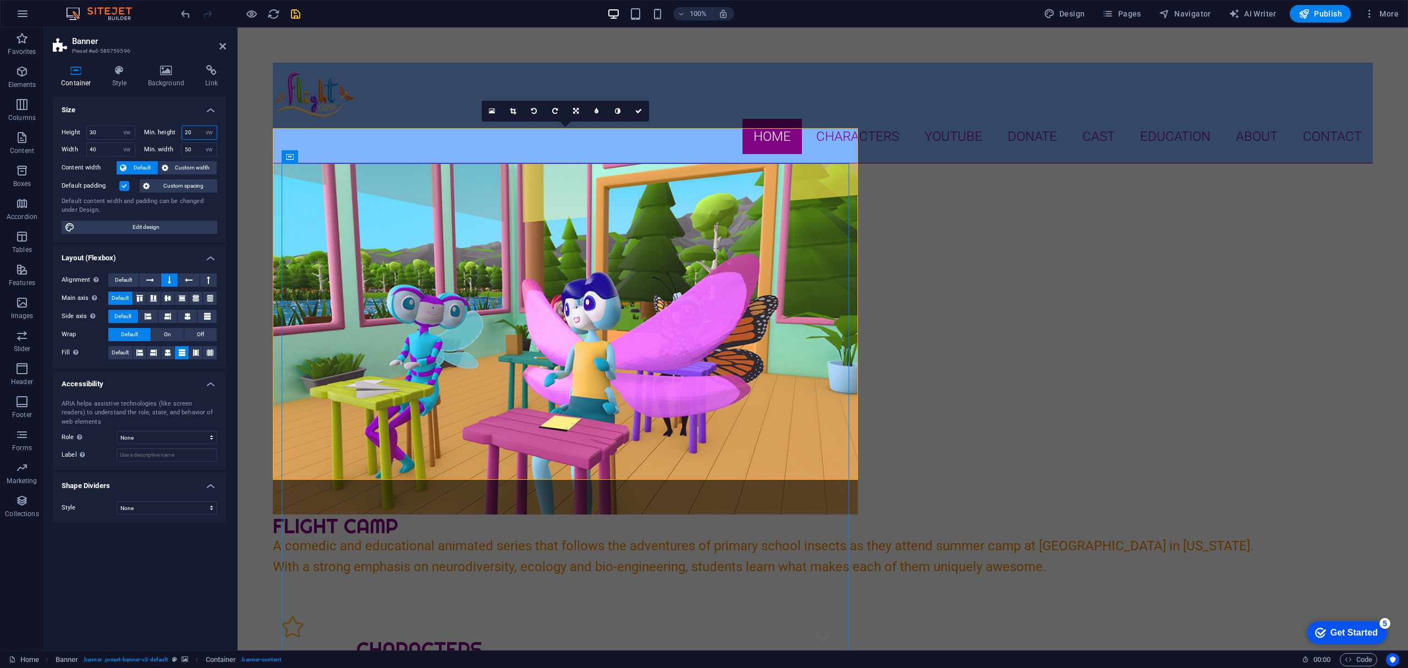
drag, startPoint x: 196, startPoint y: 130, endPoint x: 168, endPoint y: 127, distance: 28.9
click at [168, 127] on div "Min. height 20 None px rem % vh vw" at bounding box center [181, 132] width 74 height 14
type input "10"
click at [124, 128] on select "Default px rem % vh vw" at bounding box center [126, 132] width 15 height 13
click at [109, 128] on input "30" at bounding box center [111, 132] width 48 height 13
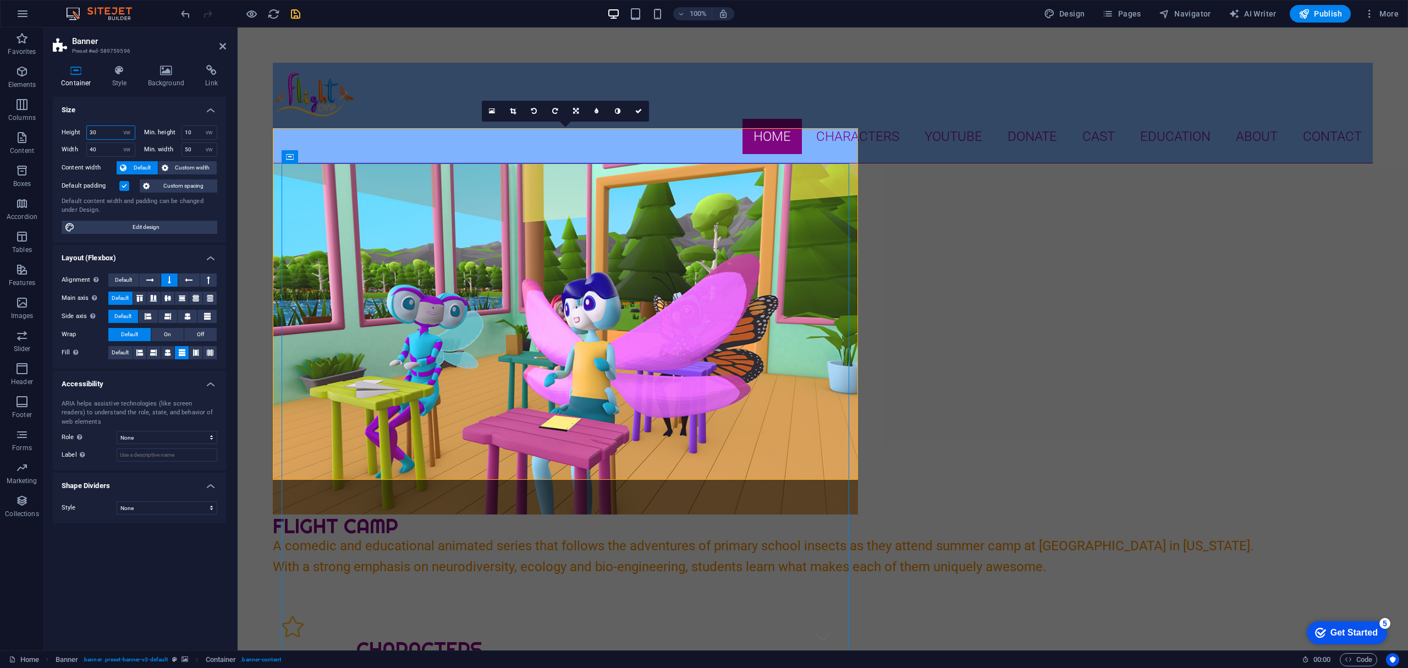
drag, startPoint x: 102, startPoint y: 128, endPoint x: 66, endPoint y: 128, distance: 36.3
click at [67, 128] on div "Height 30 Default px rem % vh vw" at bounding box center [99, 132] width 74 height 14
type input "20"
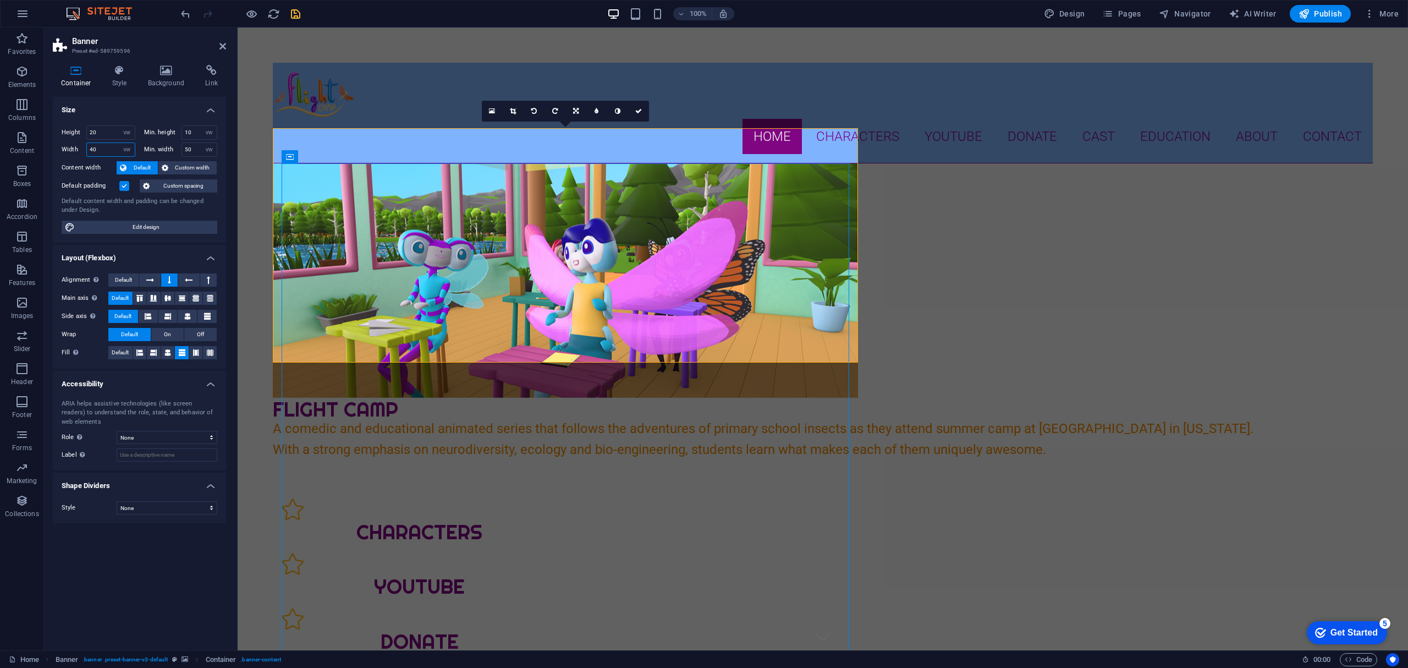
drag, startPoint x: 100, startPoint y: 149, endPoint x: 79, endPoint y: 144, distance: 20.8
click at [79, 144] on div "Width 40 Default px rem % em vh vw" at bounding box center [99, 149] width 74 height 14
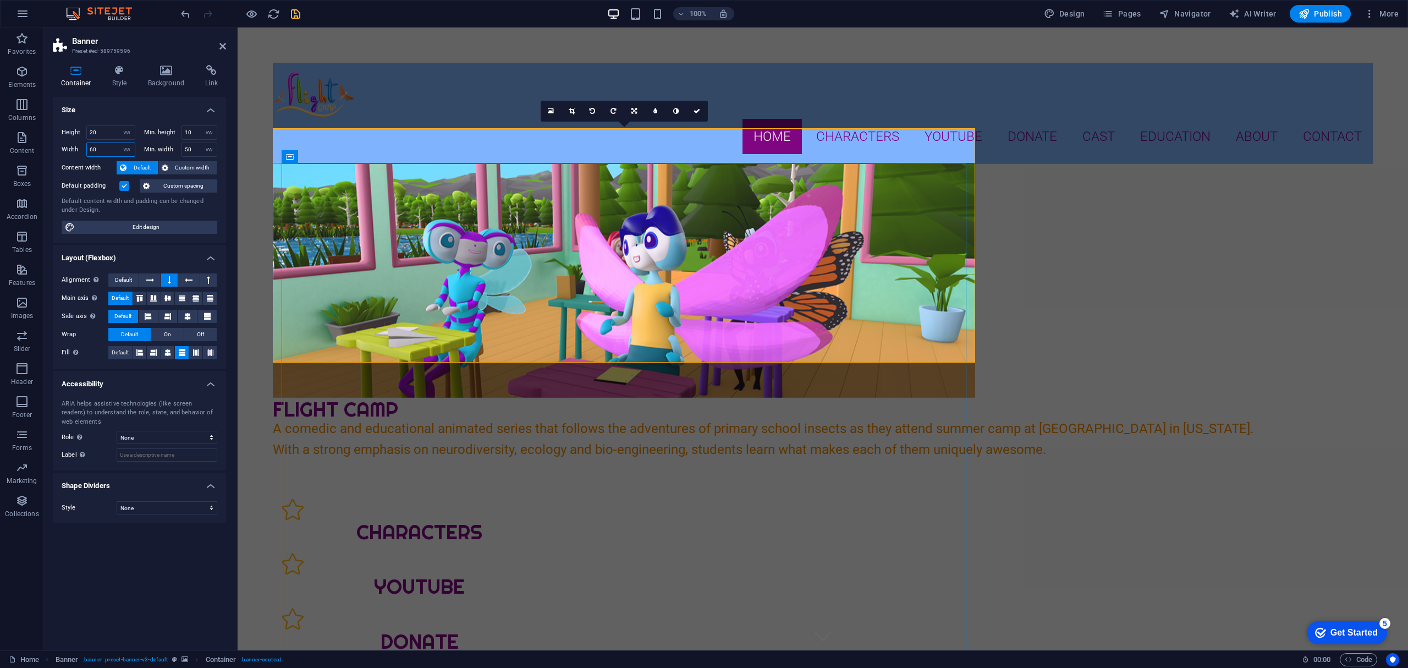
drag, startPoint x: 108, startPoint y: 149, endPoint x: 75, endPoint y: 144, distance: 32.8
click at [75, 144] on div "Width 60 Default px rem % em vh vw" at bounding box center [99, 149] width 74 height 14
type input "80"
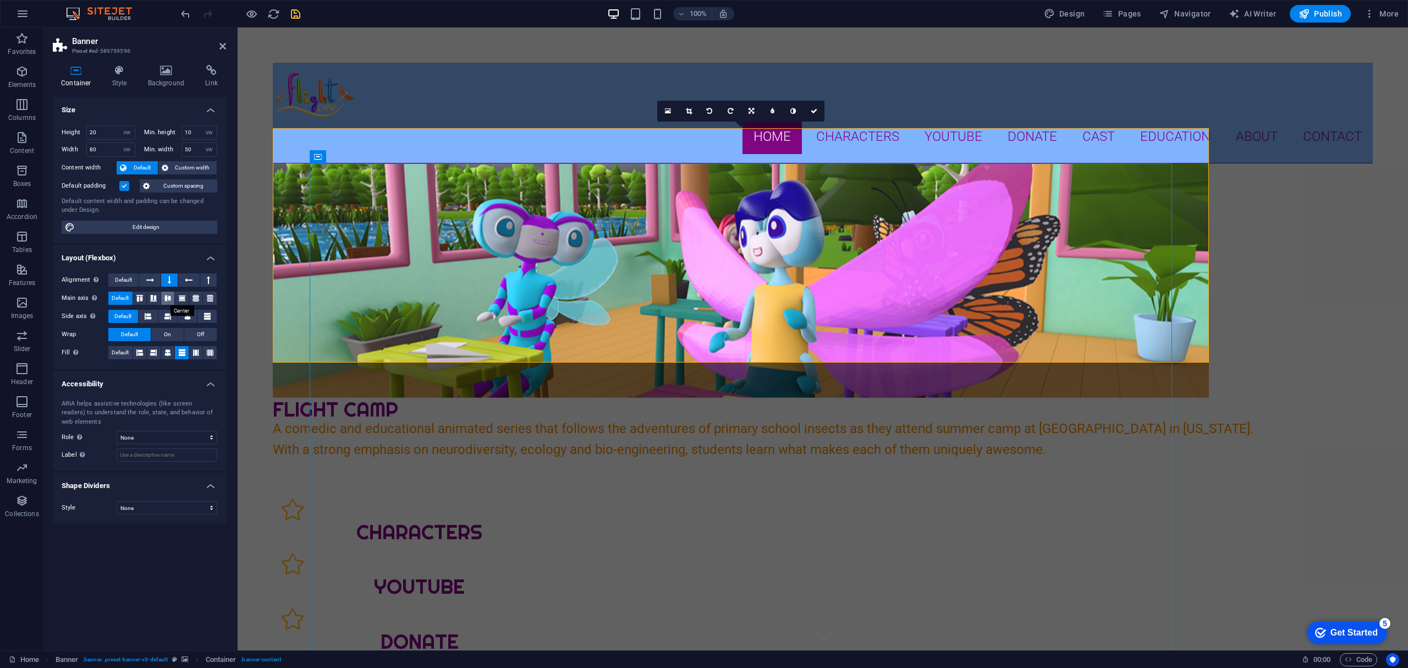
click at [172, 296] on icon at bounding box center [167, 298] width 13 height 7
click at [166, 296] on icon at bounding box center [167, 298] width 13 height 7
click at [190, 311] on icon at bounding box center [187, 316] width 7 height 13
click at [172, 333] on button "On" at bounding box center [167, 334] width 32 height 13
click at [290, 199] on figure at bounding box center [741, 280] width 936 height 234
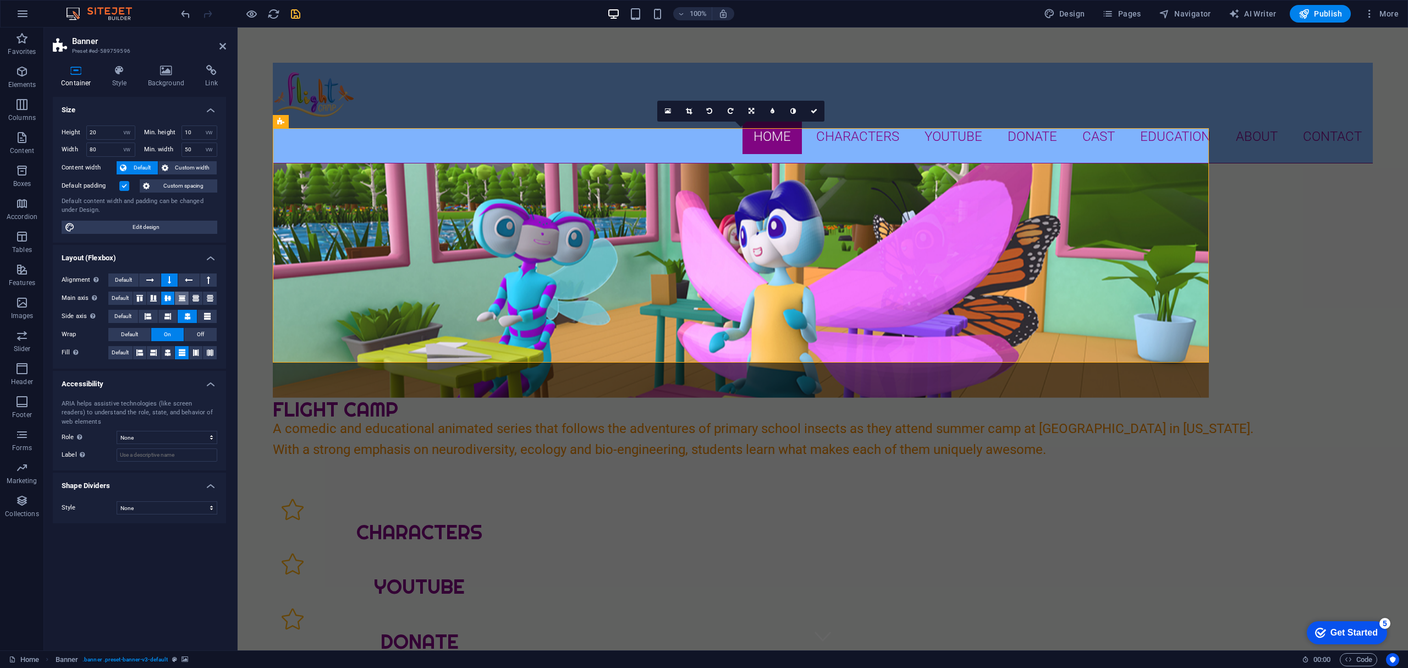
click at [183, 298] on icon at bounding box center [181, 298] width 13 height 7
click at [152, 281] on icon at bounding box center [150, 279] width 8 height 13
click at [119, 352] on span "Default" at bounding box center [120, 352] width 17 height 13
click at [188, 130] on input "10" at bounding box center [199, 132] width 35 height 13
drag, startPoint x: 198, startPoint y: 128, endPoint x: 166, endPoint y: 126, distance: 31.9
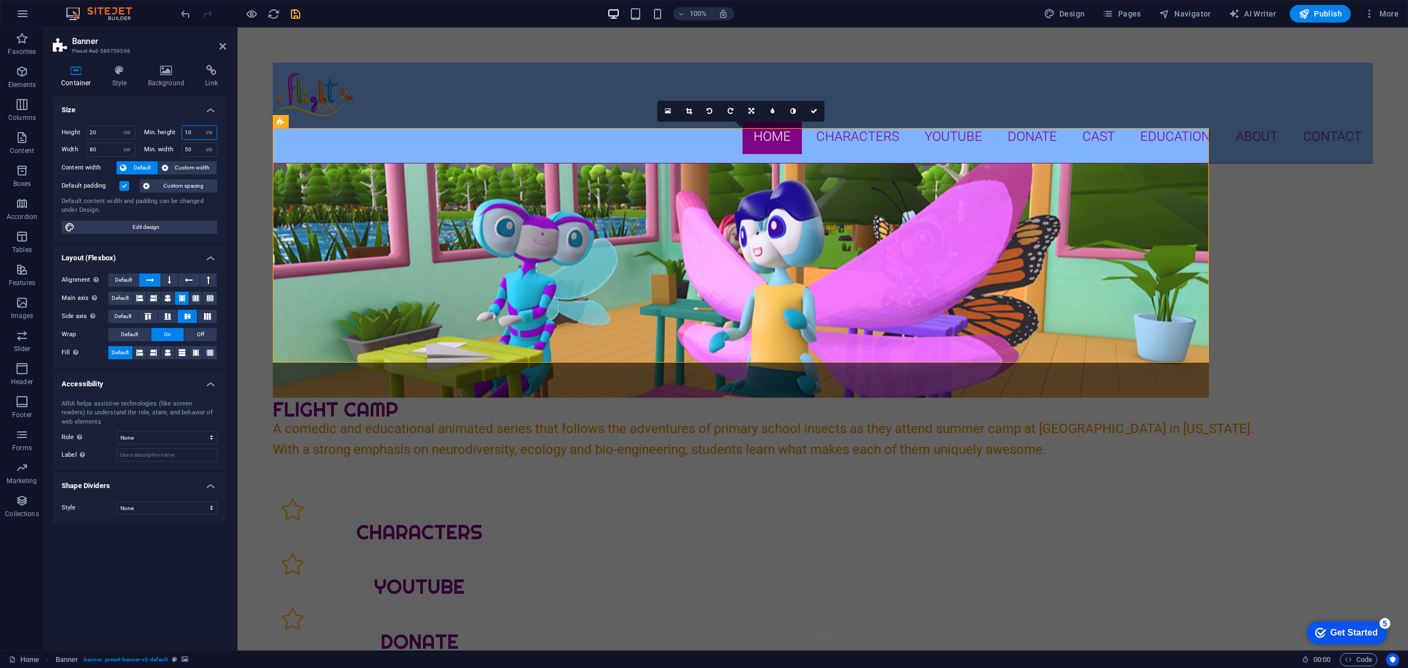
click at [166, 126] on div "Min. height 10 None px rem % vh vw" at bounding box center [181, 132] width 74 height 14
type input "20"
click at [95, 131] on input "20" at bounding box center [111, 132] width 48 height 13
drag, startPoint x: 111, startPoint y: 131, endPoint x: 60, endPoint y: 128, distance: 50.7
click at [60, 128] on div "Height 20 Default px rem % vh vw Min. height 20 None px rem % vh vw Width 80 De…" at bounding box center [139, 180] width 173 height 126
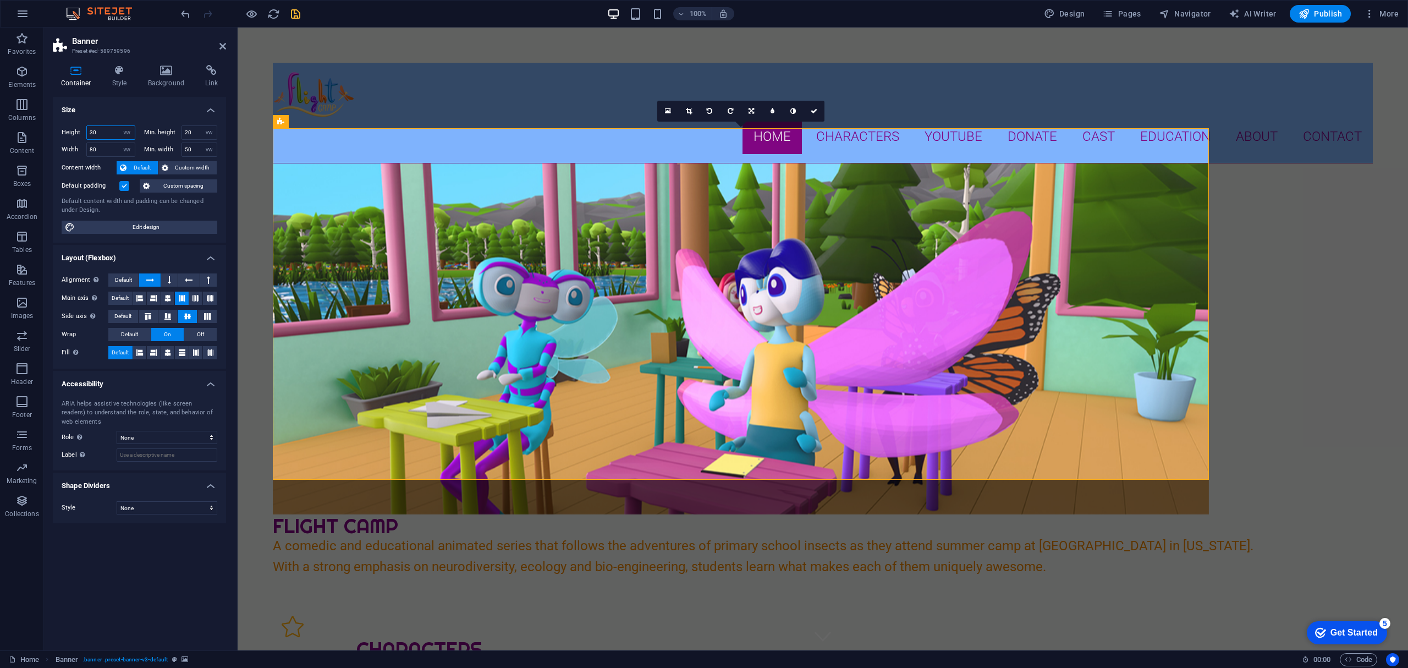
click at [105, 131] on input "30" at bounding box center [111, 132] width 48 height 13
click at [105, 150] on input "80" at bounding box center [111, 149] width 48 height 13
drag, startPoint x: 107, startPoint y: 130, endPoint x: 67, endPoint y: 127, distance: 39.8
click at [67, 127] on div "Height 30 Default px rem % vh vw" at bounding box center [99, 132] width 74 height 14
type input "40"
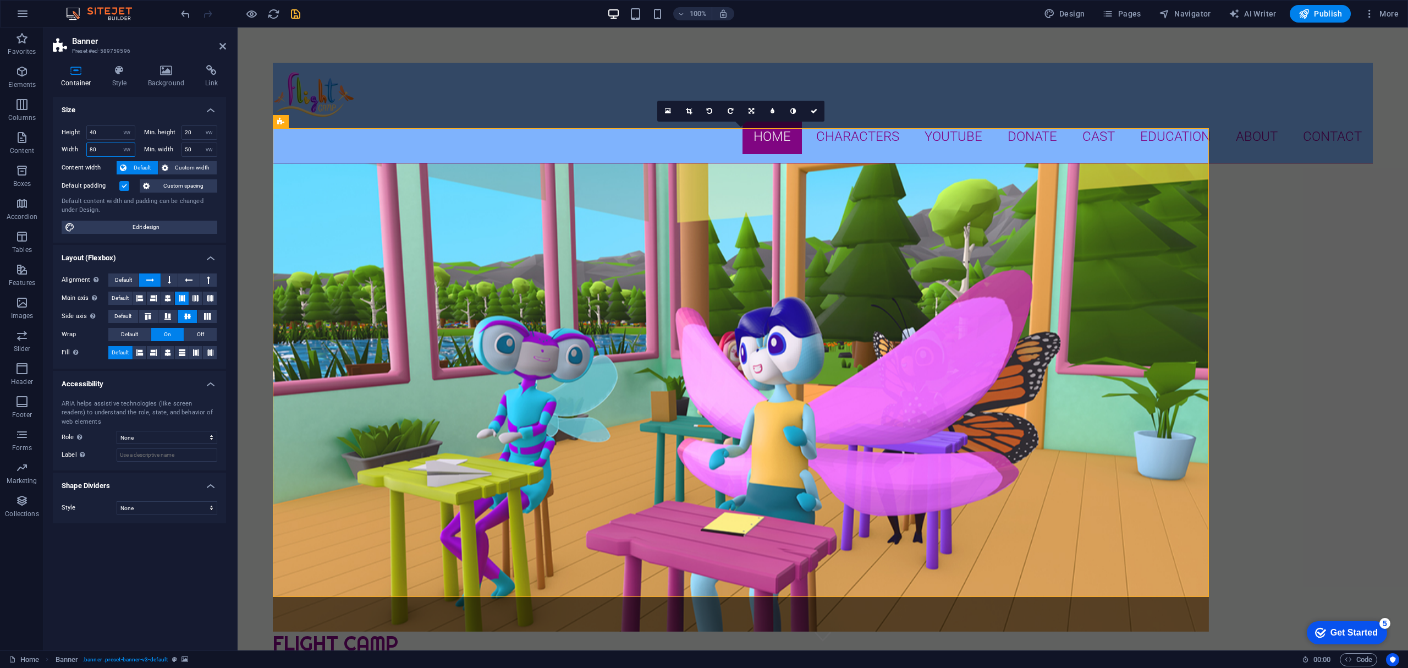
click at [95, 147] on input "80" at bounding box center [111, 149] width 48 height 13
drag, startPoint x: 108, startPoint y: 146, endPoint x: 56, endPoint y: 144, distance: 52.8
click at [56, 144] on div "Height 40 Default px rem % vh vw Min. height 20 None px rem % vh vw Width 80 De…" at bounding box center [139, 180] width 173 height 126
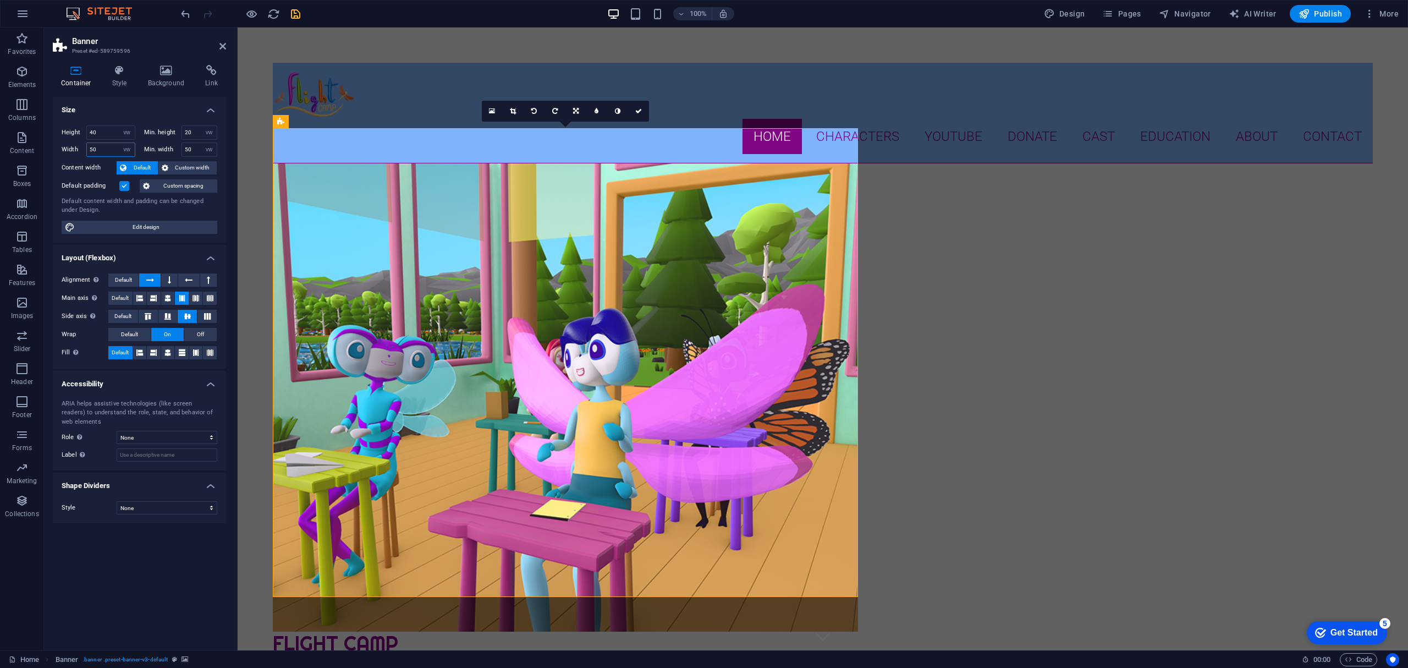
drag, startPoint x: 99, startPoint y: 147, endPoint x: 65, endPoint y: 142, distance: 34.5
click at [65, 142] on div "Width 50 Default px rem % em vh vw" at bounding box center [99, 149] width 74 height 14
type input "100"
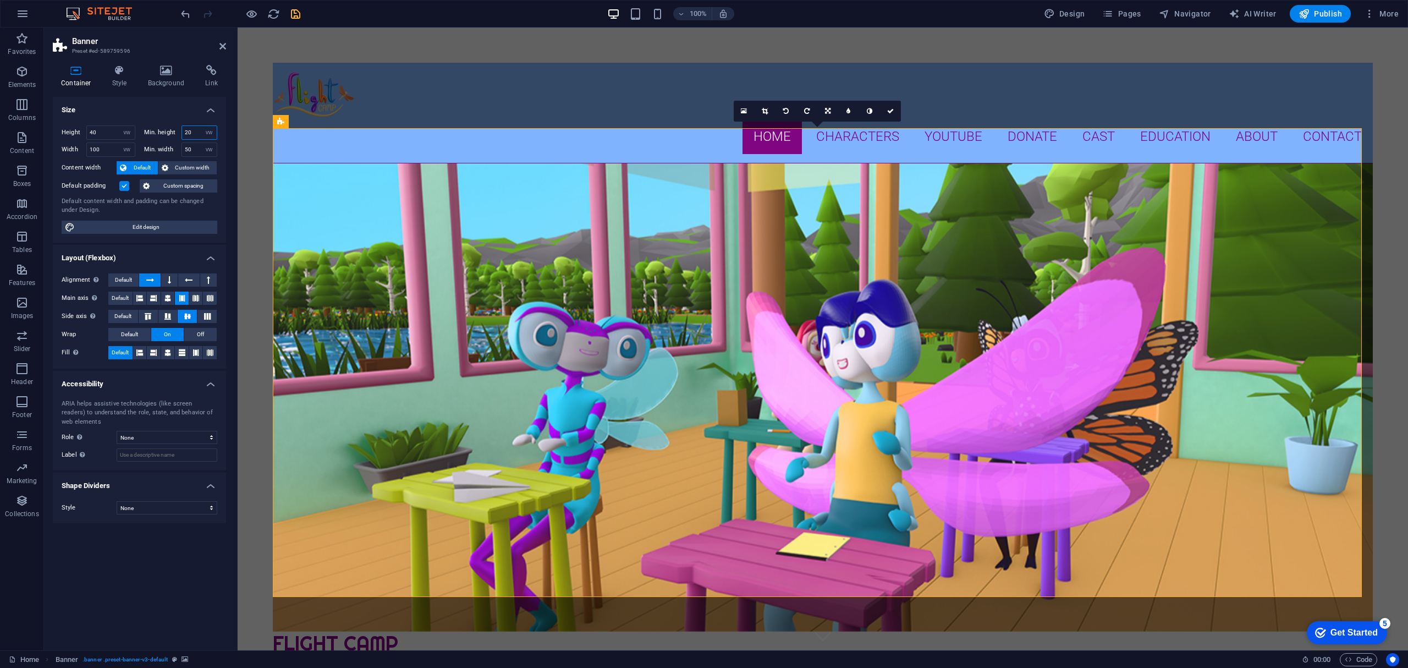
click at [193, 131] on input "20" at bounding box center [199, 132] width 35 height 13
drag, startPoint x: 196, startPoint y: 130, endPoint x: 168, endPoint y: 128, distance: 28.1
click at [168, 128] on div "Min. height 20 None px rem % vh vw" at bounding box center [181, 132] width 74 height 14
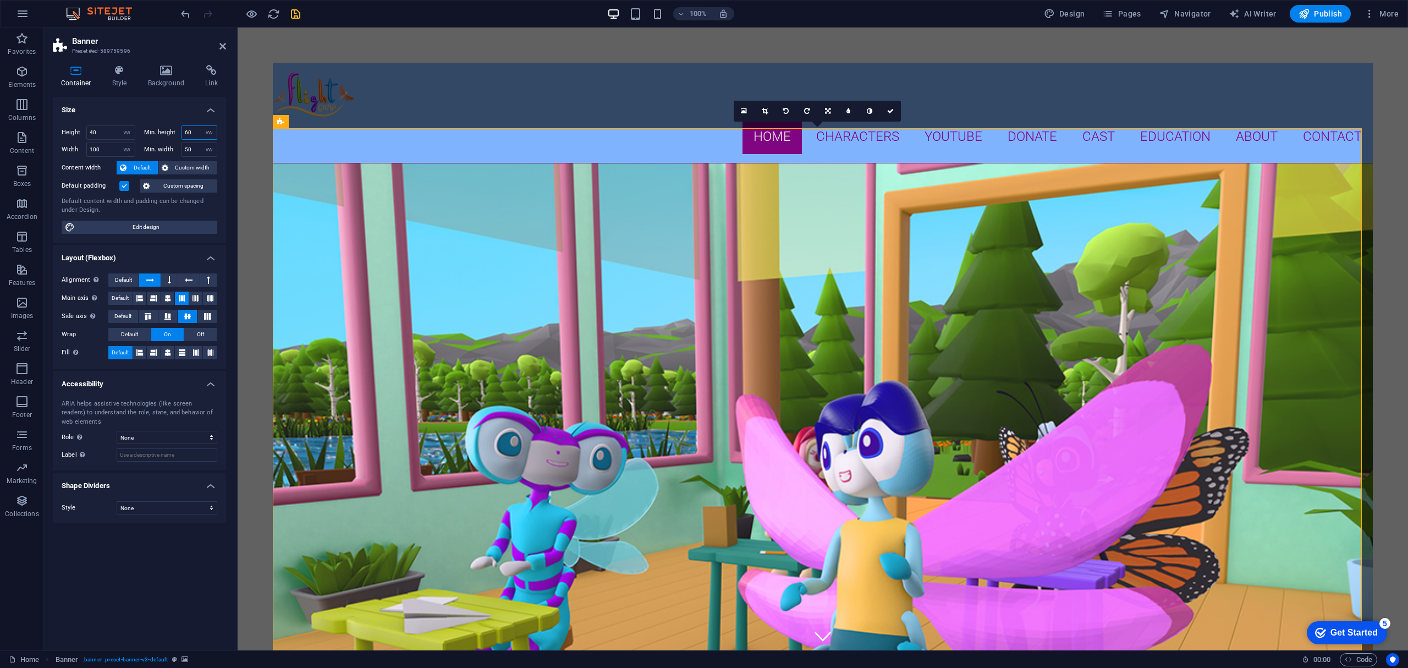
drag, startPoint x: 194, startPoint y: 130, endPoint x: 157, endPoint y: 125, distance: 37.1
click at [157, 125] on div "Min. height 60 None px rem % vh vw" at bounding box center [181, 132] width 74 height 14
type input "50"
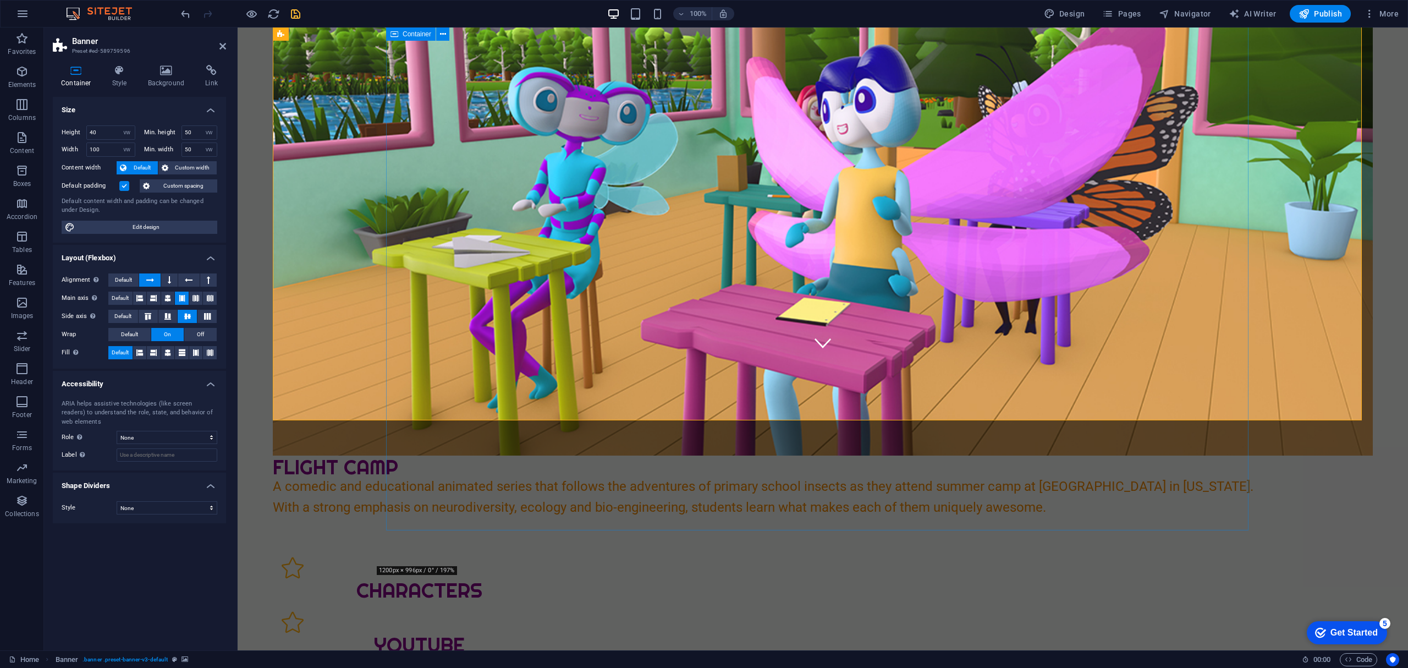
scroll to position [73, 0]
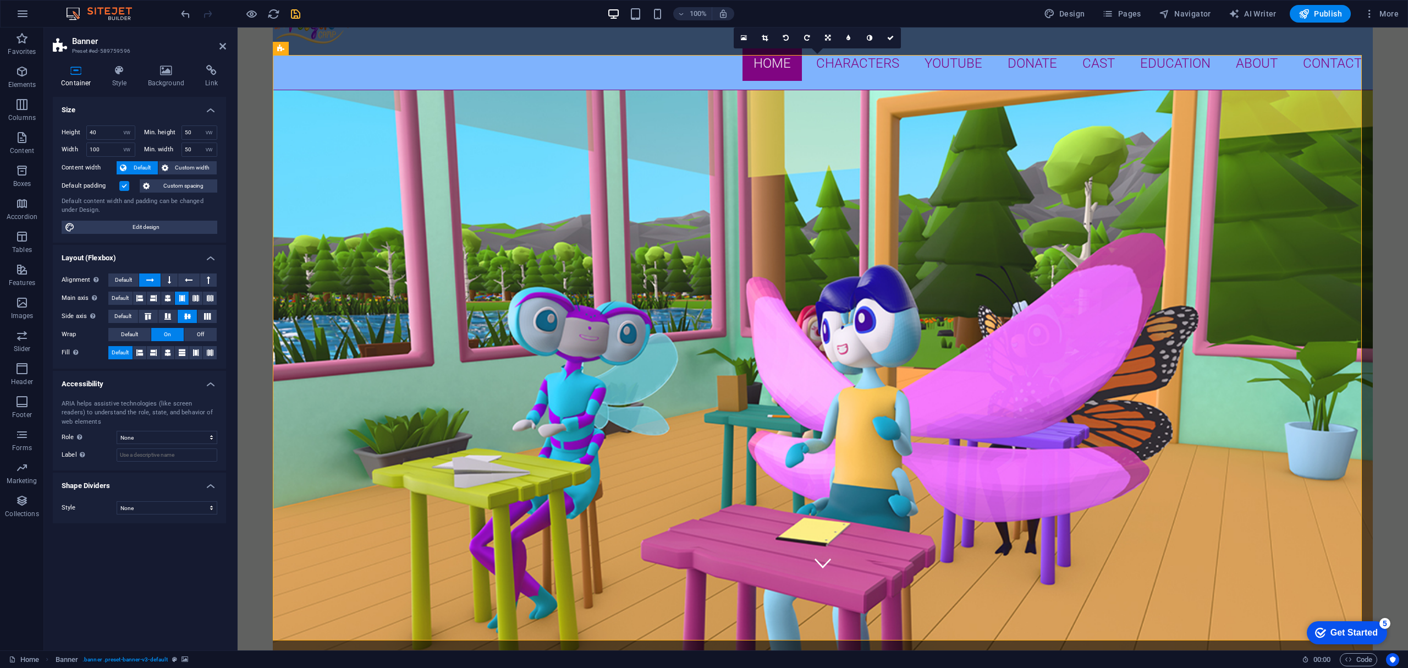
click at [191, 141] on div "Min. height 50 None px rem % vh vw" at bounding box center [179, 133] width 78 height 17
drag, startPoint x: 198, startPoint y: 146, endPoint x: 162, endPoint y: 144, distance: 36.4
click at [162, 144] on div "Min. width 50 None px rem % vh vw" at bounding box center [181, 149] width 74 height 14
type input "30"
click at [116, 146] on input "100" at bounding box center [111, 149] width 48 height 13
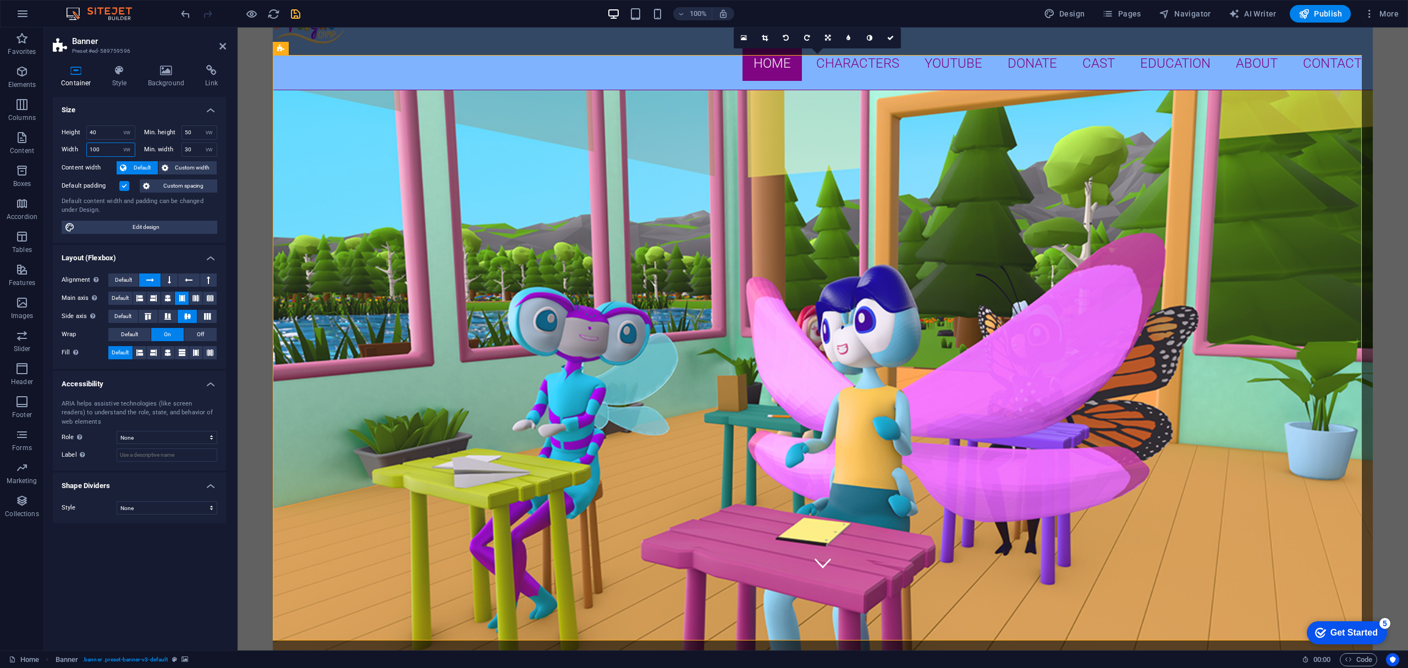
drag, startPoint x: 111, startPoint y: 145, endPoint x: 69, endPoint y: 145, distance: 42.4
click at [69, 145] on div "Width 100 Default px rem % em vh vw" at bounding box center [99, 149] width 74 height 14
type input "50"
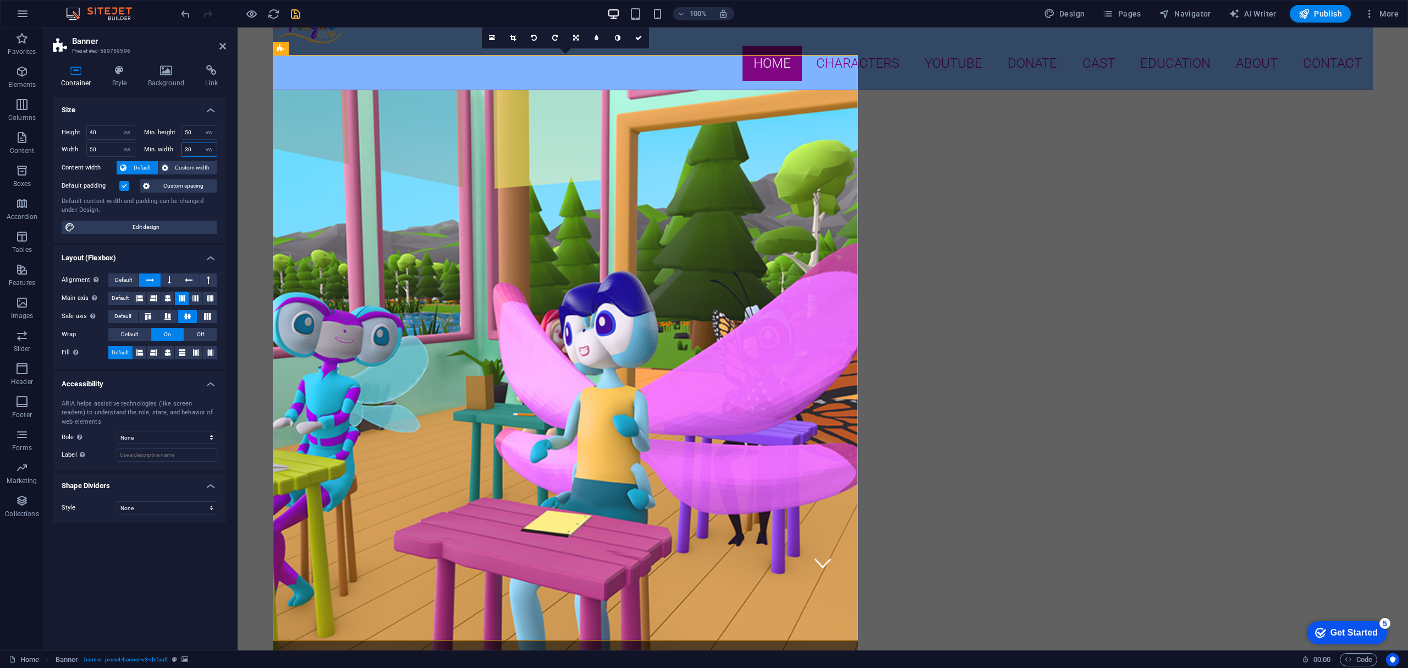
click at [193, 147] on input "30" at bounding box center [199, 149] width 35 height 13
drag, startPoint x: 198, startPoint y: 147, endPoint x: 148, endPoint y: 141, distance: 50.4
click at [148, 141] on div "Height 40 Default px rem % vh vw Min. height 50 None px rem % vh vw Width 50 De…" at bounding box center [140, 140] width 156 height 31
type input "70"
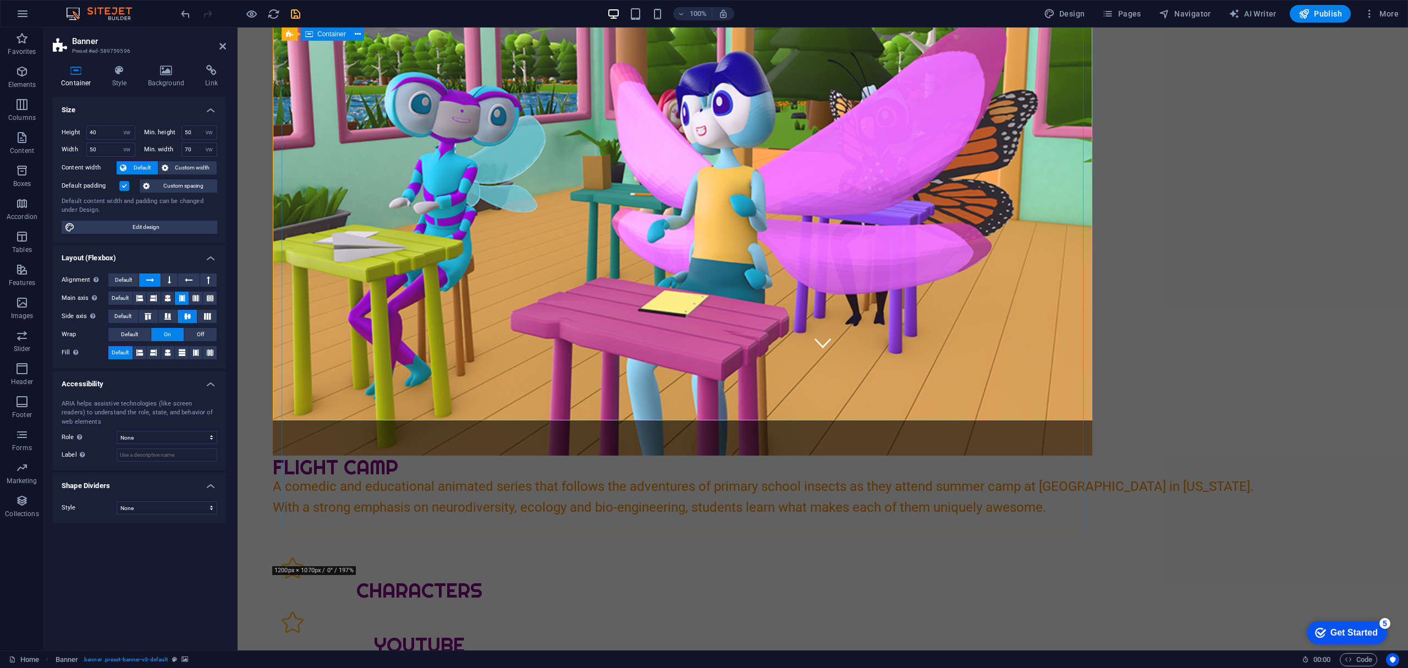
scroll to position [146, 0]
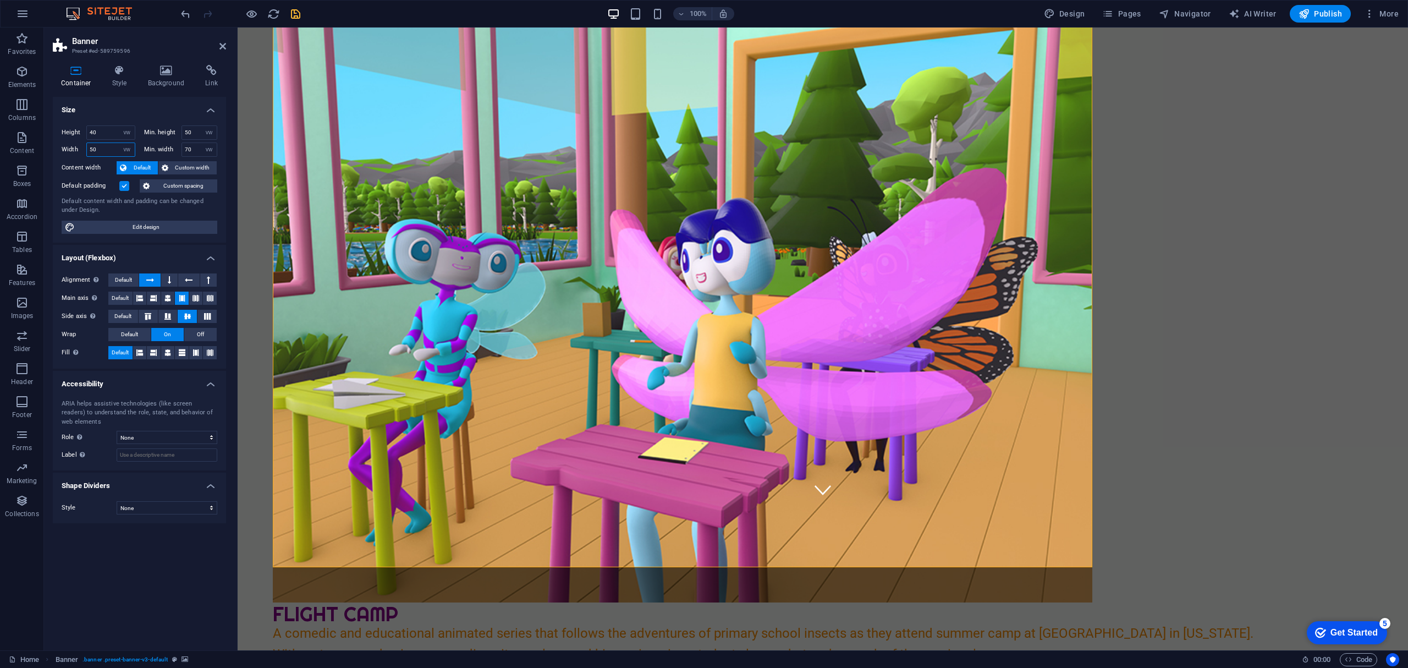
click at [97, 144] on input "50" at bounding box center [111, 149] width 48 height 13
drag, startPoint x: 108, startPoint y: 146, endPoint x: 78, endPoint y: 144, distance: 30.4
click at [78, 144] on div "Width 50 Default px rem % em vh vw" at bounding box center [99, 149] width 74 height 14
type input "10"
click at [184, 147] on input "70" at bounding box center [199, 149] width 35 height 13
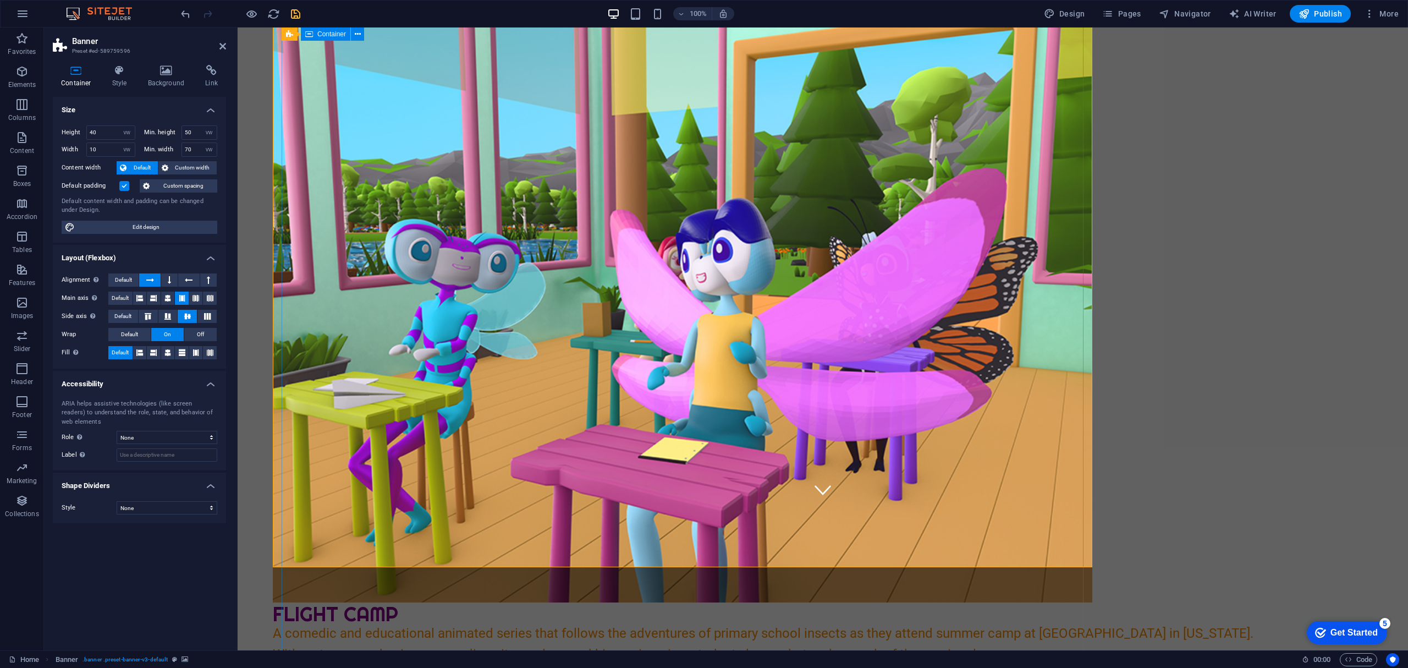
scroll to position [0, 0]
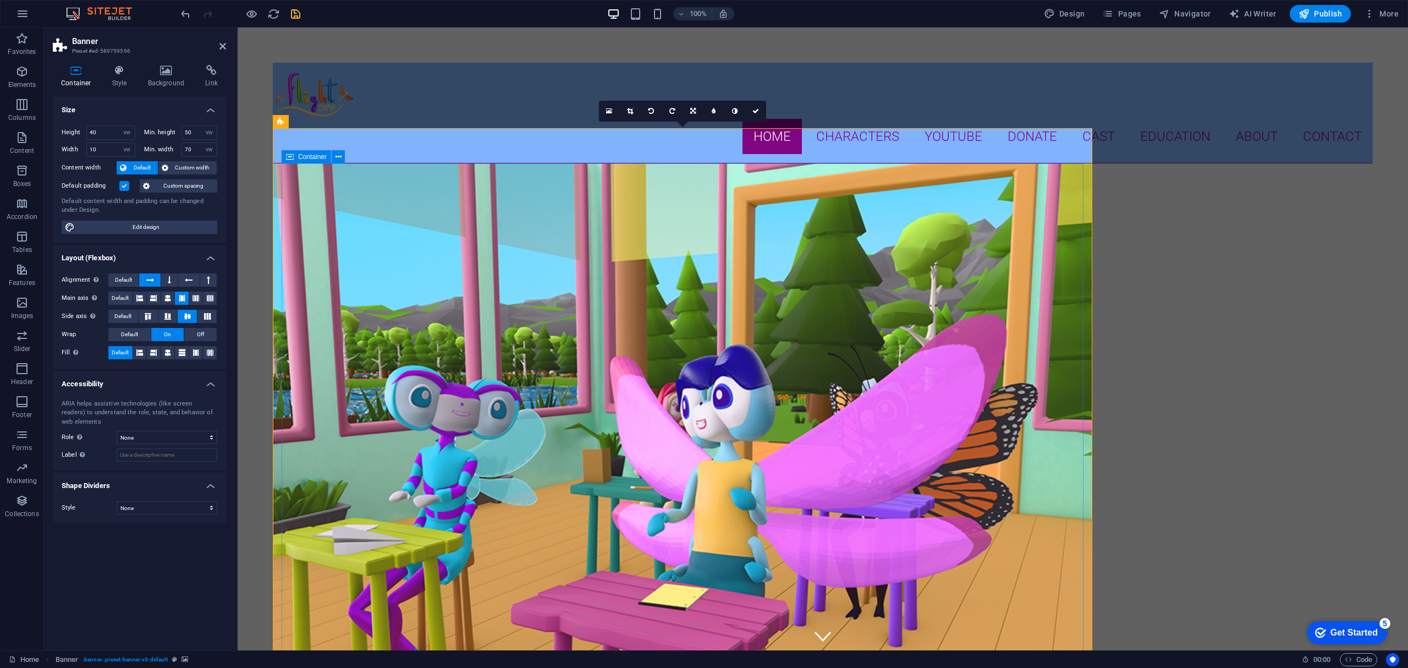
click at [388, 163] on figure at bounding box center [683, 455] width 820 height 585
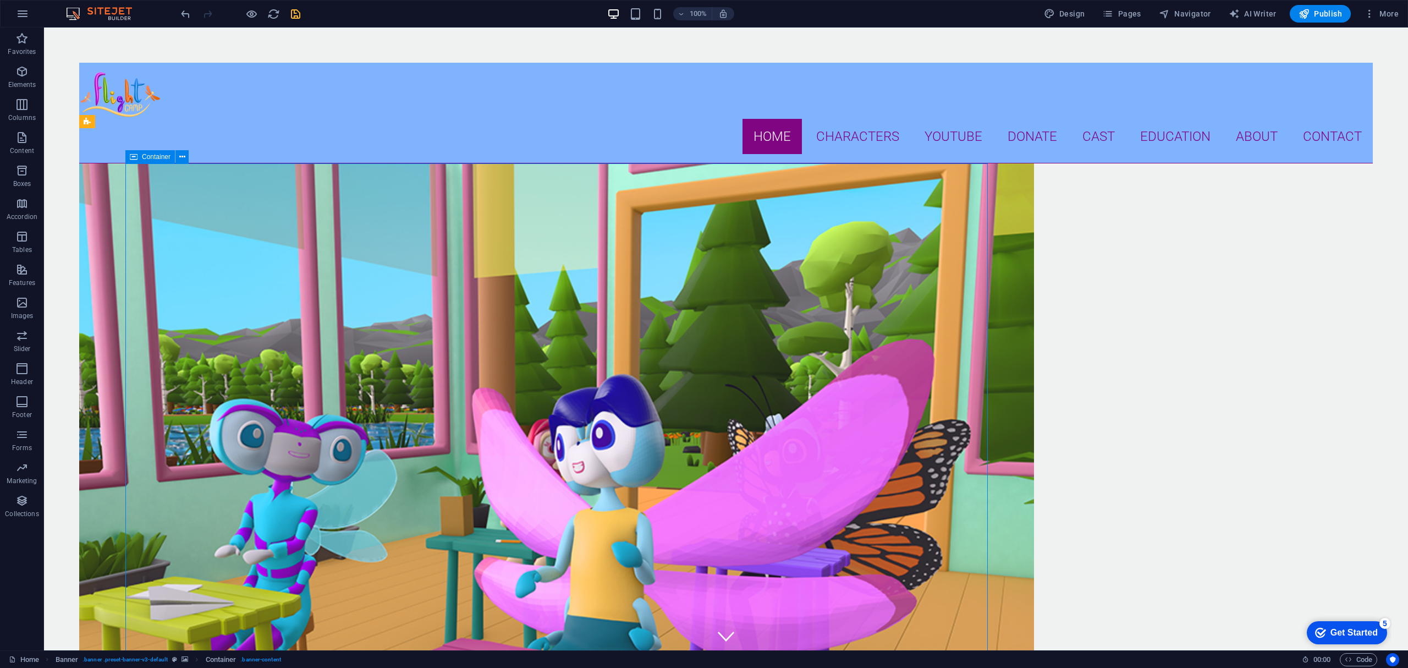
drag, startPoint x: 232, startPoint y: 260, endPoint x: 666, endPoint y: 275, distance: 434.2
click at [298, 17] on icon "save" at bounding box center [295, 14] width 13 height 13
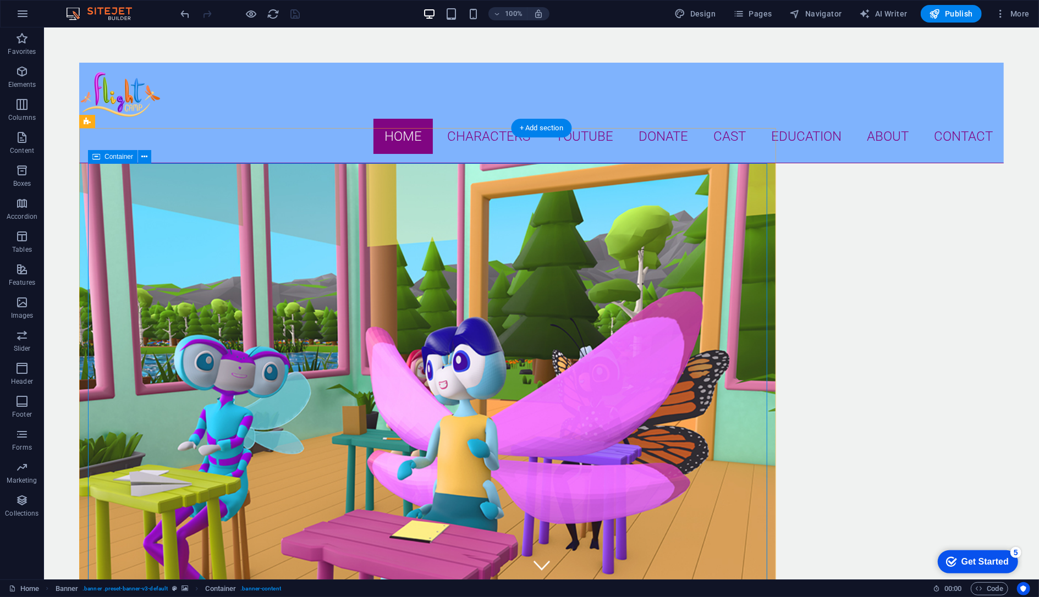
click at [166, 163] on figure at bounding box center [427, 412] width 696 height 498
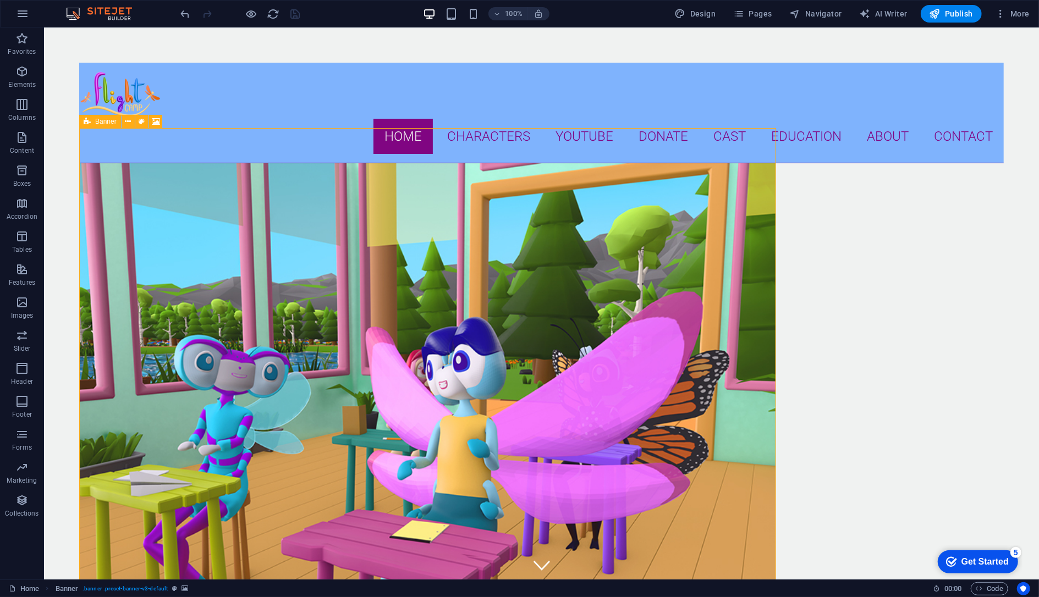
click at [87, 122] on icon at bounding box center [87, 121] width 7 height 13
select select "vw"
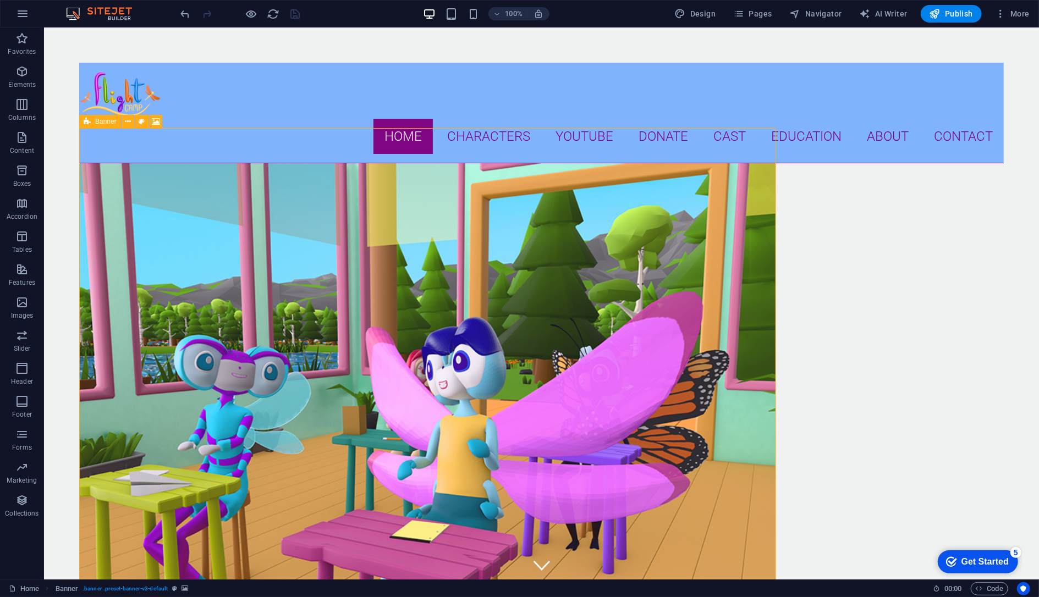
select select "vw"
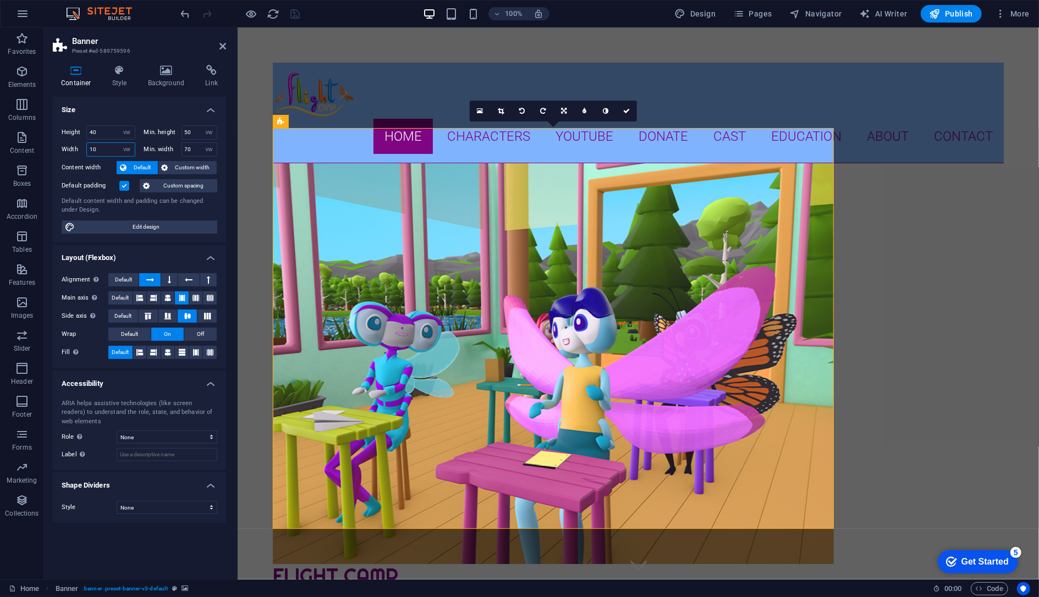
drag, startPoint x: 106, startPoint y: 144, endPoint x: 57, endPoint y: 141, distance: 49.1
click at [57, 141] on div "Height 40 Default px rem % vh vw Min. height 50 None px rem % vh vw Width 10 De…" at bounding box center [139, 180] width 173 height 126
type input "50"
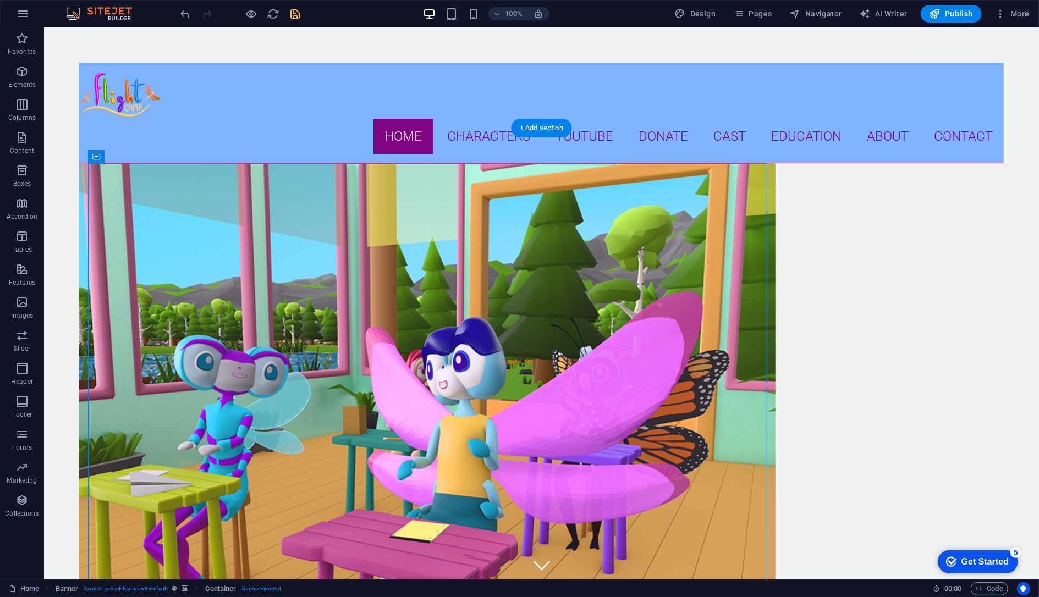
click at [118, 163] on figure at bounding box center [427, 412] width 696 height 498
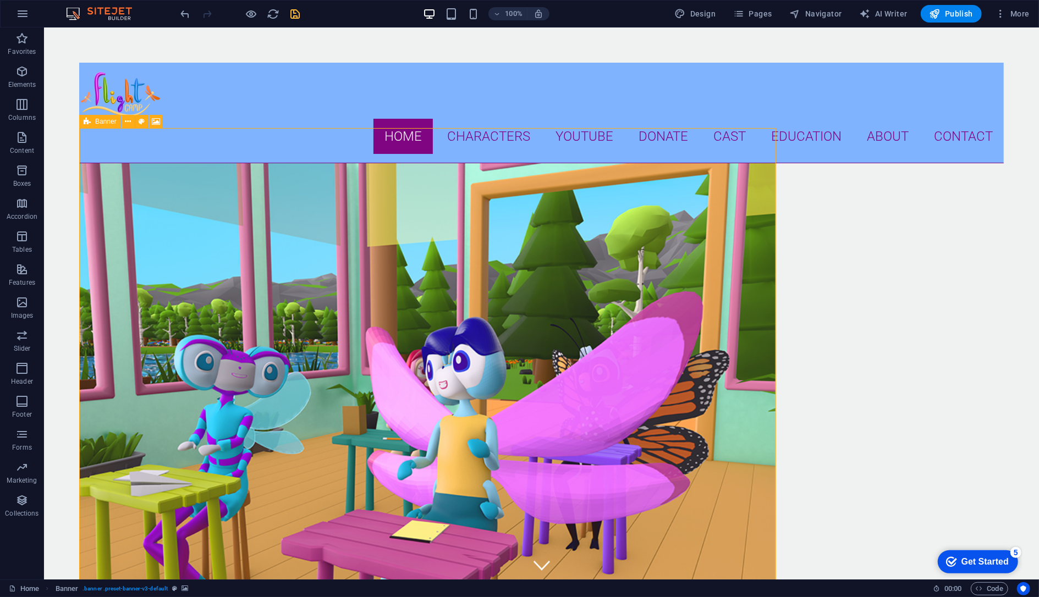
click at [91, 119] on div "Banner" at bounding box center [100, 121] width 42 height 13
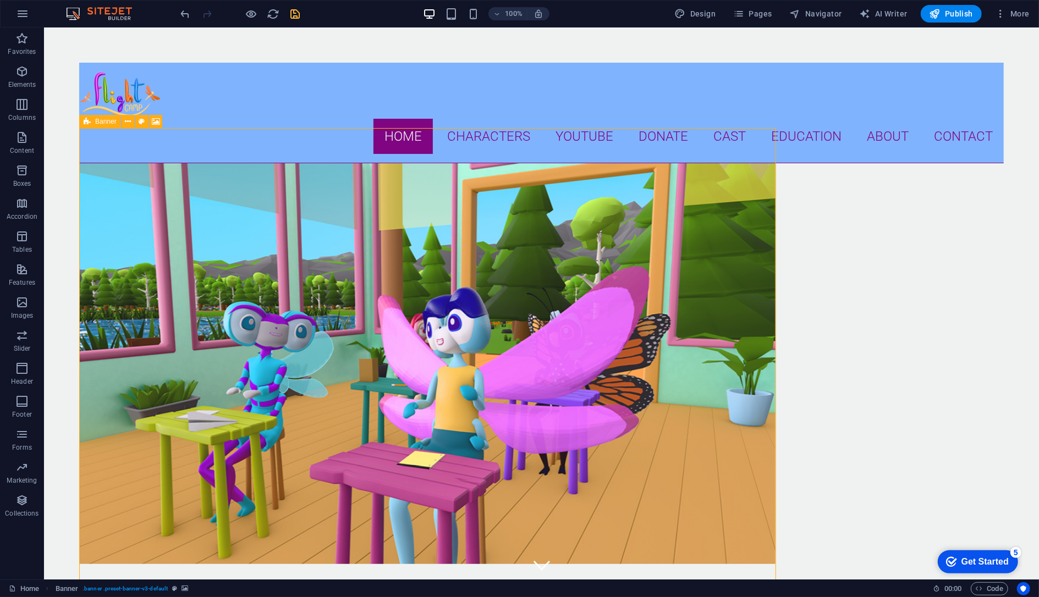
select select "vw"
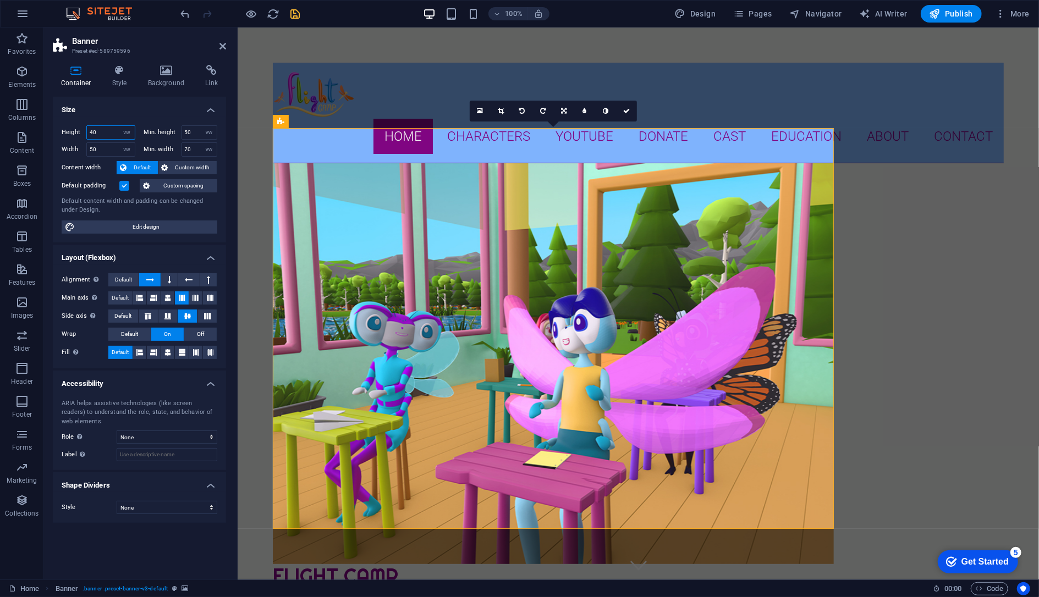
click at [108, 134] on input "40" at bounding box center [111, 132] width 48 height 13
drag, startPoint x: 107, startPoint y: 131, endPoint x: 69, endPoint y: 130, distance: 37.4
click at [69, 130] on div "Height 40 Default px rem % vh vw" at bounding box center [99, 132] width 74 height 14
type input "20"
click at [204, 129] on select "None px rem % vh vw" at bounding box center [208, 132] width 15 height 13
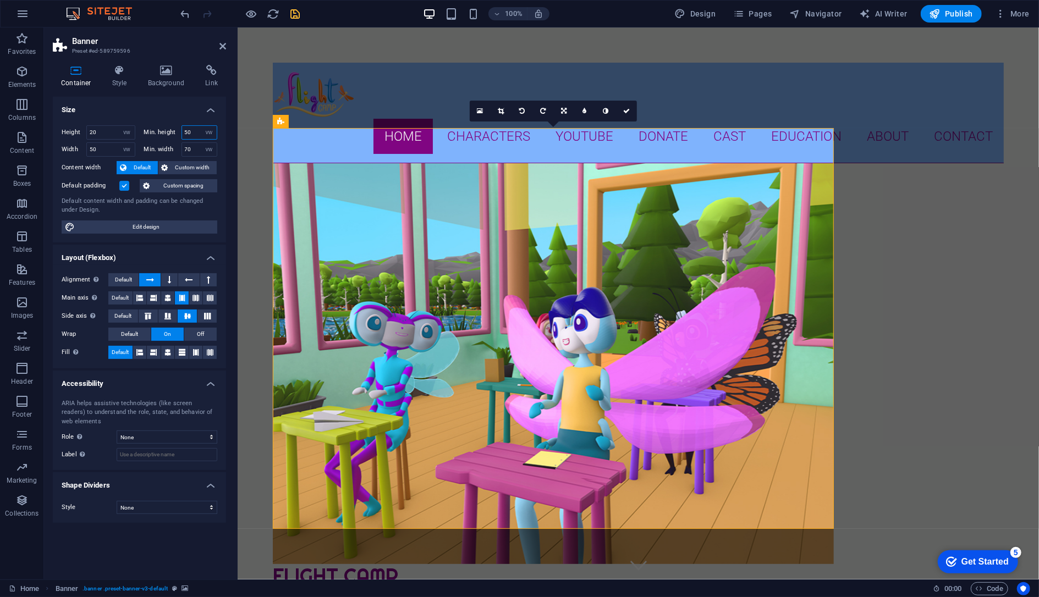
click at [195, 130] on input "50" at bounding box center [199, 132] width 35 height 13
drag, startPoint x: 196, startPoint y: 130, endPoint x: 172, endPoint y: 128, distance: 23.8
click at [172, 128] on div "Min. height 50 None px rem % vh vw" at bounding box center [181, 132] width 74 height 14
type input "30"
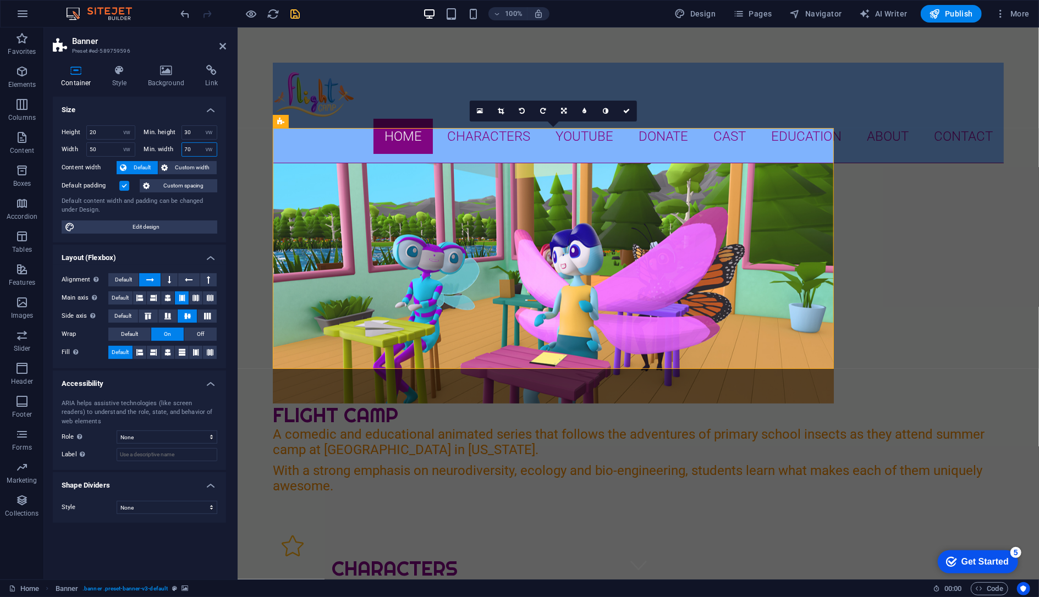
click at [192, 151] on input "70" at bounding box center [199, 149] width 35 height 13
drag, startPoint x: 196, startPoint y: 151, endPoint x: 168, endPoint y: 146, distance: 27.9
click at [168, 146] on div "Min. width 70 None px rem % vh vw" at bounding box center [181, 149] width 74 height 14
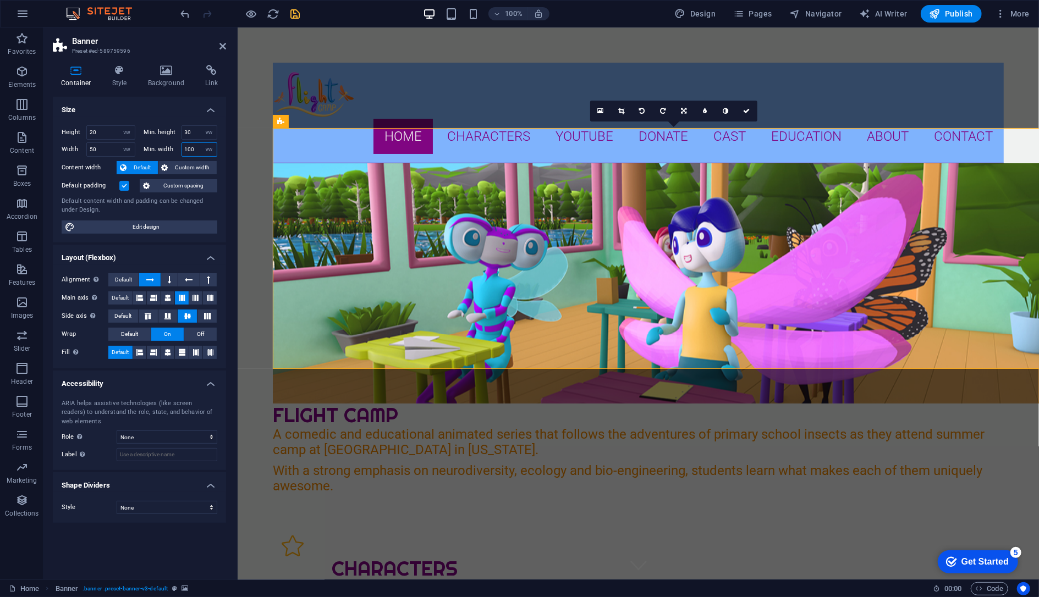
click at [193, 154] on input "100" at bounding box center [199, 149] width 35 height 13
drag, startPoint x: 195, startPoint y: 151, endPoint x: 144, endPoint y: 144, distance: 51.6
click at [144, 144] on div "Min. width 100 None px rem % vh vw" at bounding box center [181, 149] width 74 height 14
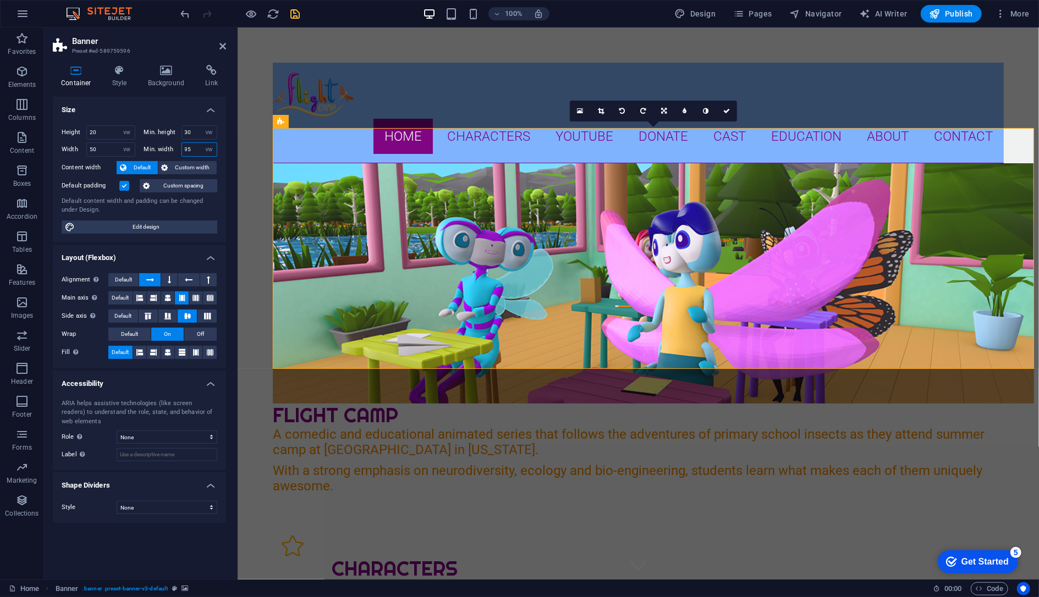
click at [189, 150] on input "95" at bounding box center [199, 149] width 35 height 13
drag, startPoint x: 196, startPoint y: 148, endPoint x: 168, endPoint y: 146, distance: 28.1
click at [168, 146] on div "Min. width 95 None px rem % vh vw" at bounding box center [181, 149] width 74 height 14
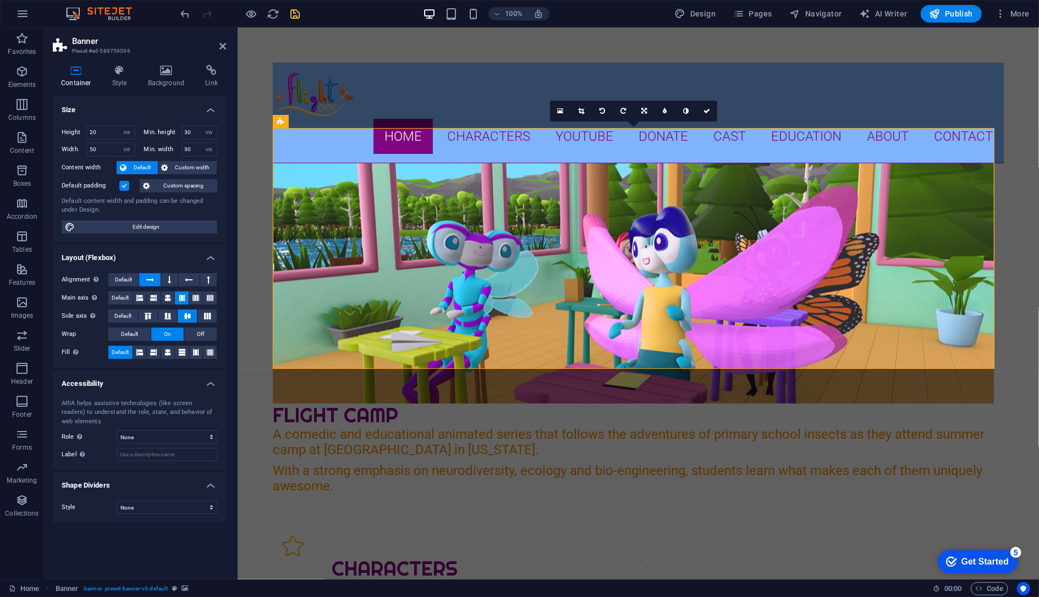
click at [193, 146] on input "90" at bounding box center [199, 149] width 35 height 13
drag, startPoint x: 194, startPoint y: 147, endPoint x: 158, endPoint y: 147, distance: 35.8
click at [158, 147] on div "Min. width 90 None px rem % vh vw" at bounding box center [181, 149] width 74 height 14
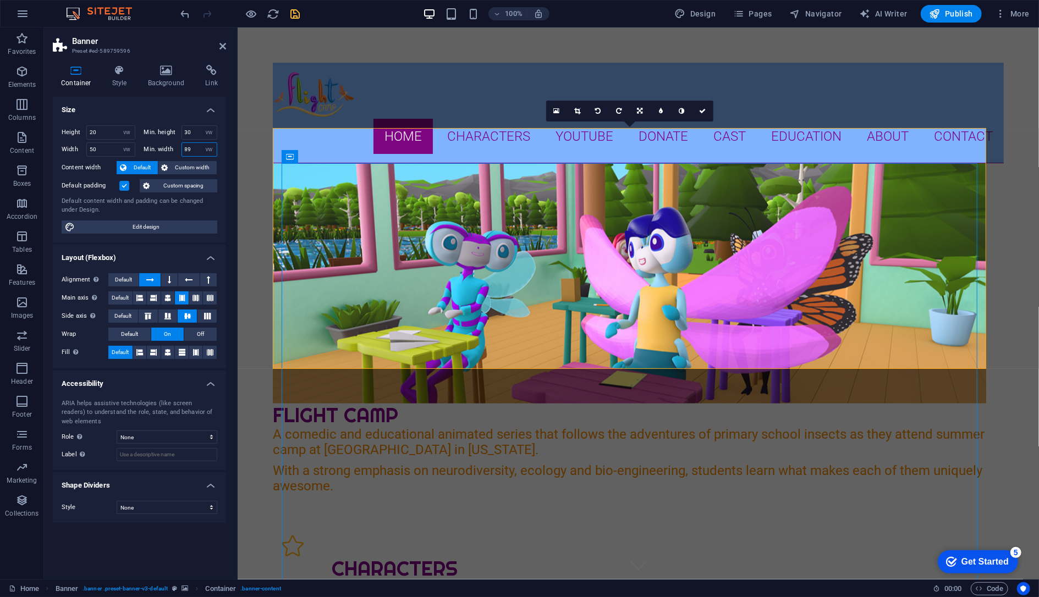
drag, startPoint x: 192, startPoint y: 146, endPoint x: 168, endPoint y: 141, distance: 24.6
click at [168, 141] on div "Height 20 Default px rem % vh vw Min. height 30 None px rem % vh vw Width 50 De…" at bounding box center [140, 140] width 156 height 31
type input "90"
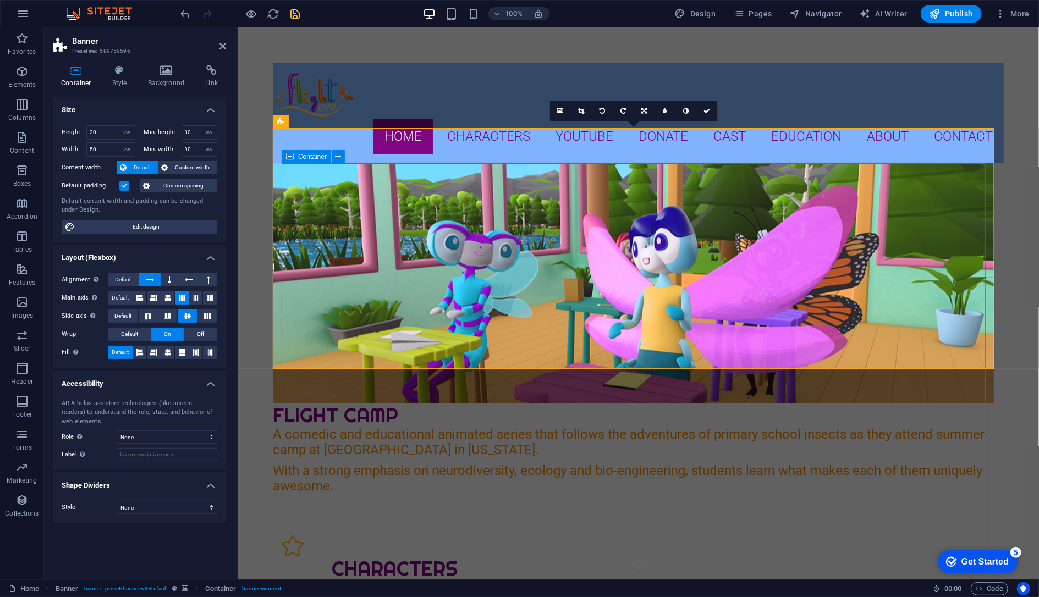
click at [293, 12] on icon "save" at bounding box center [295, 14] width 13 height 13
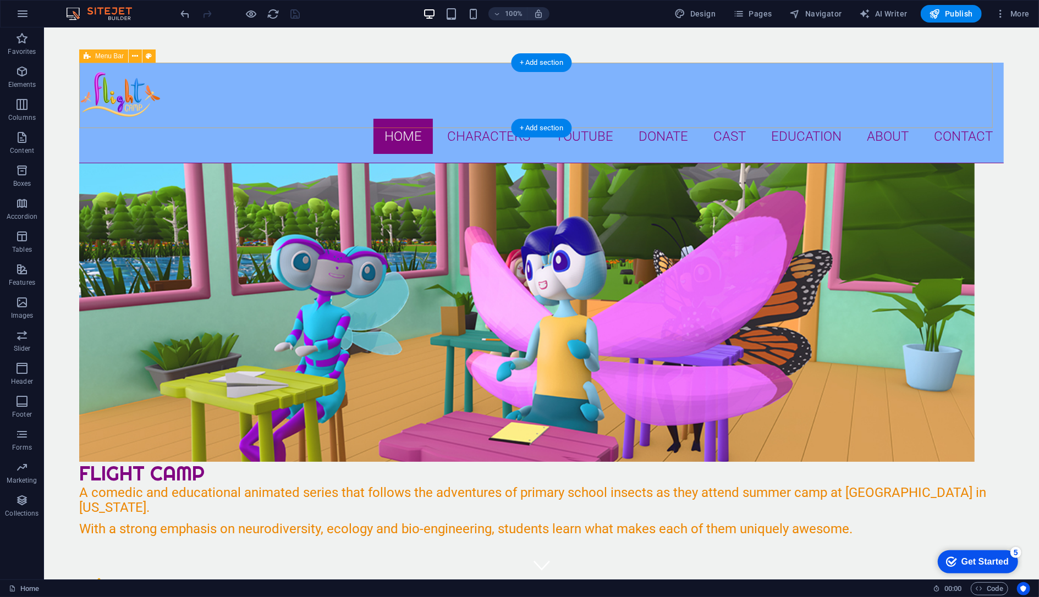
click at [92, 126] on div "Home Characters Dusty [PERSON_NAME] Dilan Land [PERSON_NAME] [PERSON_NAME] New …" at bounding box center [541, 112] width 925 height 101
click at [97, 163] on figure at bounding box center [526, 312] width 895 height 299
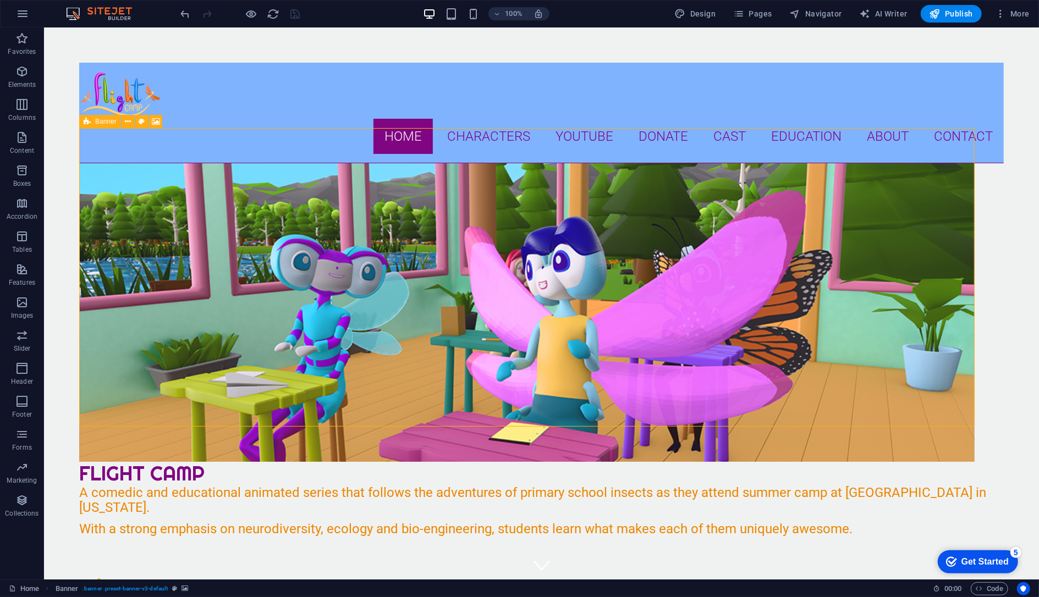
click at [86, 122] on icon at bounding box center [87, 121] width 7 height 13
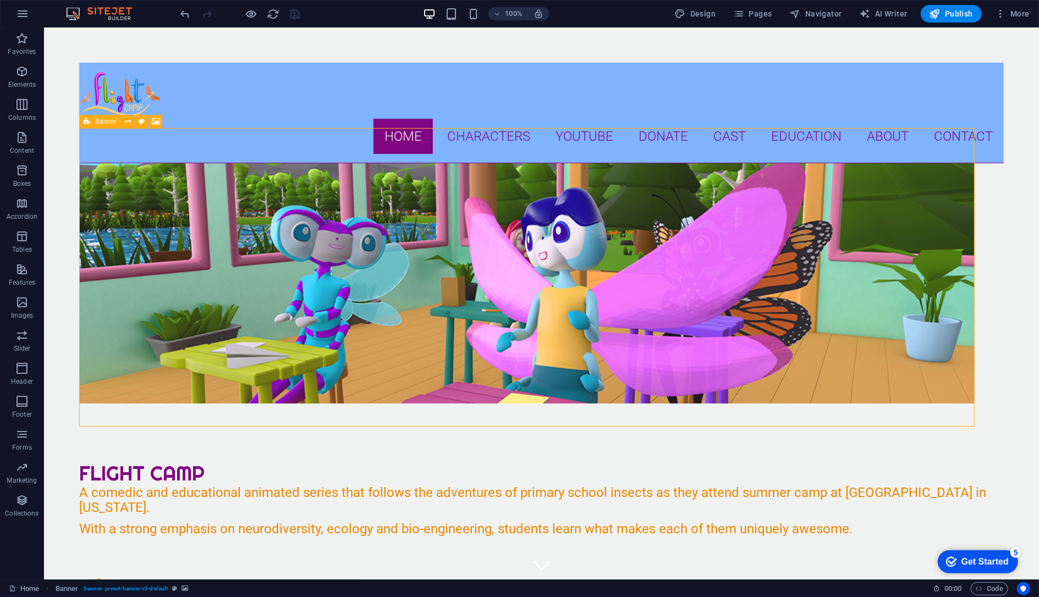
select select "vw"
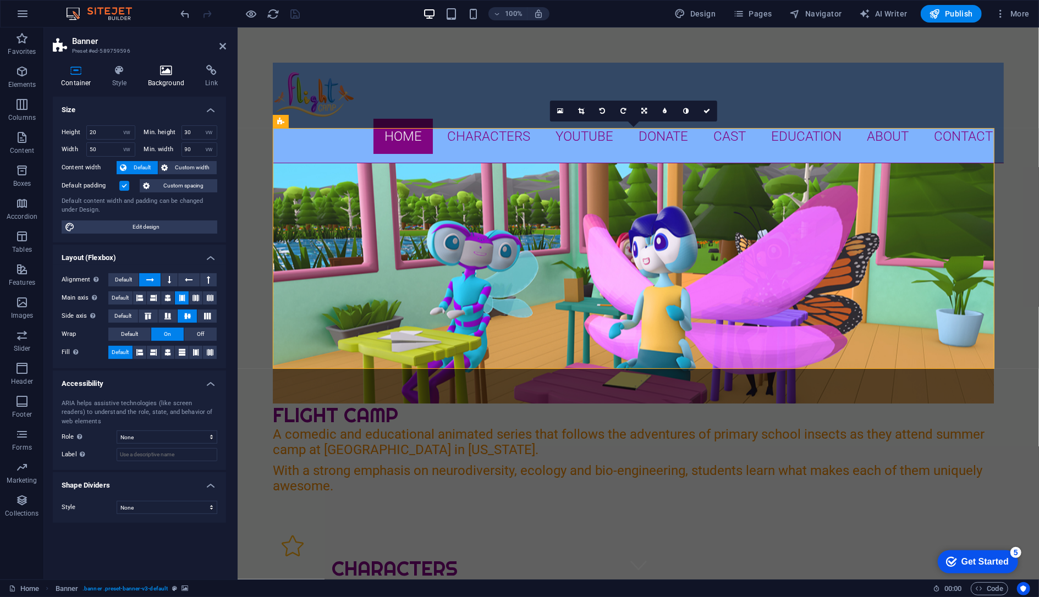
click at [163, 72] on icon at bounding box center [166, 70] width 53 height 11
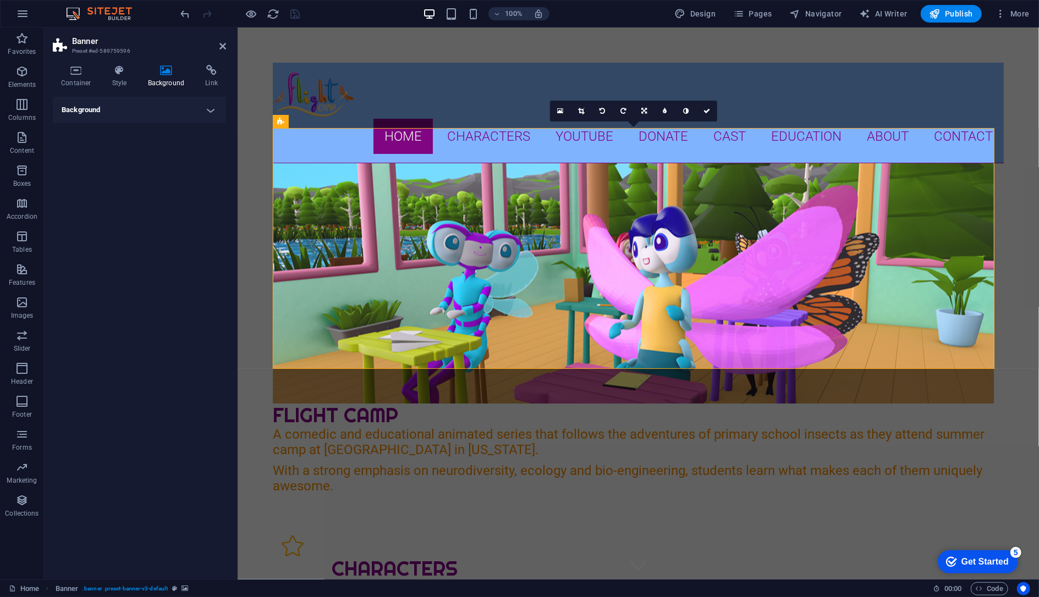
click at [155, 113] on h4 "Background" at bounding box center [139, 110] width 173 height 26
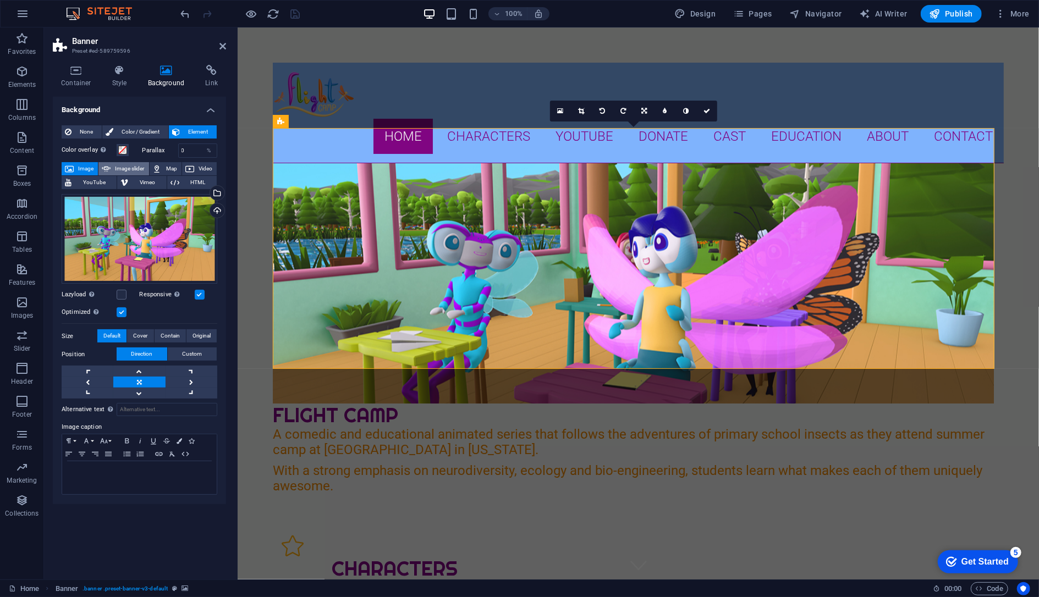
click at [132, 168] on span "Image slider" at bounding box center [129, 168] width 31 height 13
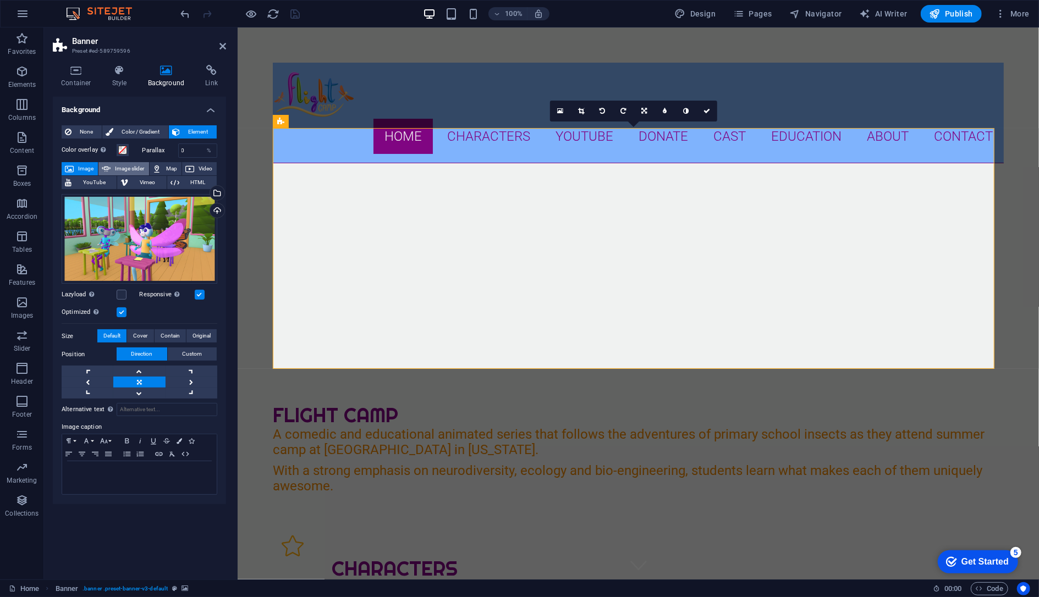
select select "ms"
select select "s"
select select "progressive"
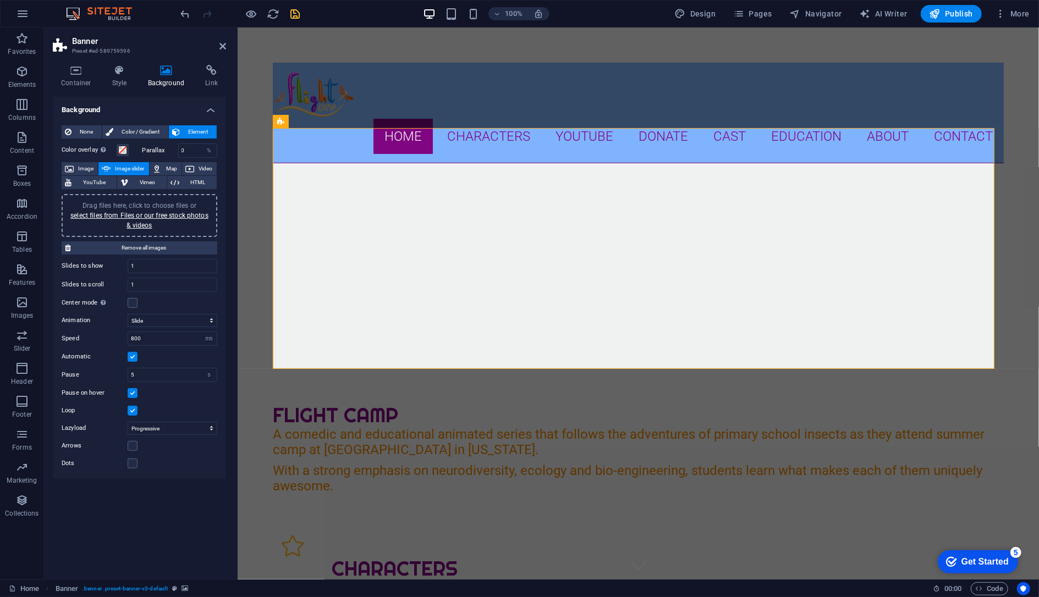
click at [133, 205] on span "Drag files here, click to choose files or select files from Files or our free s…" at bounding box center [139, 216] width 138 height 28
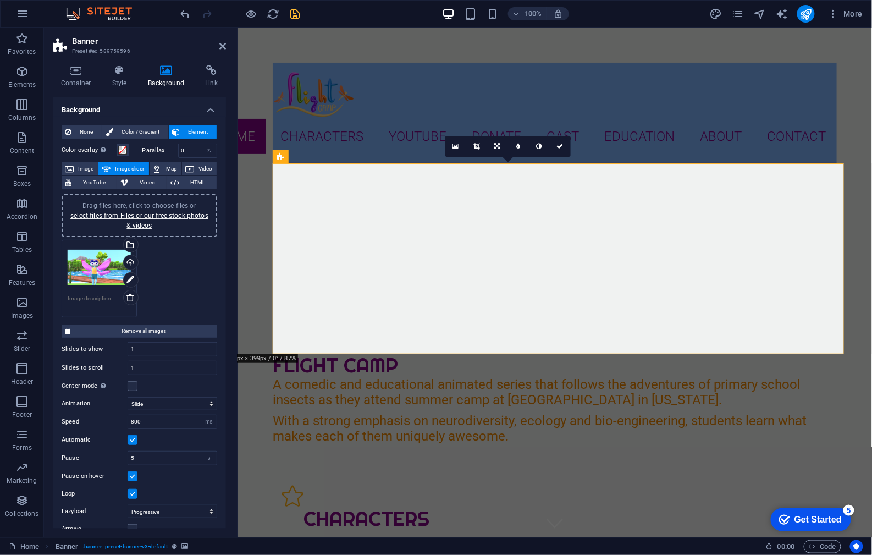
click at [168, 254] on div "Drag files here, click to choose files or select files from Files or our free s…" at bounding box center [139, 278] width 161 height 83
click at [162, 280] on div "Drag files here, click to choose files or select files from Files or our free s…" at bounding box center [139, 278] width 161 height 83
click at [137, 201] on div "Drag files here, click to choose files or select files from Files or our free s…" at bounding box center [139, 216] width 142 height 30
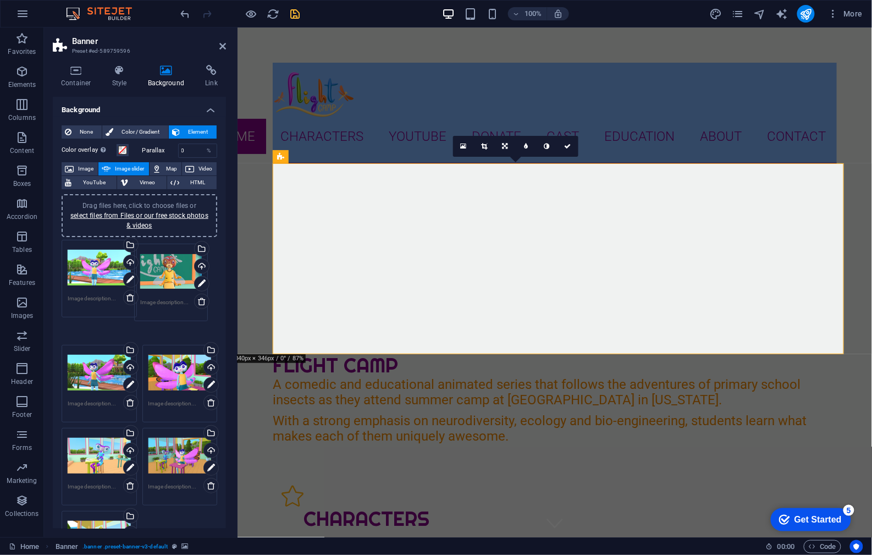
drag, startPoint x: 100, startPoint y: 351, endPoint x: 173, endPoint y: 272, distance: 107.5
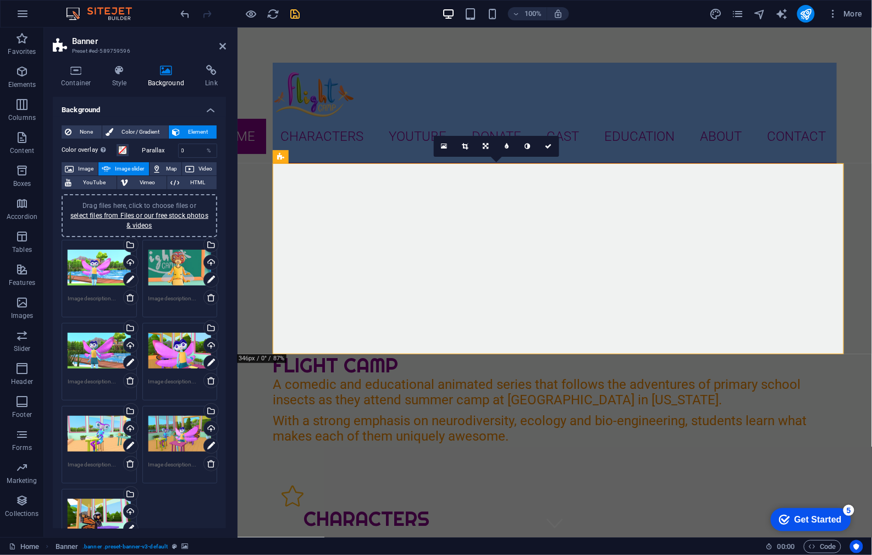
click at [168, 273] on div "Drag files here, click to choose files or select files from Files or our free s…" at bounding box center [180, 268] width 63 height 44
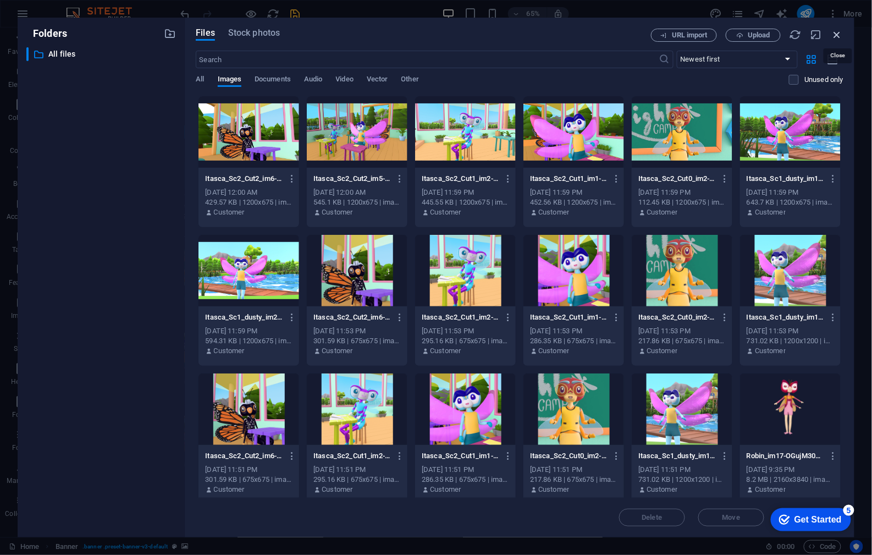
click at [839, 34] on icon "button" at bounding box center [838, 35] width 12 height 12
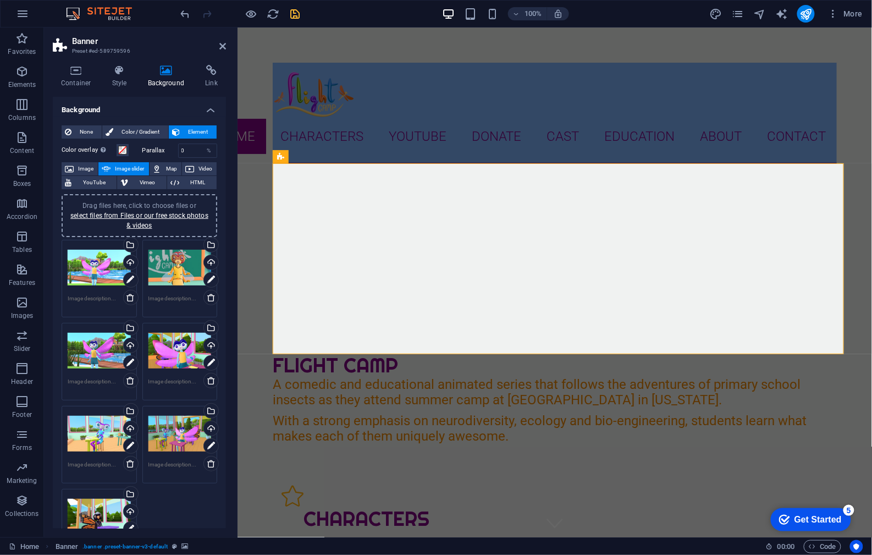
click at [100, 430] on div "Drag files here, click to choose files or select files from Files or our free s…" at bounding box center [99, 434] width 63 height 44
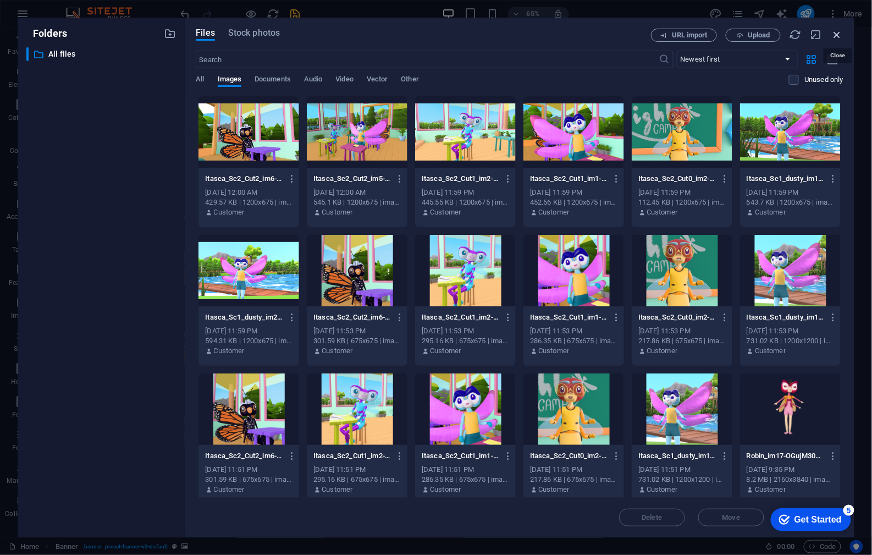
drag, startPoint x: 839, startPoint y: 32, endPoint x: 166, endPoint y: 19, distance: 673.4
click at [839, 32] on icon "button" at bounding box center [838, 35] width 12 height 12
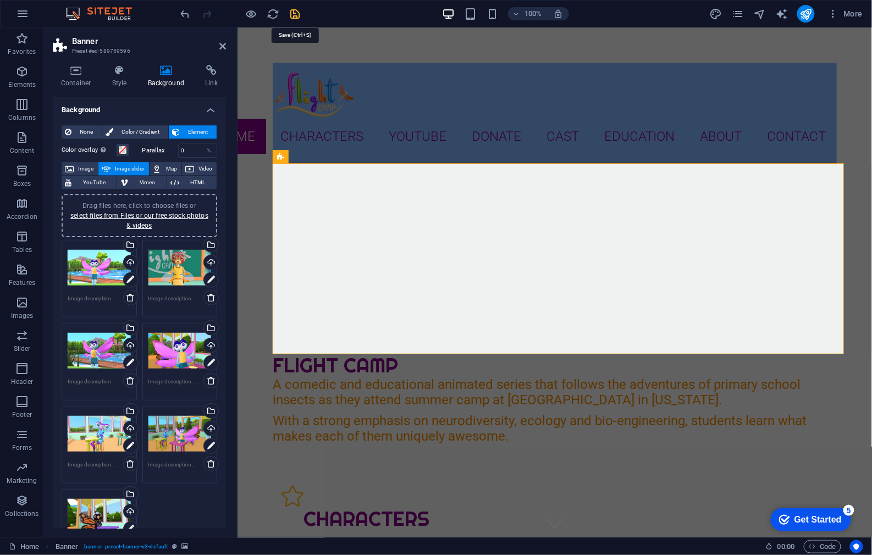
click at [295, 15] on icon "save" at bounding box center [295, 14] width 13 height 13
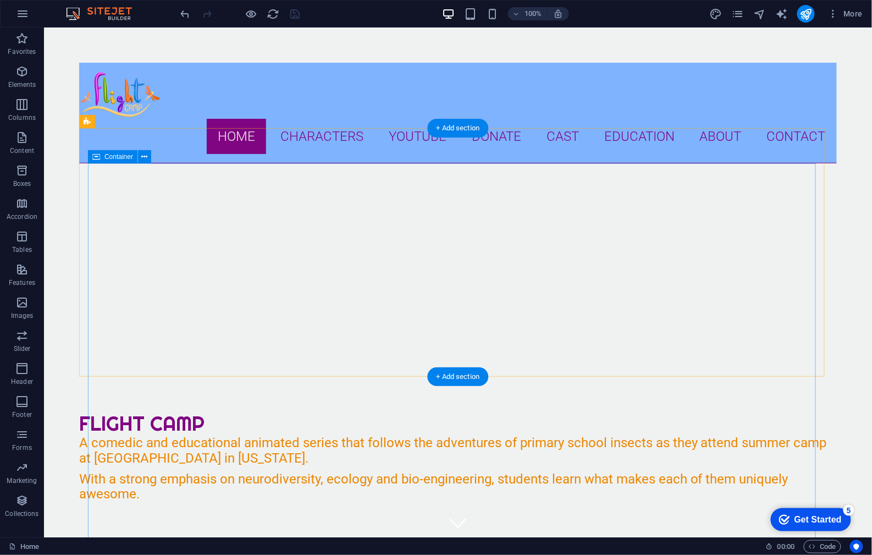
select select "px"
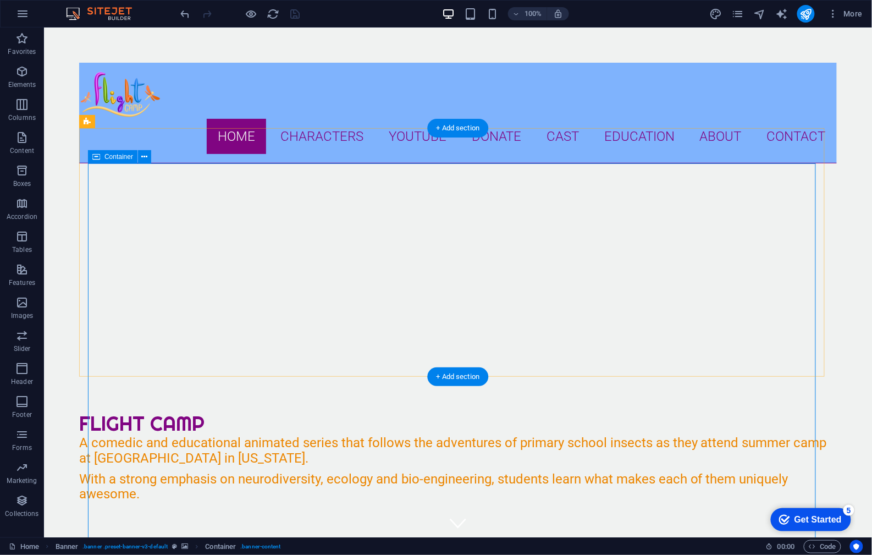
select select "%"
select select "px"
select select "%"
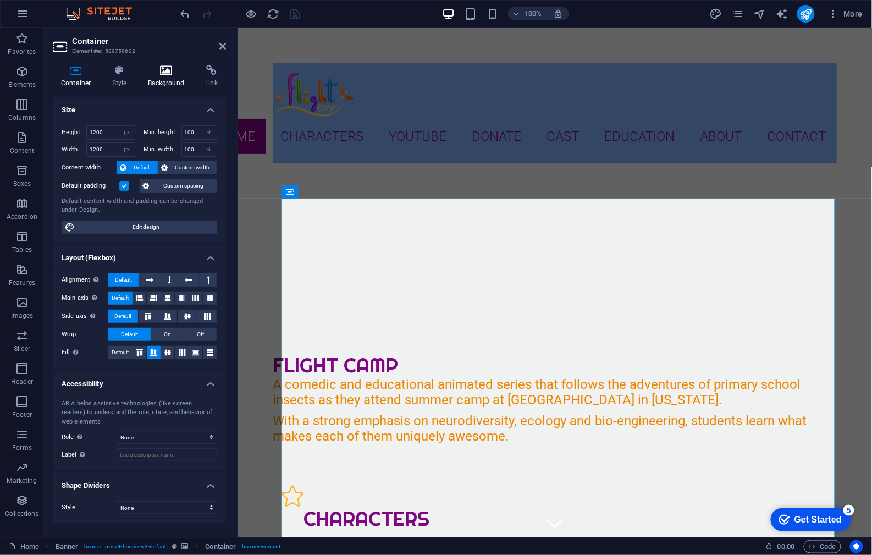
click at [160, 69] on icon at bounding box center [166, 70] width 53 height 11
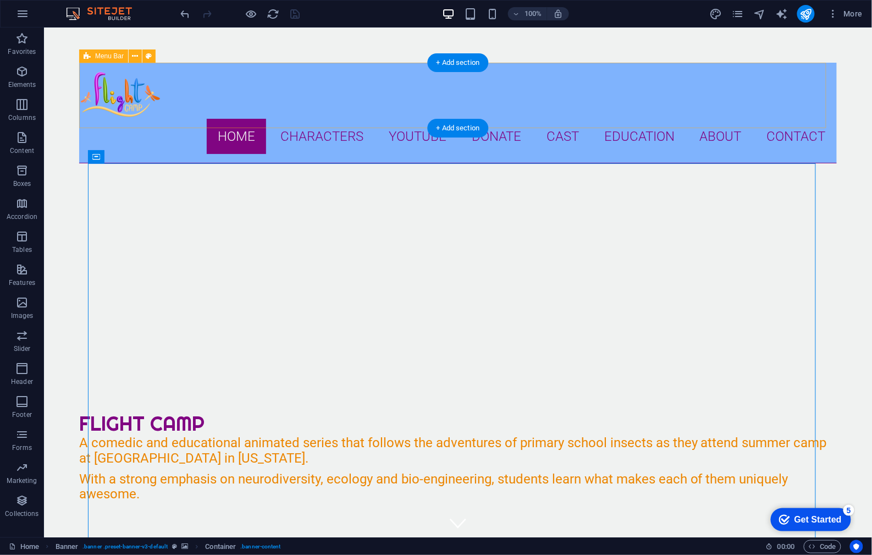
click at [91, 122] on div "Home Characters Dusty [PERSON_NAME] Dilan Land [PERSON_NAME] [PERSON_NAME] New …" at bounding box center [458, 112] width 758 height 101
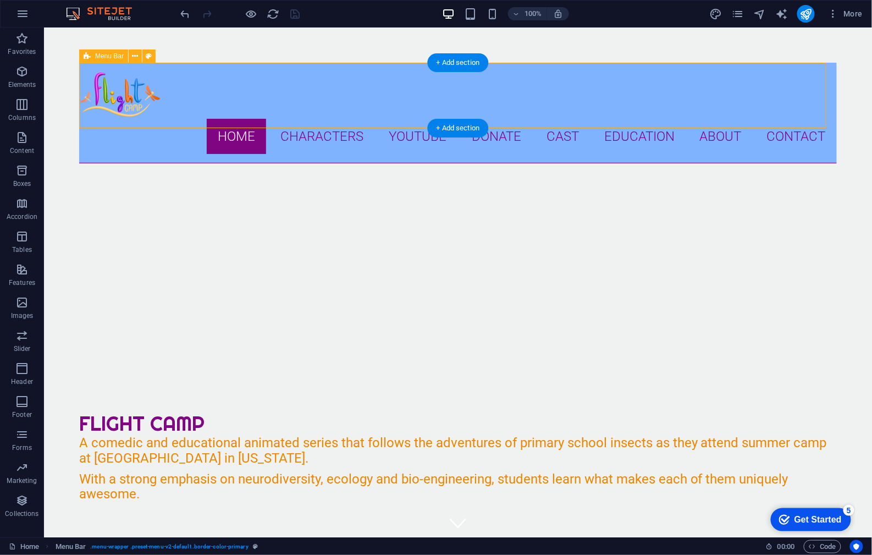
click at [90, 127] on div "Home Characters Dusty [PERSON_NAME] Dilan Land [PERSON_NAME] [PERSON_NAME] New …" at bounding box center [458, 112] width 758 height 101
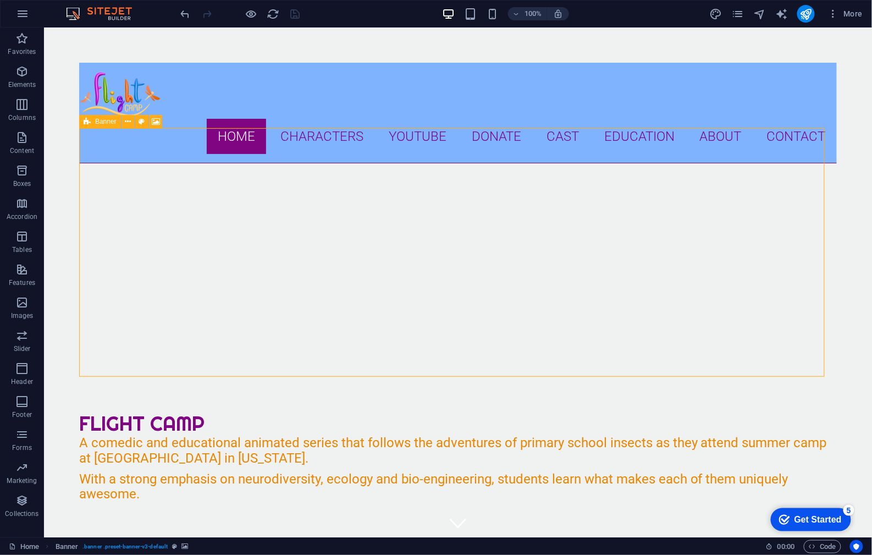
click at [91, 124] on div "Banner" at bounding box center [100, 121] width 42 height 13
click at [101, 122] on span "Banner" at bounding box center [105, 121] width 21 height 7
select select "ms"
select select "s"
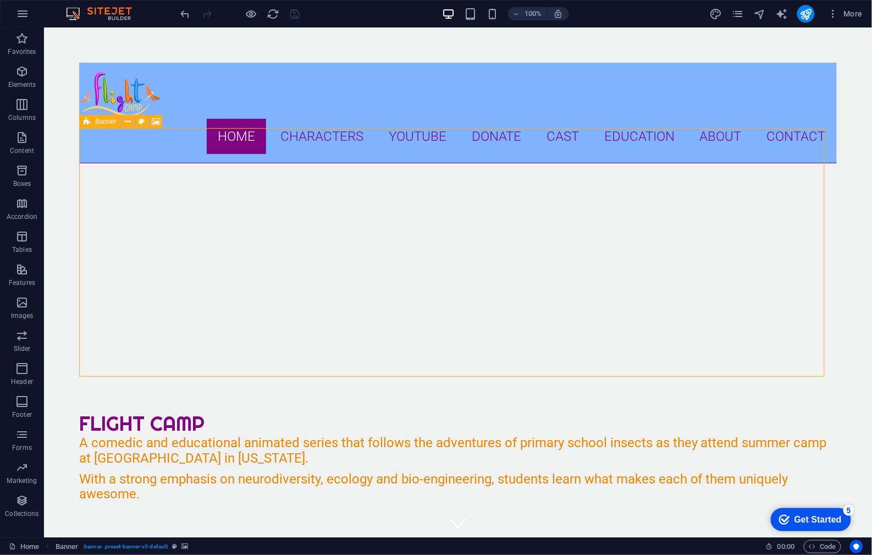
select select "progressive"
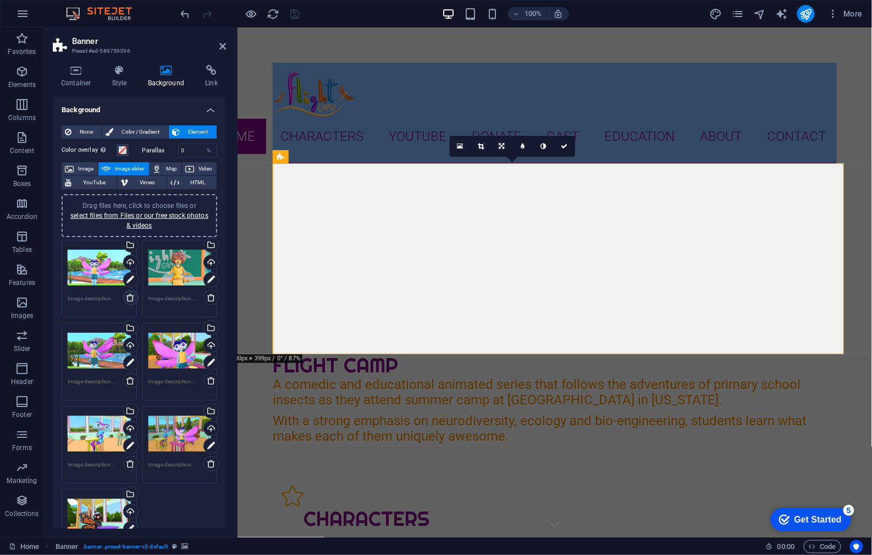
click at [130, 297] on icon at bounding box center [130, 297] width 9 height 9
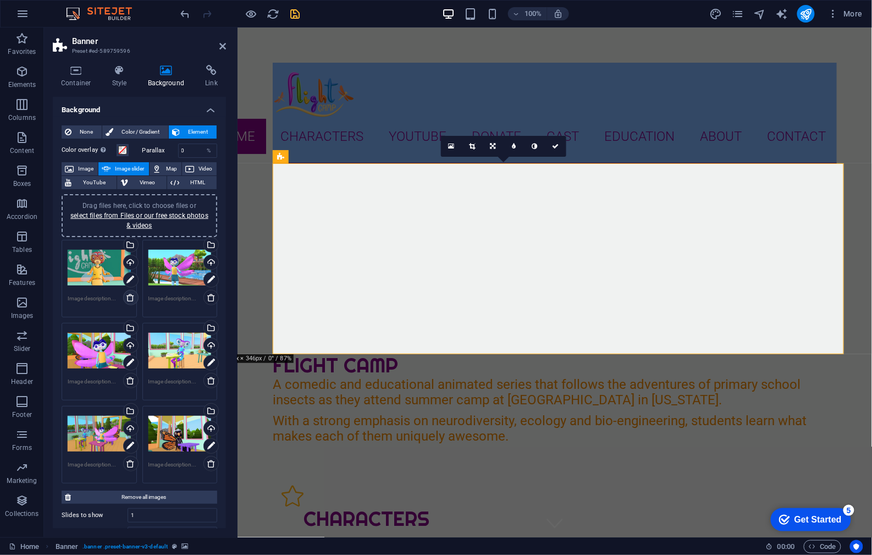
click at [130, 297] on icon at bounding box center [130, 297] width 9 height 9
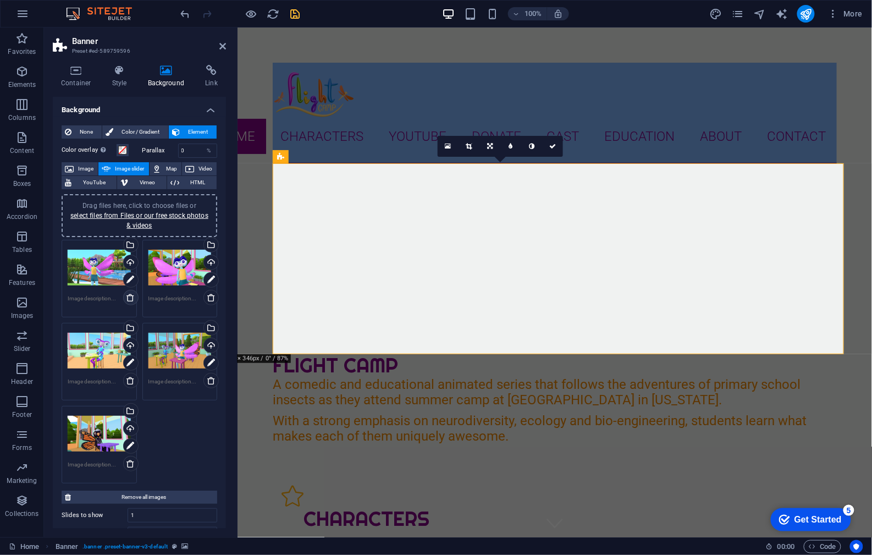
click at [130, 297] on icon at bounding box center [130, 297] width 9 height 9
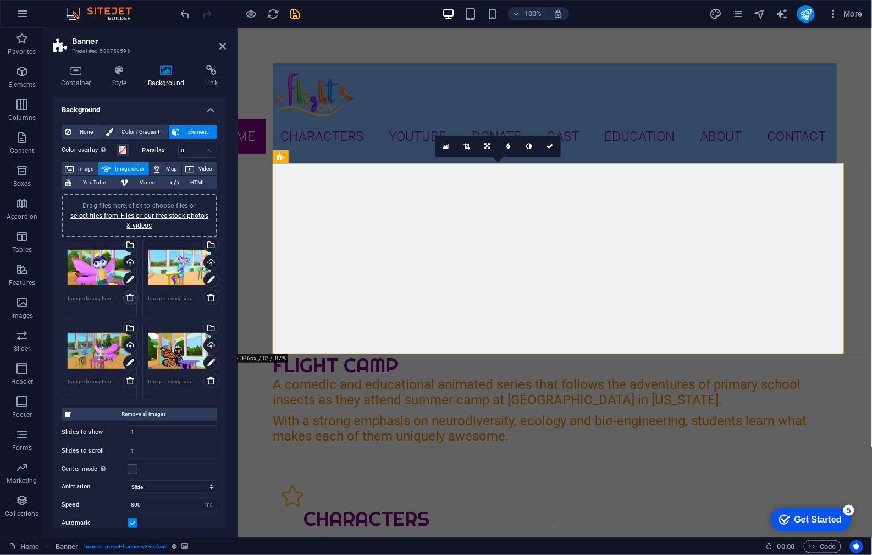
click at [130, 297] on icon at bounding box center [130, 297] width 9 height 9
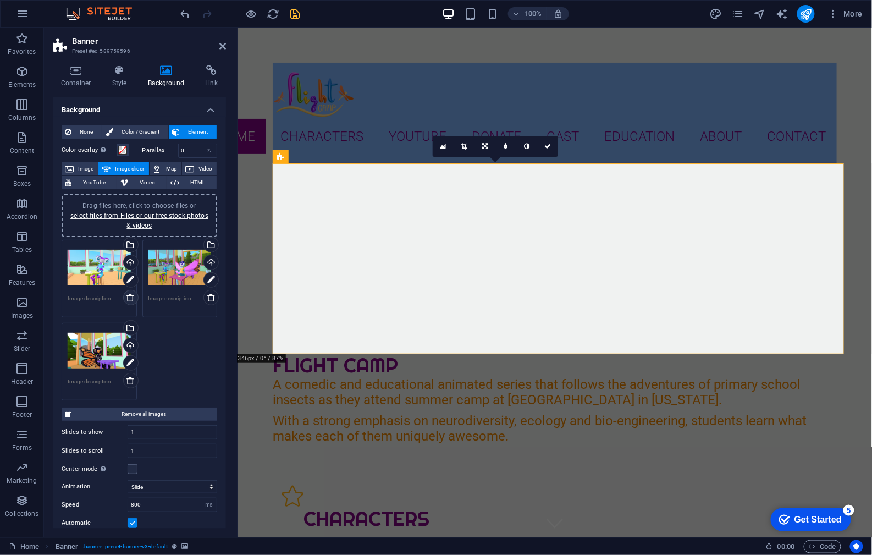
click at [130, 297] on icon at bounding box center [130, 297] width 9 height 9
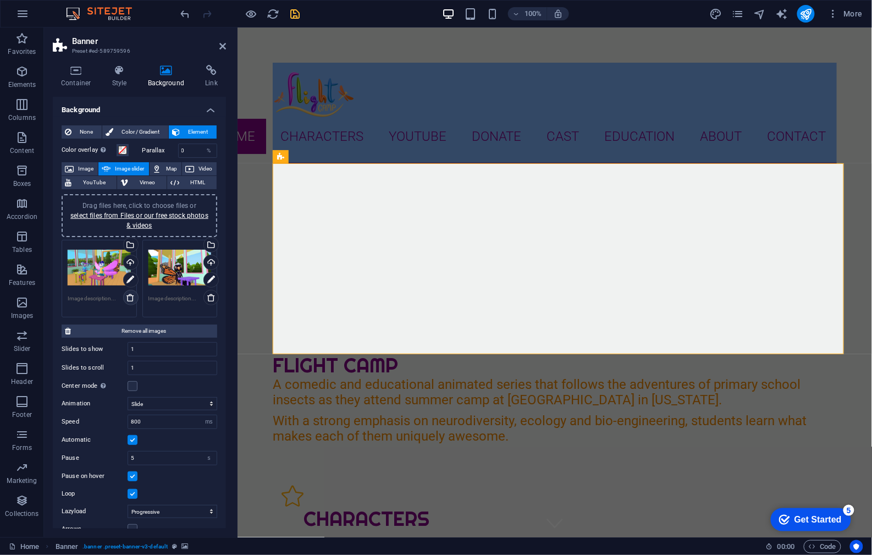
click at [130, 297] on icon at bounding box center [130, 297] width 9 height 9
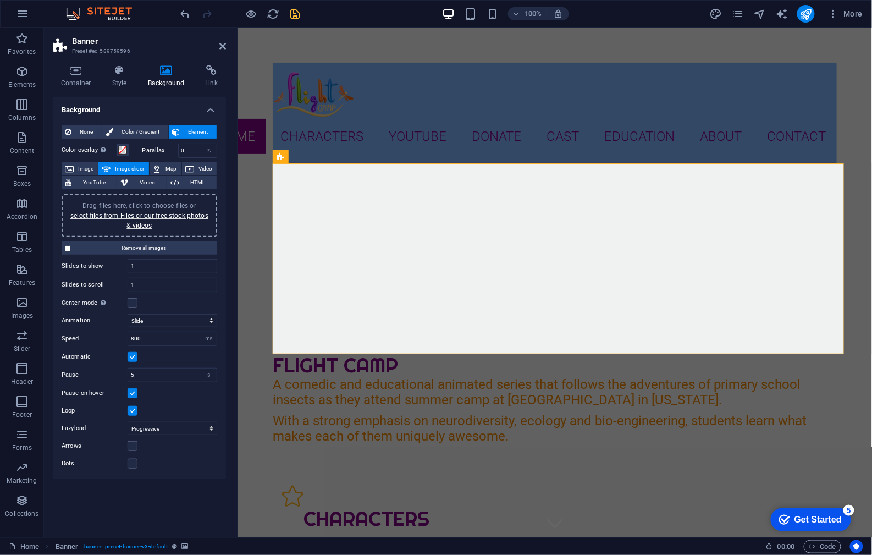
click at [131, 207] on span "Drag files here, click to choose files or select files from Files or our free s…" at bounding box center [139, 216] width 138 height 28
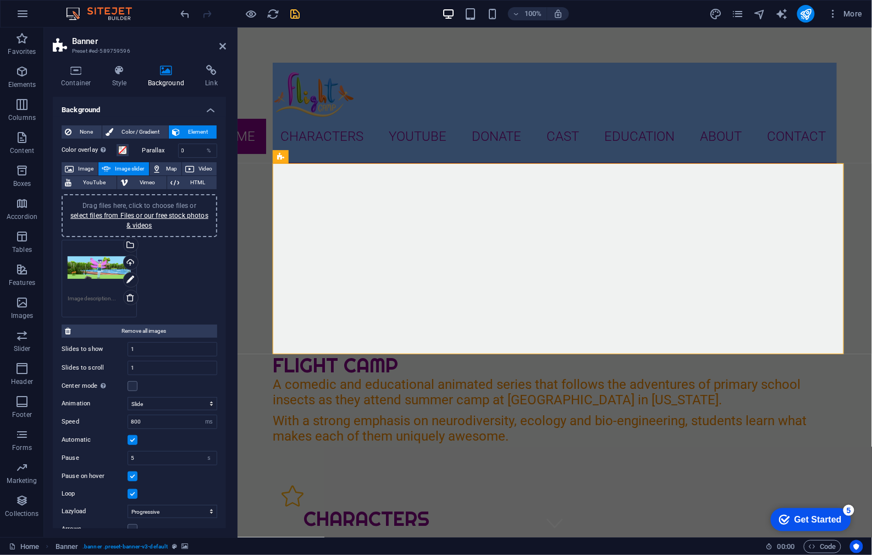
click at [163, 283] on div "Drag files here, click to choose files or select files from Files or our free s…" at bounding box center [139, 278] width 161 height 83
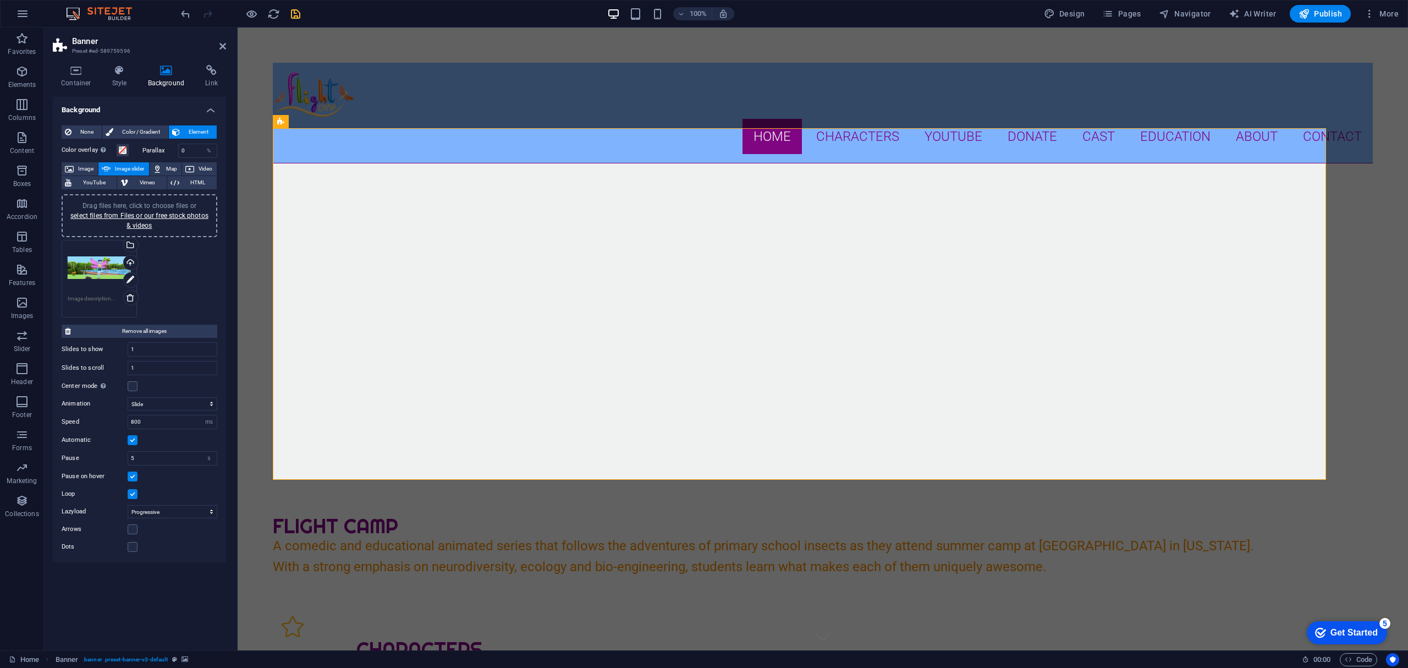
click at [176, 295] on div "Drag files here, click to choose files or select files from Files or our free s…" at bounding box center [139, 278] width 161 height 83
click at [94, 266] on div "Drag files here, click to choose files or select files from Files or our free s…" at bounding box center [99, 268] width 63 height 44
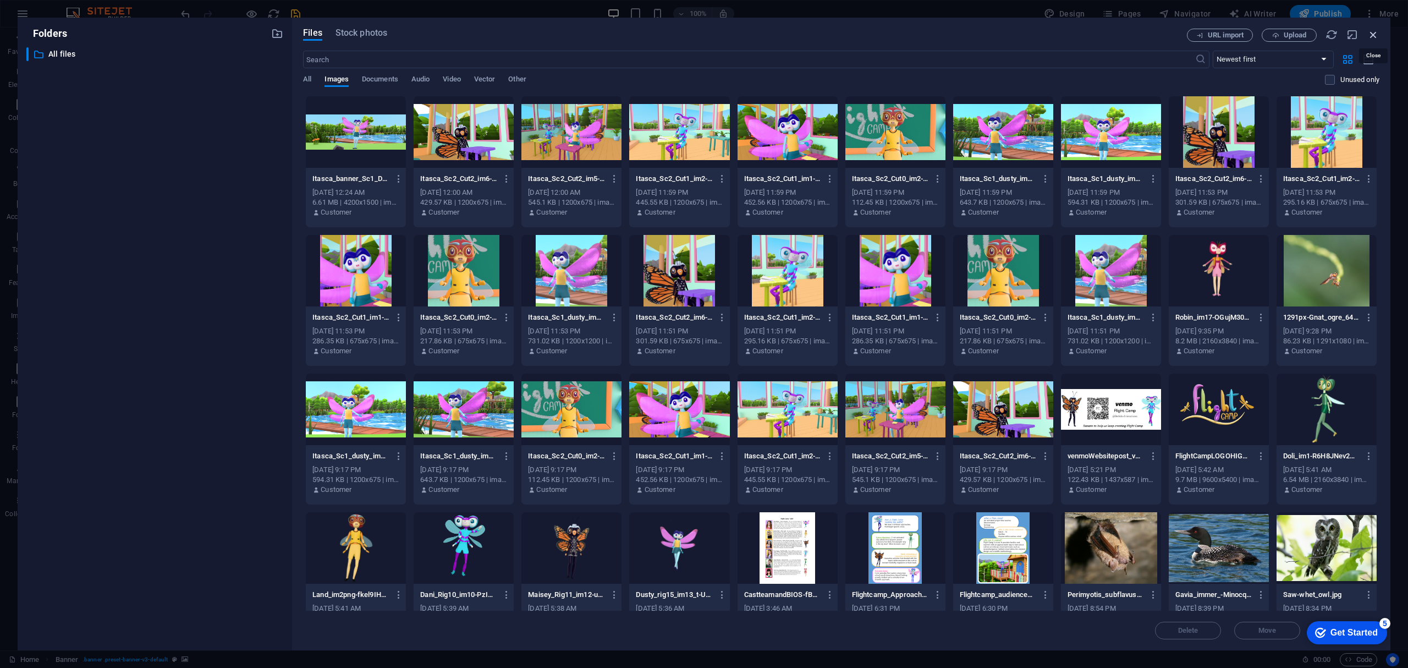
drag, startPoint x: 1378, startPoint y: 35, endPoint x: 1098, endPoint y: 13, distance: 280.9
click at [1378, 35] on icon "button" at bounding box center [1373, 35] width 12 height 12
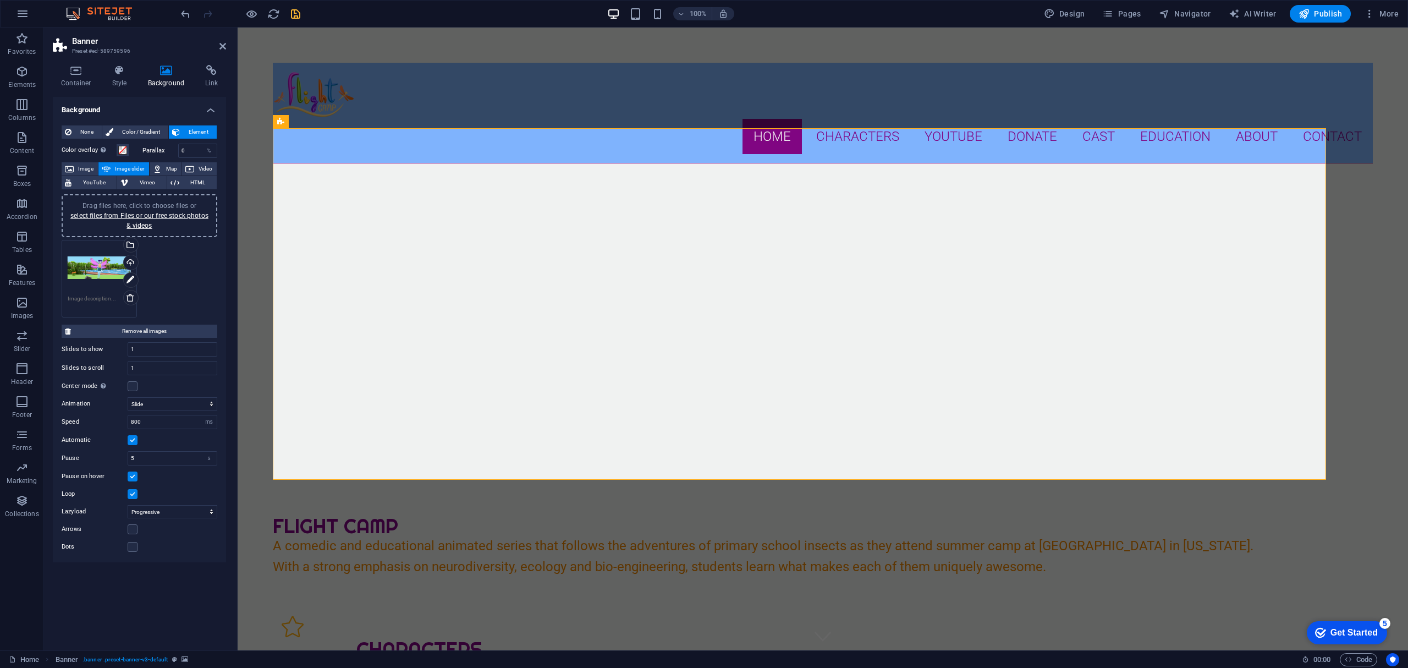
click at [196, 278] on div "Drag files here, click to choose files or select files from Files or our free s…" at bounding box center [139, 278] width 161 height 83
click at [295, 12] on icon "save" at bounding box center [295, 14] width 13 height 13
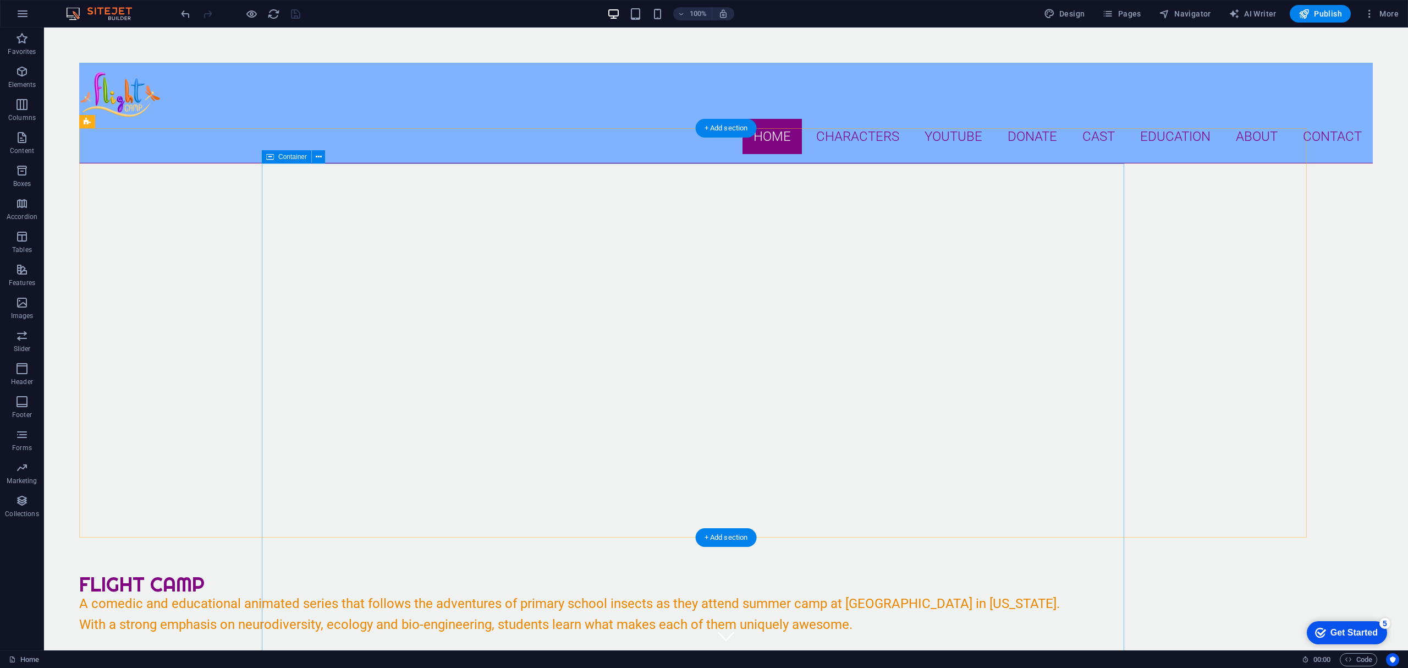
click at [216, 221] on div at bounding box center [693, 367] width 1228 height 409
click at [91, 122] on div "Banner" at bounding box center [100, 121] width 42 height 13
select select "ms"
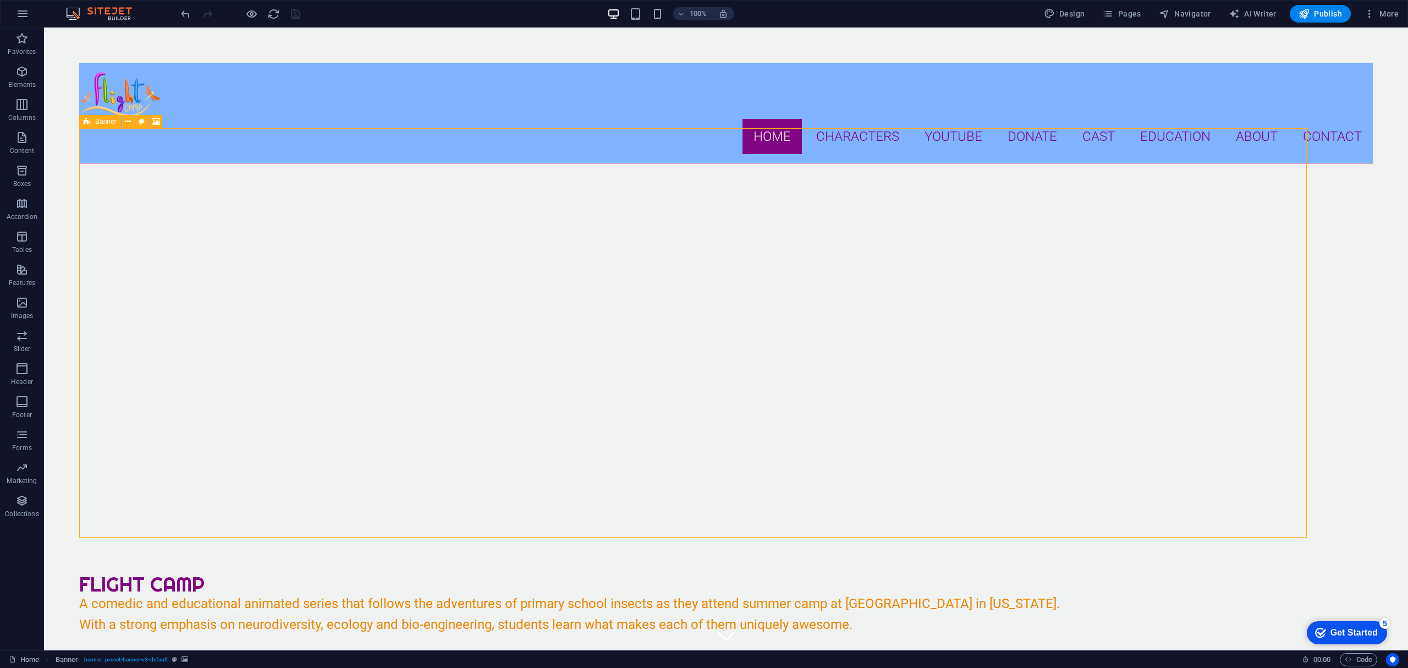
select select "s"
select select "progressive"
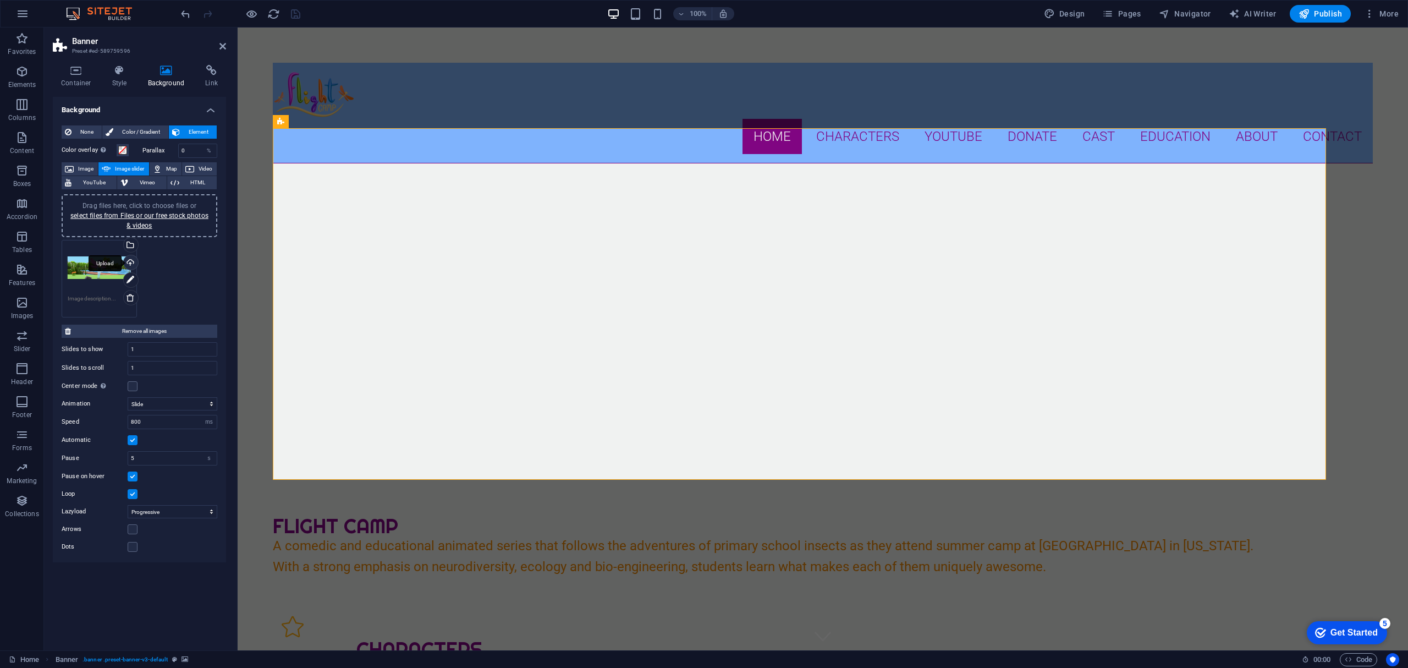
drag, startPoint x: 168, startPoint y: 273, endPoint x: 128, endPoint y: 267, distance: 41.2
click at [168, 273] on div "Drag files here, click to choose files or select files from Files or our free s…" at bounding box center [139, 278] width 161 height 83
click at [98, 265] on div "Drag files here, click to choose files or select files from Files or our free s…" at bounding box center [99, 268] width 63 height 44
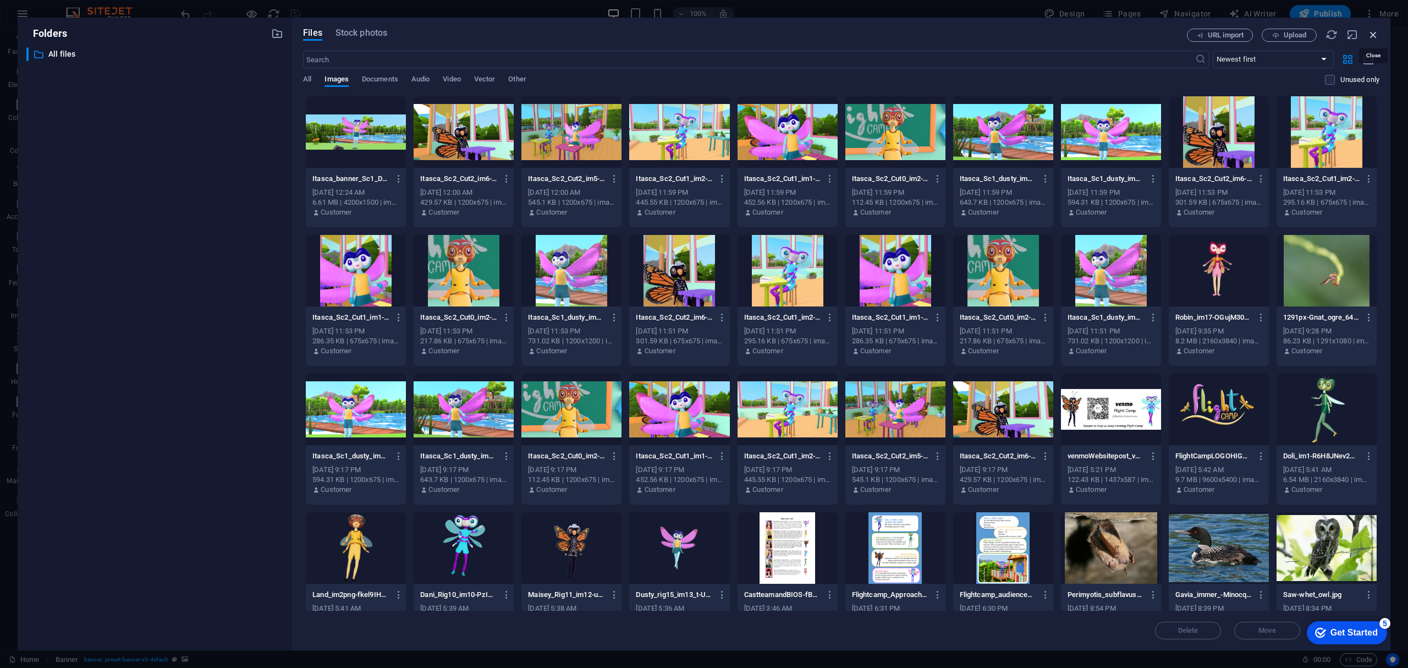
click at [1375, 31] on icon "button" at bounding box center [1373, 35] width 12 height 12
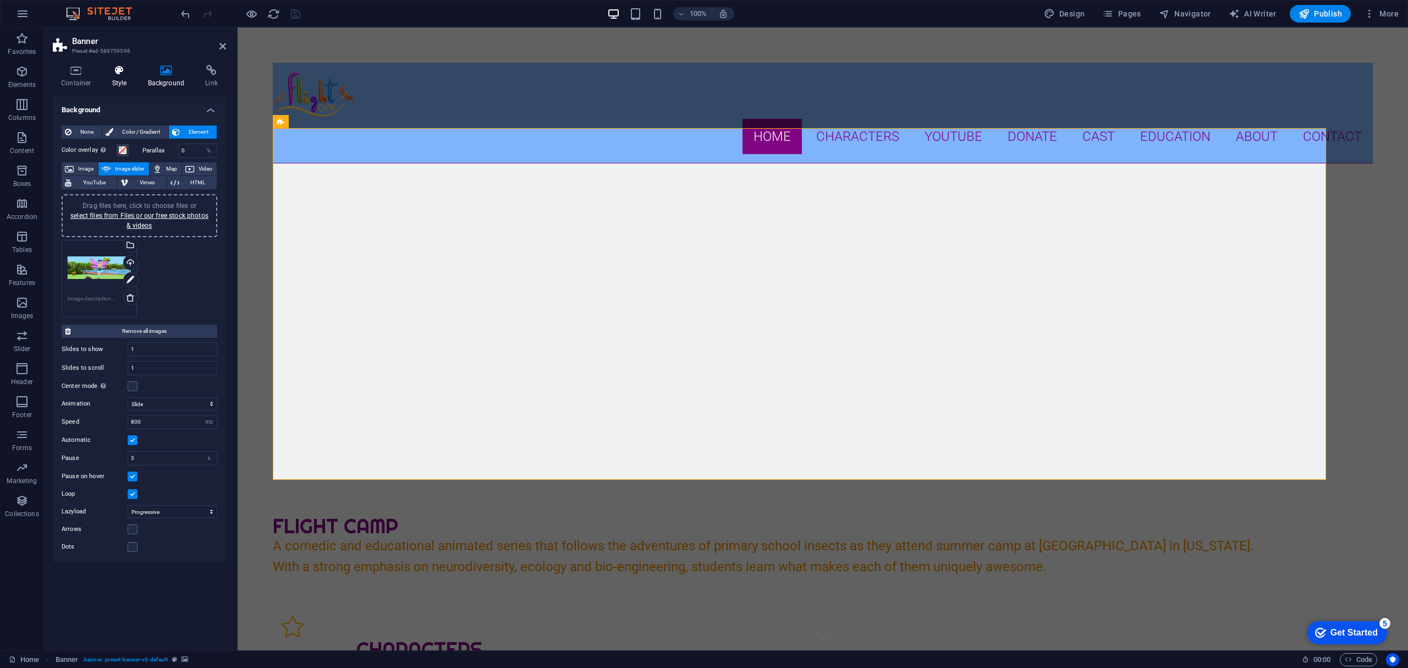
click at [124, 76] on h4 "Style" at bounding box center [122, 76] width 36 height 23
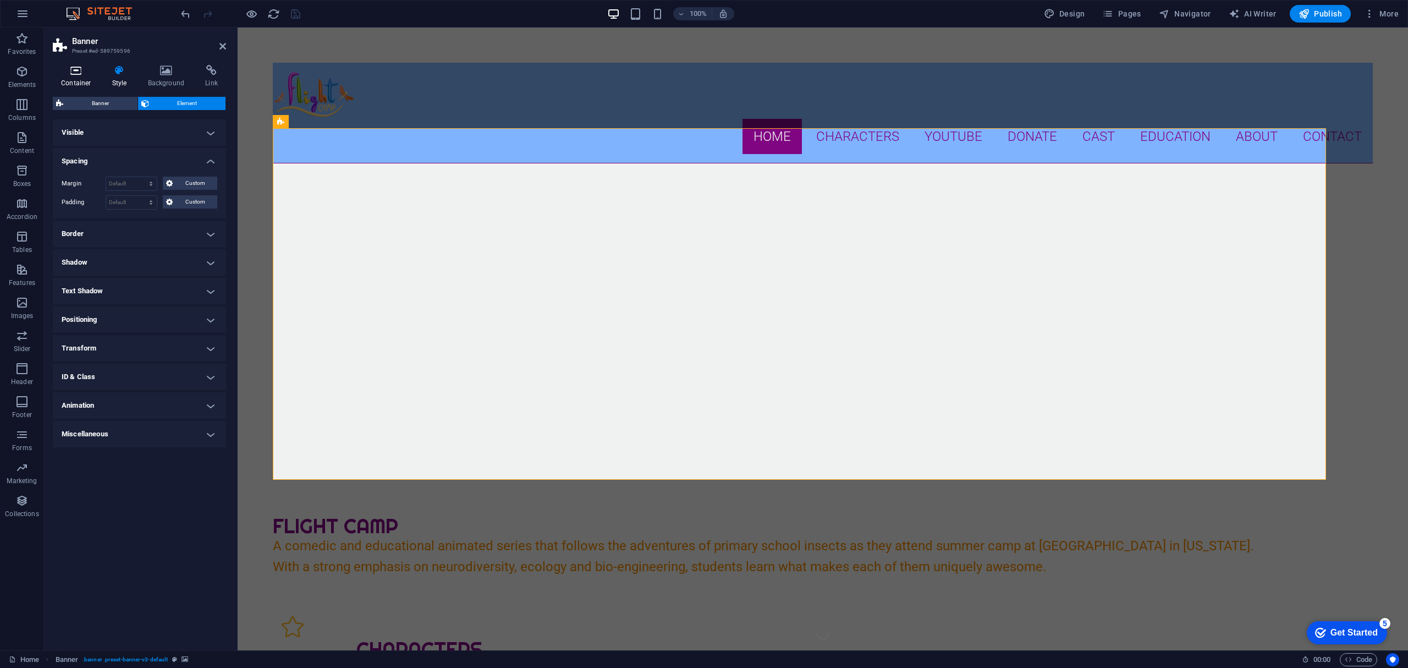
click at [81, 77] on h4 "Container" at bounding box center [78, 76] width 51 height 23
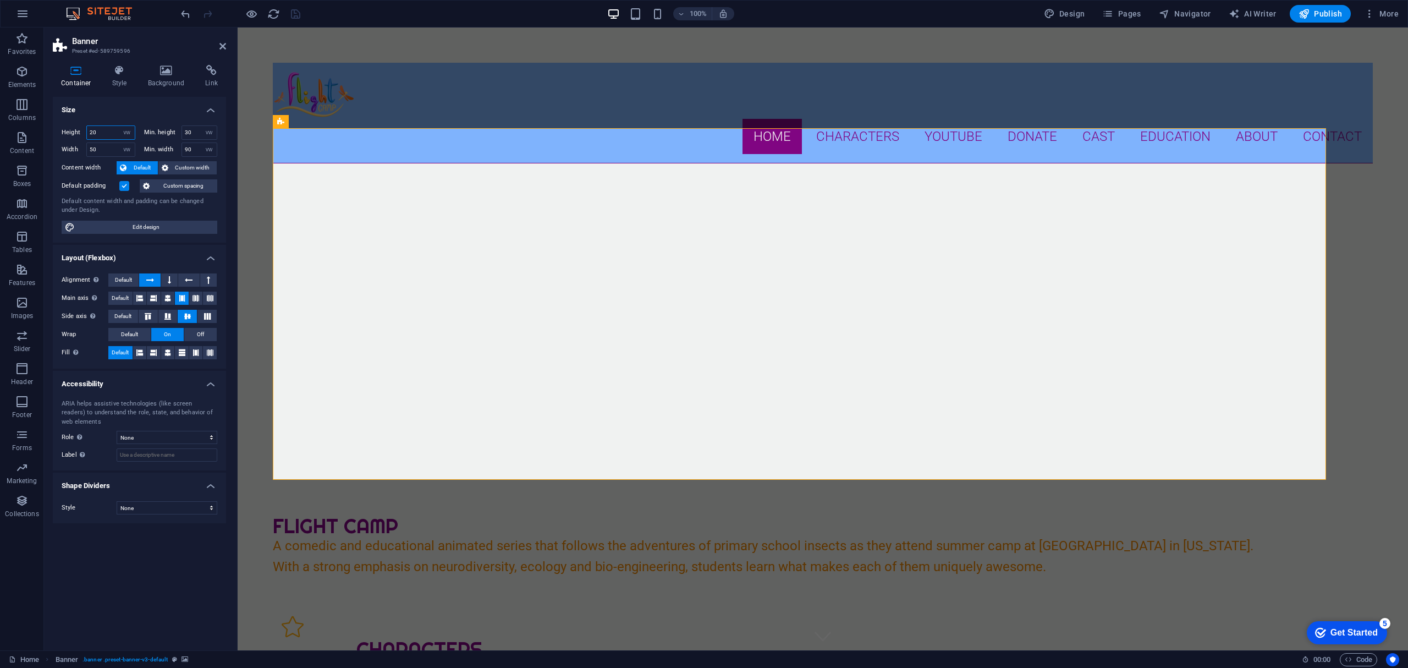
click at [108, 129] on input "20" at bounding box center [111, 132] width 48 height 13
drag, startPoint x: 108, startPoint y: 130, endPoint x: 78, endPoint y: 128, distance: 30.3
click at [78, 128] on div "Height 20 Default px rem % vh vw" at bounding box center [99, 132] width 74 height 14
type input "100"
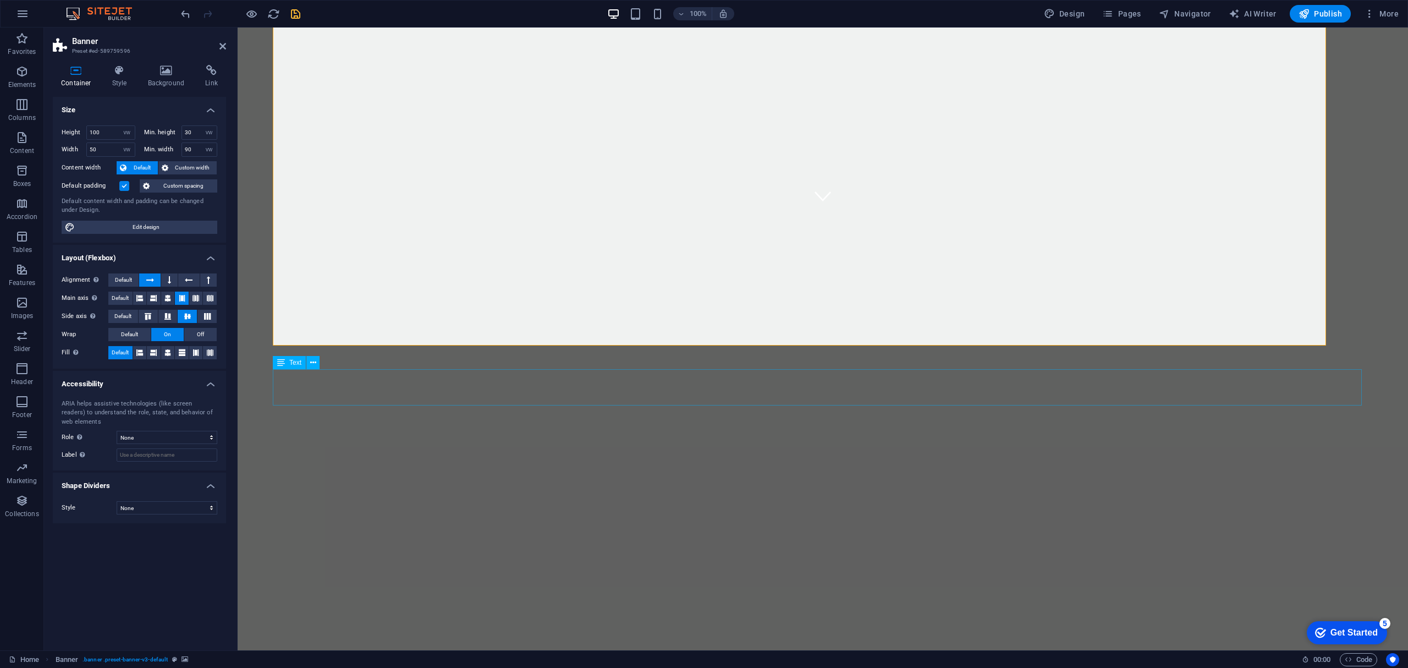
scroll to position [366, 0]
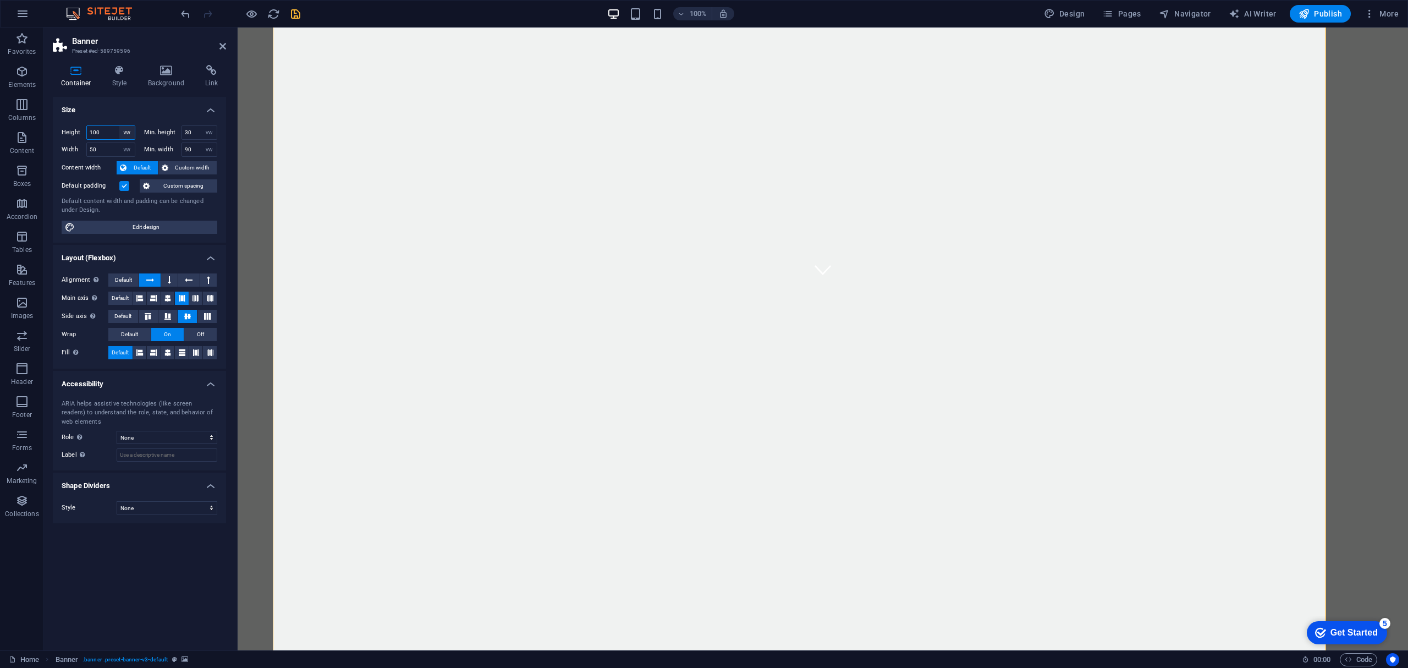
click at [130, 133] on select "Default px rem % vh vw" at bounding box center [126, 132] width 15 height 13
select select "%"
click at [119, 126] on select "Default px rem % vh vw" at bounding box center [126, 132] width 15 height 13
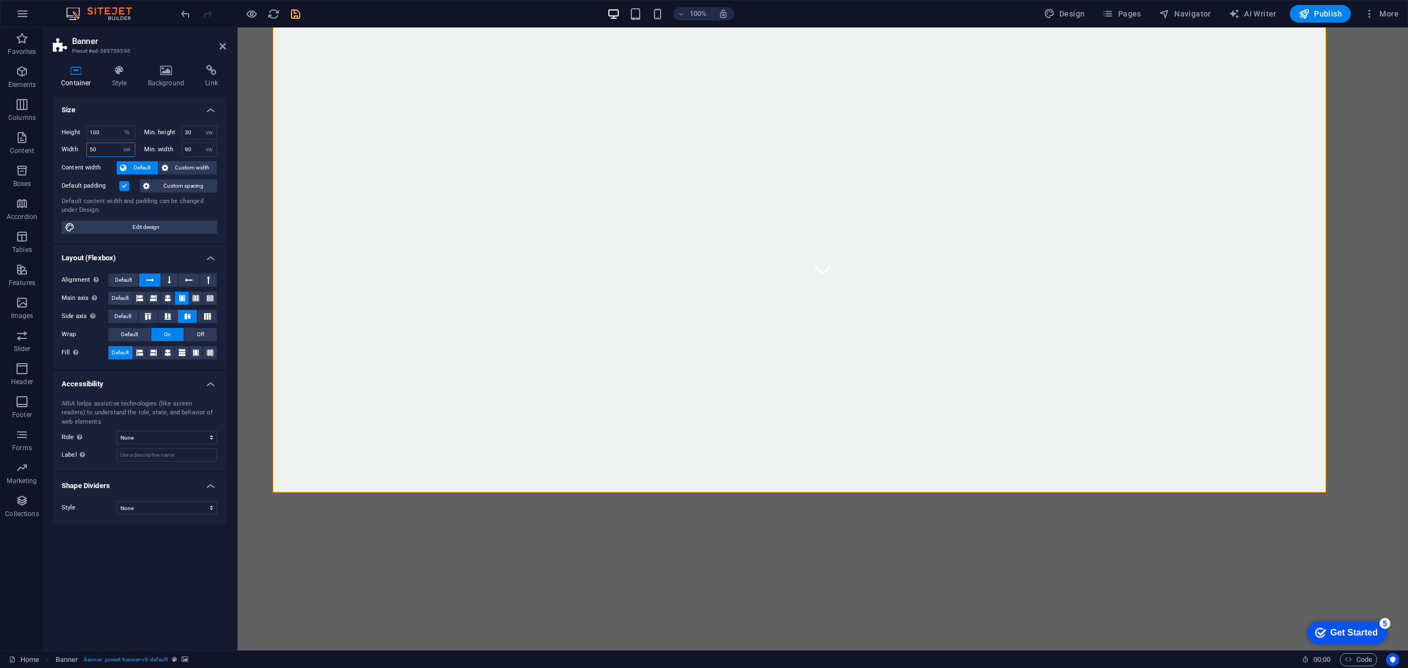
click at [109, 154] on input "50" at bounding box center [111, 149] width 48 height 13
drag, startPoint x: 111, startPoint y: 148, endPoint x: 70, endPoint y: 145, distance: 40.8
click at [70, 145] on div "Width 50 Default px rem % em vh vw" at bounding box center [99, 149] width 74 height 14
type input "100"
click at [133, 148] on select "Default px rem % em vh vw" at bounding box center [126, 149] width 15 height 13
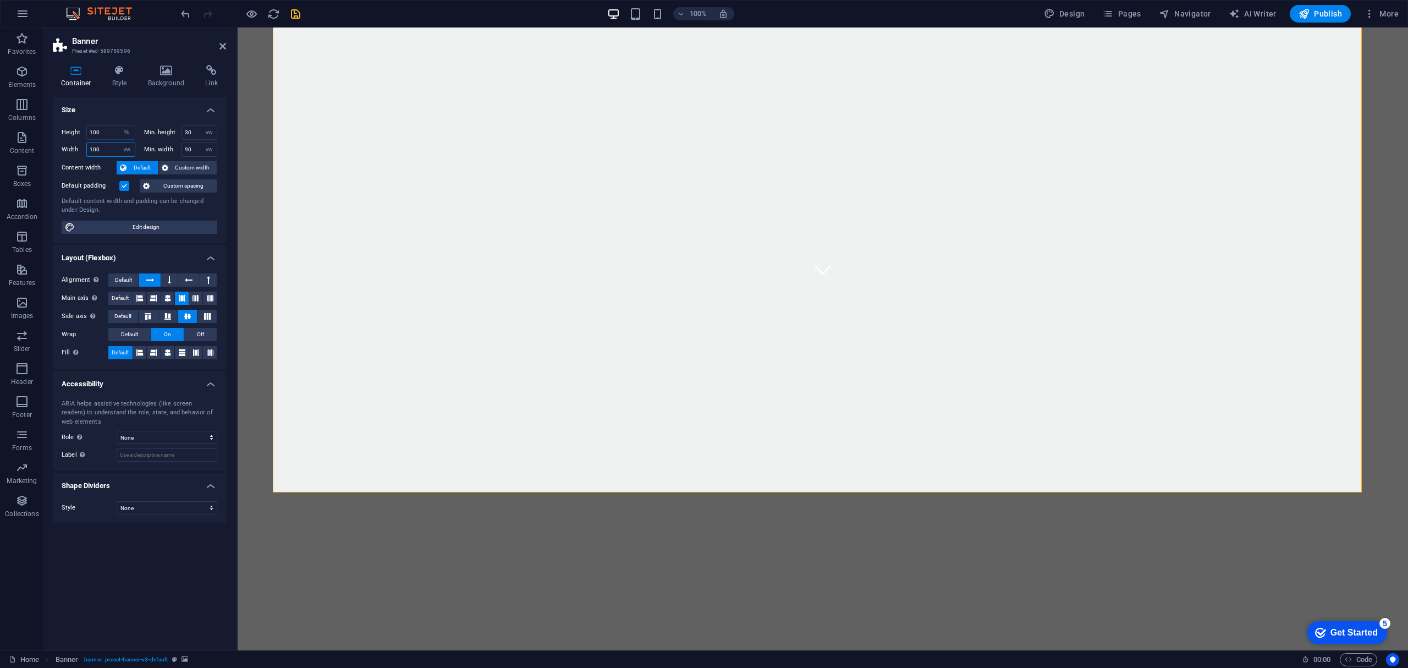
select select "%"
click at [119, 143] on select "Default px rem % em vh vw" at bounding box center [126, 149] width 15 height 13
click at [207, 130] on select "None px rem % vh vw" at bounding box center [208, 132] width 15 height 13
click at [197, 131] on input "30" at bounding box center [199, 132] width 35 height 13
drag, startPoint x: 198, startPoint y: 131, endPoint x: 152, endPoint y: 128, distance: 45.7
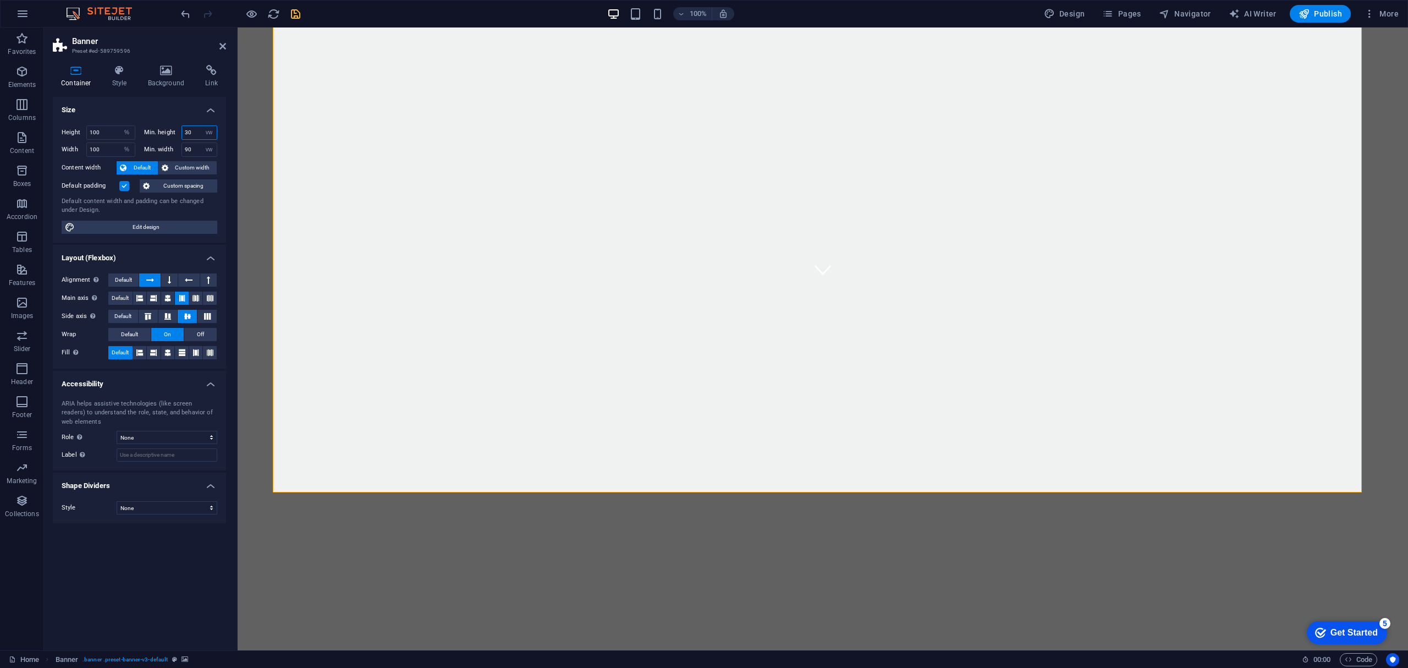
click at [152, 128] on div "Min. height 30 None px rem % vh vw" at bounding box center [181, 132] width 74 height 14
type input "0"
click at [188, 146] on input "90" at bounding box center [199, 149] width 35 height 13
drag, startPoint x: 196, startPoint y: 148, endPoint x: 170, endPoint y: 146, distance: 26.5
click at [170, 146] on div "Min. width 90 None px rem % vh vw" at bounding box center [181, 149] width 74 height 14
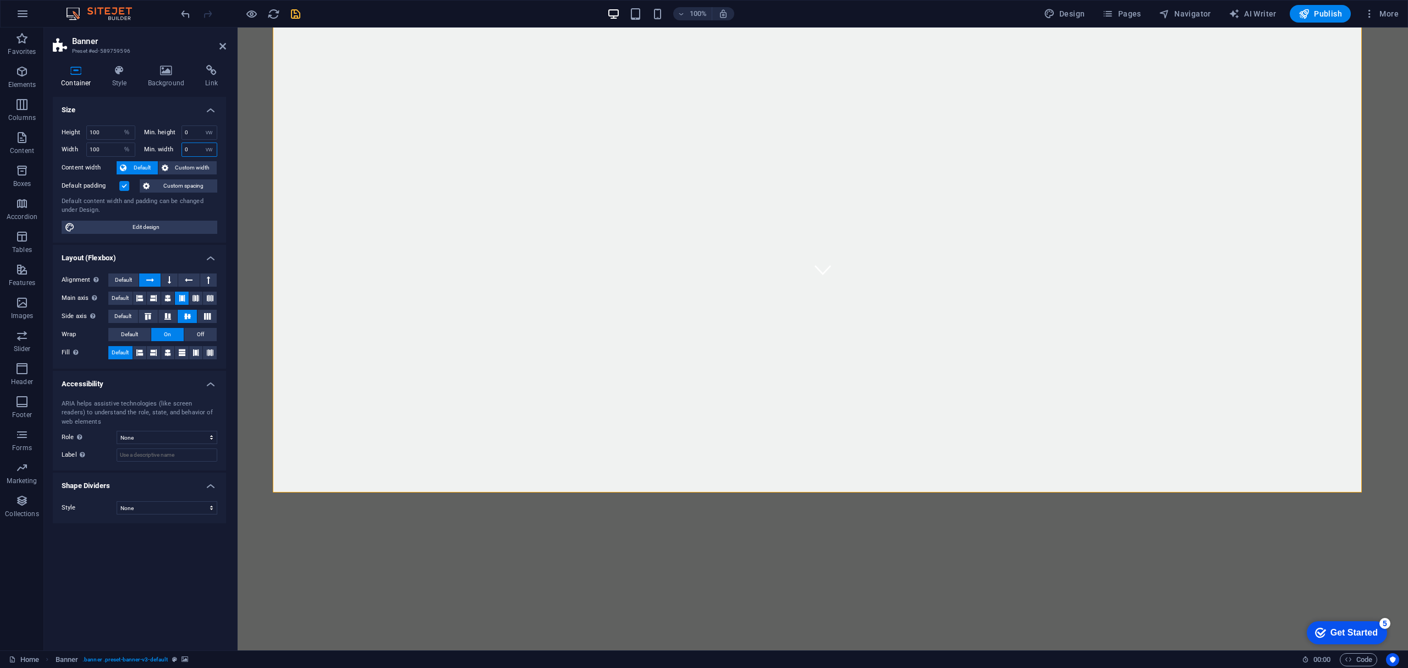
type input "0"
click at [163, 73] on icon at bounding box center [166, 70] width 53 height 11
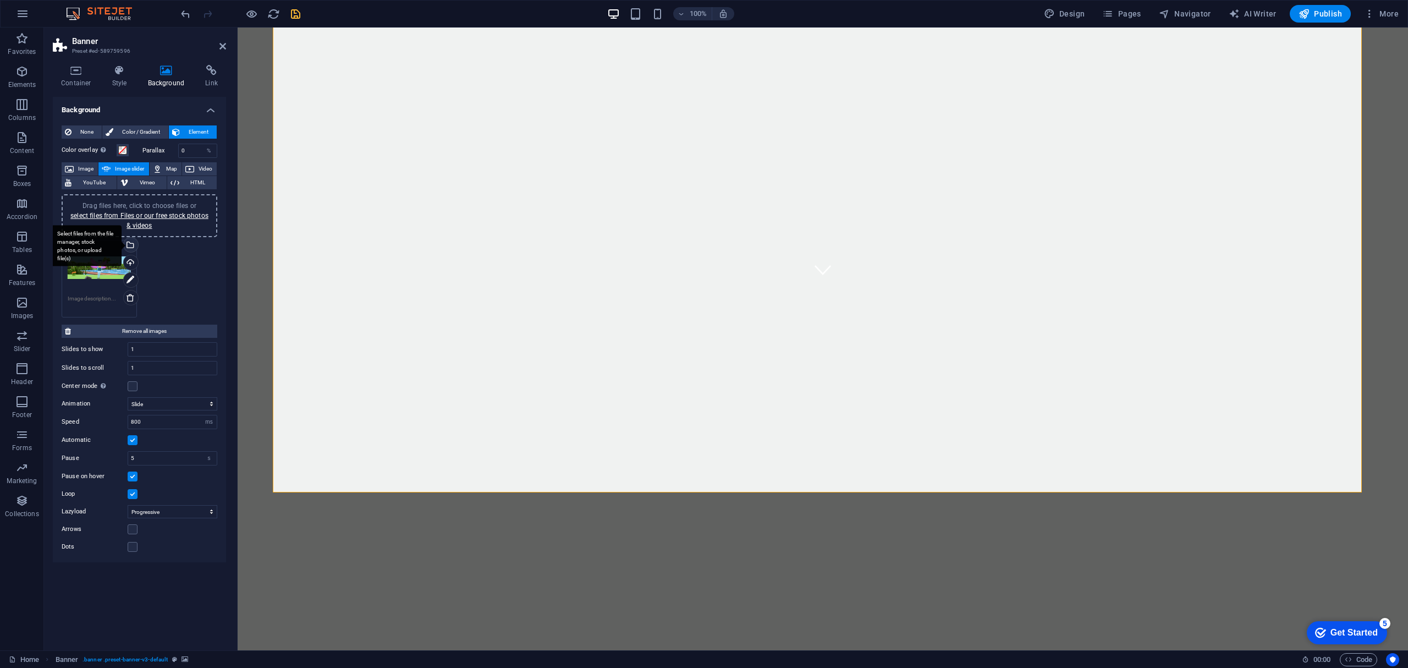
click at [83, 265] on div "Select files from the file manager, stock photos, or upload file(s)" at bounding box center [86, 245] width 72 height 41
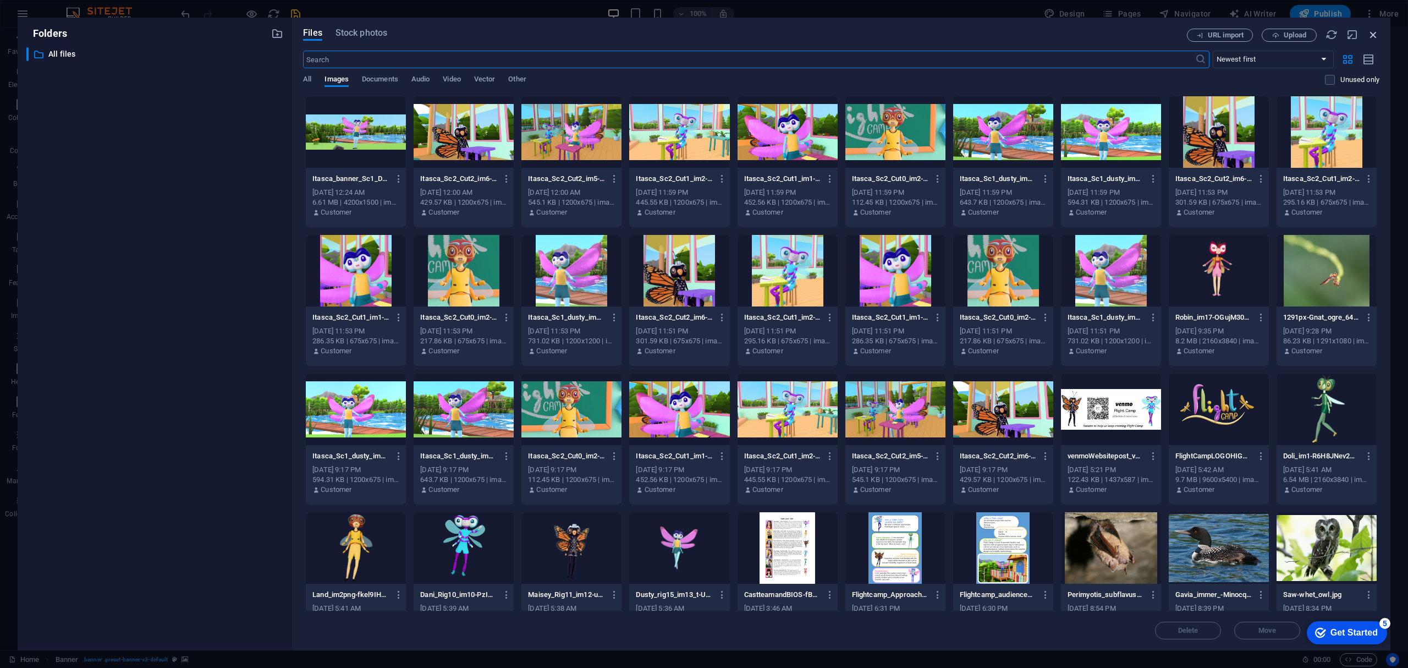
click at [1371, 40] on icon "button" at bounding box center [1373, 35] width 12 height 12
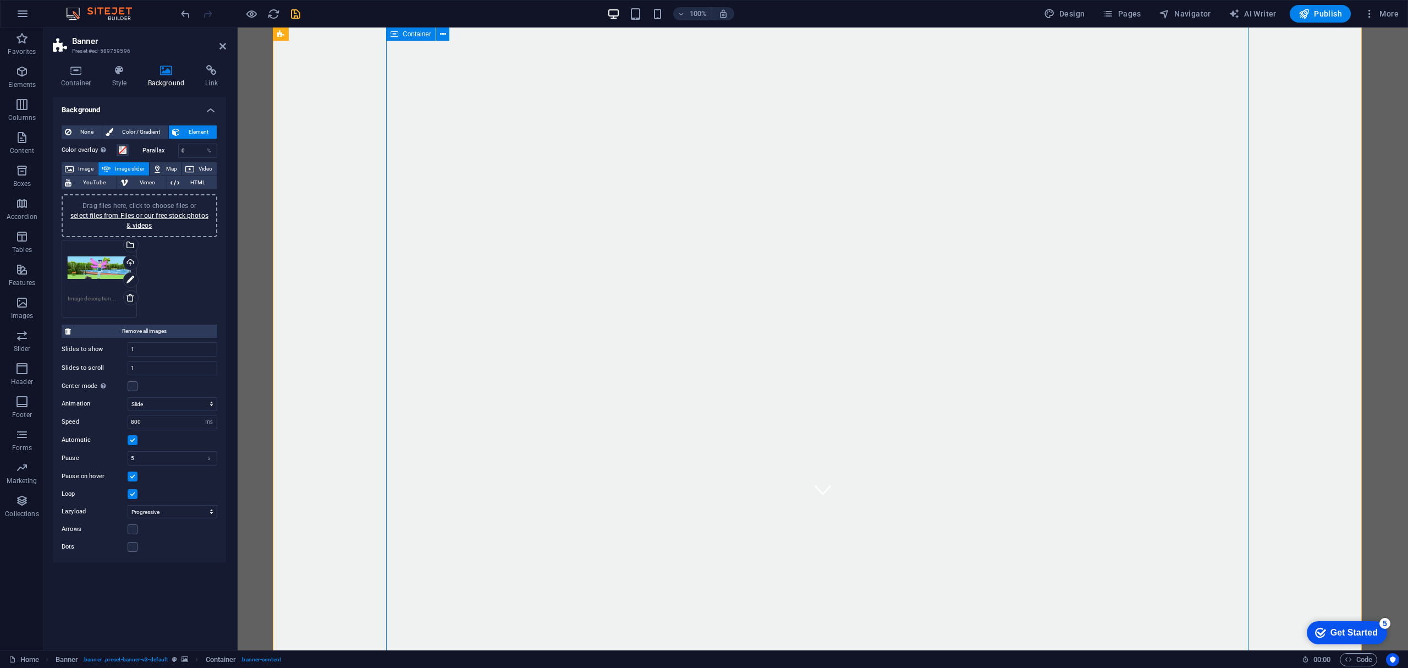
scroll to position [0, 0]
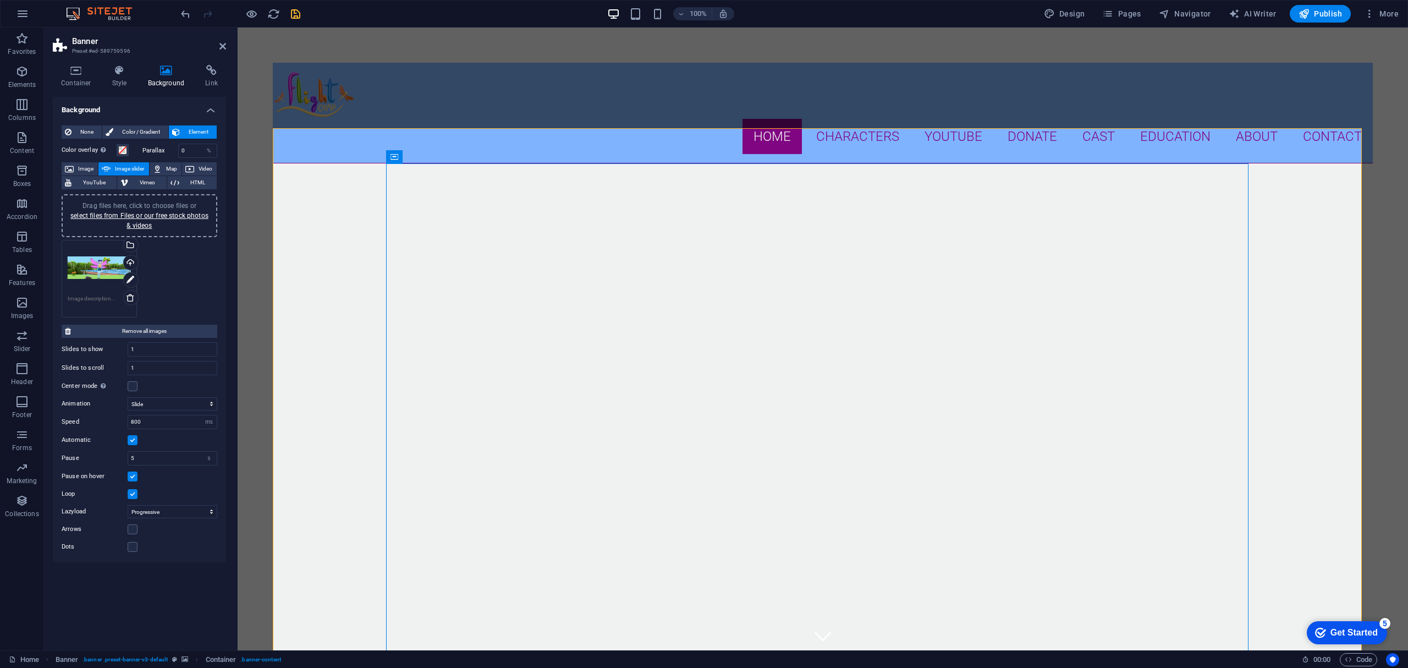
click at [176, 253] on div "Drag files here, click to choose files or select files from Files or our free s…" at bounding box center [139, 278] width 161 height 83
click at [86, 263] on div "Drag files here, click to choose files or select files from Files or our free s…" at bounding box center [99, 268] width 63 height 44
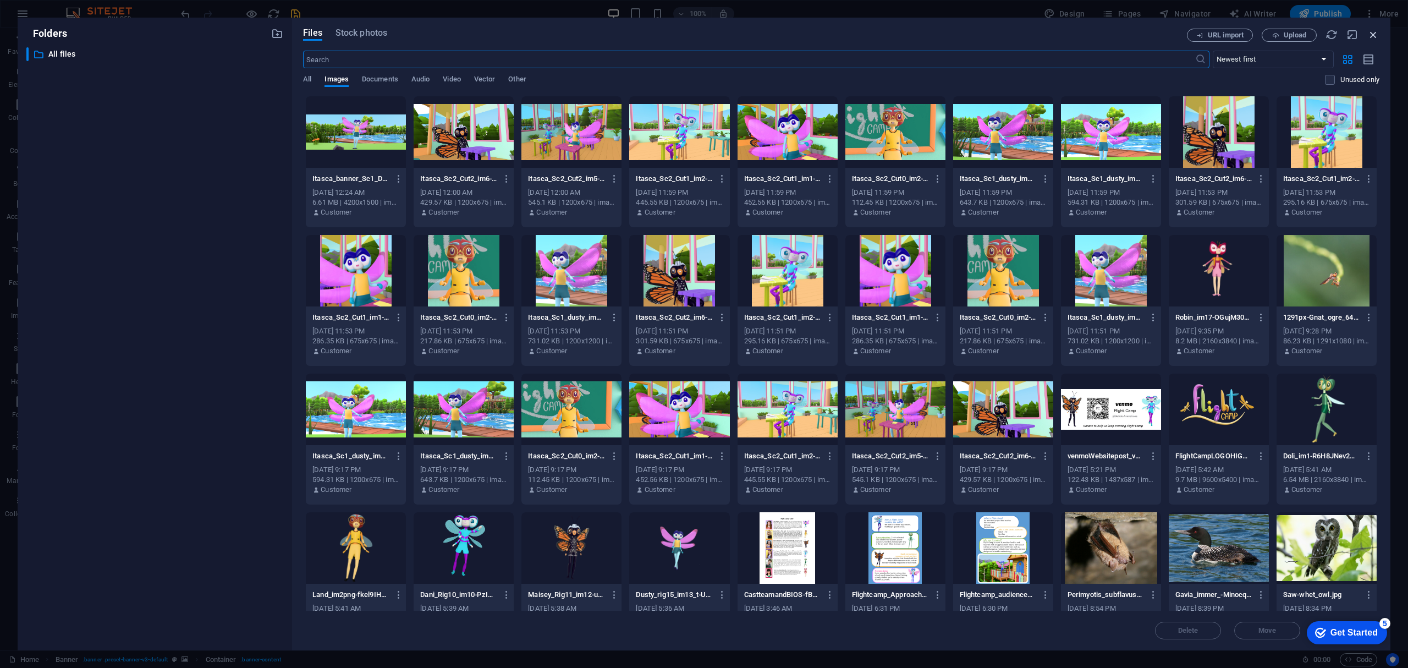
click at [1370, 35] on icon "button" at bounding box center [1373, 35] width 12 height 12
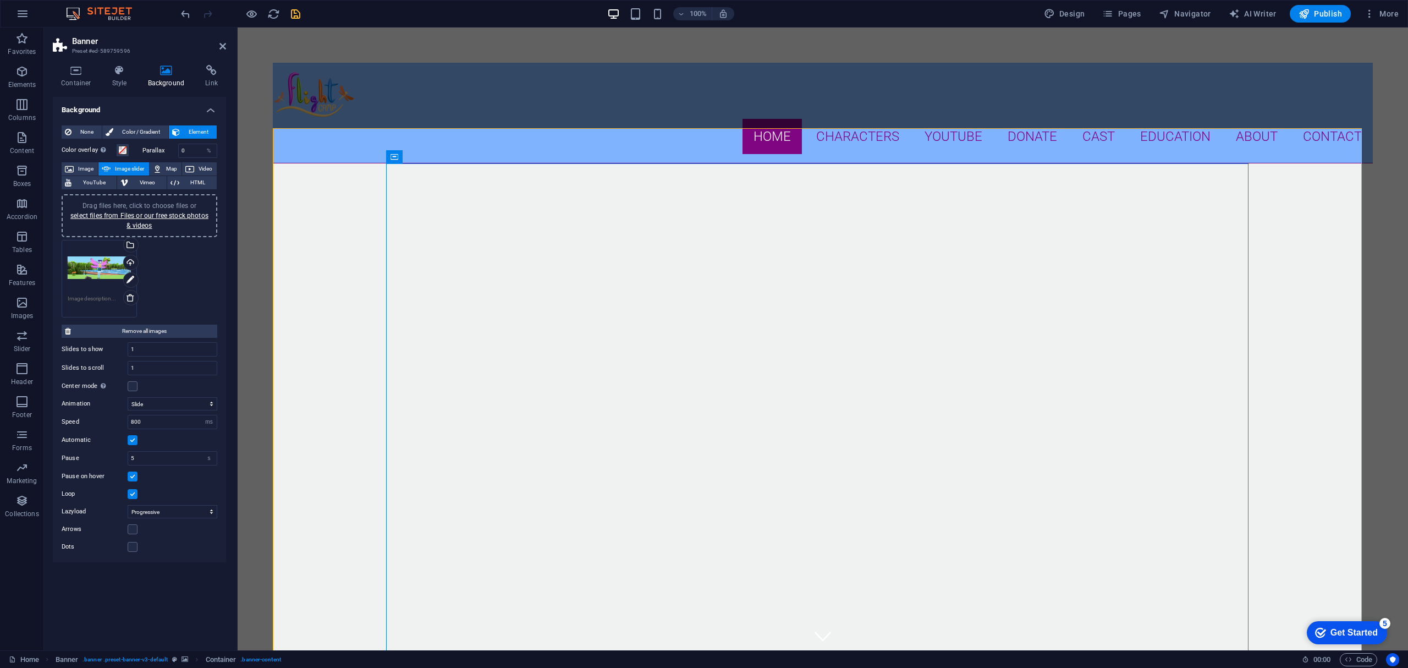
click at [1305, 194] on div at bounding box center [823, 528] width 1100 height 730
click at [194, 256] on div "Drag files here, click to choose files or select files from Files or our free s…" at bounding box center [139, 278] width 161 height 83
click at [298, 14] on icon "save" at bounding box center [295, 14] width 13 height 13
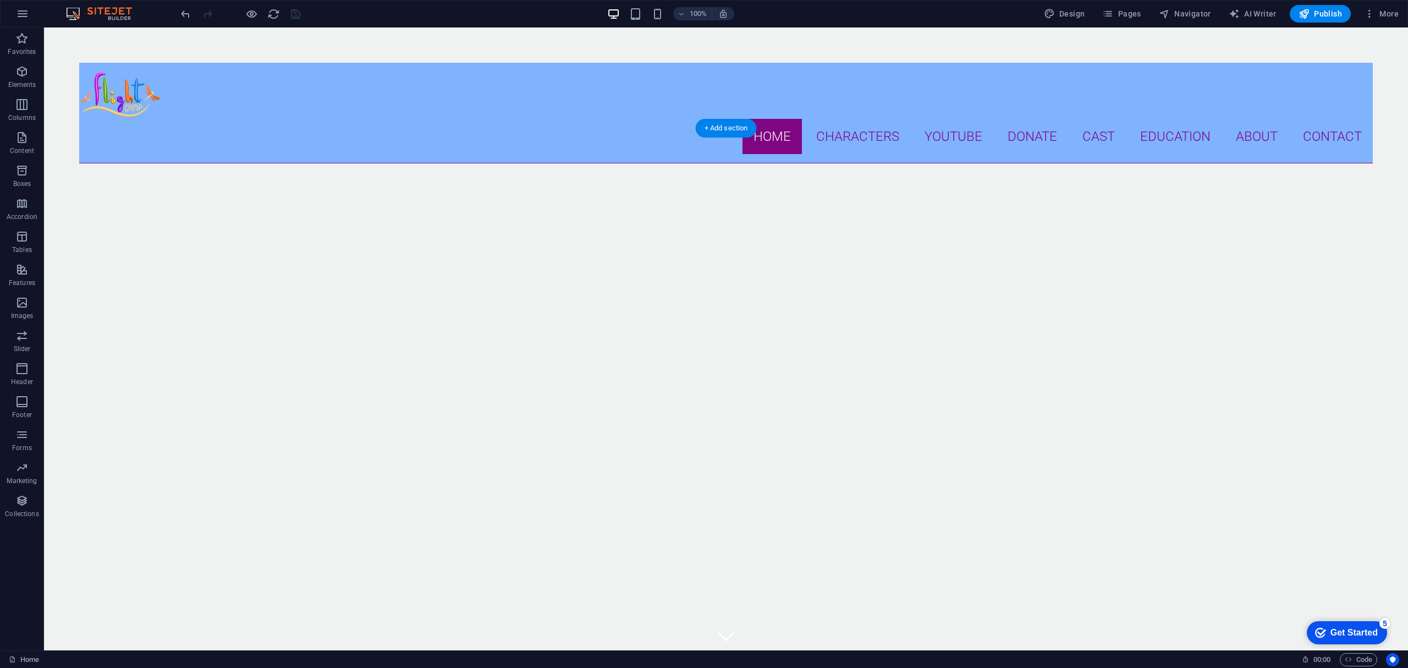
click at [113, 170] on div at bounding box center [726, 528] width 1294 height 730
click at [96, 122] on span "Banner" at bounding box center [105, 121] width 21 height 7
select select "ms"
select select "s"
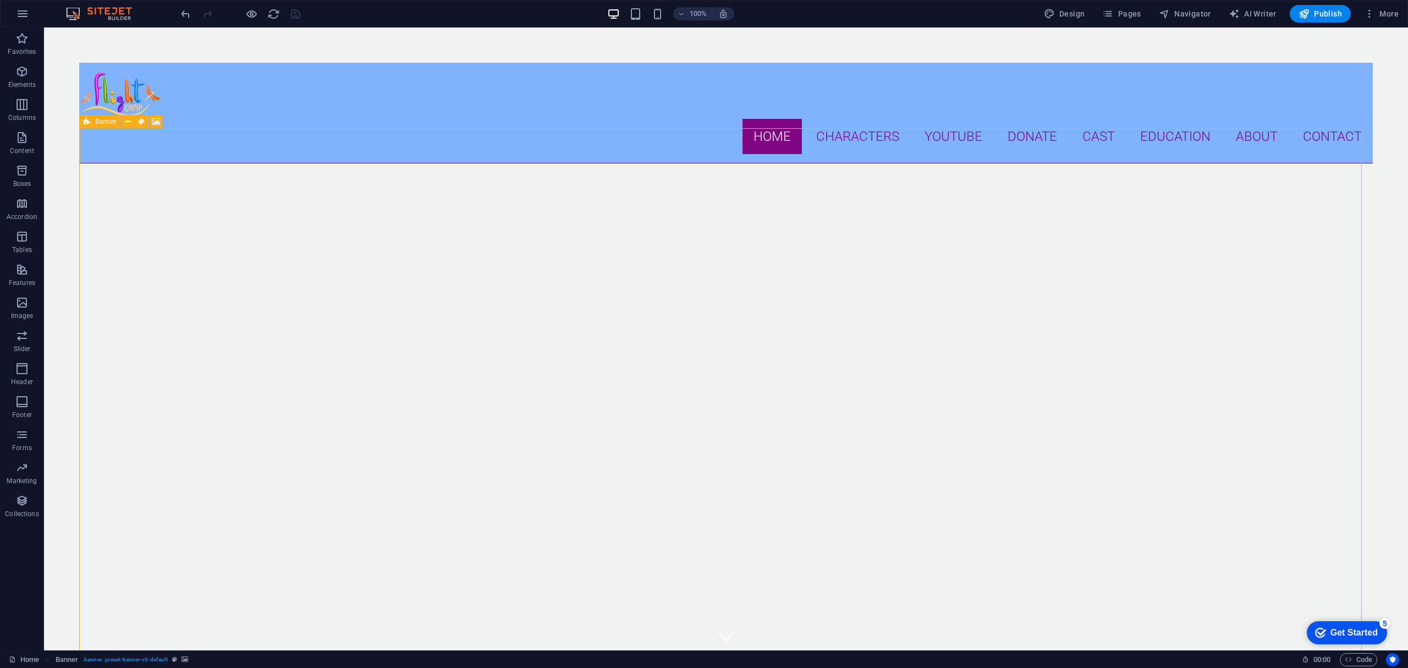
select select "progressive"
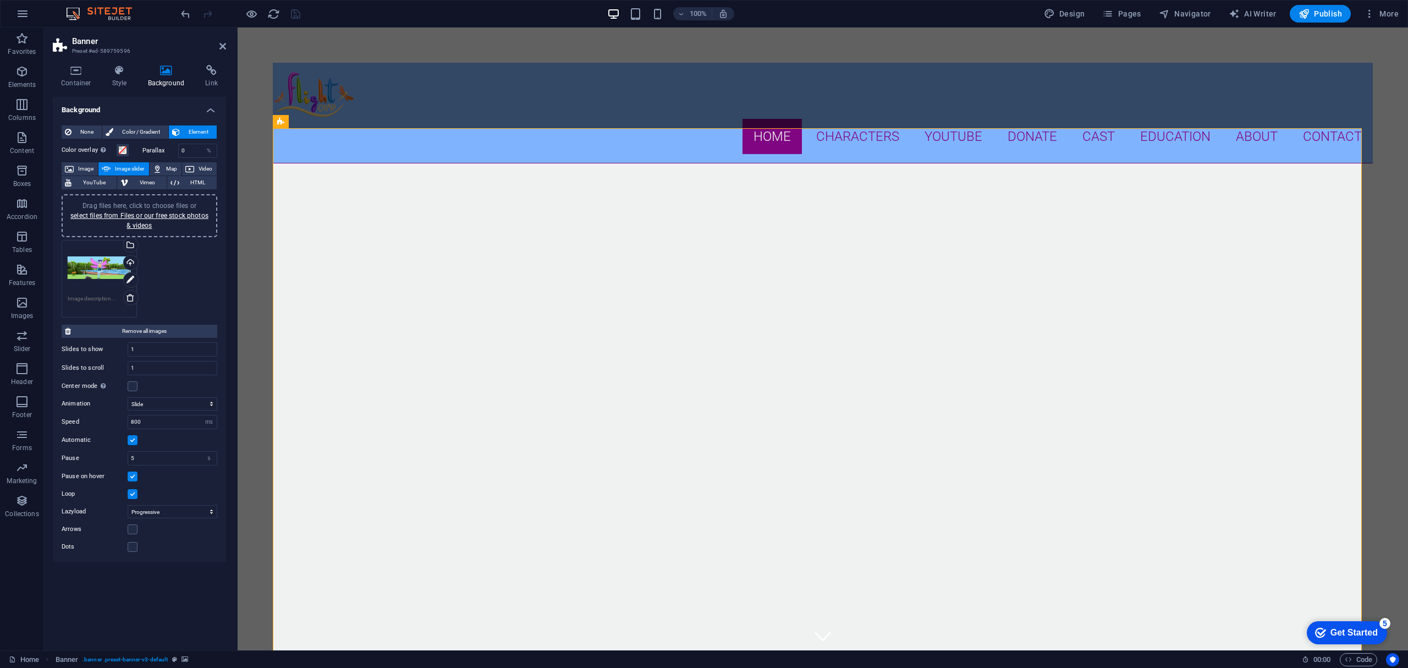
click at [124, 168] on span "Image slider" at bounding box center [129, 168] width 31 height 13
click at [150, 287] on div "Drag files here, click to choose files or select files from Files or our free s…" at bounding box center [139, 278] width 161 height 83
click at [155, 287] on div "Drag files here, click to choose files or select files from Files or our free s…" at bounding box center [139, 278] width 161 height 83
click at [152, 205] on span "Drag files here, click to choose files or select files from Files or our free s…" at bounding box center [139, 216] width 138 height 28
click at [86, 73] on icon at bounding box center [76, 70] width 47 height 11
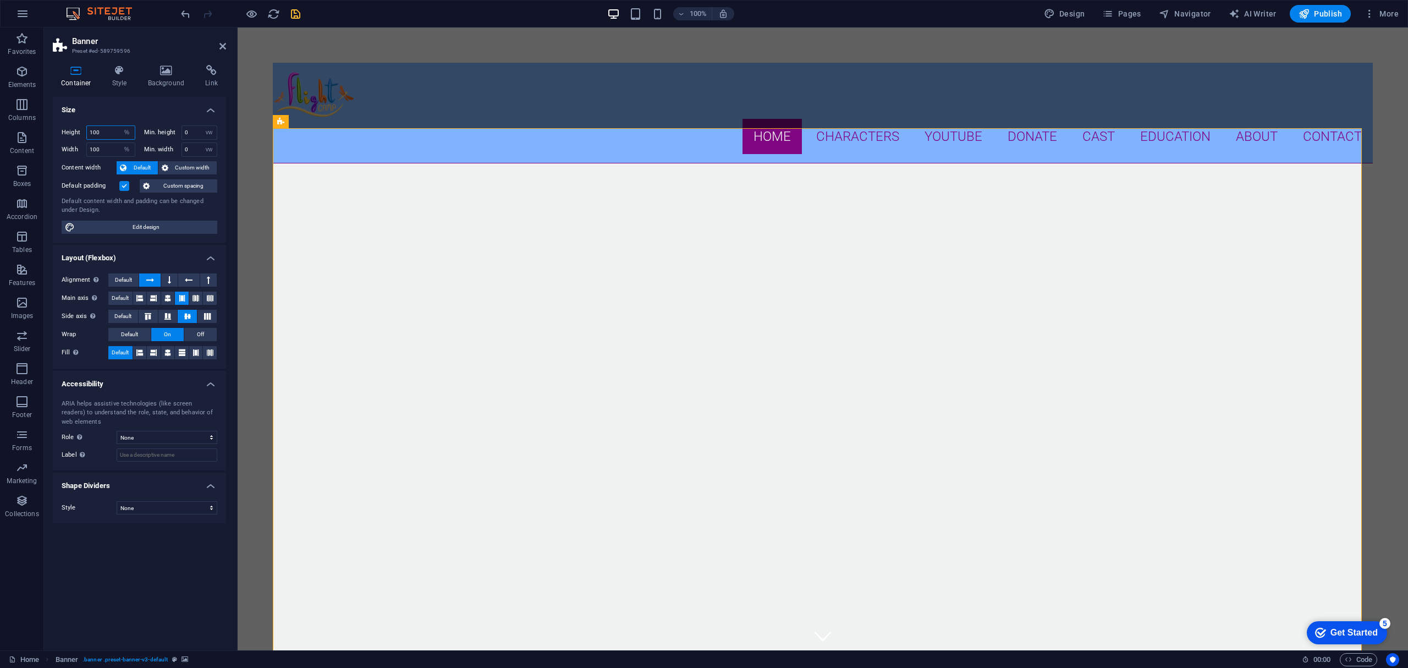
click at [111, 133] on input "100" at bounding box center [111, 132] width 48 height 13
drag, startPoint x: 113, startPoint y: 134, endPoint x: 64, endPoint y: 125, distance: 49.7
click at [64, 125] on div "Height 100 Default px rem % vh vw" at bounding box center [99, 132] width 74 height 14
type input "50"
click at [201, 131] on select "None px rem % vh vw" at bounding box center [208, 132] width 15 height 13
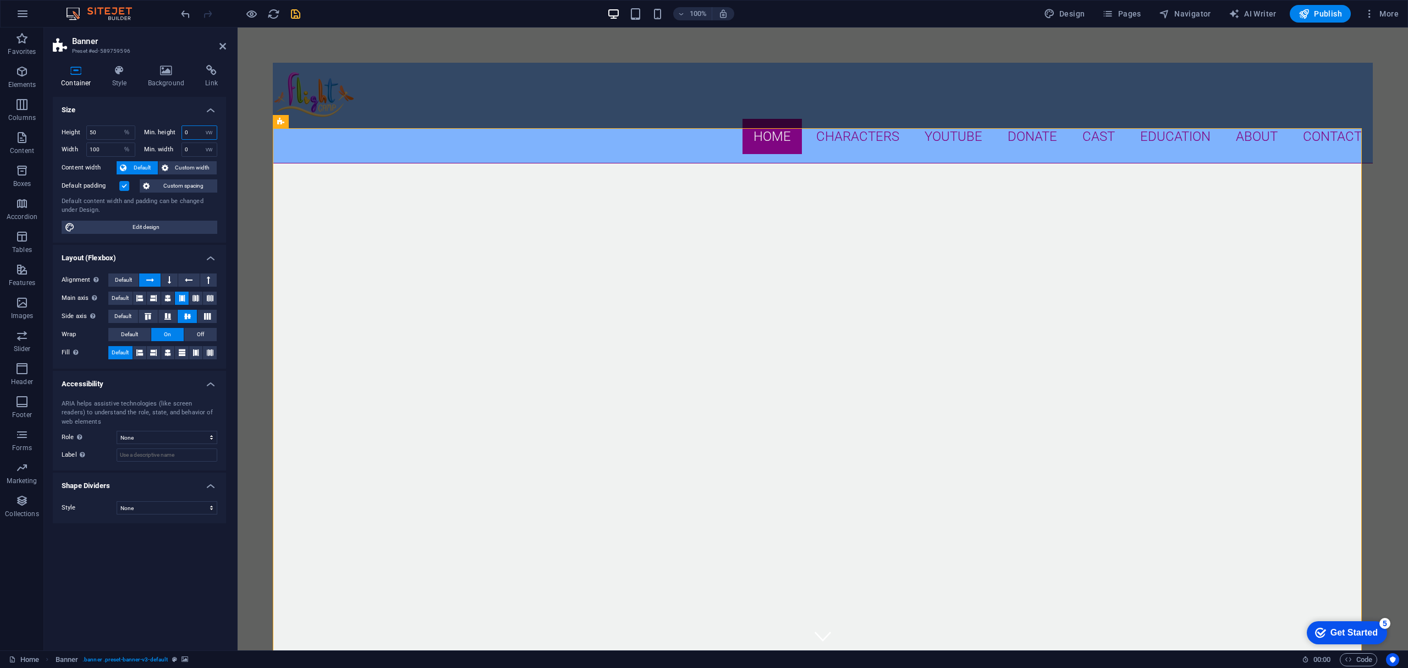
select select "vh"
click at [201, 126] on select "None px rem % vh vw" at bounding box center [208, 132] width 15 height 13
click at [200, 129] on input "0" at bounding box center [199, 132] width 35 height 13
drag, startPoint x: 200, startPoint y: 129, endPoint x: 154, endPoint y: 129, distance: 46.2
click at [154, 129] on div "Min. height 0 None px rem % vh vw" at bounding box center [181, 132] width 74 height 14
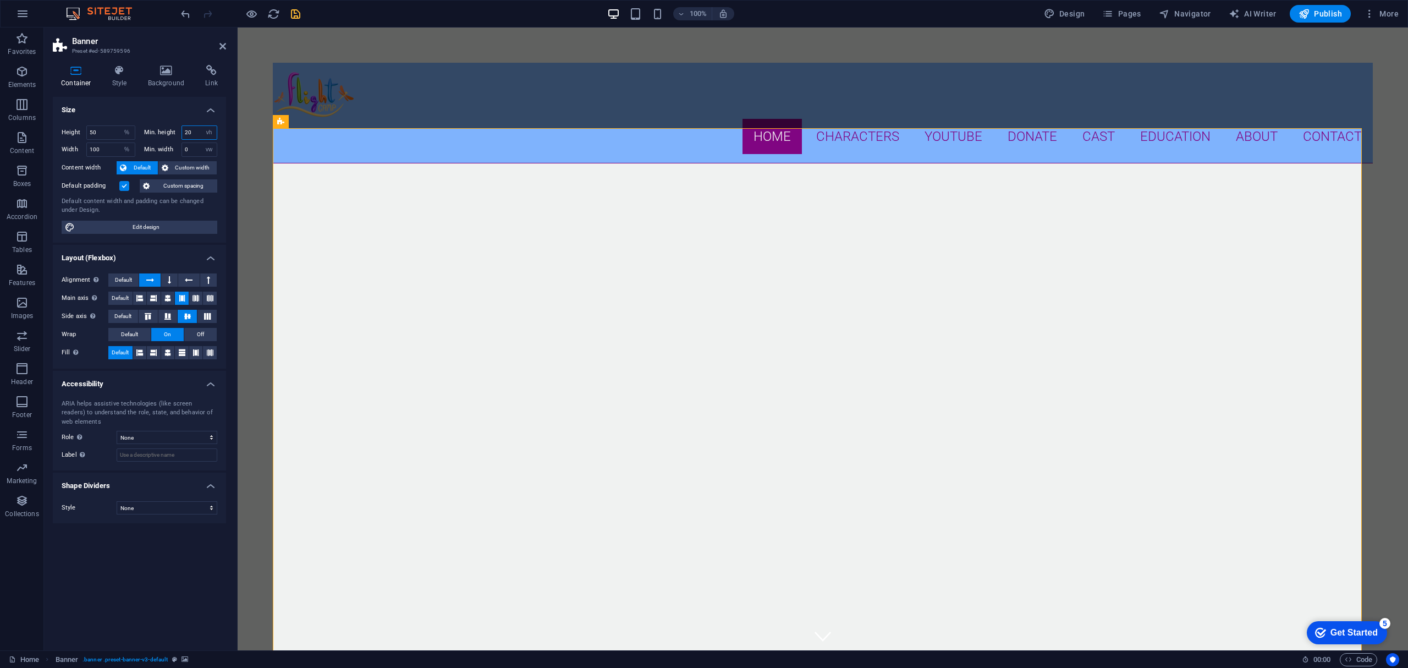
type input "20"
click at [198, 130] on input "20" at bounding box center [199, 132] width 35 height 13
drag, startPoint x: 203, startPoint y: 130, endPoint x: 183, endPoint y: 128, distance: 19.9
click at [183, 128] on div "20 None px rem % vh vw" at bounding box center [200, 132] width 36 height 14
click at [192, 130] on input "20" at bounding box center [199, 132] width 35 height 13
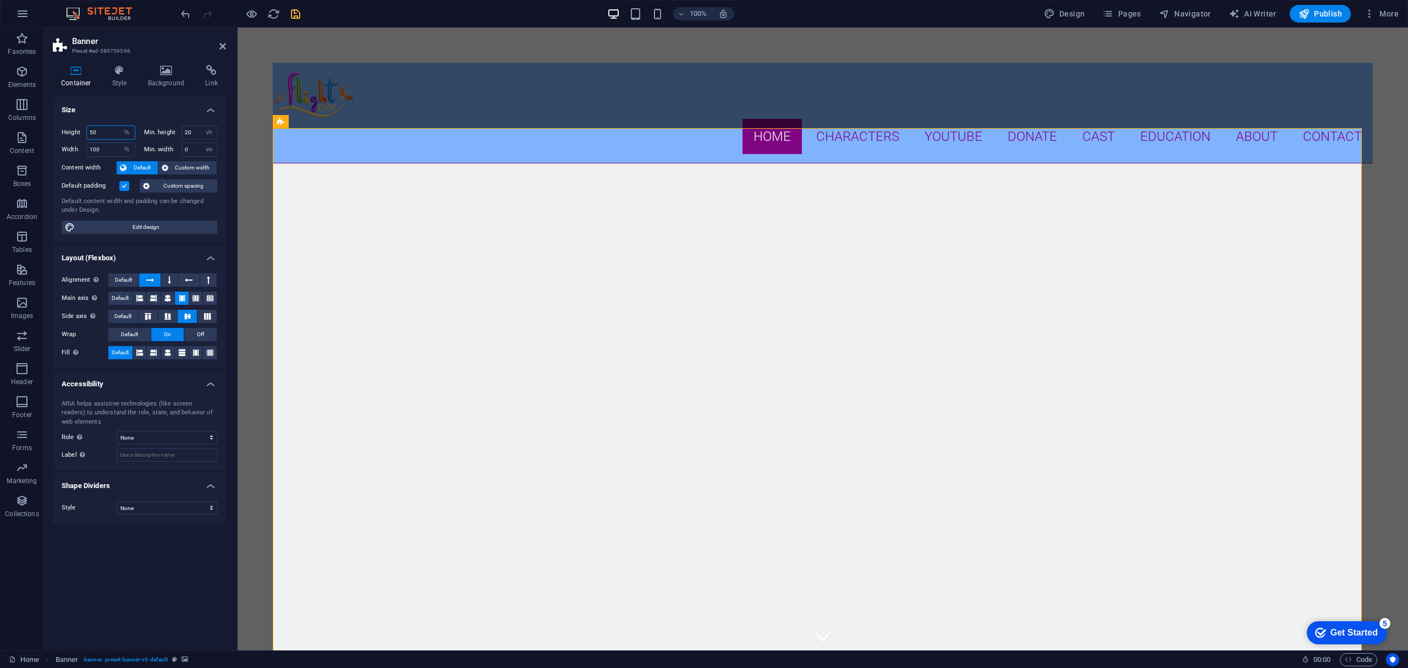
click at [108, 128] on input "50" at bounding box center [111, 132] width 48 height 13
drag, startPoint x: 107, startPoint y: 131, endPoint x: 87, endPoint y: 129, distance: 19.9
click at [87, 129] on input "50" at bounding box center [111, 132] width 48 height 13
type input "20"
click at [118, 130] on input "20" at bounding box center [111, 132] width 48 height 13
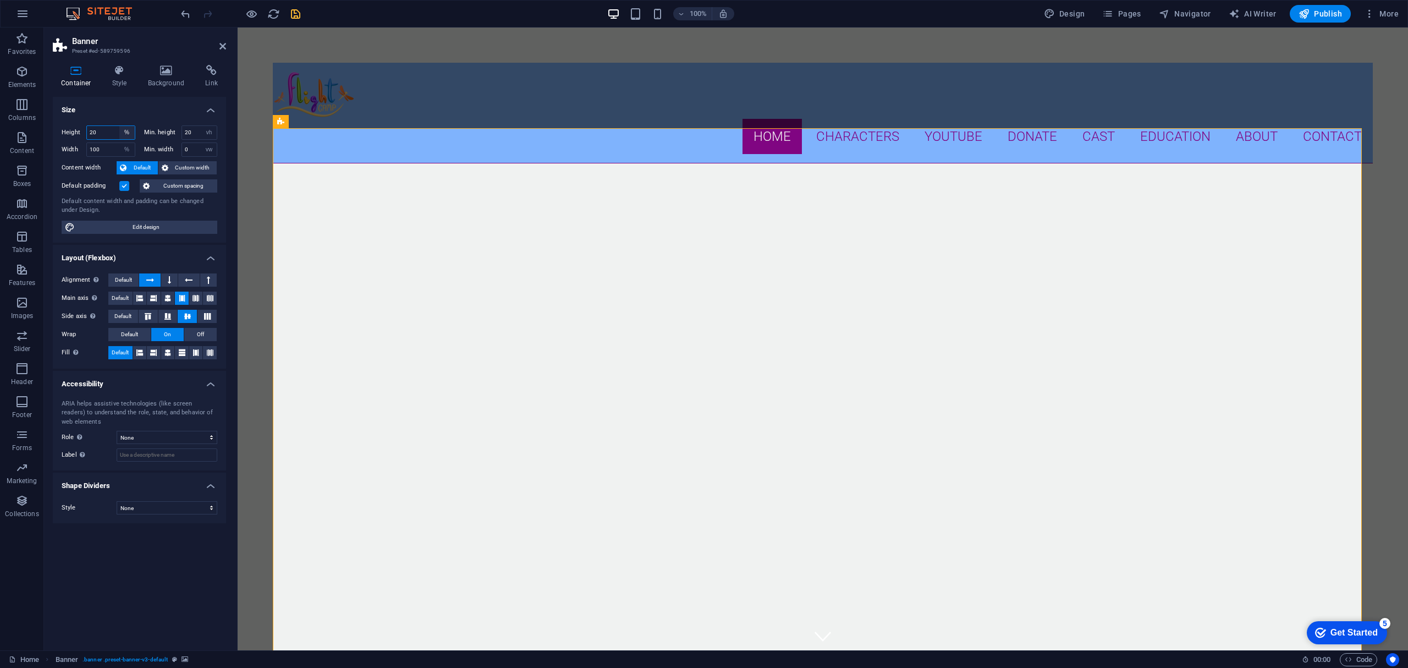
click at [125, 130] on select "Default px rem % vh vw" at bounding box center [126, 132] width 15 height 13
select select "vh"
click at [119, 126] on select "Default px rem % vh vw" at bounding box center [126, 132] width 15 height 13
type input "117.2"
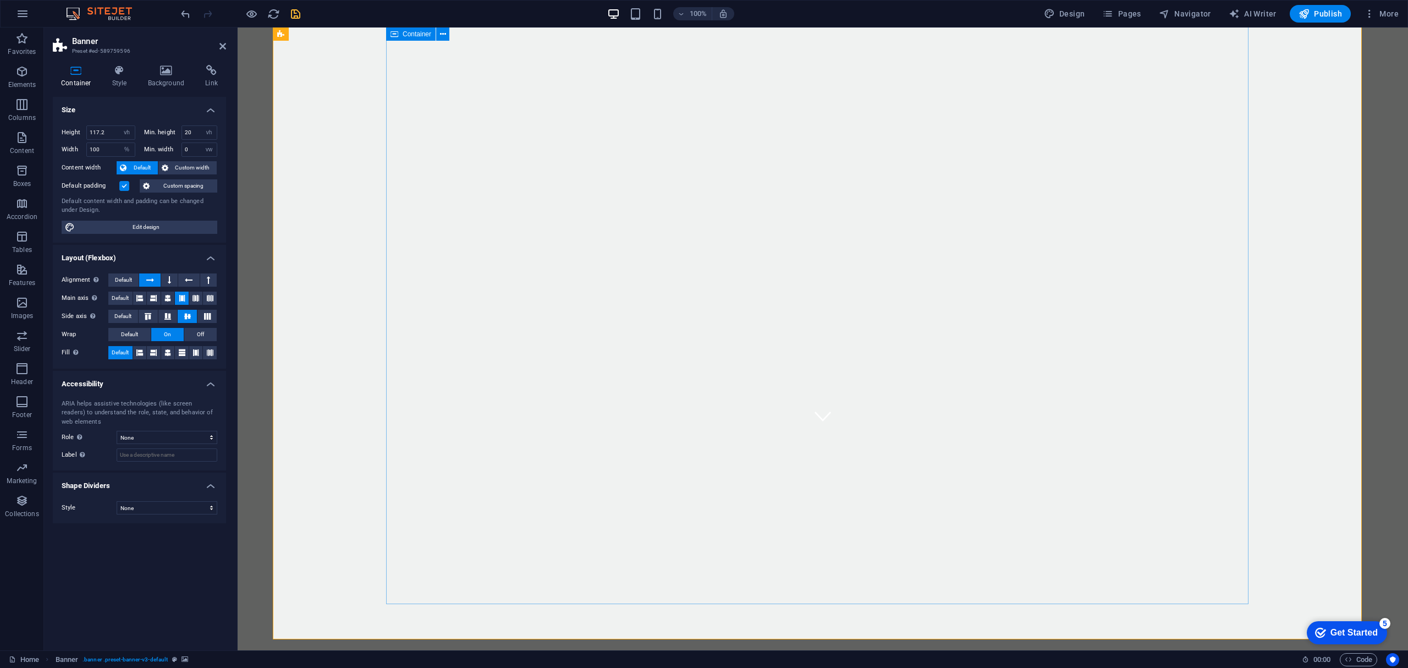
scroll to position [73, 0]
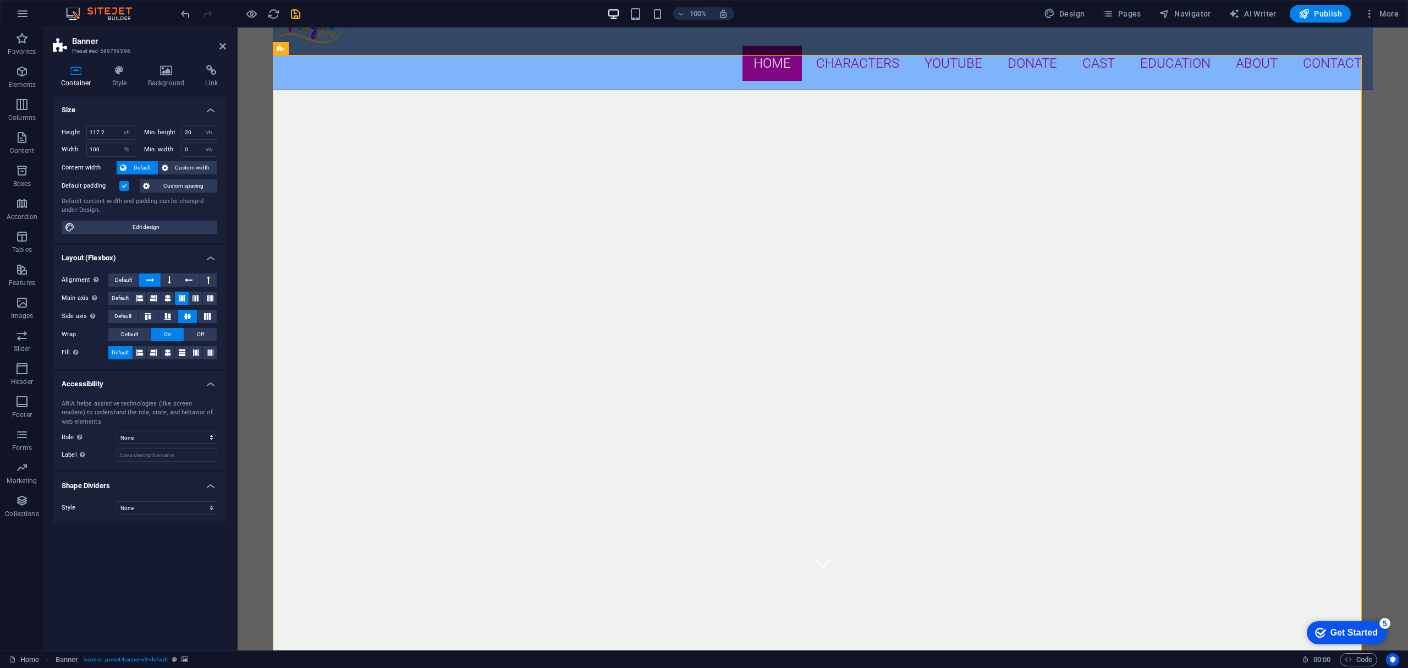
click at [311, 152] on div at bounding box center [823, 455] width 1100 height 730
click at [310, 130] on div at bounding box center [823, 455] width 1100 height 730
click at [102, 129] on input "117.2" at bounding box center [111, 132] width 48 height 13
click at [133, 128] on select "Default px rem % vh vw" at bounding box center [126, 132] width 15 height 13
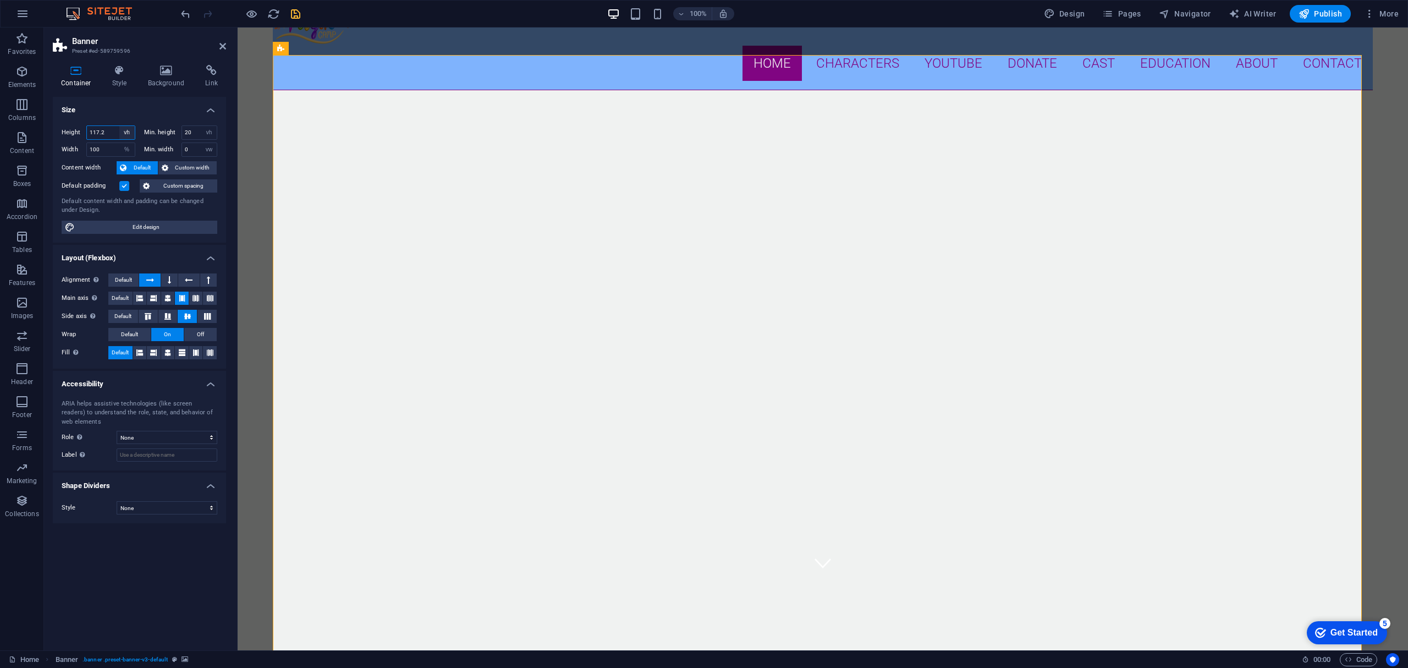
select select "rem"
click at [119, 126] on select "Default px rem % vh vw" at bounding box center [126, 132] width 15 height 13
type input "83"
click at [108, 131] on input "83" at bounding box center [111, 132] width 48 height 13
click at [128, 131] on select "Default px rem % vh vw" at bounding box center [126, 132] width 15 height 13
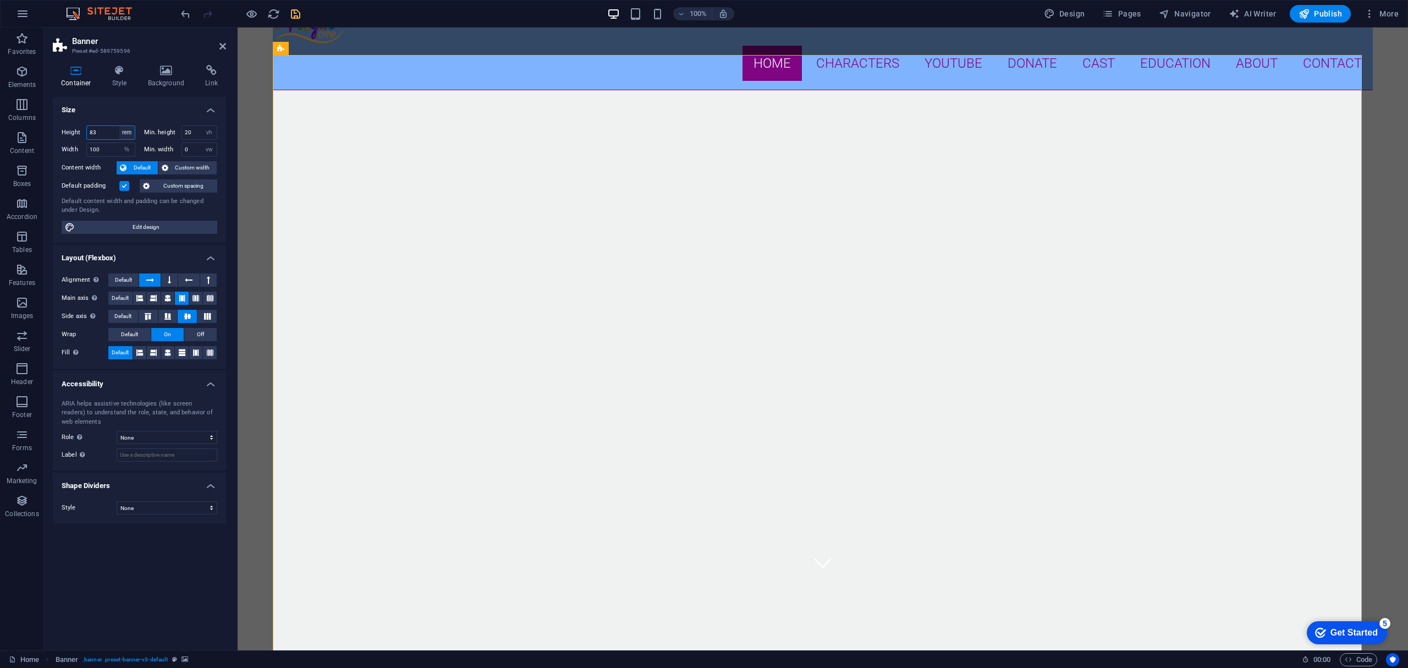
select select "px"
click at [119, 126] on select "Default px rem % vh vw" at bounding box center [126, 132] width 15 height 13
type input "1328"
click at [126, 131] on select "Default px rem % vh vw" at bounding box center [126, 132] width 15 height 13
select select "vw"
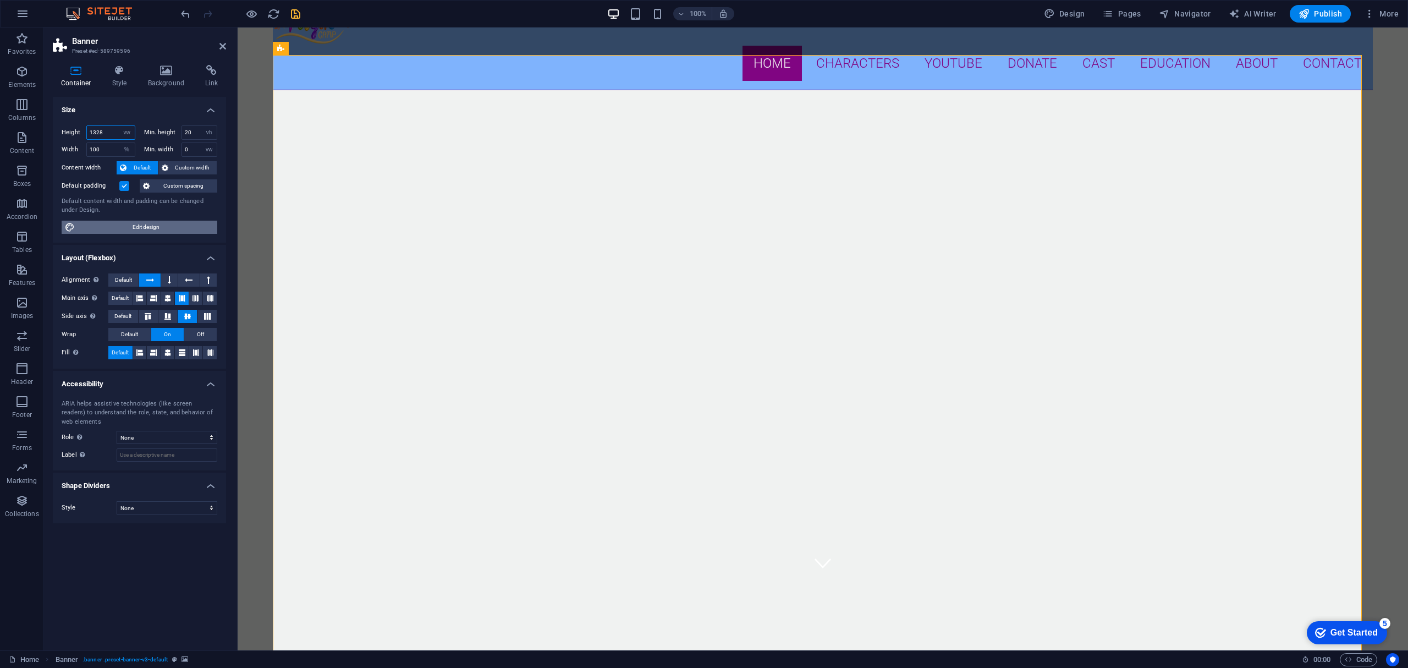
click at [119, 126] on select "Default px rem % vh vw" at bounding box center [126, 132] width 15 height 13
type input "20"
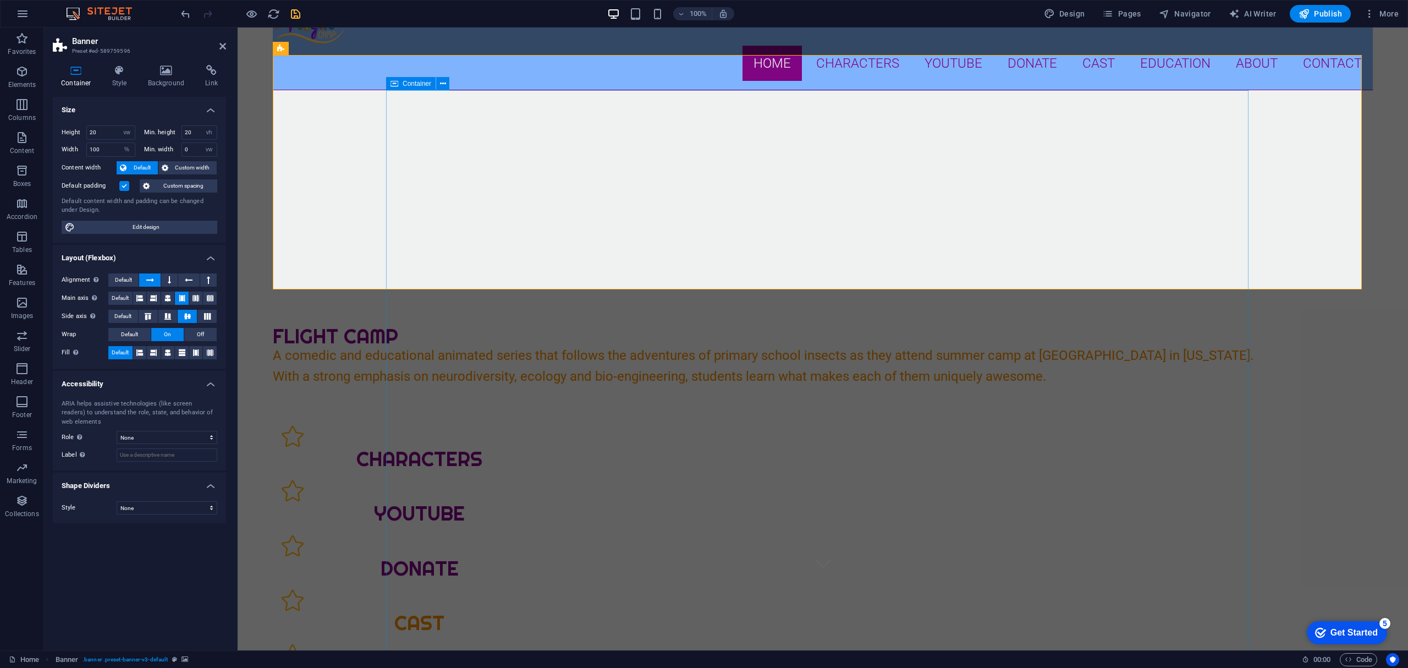
scroll to position [0, 0]
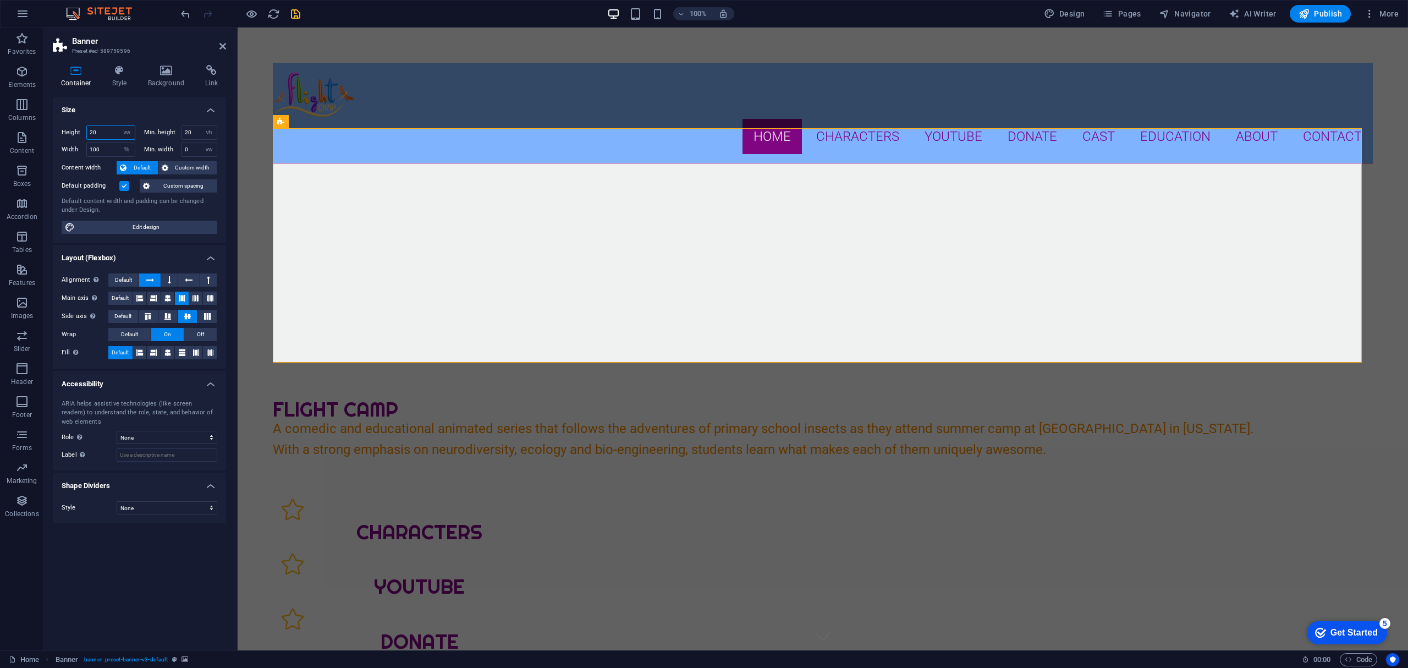
click at [107, 131] on input "20" at bounding box center [111, 132] width 48 height 13
click at [105, 150] on input "100" at bounding box center [111, 149] width 48 height 13
drag, startPoint x: 108, startPoint y: 146, endPoint x: 69, endPoint y: 139, distance: 40.2
click at [69, 139] on div "Height 20 Default px rem % vh vw Min. height 20 None px rem % vh vw Width 100 D…" at bounding box center [140, 140] width 156 height 31
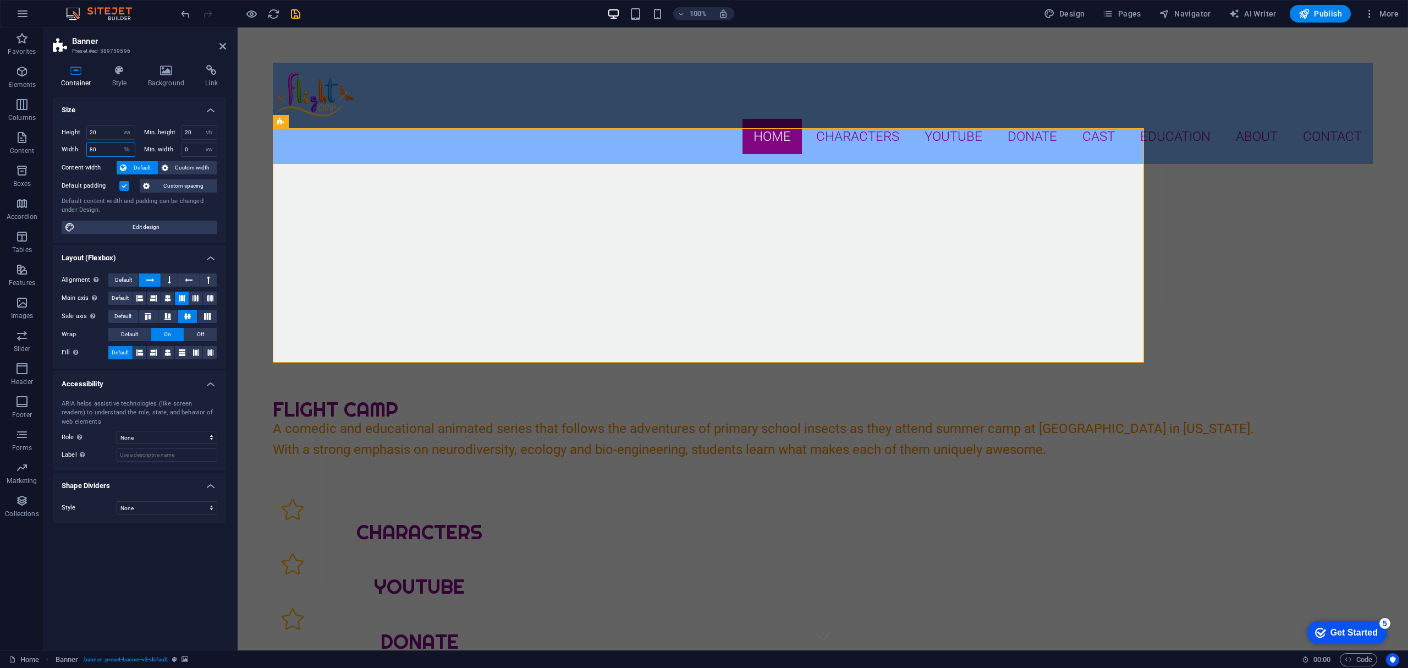
drag, startPoint x: 101, startPoint y: 149, endPoint x: 83, endPoint y: 146, distance: 18.9
click at [83, 146] on div "Width 80 Default px rem % em vh vw" at bounding box center [99, 149] width 74 height 14
type input "100"
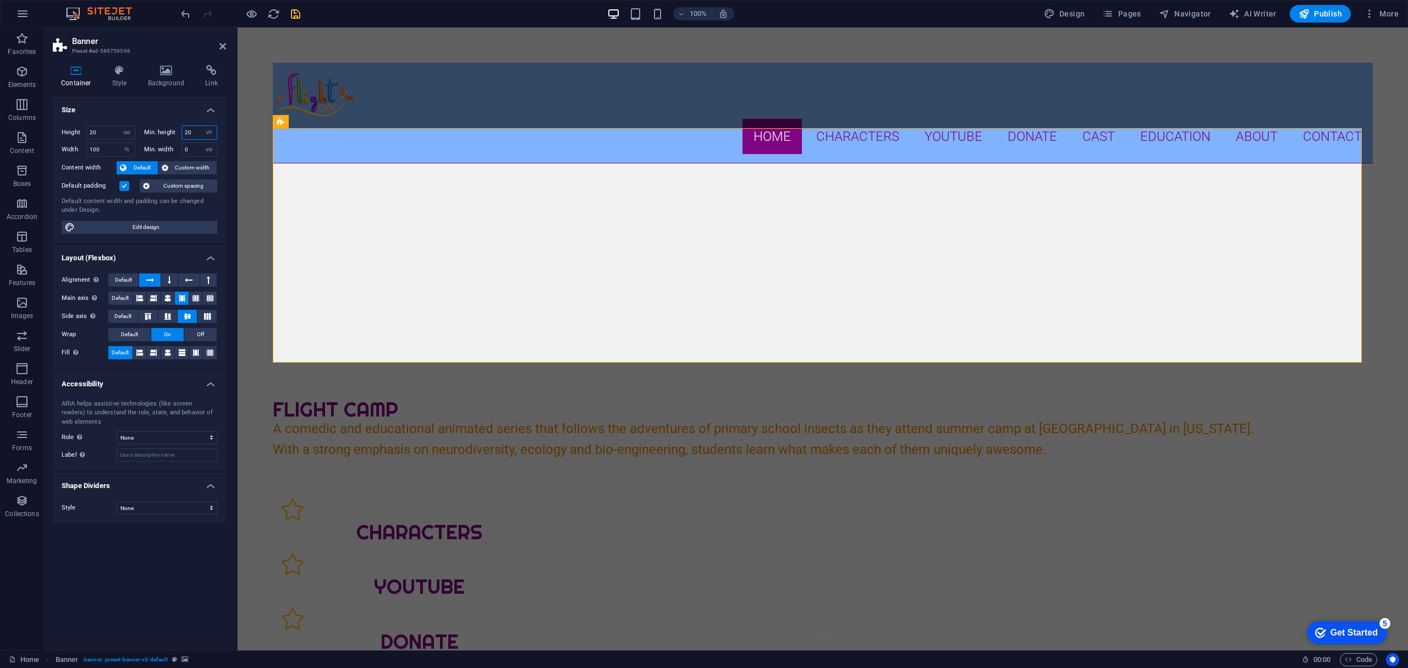
click at [196, 133] on input "20" at bounding box center [199, 132] width 35 height 13
drag, startPoint x: 198, startPoint y: 131, endPoint x: 173, endPoint y: 130, distance: 25.3
click at [173, 130] on div "Min. height 20 None px rem % vh vw" at bounding box center [181, 132] width 74 height 14
type input "30"
click at [130, 130] on select "Default px rem % vh vw" at bounding box center [126, 132] width 15 height 13
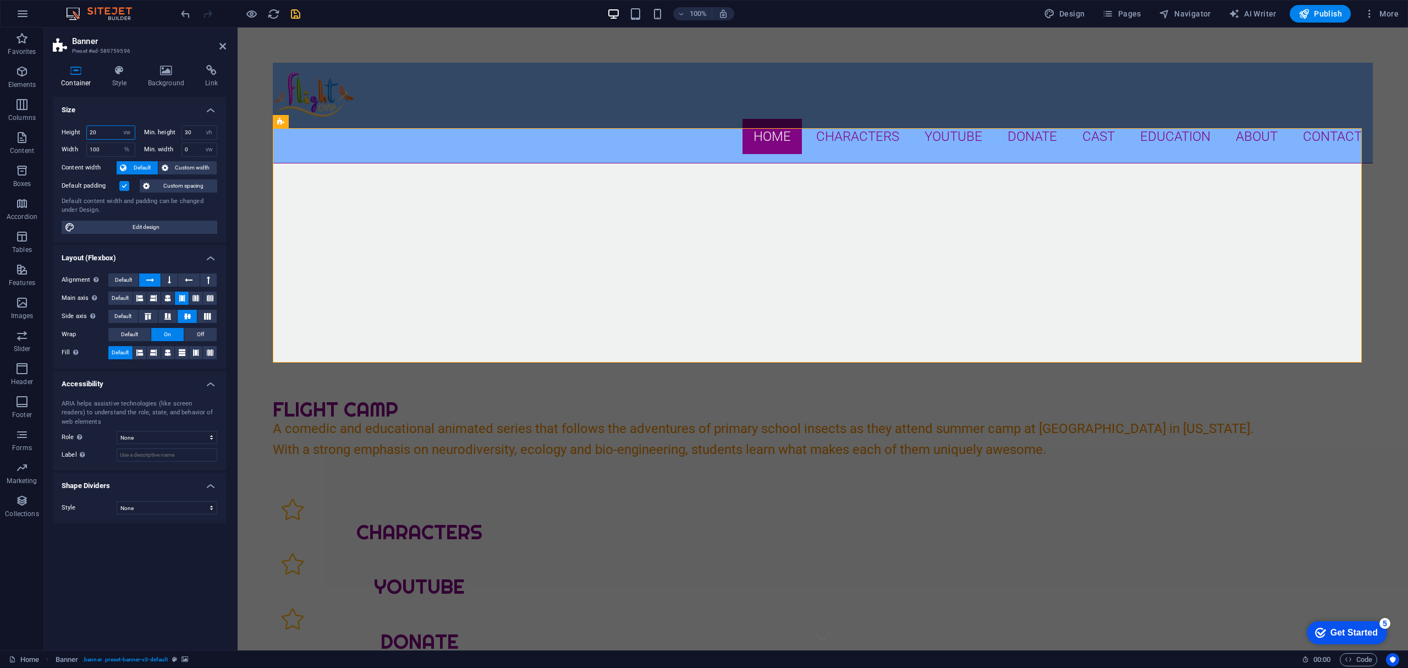
click at [100, 130] on input "20" at bounding box center [111, 132] width 48 height 13
drag, startPoint x: 108, startPoint y: 130, endPoint x: 72, endPoint y: 129, distance: 36.3
click at [73, 129] on div "Height 20 Default px rem % vh vw" at bounding box center [99, 132] width 74 height 14
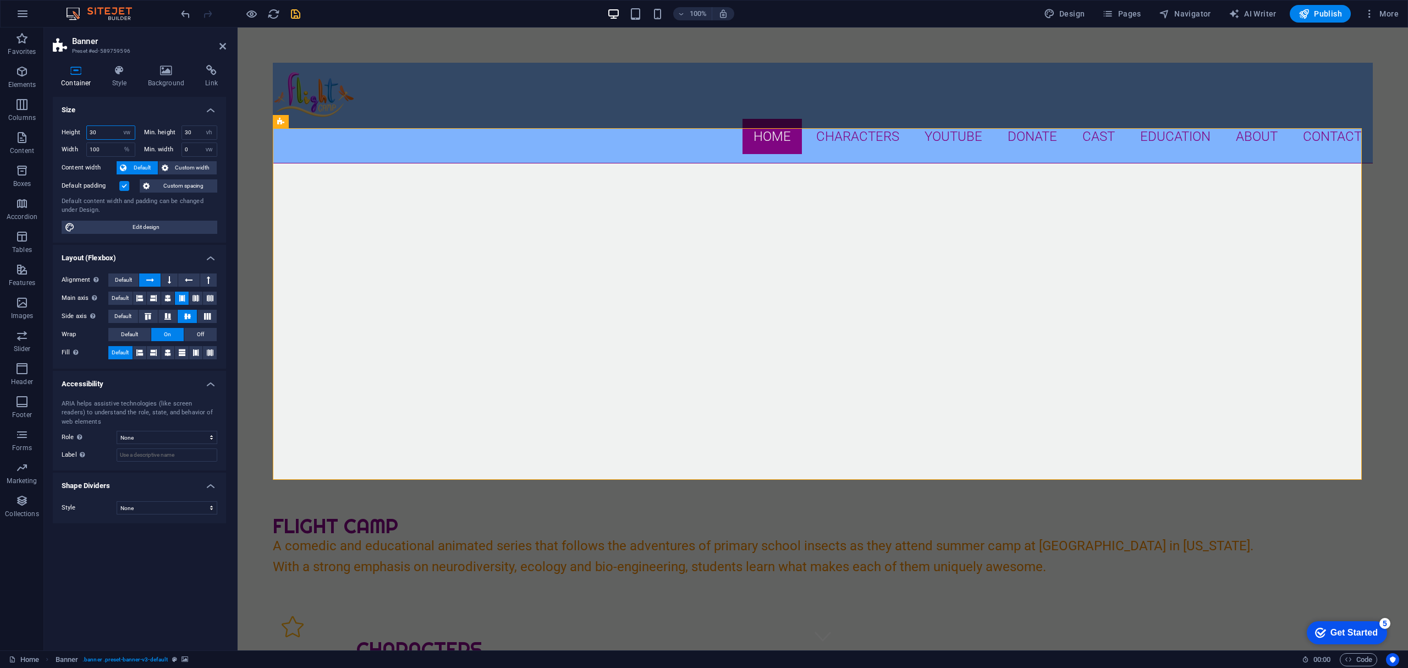
drag, startPoint x: 103, startPoint y: 133, endPoint x: 71, endPoint y: 129, distance: 32.7
click at [71, 129] on div "Height 30 Default px rem % vh vw" at bounding box center [99, 132] width 74 height 14
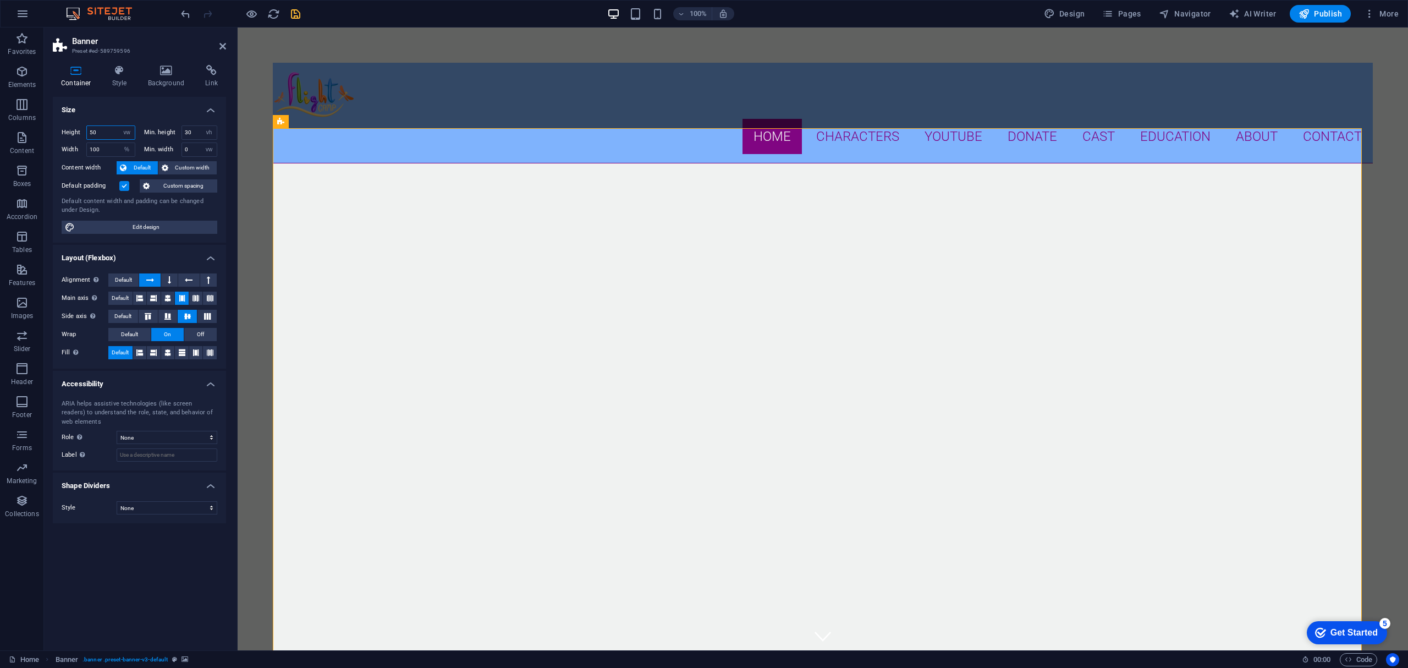
click at [102, 133] on input "50" at bounding box center [111, 132] width 48 height 13
drag, startPoint x: 110, startPoint y: 130, endPoint x: 78, endPoint y: 127, distance: 32.1
click at [78, 127] on div "Height 50 Default px rem % vh vw" at bounding box center [99, 132] width 74 height 14
type input "30"
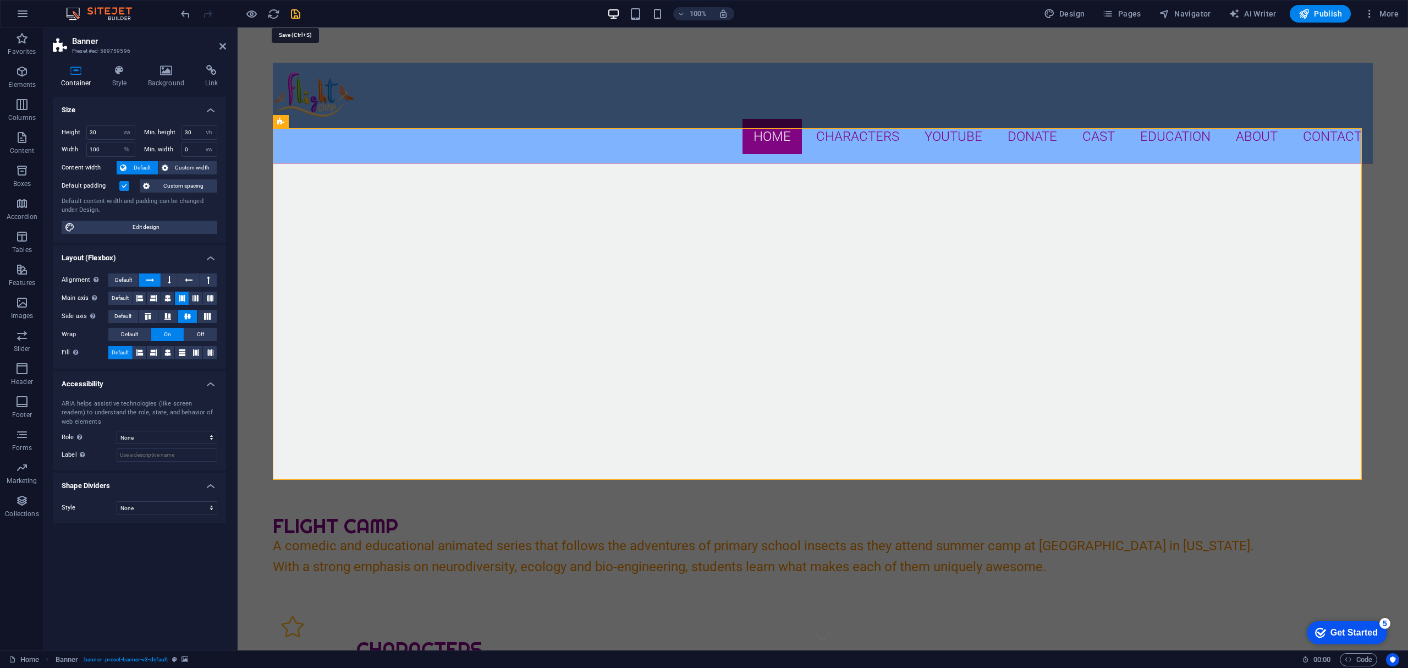
click at [292, 15] on icon "save" at bounding box center [295, 14] width 13 height 13
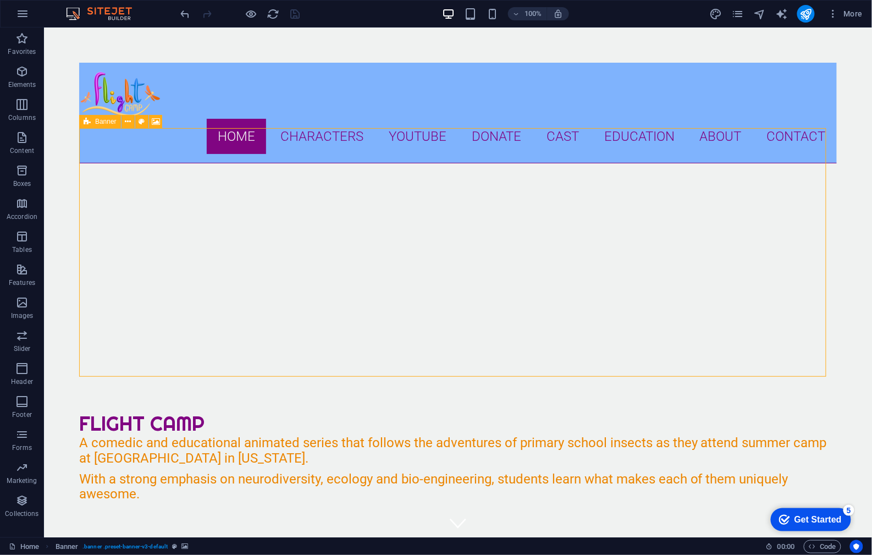
click at [86, 124] on icon at bounding box center [87, 121] width 7 height 13
click at [90, 119] on icon at bounding box center [87, 121] width 7 height 13
select select "vw"
select select "vh"
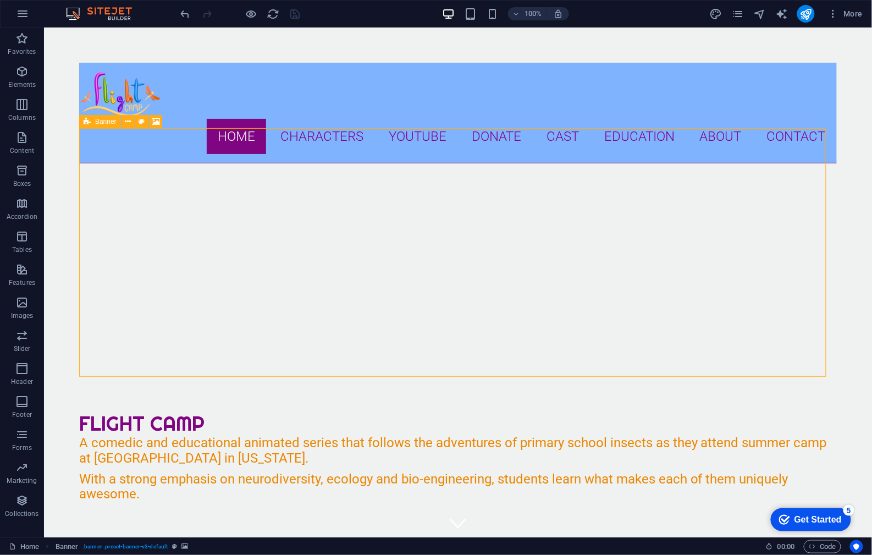
select select "%"
select select "vw"
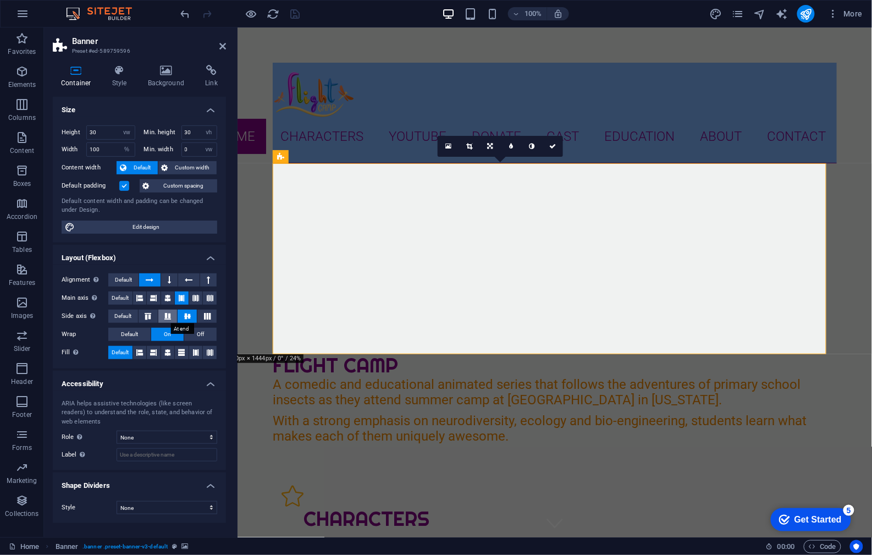
click at [168, 313] on icon at bounding box center [167, 316] width 13 height 7
click at [171, 298] on icon at bounding box center [167, 298] width 7 height 13
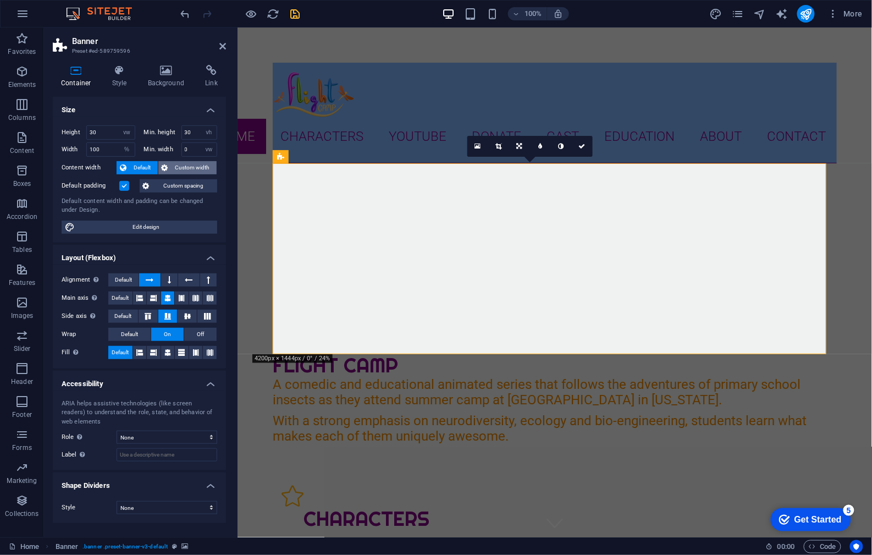
click at [175, 168] on span "Custom width" at bounding box center [193, 167] width 42 height 13
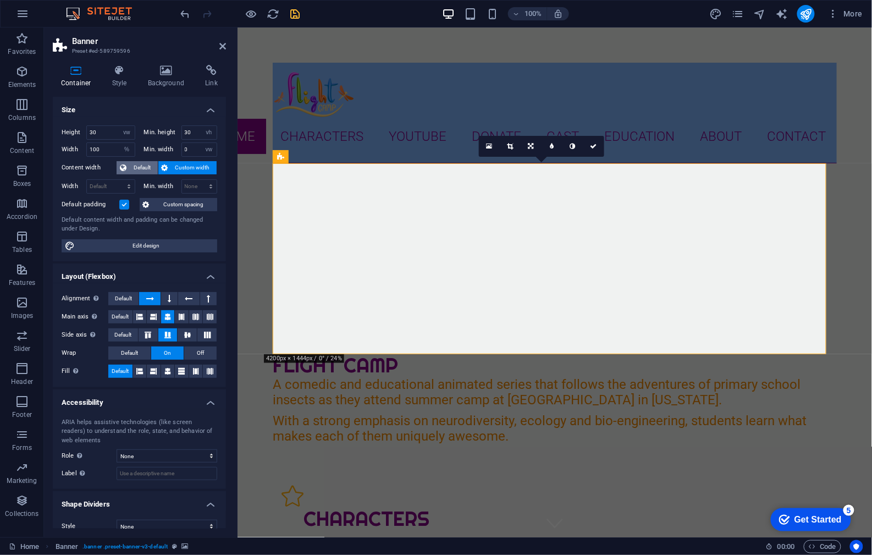
click at [124, 166] on icon at bounding box center [123, 167] width 7 height 13
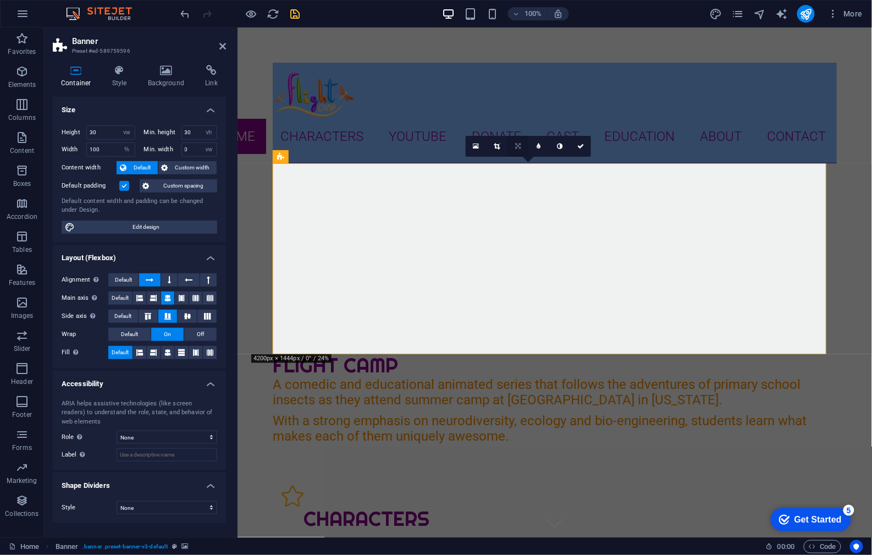
click at [524, 145] on link at bounding box center [518, 146] width 21 height 21
click at [172, 71] on icon at bounding box center [166, 70] width 53 height 11
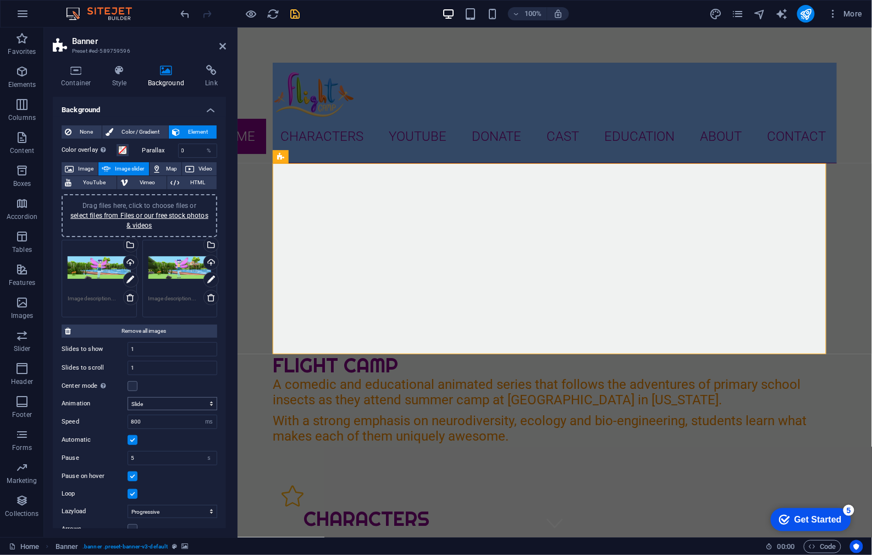
scroll to position [34, 0]
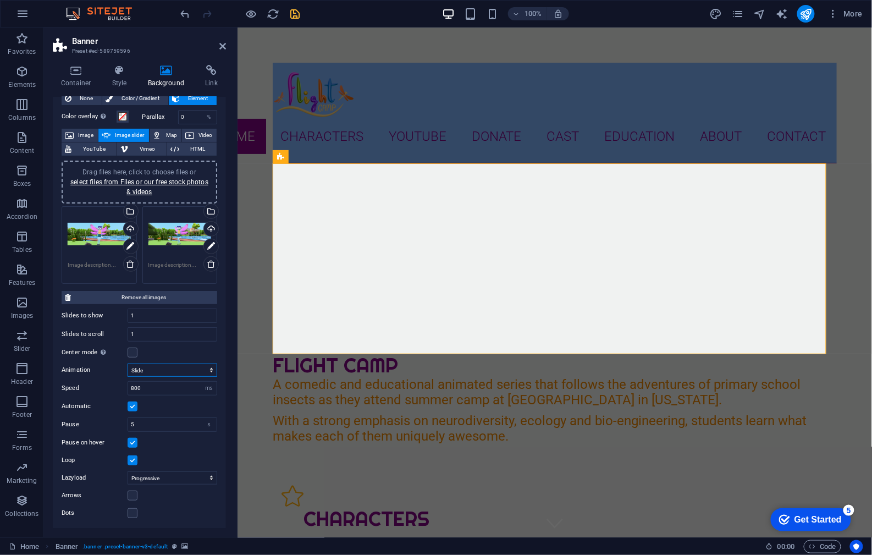
click at [150, 369] on select "Slide Fade" at bounding box center [173, 370] width 90 height 13
click at [156, 353] on div "Center mode Enables centered view with partial previous/next slide. Use with od…" at bounding box center [140, 352] width 156 height 13
click at [128, 492] on label at bounding box center [133, 496] width 10 height 10
click at [0, 0] on input "Arrows" at bounding box center [0, 0] width 0 height 0
click at [134, 513] on label at bounding box center [133, 513] width 10 height 10
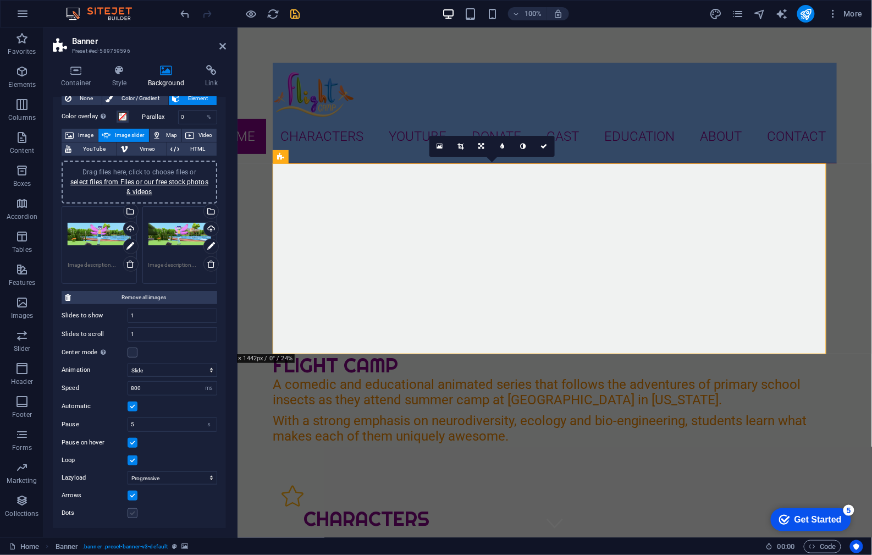
click at [0, 0] on input "Dots" at bounding box center [0, 0] width 0 height 0
click at [158, 361] on div "Animation Slide Fade Speed 800 s ms Automatic Pause 5 s ms Pause on hover Loop …" at bounding box center [140, 439] width 156 height 161
click at [157, 366] on select "Slide Fade" at bounding box center [173, 370] width 90 height 13
click at [128, 364] on select "Slide Fade" at bounding box center [173, 370] width 90 height 13
click at [158, 364] on select "Slide Fade" at bounding box center [173, 370] width 90 height 13
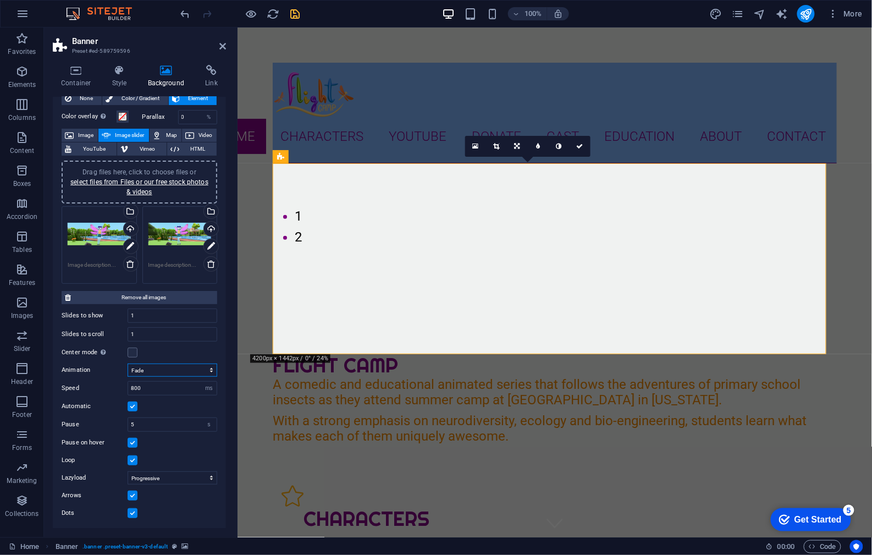
select select "slide"
click at [128, 364] on select "Slide Fade" at bounding box center [173, 370] width 90 height 13
click at [123, 78] on h4 "Style" at bounding box center [122, 76] width 36 height 23
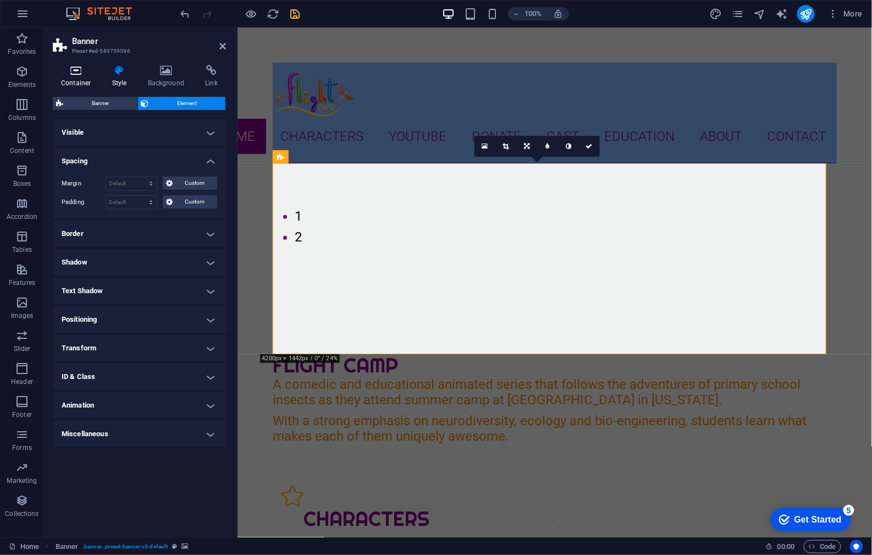
click at [73, 76] on h4 "Container" at bounding box center [78, 76] width 51 height 23
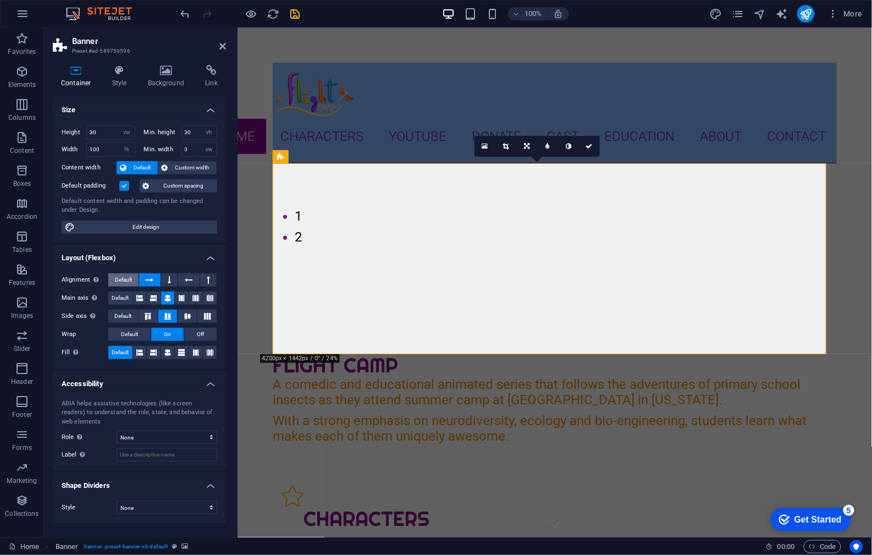
click at [127, 281] on span "Default" at bounding box center [123, 279] width 17 height 13
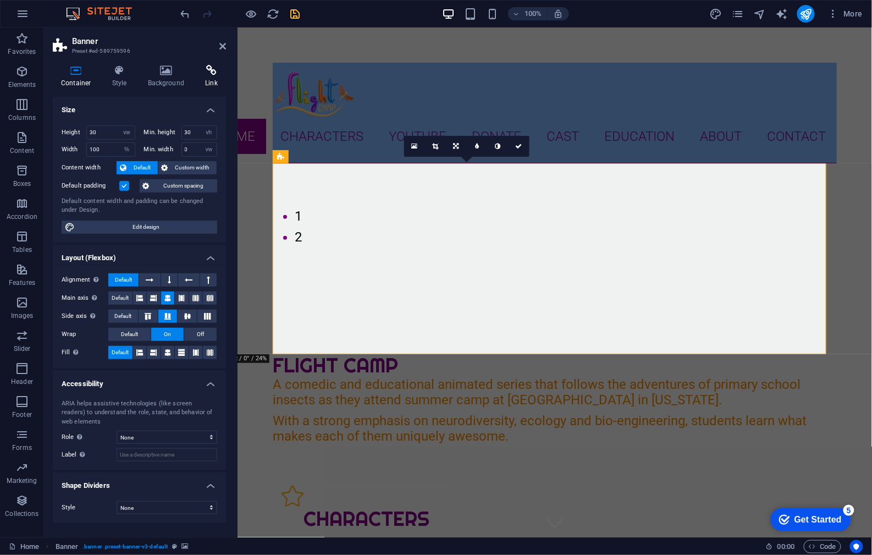
click at [207, 70] on icon at bounding box center [211, 70] width 29 height 11
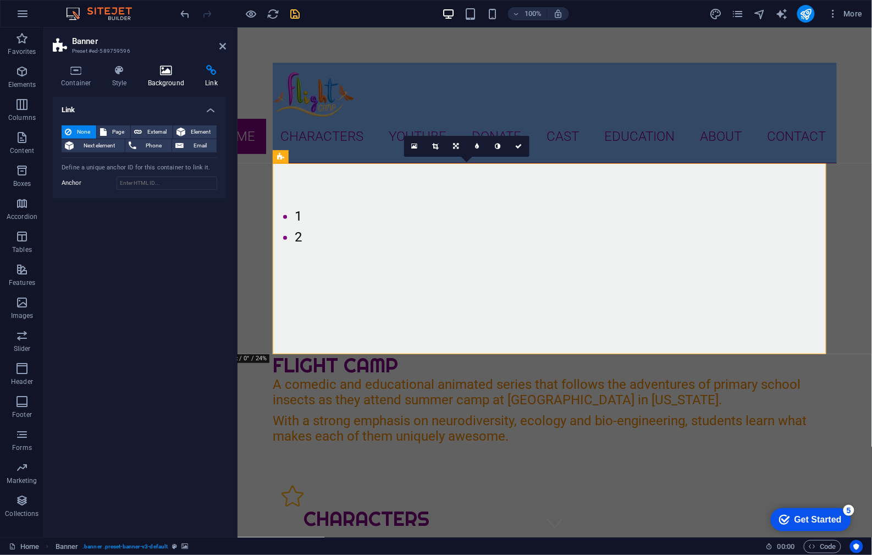
click at [169, 70] on icon at bounding box center [166, 70] width 53 height 11
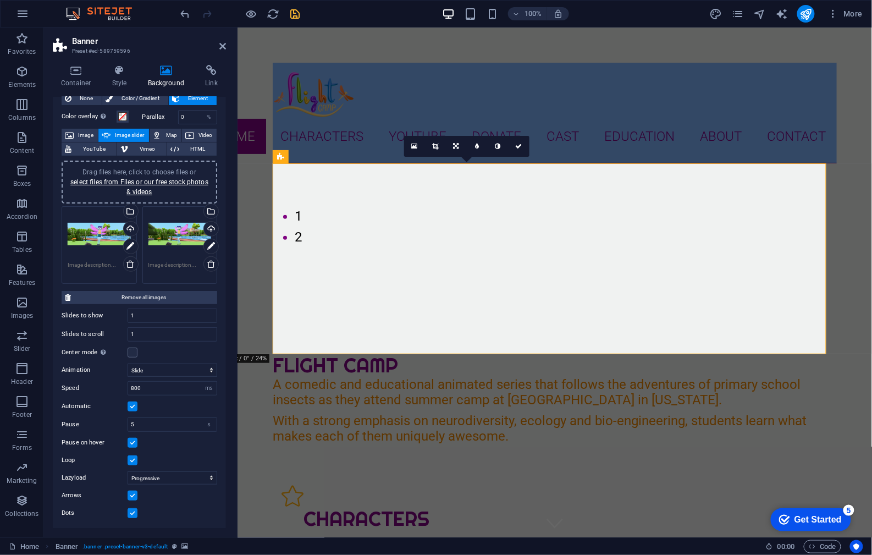
scroll to position [0, 0]
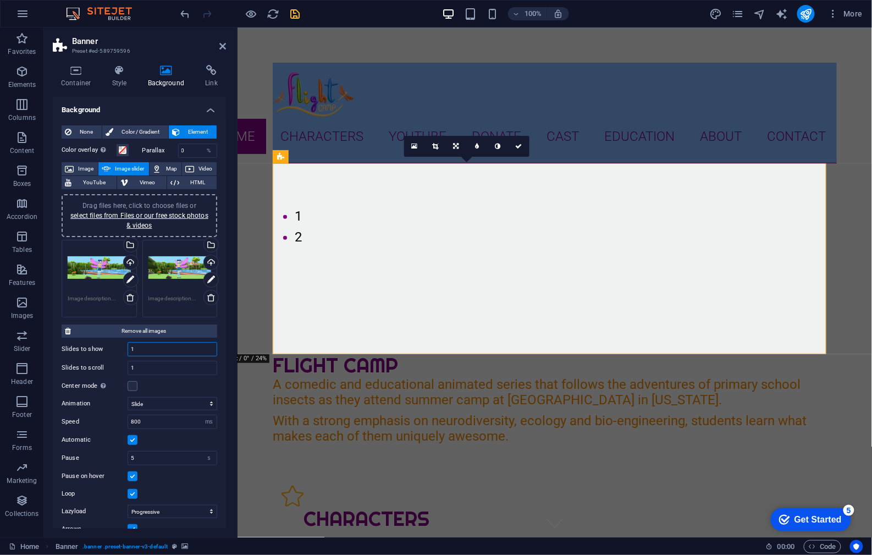
click at [150, 350] on input "1" at bounding box center [172, 349] width 89 height 13
click at [147, 363] on input "1" at bounding box center [172, 367] width 89 height 13
drag, startPoint x: 151, startPoint y: 365, endPoint x: 118, endPoint y: 361, distance: 33.2
click at [118, 361] on div "Slides to scroll 1" at bounding box center [140, 368] width 156 height 14
click at [135, 386] on label at bounding box center [133, 386] width 10 height 10
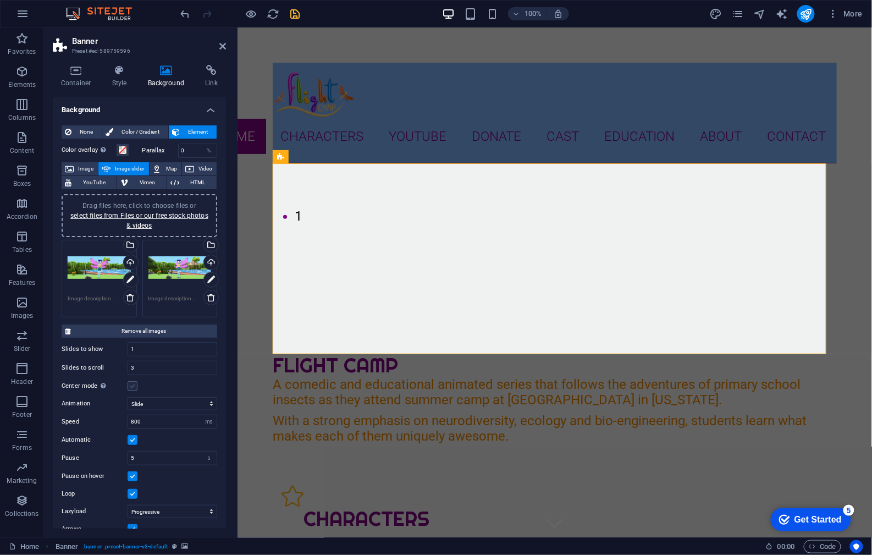
click at [0, 0] on input "Center mode Enables centered view with partial previous/next slide. Use with od…" at bounding box center [0, 0] width 0 height 0
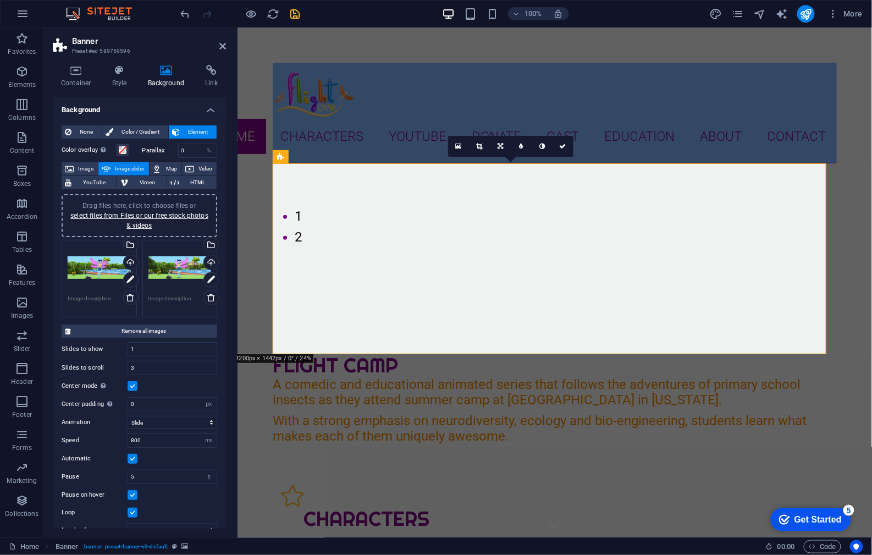
click at [165, 70] on icon at bounding box center [166, 70] width 53 height 11
click at [157, 206] on span "Drag files here, click to choose files or select files from Files or our free s…" at bounding box center [139, 216] width 138 height 28
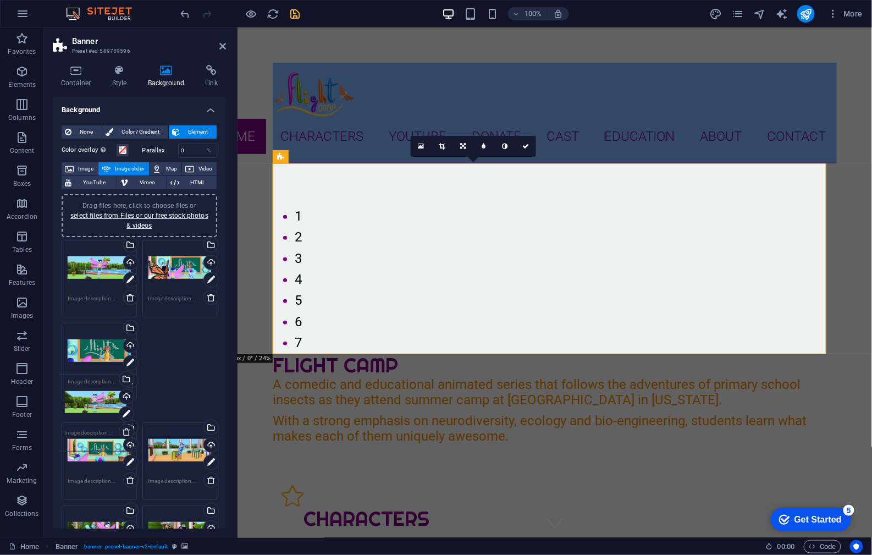
drag, startPoint x: 177, startPoint y: 266, endPoint x: 95, endPoint y: 400, distance: 157.5
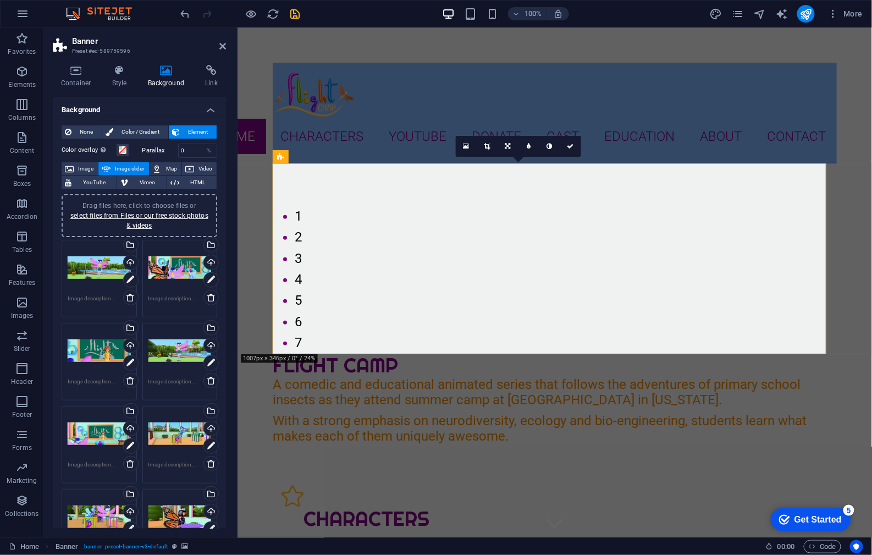
click at [163, 272] on div "Drag files here, click to choose files or select files from Files or our free s…" at bounding box center [180, 268] width 63 height 44
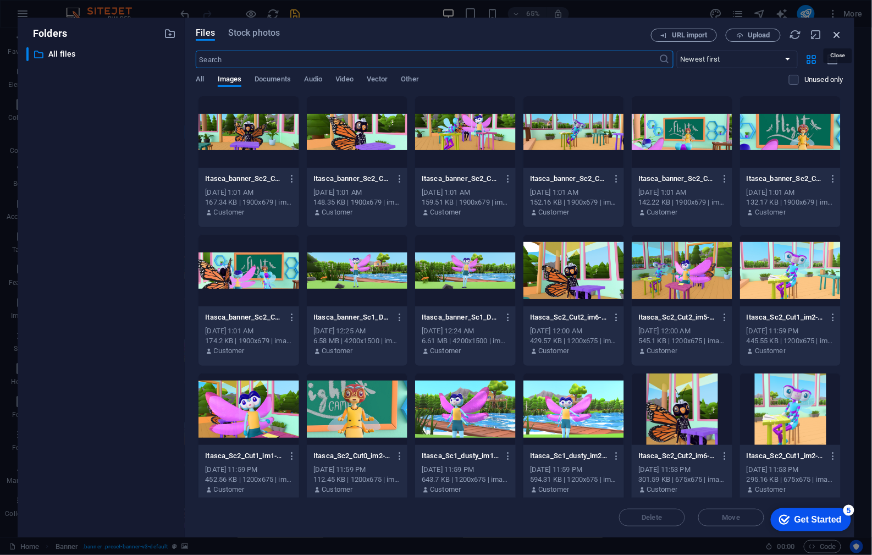
click at [843, 37] on icon "button" at bounding box center [838, 35] width 12 height 12
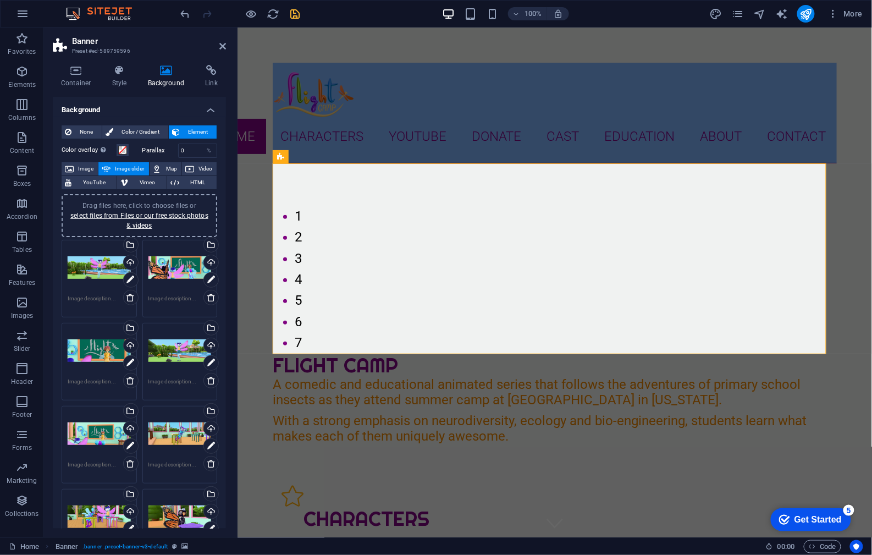
scroll to position [73, 0]
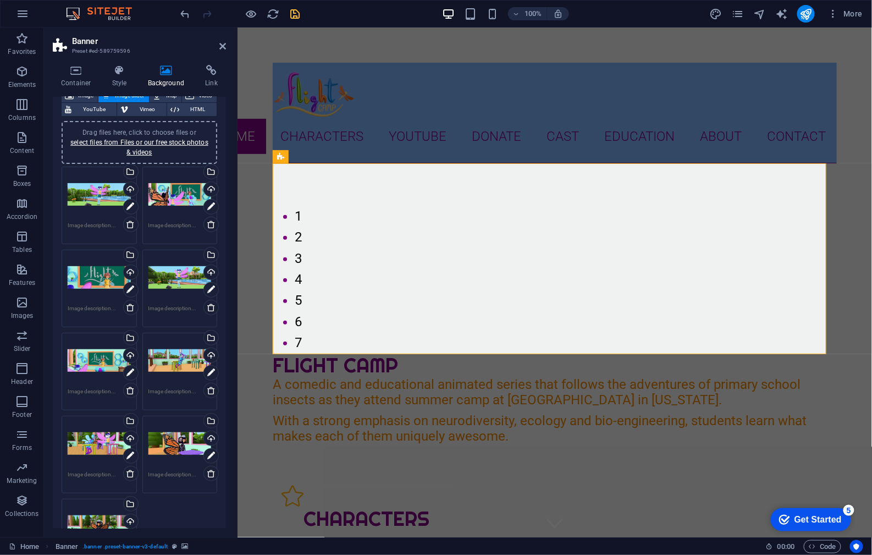
click at [173, 280] on div "Drag files here, click to choose files or select files from Files or our free s…" at bounding box center [180, 278] width 63 height 44
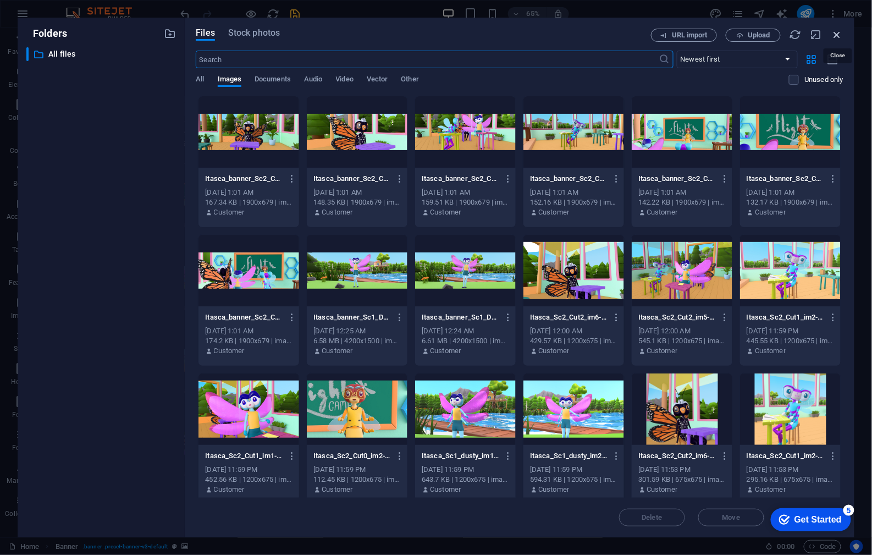
drag, startPoint x: 838, startPoint y: 36, endPoint x: 580, endPoint y: 19, distance: 259.1
click at [838, 36] on icon "button" at bounding box center [838, 35] width 12 height 12
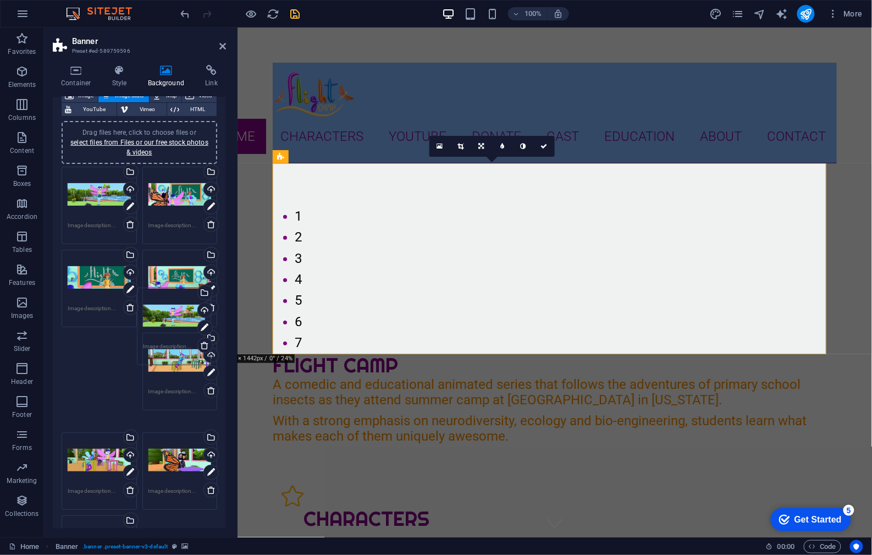
drag, startPoint x: 180, startPoint y: 279, endPoint x: 177, endPoint y: 317, distance: 38.1
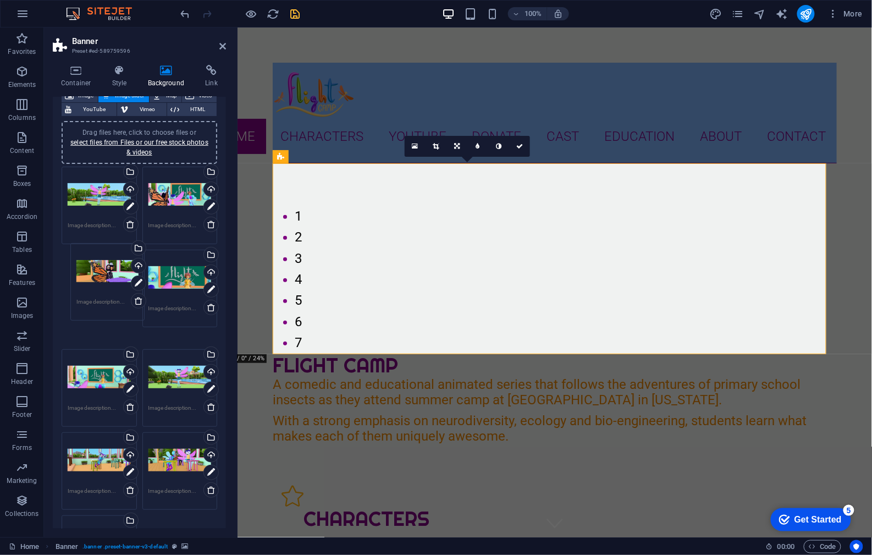
drag, startPoint x: 175, startPoint y: 447, endPoint x: 105, endPoint y: 278, distance: 183.0
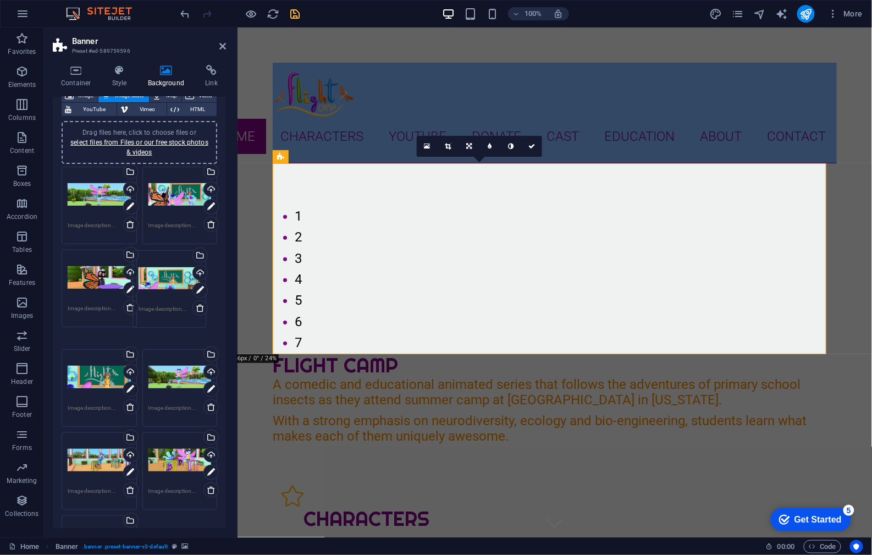
drag, startPoint x: 100, startPoint y: 364, endPoint x: 171, endPoint y: 282, distance: 108.8
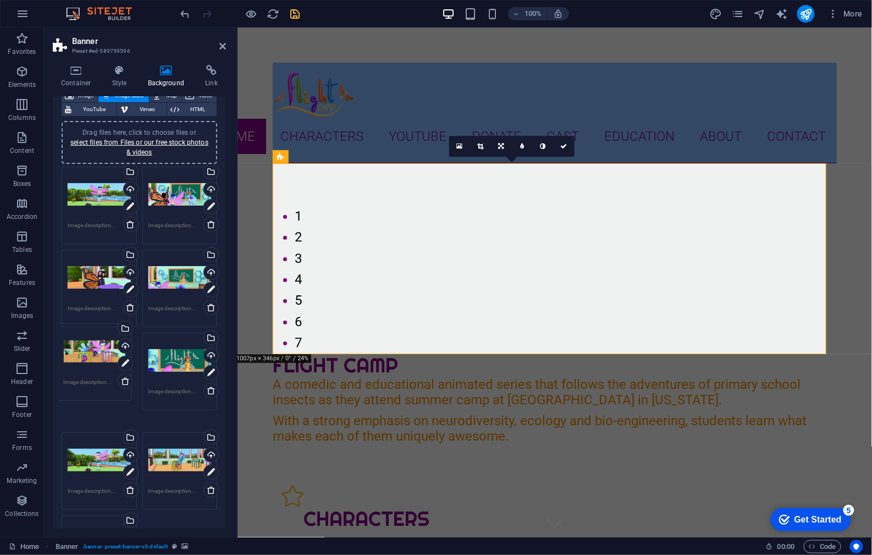
drag, startPoint x: 180, startPoint y: 450, endPoint x: 97, endPoint y: 358, distance: 124.6
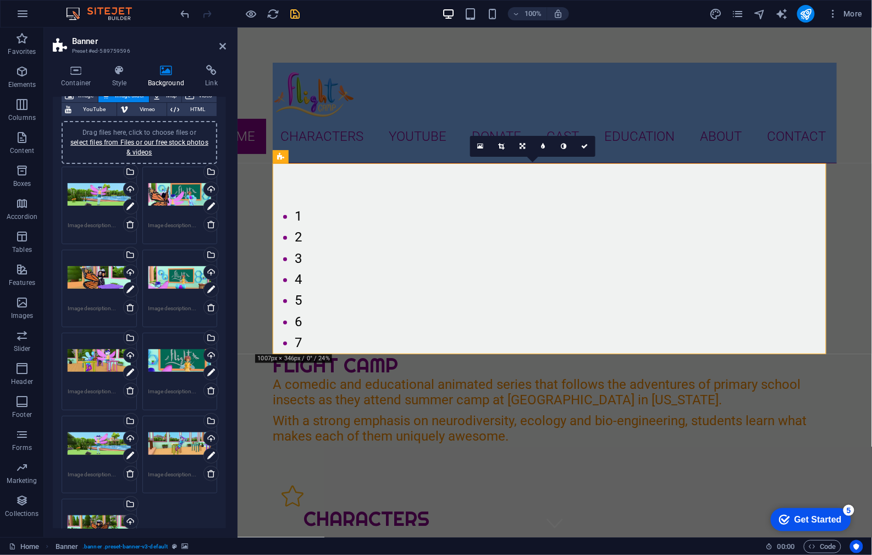
scroll to position [146, 0]
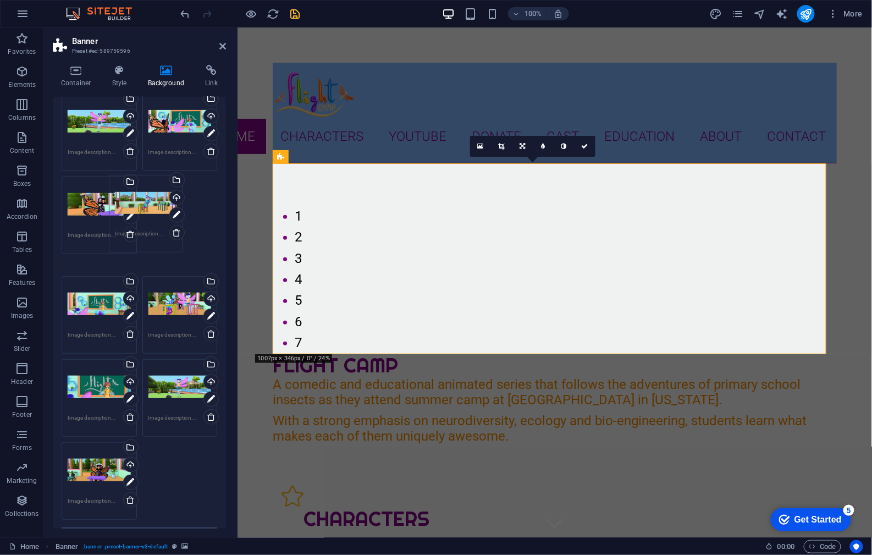
drag, startPoint x: 177, startPoint y: 371, endPoint x: 145, endPoint y: 203, distance: 170.8
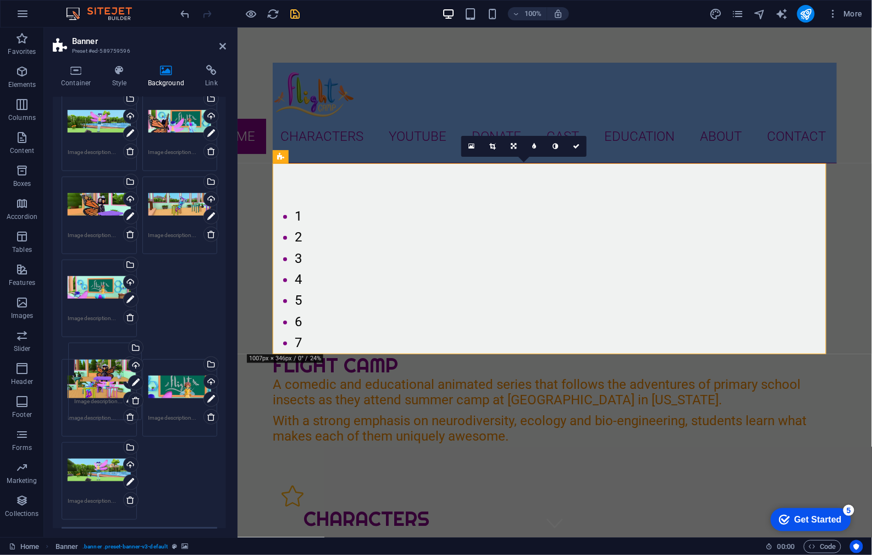
drag, startPoint x: 102, startPoint y: 449, endPoint x: 109, endPoint y: 370, distance: 79.5
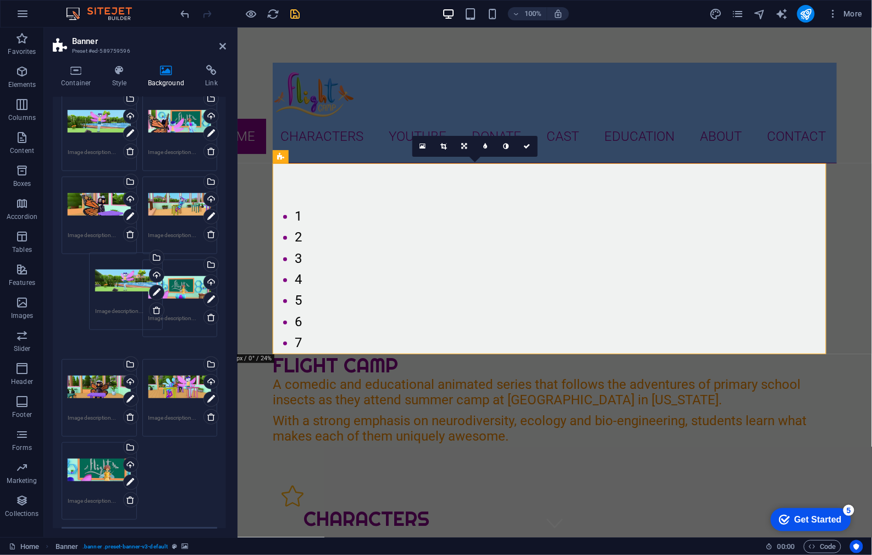
drag, startPoint x: 105, startPoint y: 463, endPoint x: 132, endPoint y: 289, distance: 176.0
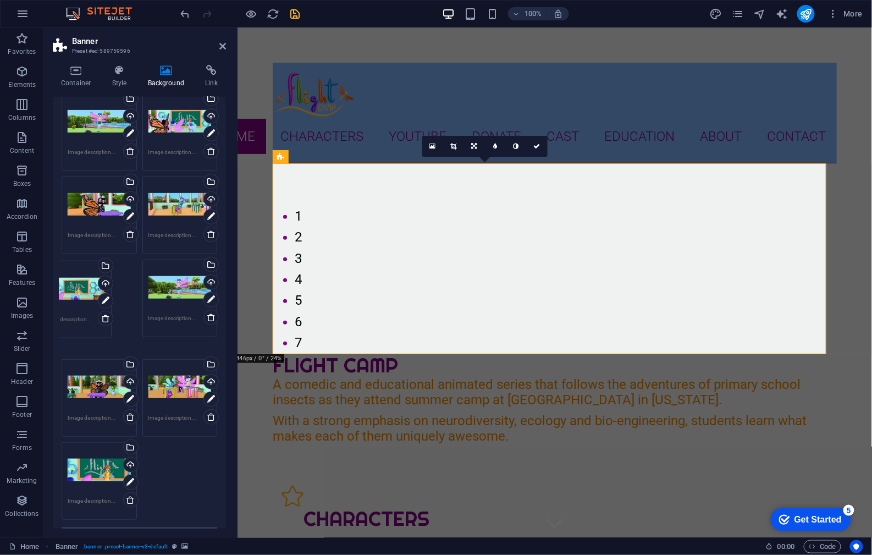
drag, startPoint x: 176, startPoint y: 292, endPoint x: 104, endPoint y: 296, distance: 72.2
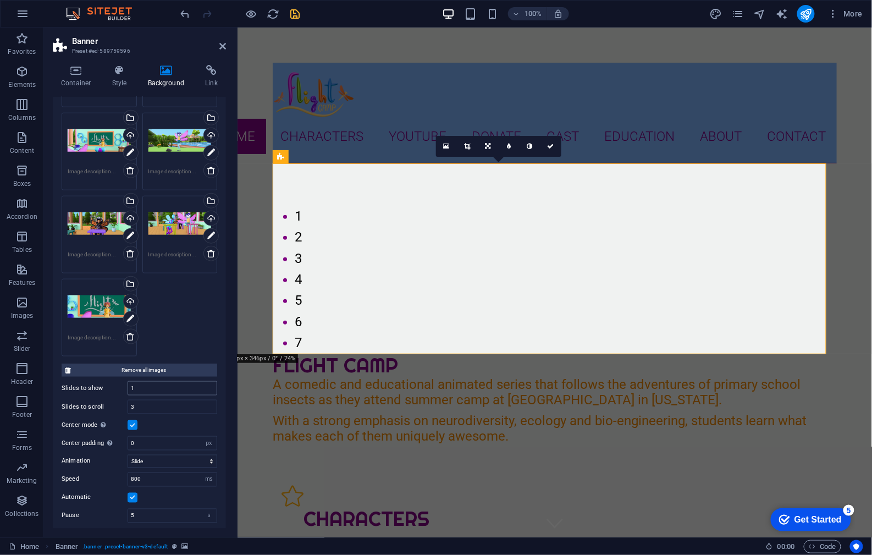
scroll to position [386, 0]
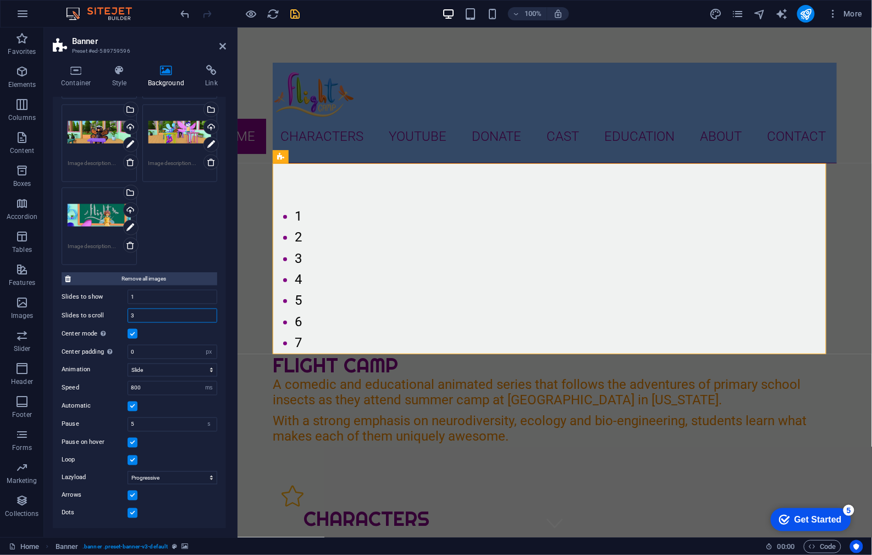
click at [148, 317] on input "3" at bounding box center [172, 315] width 89 height 13
drag, startPoint x: 159, startPoint y: 315, endPoint x: 101, endPoint y: 312, distance: 57.8
click at [101, 312] on div "Slides to scroll 3" at bounding box center [140, 316] width 156 height 14
type input "9"
click at [202, 238] on div "Drag files here, click to choose files or select files from Files or our free s…" at bounding box center [139, 60] width 161 height 415
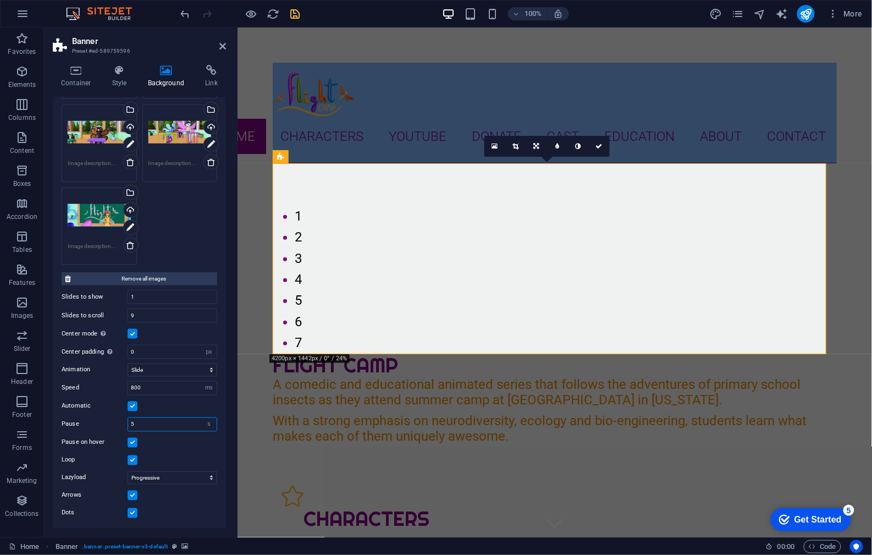
drag, startPoint x: 149, startPoint y: 424, endPoint x: 121, endPoint y: 421, distance: 27.6
click at [121, 421] on div "Pause 5 s ms" at bounding box center [140, 424] width 156 height 14
type input "3"
click at [298, 12] on icon "save" at bounding box center [295, 14] width 13 height 13
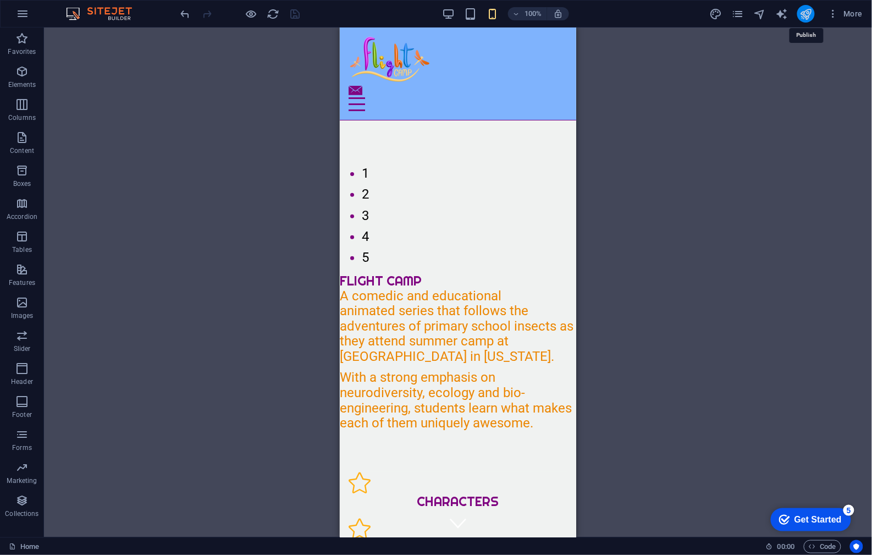
click at [809, 14] on icon "publish" at bounding box center [806, 14] width 13 height 13
